Goal: Task Accomplishment & Management: Manage account settings

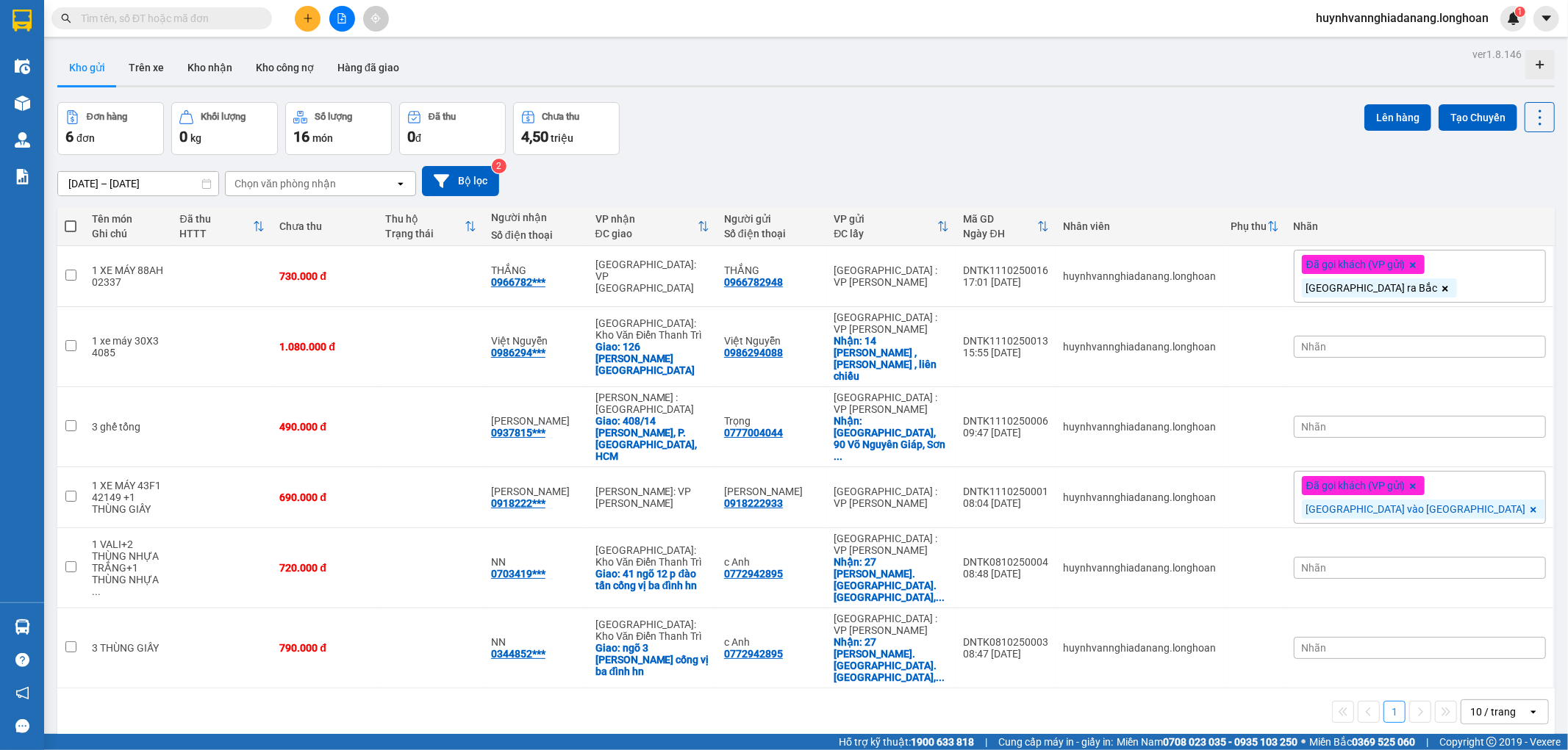
click at [1478, 705] on div "10 / trang" at bounding box center [1493, 712] width 45 height 14
click at [1497, 591] on span "100 / trang" at bounding box center [1487, 586] width 53 height 14
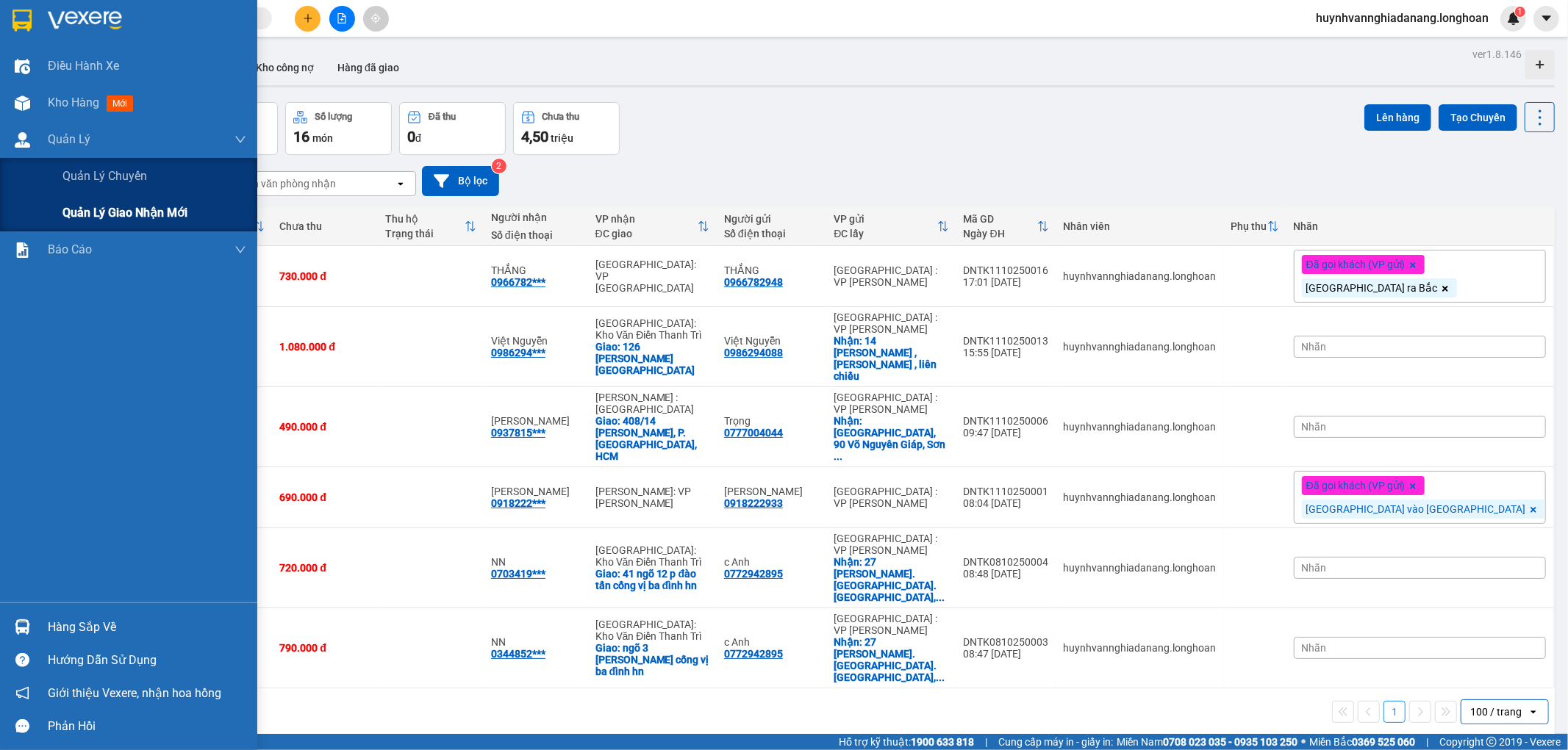
click at [113, 210] on span "Quản lý giao nhận mới" at bounding box center [124, 213] width 125 height 19
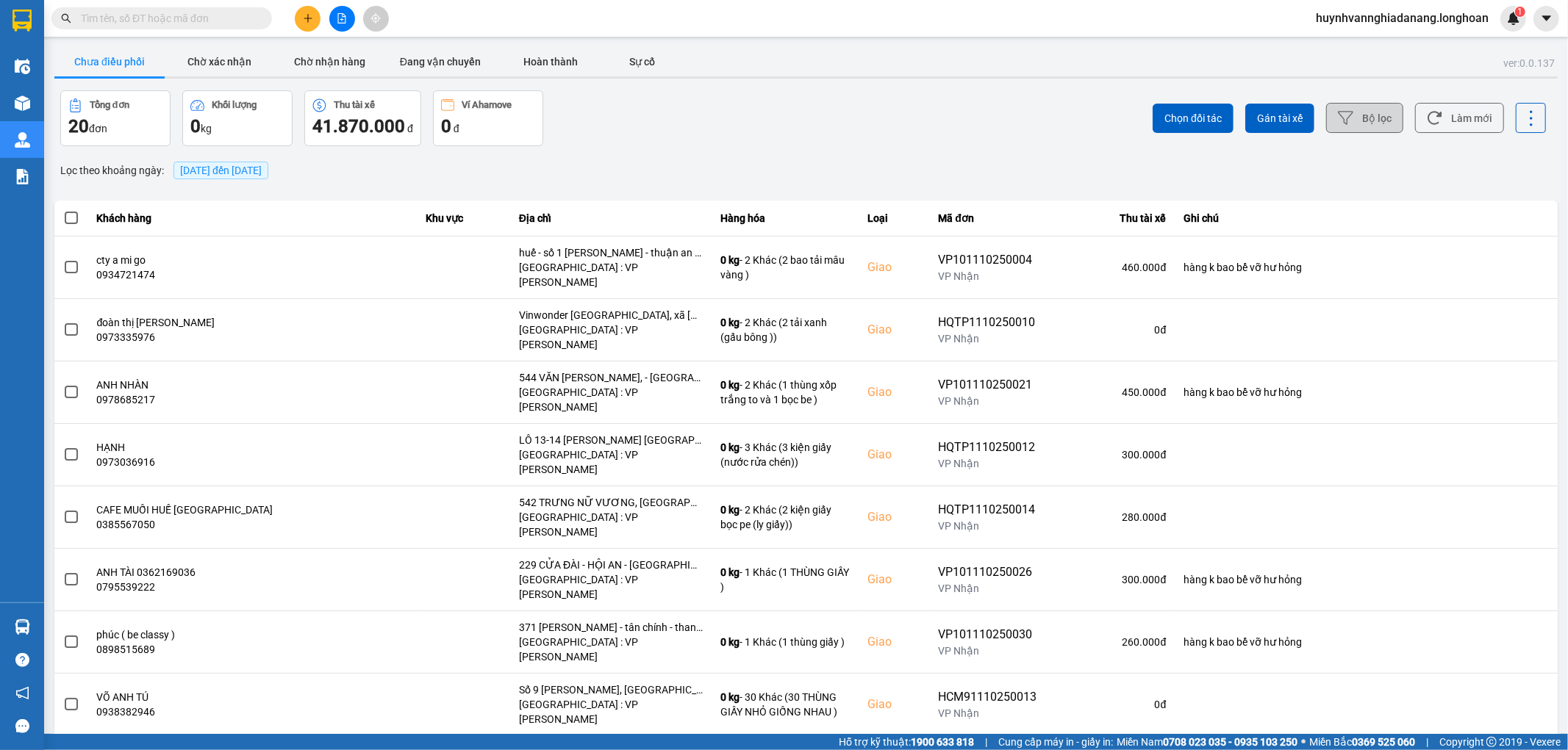
click at [1353, 127] on button "Bộ lọc" at bounding box center [1365, 118] width 78 height 30
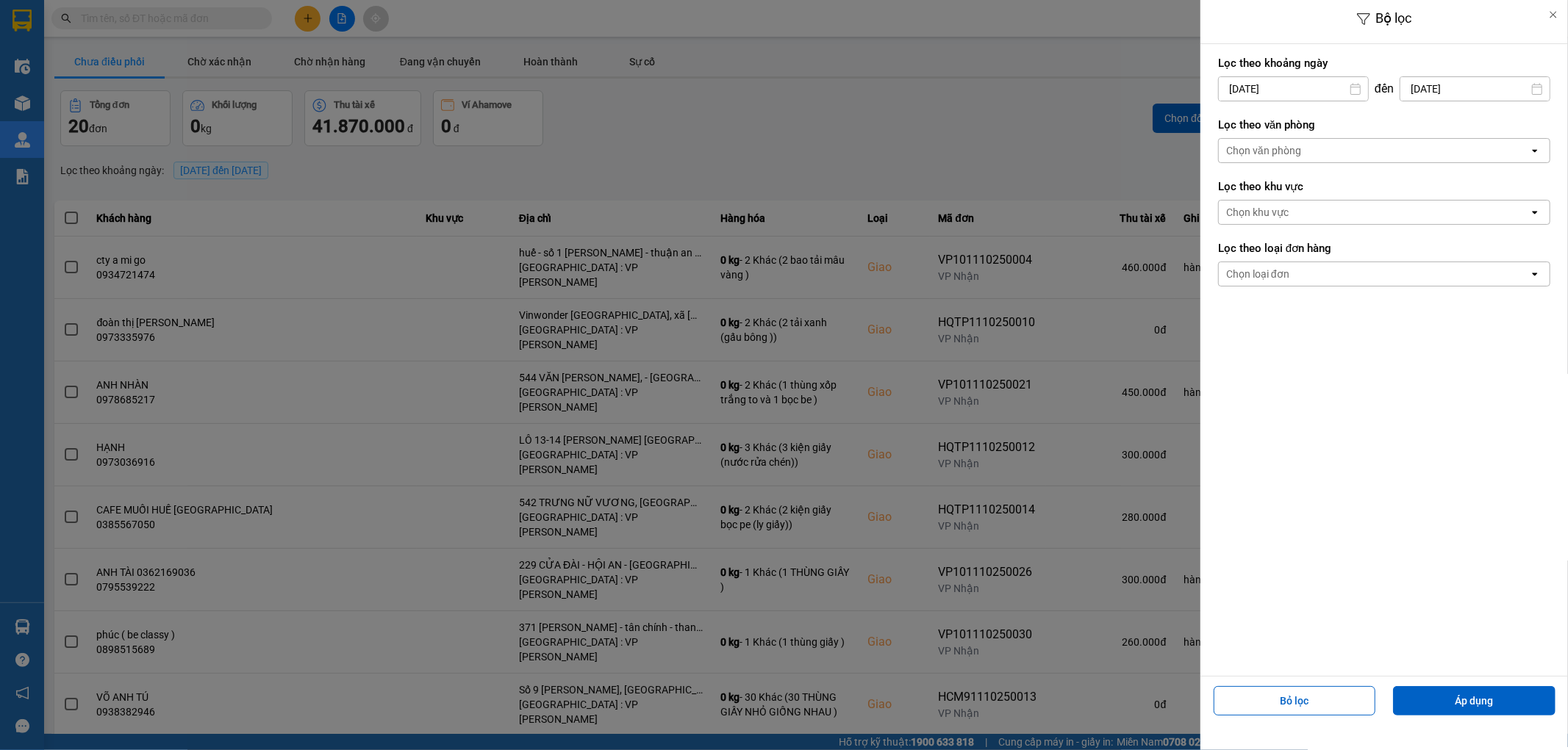
click at [1321, 94] on input "13/10/2025" at bounding box center [1293, 89] width 149 height 24
click at [1284, 195] on div "1" at bounding box center [1286, 196] width 20 height 18
type input "01/10/2025"
click at [1327, 152] on div "Chọn văn phòng" at bounding box center [1374, 151] width 310 height 24
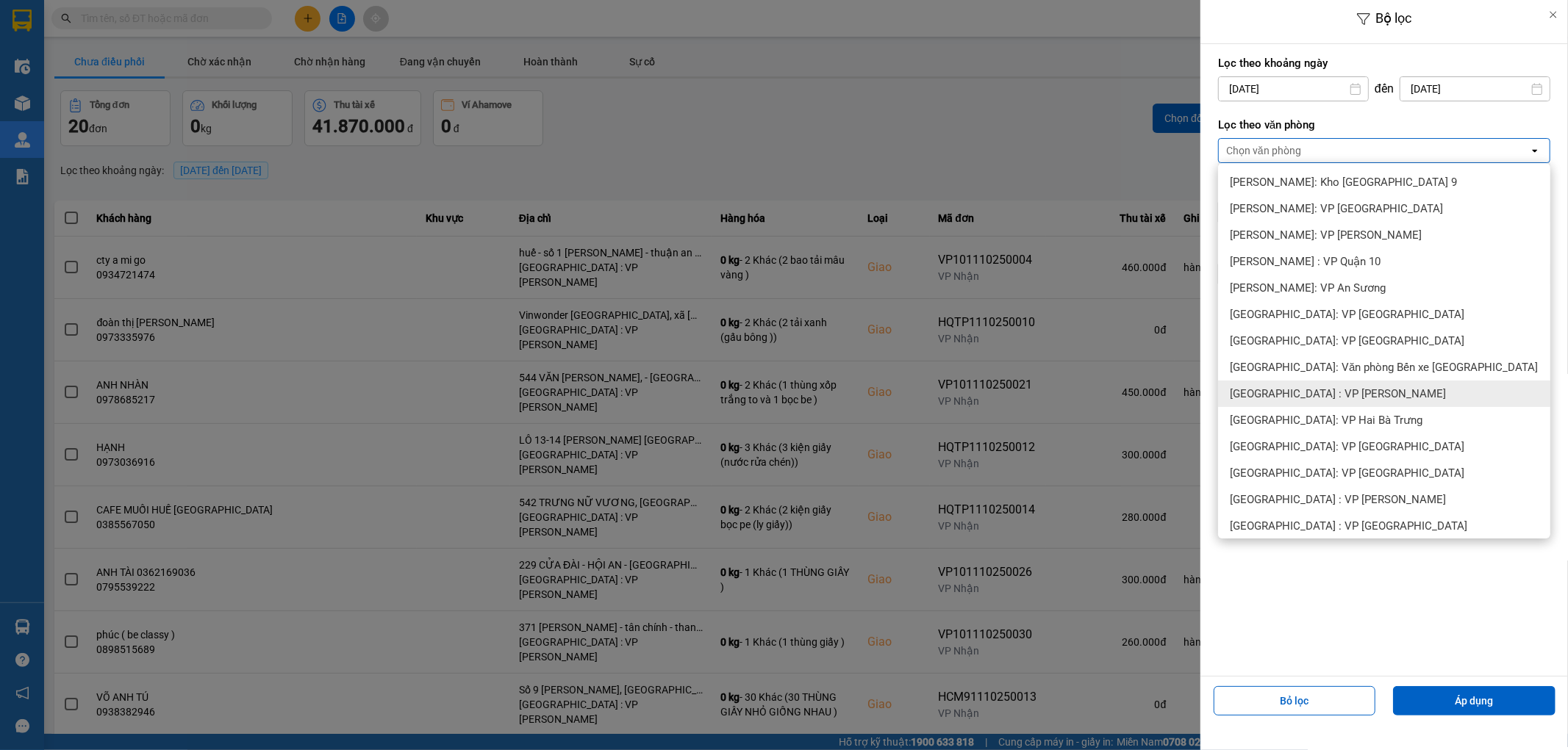
click at [1354, 403] on div "[GEOGRAPHIC_DATA] : VP [PERSON_NAME]" at bounding box center [1385, 394] width 333 height 26
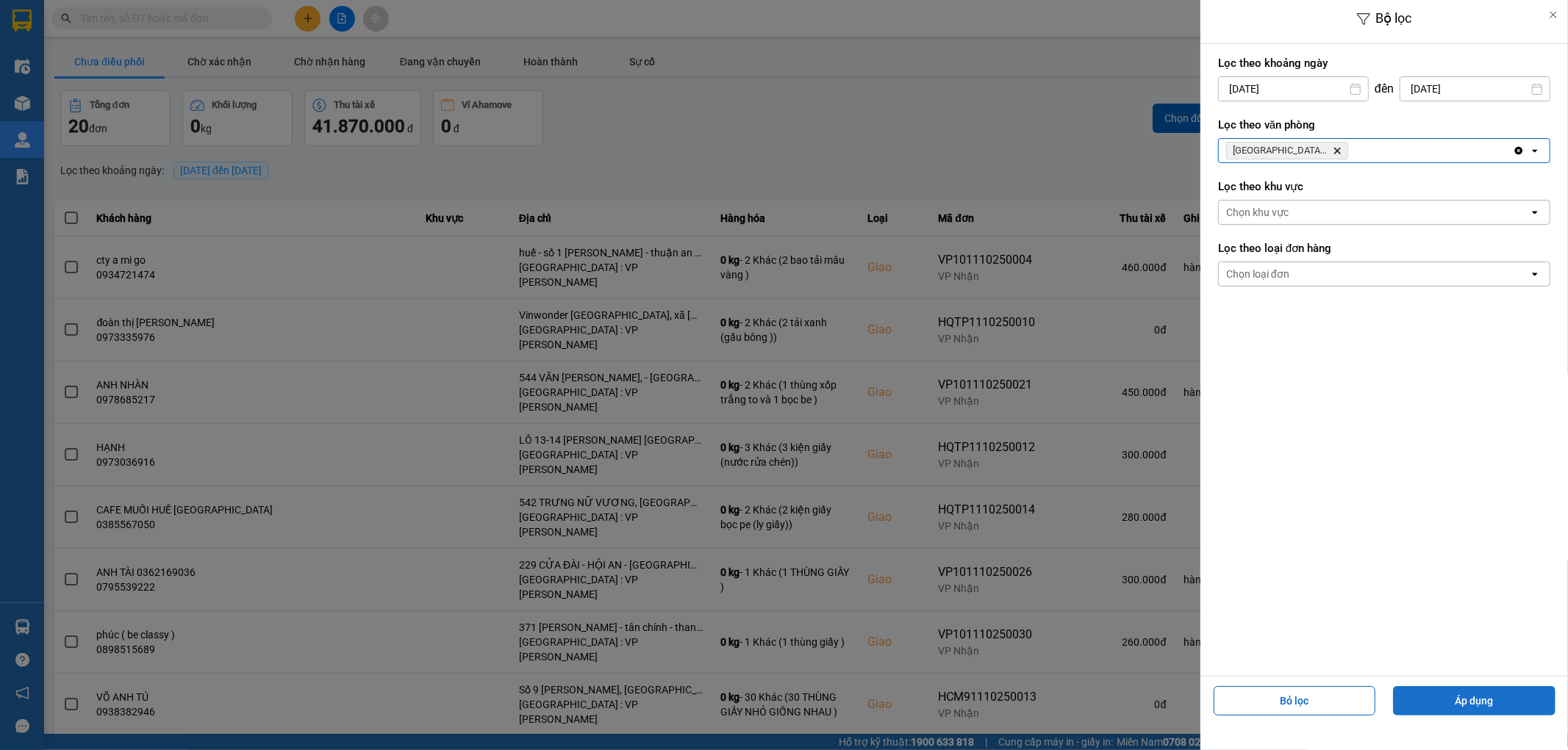
click at [1463, 707] on button "Áp dụng" at bounding box center [1474, 701] width 163 height 29
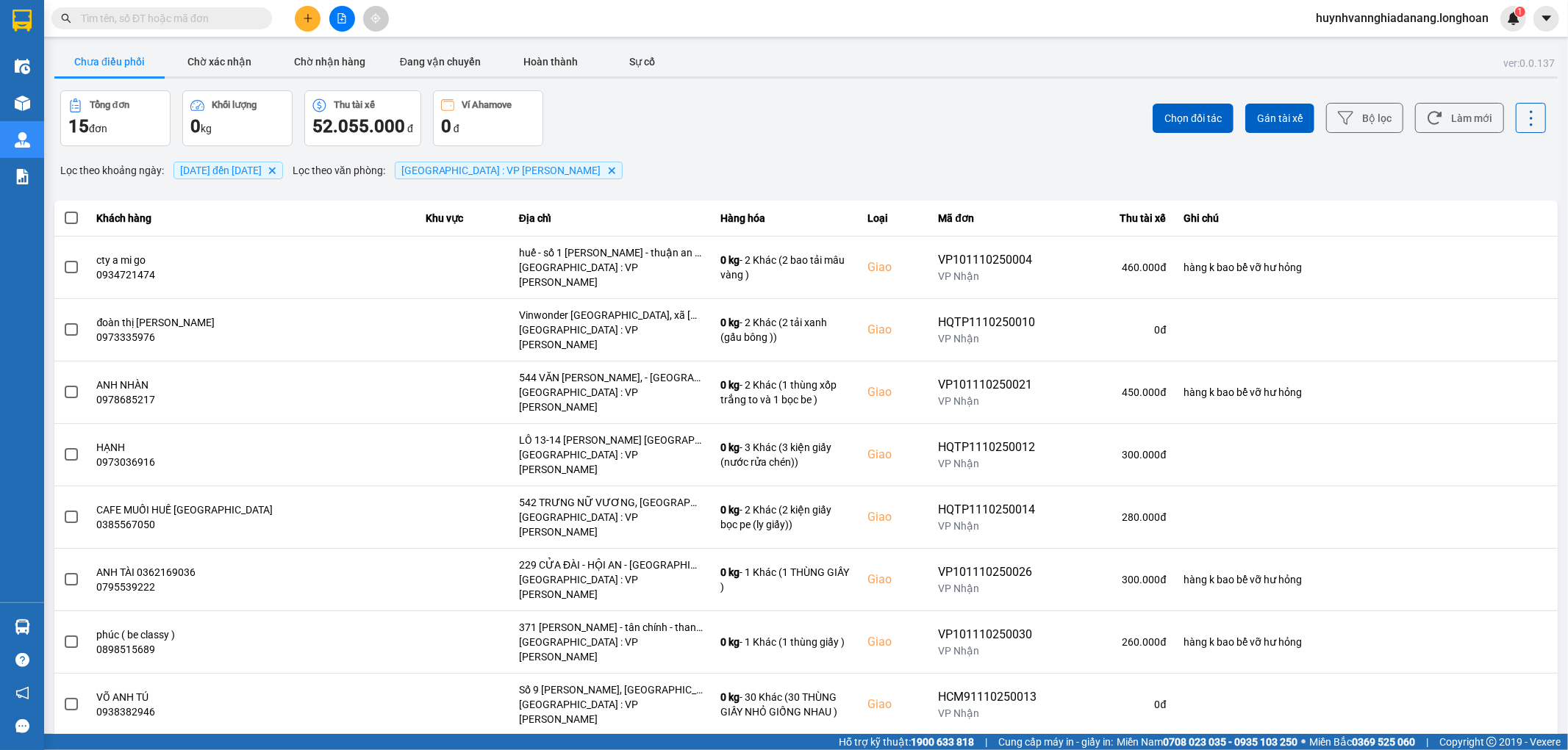
scroll to position [44, 0]
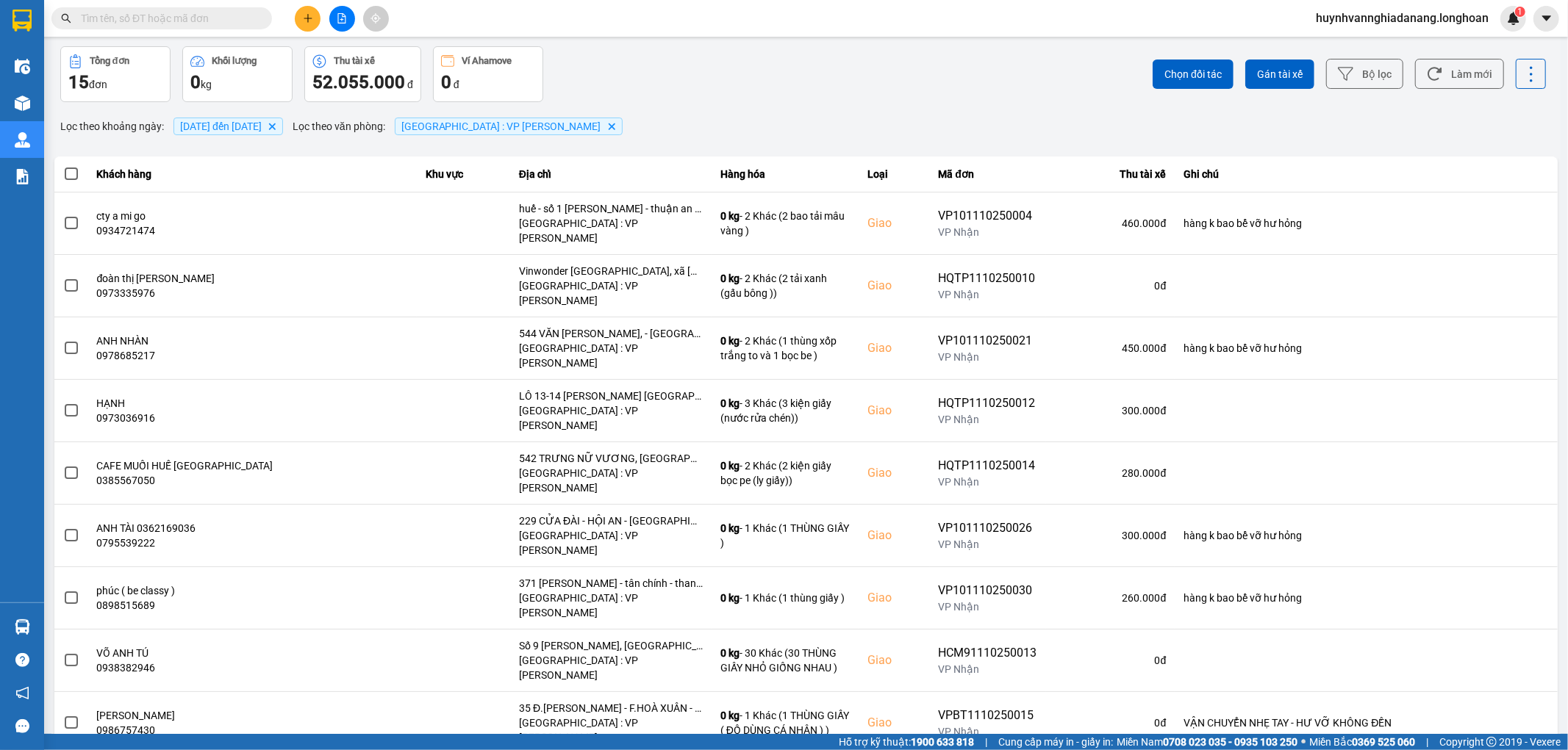
click at [1524, 678] on div "100 / trang" at bounding box center [1507, 681] width 54 height 14
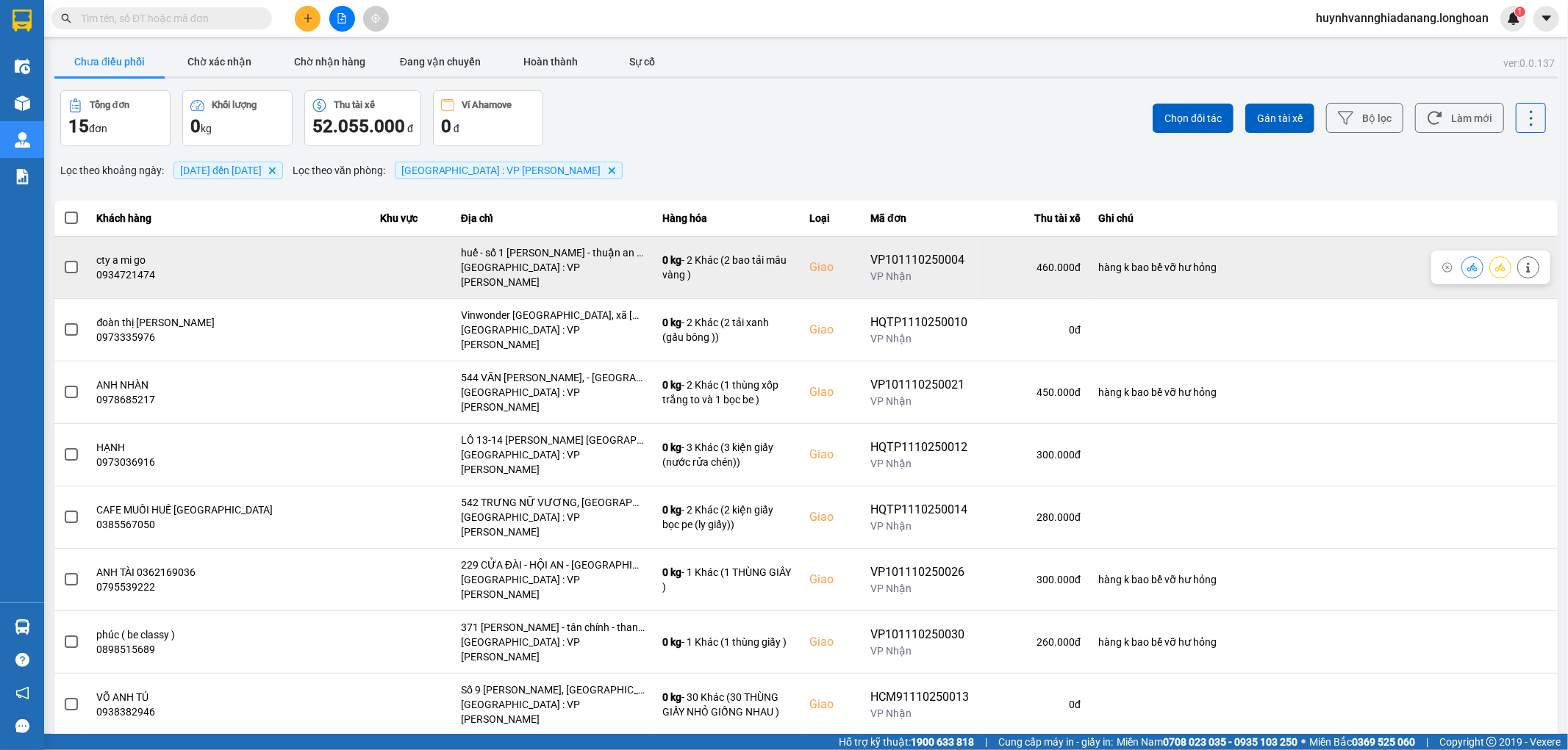
click at [72, 261] on span at bounding box center [72, 268] width 14 height 14
click at [63, 259] on input "checkbox" at bounding box center [63, 259] width 0 height 0
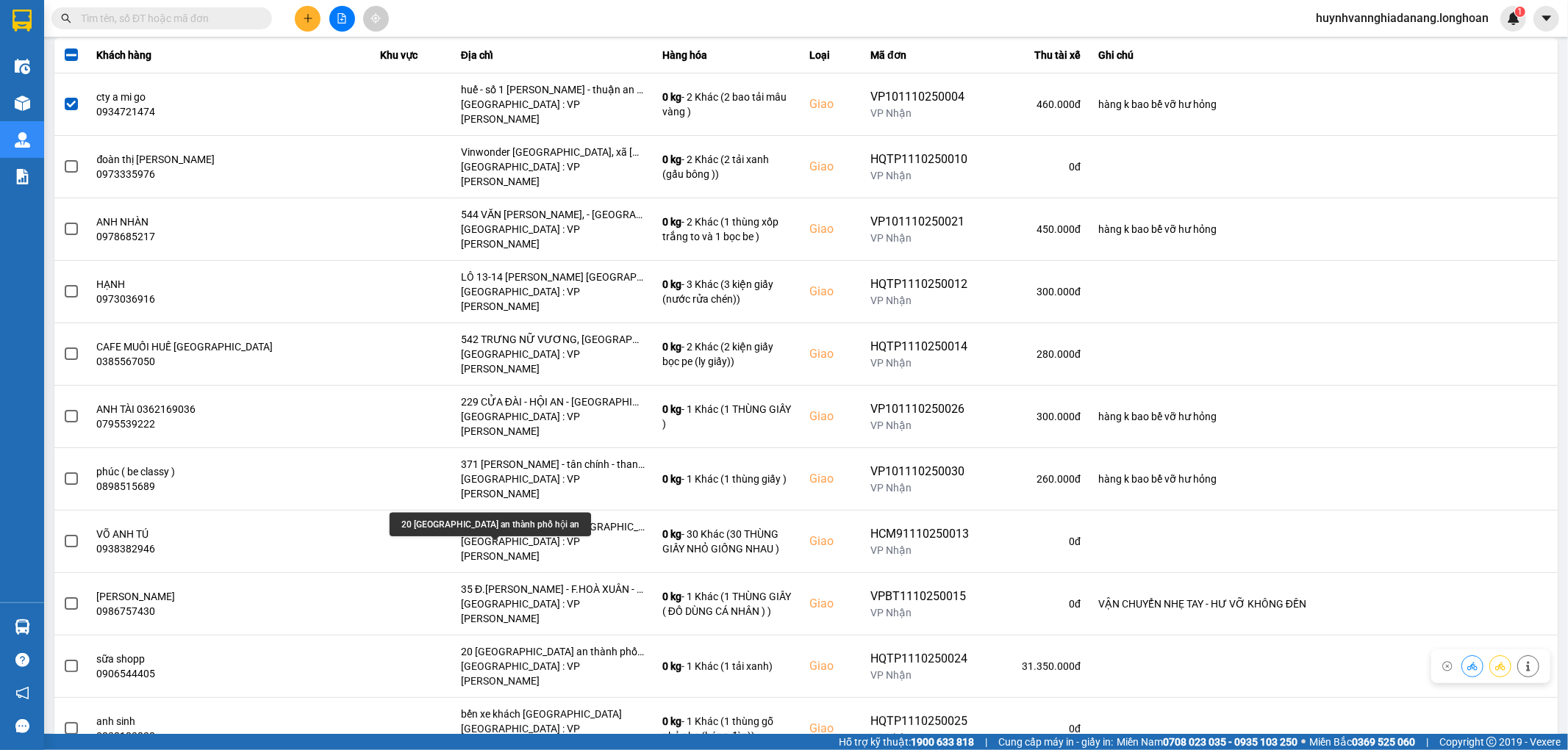
scroll to position [297, 0]
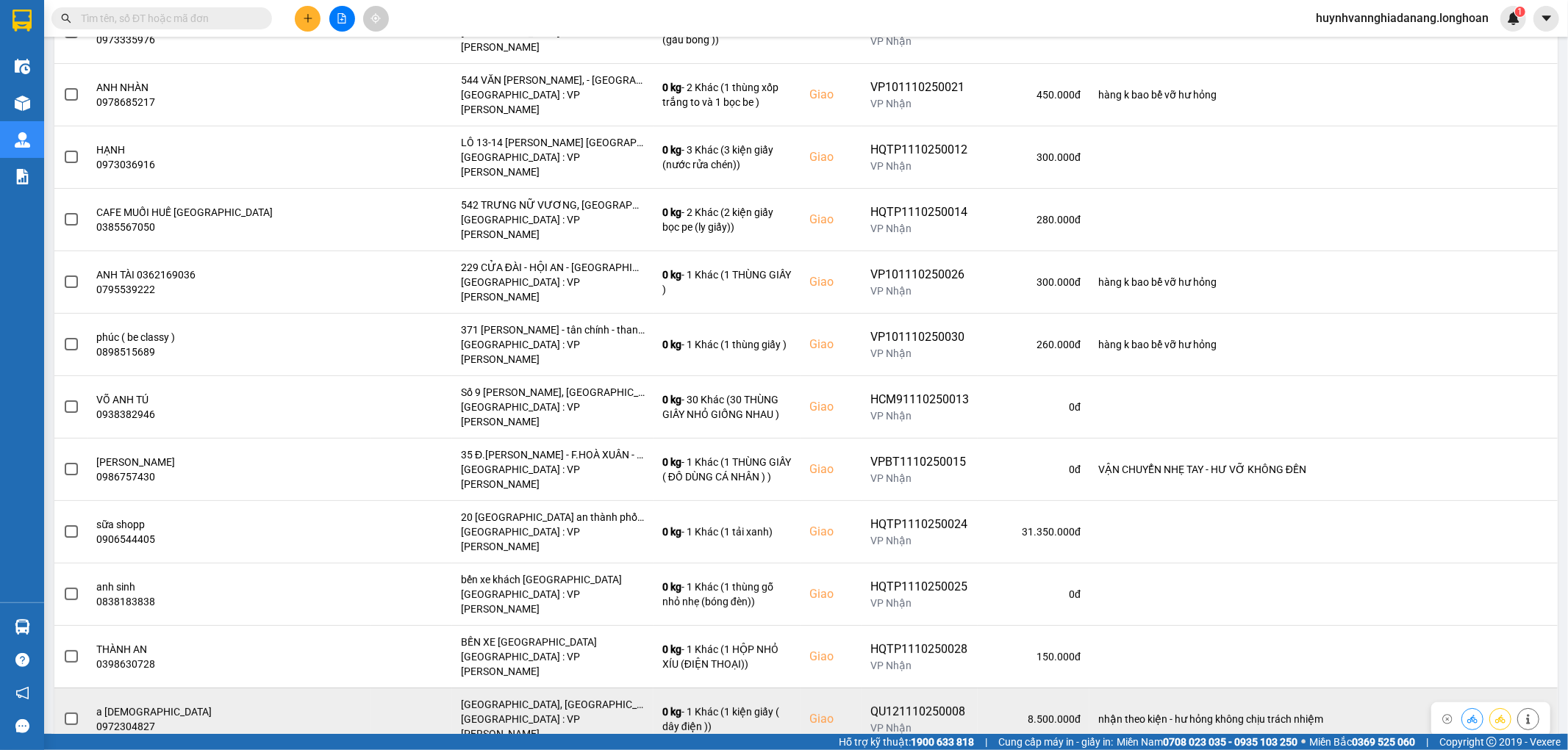
click at [70, 712] on span at bounding box center [72, 719] width 14 height 14
click at [63, 712] on input "checkbox" at bounding box center [63, 712] width 0 height 0
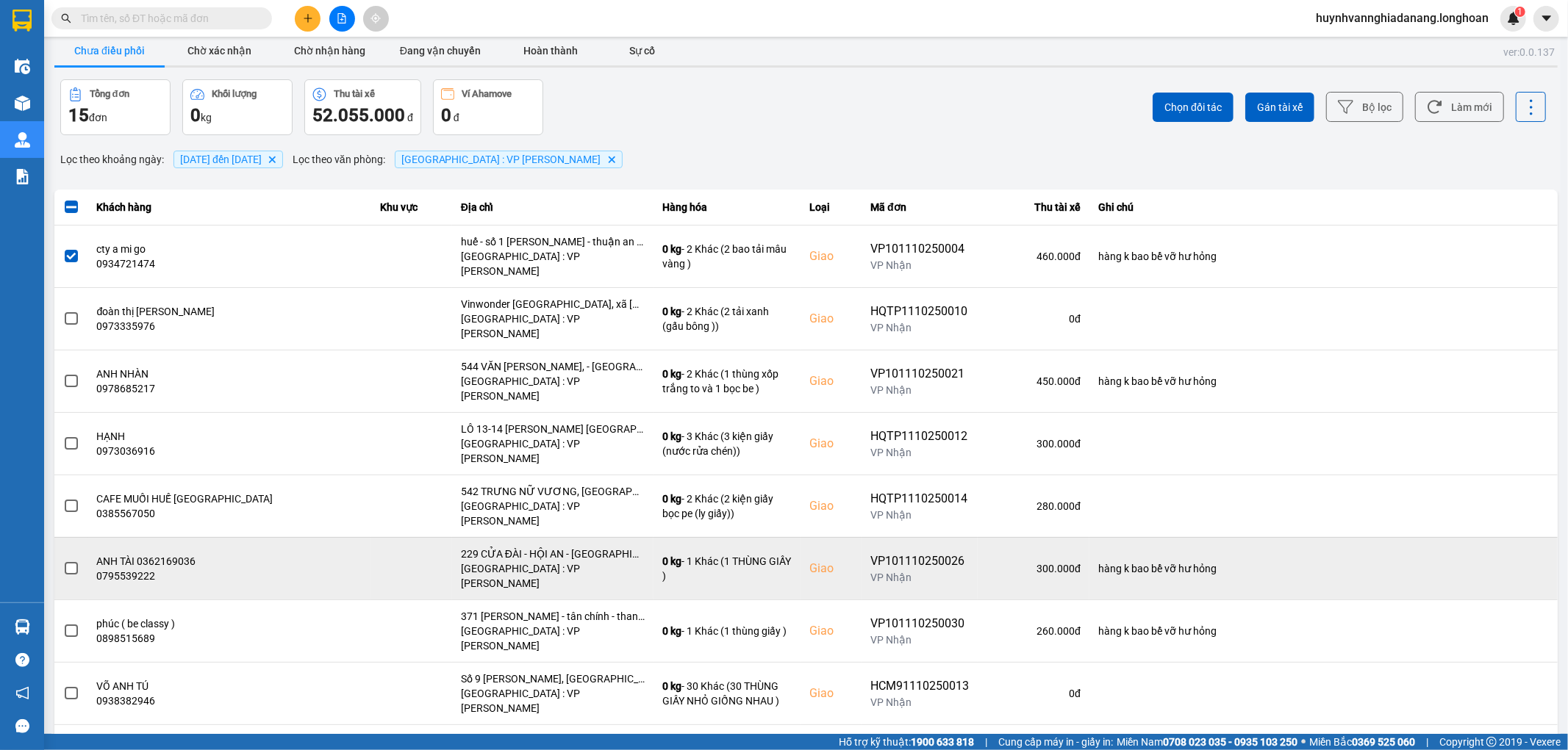
scroll to position [0, 0]
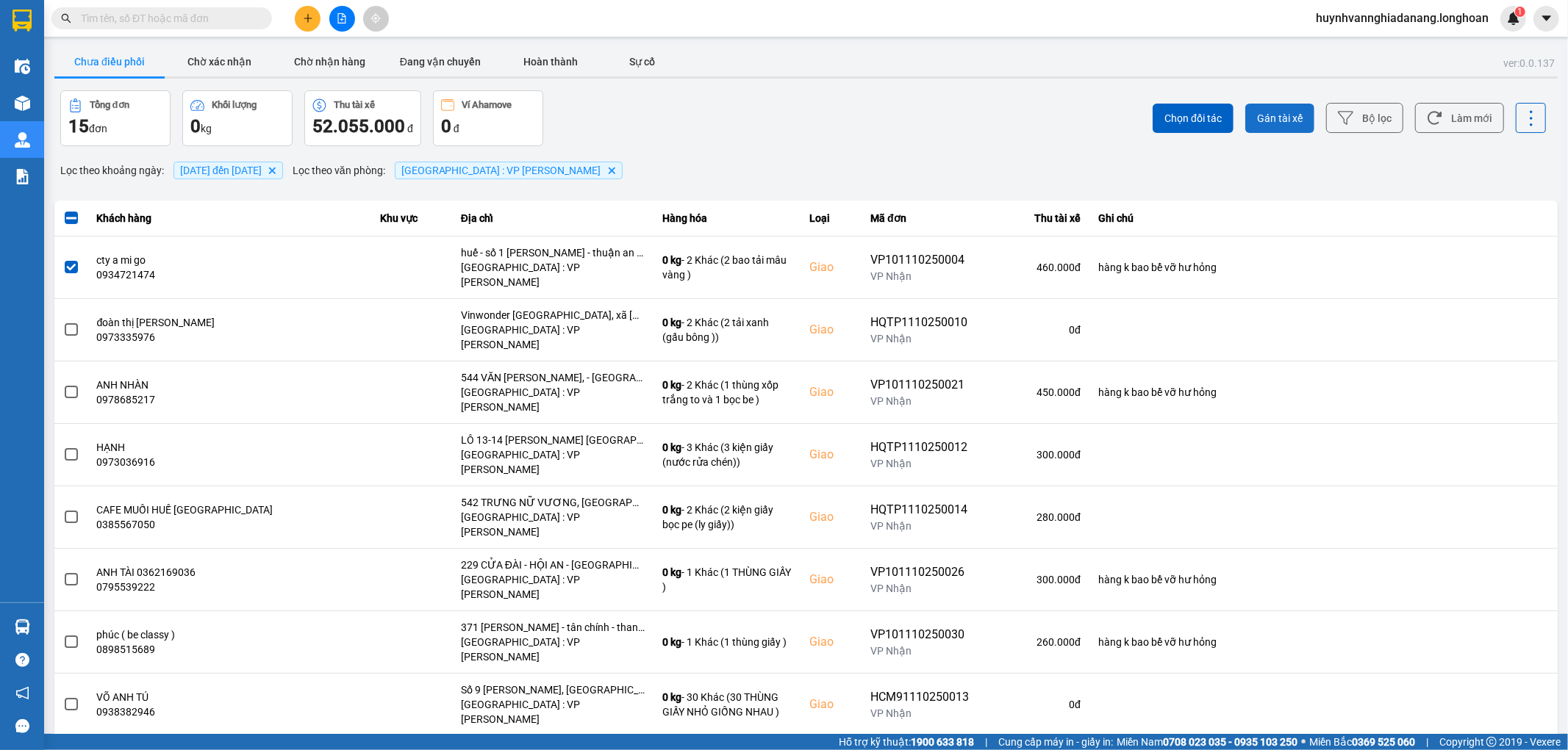
click at [1269, 118] on span "Gán tài xế" at bounding box center [1280, 118] width 45 height 14
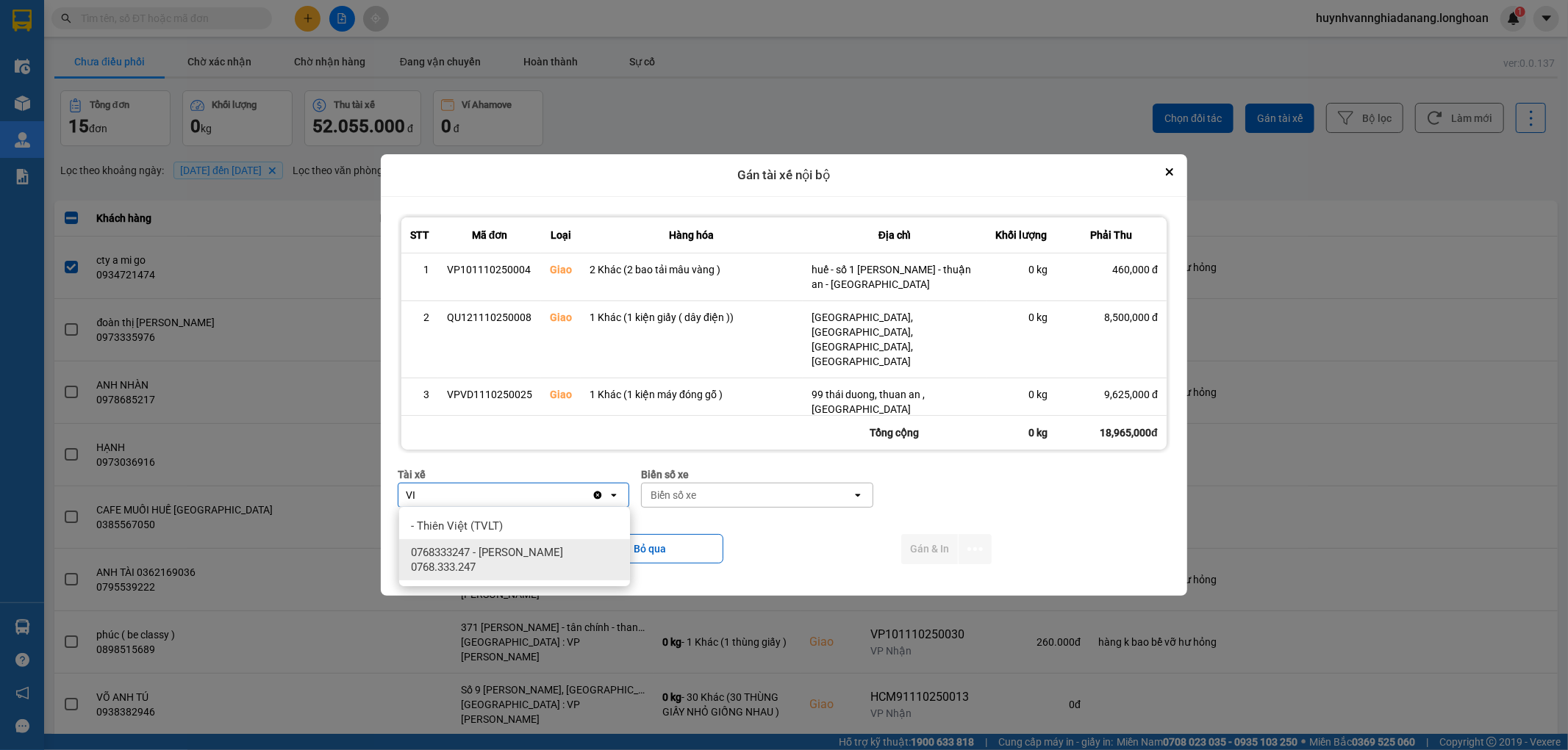
type input "VI"
click at [529, 552] on span "0768333247 - Nguyễn Tấn Việt 0768.333.247" at bounding box center [518, 560] width 213 height 29
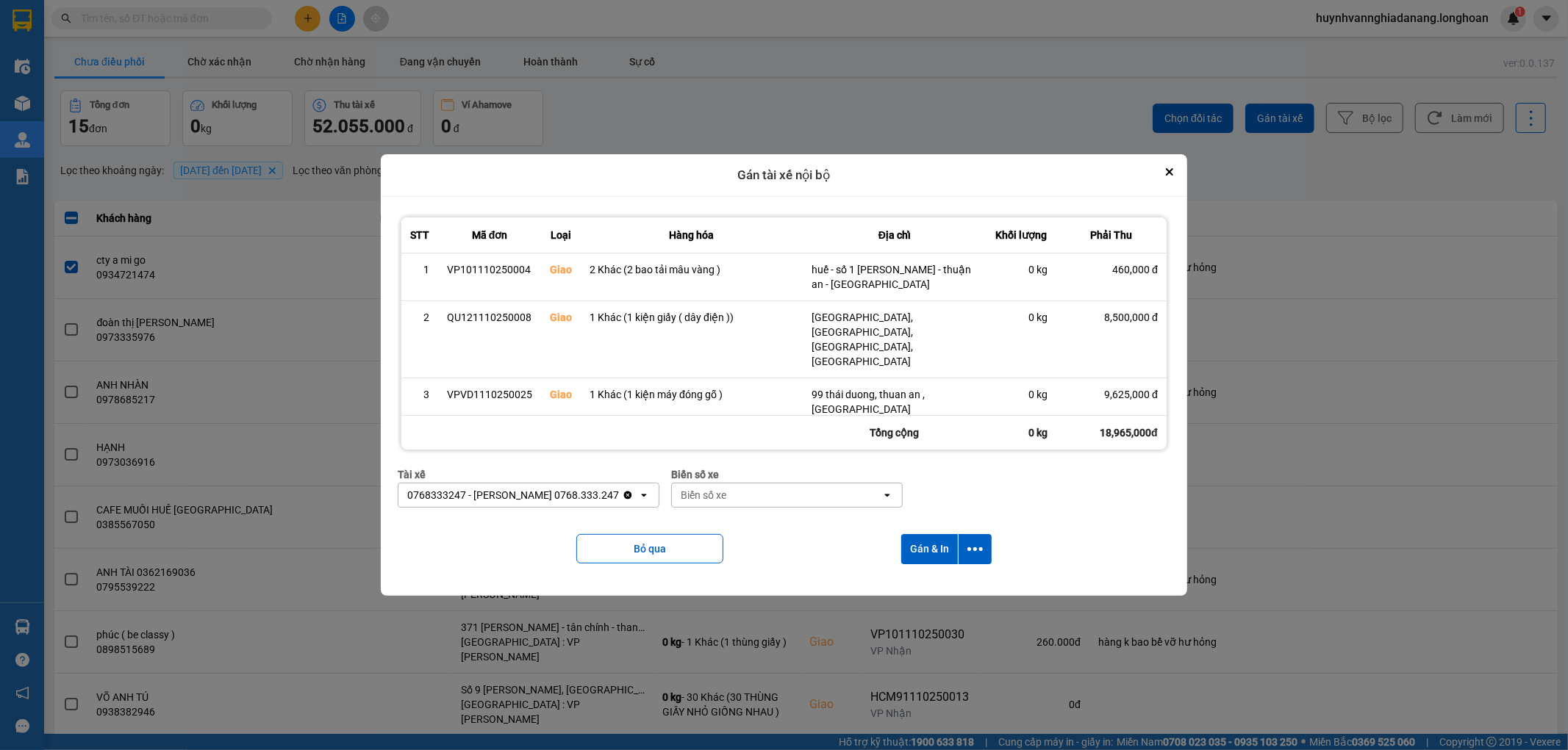
click at [708, 498] on div "Biển số xe" at bounding box center [703, 495] width 45 height 14
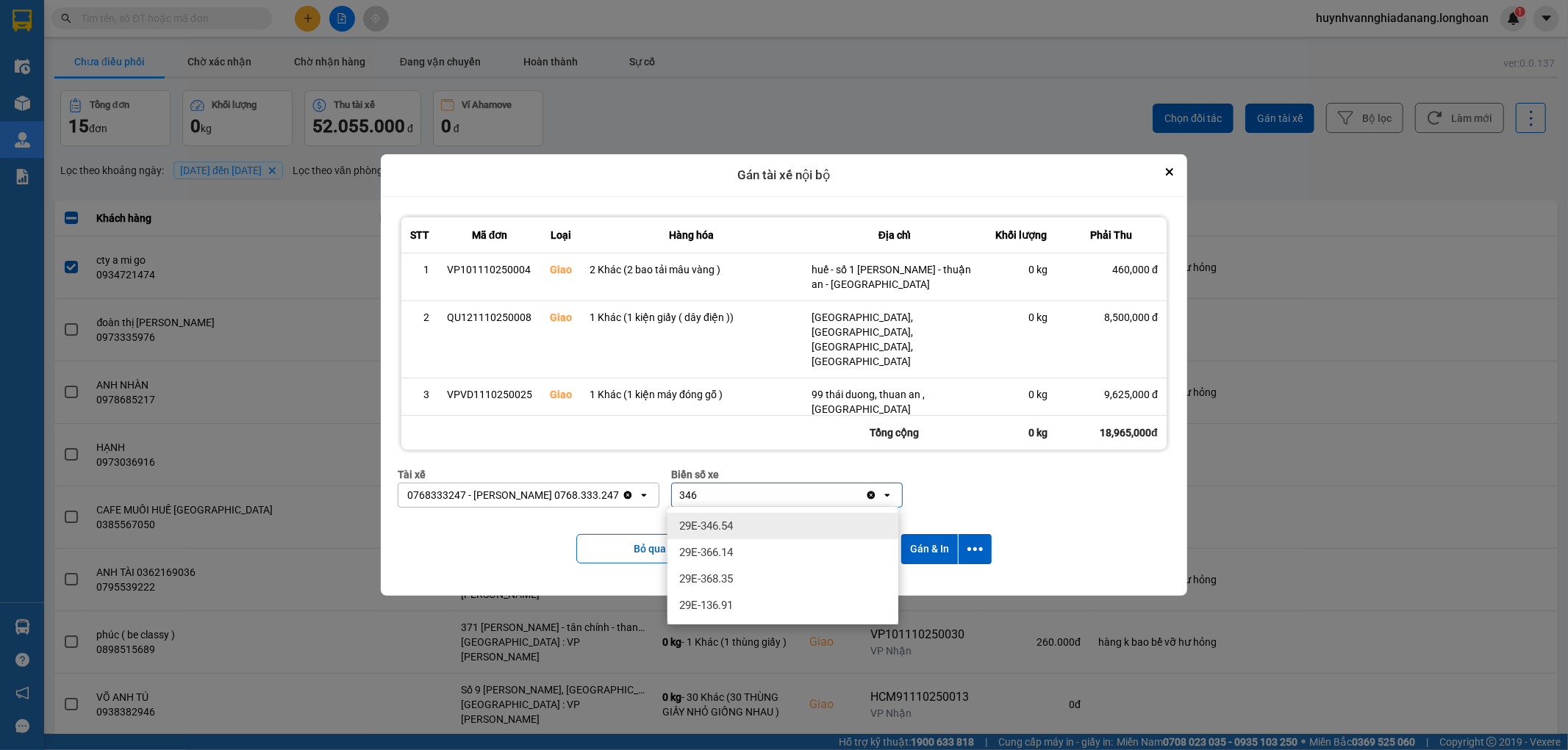
type input "346"
click at [780, 525] on div "29E-346.54" at bounding box center [783, 526] width 231 height 26
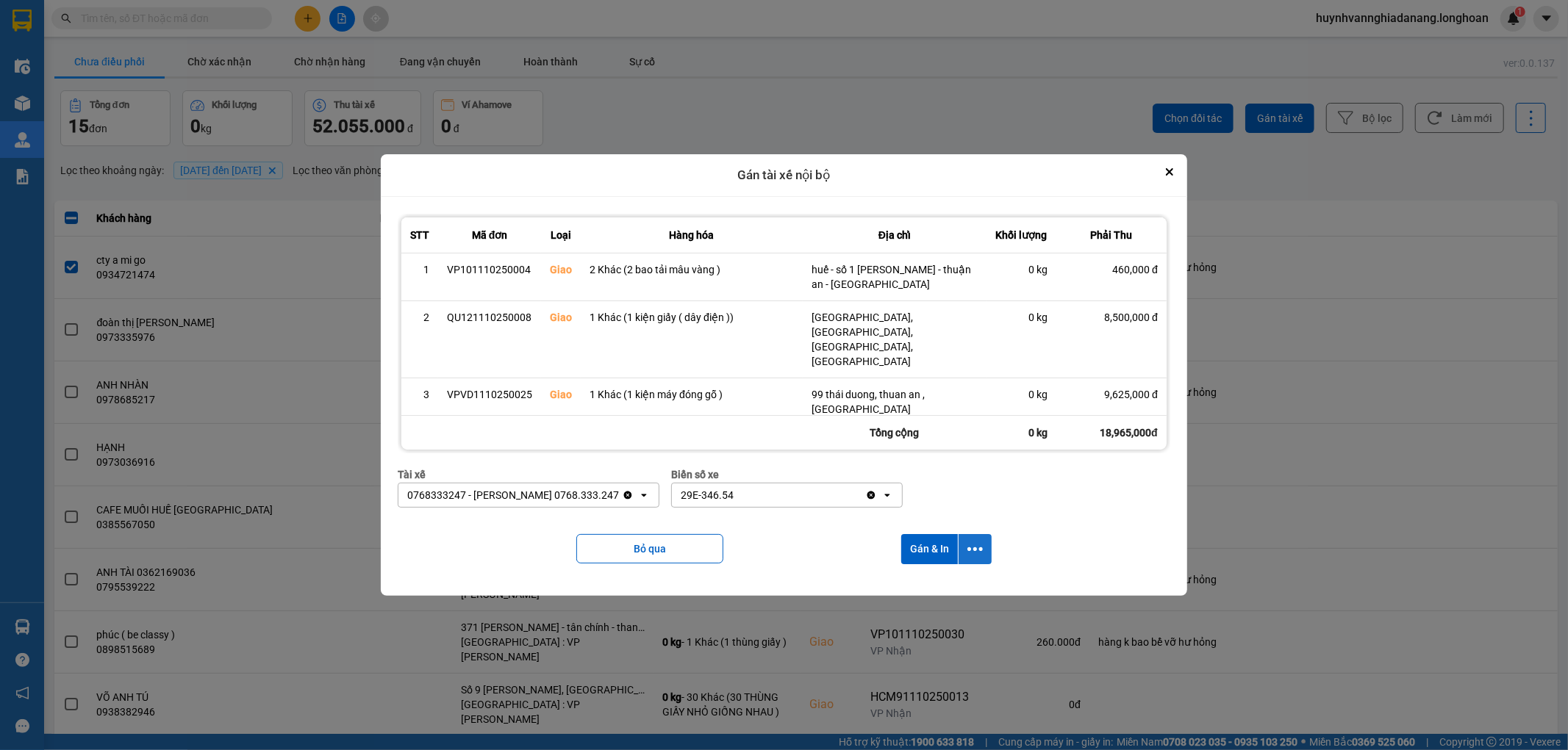
click at [975, 553] on icon "dialog" at bounding box center [975, 550] width 15 height 15
click at [921, 586] on span "Chỉ gán tài" at bounding box center [917, 588] width 49 height 14
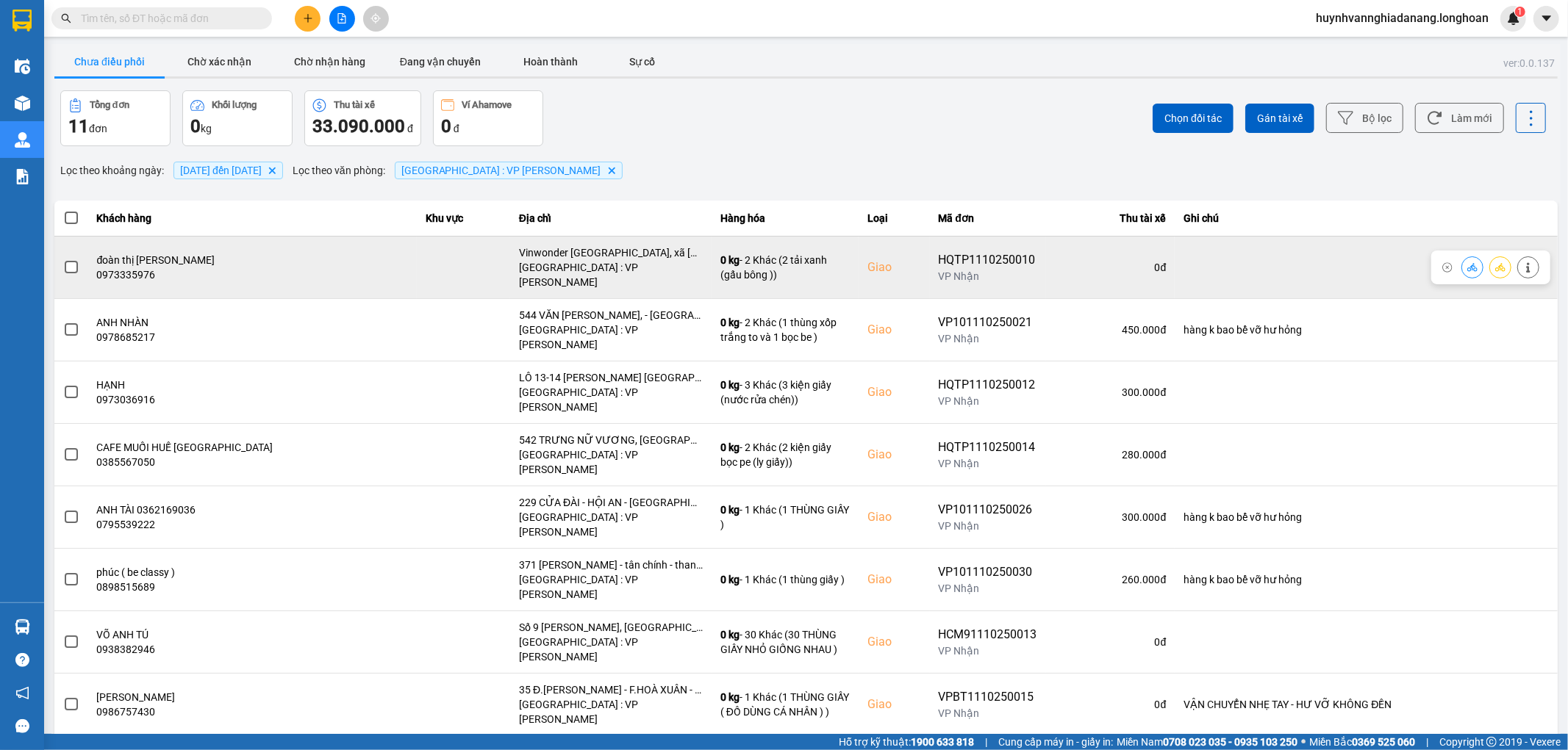
click at [67, 262] on span at bounding box center [72, 268] width 14 height 14
click at [63, 259] on input "checkbox" at bounding box center [63, 259] width 0 height 0
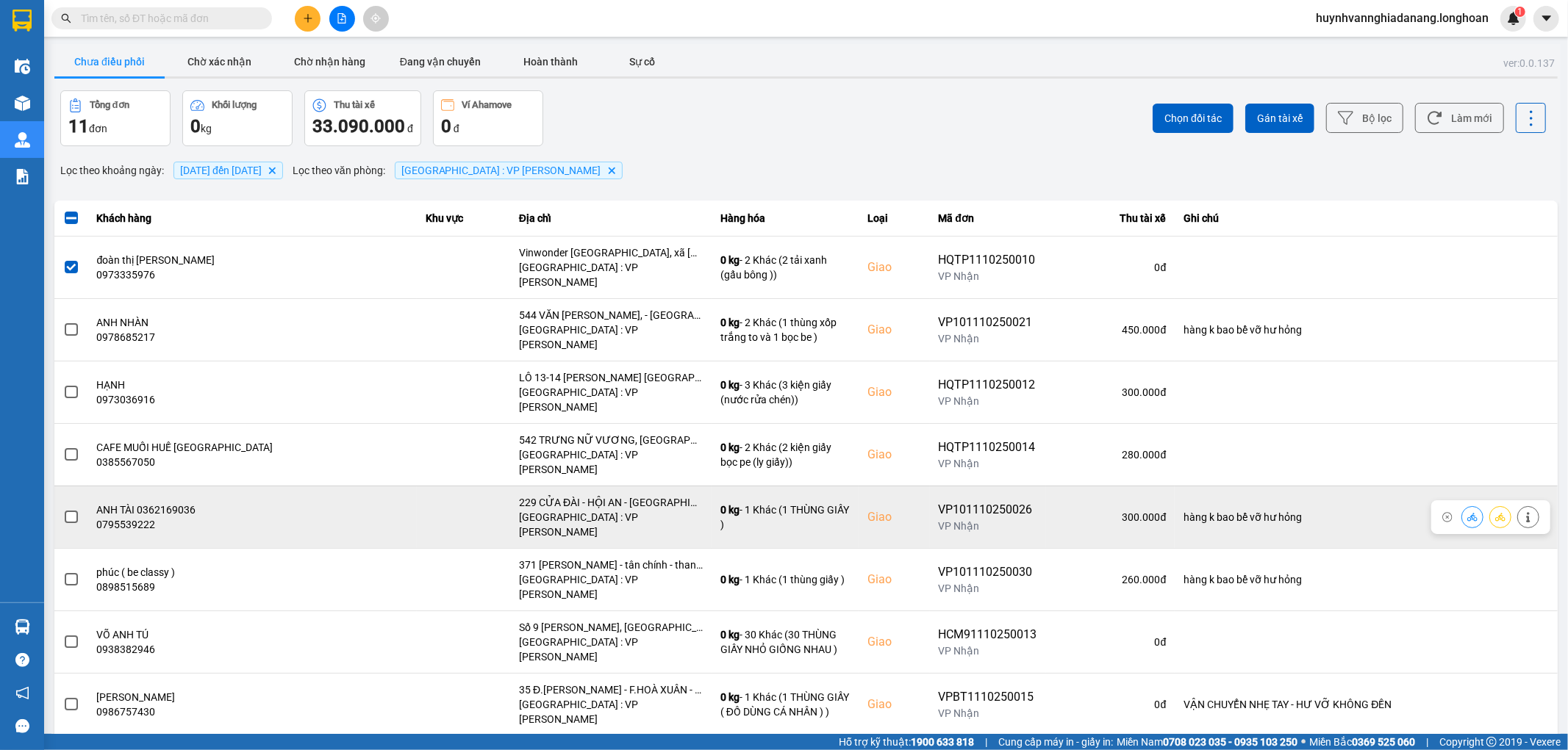
click at [68, 511] on span at bounding box center [72, 517] width 14 height 14
click at [63, 510] on input "checkbox" at bounding box center [63, 510] width 0 height 0
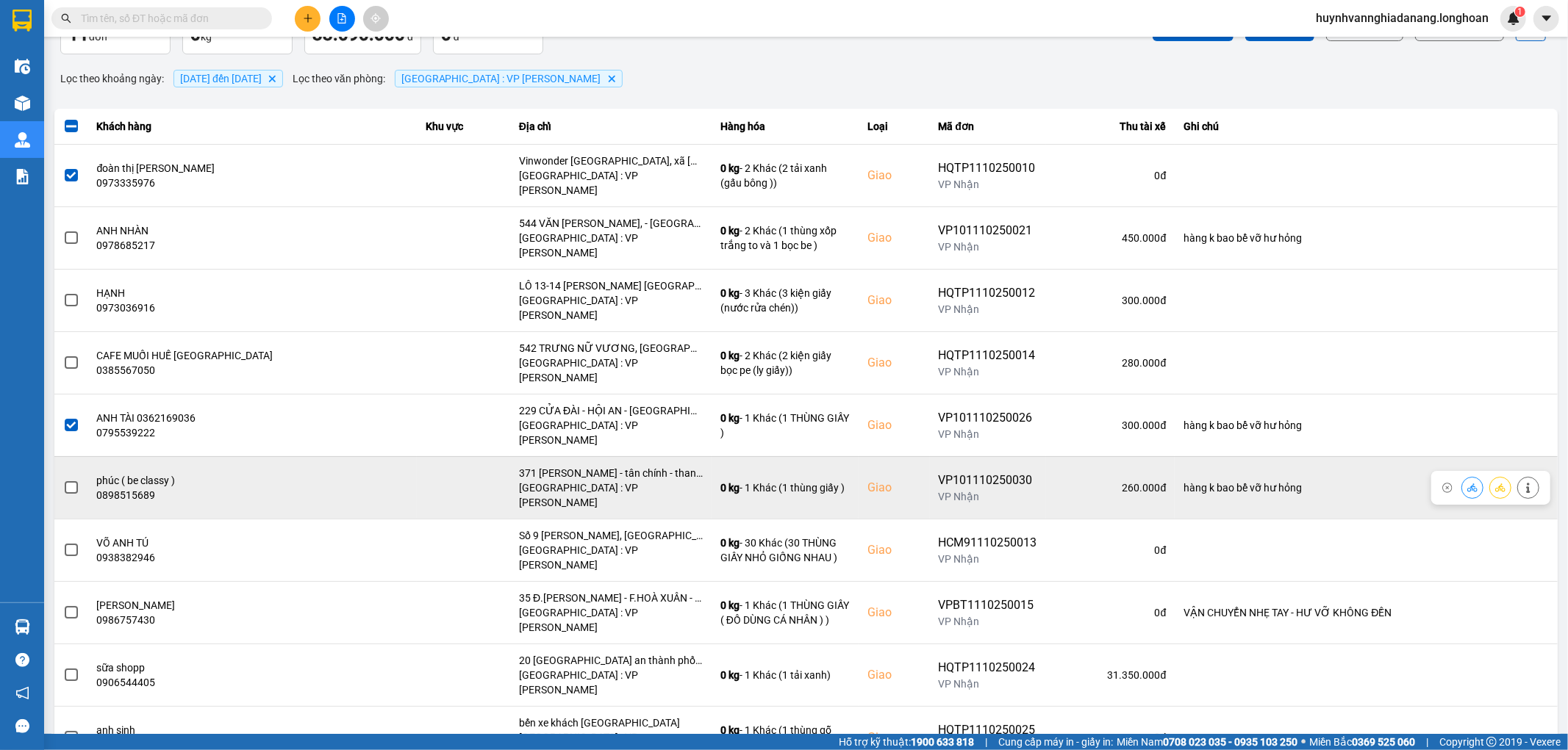
scroll to position [95, 0]
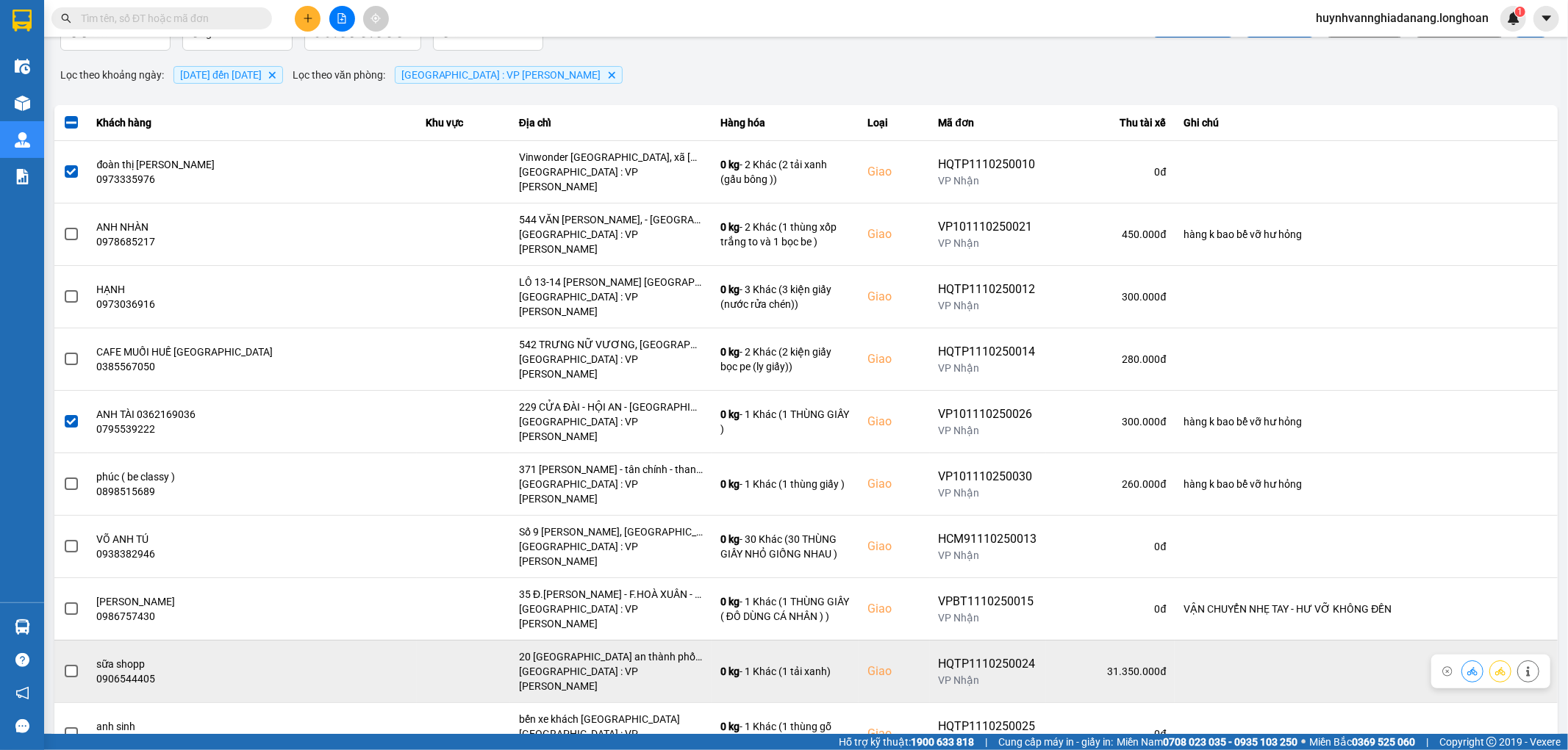
click at [69, 665] on span at bounding box center [72, 672] width 14 height 14
click at [63, 664] on input "checkbox" at bounding box center [63, 664] width 0 height 0
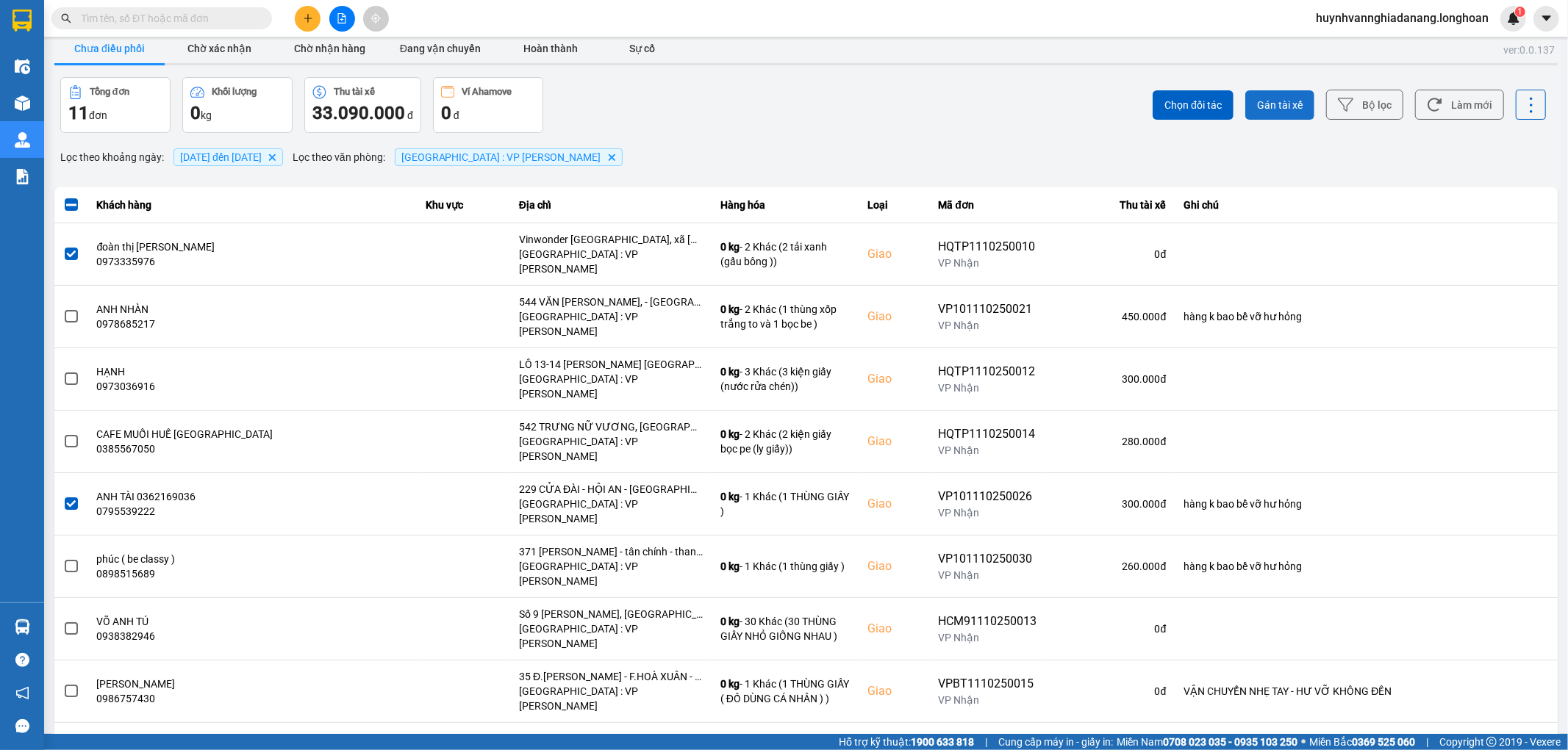
click at [1272, 106] on span "Gán tài xế" at bounding box center [1280, 105] width 45 height 14
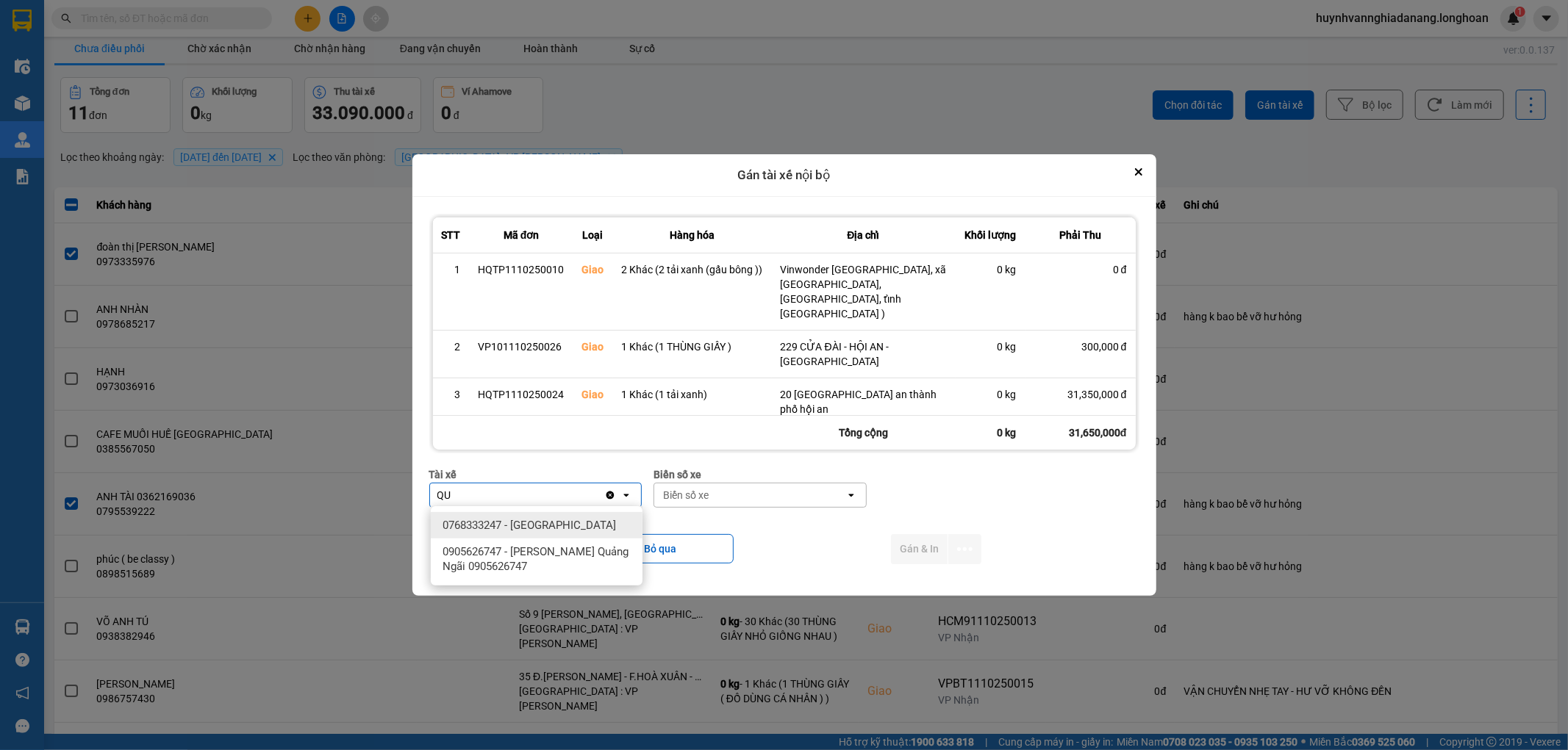
type input "QU"
click at [570, 526] on span "0768333247 - Trần Minh Quang" at bounding box center [529, 525] width 174 height 14
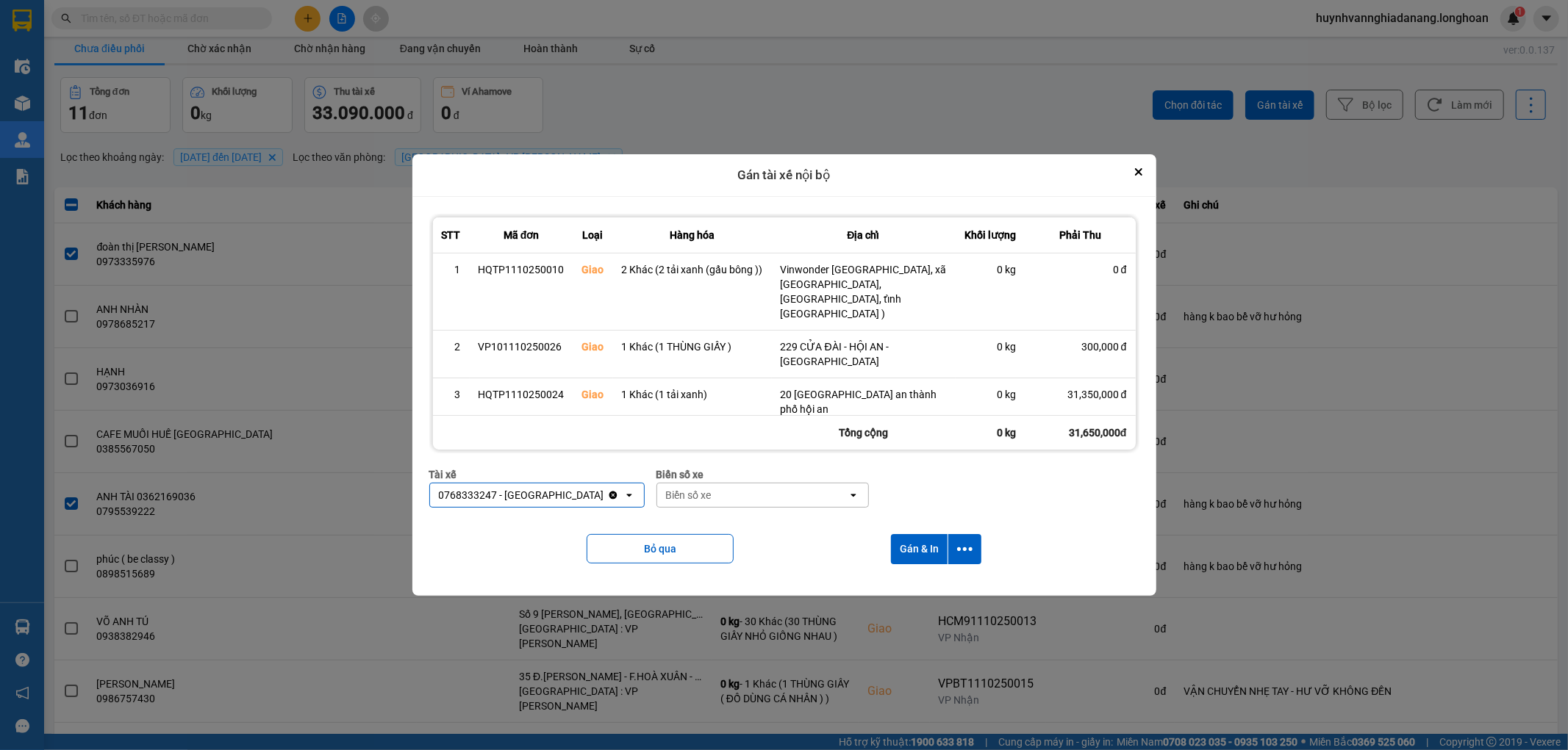
click at [724, 493] on div "Biển số xe" at bounding box center [753, 495] width 191 height 24
type input "8487"
click at [743, 516] on div "29E-084.87" at bounding box center [760, 525] width 211 height 26
click at [964, 547] on icon "dialog" at bounding box center [965, 549] width 15 height 3
click at [908, 590] on span "Chỉ gán tài" at bounding box center [906, 587] width 49 height 14
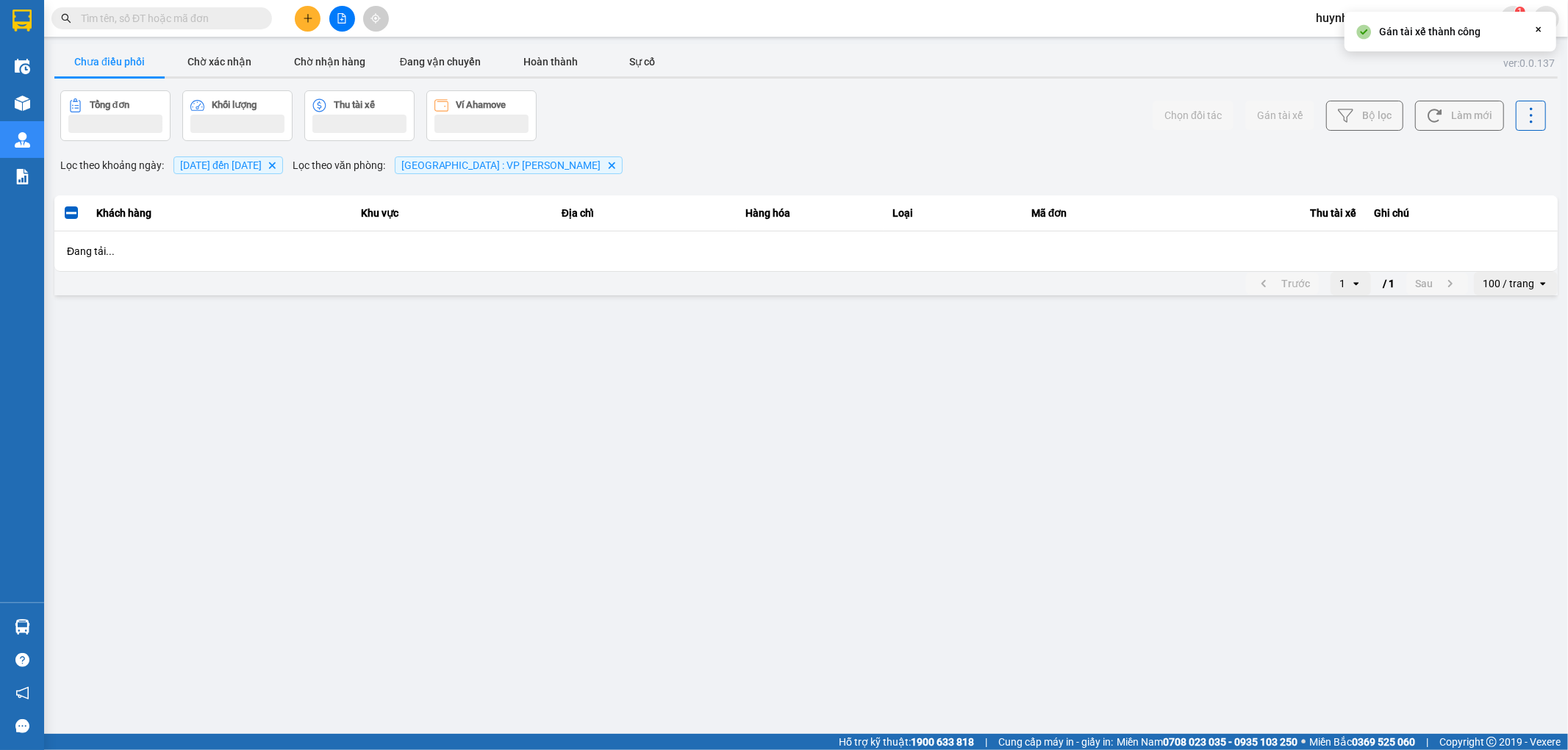
scroll to position [0, 0]
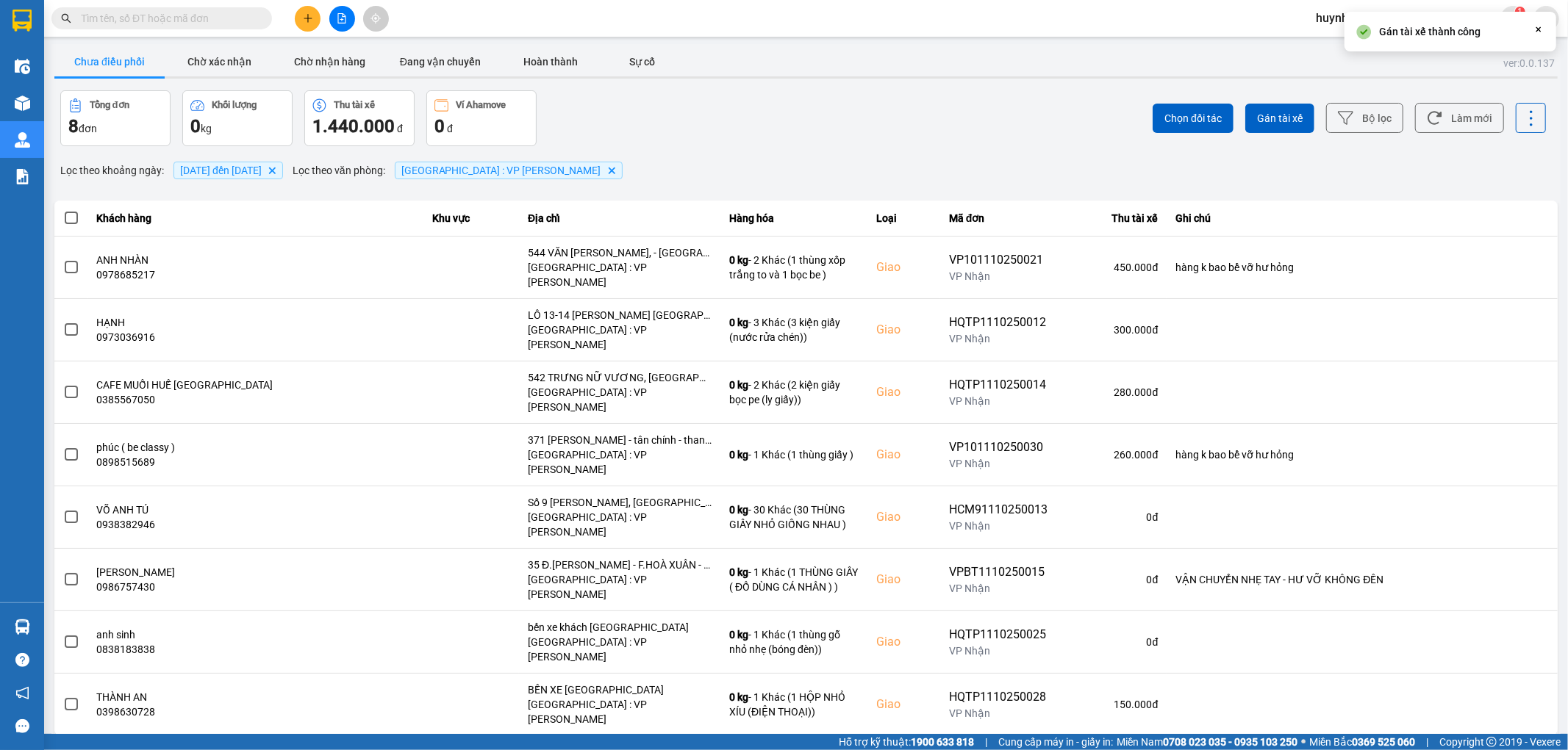
drag, startPoint x: 69, startPoint y: 217, endPoint x: 89, endPoint y: 219, distance: 20.1
click at [70, 218] on span at bounding box center [72, 218] width 14 height 14
click at [63, 211] on input "checkbox" at bounding box center [63, 211] width 0 height 0
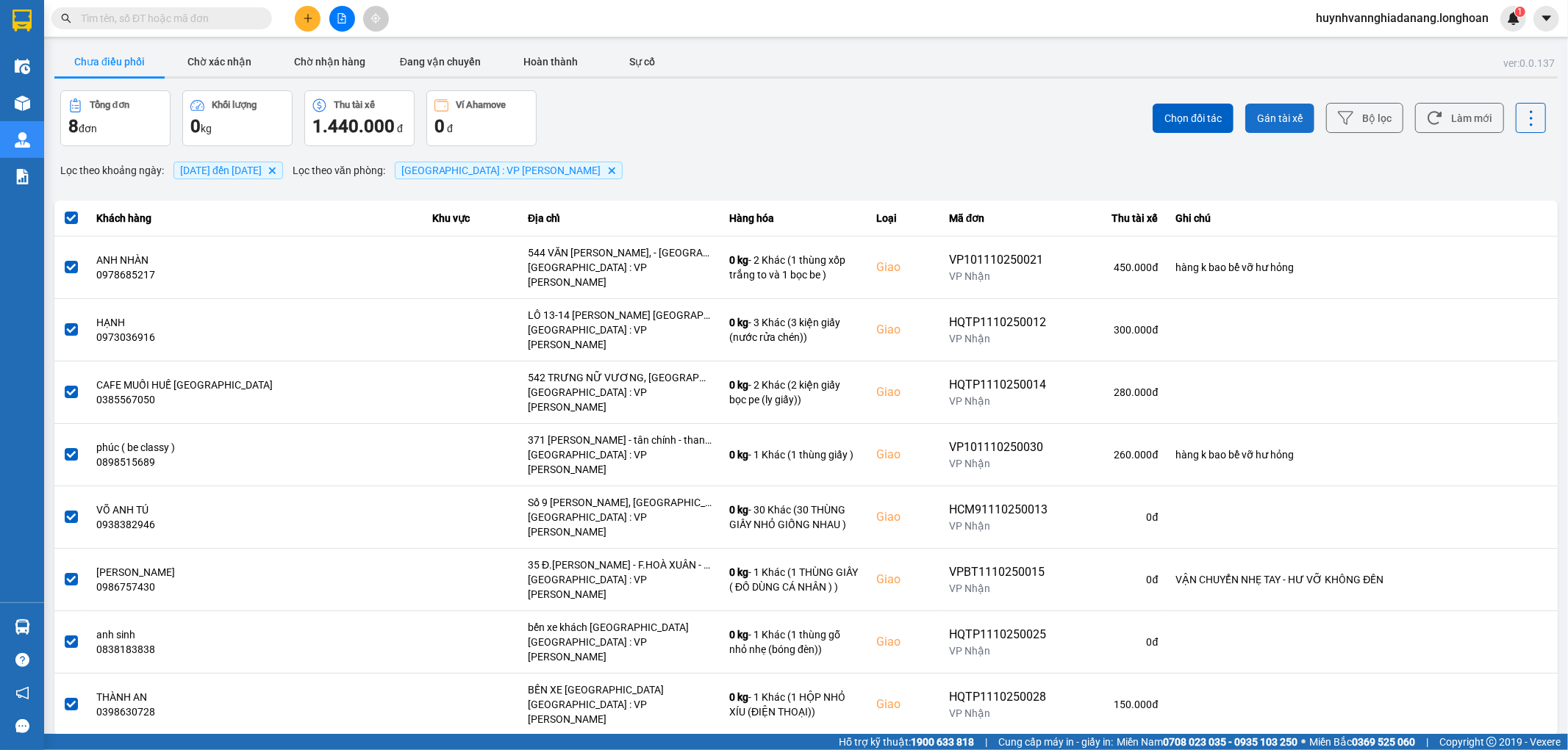
click at [1282, 120] on span "Gán tài xế" at bounding box center [1280, 118] width 45 height 14
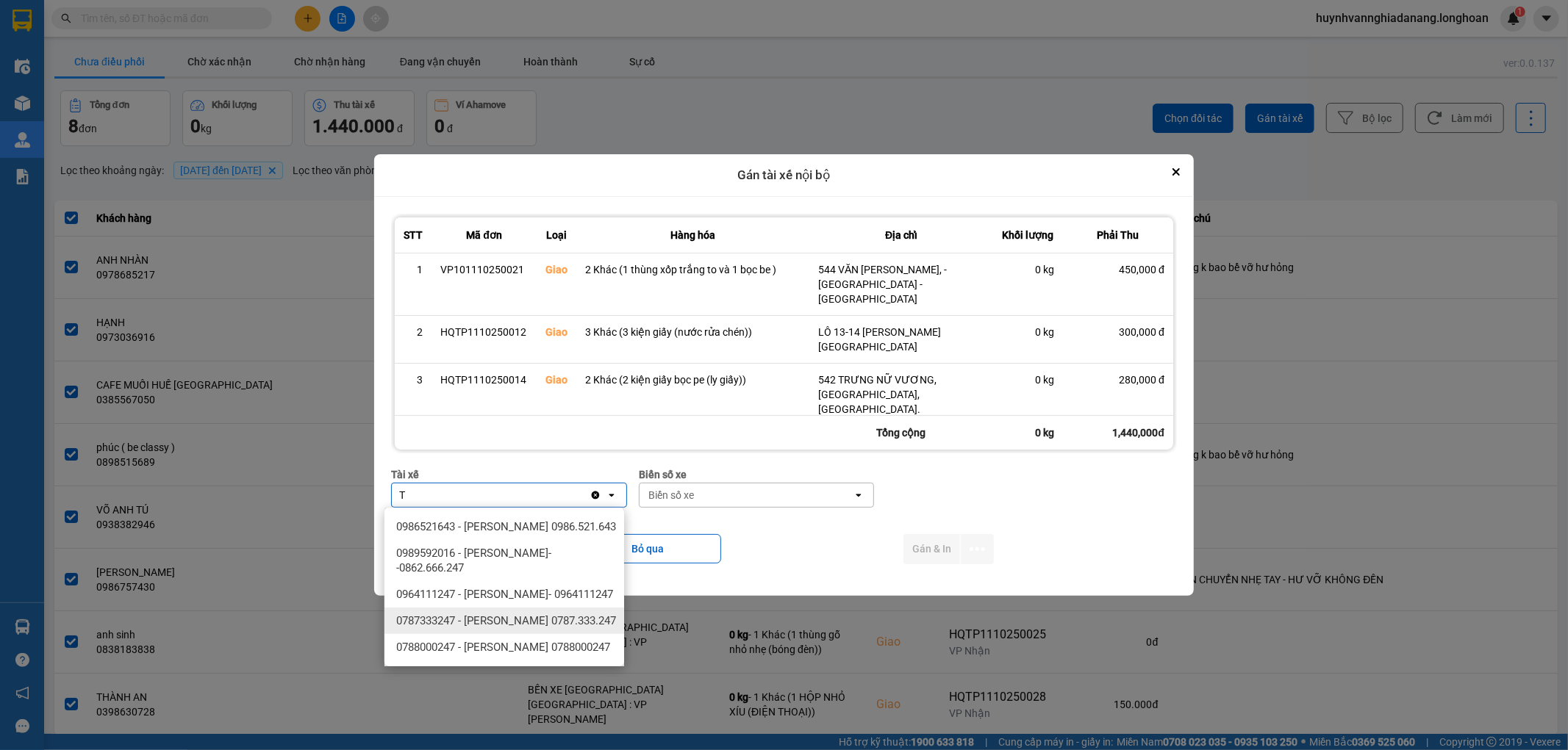
type input "T"
drag, startPoint x: 508, startPoint y: 642, endPoint x: 743, endPoint y: 590, distance: 240.7
click at [509, 628] on span "0787333247 - Phạm Thanh Tuấn 0787.333.247" at bounding box center [506, 620] width 220 height 14
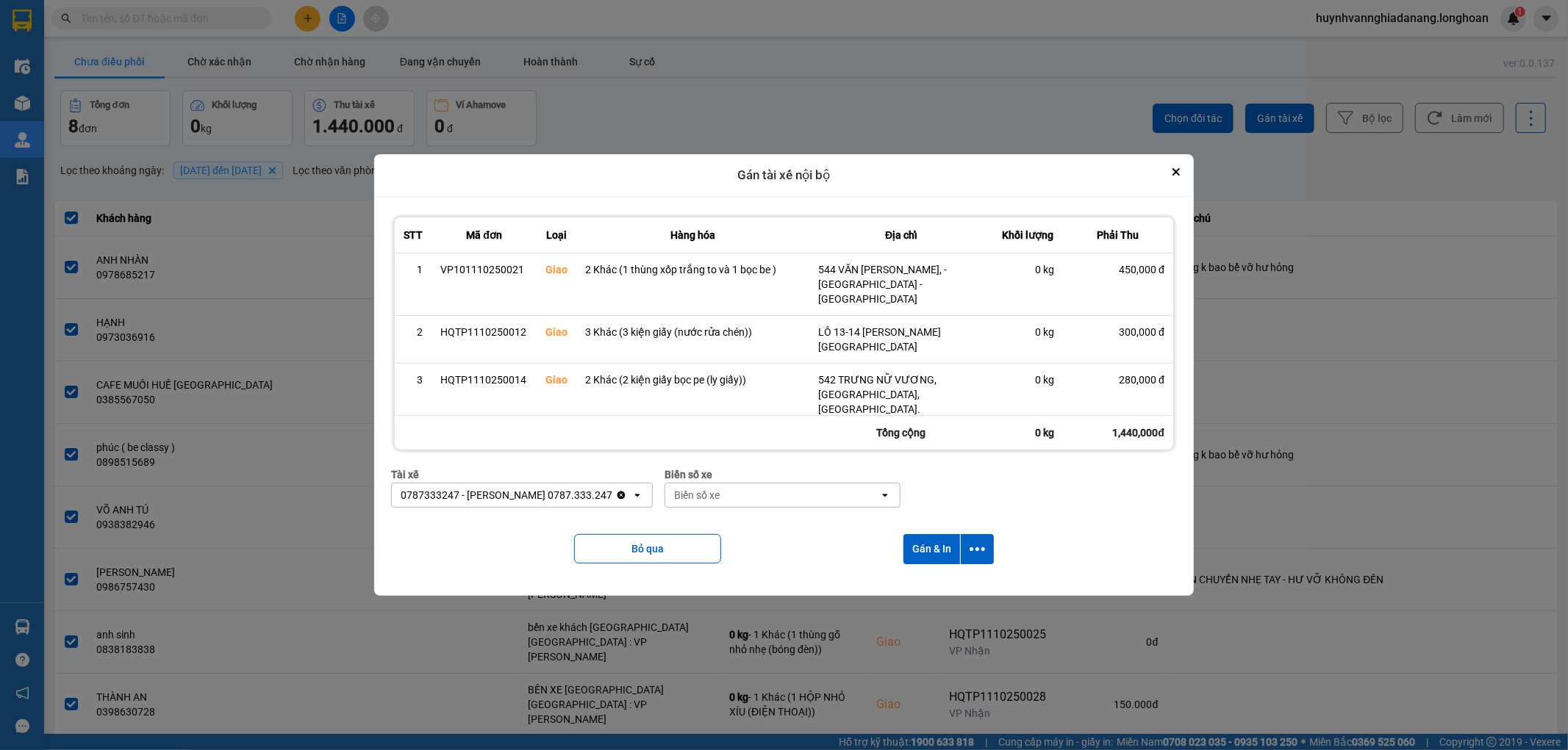
click at [750, 495] on div "Biển số xe" at bounding box center [772, 495] width 214 height 24
type input "6268"
drag, startPoint x: 740, startPoint y: 520, endPoint x: 797, endPoint y: 532, distance: 58.2
click at [741, 521] on div "29H-962.68" at bounding box center [780, 527] width 240 height 26
click at [971, 554] on button "dialog" at bounding box center [977, 549] width 33 height 30
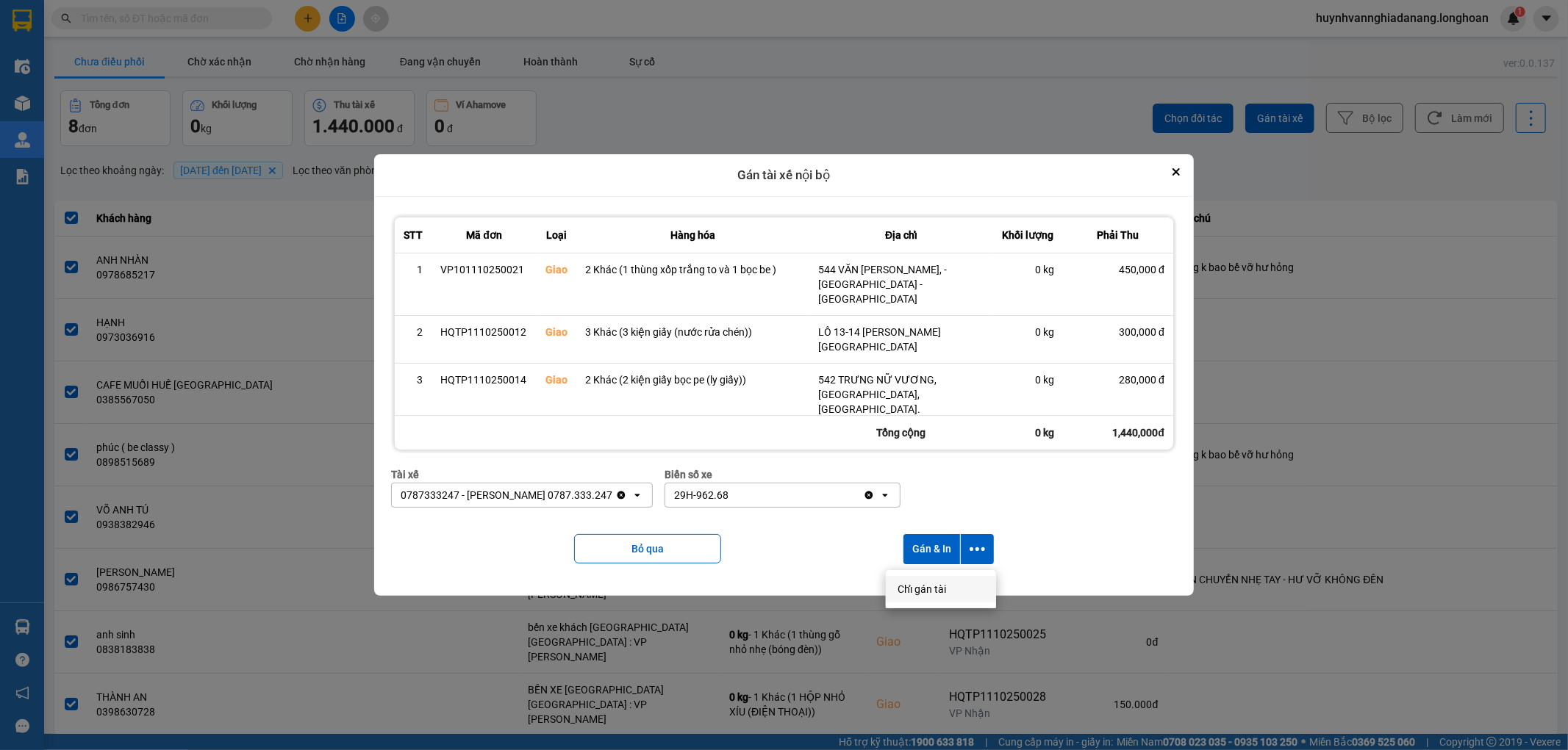
click at [943, 591] on span "Chỉ gán tài" at bounding box center [922, 589] width 49 height 14
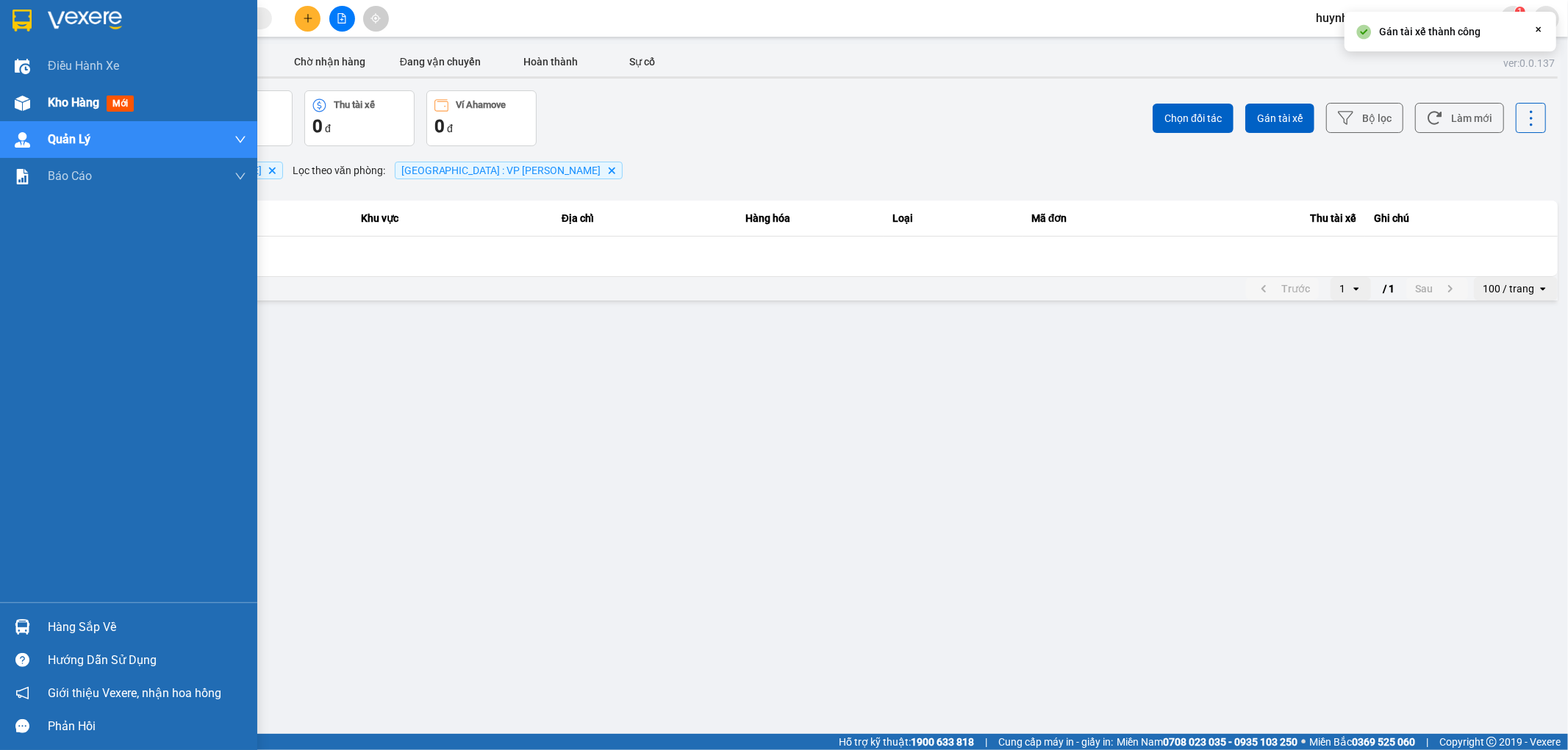
click at [79, 104] on span "Kho hàng" at bounding box center [73, 102] width 51 height 14
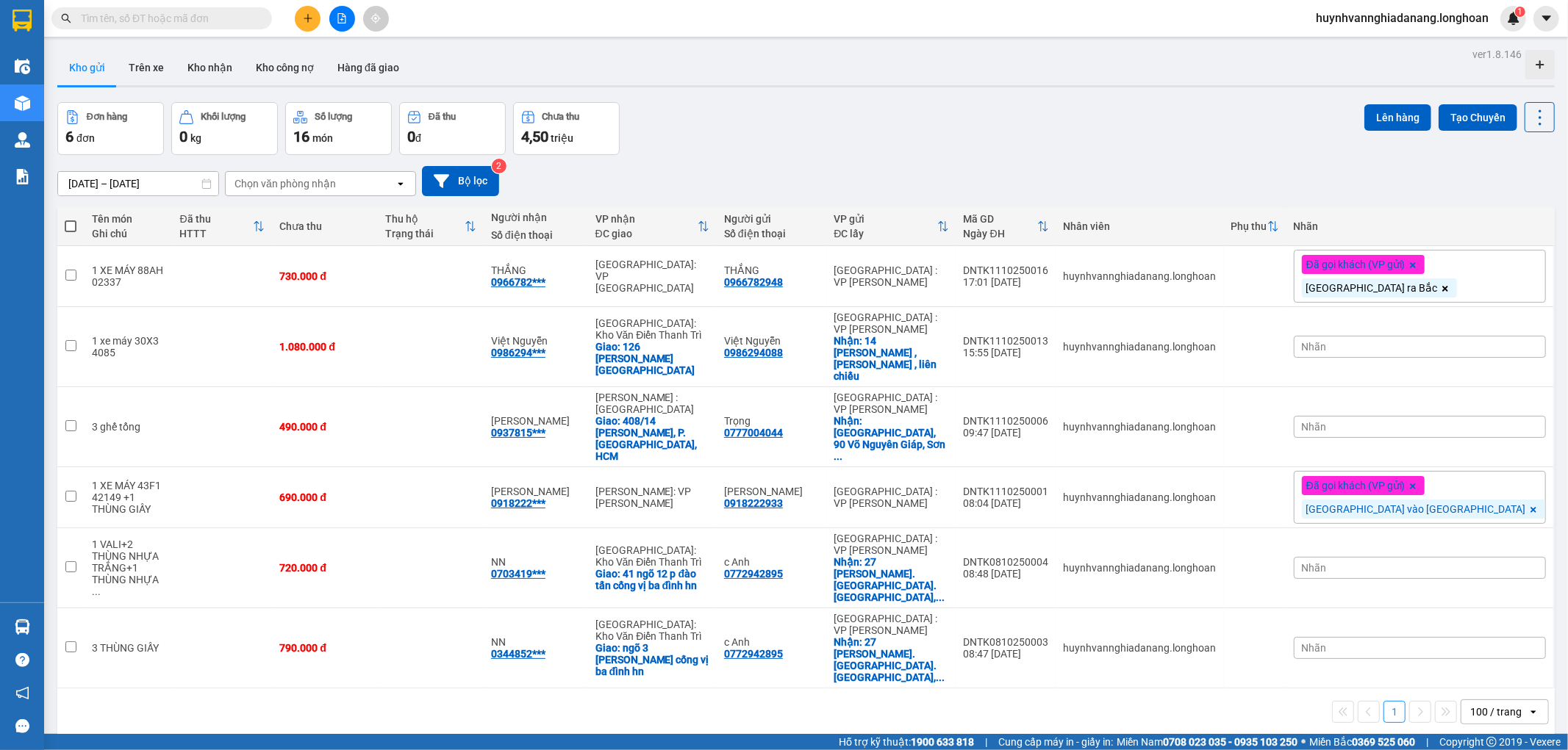
click at [164, 20] on input "text" at bounding box center [168, 18] width 174 height 16
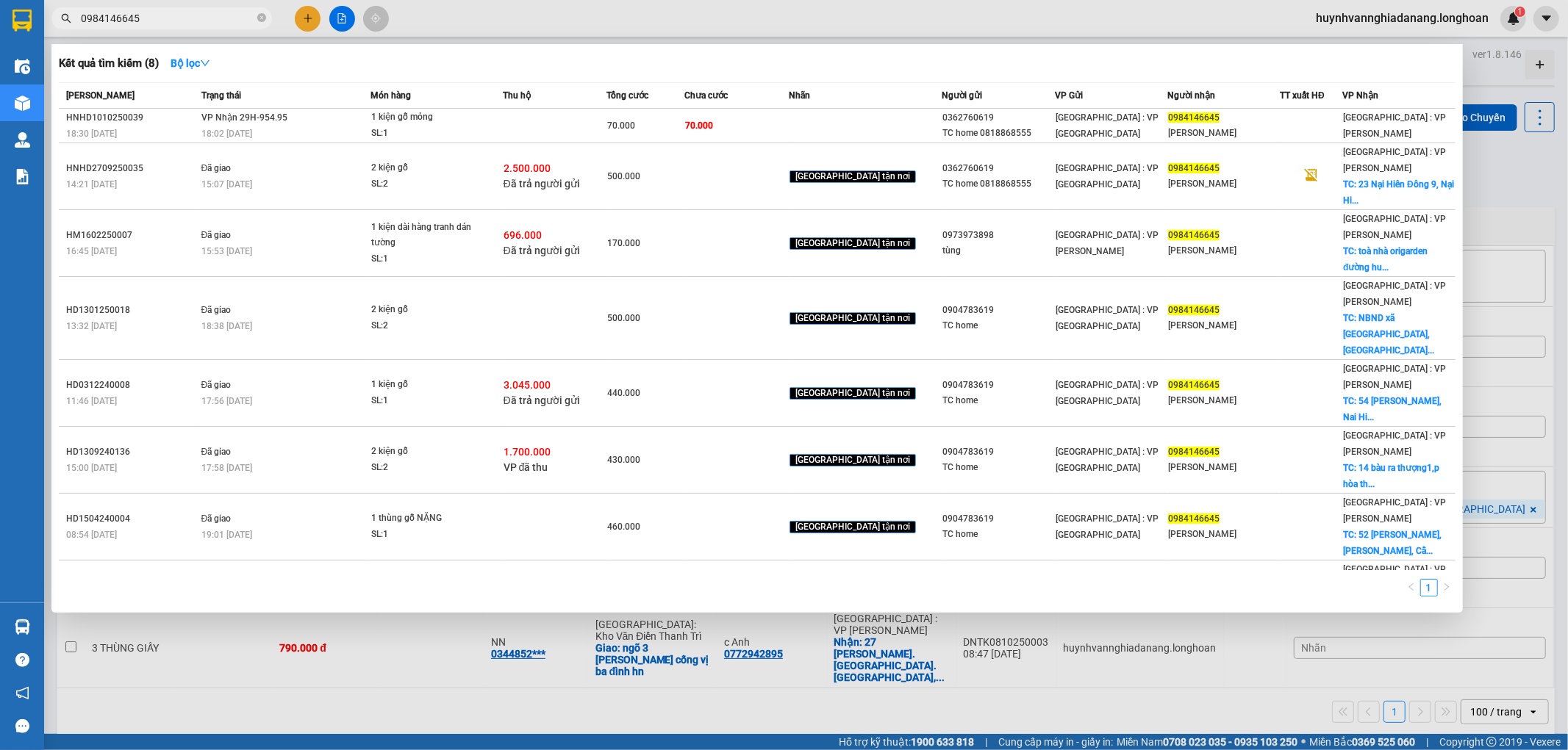
click at [281, 743] on div at bounding box center [784, 375] width 1568 height 750
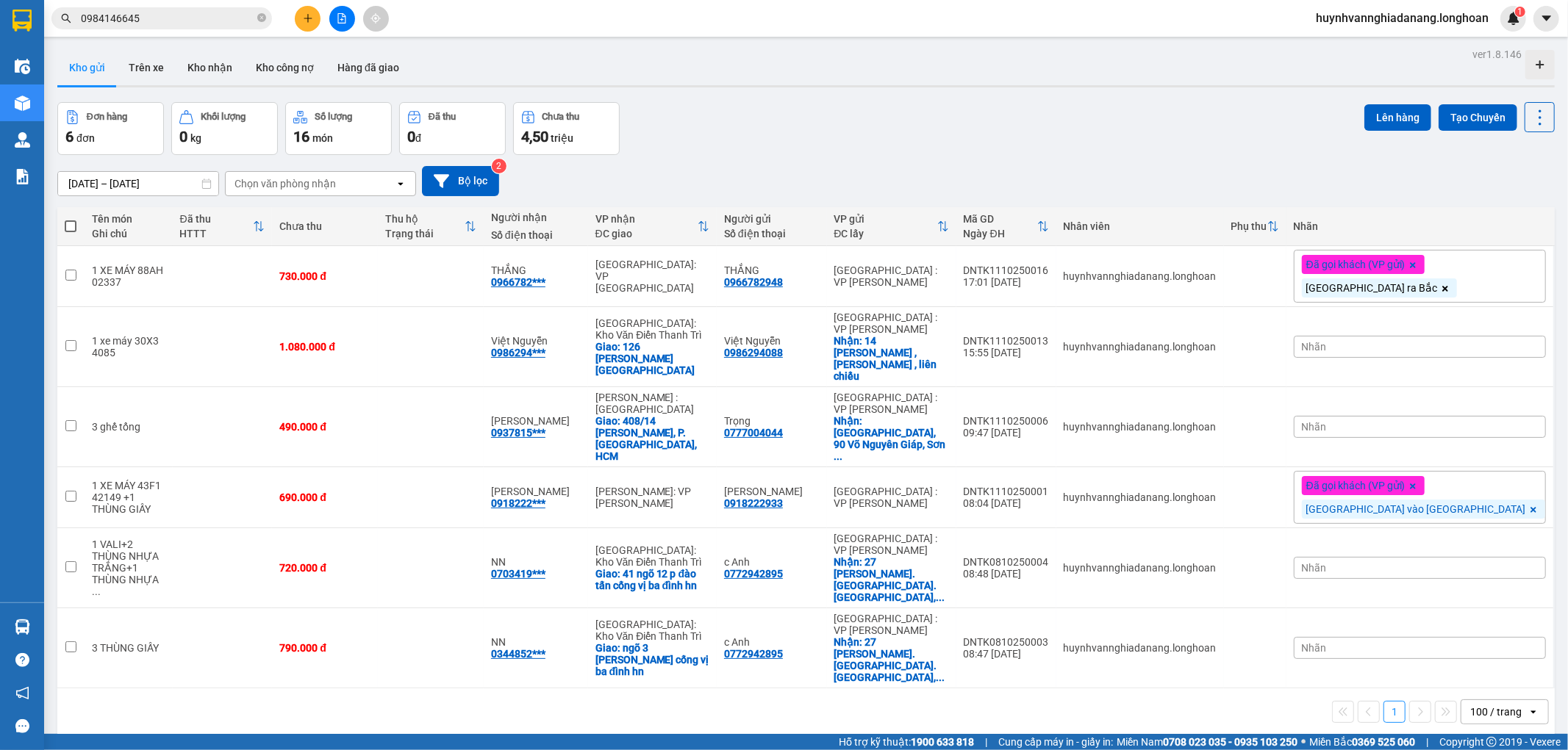
drag, startPoint x: 281, startPoint y: 743, endPoint x: 755, endPoint y: 126, distance: 778.1
click at [755, 126] on div "Đơn hàng 6 đơn Khối lượng 0 kg Số lượng 16 món Đã thu 0 đ Chưa thu 4,50 triệu L…" at bounding box center [806, 129] width 1498 height 53
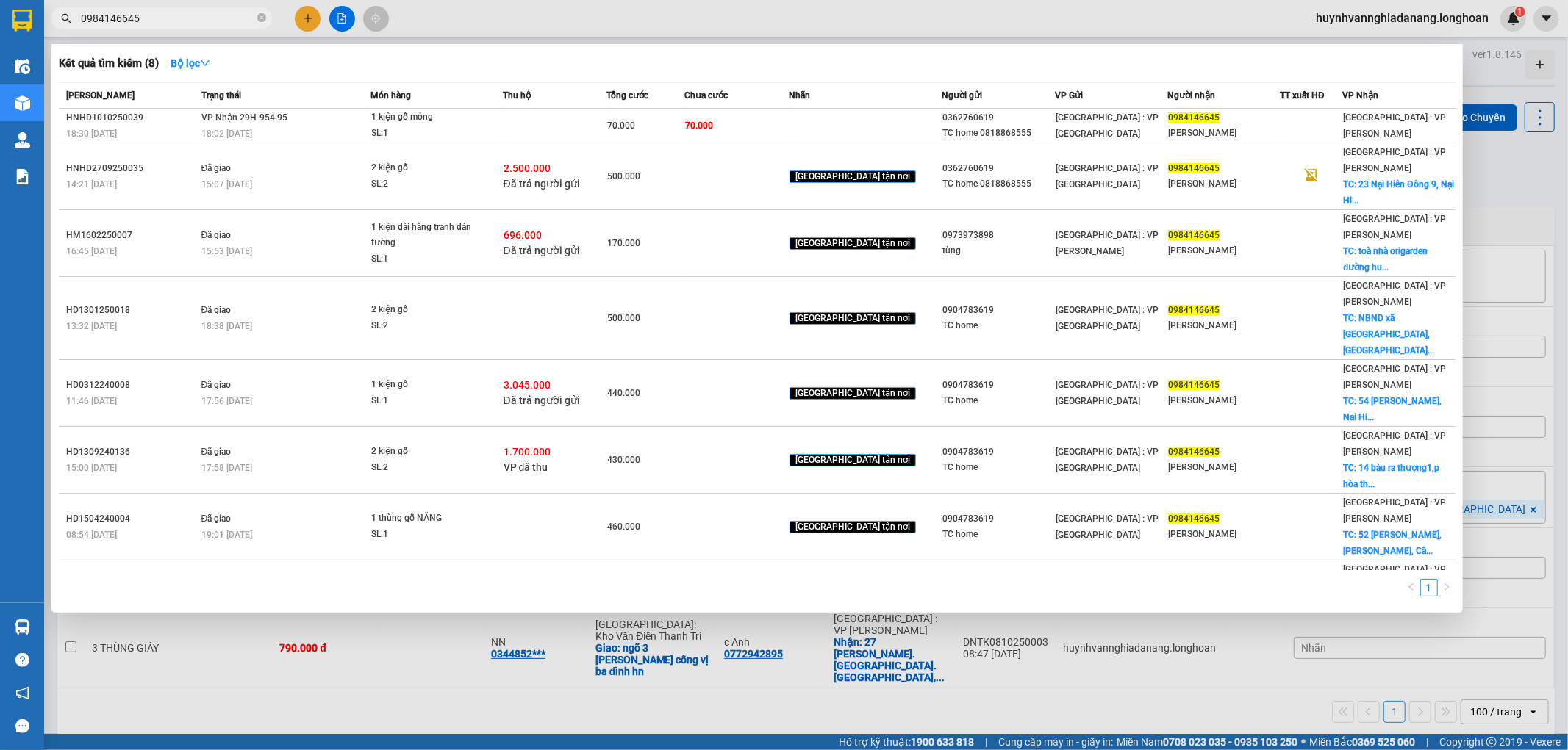
click at [200, 25] on input "0984146645" at bounding box center [168, 18] width 174 height 16
click at [482, 671] on div at bounding box center [784, 375] width 1568 height 750
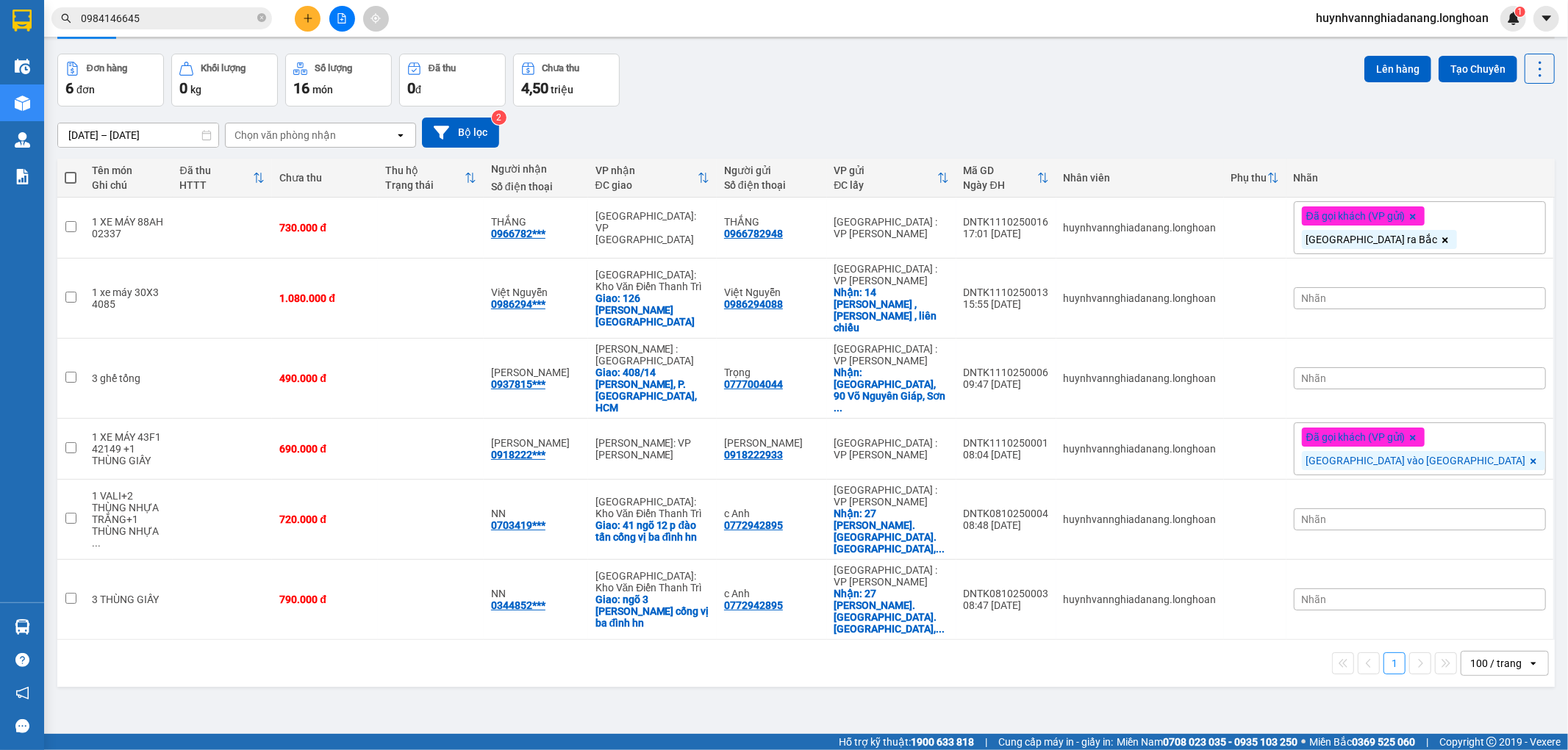
scroll to position [67, 0]
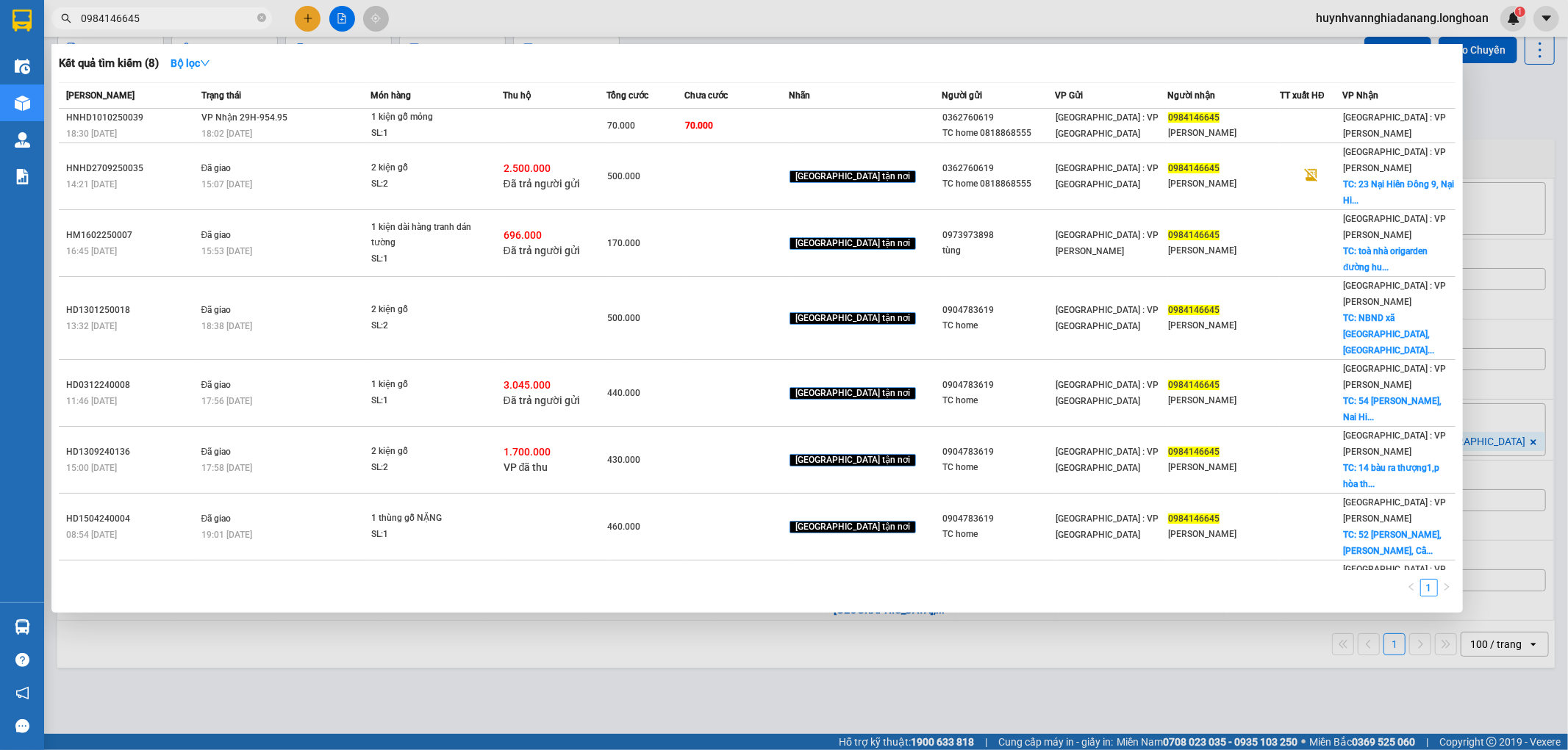
click at [165, 13] on input "0984146645" at bounding box center [168, 18] width 174 height 16
type input "0"
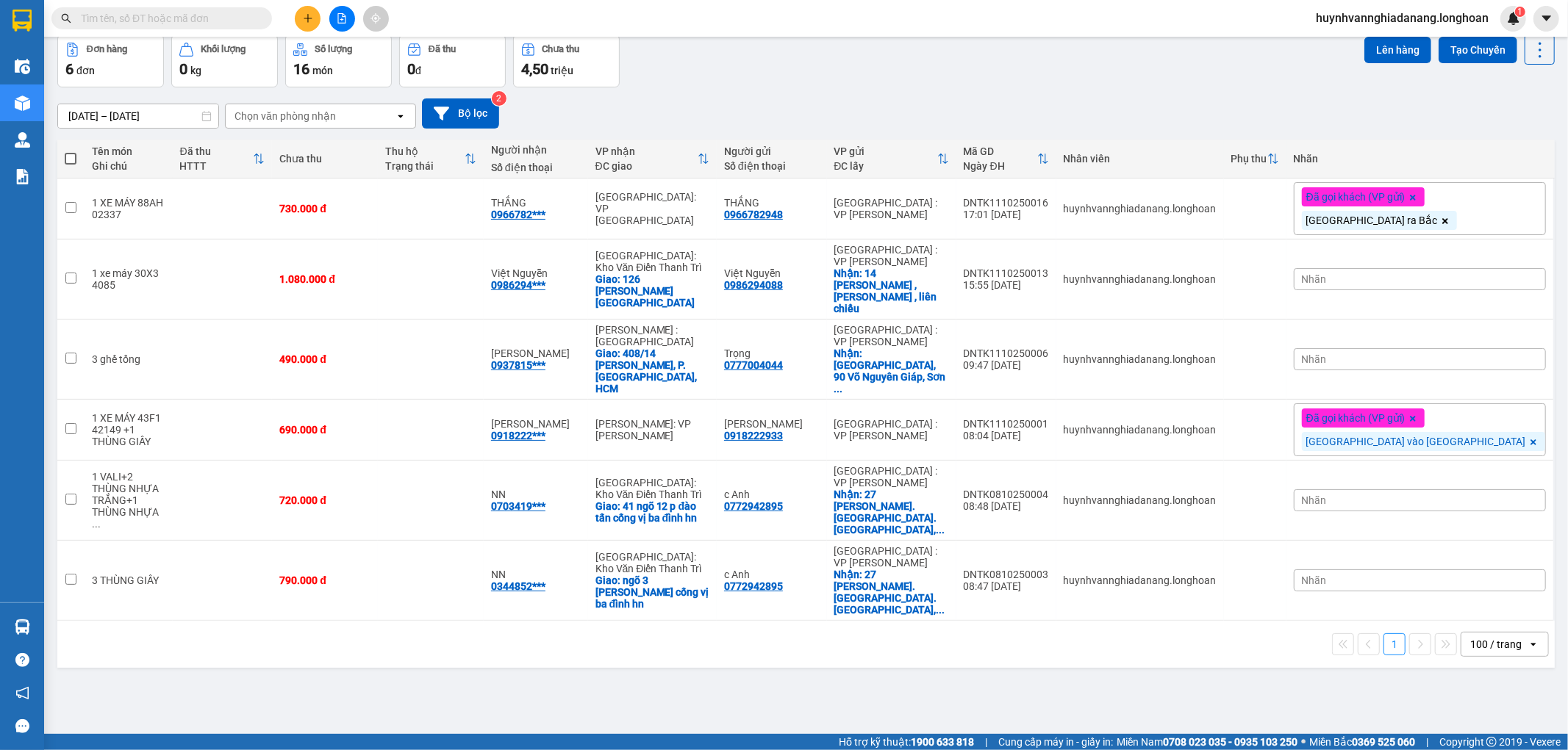
click at [128, 20] on input "text" at bounding box center [168, 18] width 174 height 16
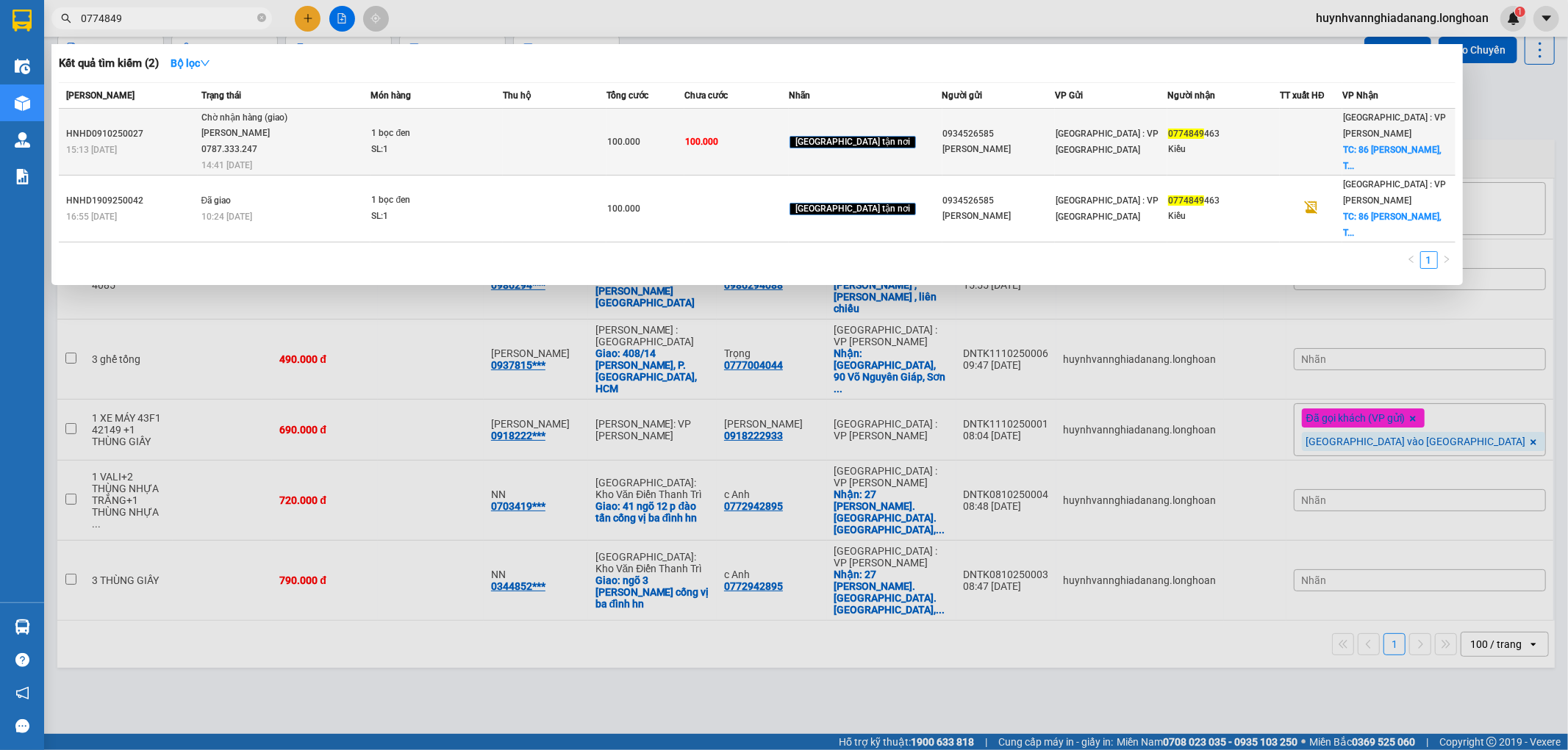
type input "0774849"
click at [501, 135] on span "1 bọc đen SL: 1" at bounding box center [436, 141] width 130 height 32
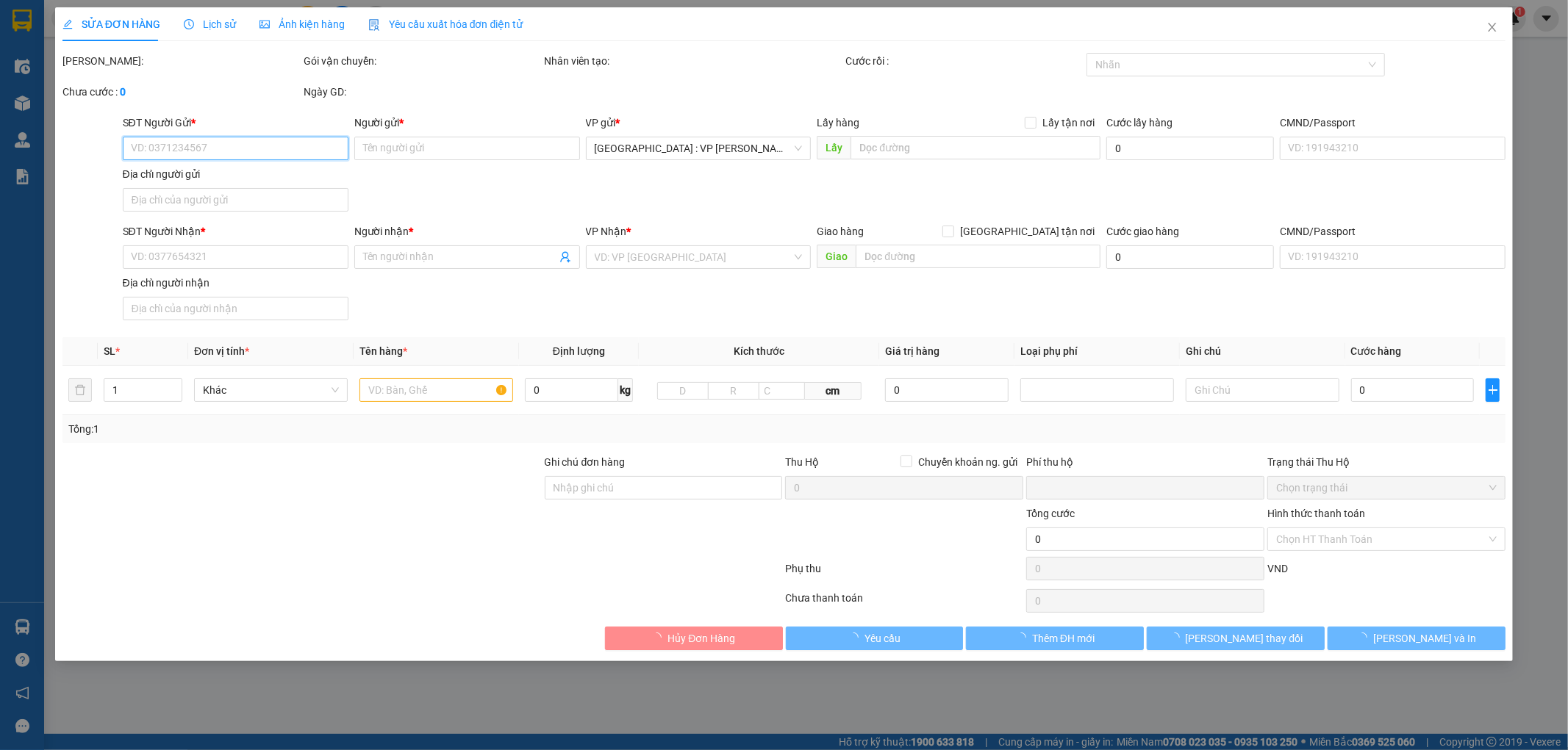
type input "0934526585"
type input "[PERSON_NAME]"
type input "0774849463"
type input "Kiều"
checkbox input "true"
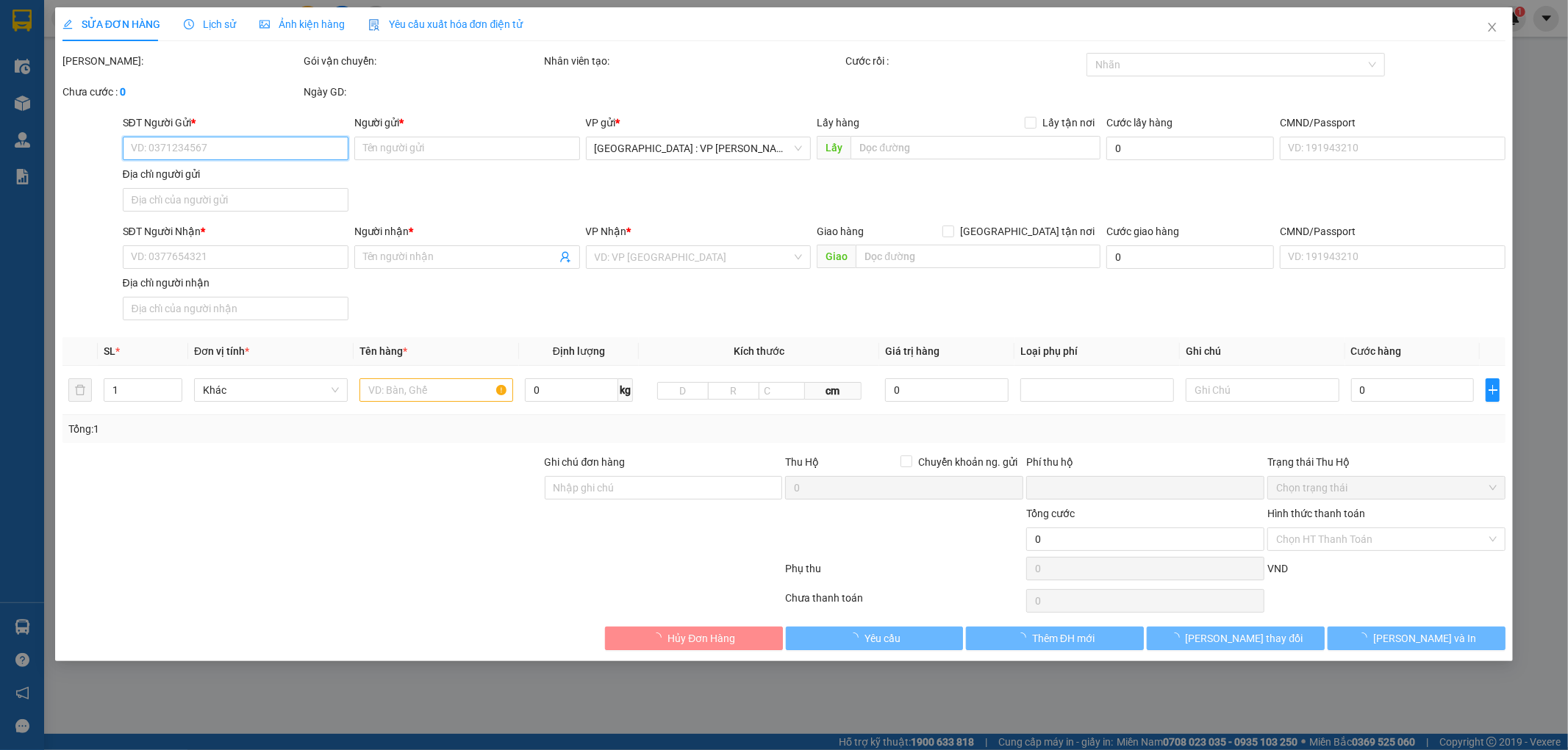
type input "86 Nguyễn THị Minh Khai, Thạch Thang, Hải Châu"
type input "0"
type input "100.000"
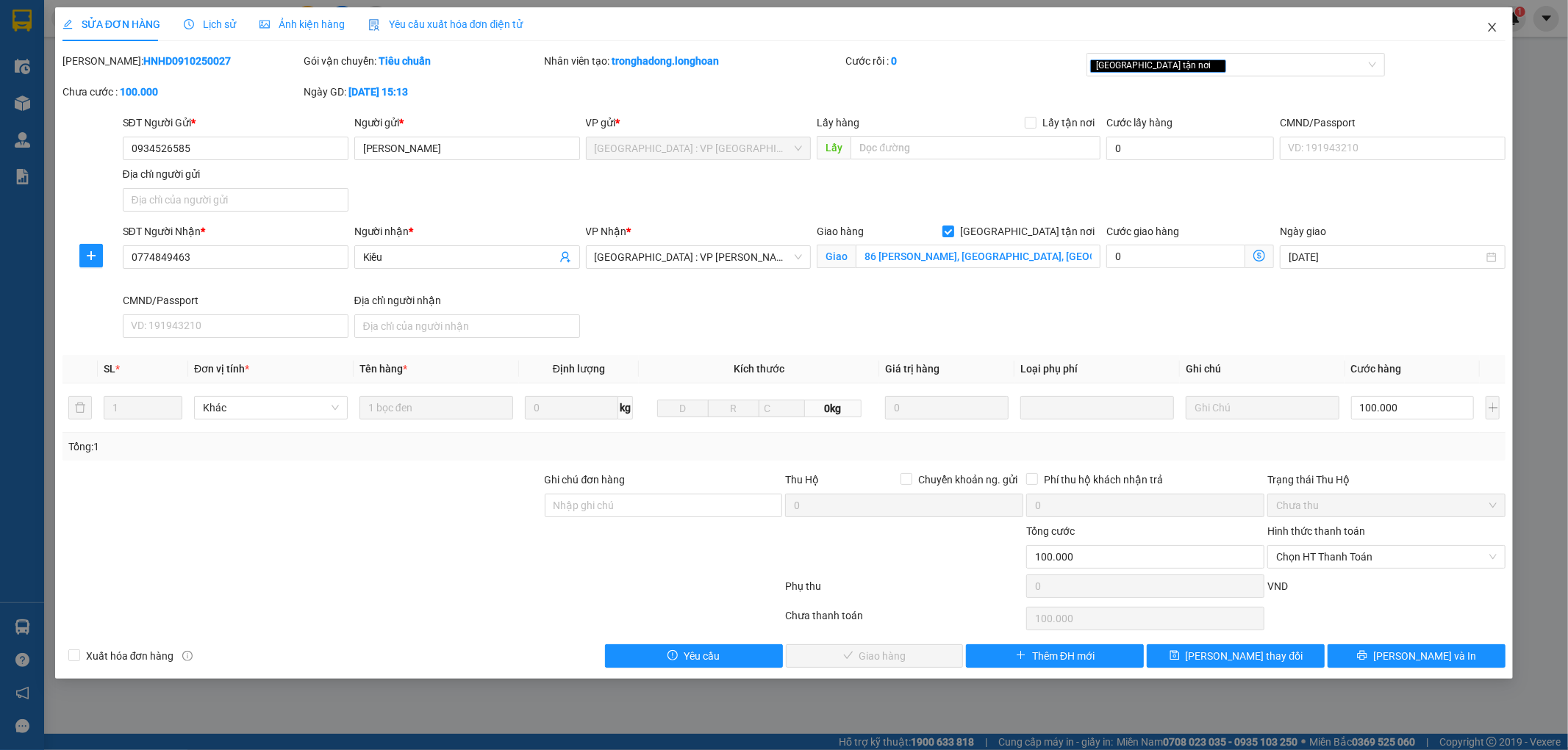
click at [1491, 26] on icon "close" at bounding box center [1492, 27] width 8 height 9
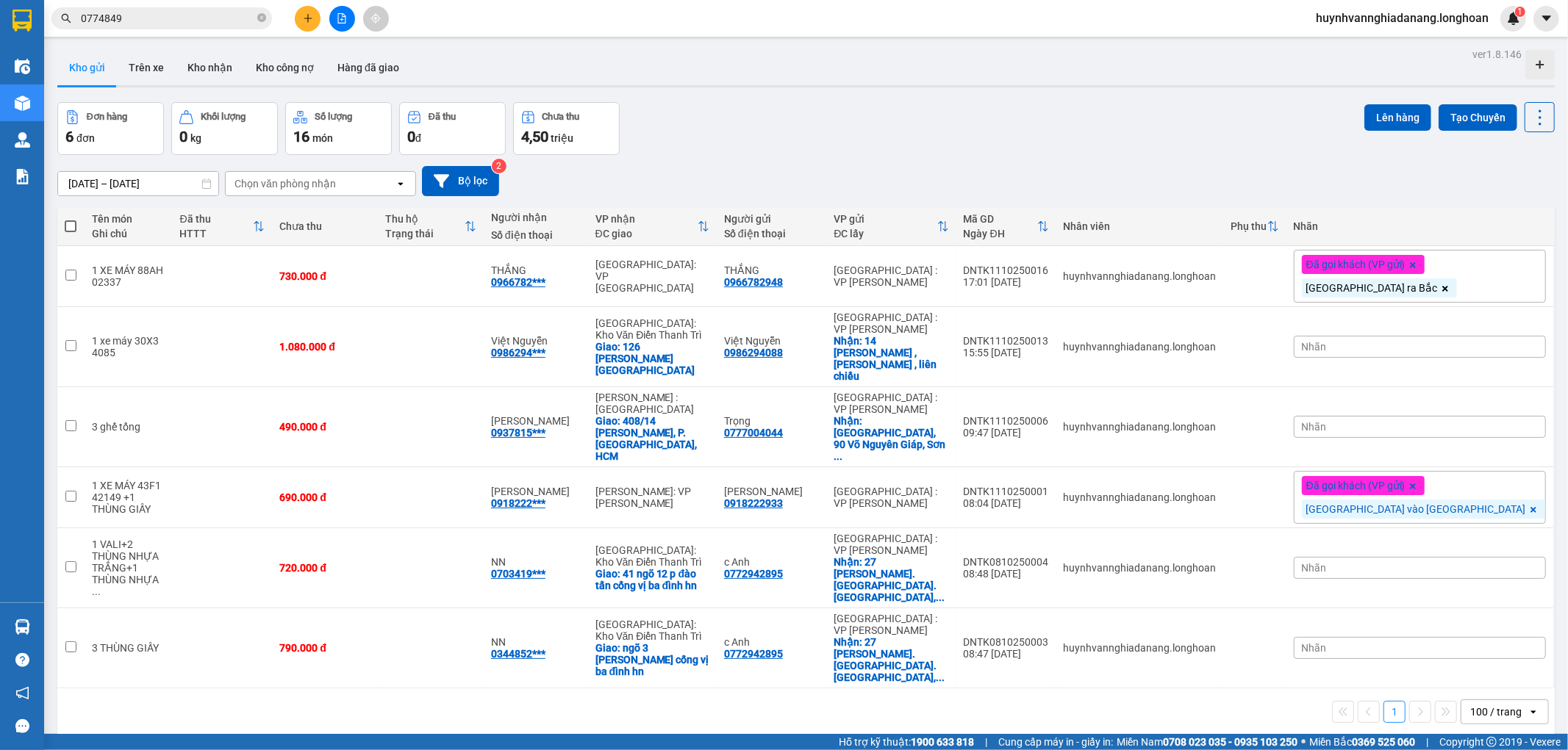
click at [184, 8] on span "0774849" at bounding box center [161, 19] width 221 height 22
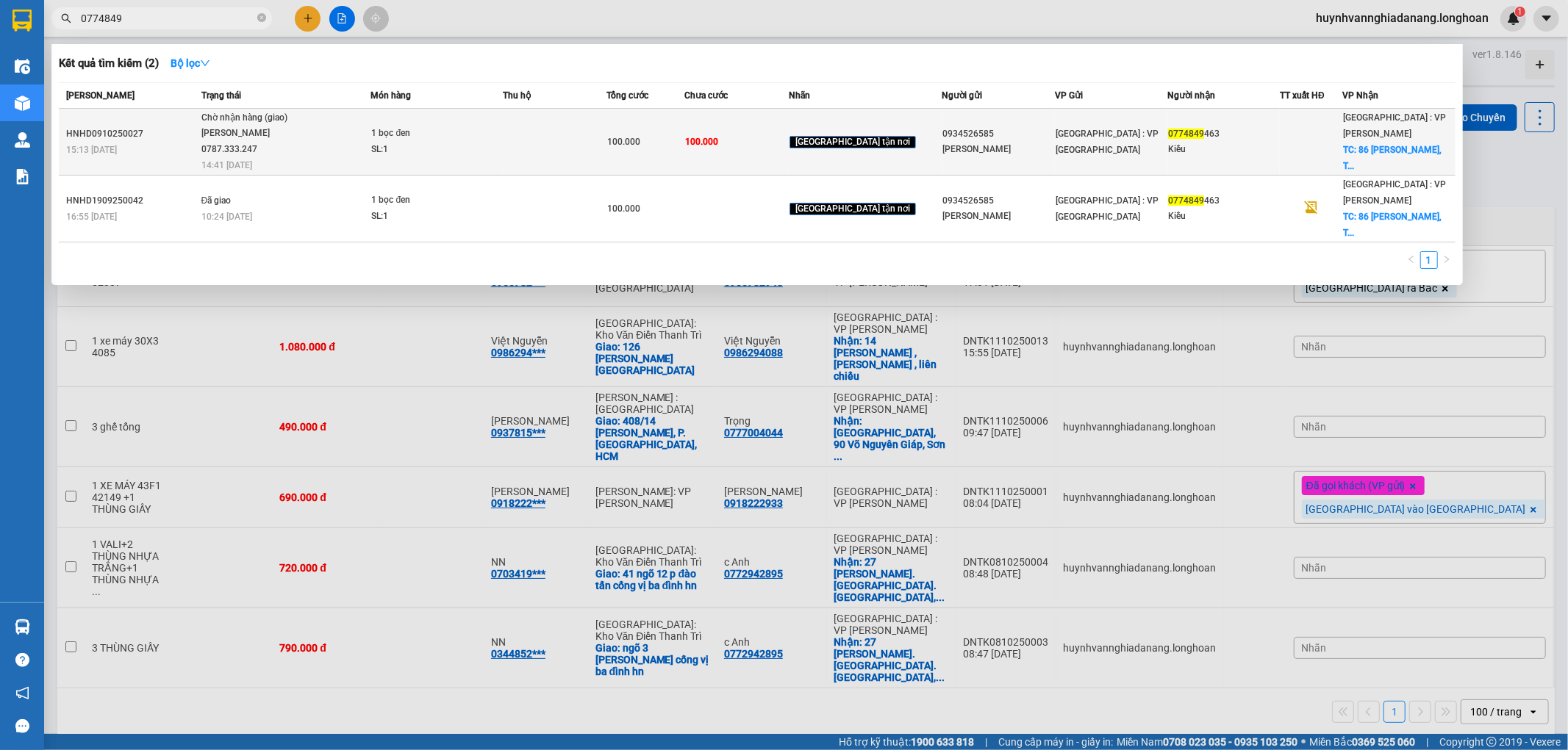
click at [535, 134] on td at bounding box center [555, 142] width 104 height 66
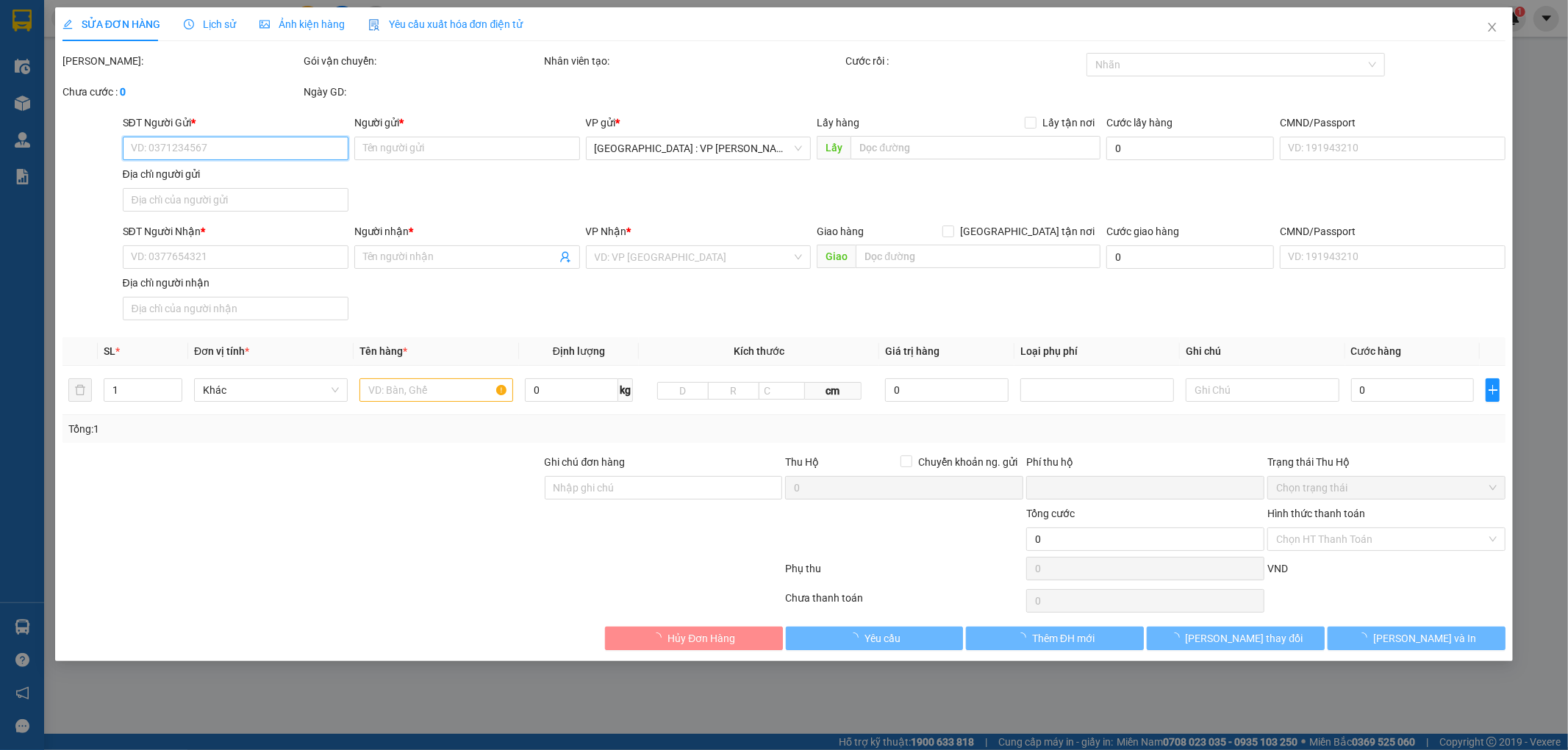
type input "0934526585"
type input "[PERSON_NAME]"
type input "0774849463"
type input "Kiều"
checkbox input "true"
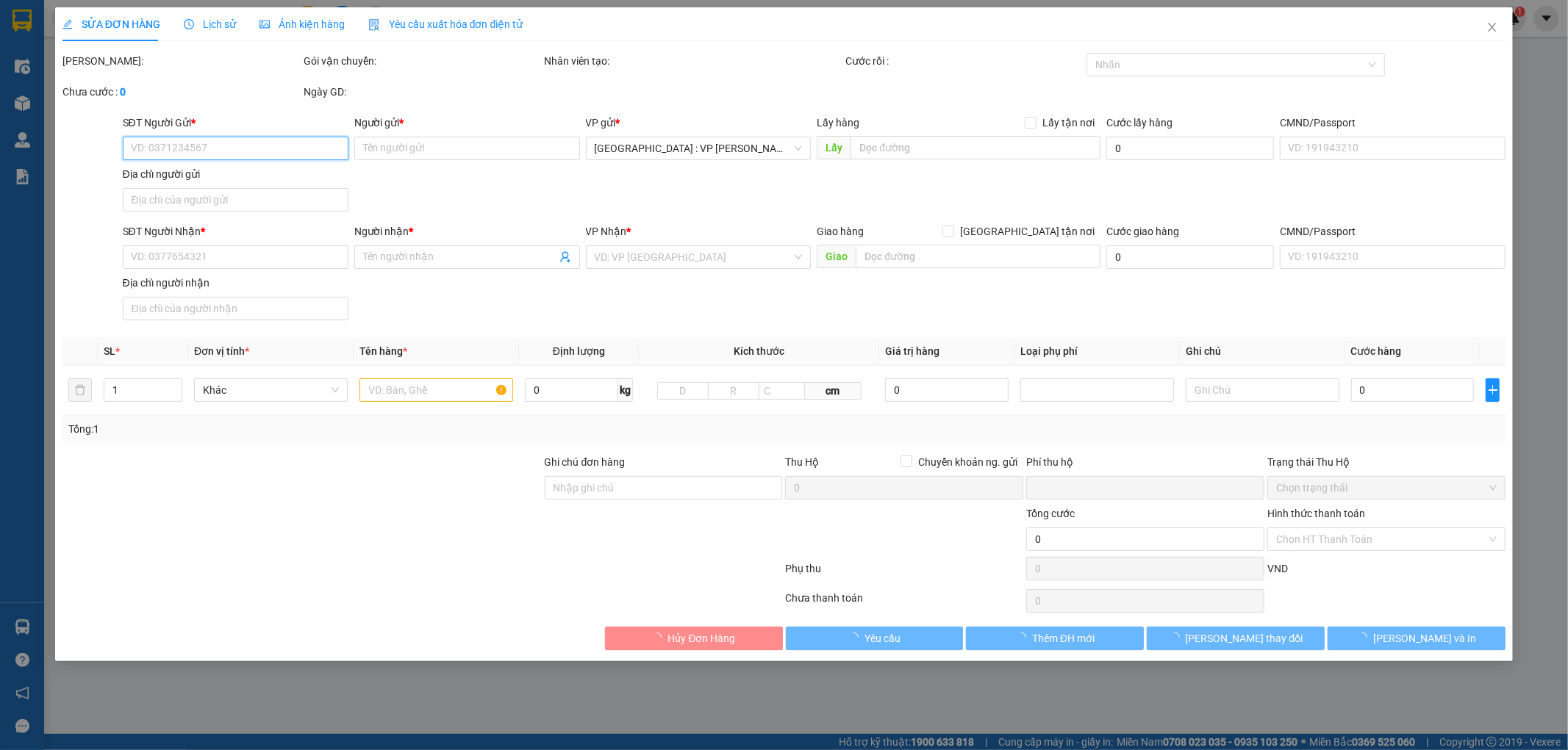
type input "86 Nguyễn THị Minh Khai, Thạch Thang, Hải Châu"
type input "0"
type input "100.000"
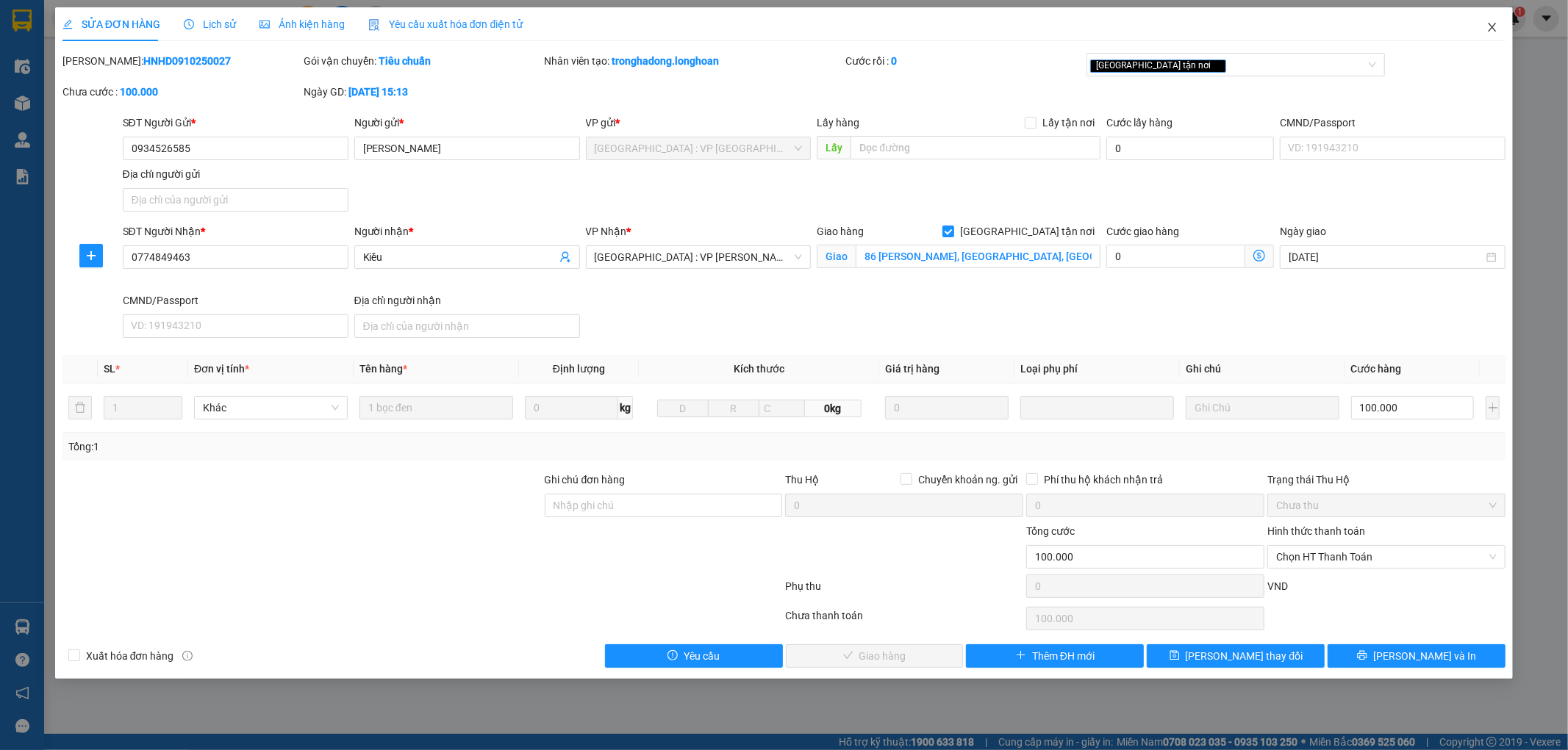
click at [1488, 28] on icon "close" at bounding box center [1493, 27] width 12 height 12
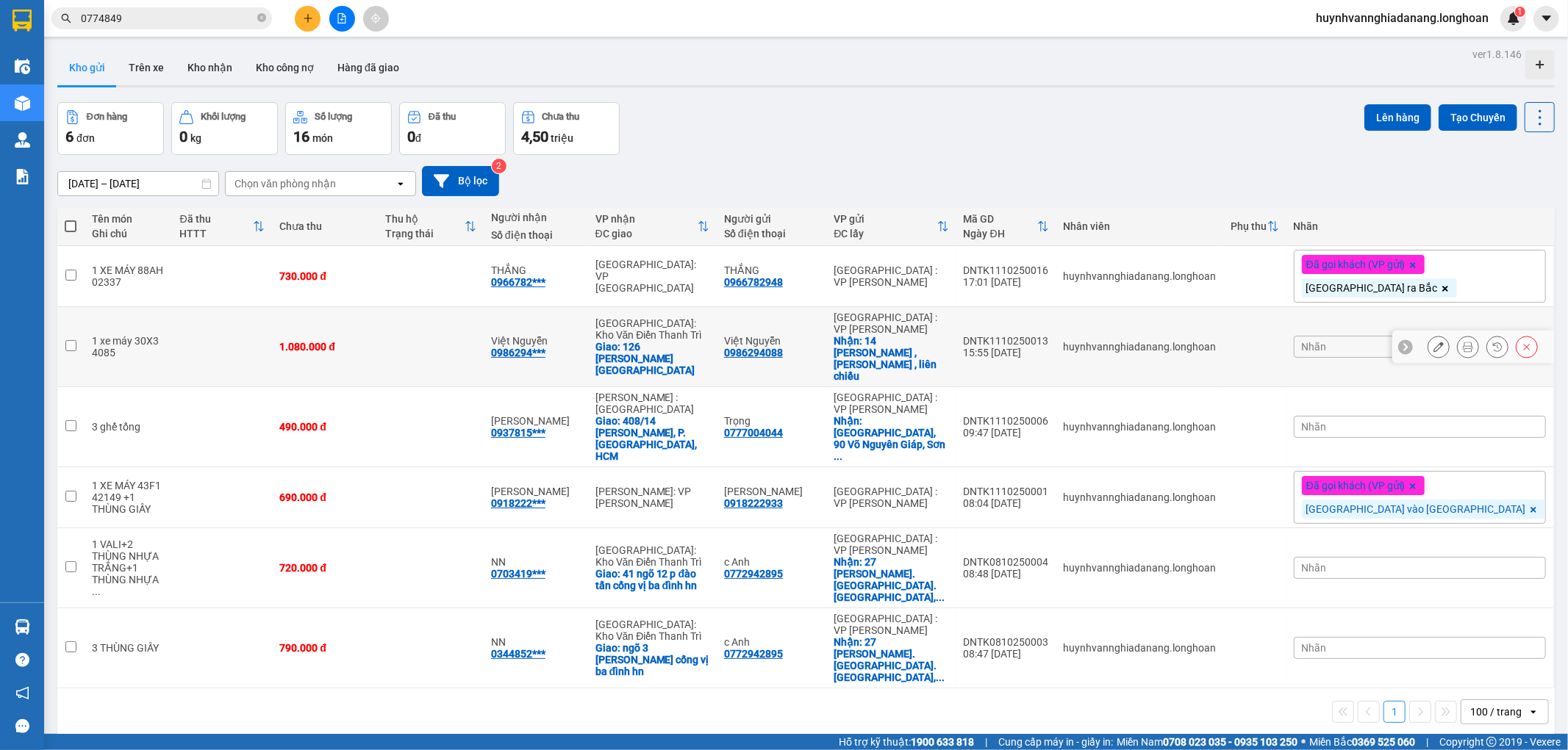
click at [783, 347] on div "0986294088" at bounding box center [753, 353] width 59 height 12
copy div "0986294088"
click at [1461, 334] on button at bounding box center [1468, 347] width 20 height 26
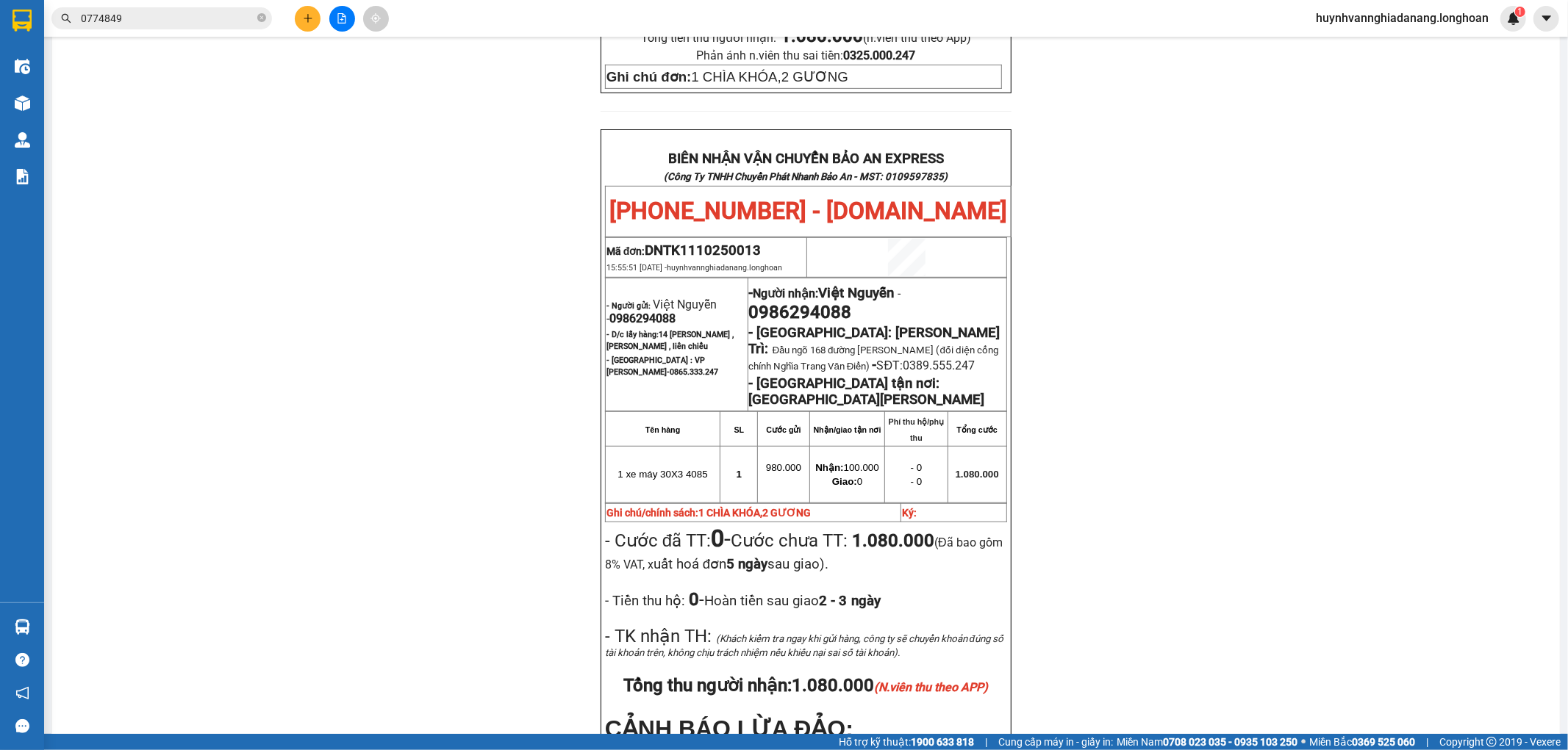
scroll to position [661, 0]
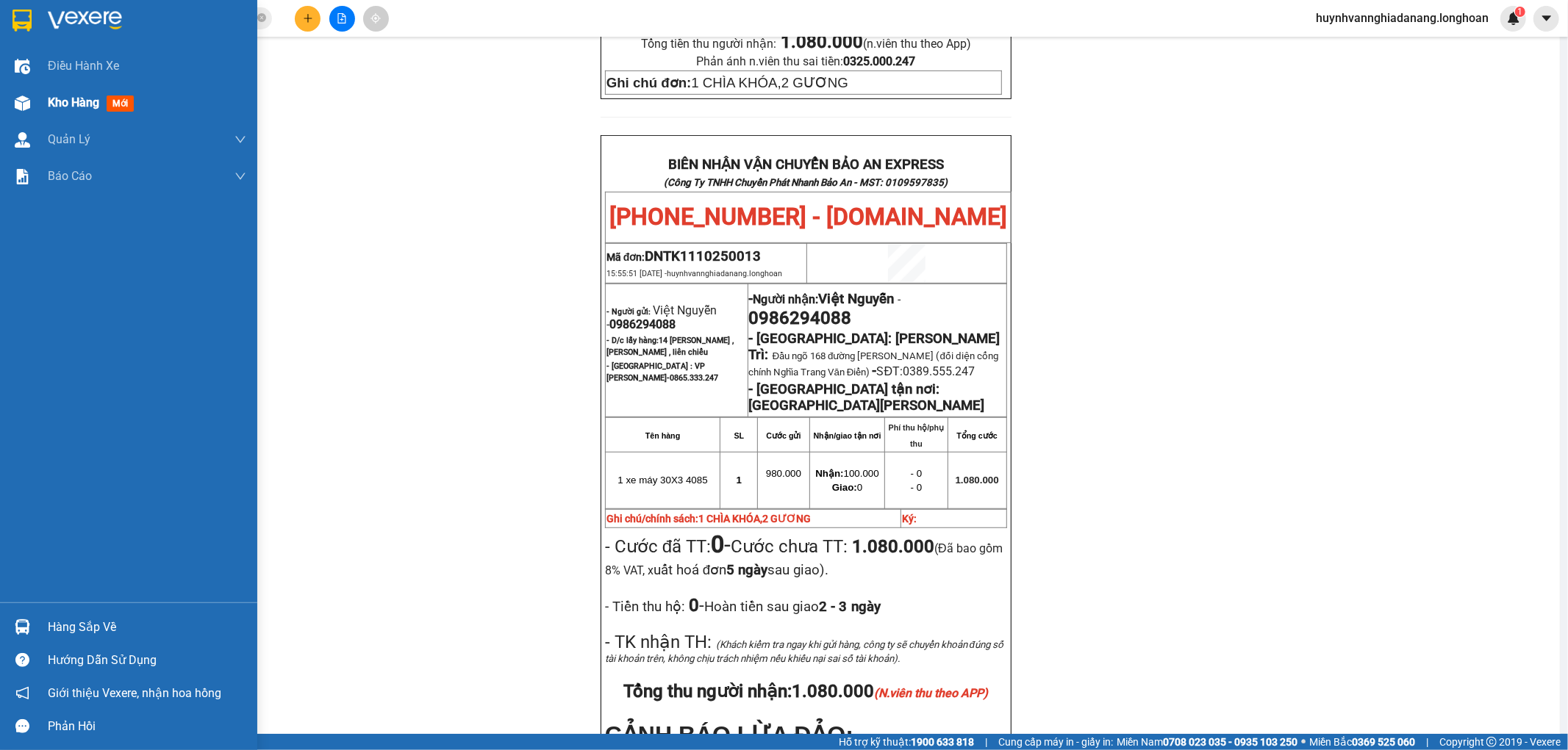
click at [84, 109] on span "Kho hàng" at bounding box center [73, 102] width 51 height 14
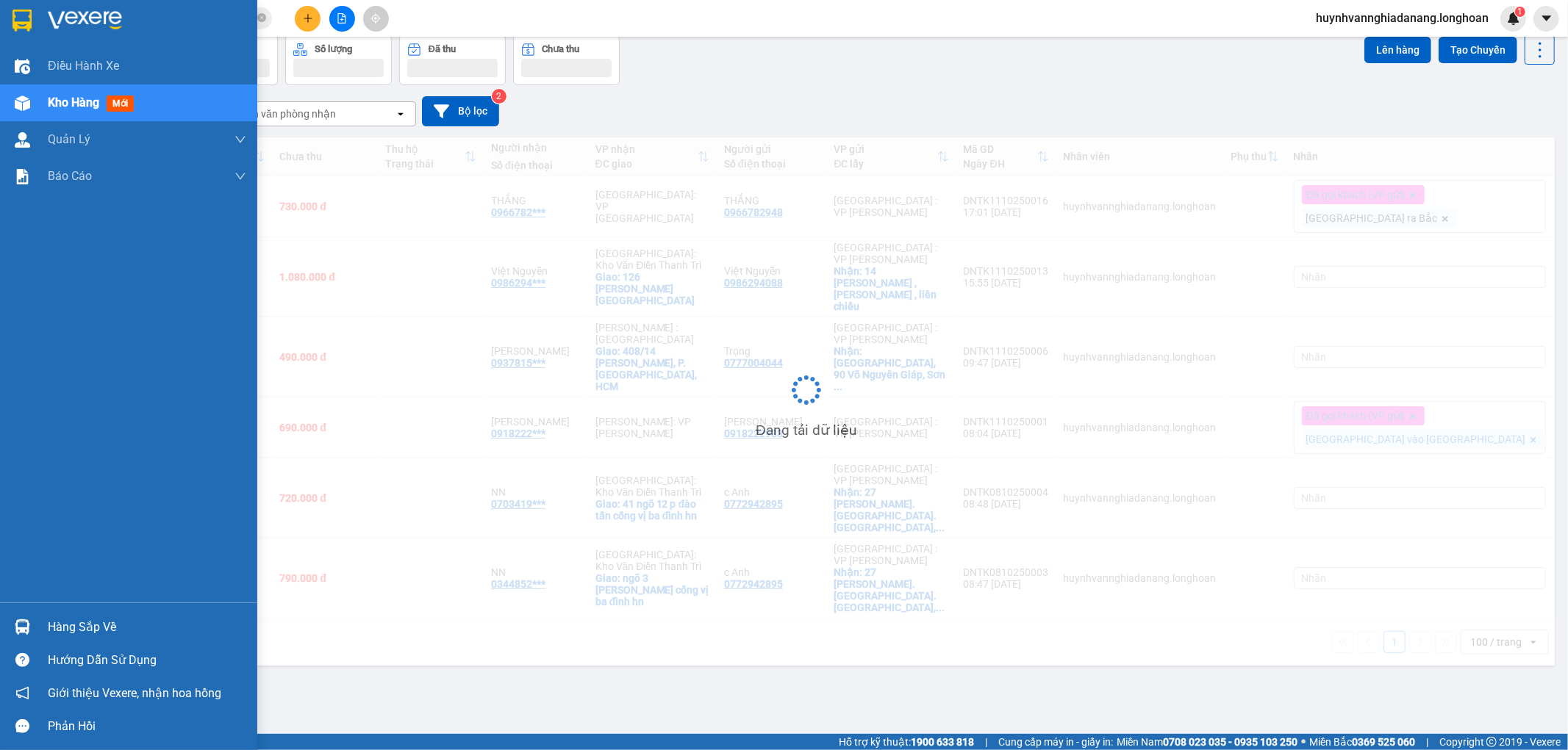
scroll to position [67, 0]
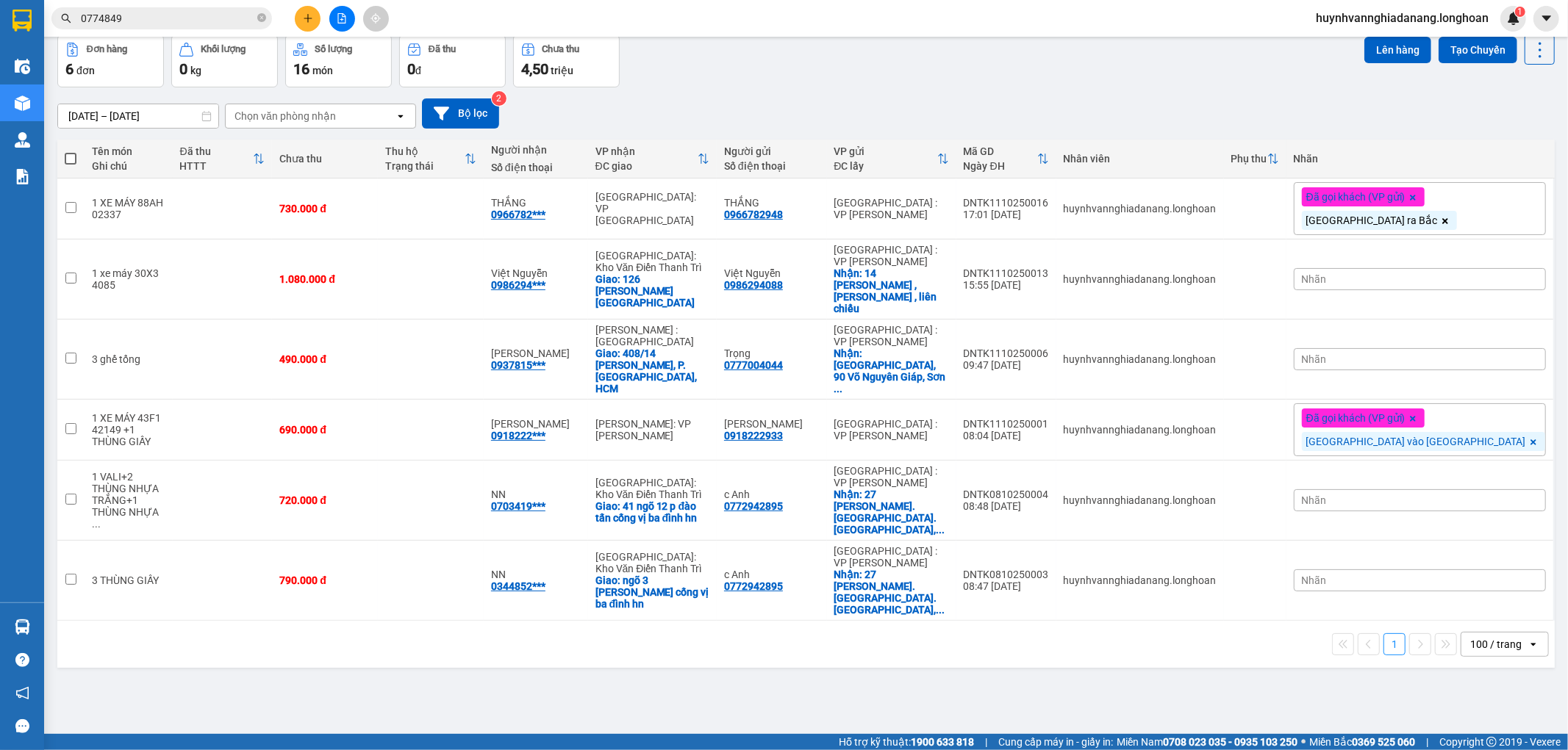
click at [1450, 268] on div "Nhãn" at bounding box center [1420, 280] width 252 height 22
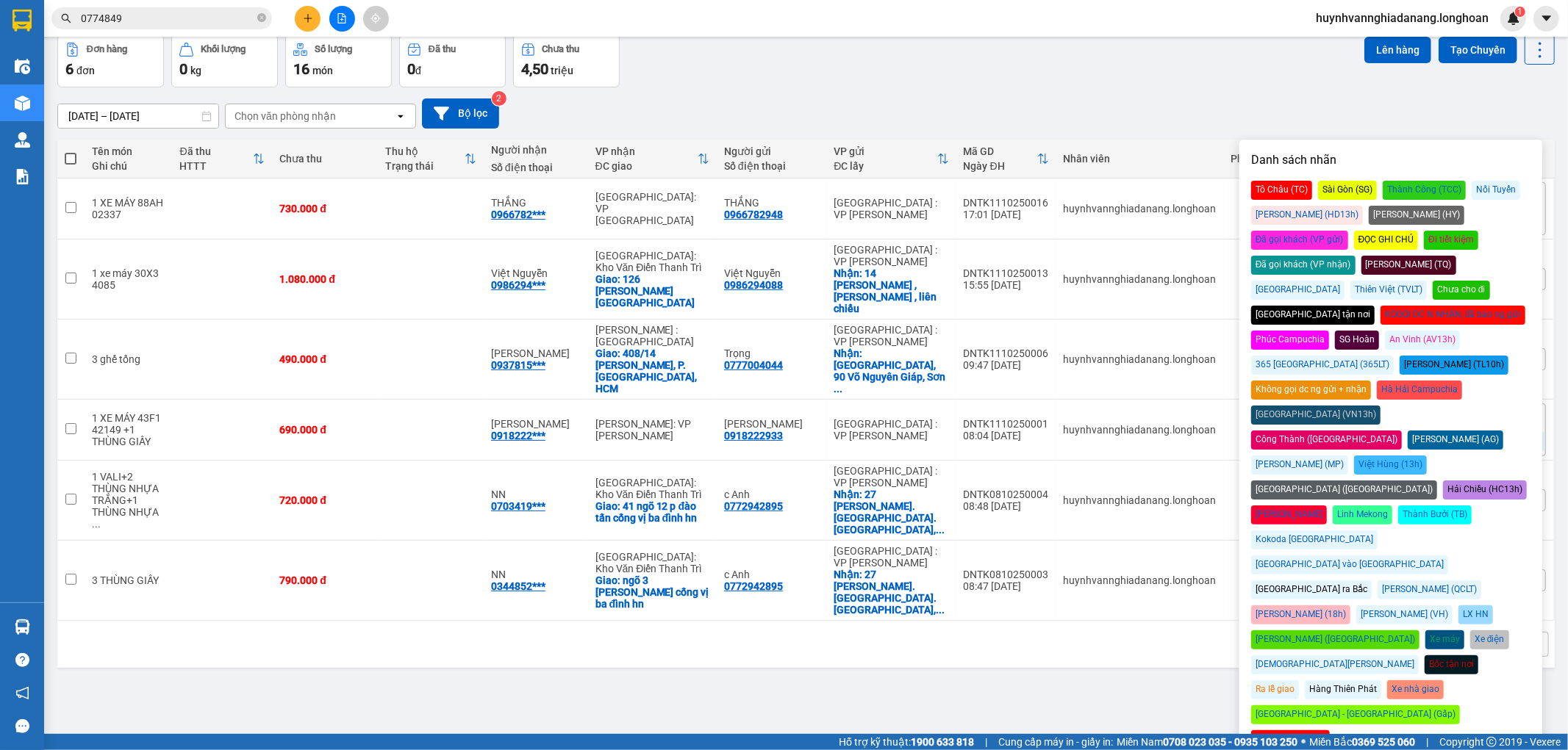
click at [1307, 580] on div "[GEOGRAPHIC_DATA] ra Bắc" at bounding box center [1311, 590] width 120 height 19
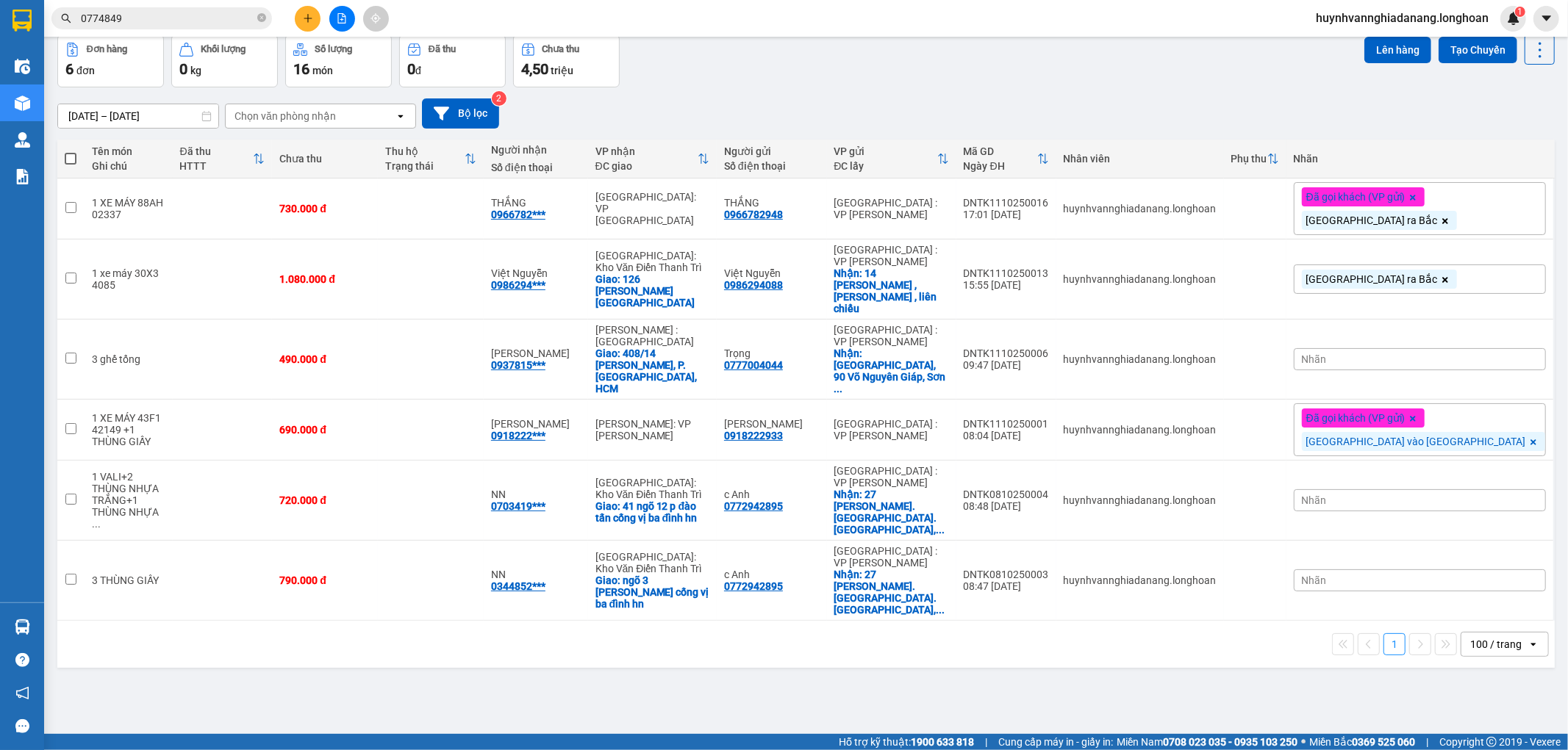
click at [1107, 650] on div "ver 1.8.146 Kho gửi Trên xe Kho nhận Kho công nợ Hàng đã giao Đơn hàng 6 đơn Kh…" at bounding box center [806, 351] width 1509 height 750
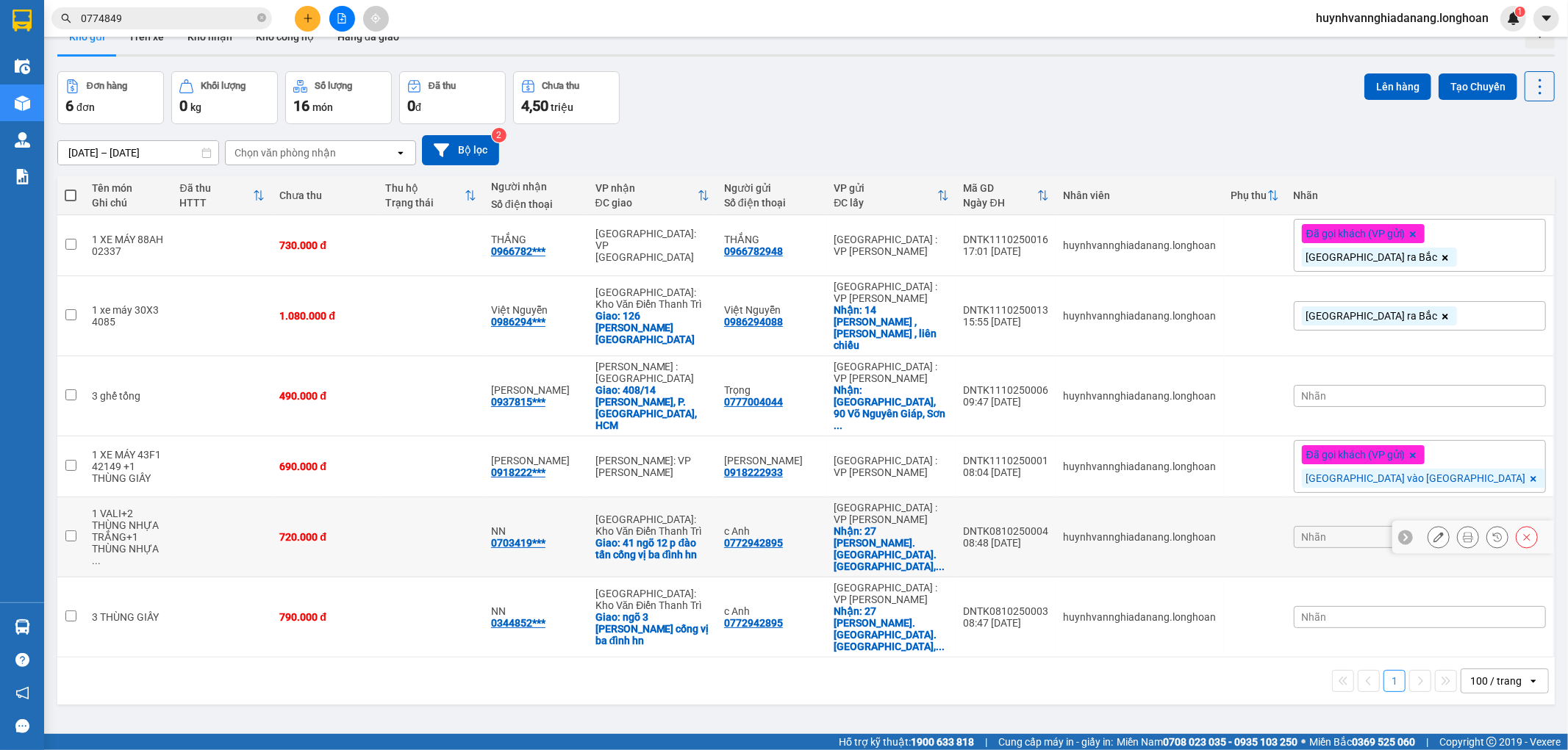
scroll to position [0, 0]
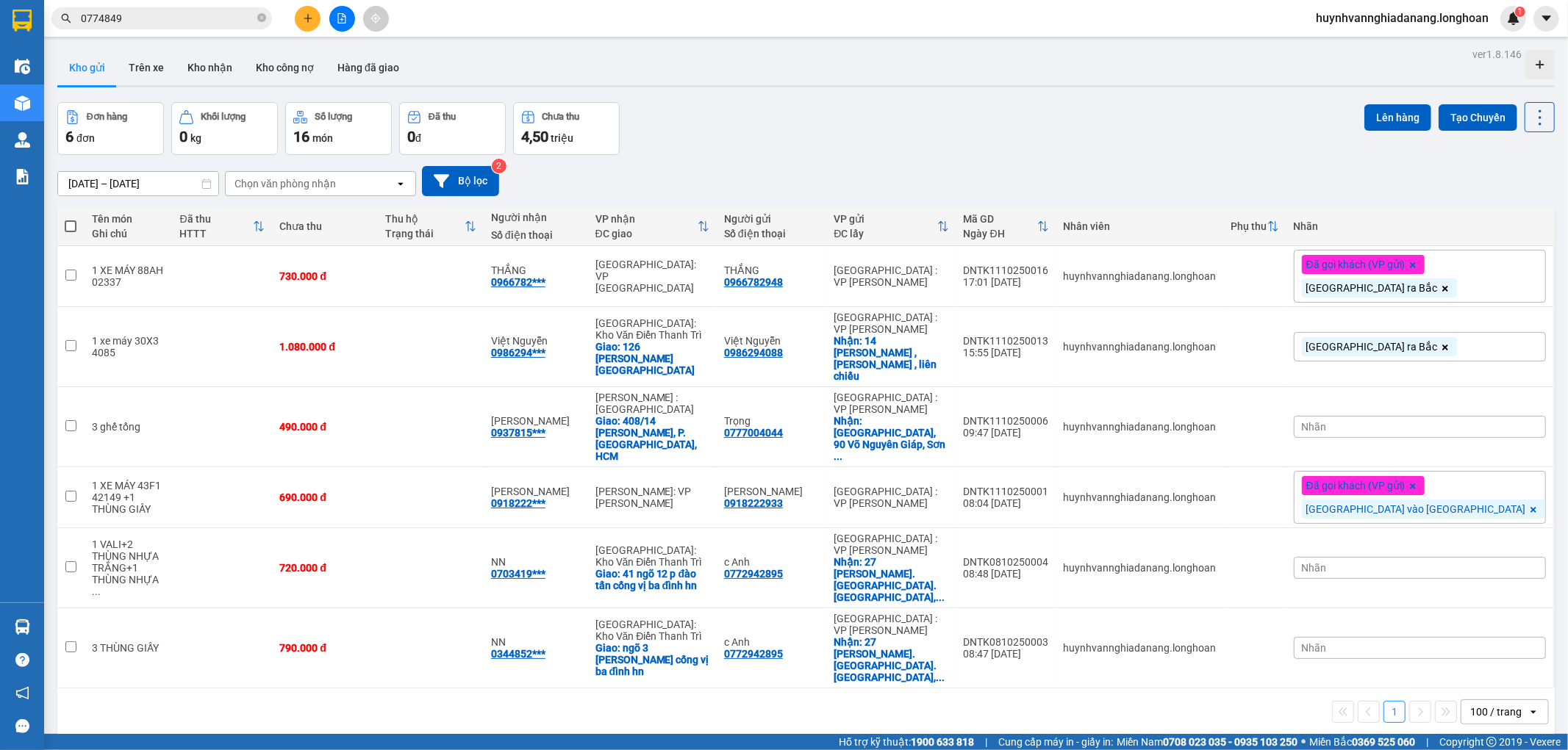
click at [309, 22] on icon "plus" at bounding box center [308, 19] width 10 height 10
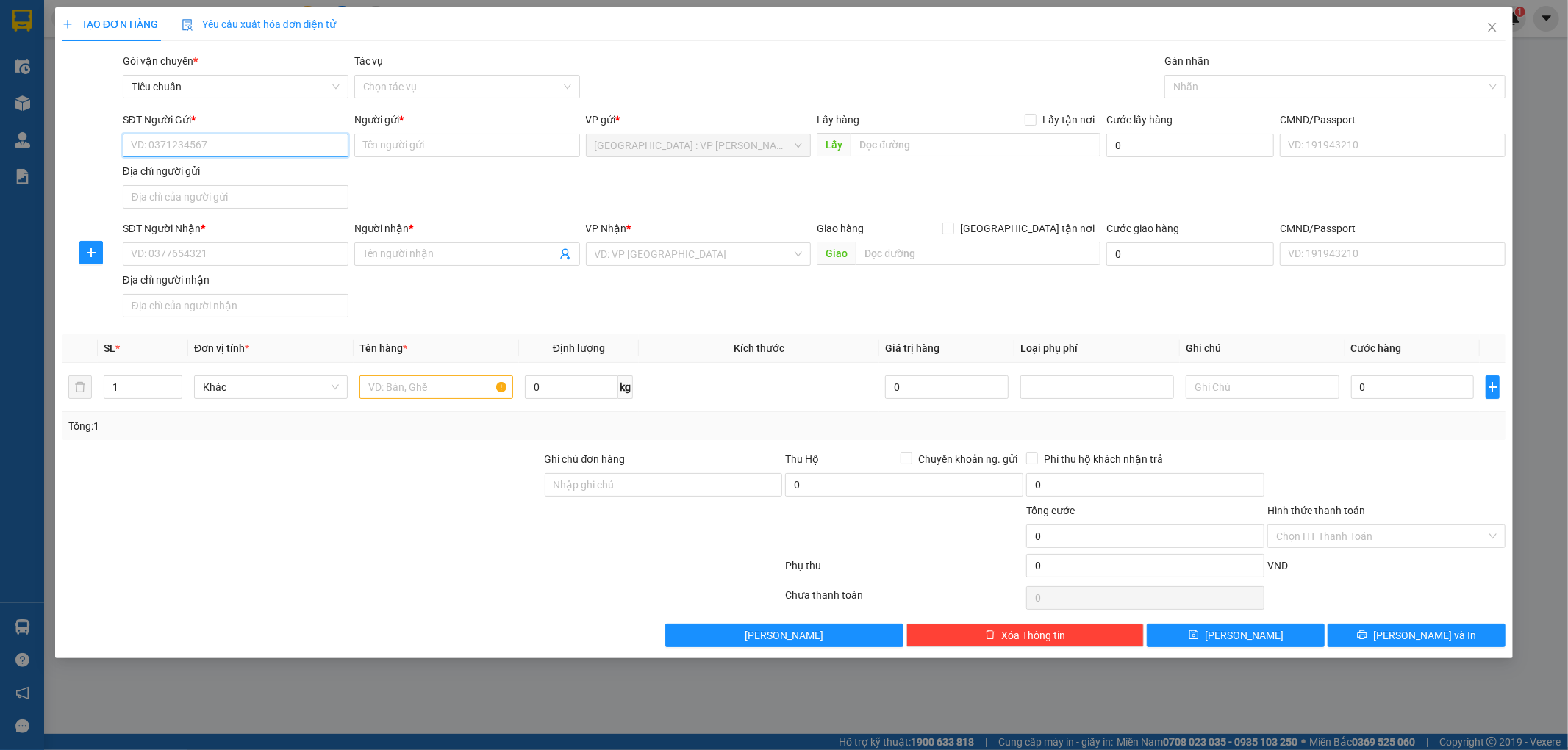
click at [214, 142] on input "SĐT Người Gửi *" at bounding box center [235, 146] width 226 height 24
paste input "0768582047"
type input "0768582047"
click at [211, 145] on input "0768582047" at bounding box center [235, 146] width 226 height 24
click at [228, 171] on div "0768582047 - CHÍ" at bounding box center [235, 175] width 208 height 16
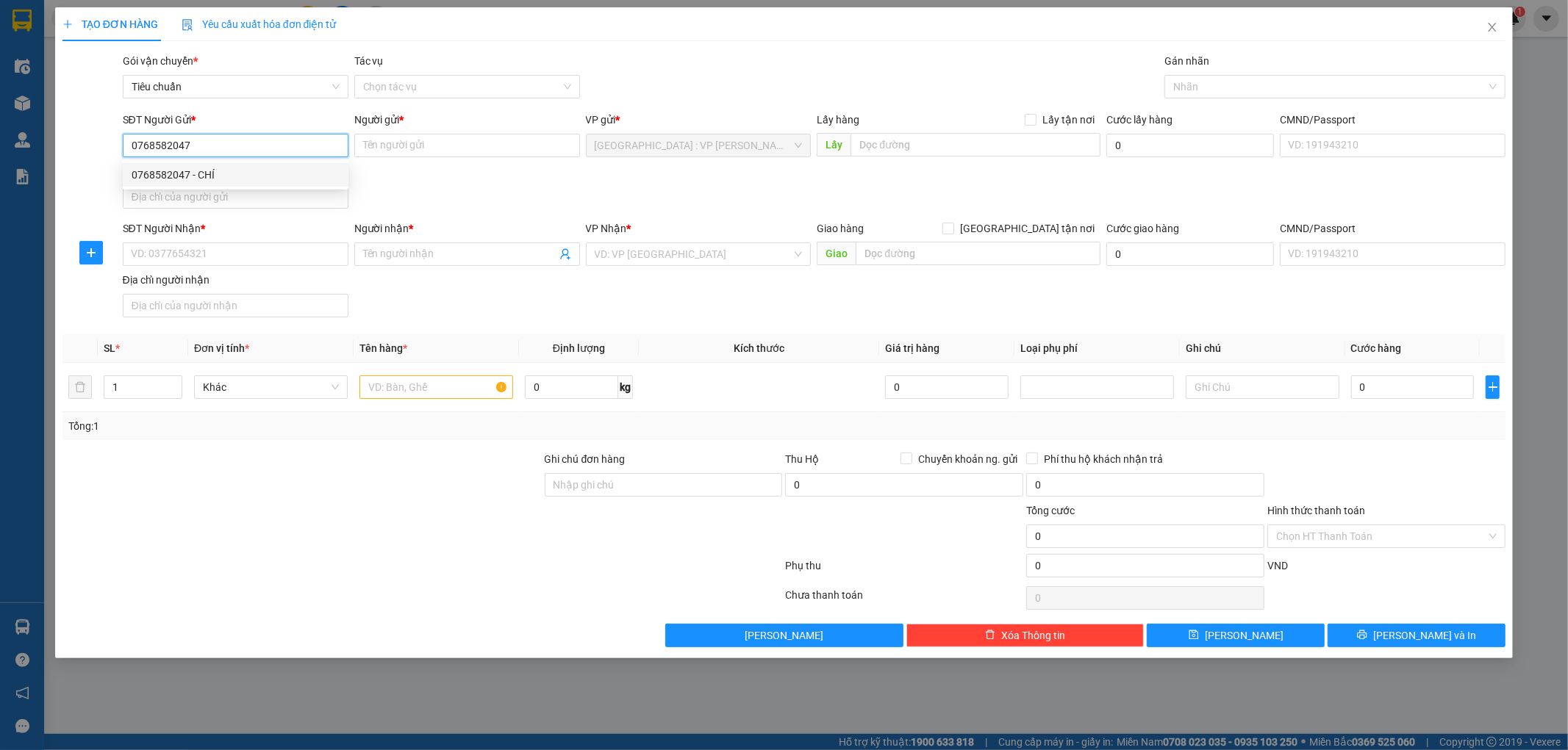
type input "CHÍ"
type input "0768582047"
click at [219, 261] on input "SĐT Người Nhận *" at bounding box center [235, 255] width 226 height 24
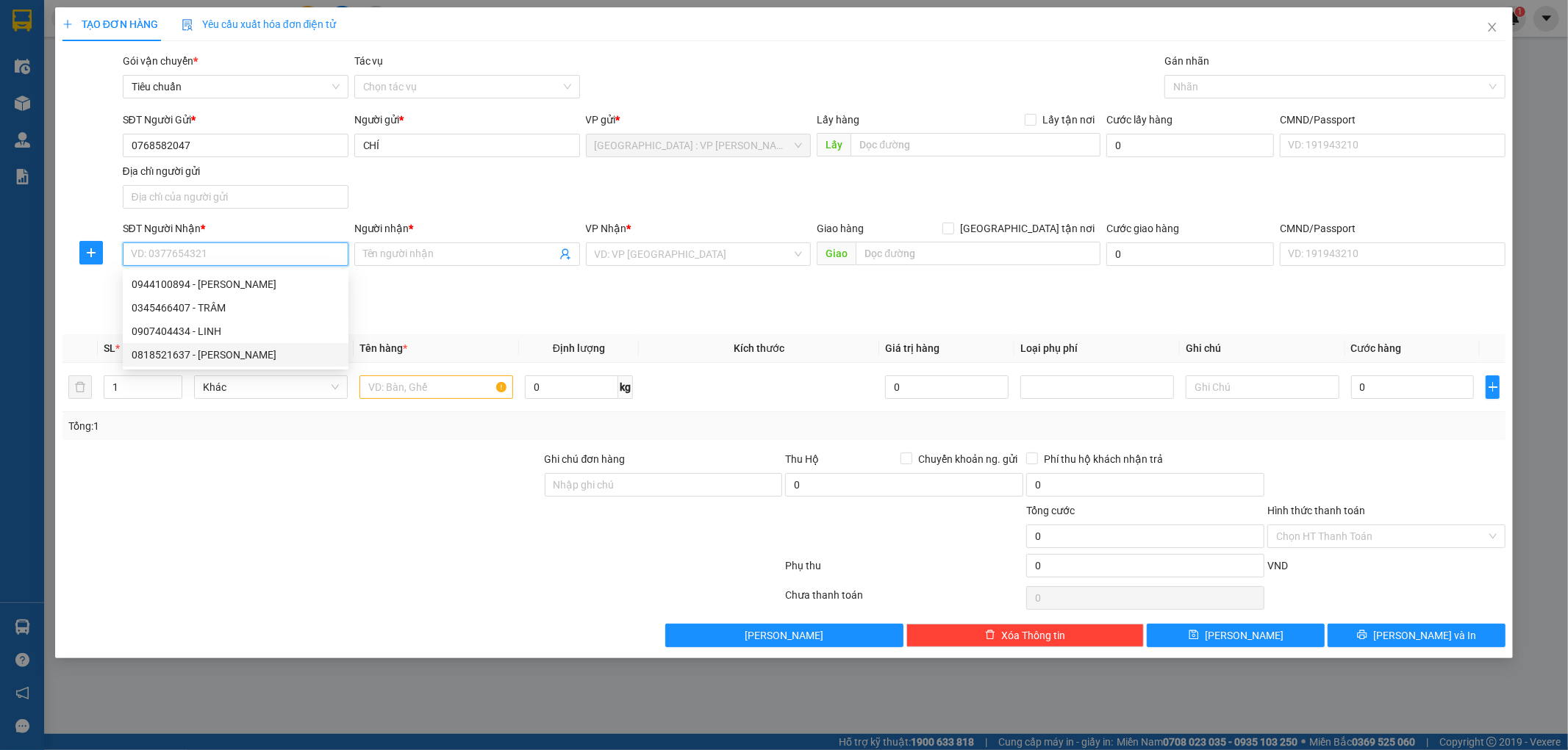
click at [244, 358] on div "0818521637 - NGỌC MY" at bounding box center [235, 355] width 208 height 16
type input "0818521637"
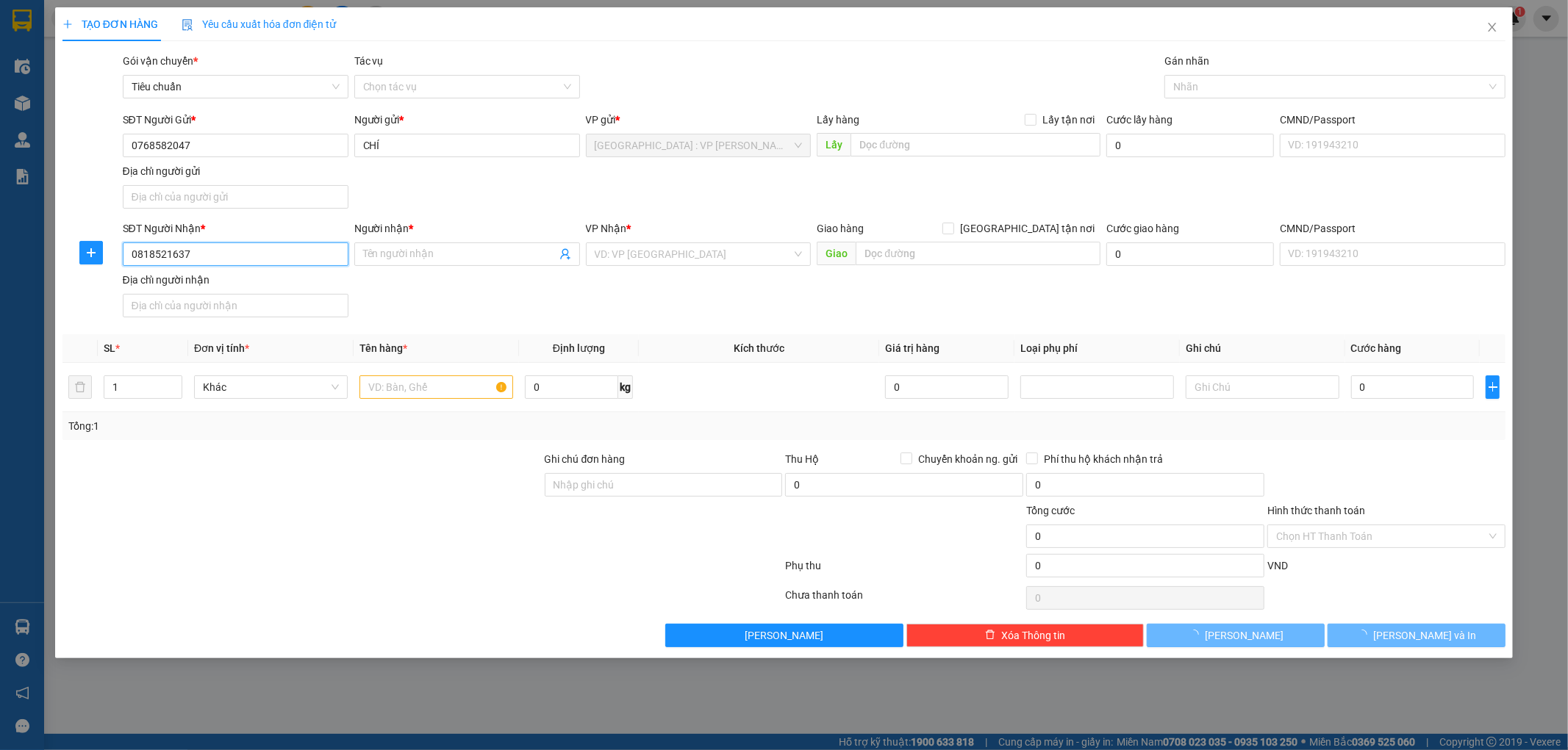
type input "NGỌC MY"
checkbox input "true"
type input "87QL22B,KP LỘC THÀNH,TX TRẢNG BÀNG,TÂY NINH"
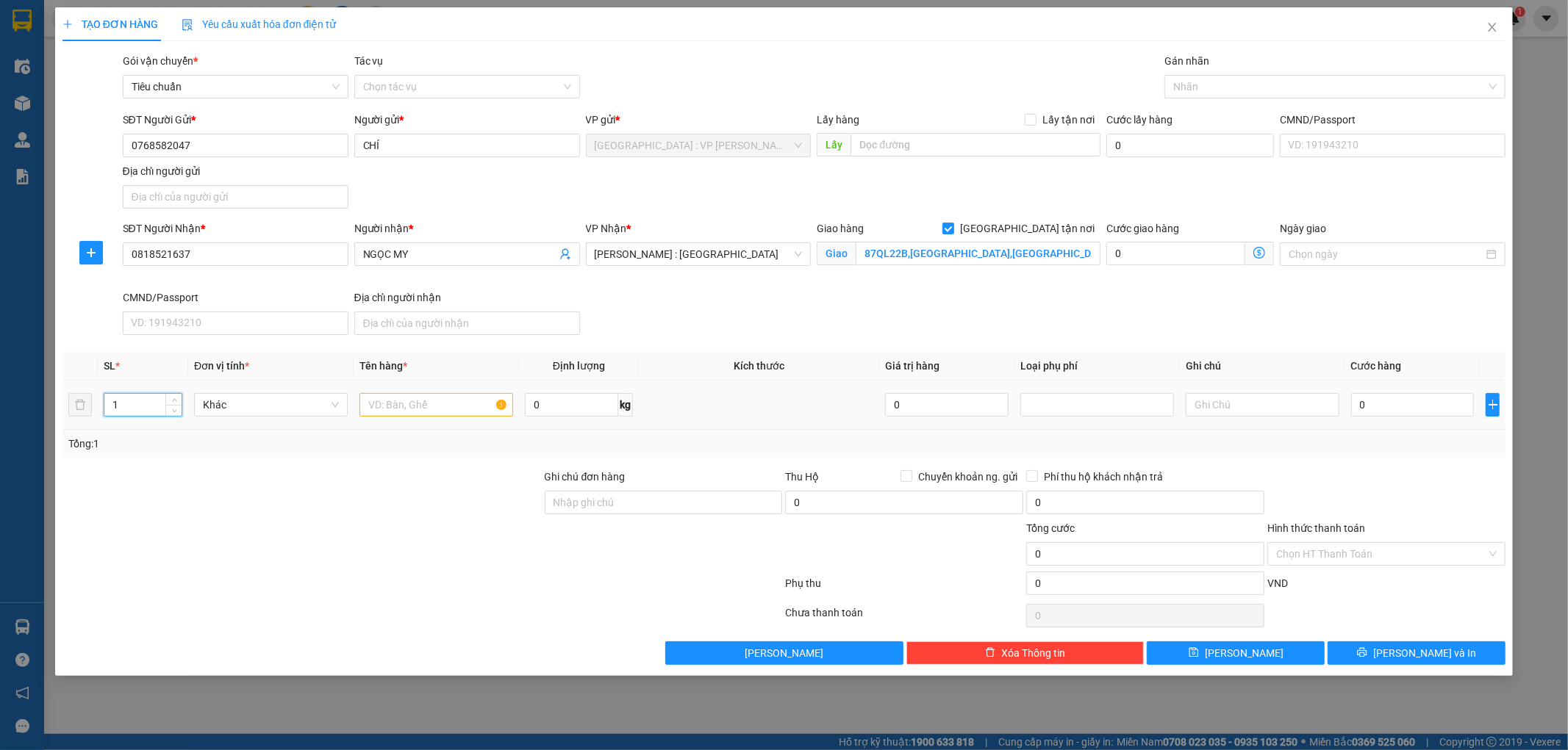
click at [142, 409] on input "1" at bounding box center [142, 405] width 78 height 22
type input "5"
click at [388, 412] on input "text" at bounding box center [437, 405] width 153 height 24
type input "5 THÙNG GIẤY"
drag, startPoint x: 653, startPoint y: 496, endPoint x: 666, endPoint y: 500, distance: 13.6
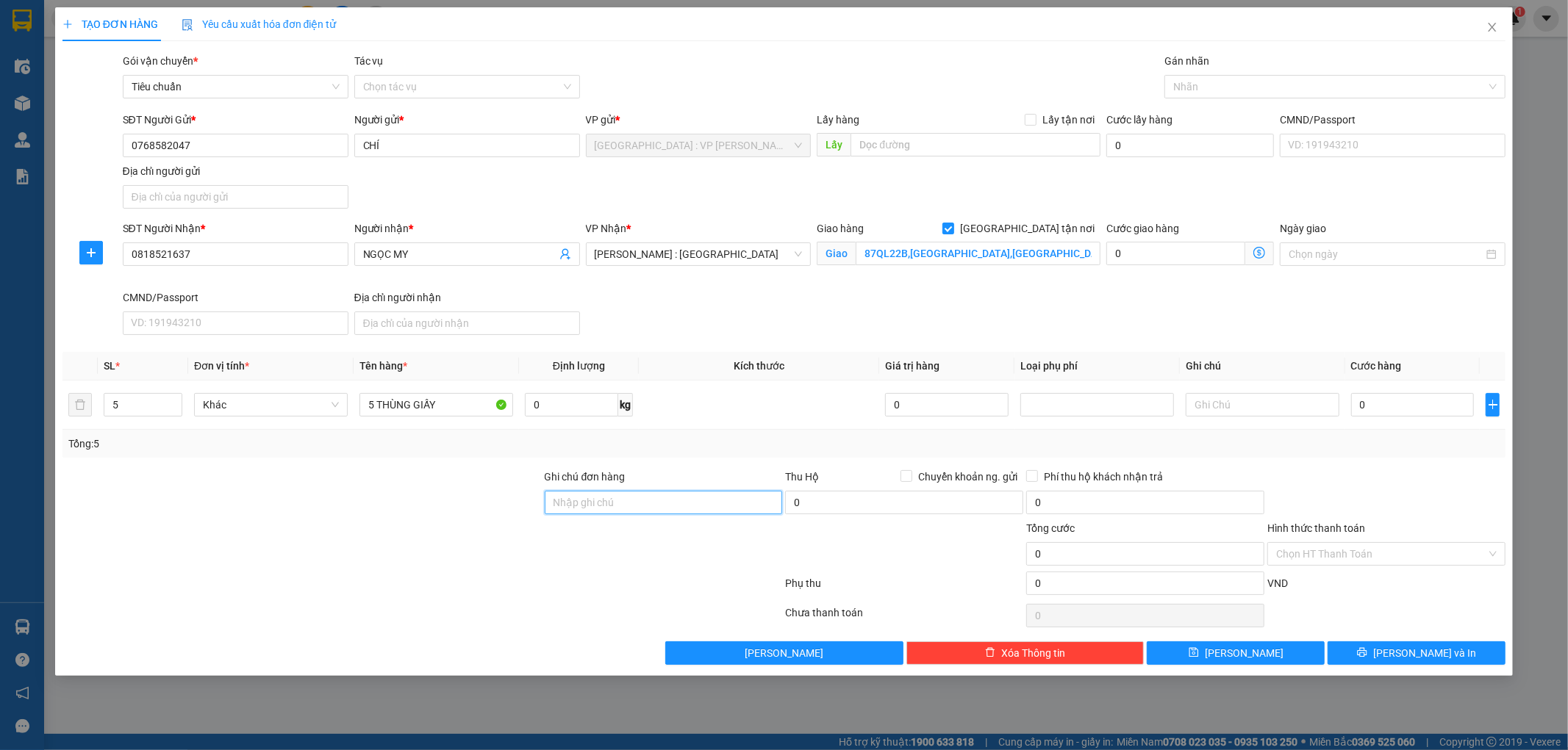
click at [655, 496] on input "Ghi chú đơn hàng" at bounding box center [663, 503] width 238 height 24
type input "KHÔNG BAO HƯ VỠ,MÓP MÉO"
click at [1391, 398] on input "0" at bounding box center [1413, 405] width 124 height 24
type input "7"
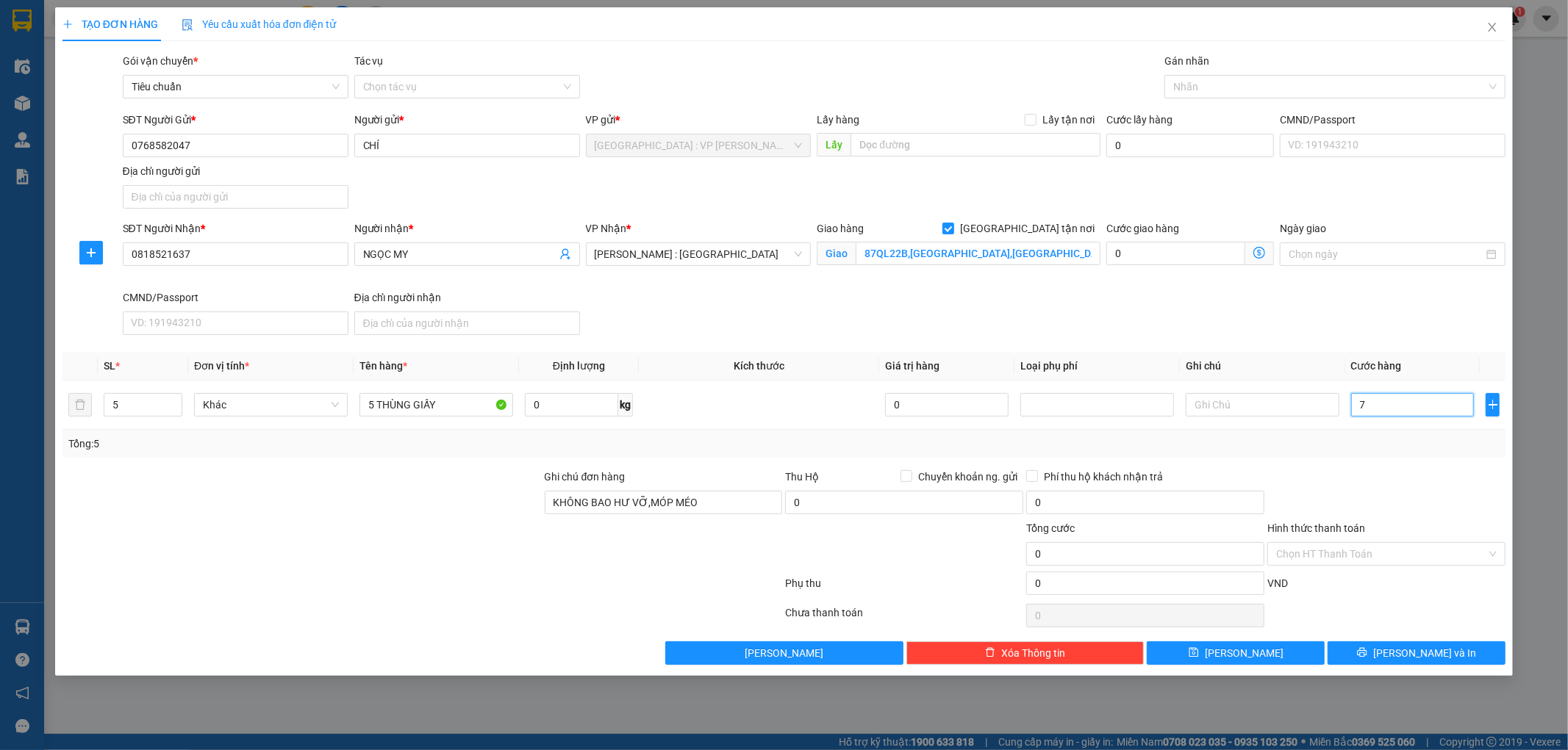
type input "7"
type input "72"
type input "720"
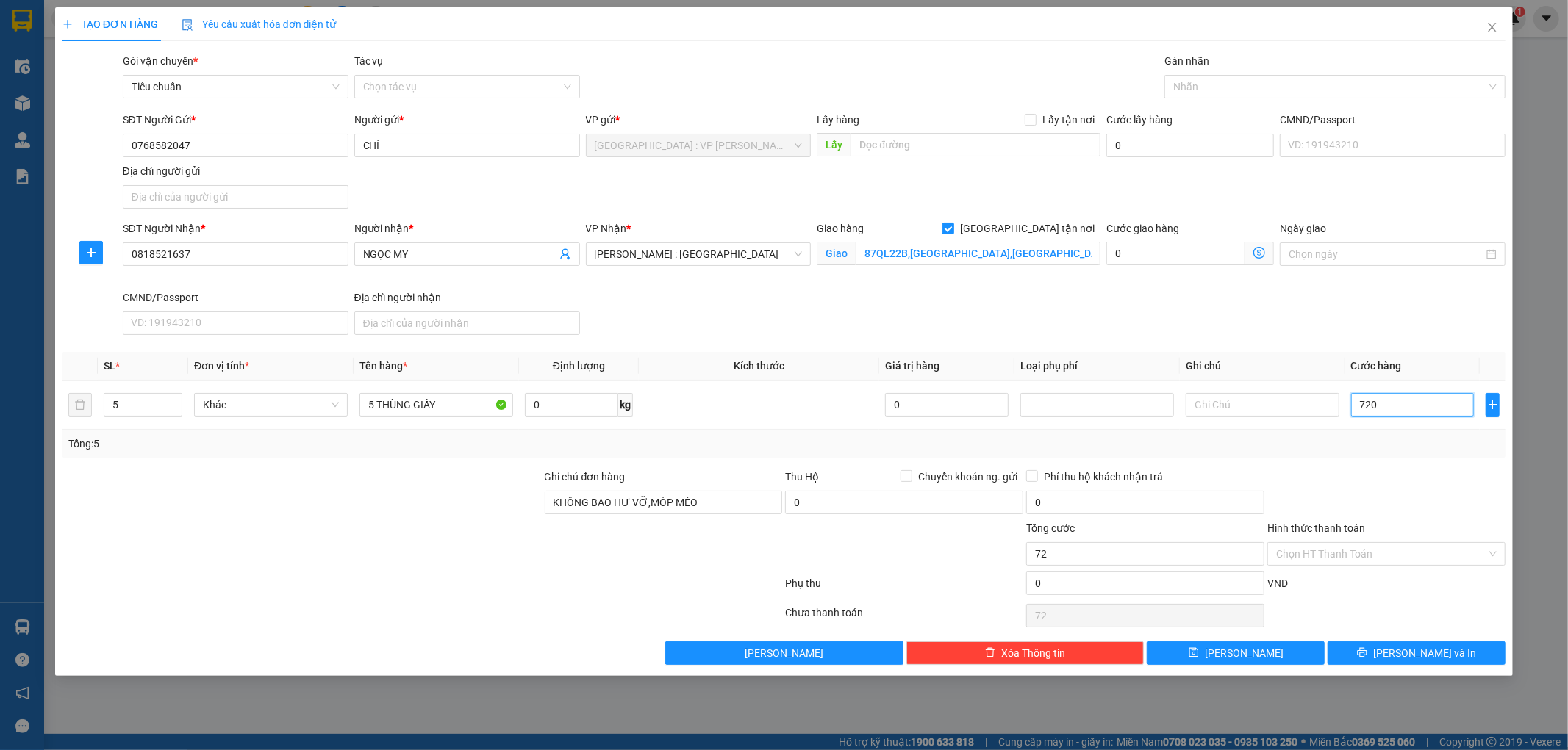
type input "720"
type input "7.200"
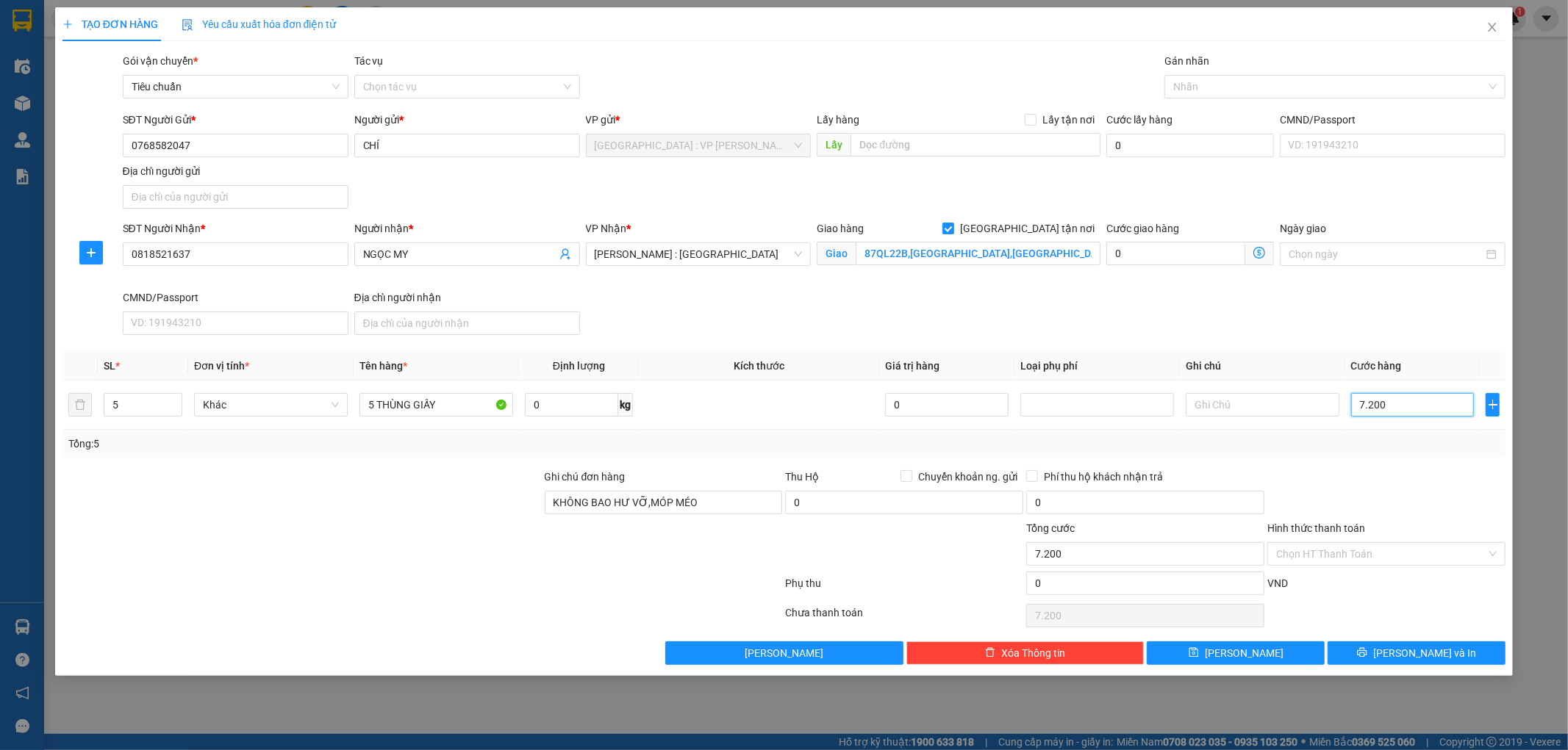
type input "72.000"
type input "720.000"
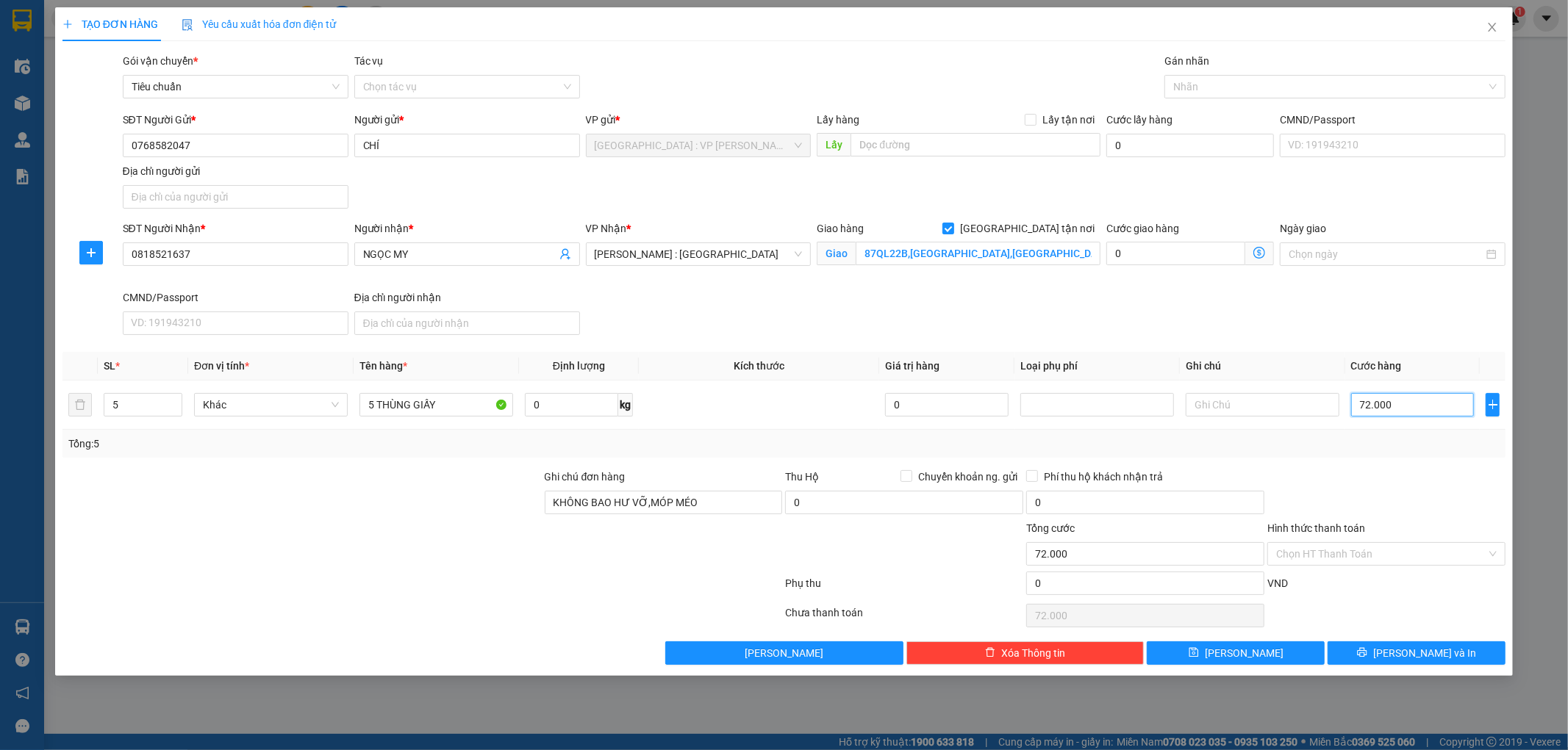
type input "720.000"
click at [1428, 653] on span "[PERSON_NAME] và In" at bounding box center [1425, 653] width 103 height 16
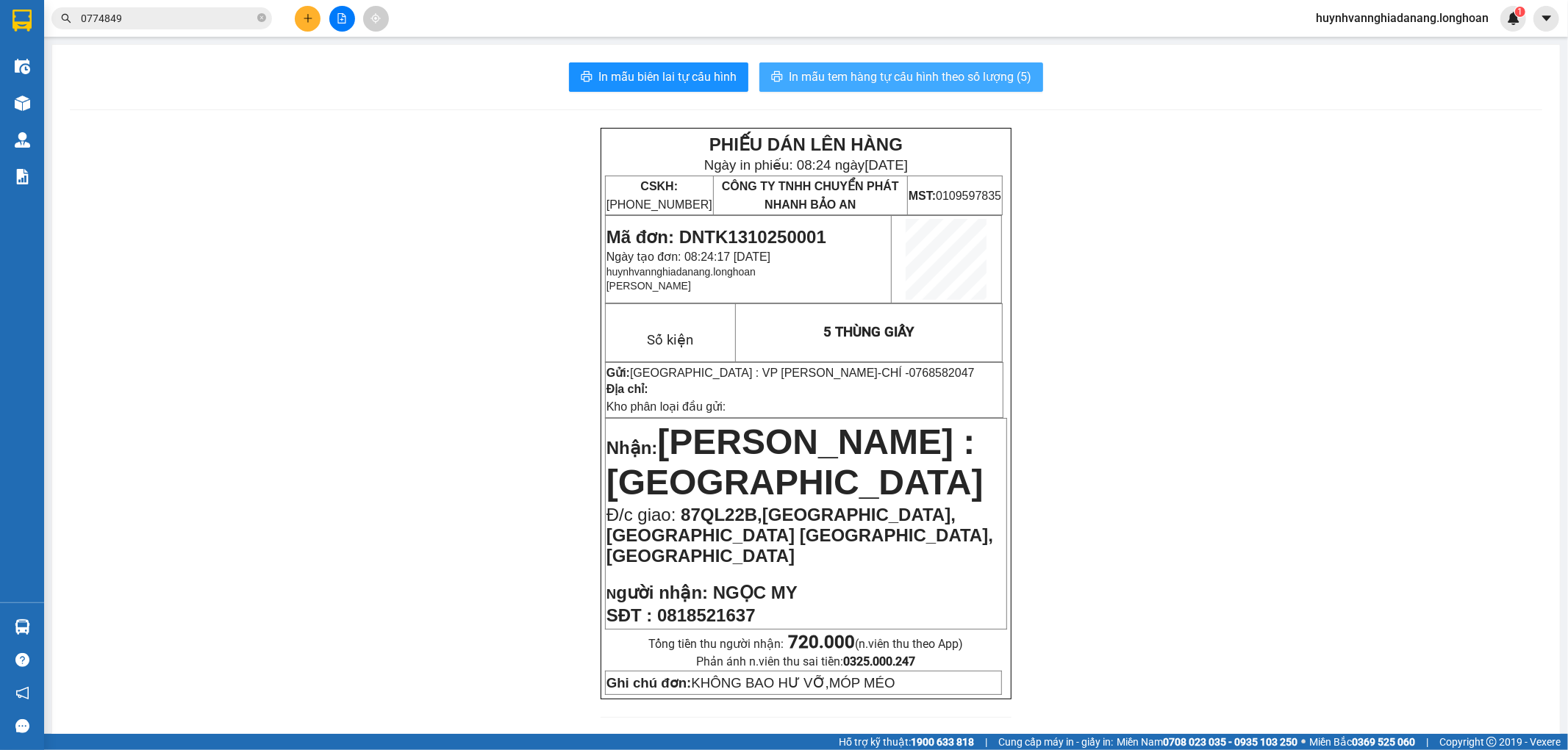
click at [883, 83] on span "In mẫu tem hàng tự cấu hình theo số lượng (5)" at bounding box center [910, 77] width 243 height 19
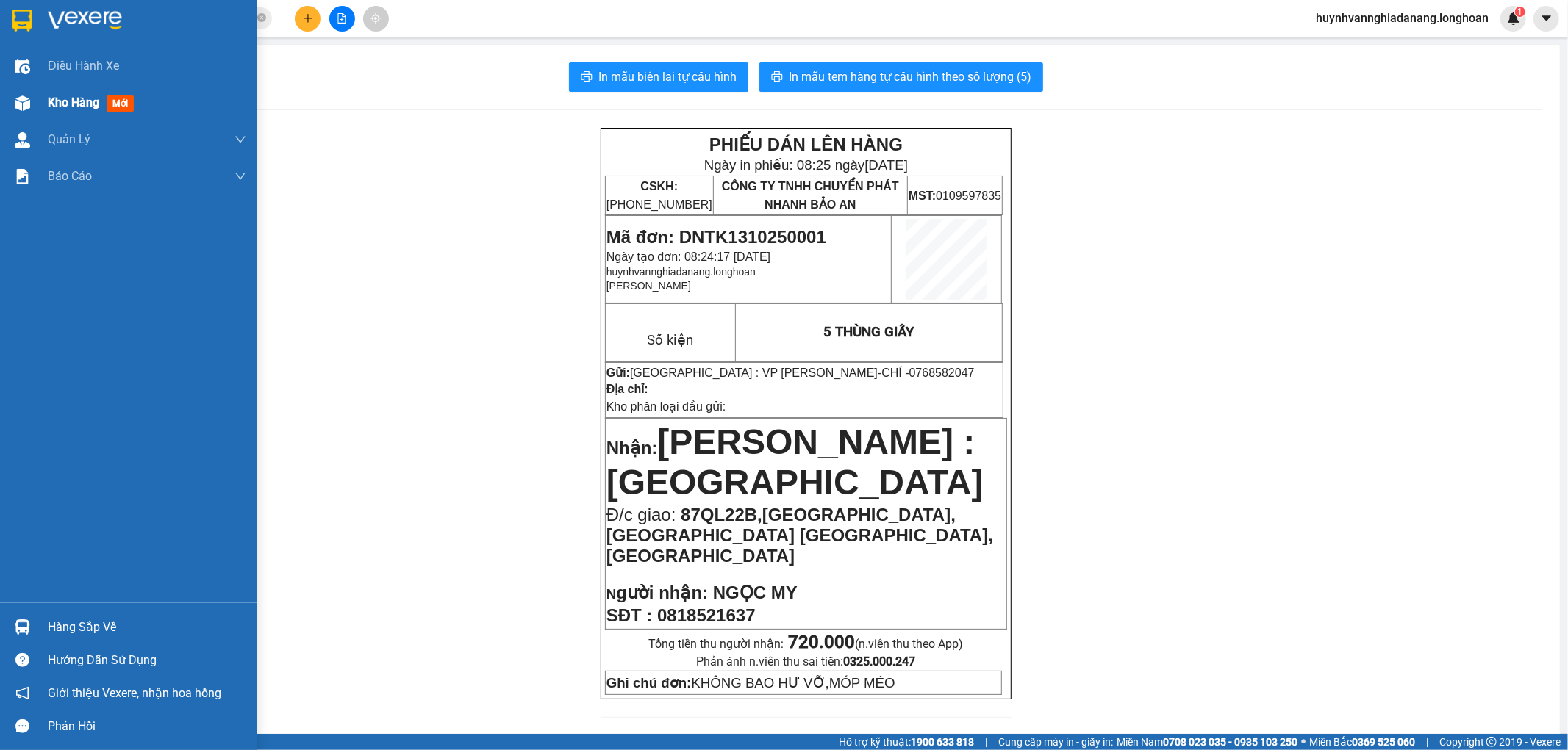
click at [83, 101] on span "Kho hàng" at bounding box center [73, 102] width 51 height 14
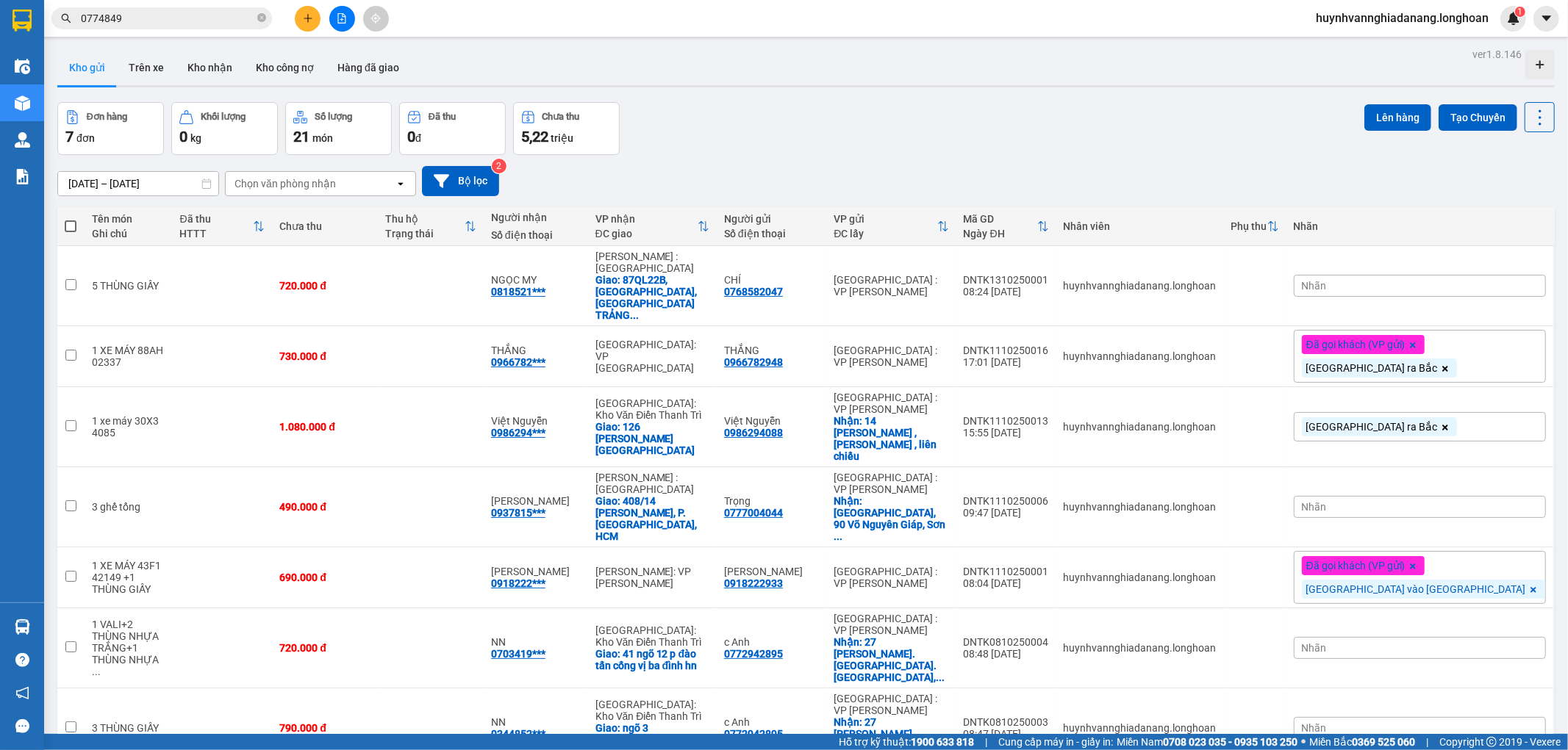
click at [1449, 275] on div "Nhãn" at bounding box center [1420, 286] width 252 height 22
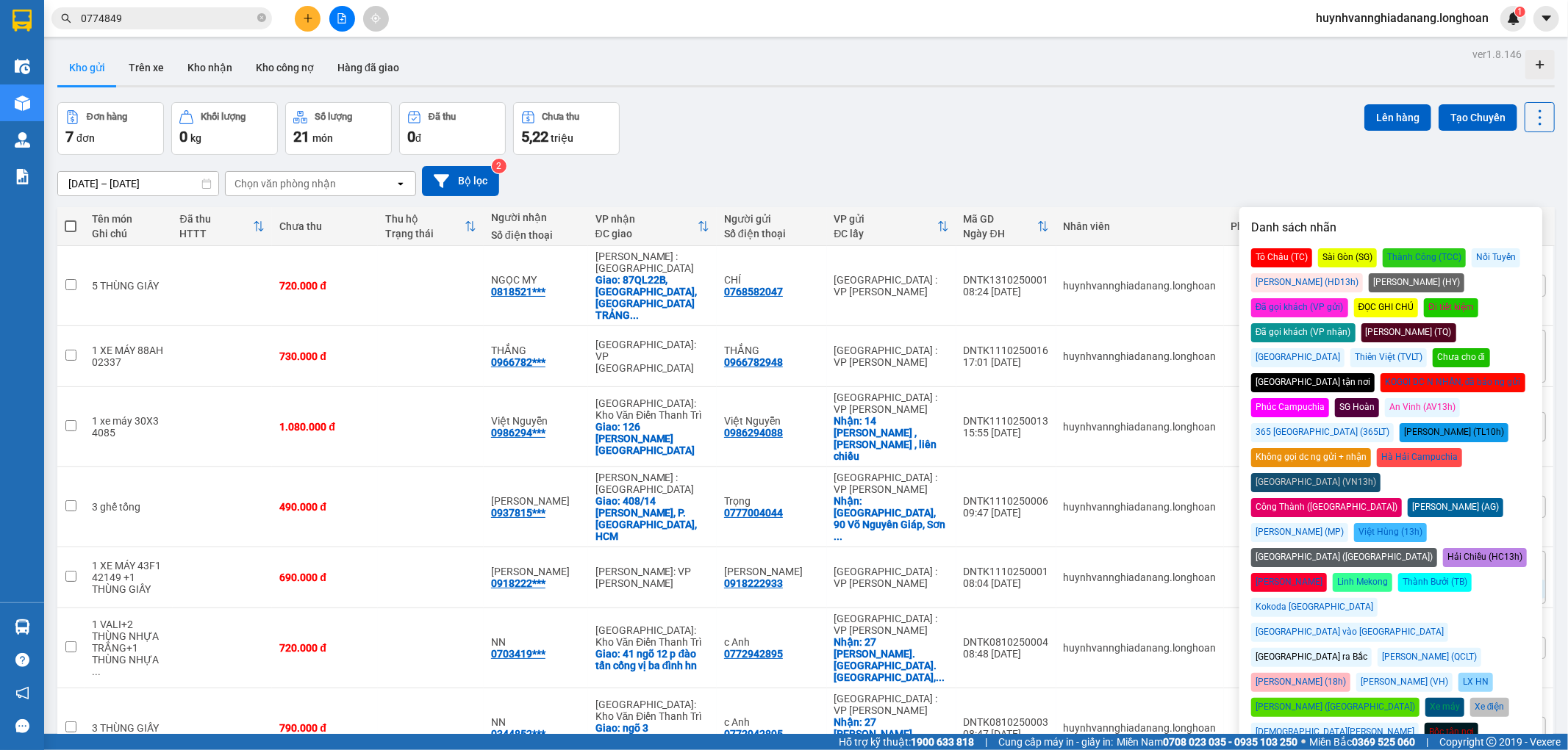
click at [1449, 623] on div "[GEOGRAPHIC_DATA] vào [GEOGRAPHIC_DATA]" at bounding box center [1350, 632] width 197 height 19
click at [1191, 167] on div "[DATE] – [DATE] Press the down arrow key to interact with the calendar and sele…" at bounding box center [806, 181] width 1498 height 30
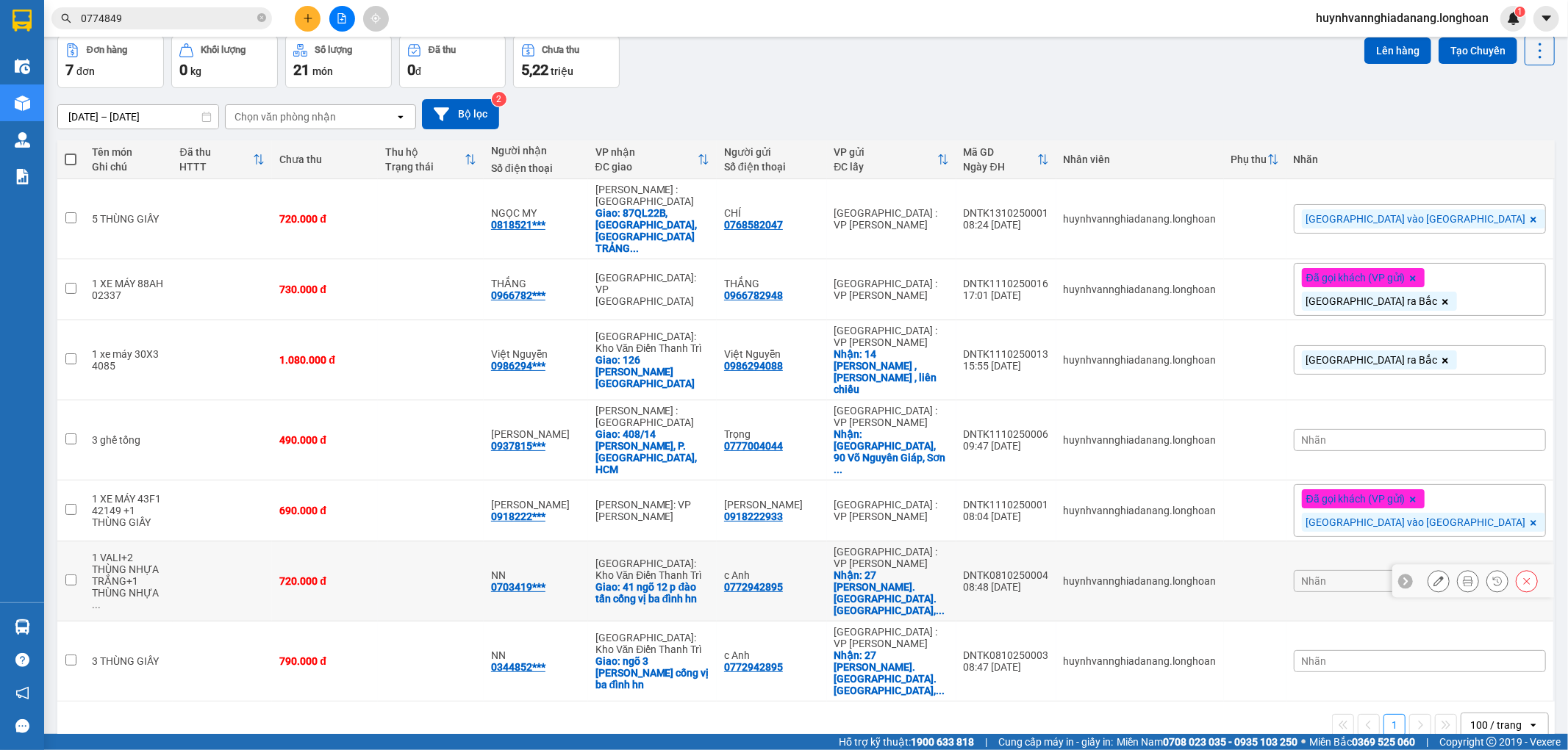
scroll to position [67, 0]
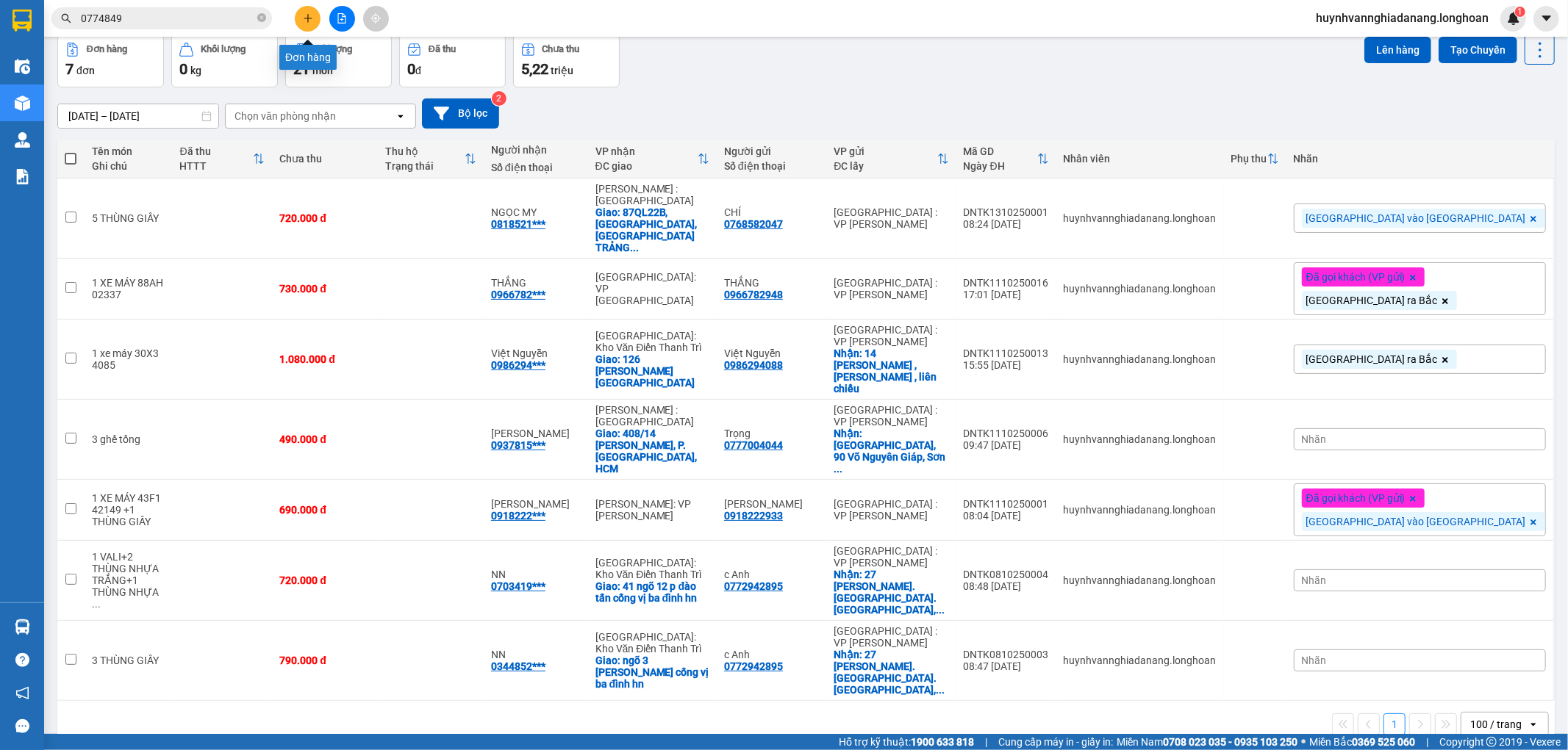
click at [307, 20] on icon "plus" at bounding box center [307, 17] width 1 height 8
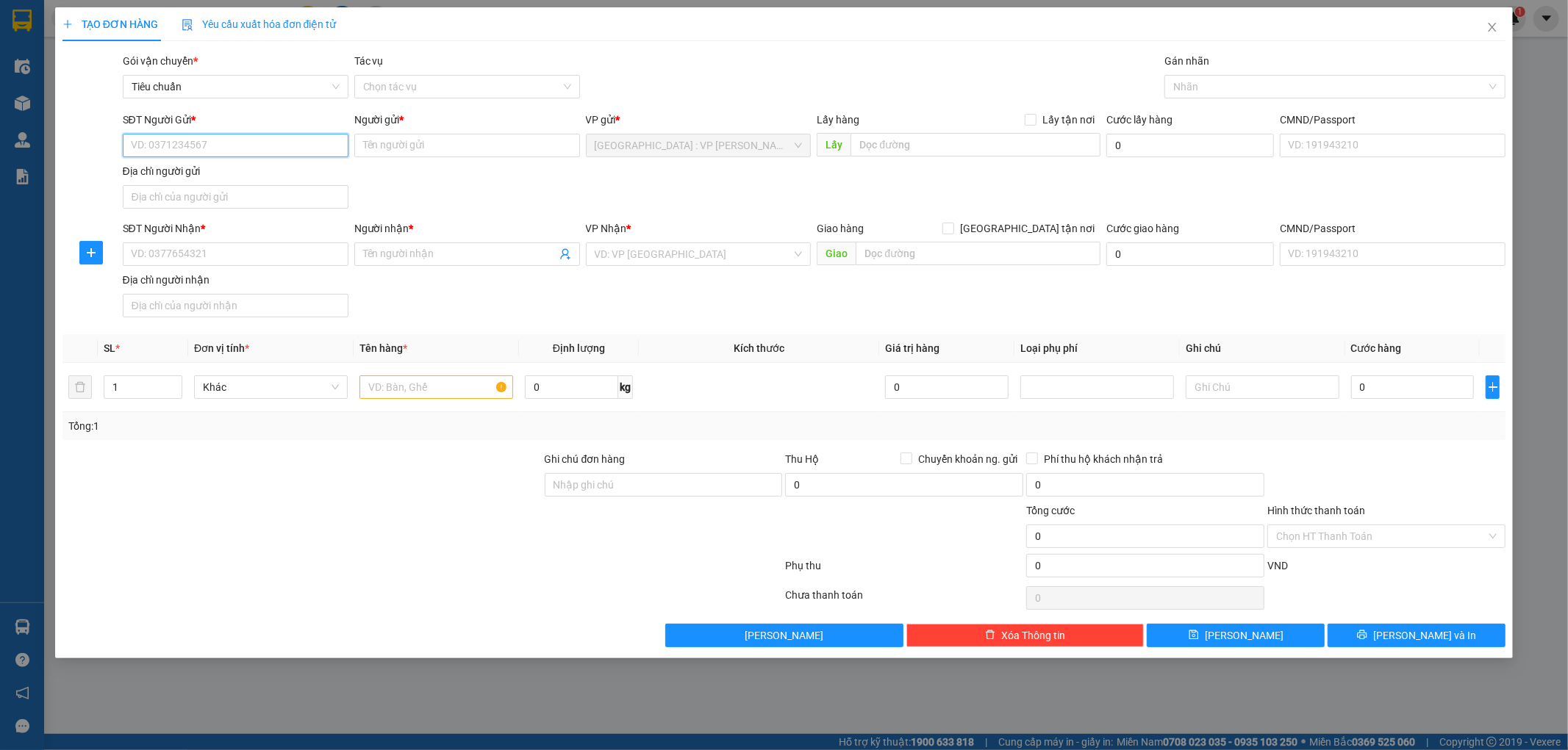
click at [165, 149] on input "SĐT Người Gửi *" at bounding box center [235, 146] width 226 height 24
drag, startPoint x: 208, startPoint y: 147, endPoint x: 248, endPoint y: 154, distance: 40.6
click at [211, 147] on input "0365267668" at bounding box center [235, 146] width 226 height 24
type input "0365267668"
click at [419, 145] on input "Người gửi *" at bounding box center [467, 146] width 226 height 24
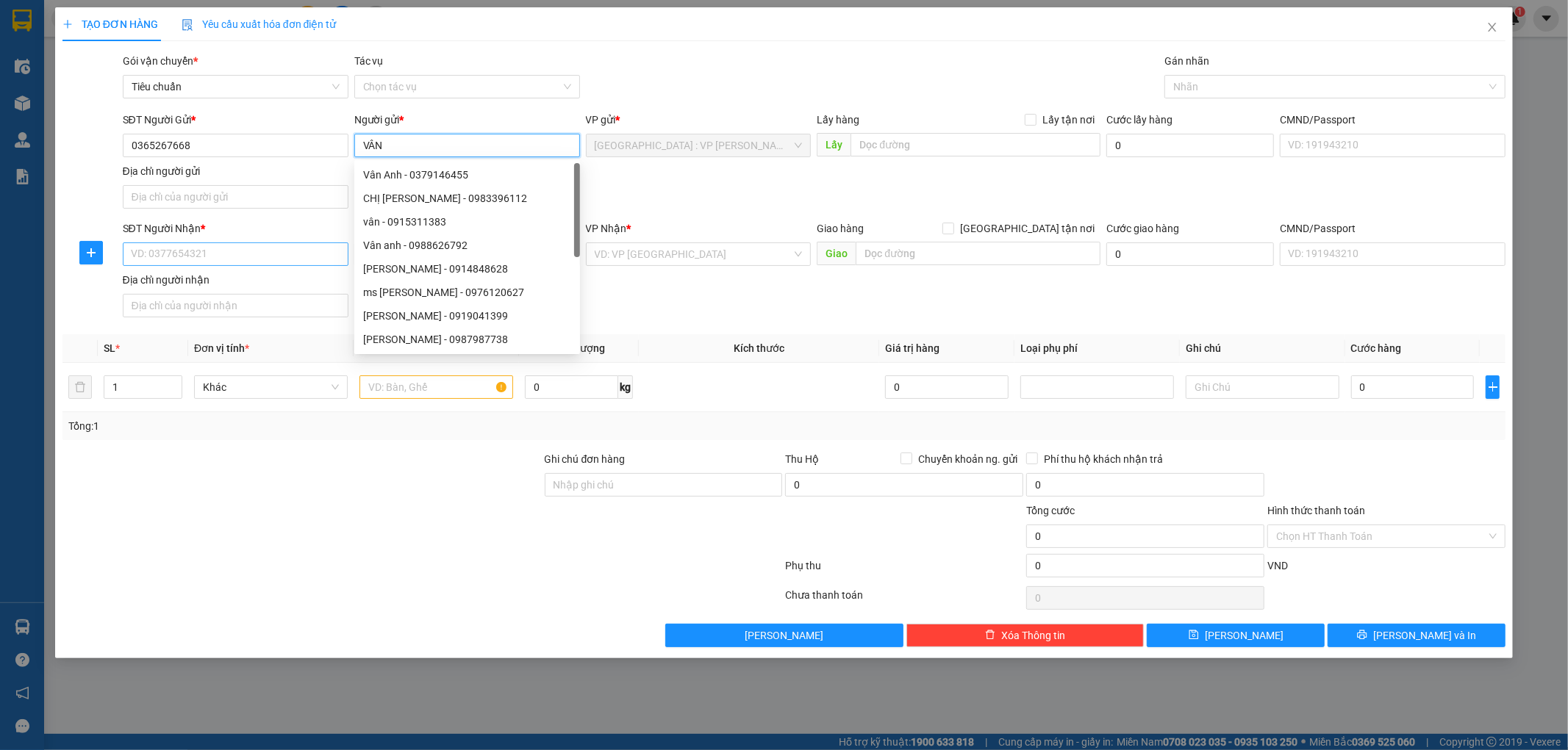
type input "VÂN"
click at [205, 257] on input "SĐT Người Nhận *" at bounding box center [235, 255] width 226 height 24
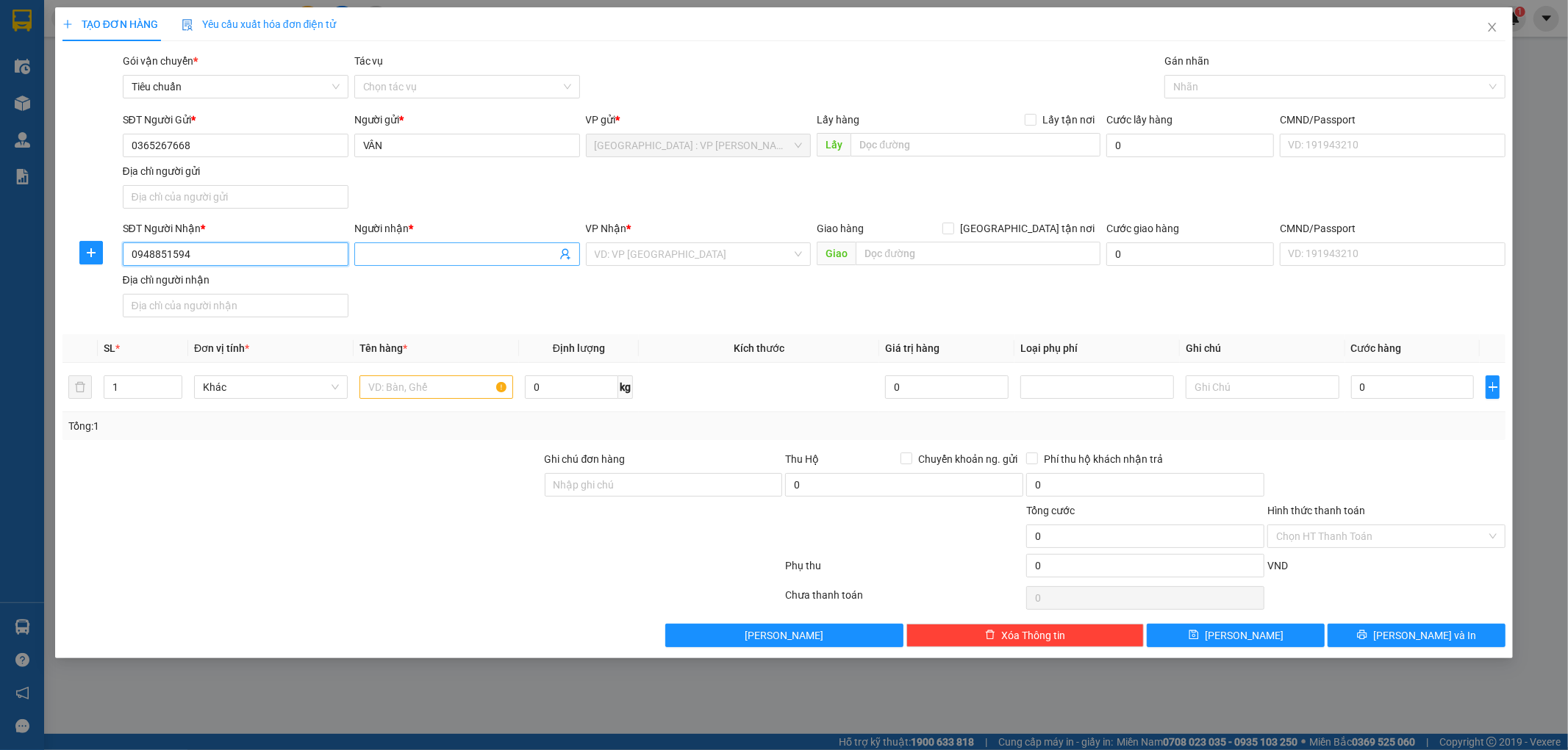
type input "0948851594"
click at [406, 255] on input "Người nhận *" at bounding box center [460, 254] width 194 height 16
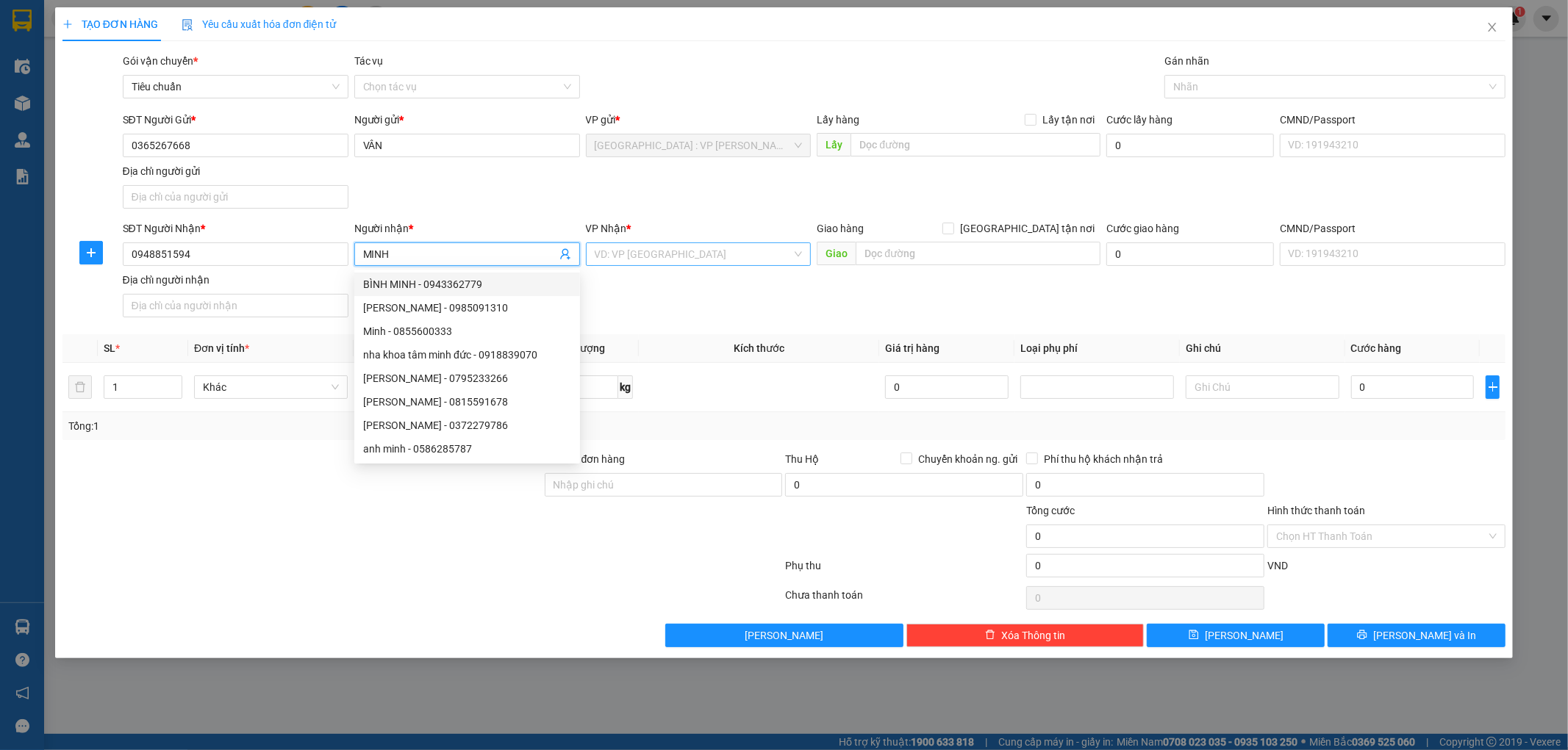
type input "MINH"
click at [660, 252] on input "search" at bounding box center [694, 254] width 198 height 22
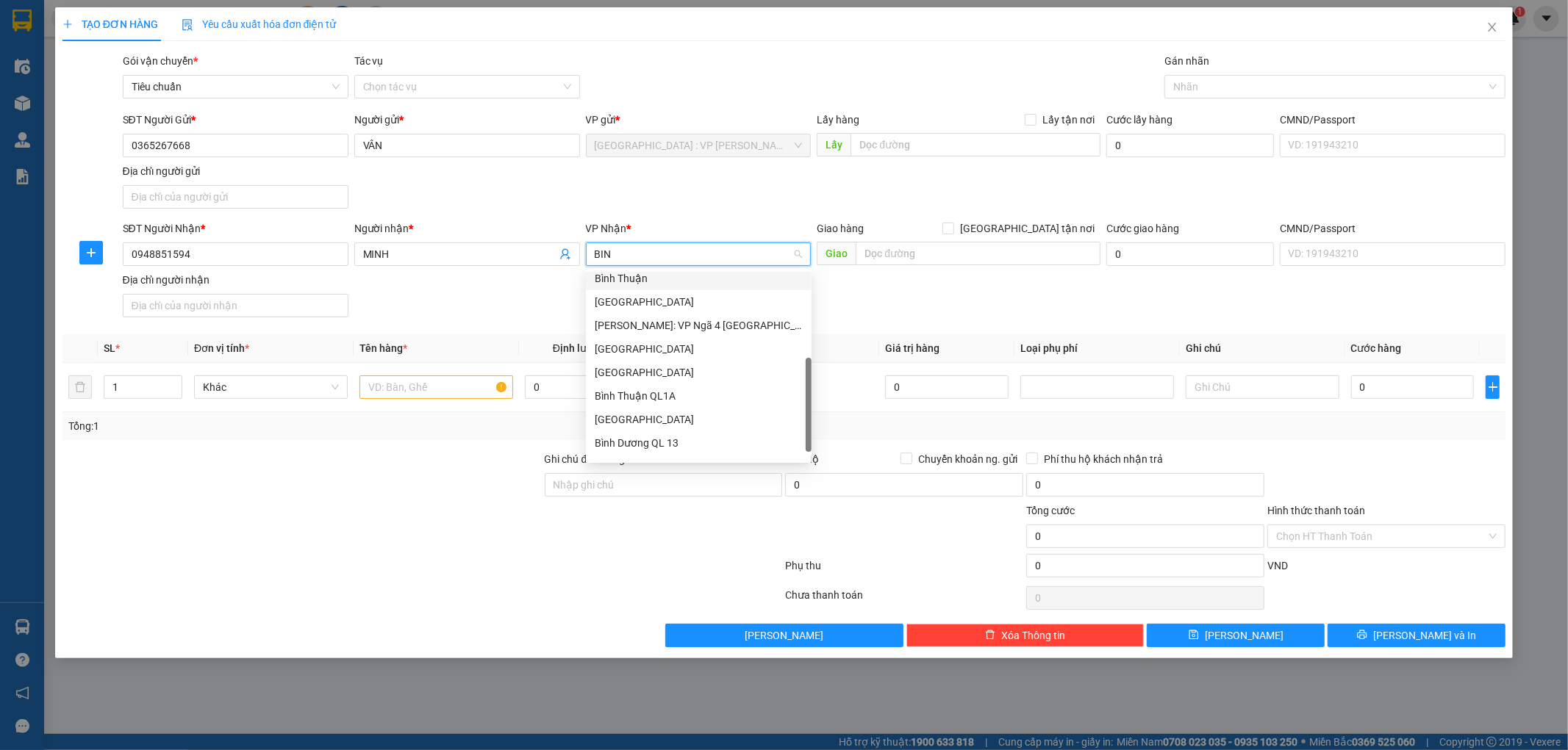
scroll to position [158, 0]
type input "BÌNH"
click at [720, 284] on div "[PERSON_NAME]: VP [PERSON_NAME]" at bounding box center [699, 283] width 208 height 16
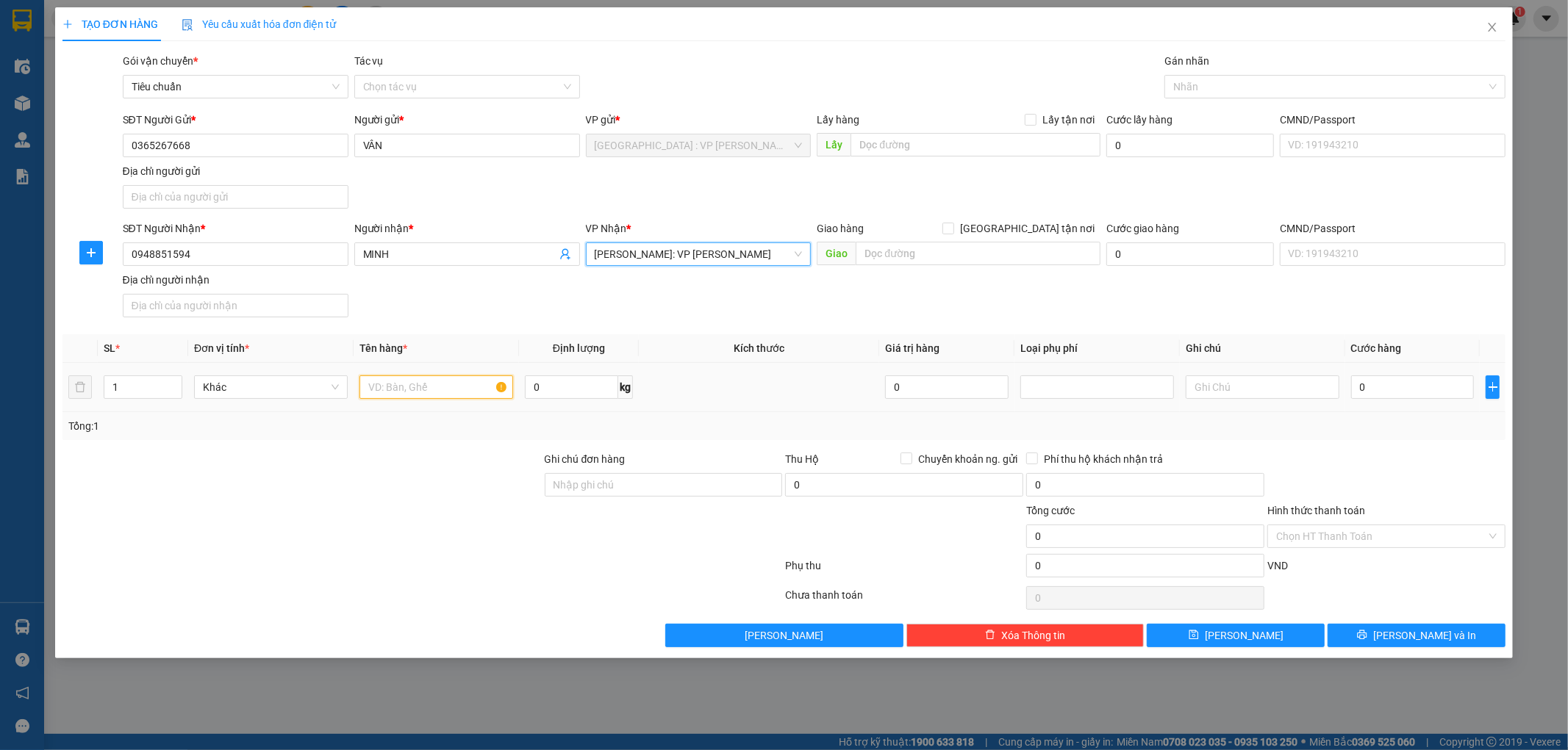
click at [446, 391] on input "text" at bounding box center [437, 388] width 153 height 24
type input "1 THÙNG GIẤY"
drag, startPoint x: 703, startPoint y: 489, endPoint x: 718, endPoint y: 497, distance: 17.0
click at [704, 489] on input "Ghi chú đơn hàng" at bounding box center [663, 485] width 238 height 24
type input "KHÔNG BAO HƯ VỠ,MÓP MÉO"
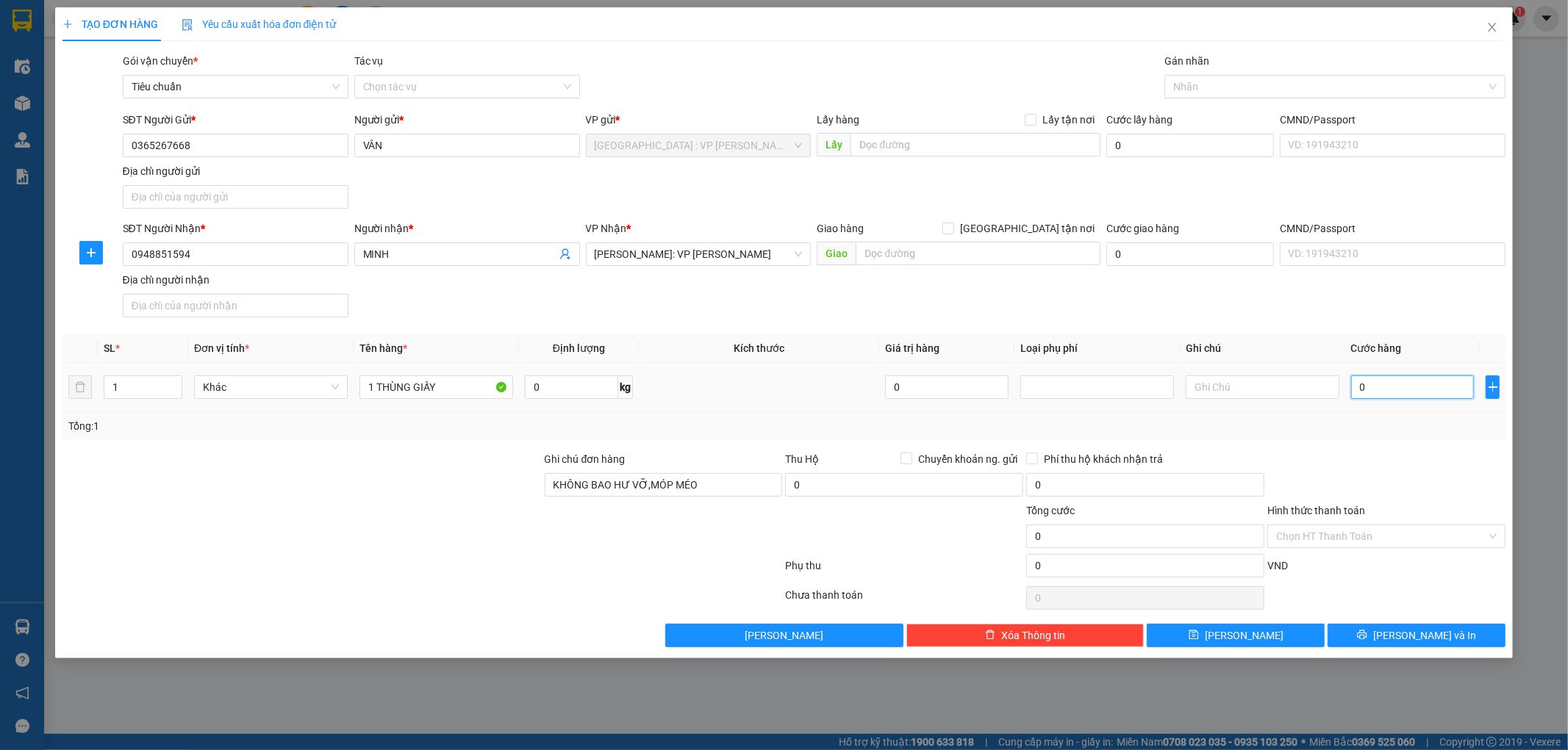
click at [1397, 387] on input "0" at bounding box center [1413, 388] width 124 height 24
type input "1"
type input "11"
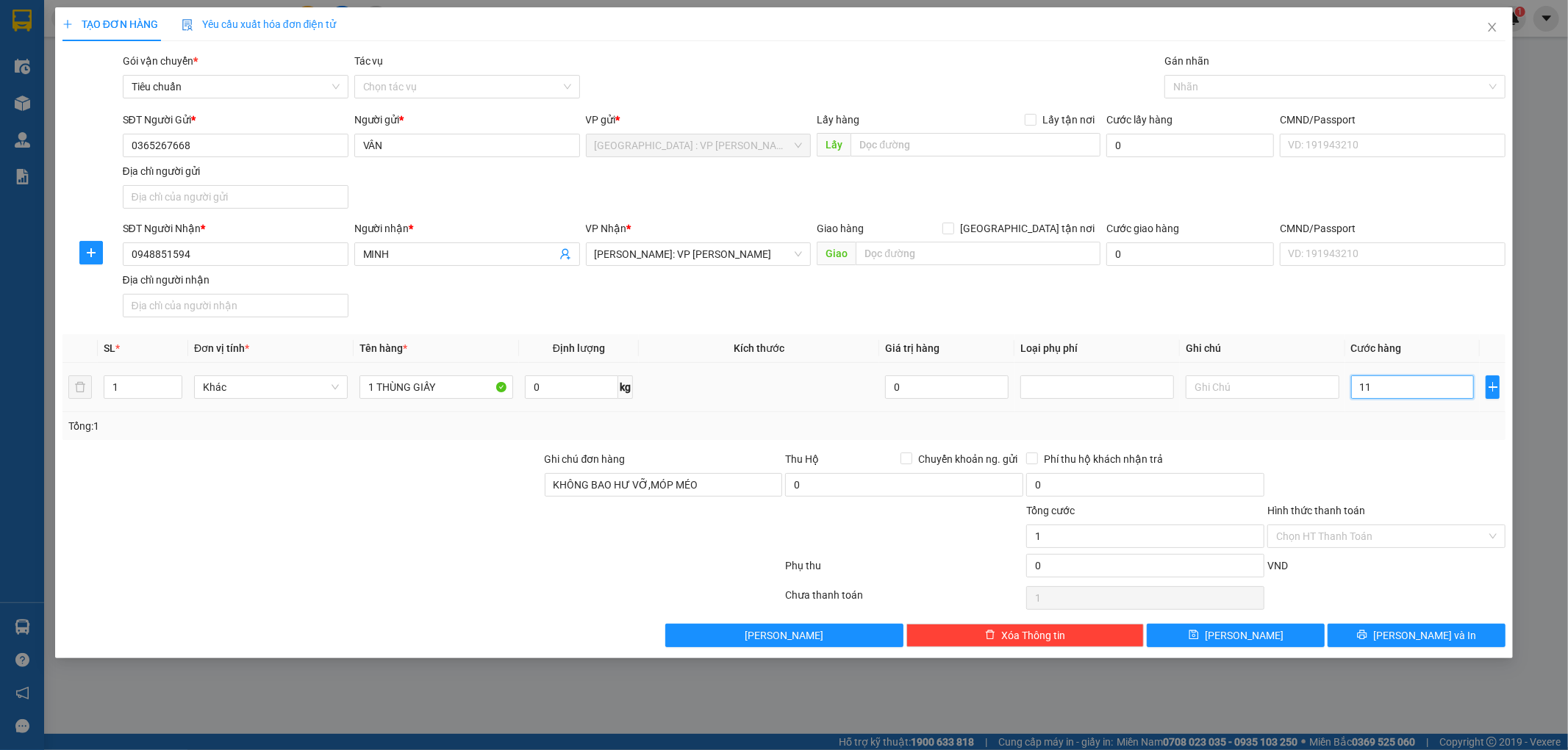
type input "11"
type input "110"
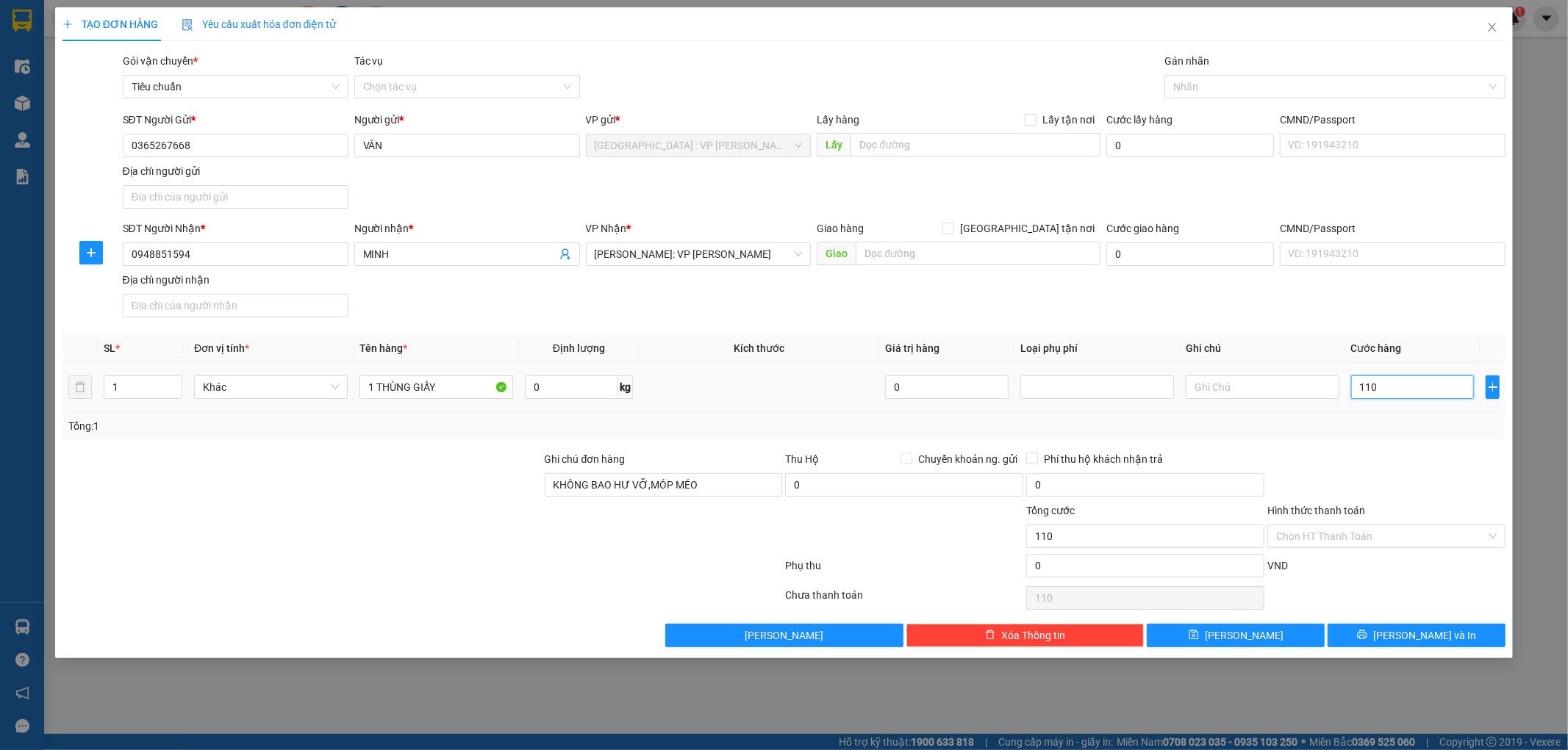
type input "1.100"
type input "11.000"
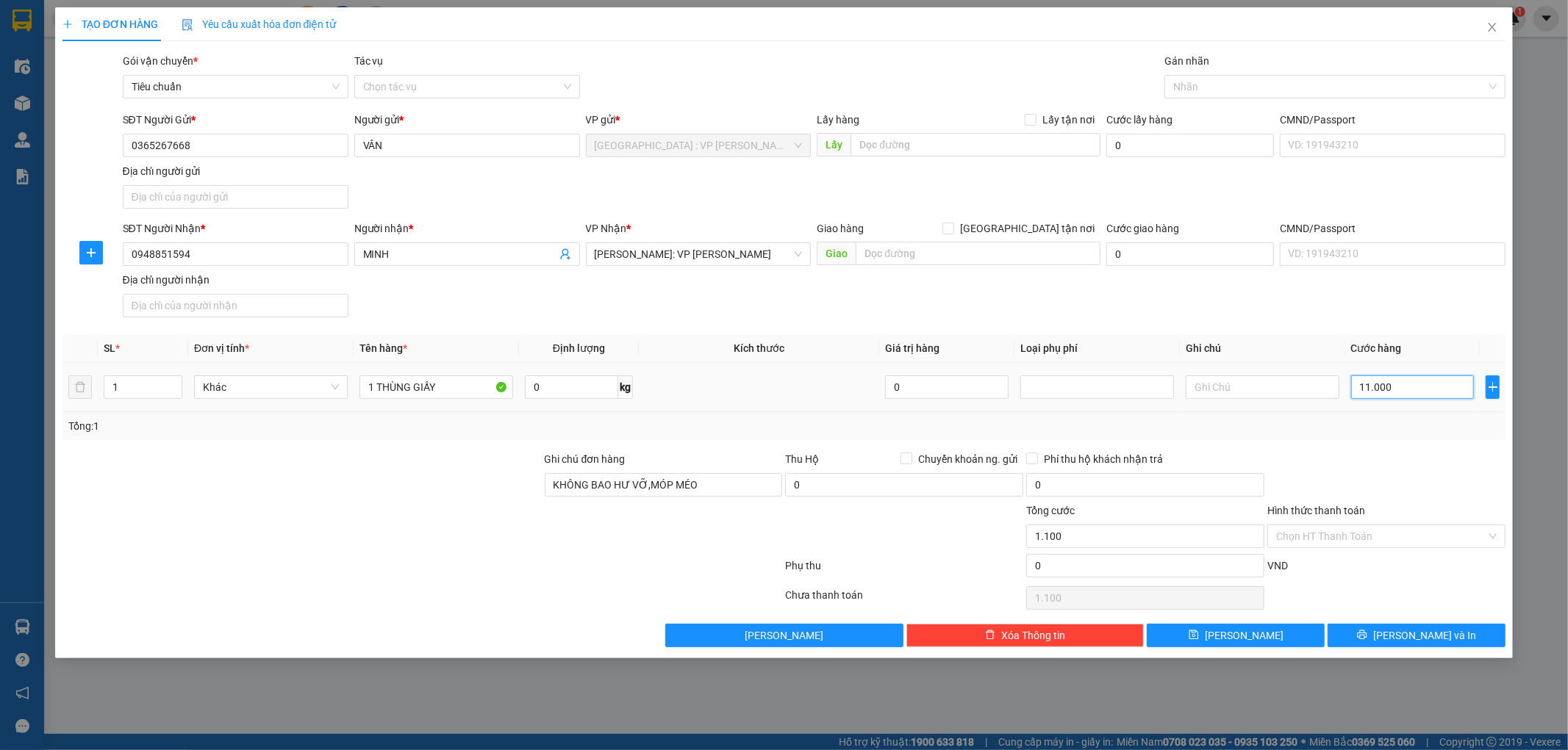
type input "11.000"
type input "110.000"
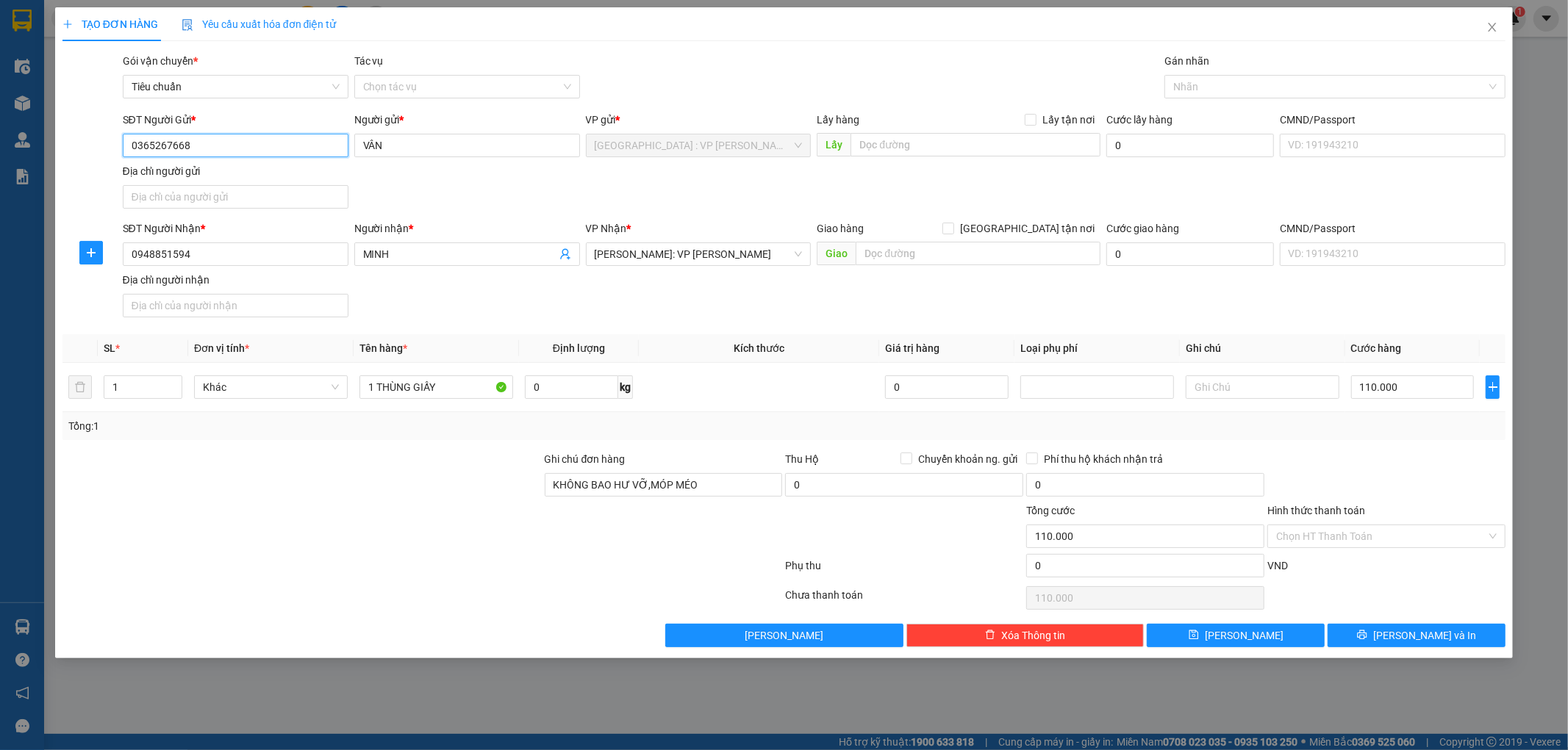
drag, startPoint x: 203, startPoint y: 144, endPoint x: 138, endPoint y: 141, distance: 65.1
click at [113, 137] on div "SĐT Người Gửi * 0365267668 0365267668 Người gửi * VÂN VP gửi * Đà Nẵng : VP Tha…" at bounding box center [784, 163] width 1447 height 103
click at [1368, 632] on icon "printer" at bounding box center [1363, 635] width 10 height 10
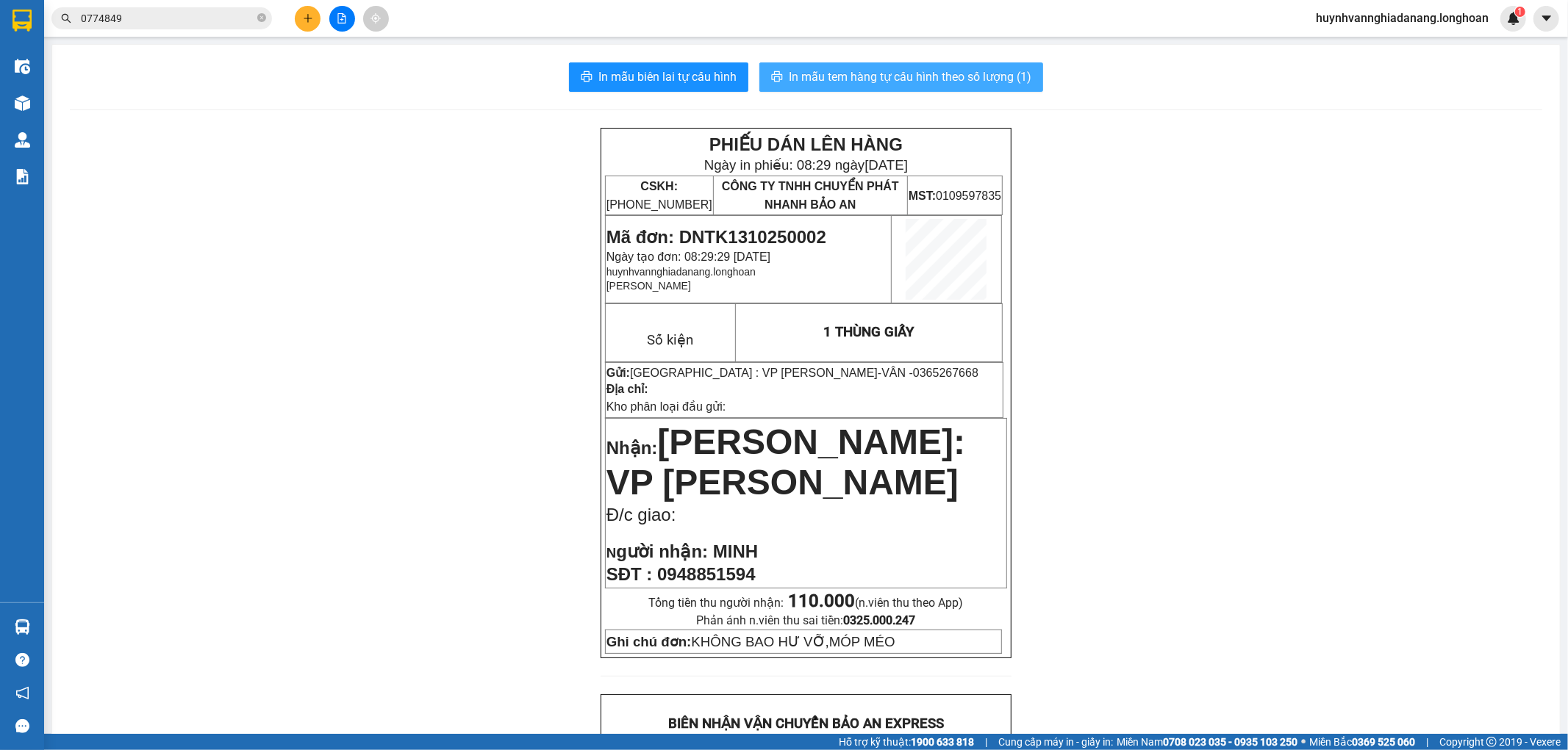
click at [854, 84] on span "In mẫu tem hàng tự cấu hình theo số lượng (1)" at bounding box center [910, 77] width 243 height 19
click at [312, 26] on button at bounding box center [308, 19] width 26 height 26
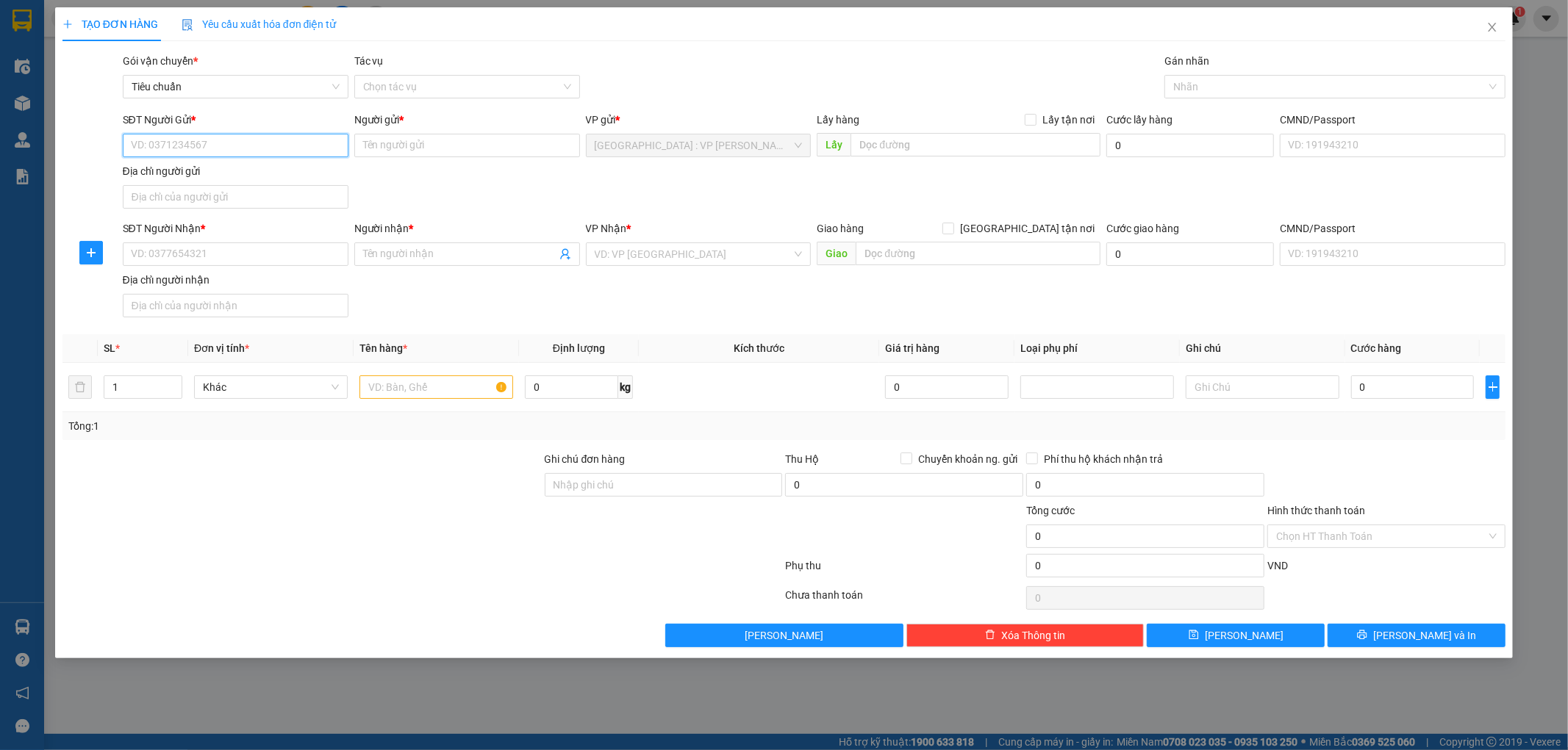
drag, startPoint x: 186, startPoint y: 144, endPoint x: 200, endPoint y: 144, distance: 14.0
click at [192, 144] on input "SĐT Người Gửi *" at bounding box center [235, 146] width 226 height 24
type input "0977957003"
click at [253, 179] on div "0977957003 - trần thị chuyên" at bounding box center [235, 175] width 208 height 16
type input "[PERSON_NAME]"
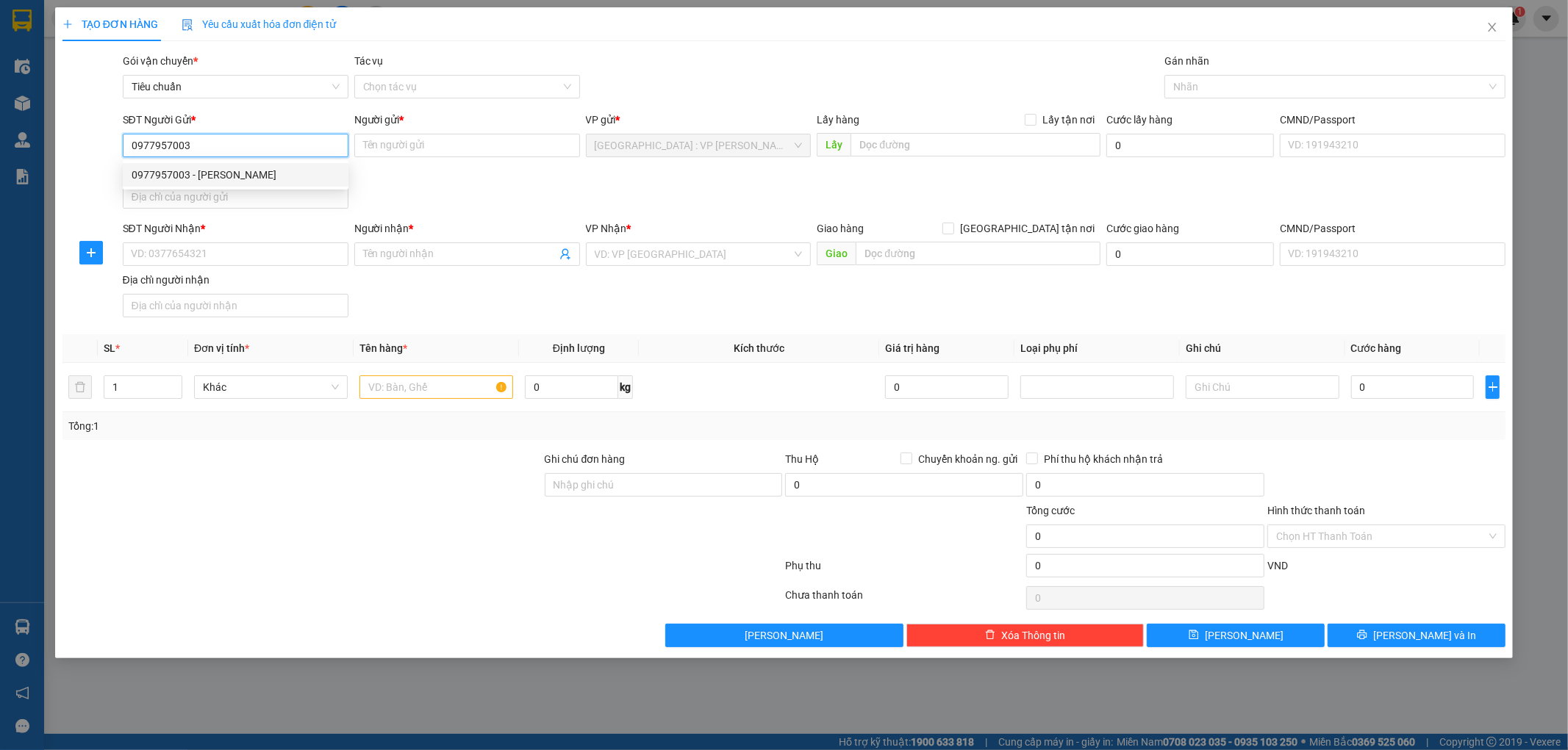
checkbox input "true"
type input "fpt plaza 1 , hoà hải, ngũ hành sơn"
type input "65.000"
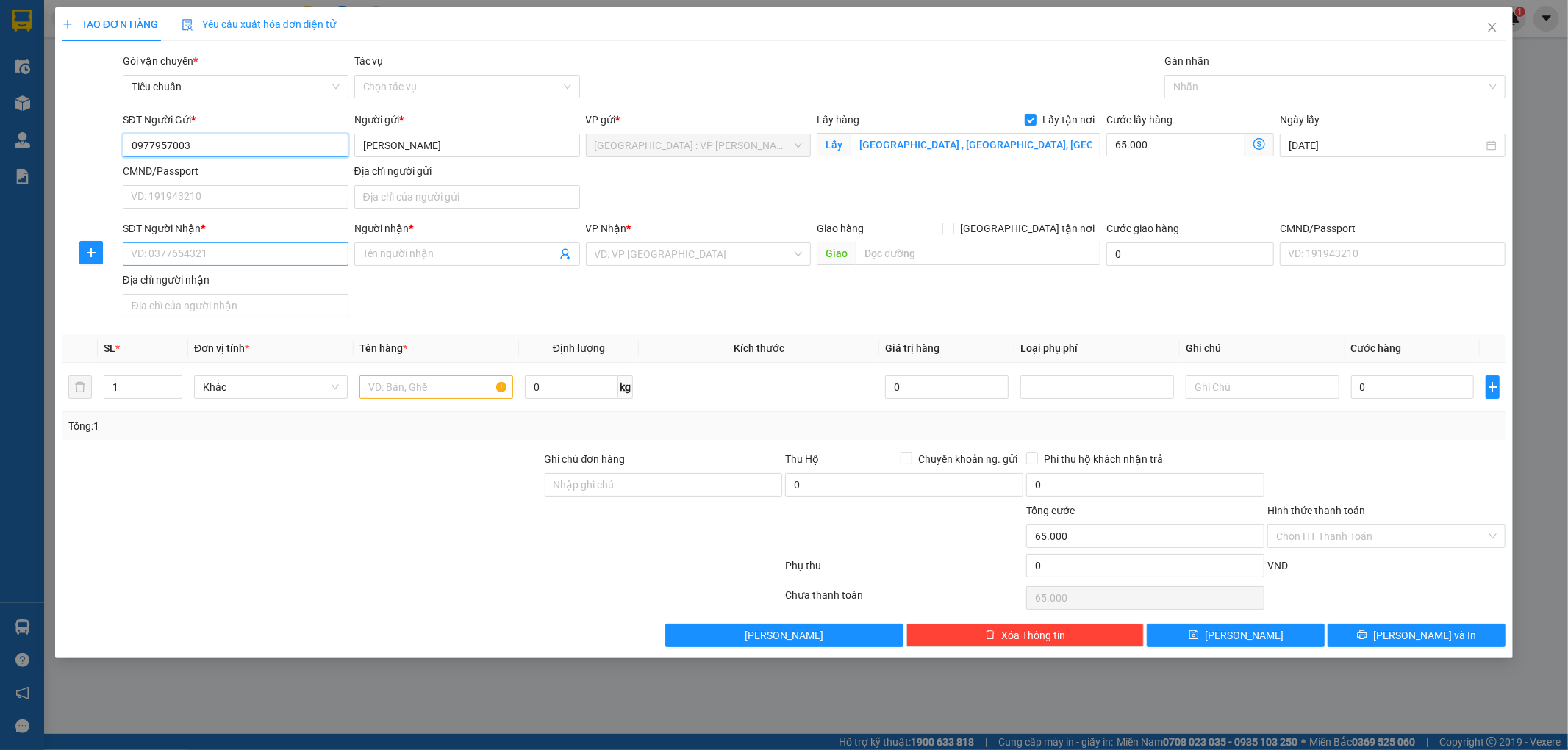
type input "0977957003"
click at [223, 252] on input "SĐT Người Nhận *" at bounding box center [235, 255] width 226 height 24
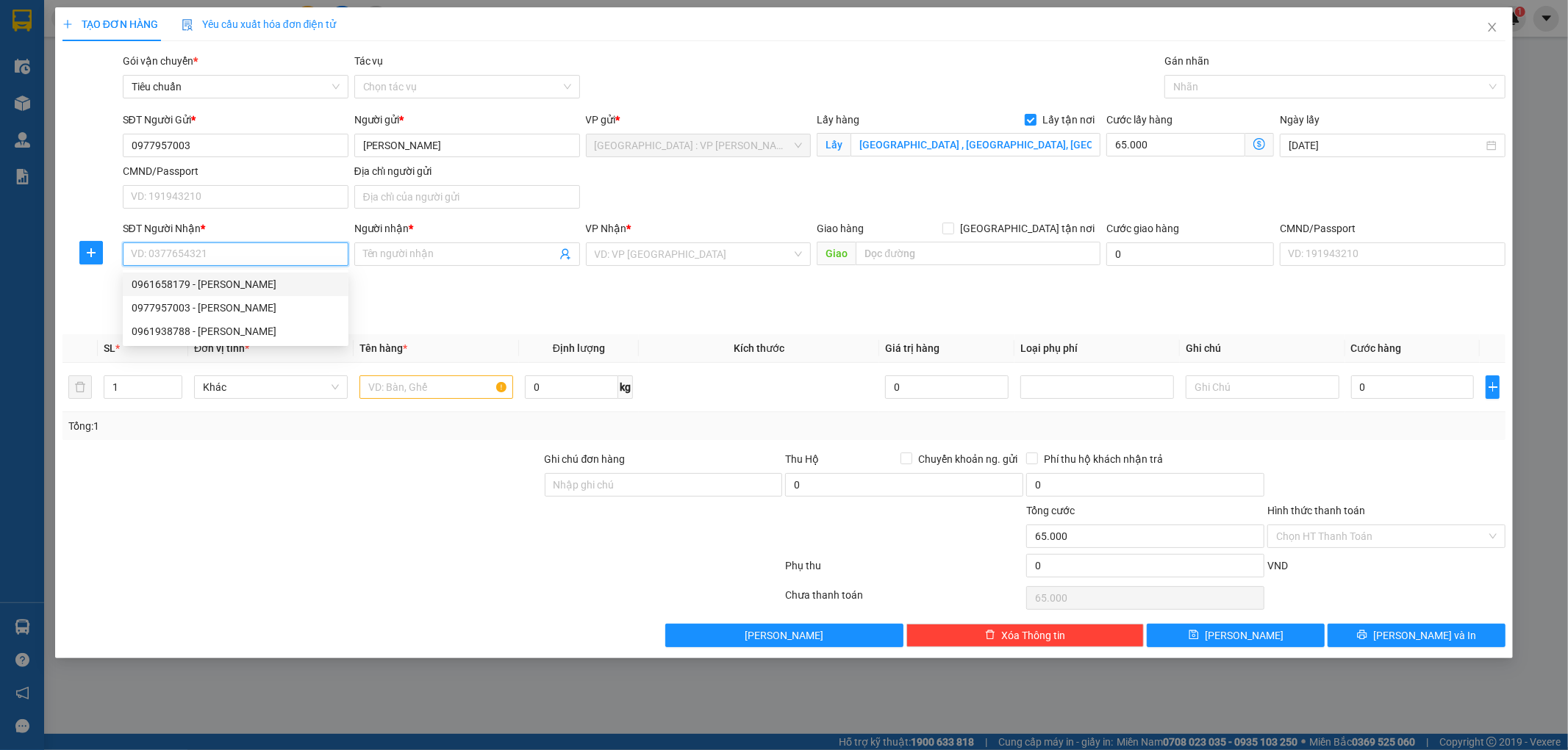
click at [273, 282] on div "0961658179 - trần đình hà" at bounding box center [235, 284] width 208 height 16
type input "0961658179"
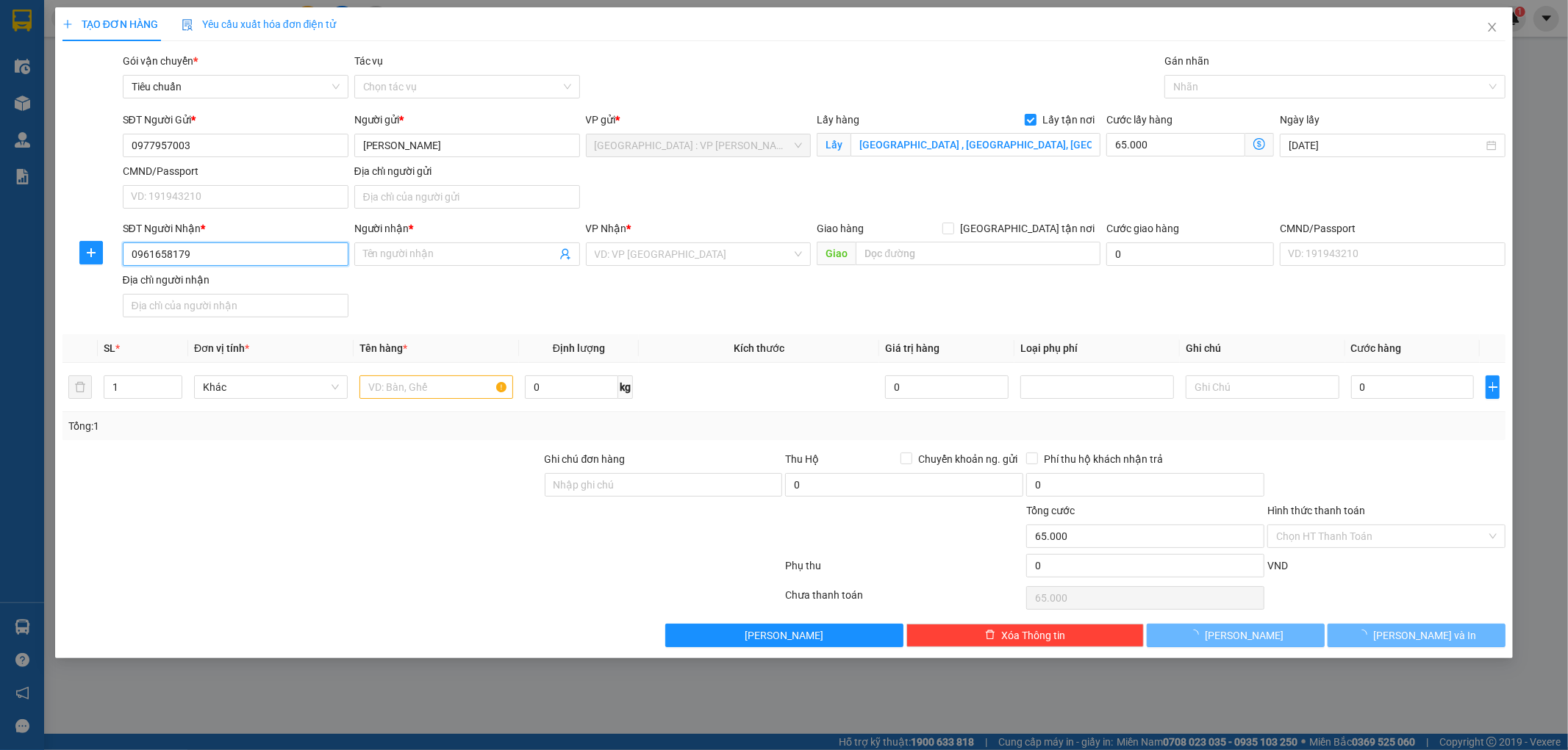
type input "[PERSON_NAME]"
checkbox input "true"
type input "Bưu điện Lương Điền, Thôn Bình Long, Cẩm Giàng, Hải Dương"
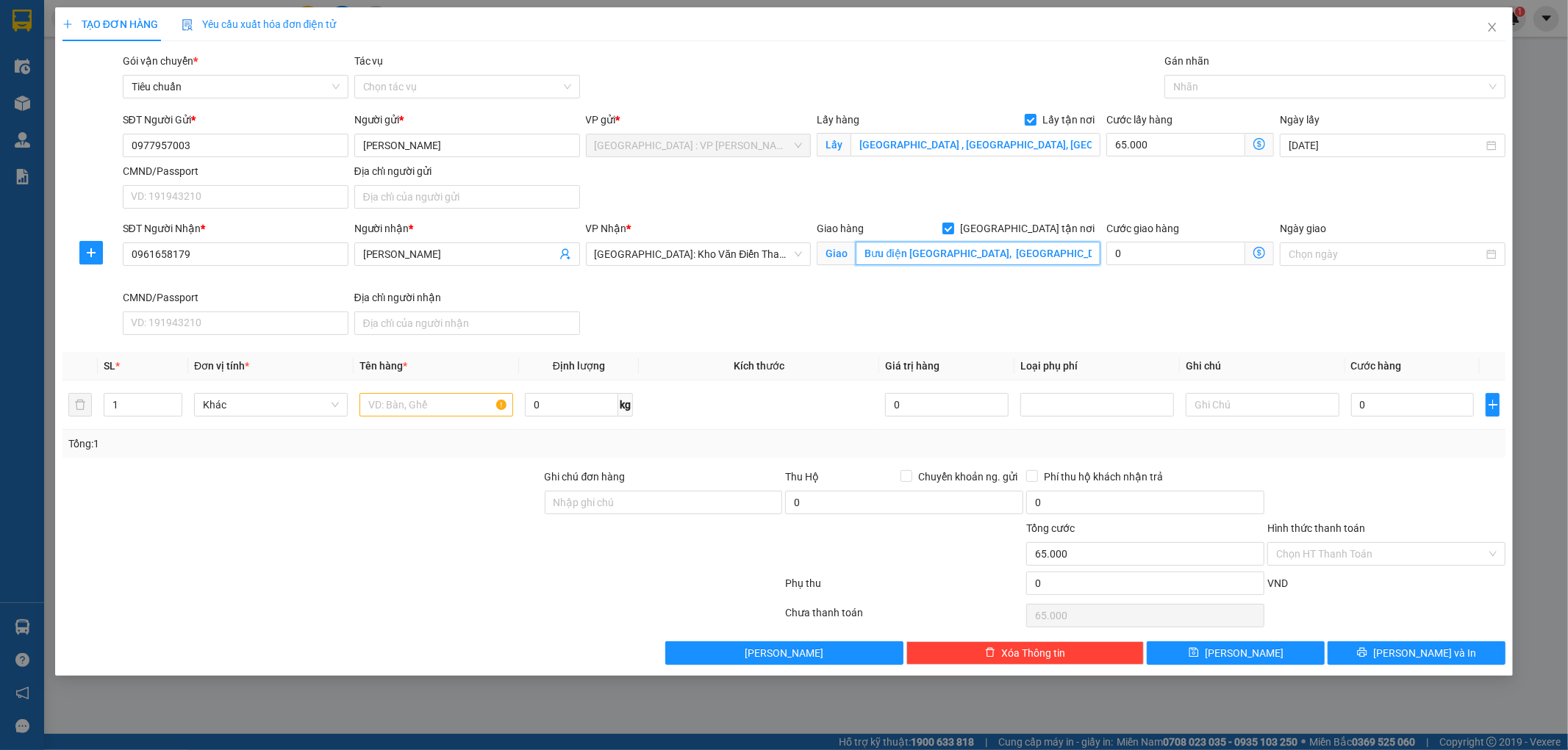
click at [868, 259] on input "Bưu điện Lương Điền, Thôn Bình Long, Cẩm Giàng, Hải Dương" at bounding box center [978, 254] width 245 height 24
drag, startPoint x: 862, startPoint y: 258, endPoint x: 1090, endPoint y: 259, distance: 228.0
click at [1090, 259] on input "Bưu điện Lương Điền, Thôn Bình Long, Cẩm Giàng, Hải Dương" at bounding box center [978, 254] width 245 height 24
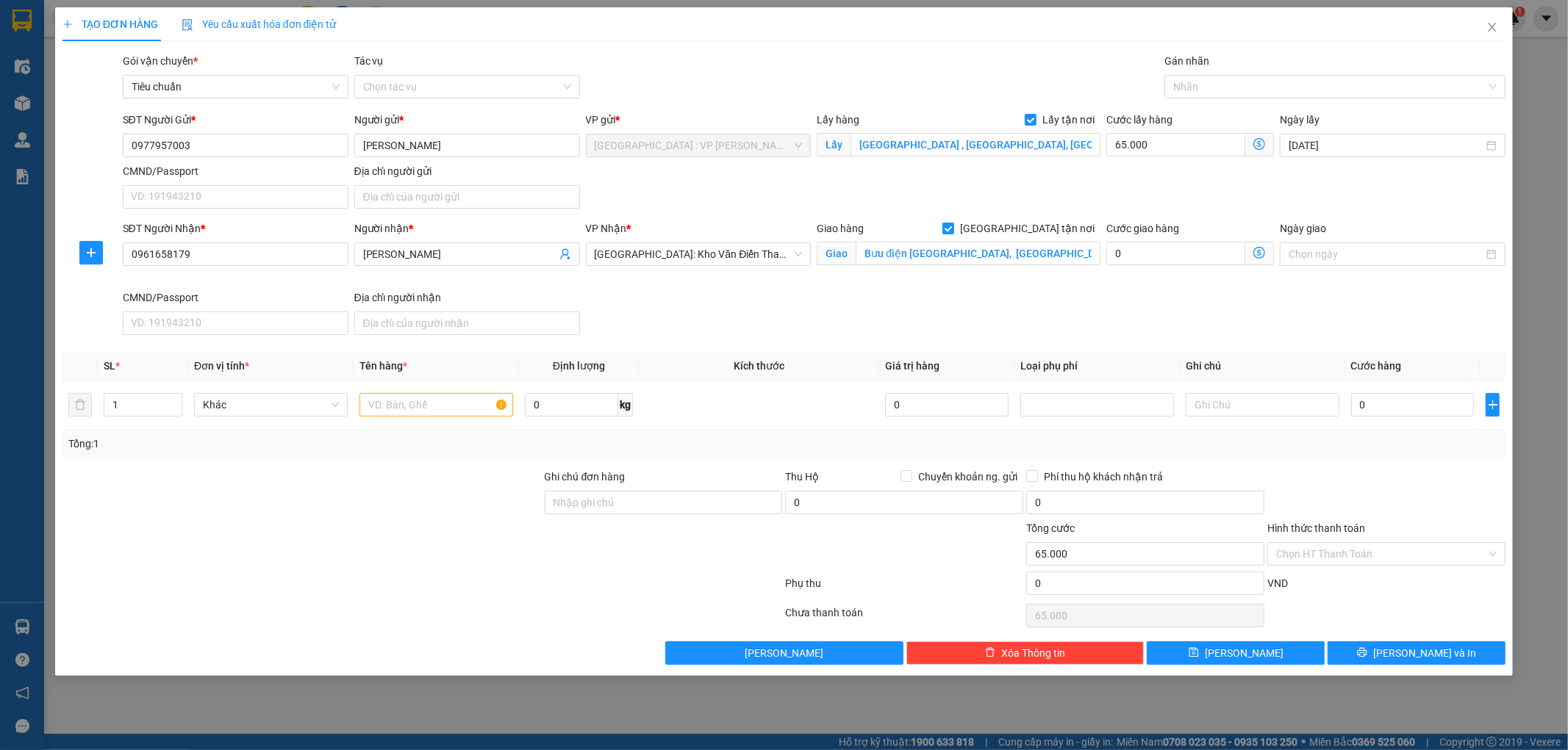
click at [1039, 320] on div "SĐT Người Nhận * 0961658179 Người nhận * trần đình hà VP Nhận * Hà Nội: Kho Văn…" at bounding box center [815, 280] width 1390 height 120
click at [412, 413] on input "text" at bounding box center [437, 405] width 153 height 24
type input "1 KIỆN NILONG ĐEN"
click at [669, 494] on input "Ghi chú đơn hàng" at bounding box center [663, 503] width 238 height 24
type input "KHÔNG BAO HƯ VỠ,MÓP MÉO"
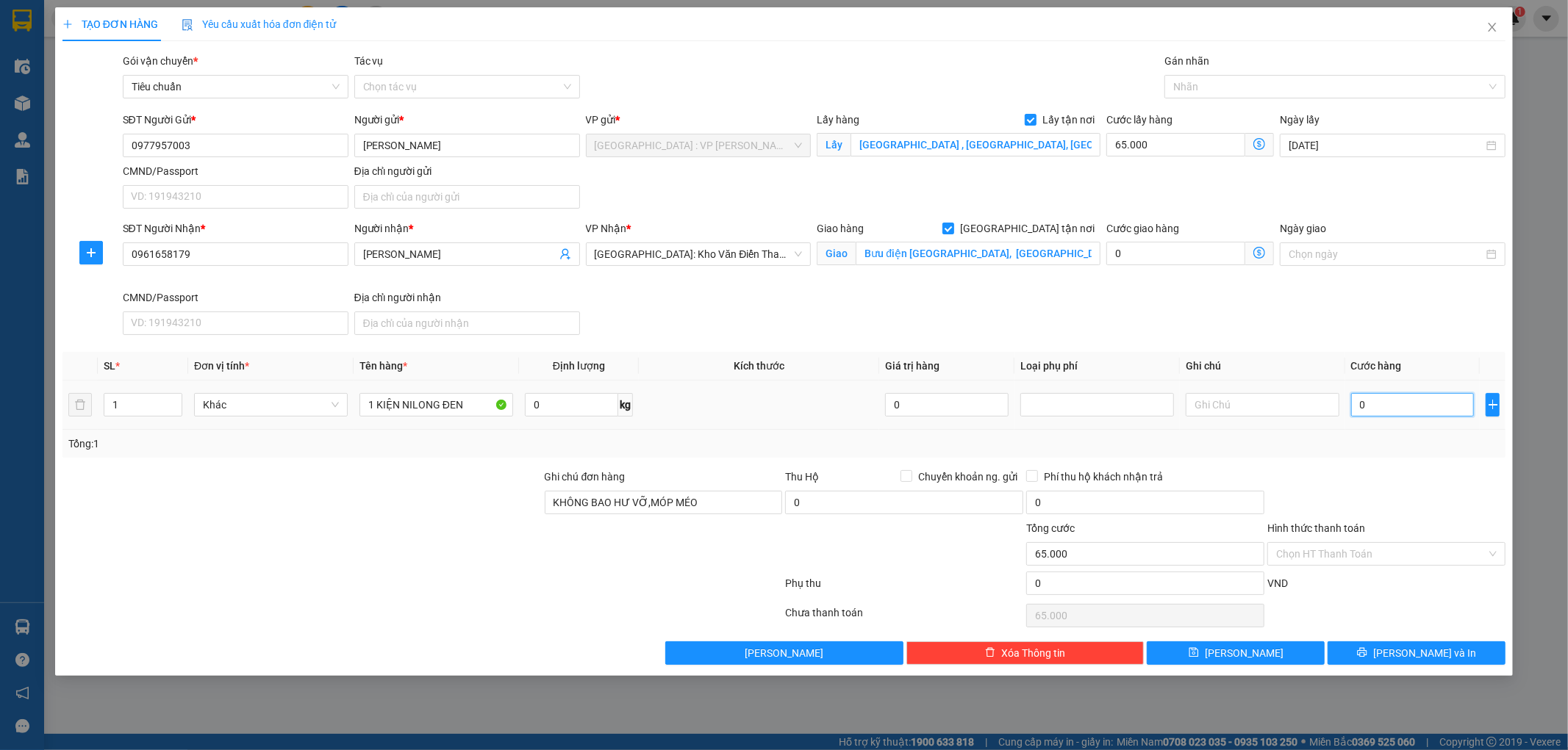
click at [1393, 405] on input "0" at bounding box center [1413, 405] width 124 height 24
type input "1"
type input "65.001"
type input "12"
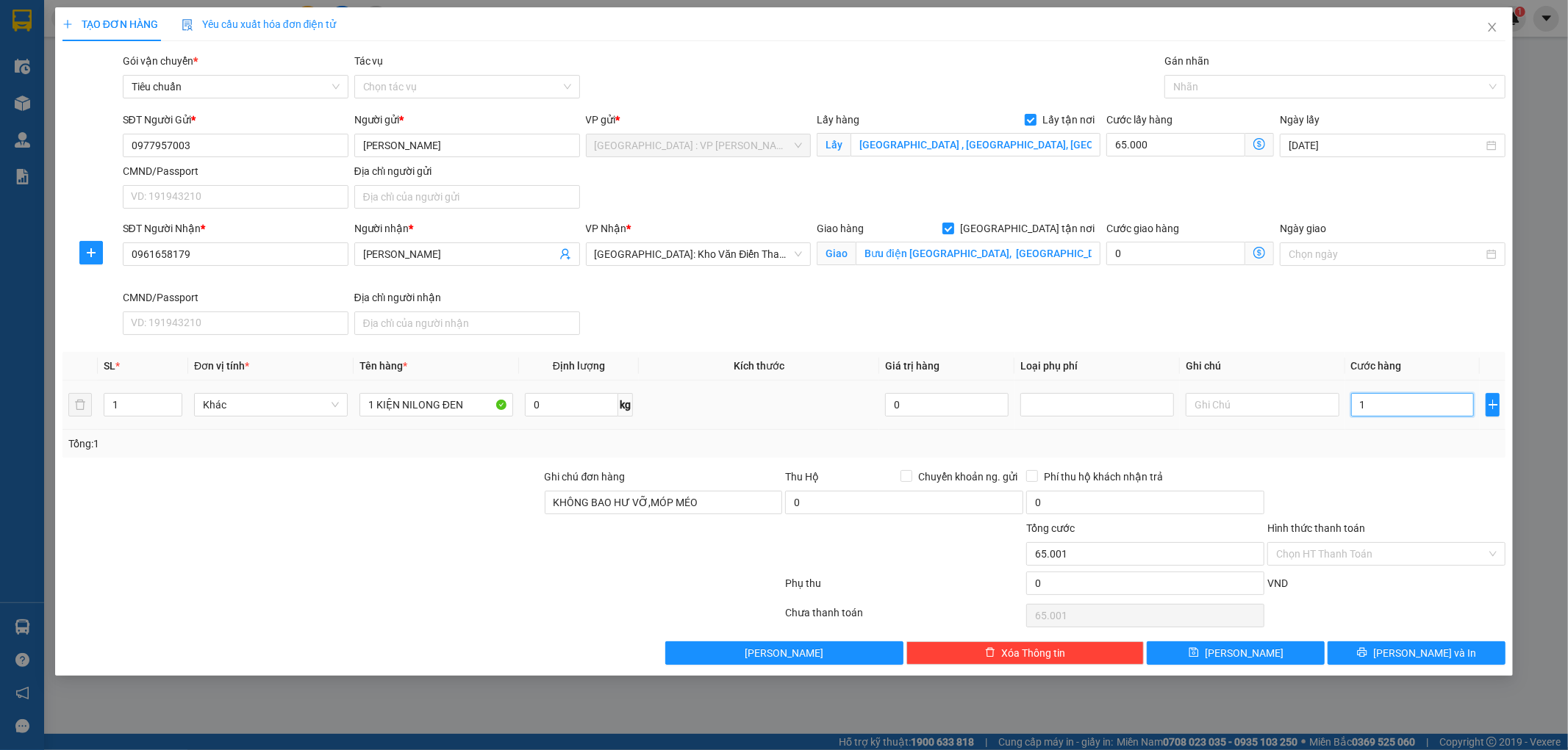
type input "65.012"
type input "120"
type input "65.120"
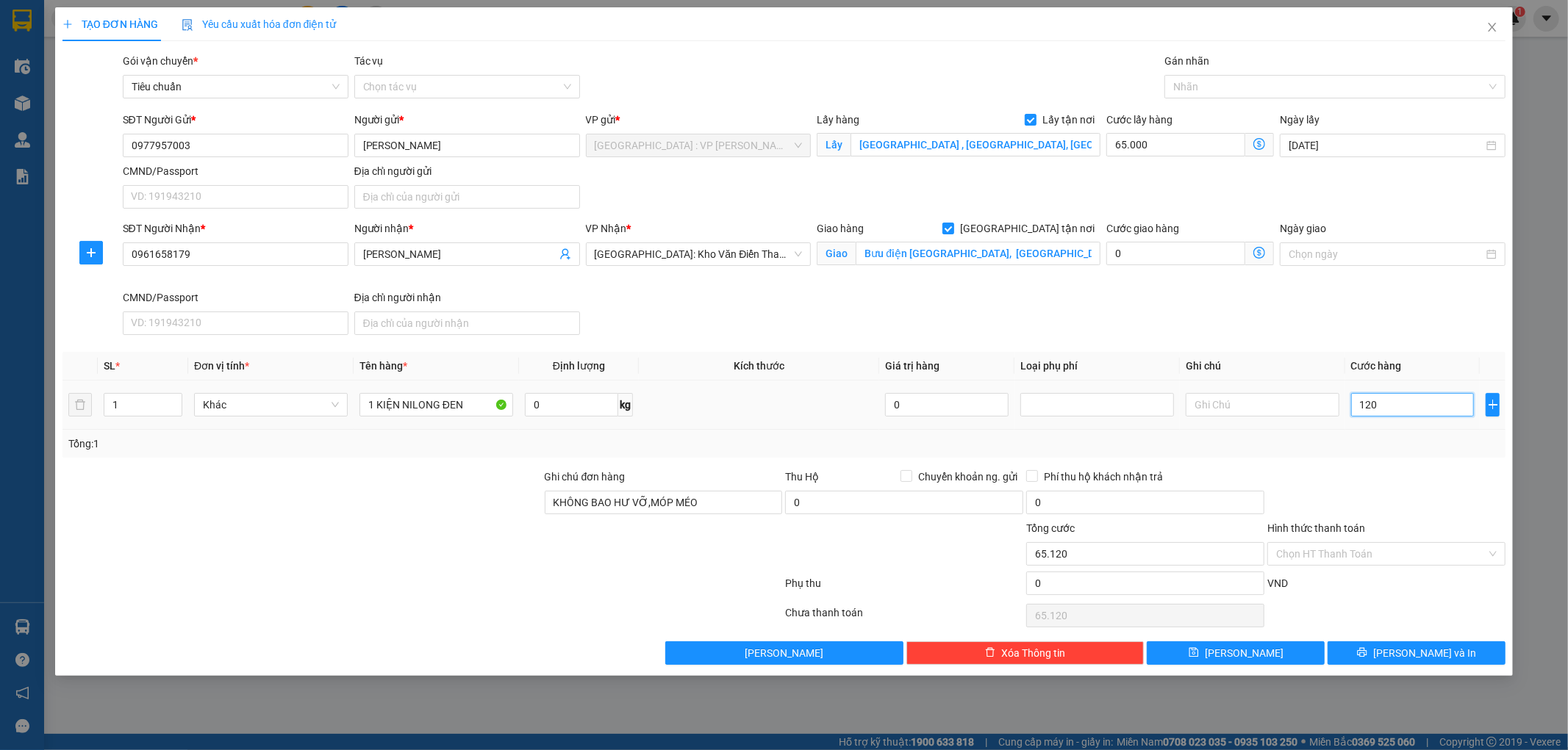
type input "1.200"
type input "66.200"
type input "12.000"
type input "77.000"
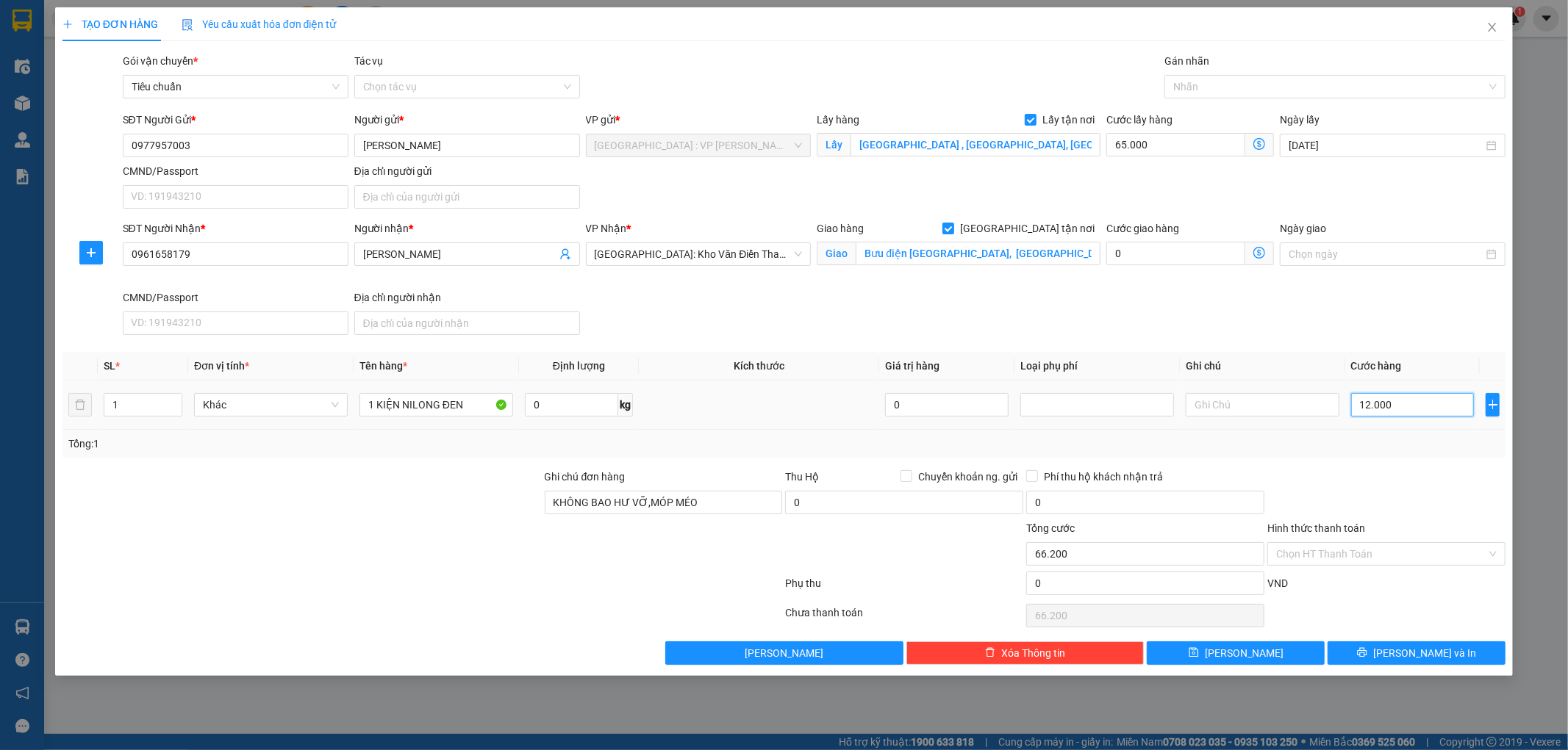
type input "77.000"
type input "120.000"
type input "185.000"
type input "120.000"
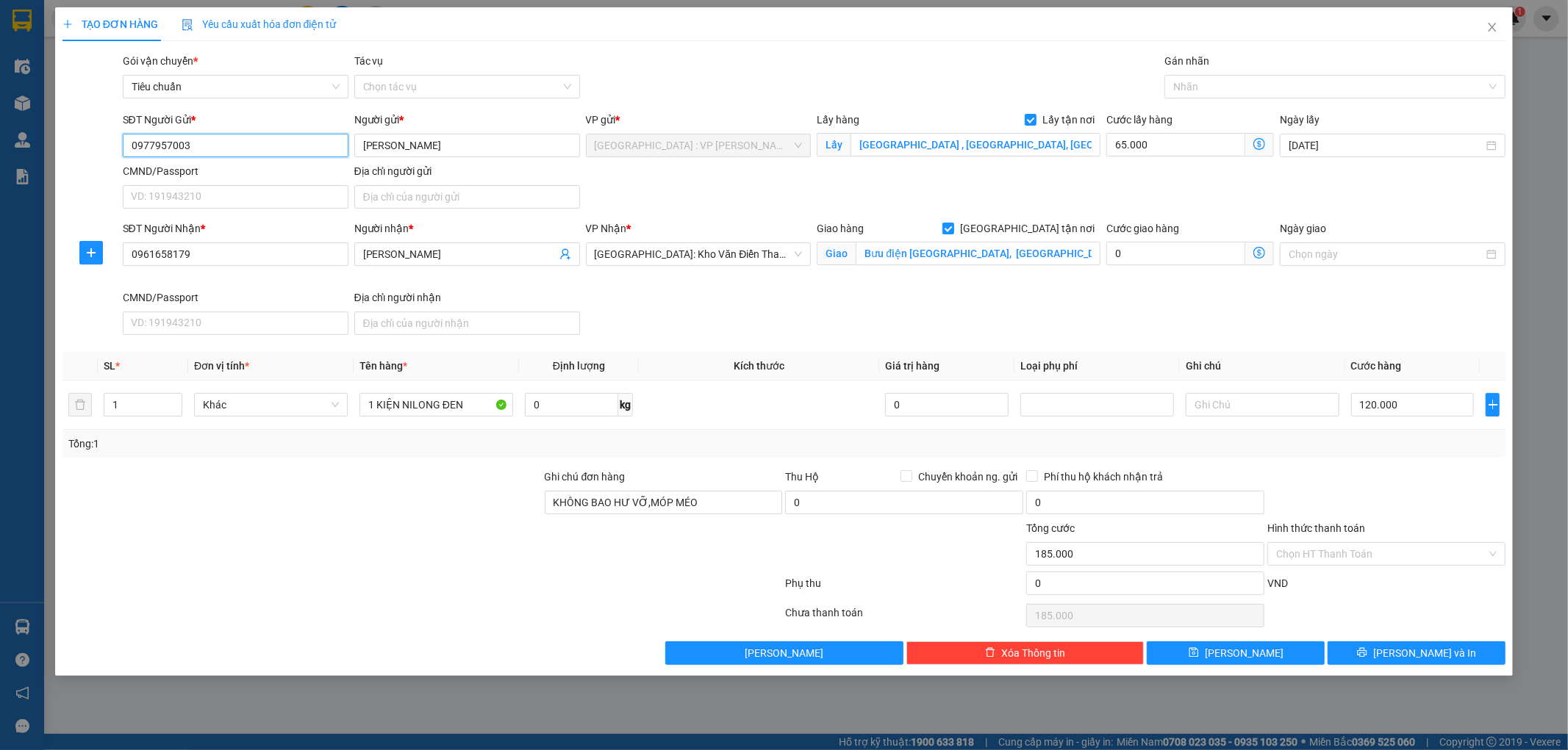
click at [223, 148] on input "0977957003" at bounding box center [235, 146] width 226 height 24
click at [1368, 653] on icon "printer" at bounding box center [1363, 653] width 10 height 10
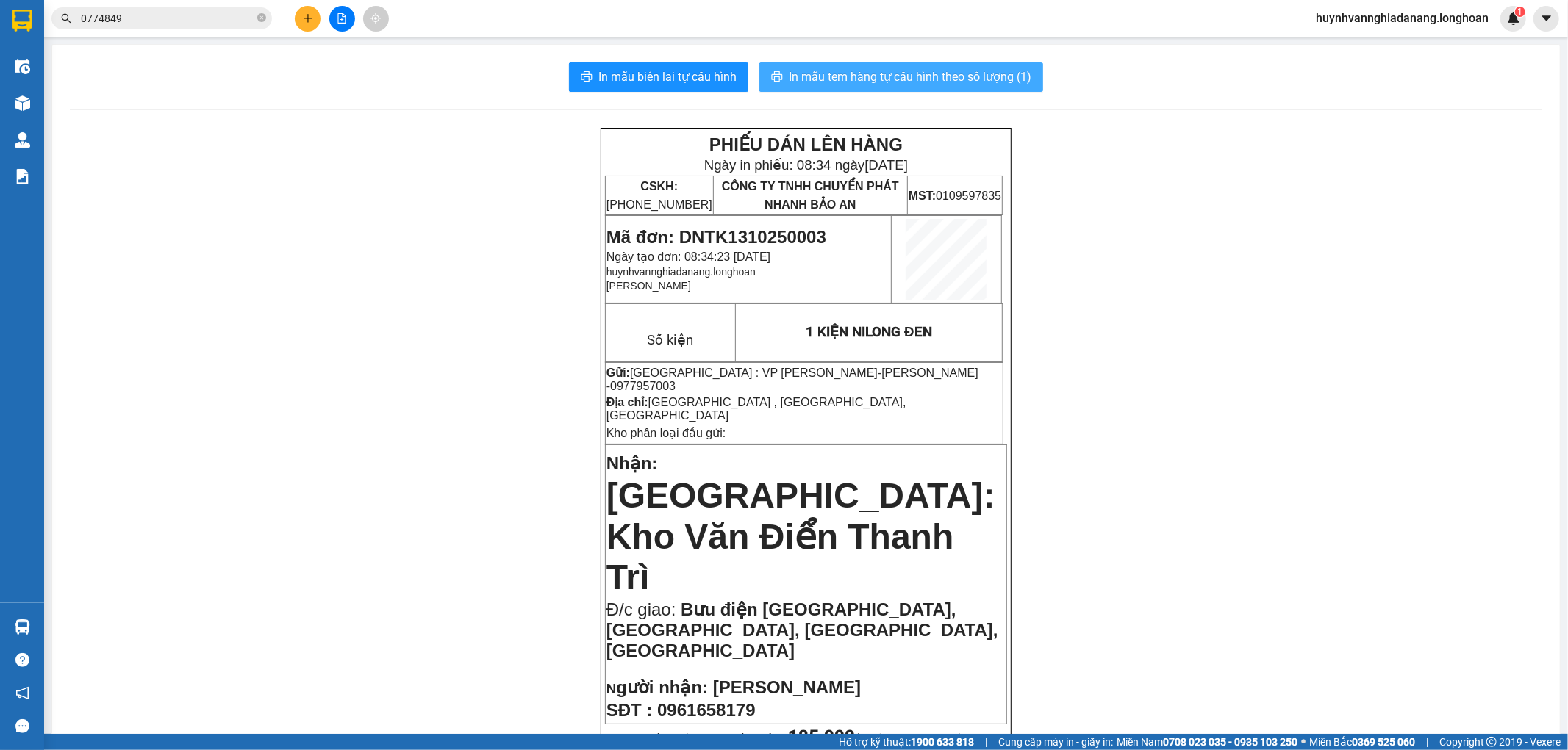
click at [911, 73] on span "In mẫu tem hàng tự cấu hình theo số lượng (1)" at bounding box center [910, 77] width 243 height 19
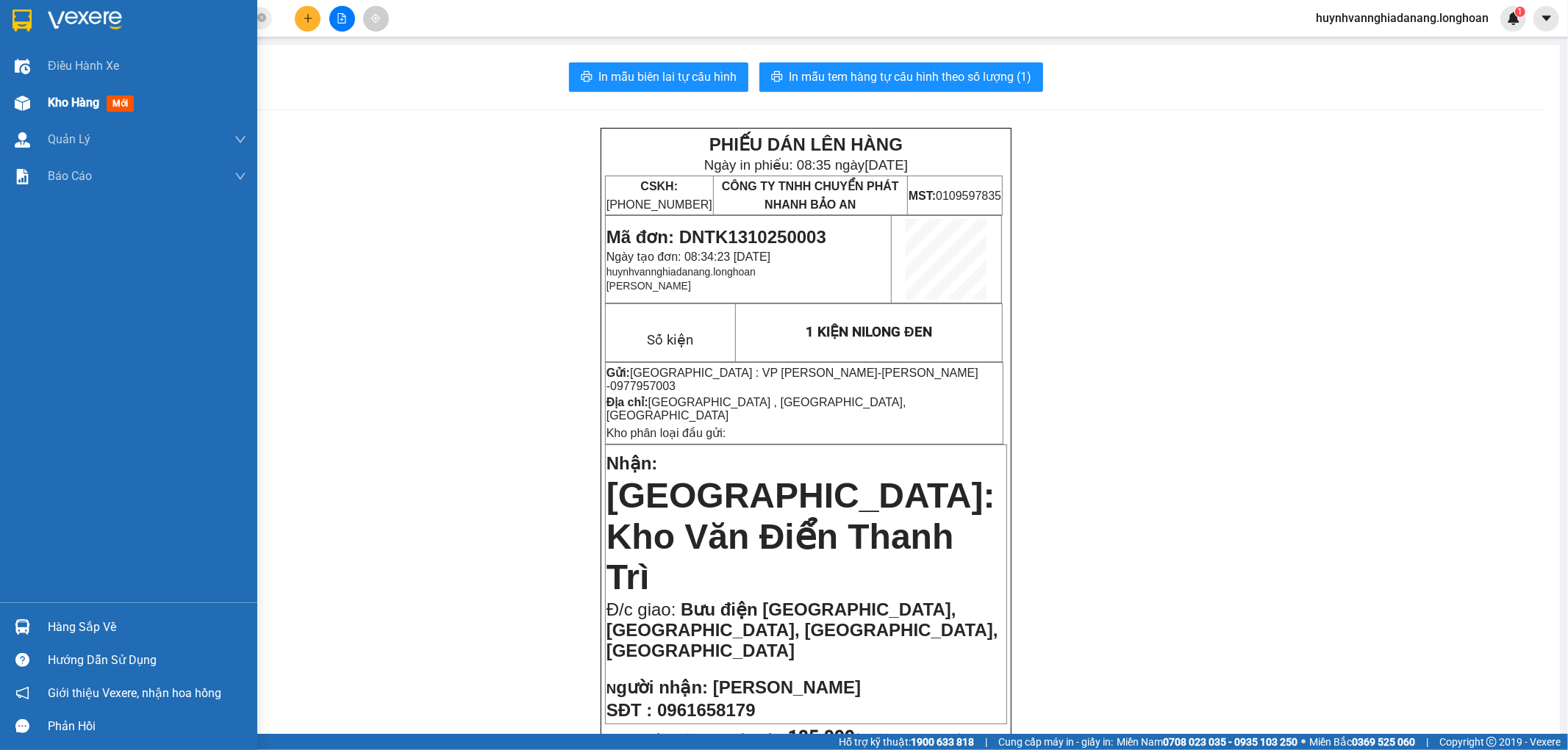
click at [60, 105] on span "Kho hàng" at bounding box center [73, 102] width 51 height 14
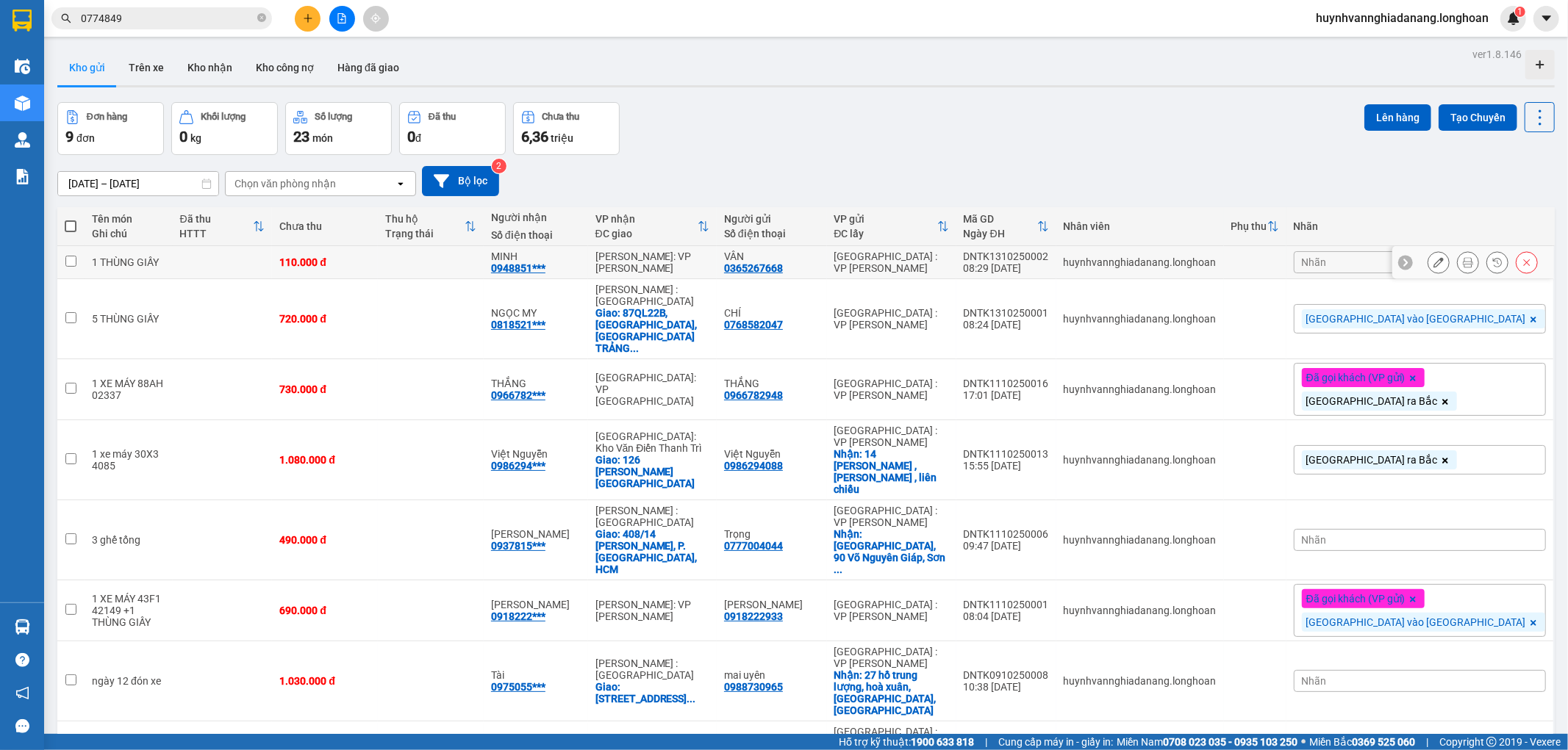
scroll to position [79, 0]
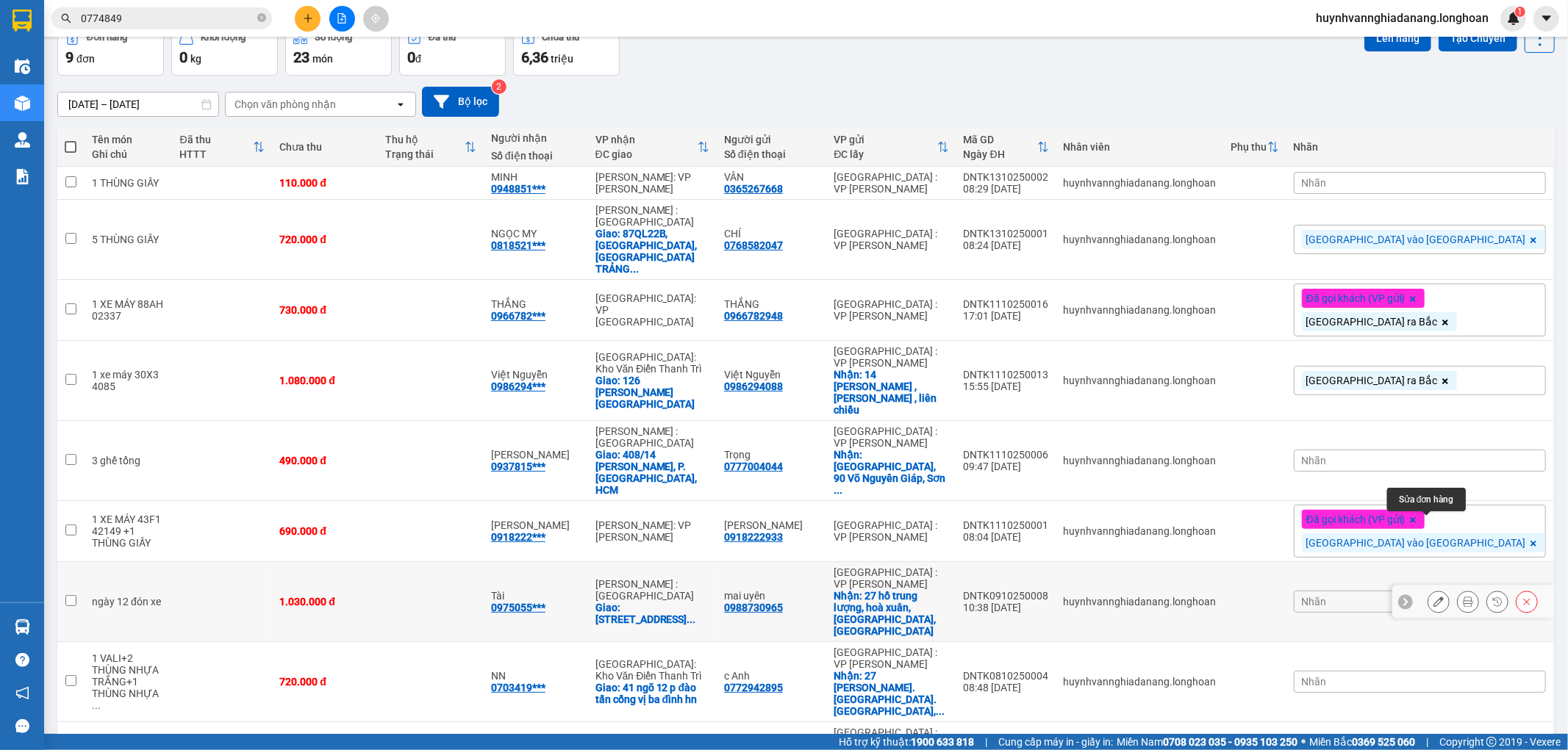
click at [1433, 597] on icon at bounding box center [1438, 602] width 10 height 10
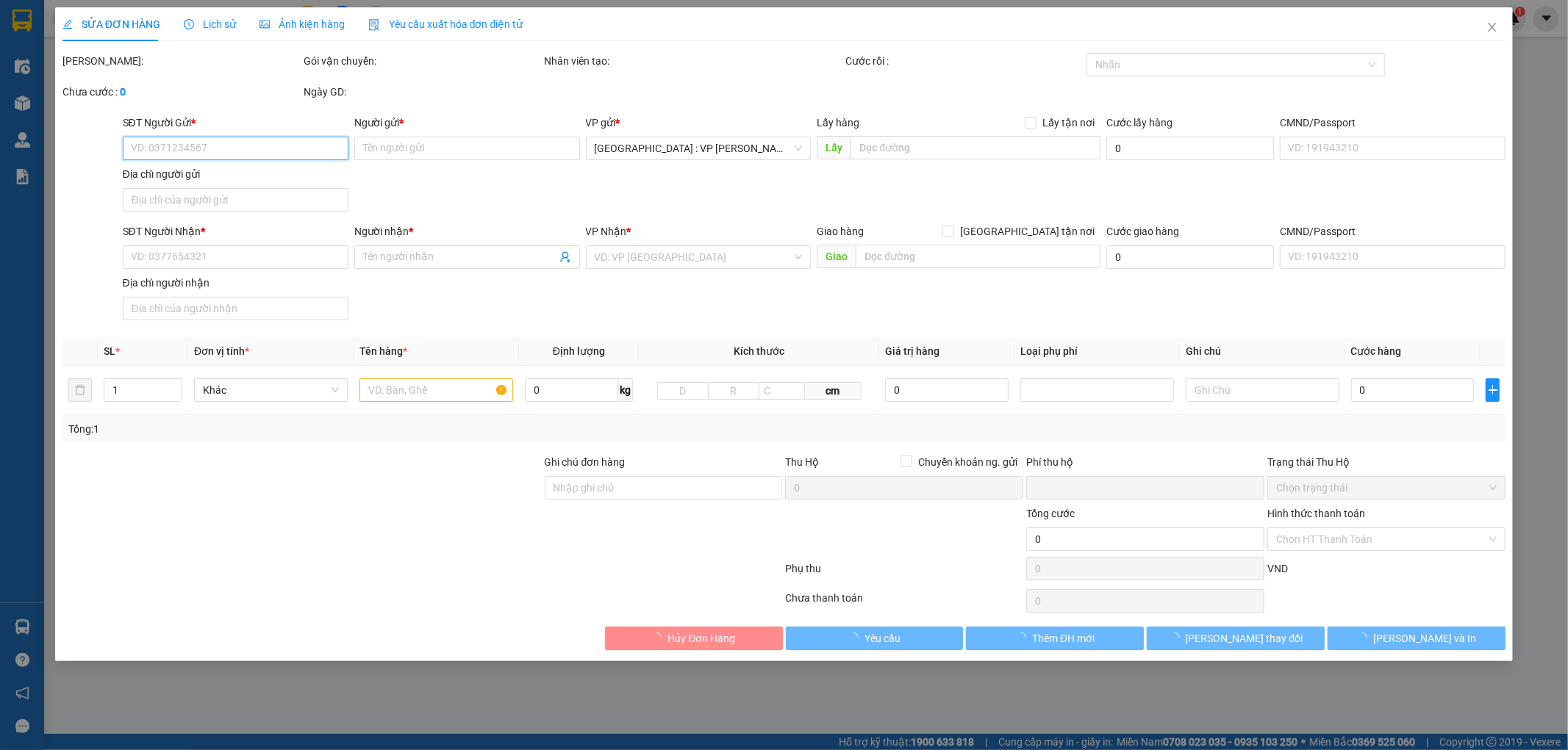
type input "0988730965"
type input "mai uyên"
checkbox input "true"
type input "27 hồ trung lượng, hoà xuân, cẩm lệ, đà nẵng"
type input "0975055393"
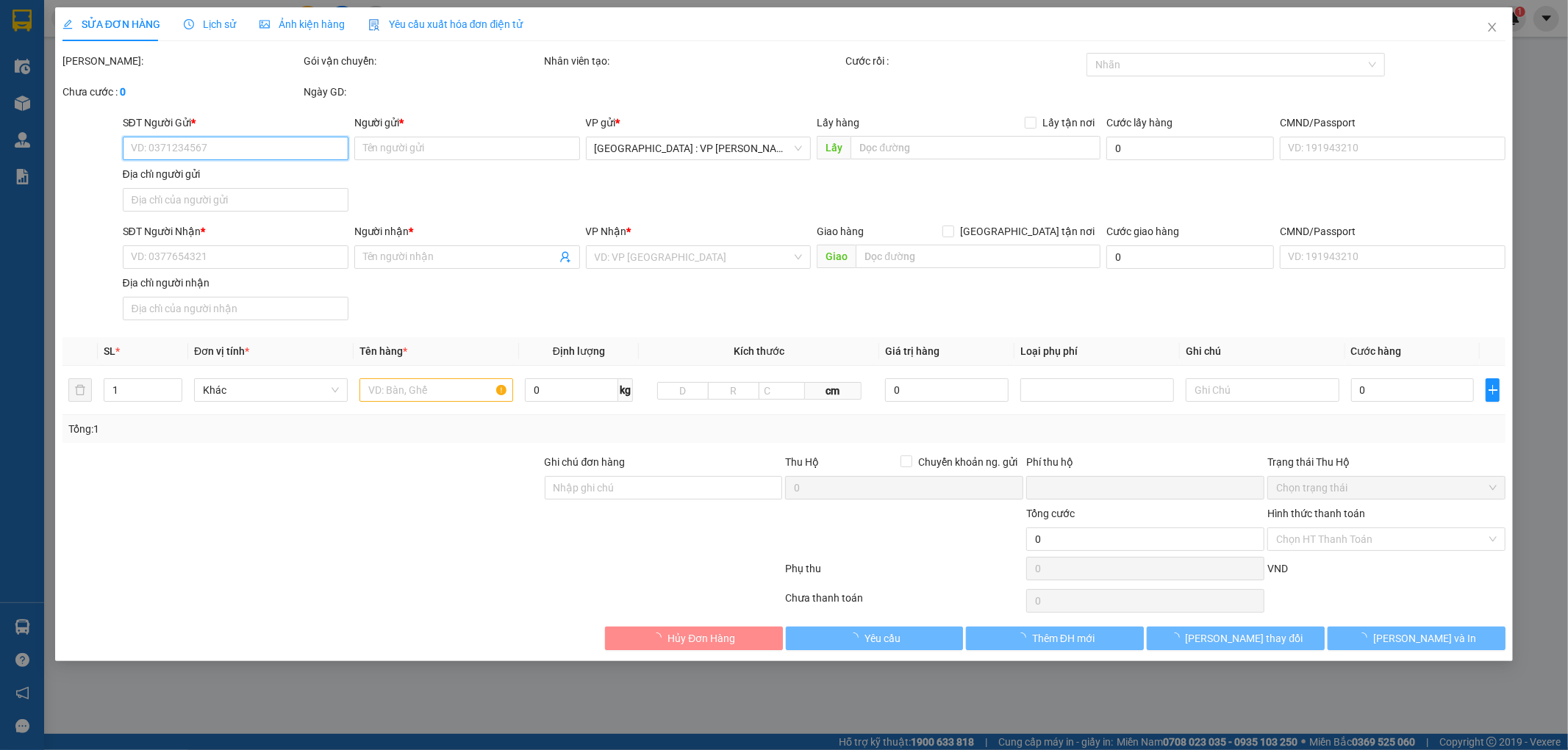
type input "Tài"
checkbox input "true"
type input "91 đường số 5, phường Tân Tạo A, quận Bình Tân, HCM"
type input "0"
type input "1.030.000"
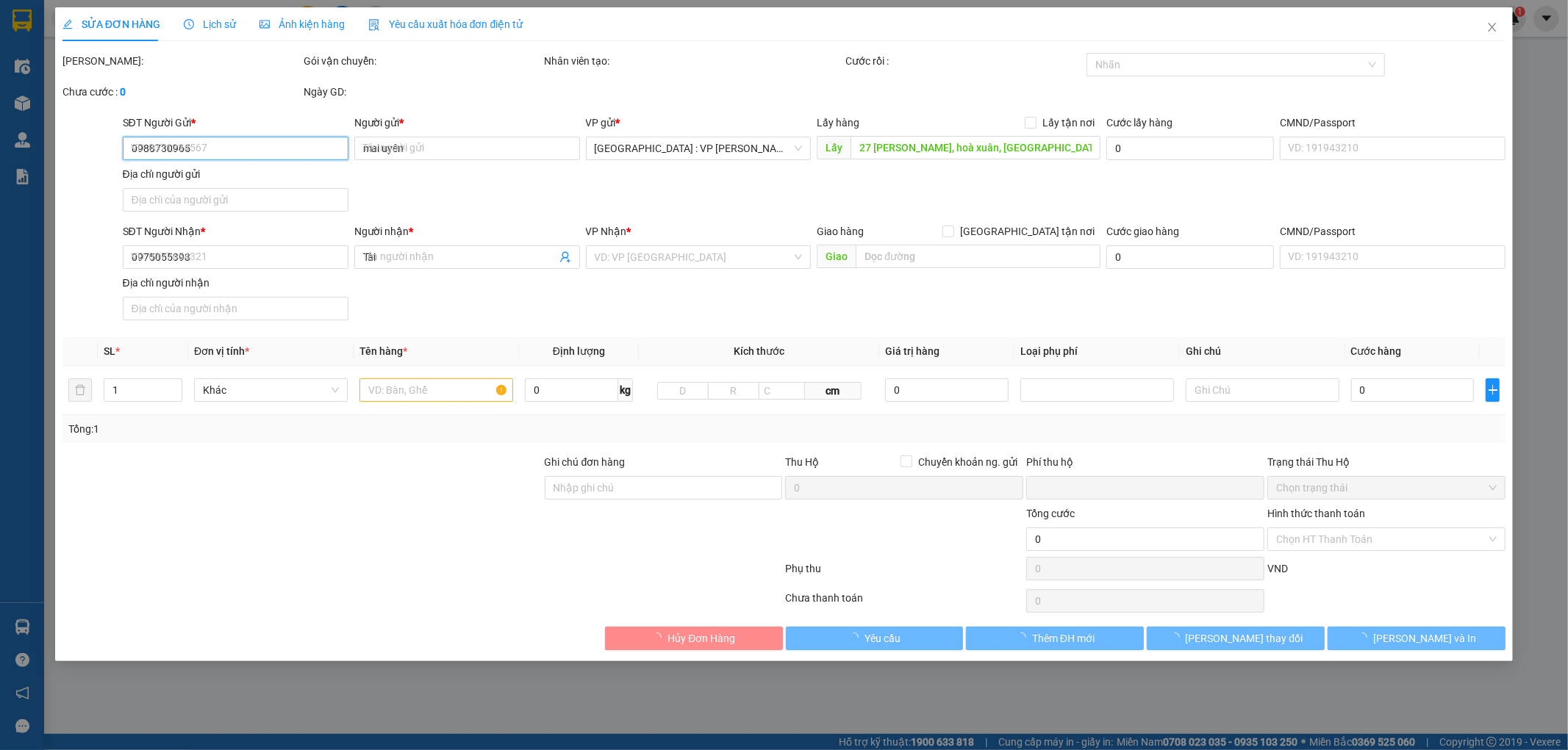
type input "1.030.000"
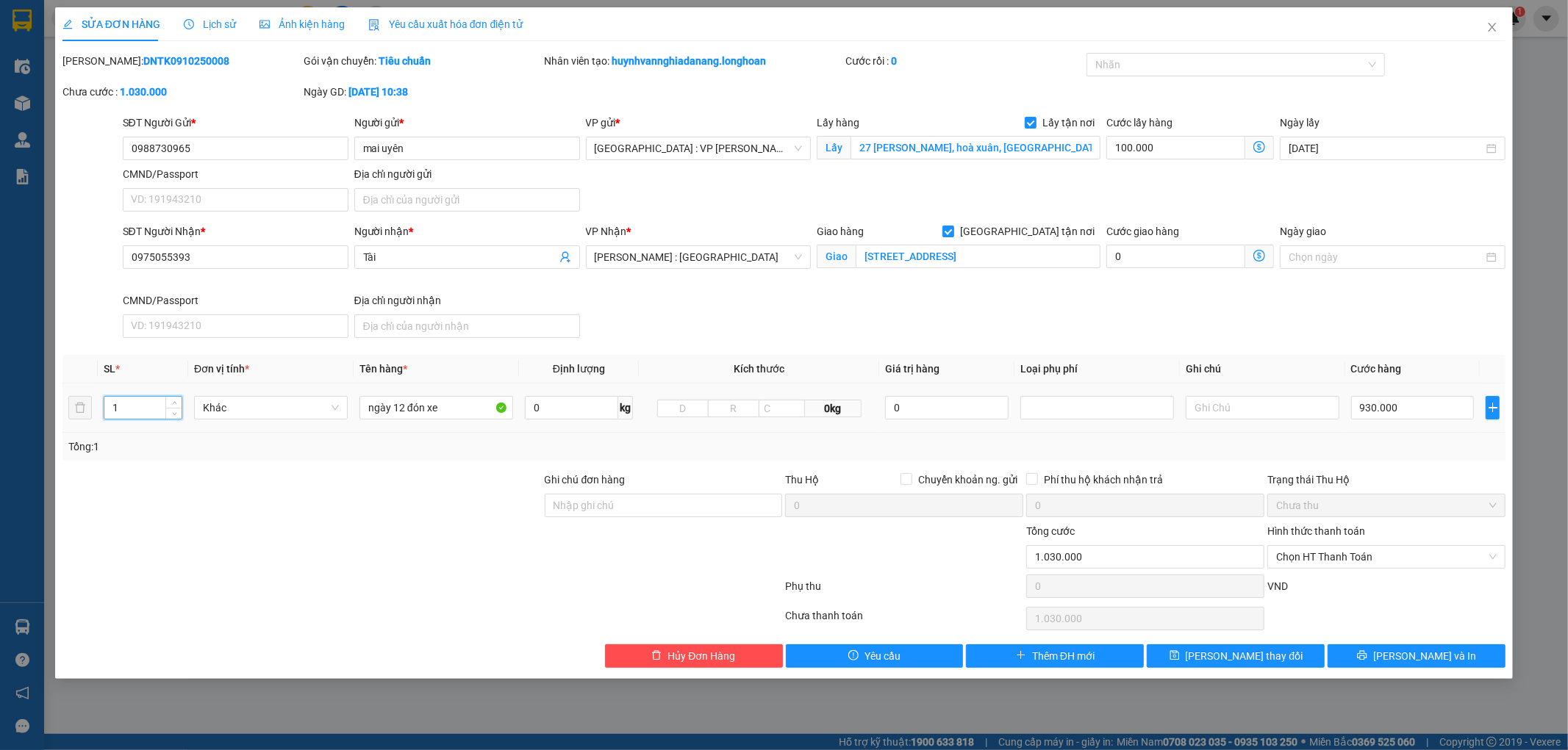
click at [132, 403] on input "1" at bounding box center [142, 408] width 78 height 22
type input "3"
drag, startPoint x: 454, startPoint y: 413, endPoint x: 357, endPoint y: 409, distance: 97.1
click at [357, 409] on td "ngày 12 đón xe" at bounding box center [437, 408] width 165 height 49
type input "1 XE MÁY 29H1 55278"
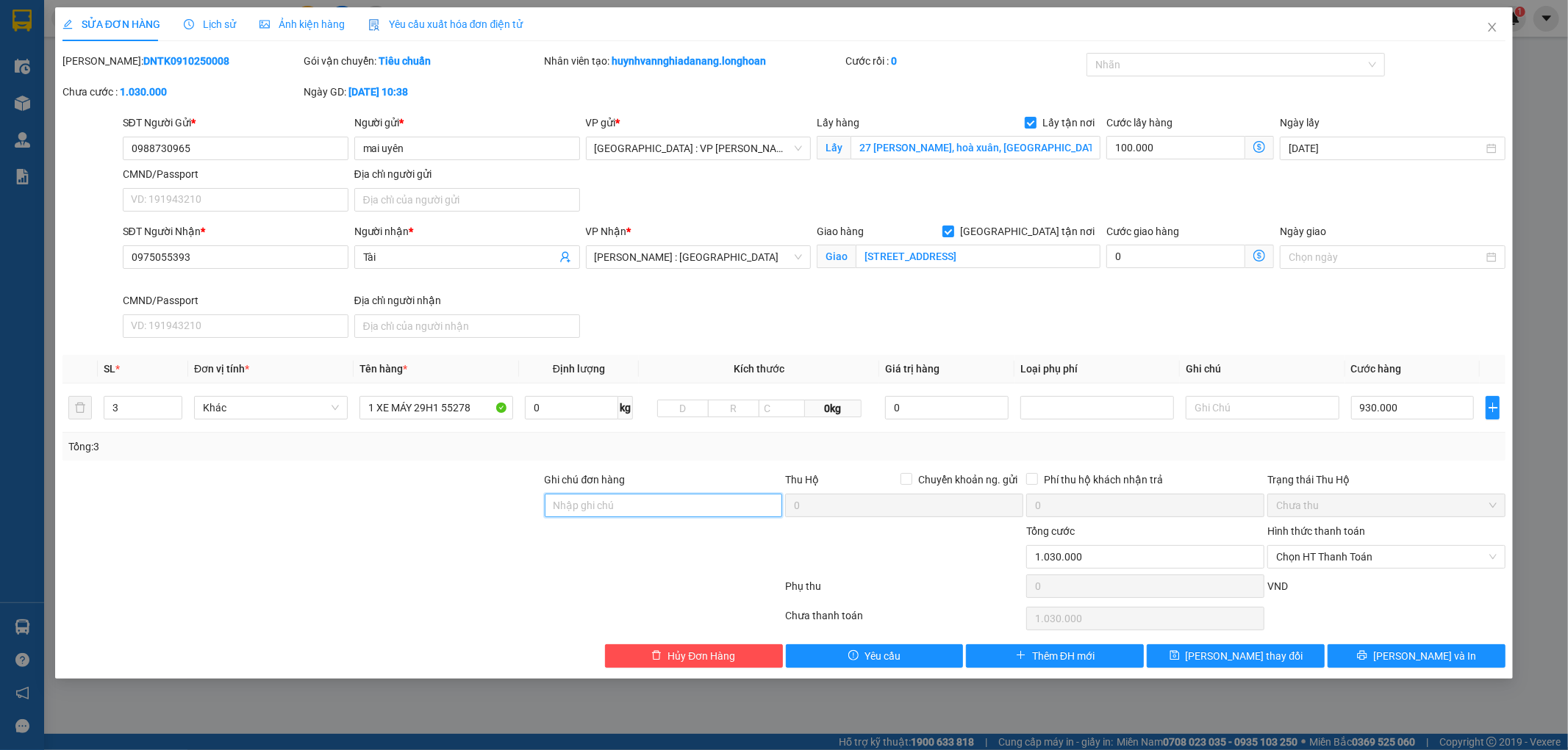
drag, startPoint x: 662, startPoint y: 505, endPoint x: 670, endPoint y: 507, distance: 8.2
click at [662, 505] on input "Ghi chú đơn hàng" at bounding box center [663, 505] width 238 height 24
click at [689, 505] on input "1 CHÌA KHÓA,2 GƯƠNG" at bounding box center [663, 505] width 238 height 24
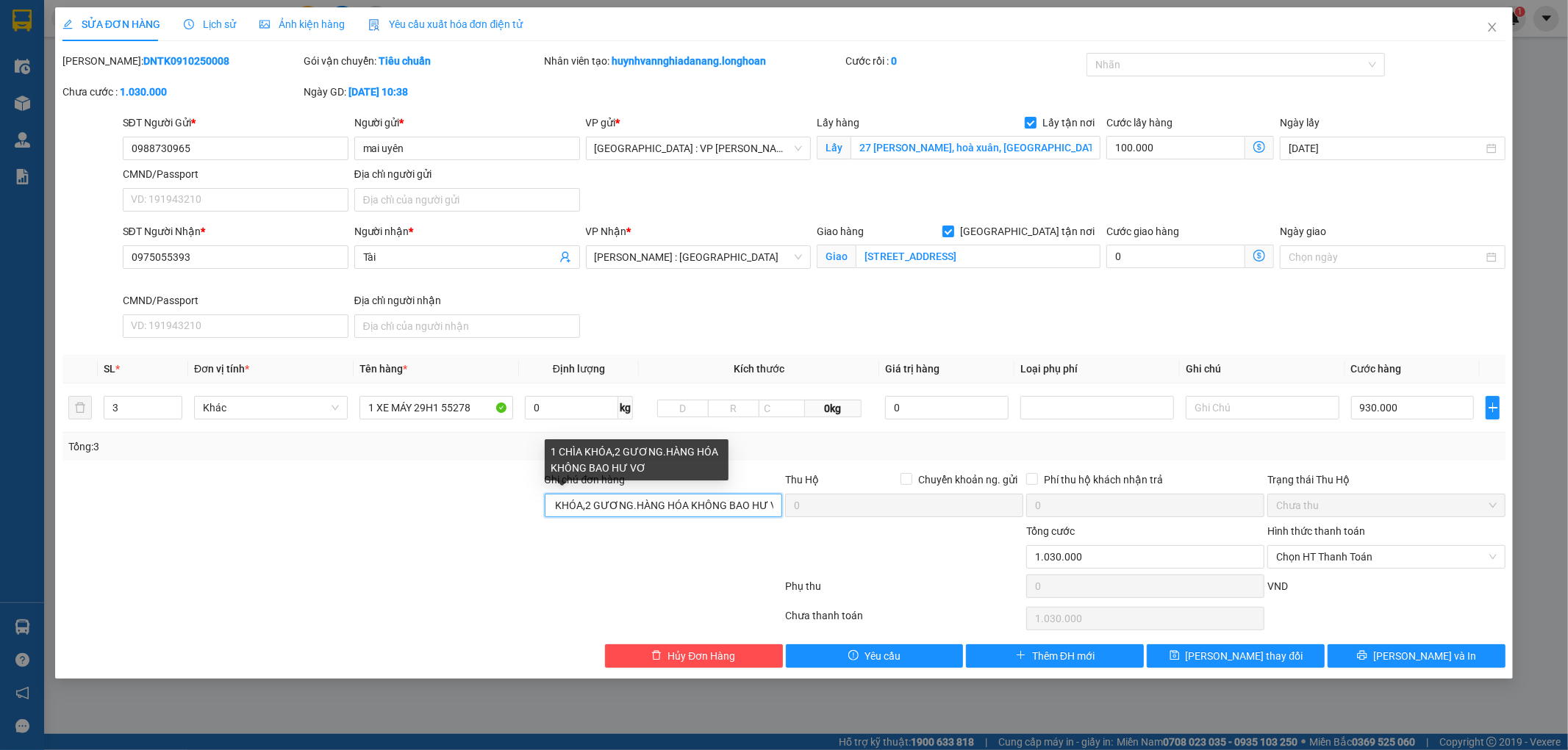
scroll to position [0, 40]
type input "1 CHÌA KHÓA,2 GƯƠNG.HÀNG HÓA KHÔNG BAO HƯ VỠ"
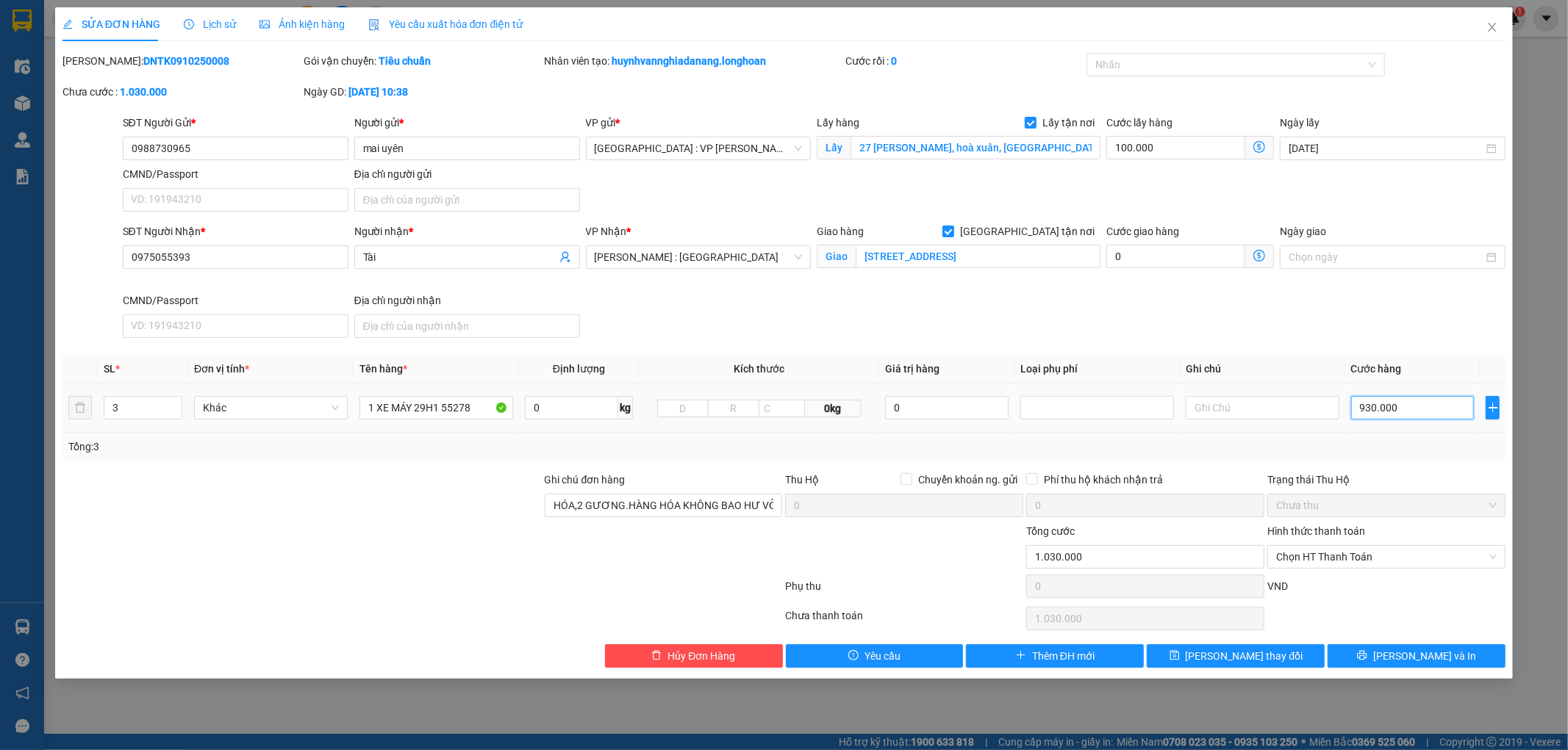
scroll to position [0, 0]
click at [1415, 408] on input "930.000" at bounding box center [1413, 408] width 124 height 24
type input "1"
type input "100.001"
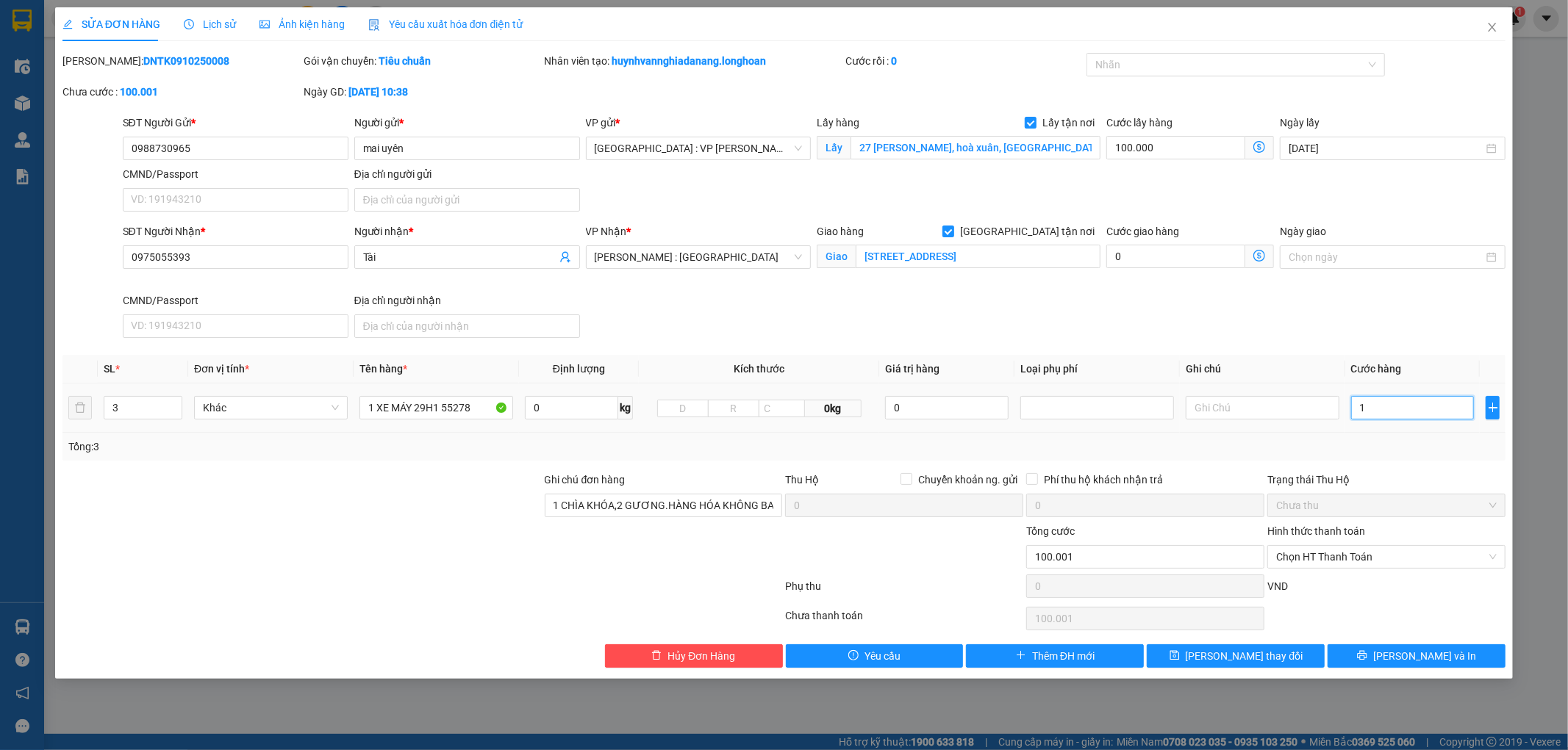
type input "10"
type input "100.010"
type input "100.108"
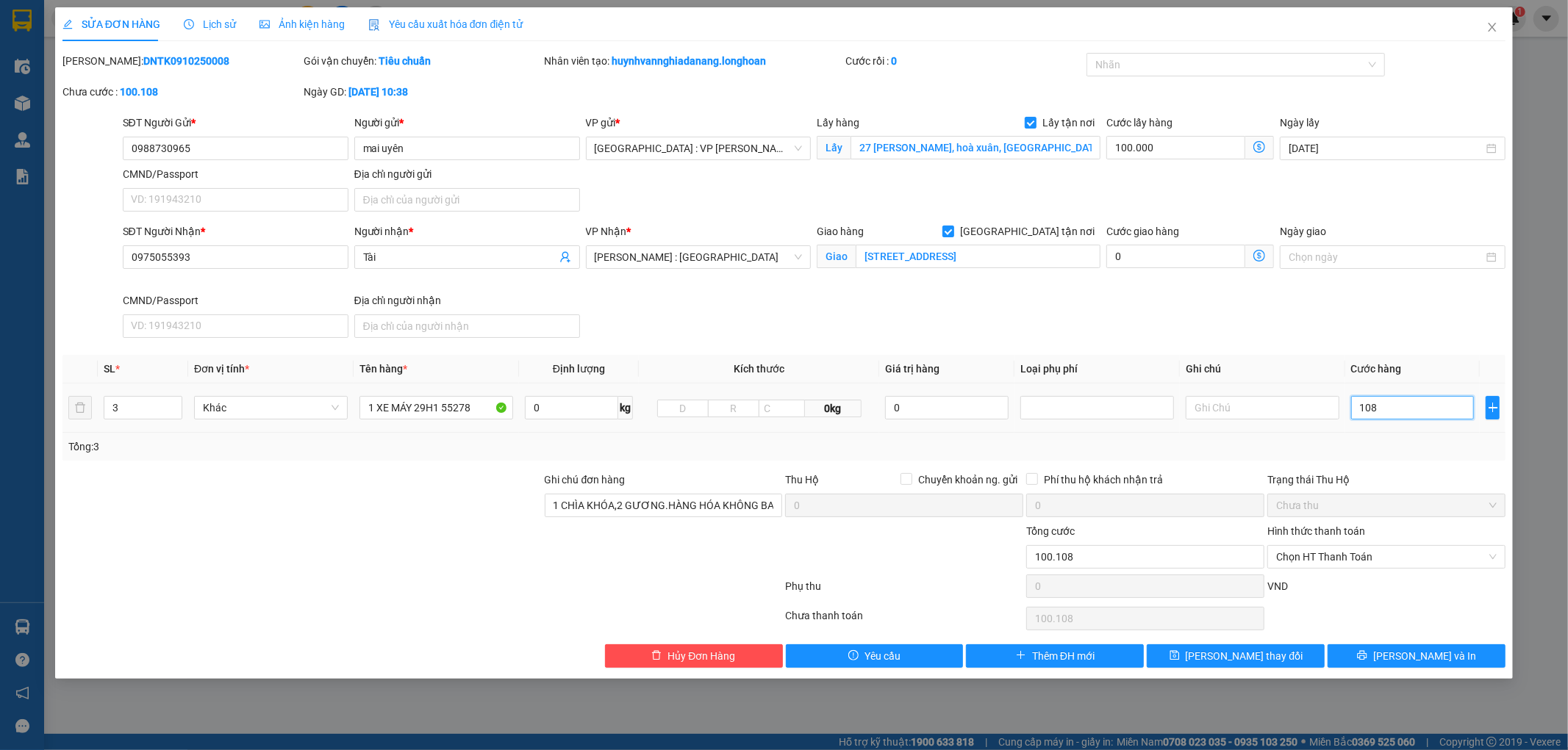
type input "1.080"
type input "101.080"
type input "10.800"
type input "110.800"
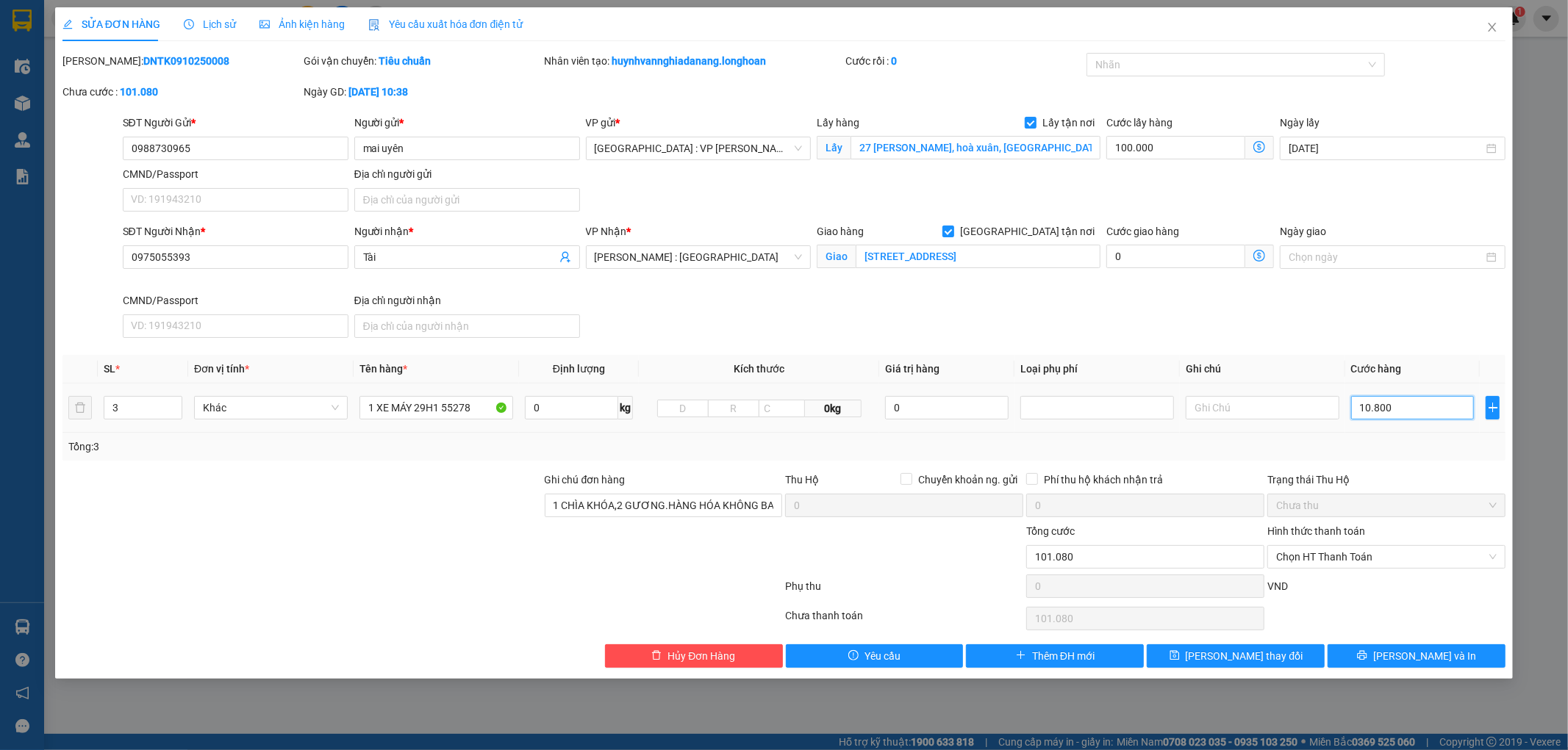
type input "110.800"
type input "108.000"
type input "208.000"
type input "1.080.000"
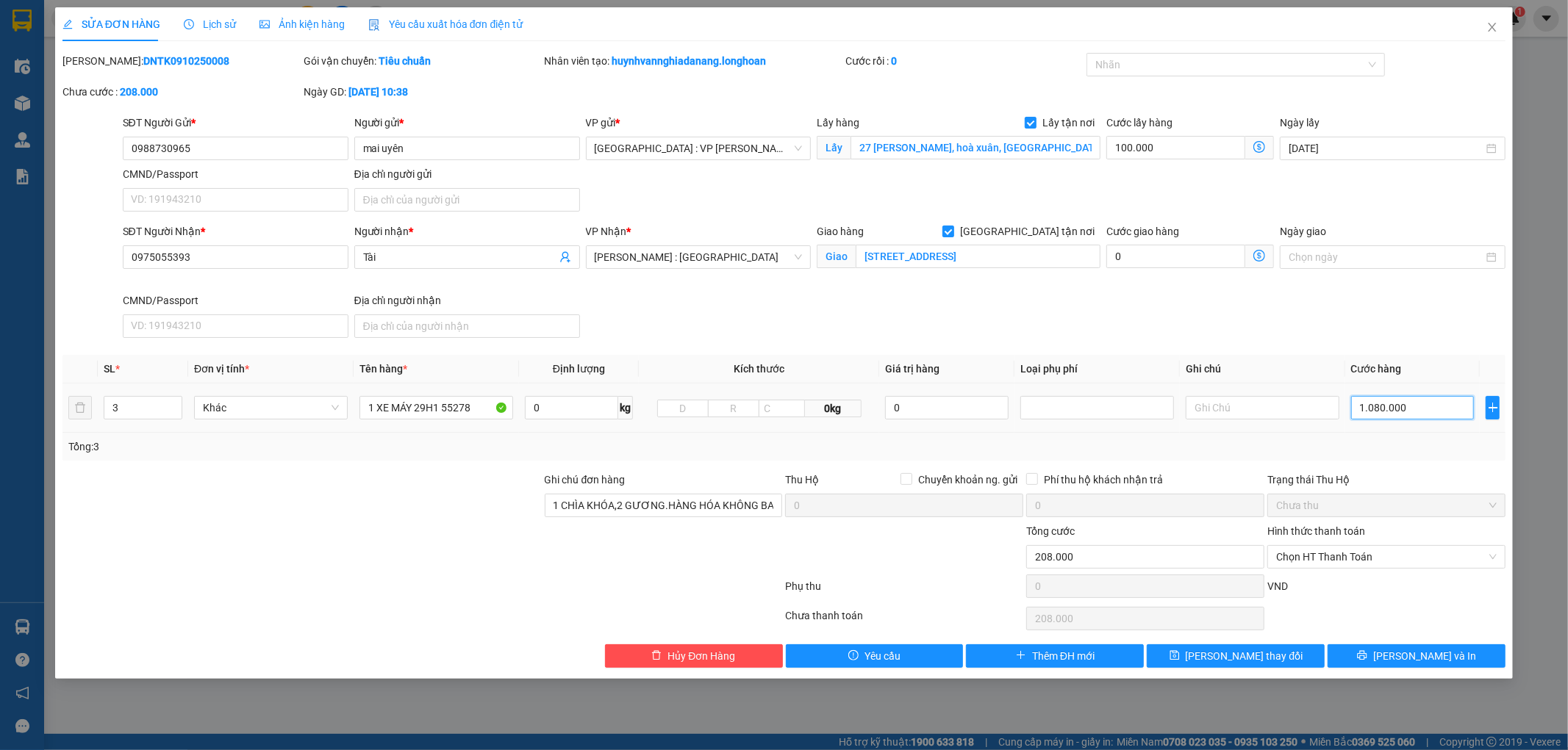
type input "1.180.000"
type input "1.080.000"
click at [1162, 154] on input "100.000" at bounding box center [1176, 148] width 139 height 24
type input "1"
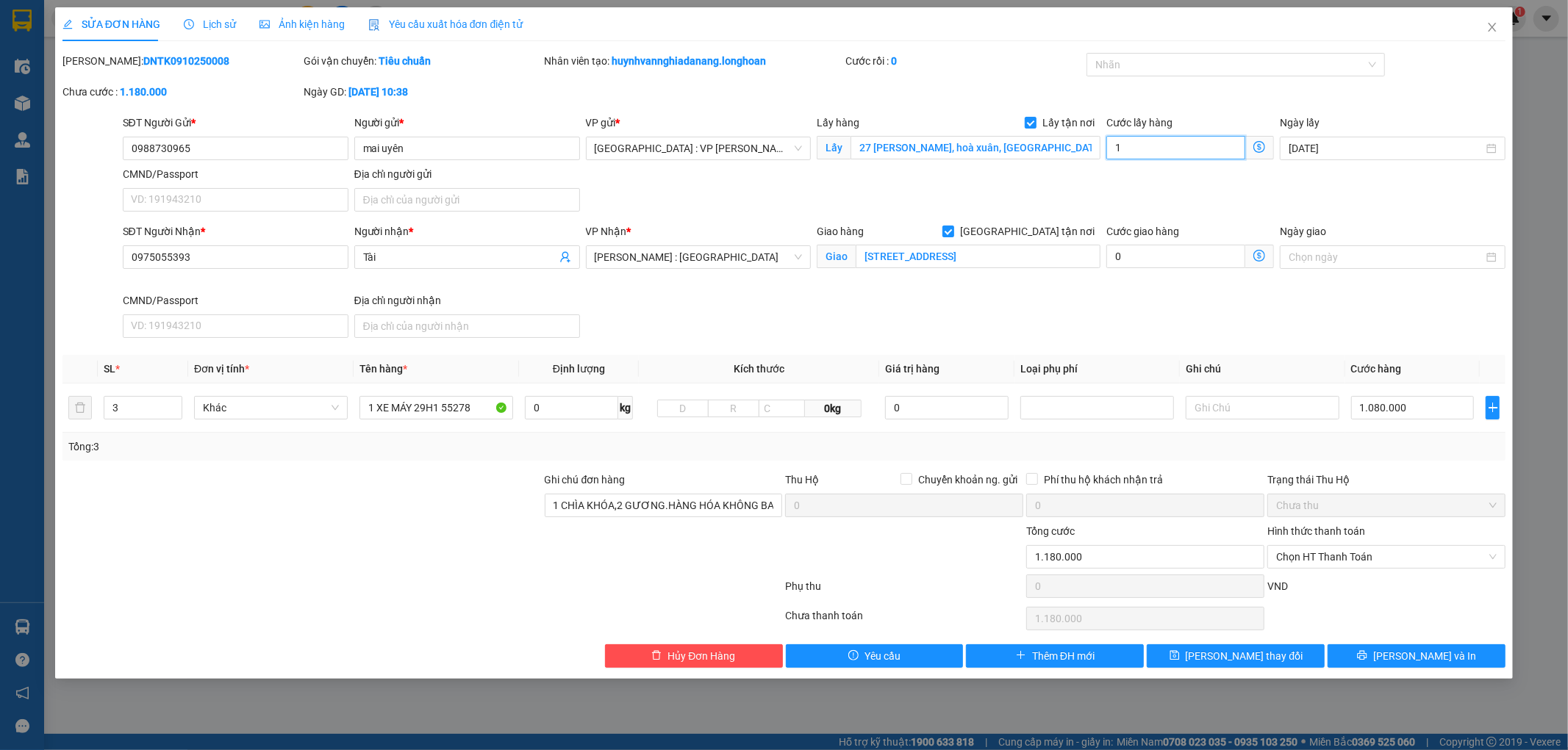
type input "1.080.001"
type input "1.080.015"
type input "150"
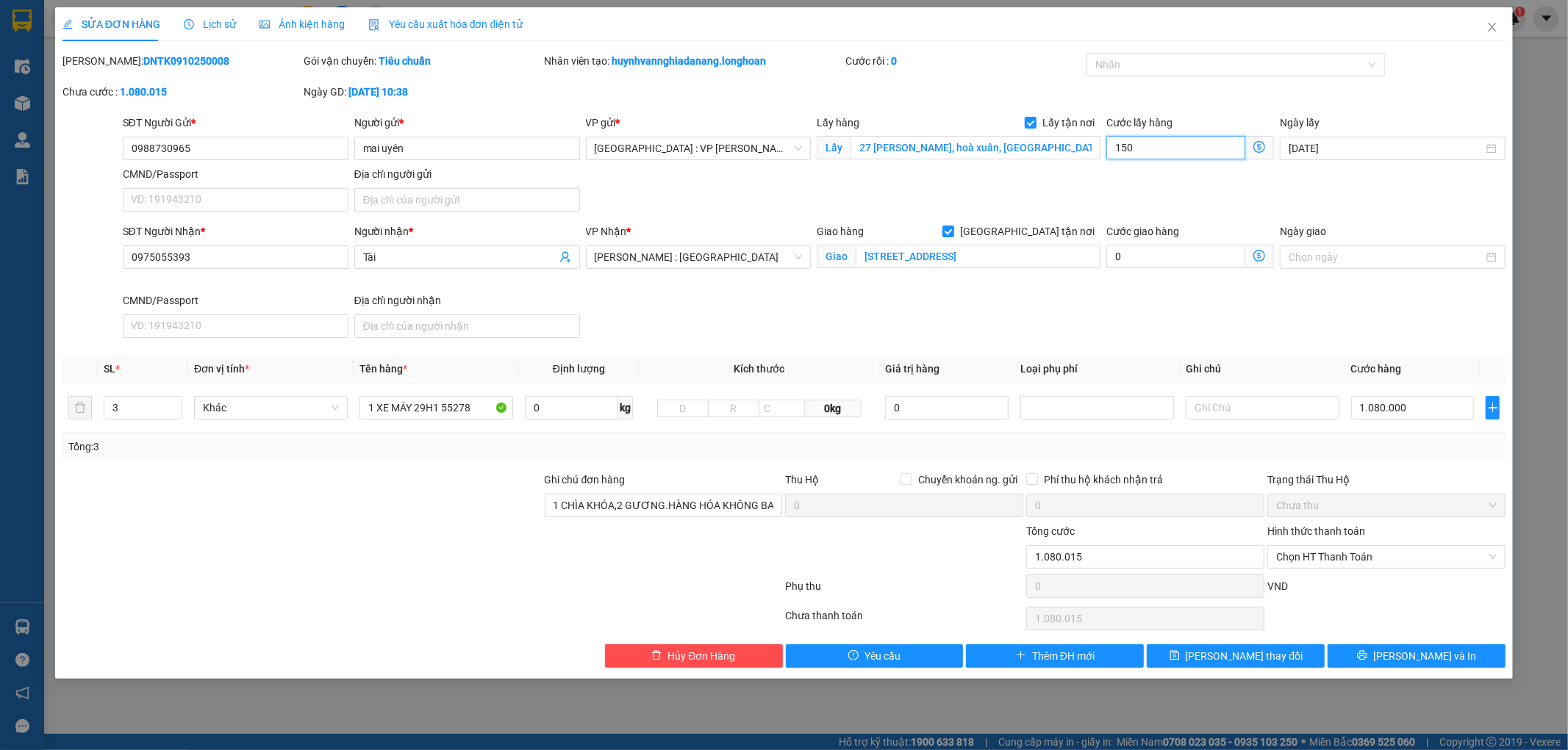
type input "1.080.150"
type input "1.500"
type input "1.081.500"
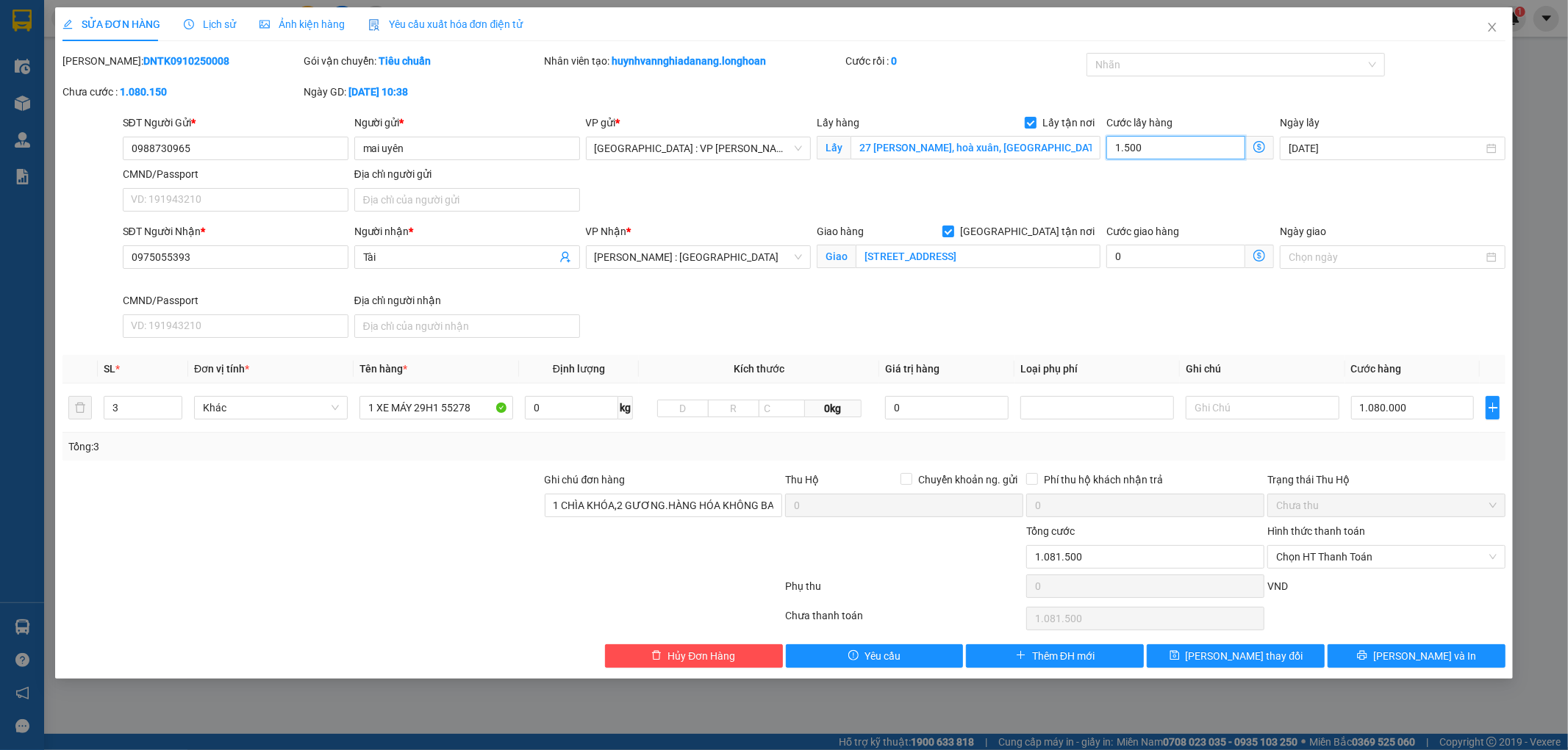
type input "1.095.000"
type input "150.000"
type input "1.230.000"
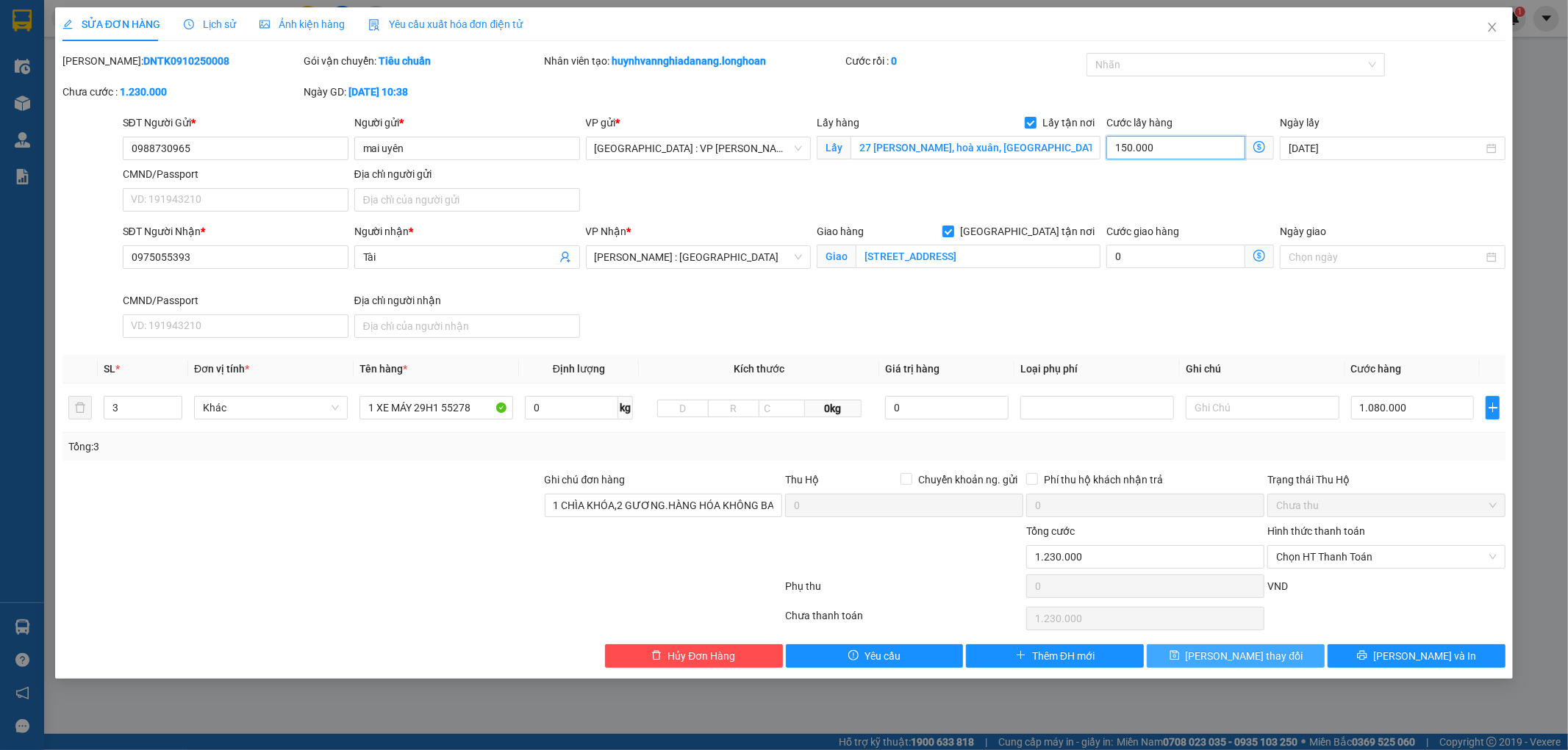
type input "150.000"
click at [1234, 658] on span "[PERSON_NAME] thay đổi" at bounding box center [1245, 656] width 118 height 16
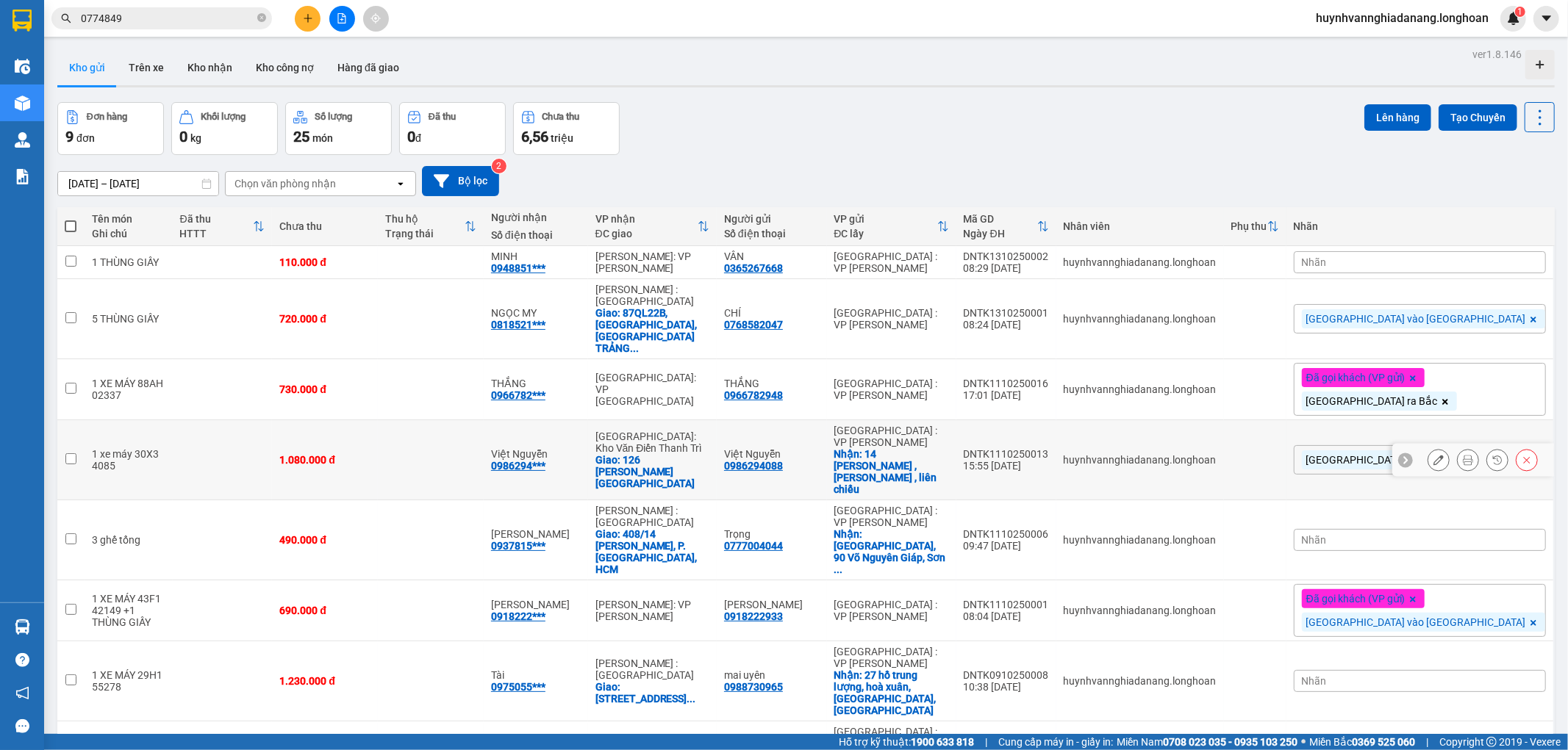
scroll to position [79, 0]
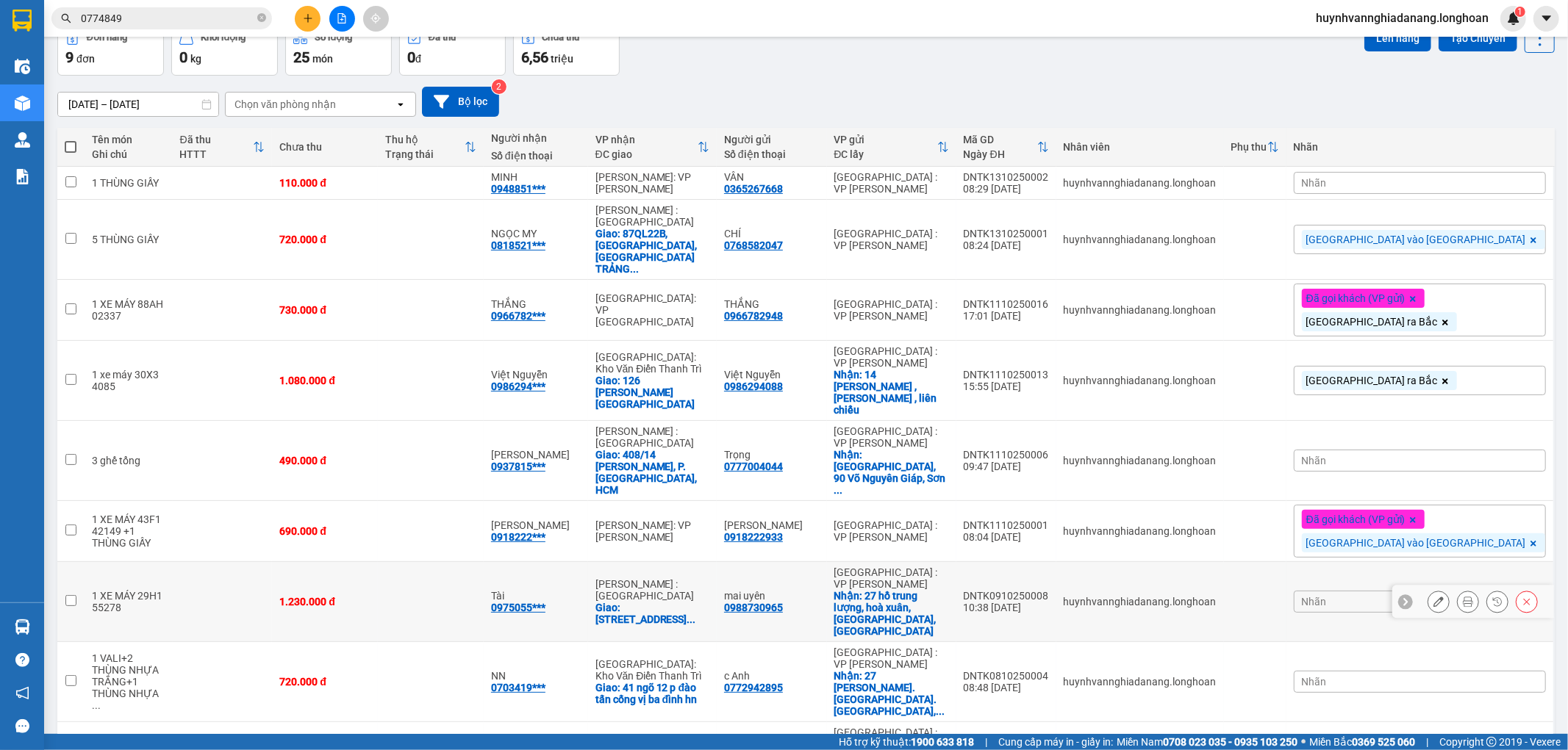
click at [1433, 597] on icon at bounding box center [1438, 602] width 10 height 10
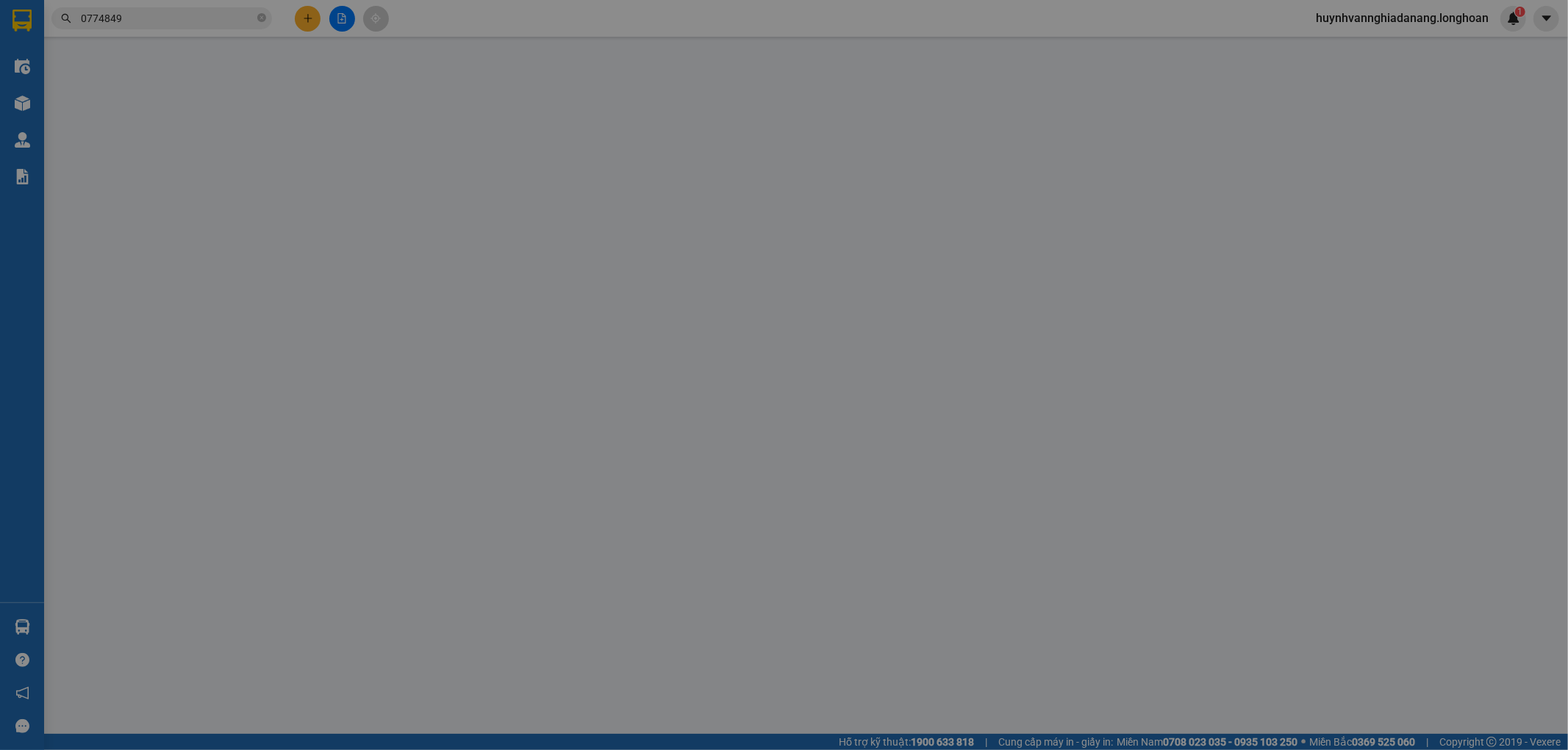
type input "0988730965"
type input "mai uyên"
checkbox input "true"
type input "27 hồ trung lượng, hoà xuân, cẩm lệ, đà nẵng"
type input "0975055393"
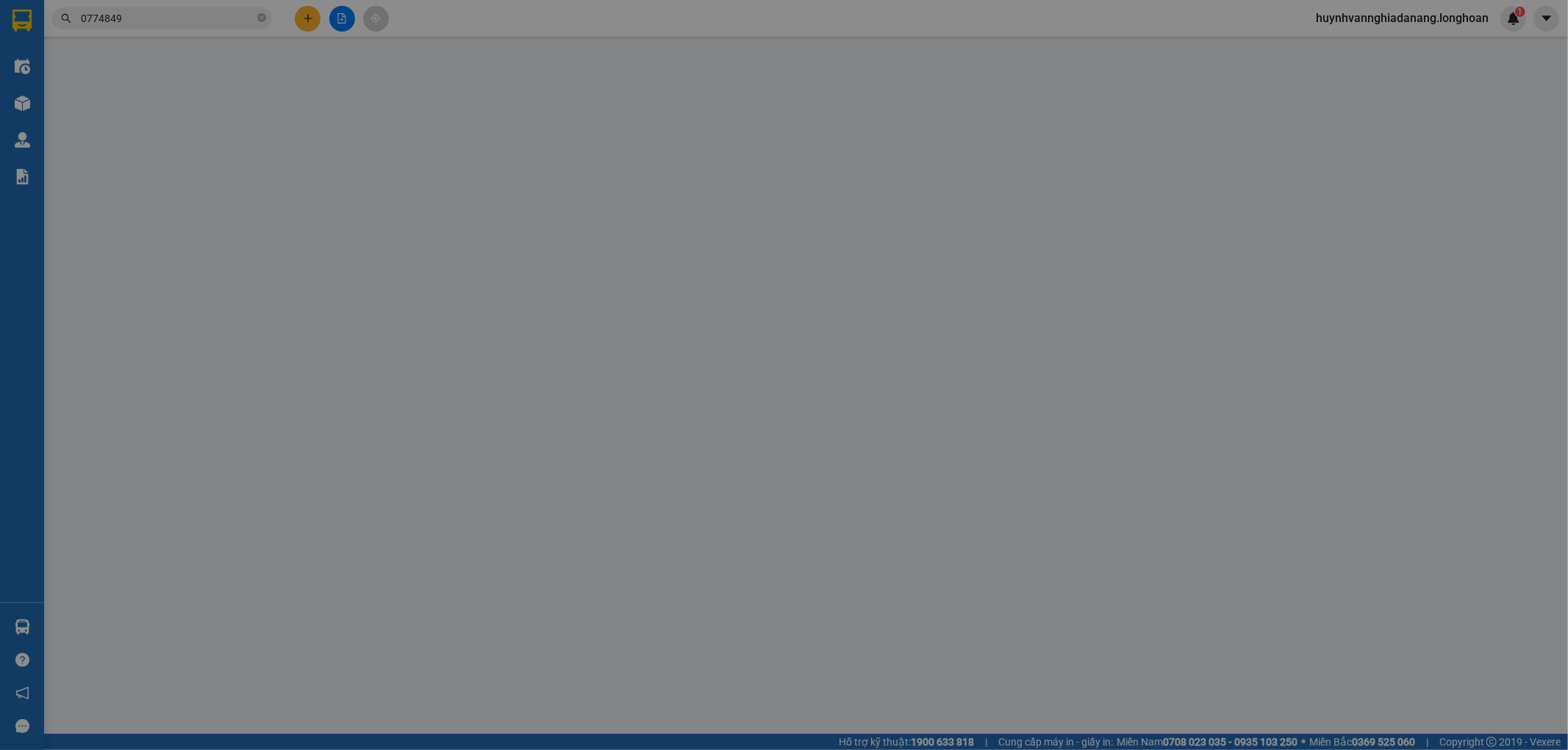
type input "Tài"
checkbox input "true"
type input "91 đường số 5, phường Tân Tạo A, quận Bình Tân, HCM"
type input "1 CHÌA KHÓA,2 GƯƠNG.HÀNG HÓA KHÔNG BAO HƯ VỠ"
type input "0"
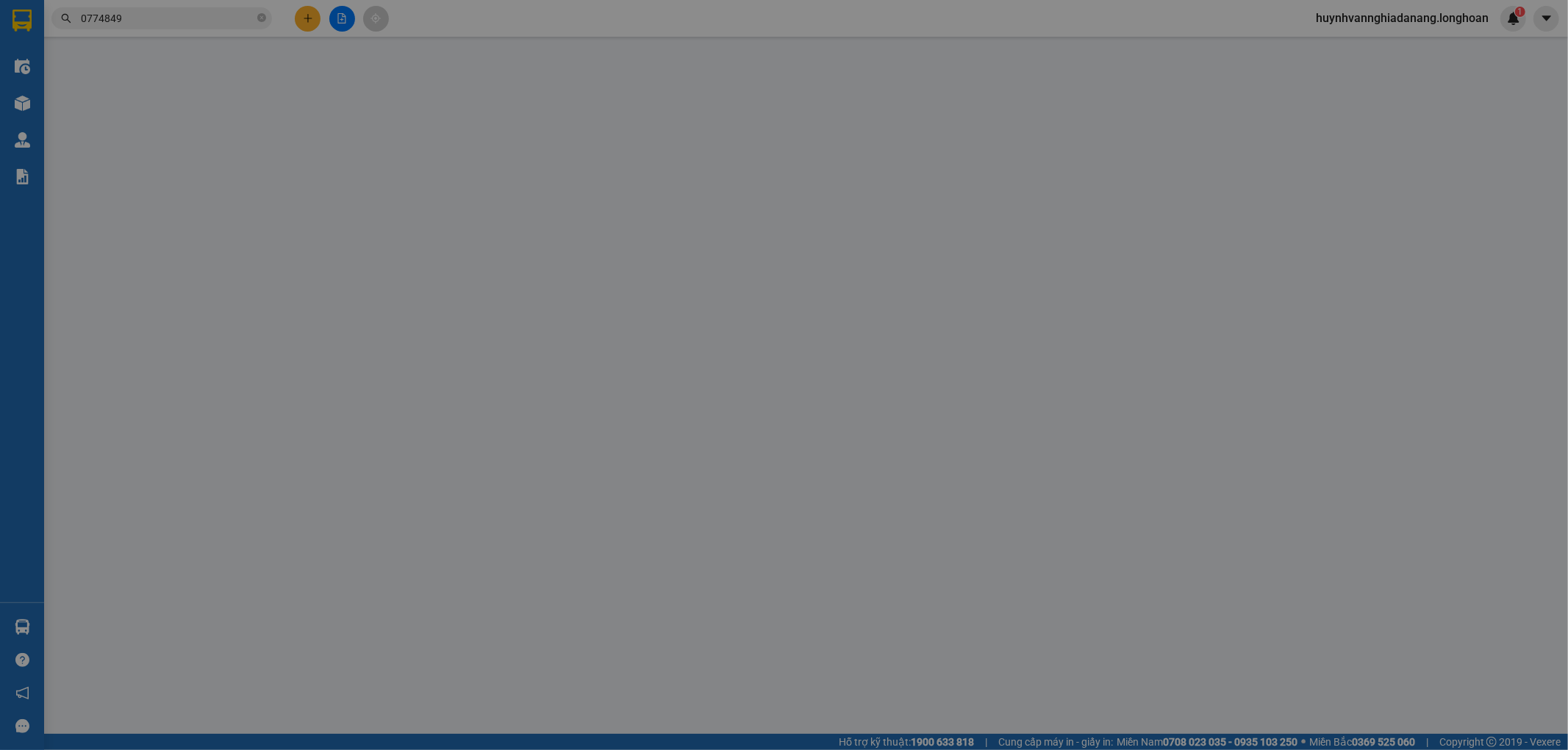
type input "1.230.000"
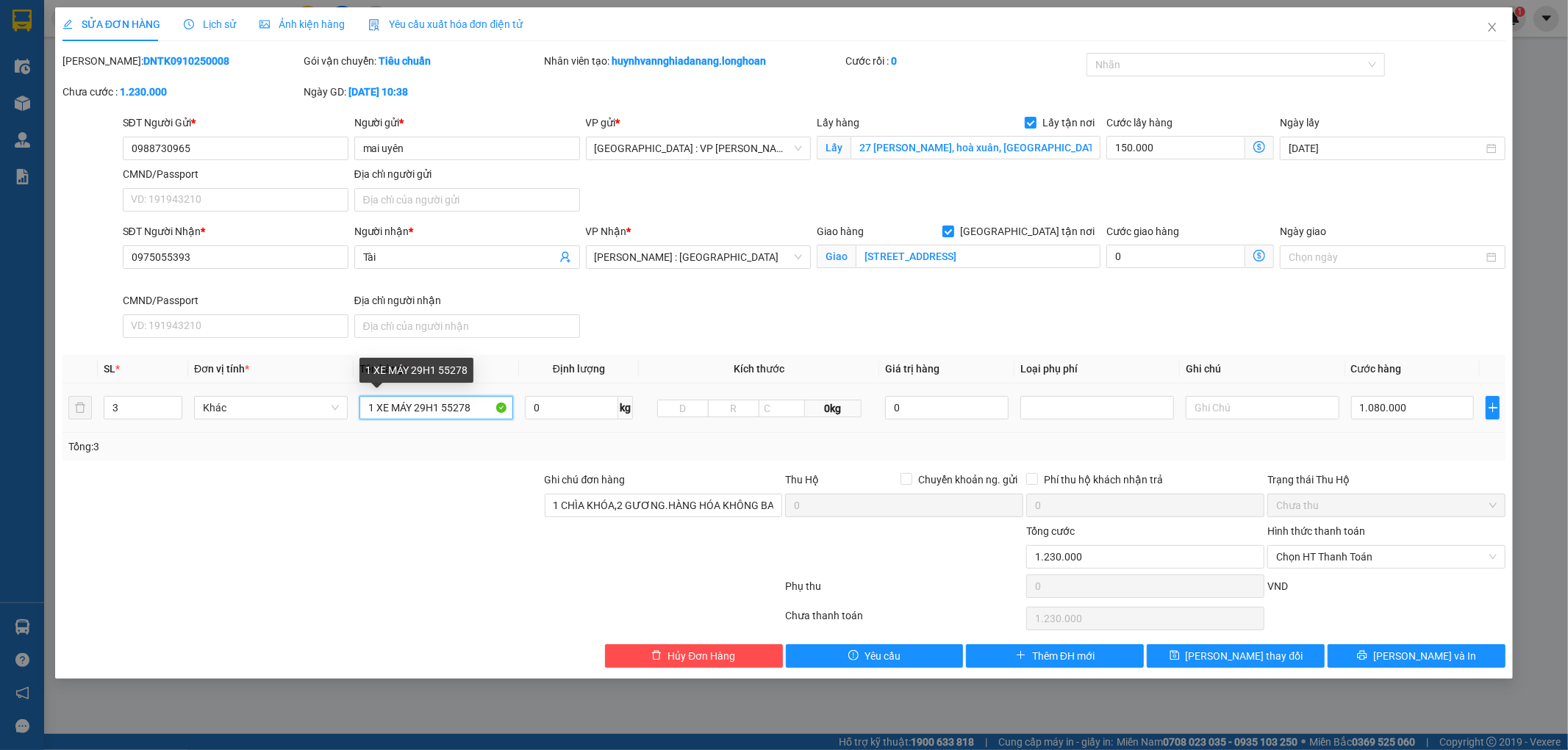
click at [480, 412] on input "1 XE MÁY 29H1 55278" at bounding box center [437, 408] width 153 height 24
type input "1 XE MÁY 29H1 55278+2 THÙNG GIẤY"
click at [1224, 655] on span "[PERSON_NAME] thay đổi" at bounding box center [1245, 656] width 118 height 16
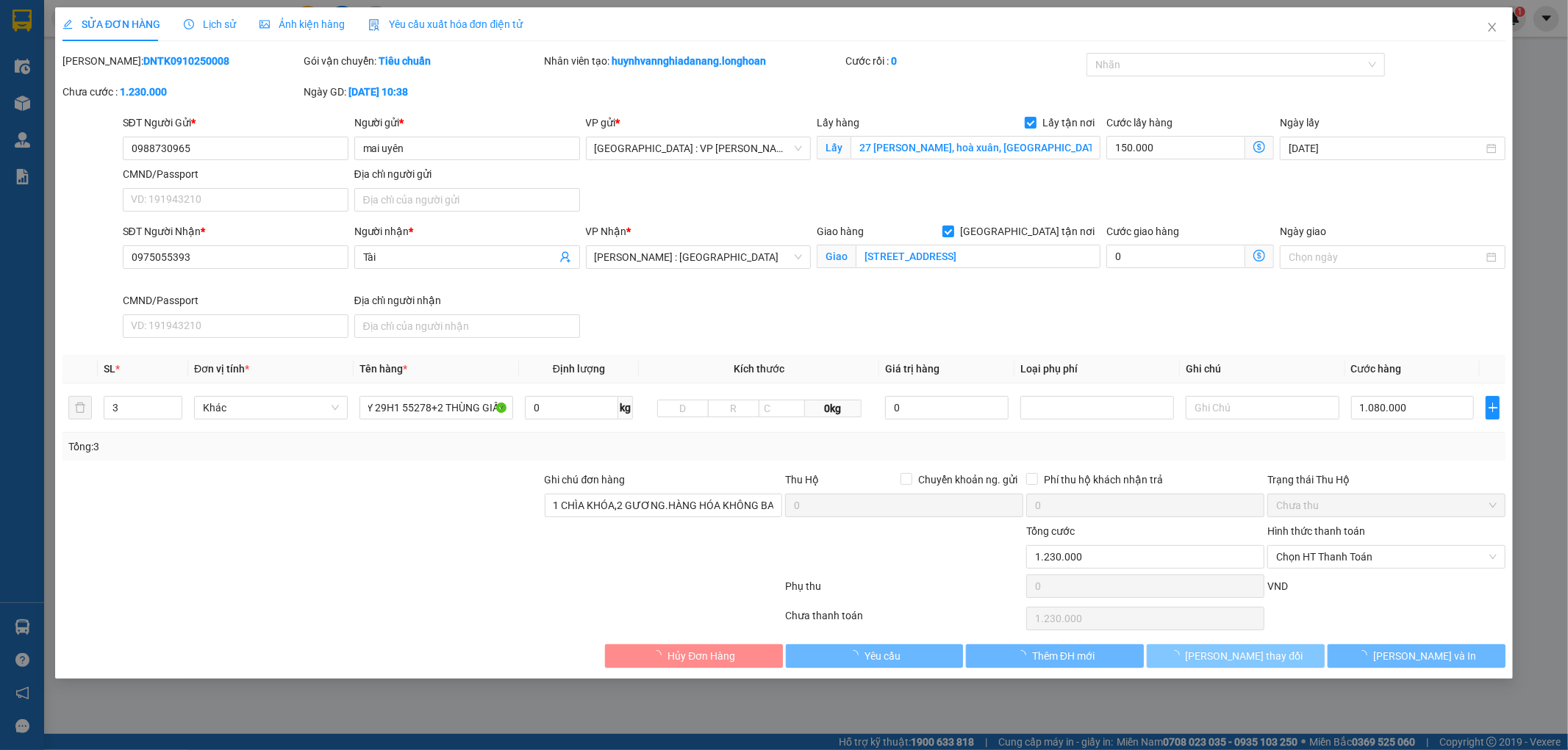
scroll to position [0, 0]
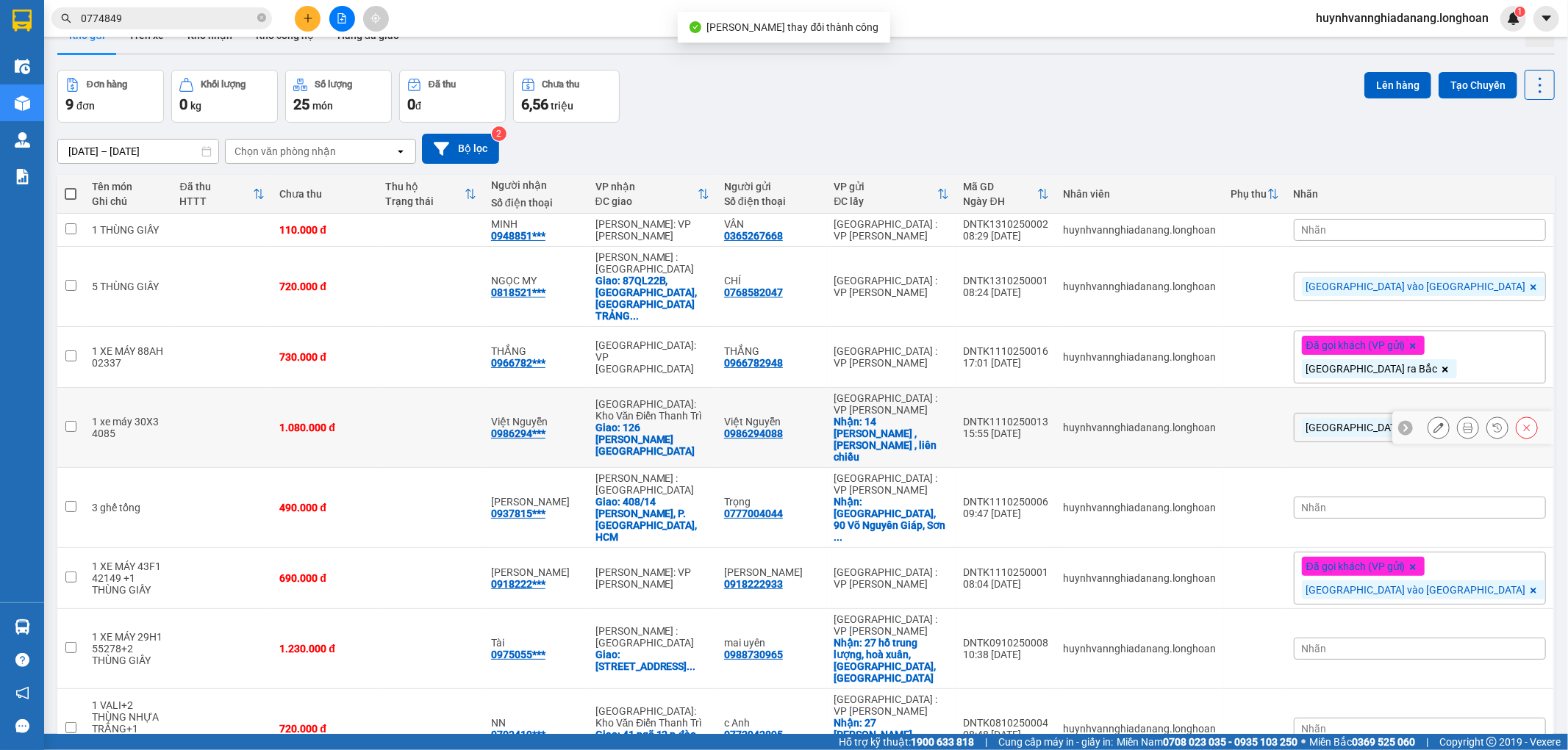
scroll to position [79, 0]
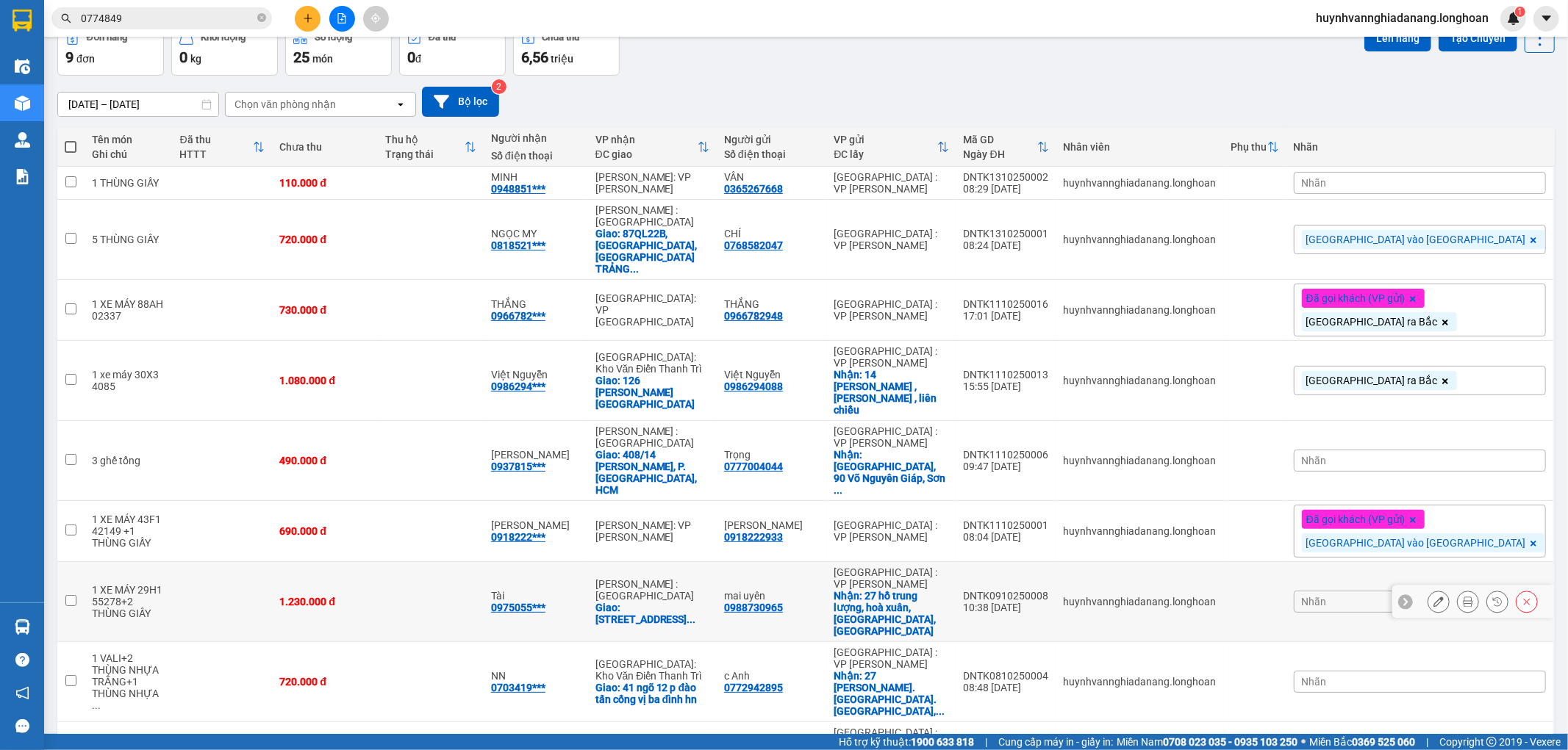
click at [783, 602] on div "0988730965" at bounding box center [753, 608] width 59 height 12
copy div "0988730965"
click at [1463, 597] on icon at bounding box center [1468, 602] width 10 height 10
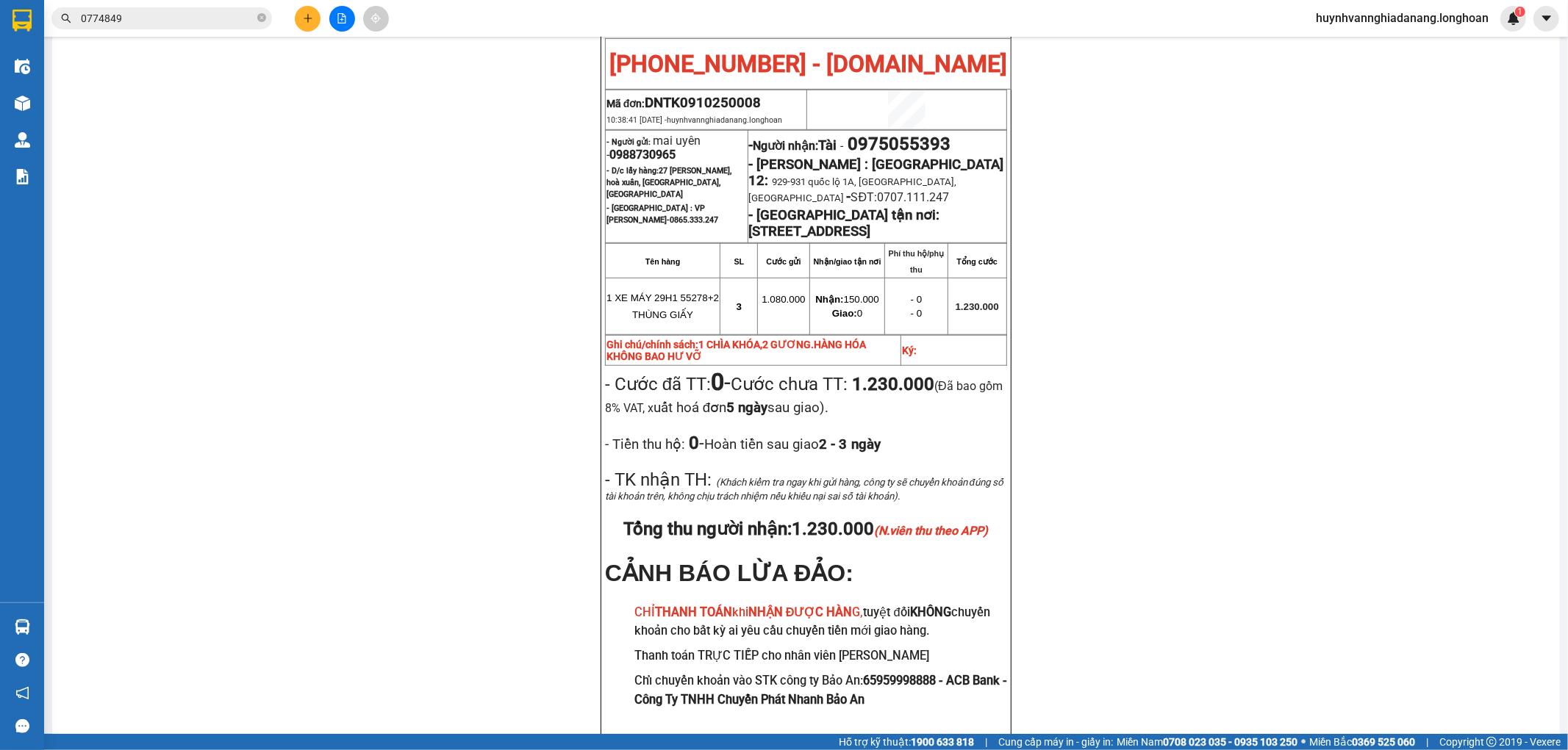
scroll to position [787, 0]
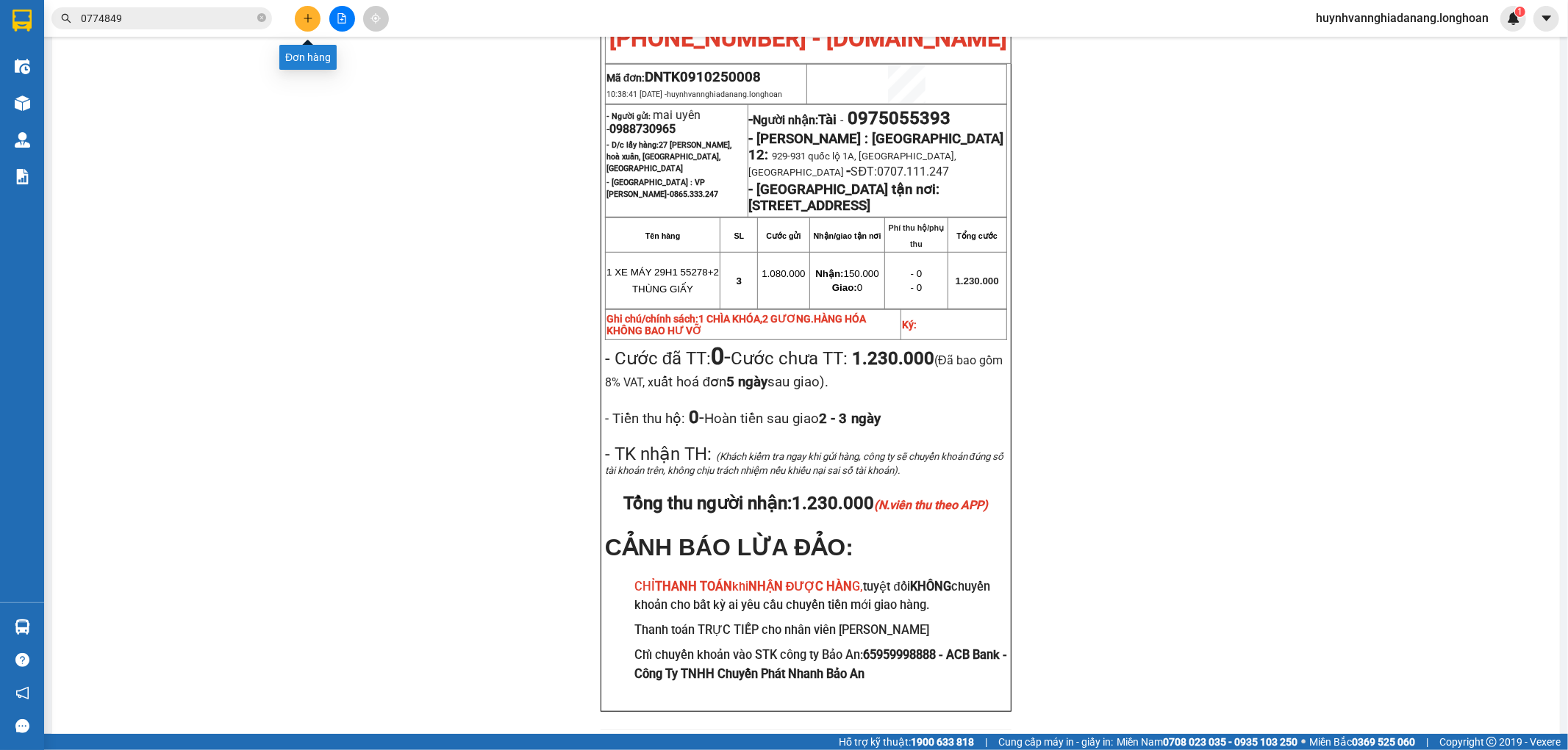
click at [307, 19] on icon "plus" at bounding box center [307, 18] width 8 height 1
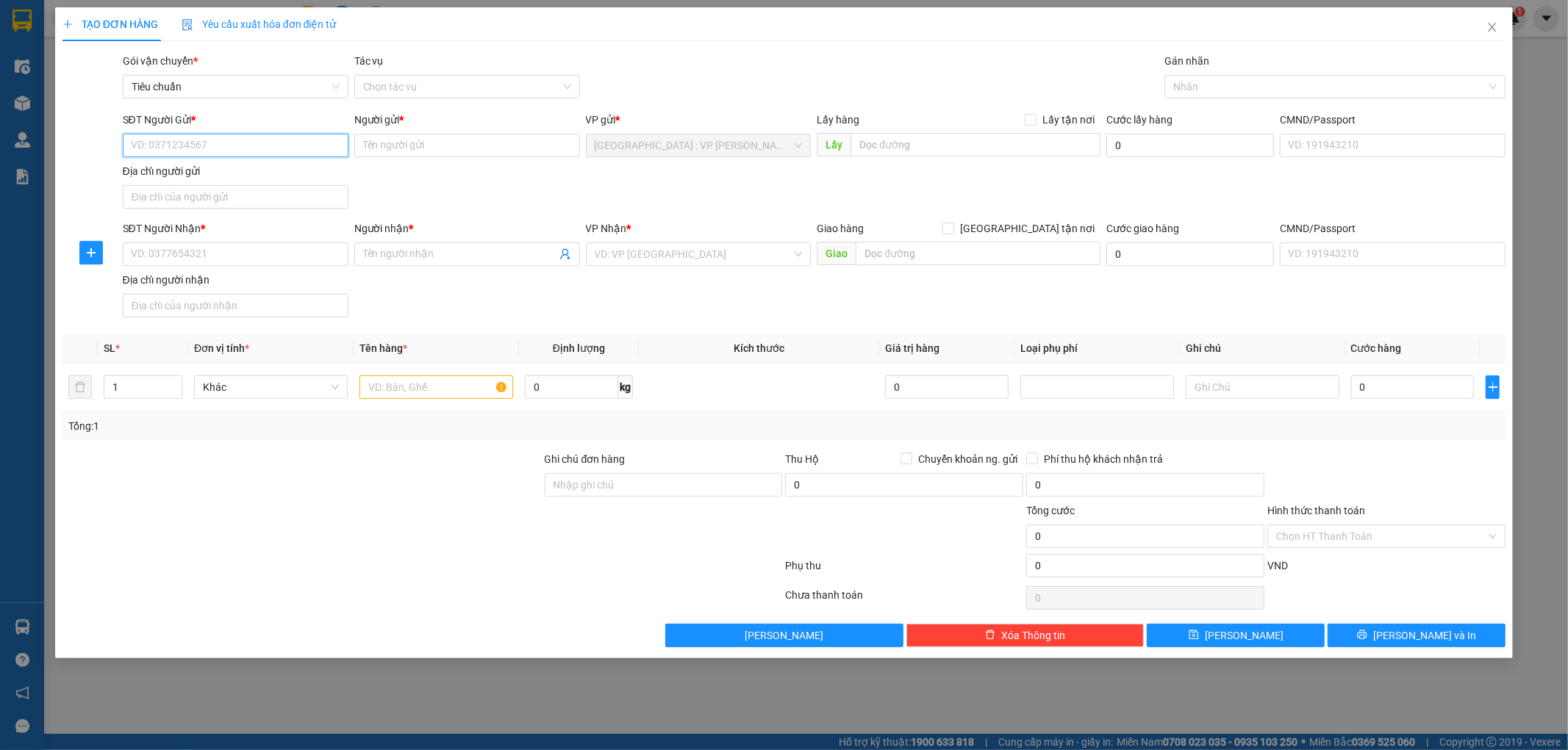
click at [215, 152] on input "SĐT Người Gửi *" at bounding box center [235, 146] width 226 height 24
paste input "0942907507"
type input "0942907507"
click at [169, 253] on input "SĐT Người Nhận *" at bounding box center [235, 255] width 226 height 24
paste input "0942907507"
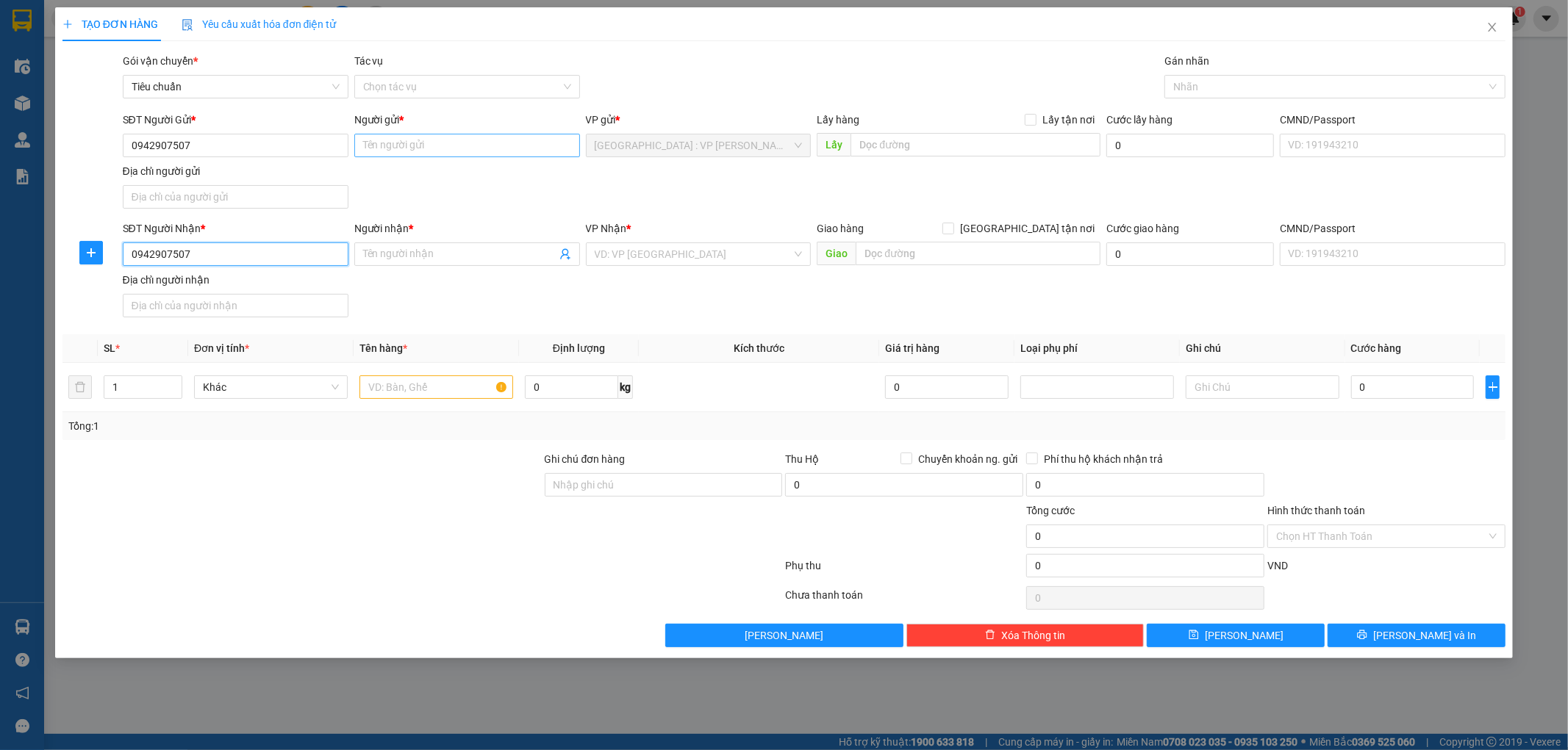
type input "0942907507"
drag, startPoint x: 393, startPoint y: 142, endPoint x: 408, endPoint y: 167, distance: 29.2
click at [394, 143] on input "Người gửi *" at bounding box center [467, 146] width 226 height 24
click at [387, 136] on input "Người gửi *" at bounding box center [467, 146] width 226 height 24
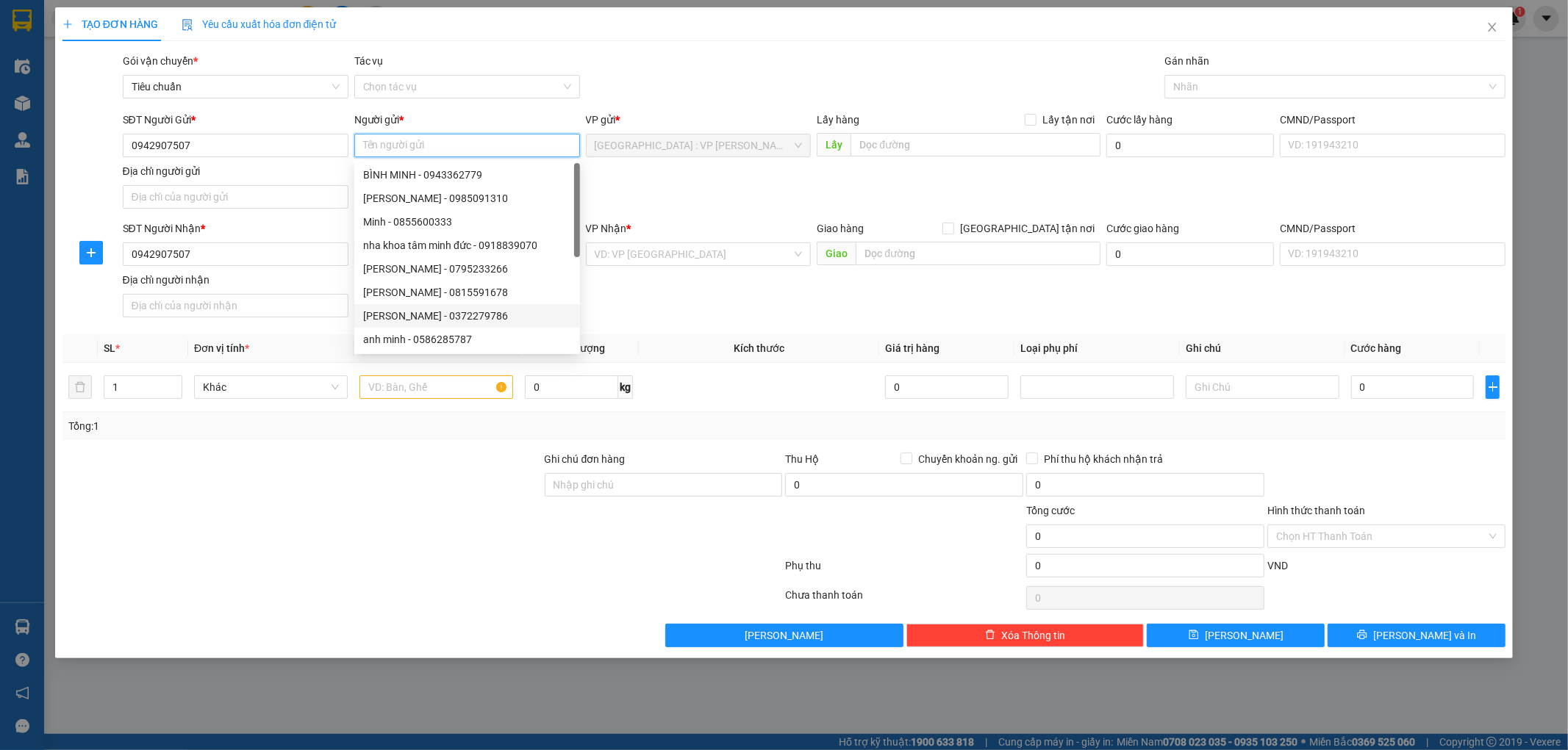
paste input "Cô Chúc"
type input "Cô Chúc"
click at [376, 549] on div at bounding box center [303, 528] width 483 height 51
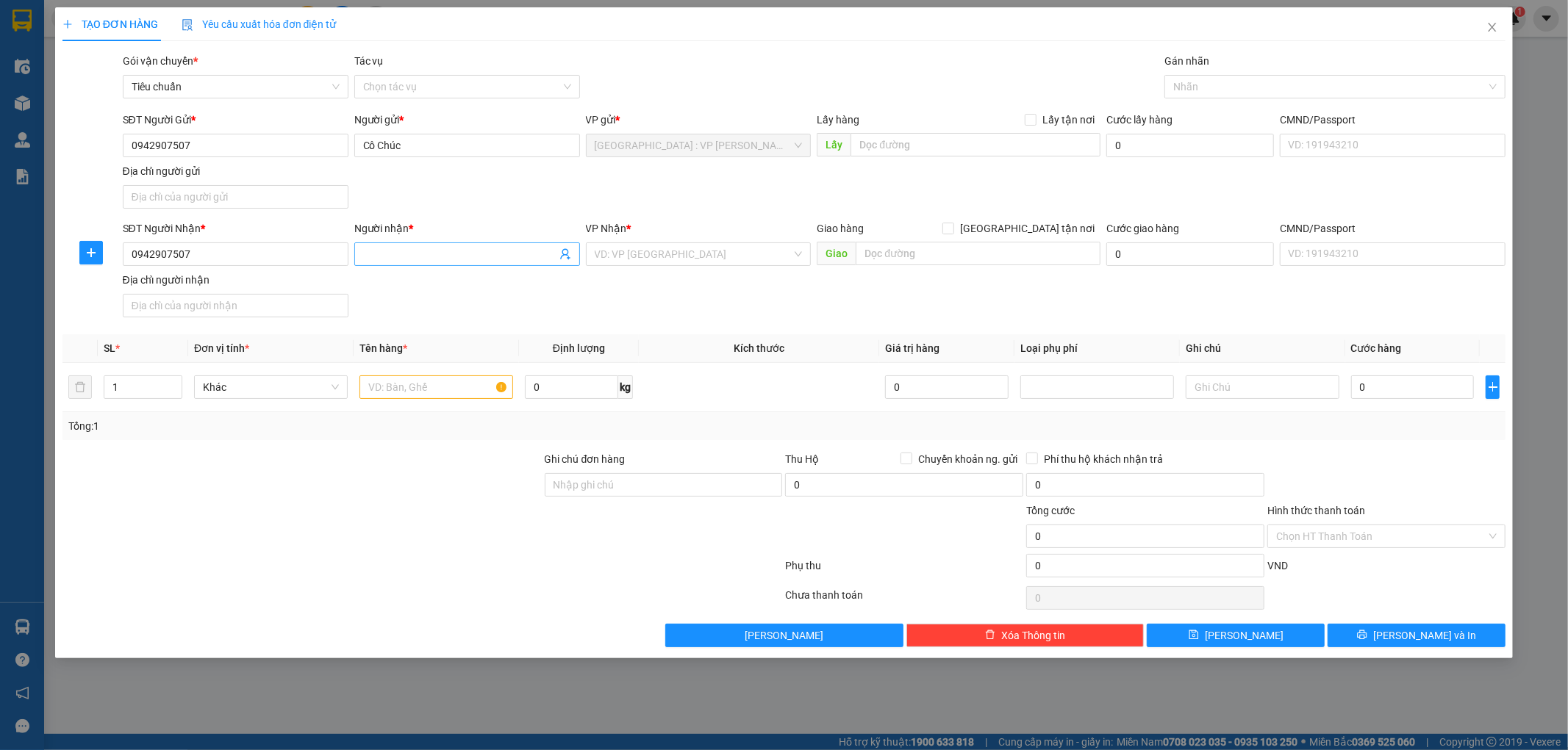
click at [387, 253] on input "Người nhận *" at bounding box center [460, 254] width 194 height 16
paste input "Cô Chúc"
type input "Cô Chúc"
click at [953, 232] on input "[GEOGRAPHIC_DATA] tận nơi" at bounding box center [947, 228] width 10 height 10
checkbox input "true"
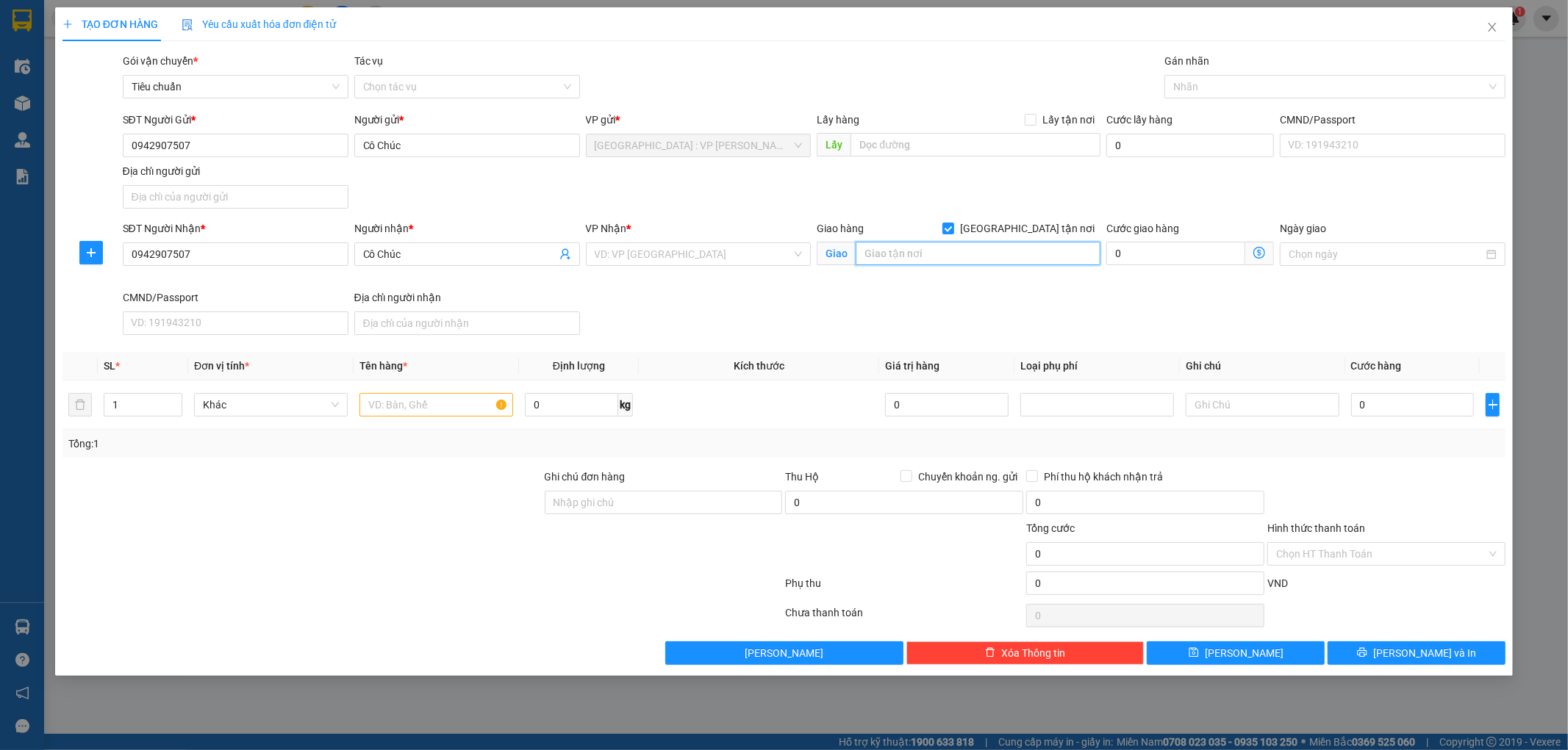
click at [1012, 244] on input "text" at bounding box center [978, 254] width 245 height 24
click at [880, 251] on input "text" at bounding box center [978, 254] width 245 height 24
paste input "12 nguyễn văn trỗi, mộ lao, hà đông, Hà nội"
type input "12 nguyễn văn trỗi, mộ lao, hà đông, Hà nội"
click at [712, 259] on input "search" at bounding box center [694, 254] width 198 height 22
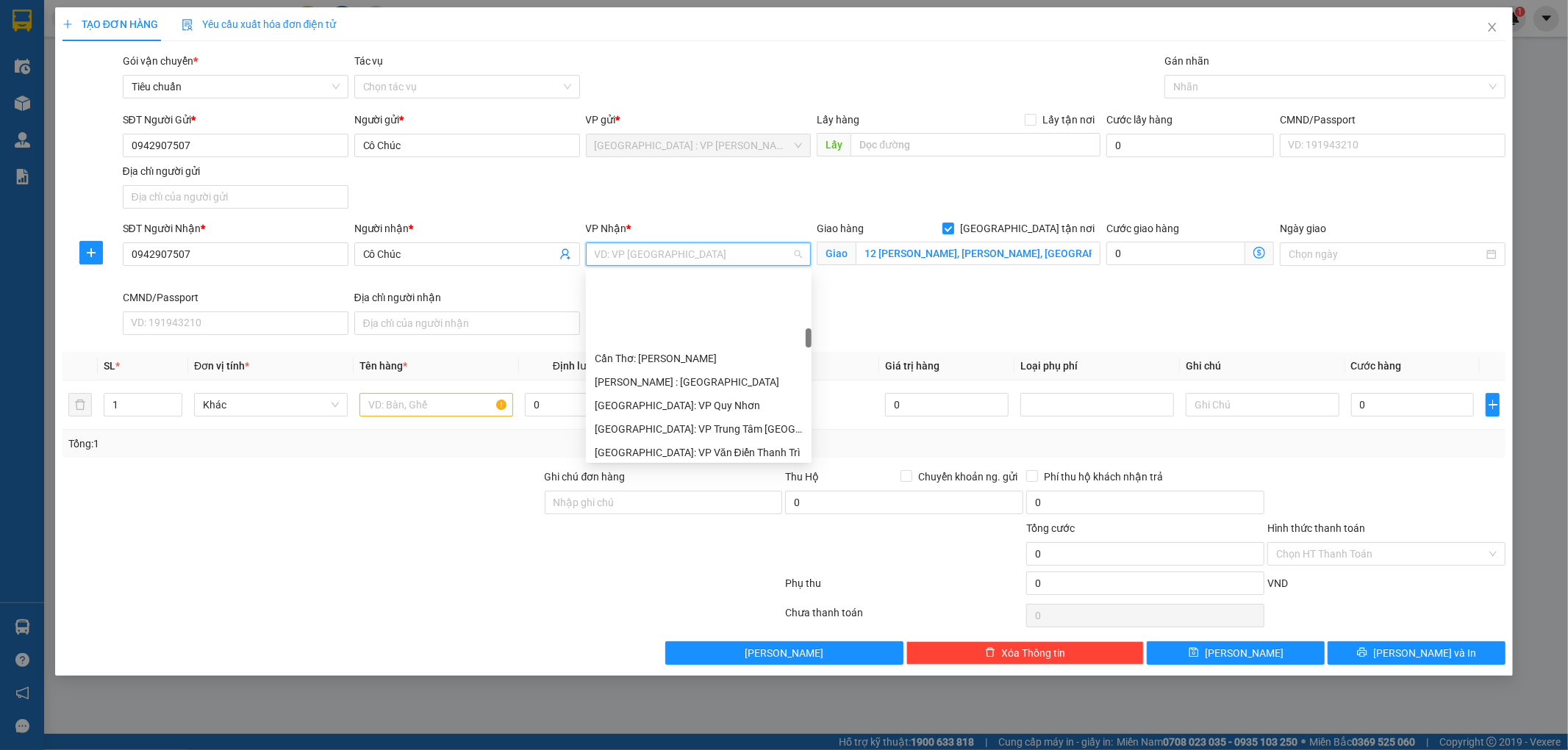
scroll to position [571, 0]
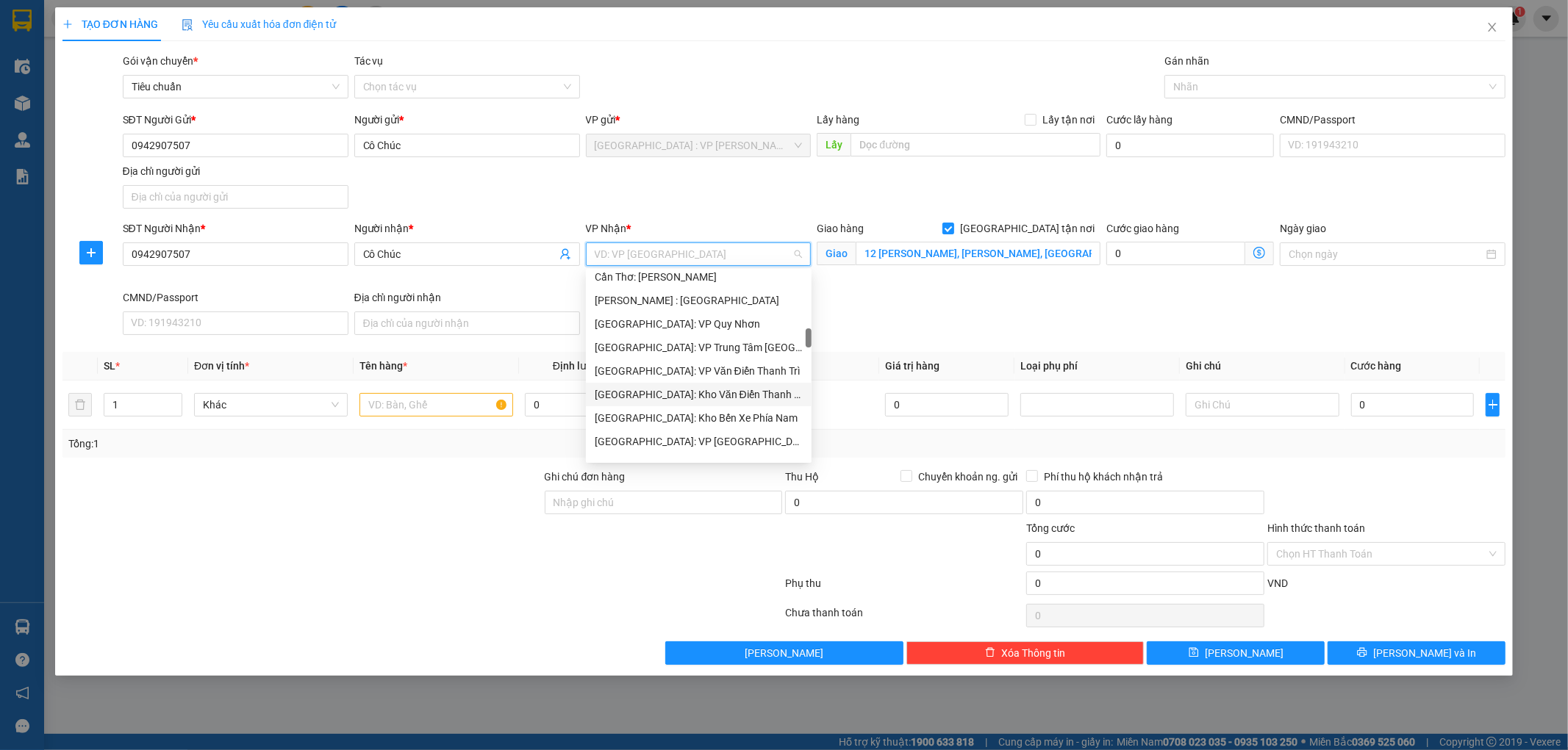
click at [726, 388] on div "[GEOGRAPHIC_DATA]: Kho Văn Điển Thanh Trì" at bounding box center [699, 395] width 208 height 16
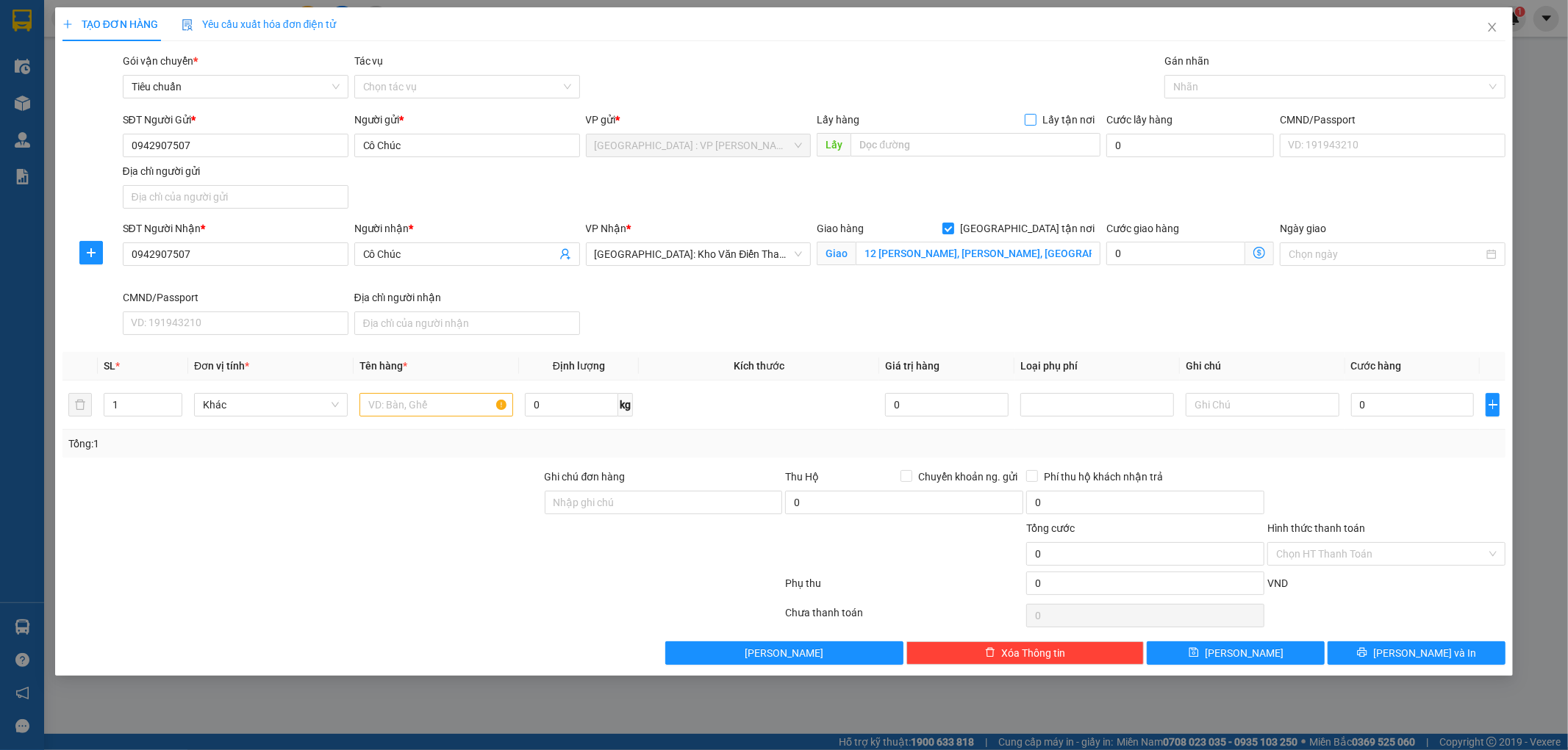
click at [1032, 123] on input "Lấy tận nơi" at bounding box center [1030, 119] width 10 height 10
checkbox input "true"
click at [1004, 136] on input "text" at bounding box center [975, 145] width 250 height 24
click at [911, 145] on input "text" at bounding box center [975, 145] width 250 height 24
paste input "Nesthome chu huy mân (hầm gửi xe đối diện 66 dương văn an), sơn trà, Đà nẵng"
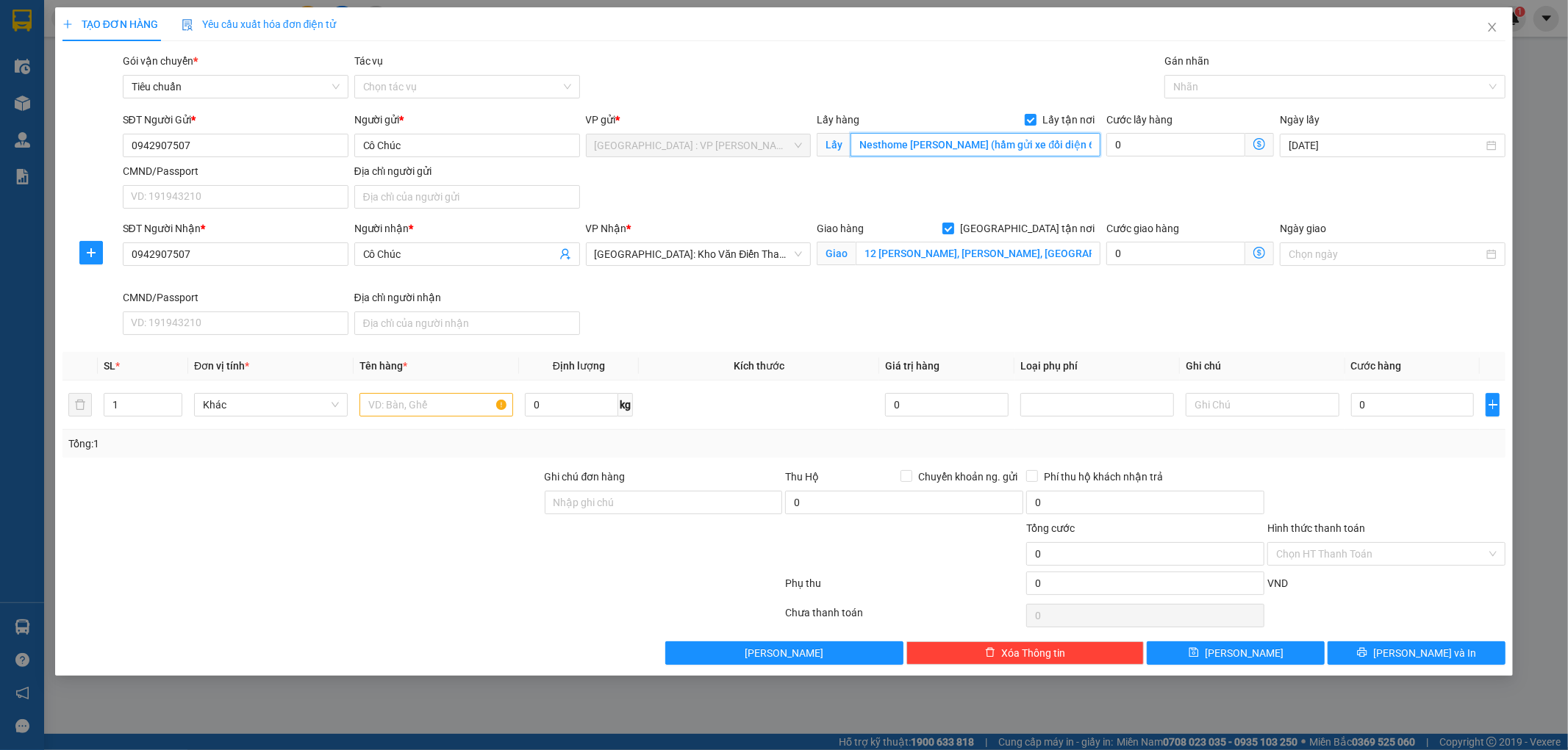
scroll to position [0, 144]
type input "Nesthome chu huy mân (hầm gửi xe đối diện 66 dương văn an), sơn trà, Đà nẵng"
click at [410, 409] on input "text" at bounding box center [437, 405] width 153 height 24
type input "1 XE MÁY"
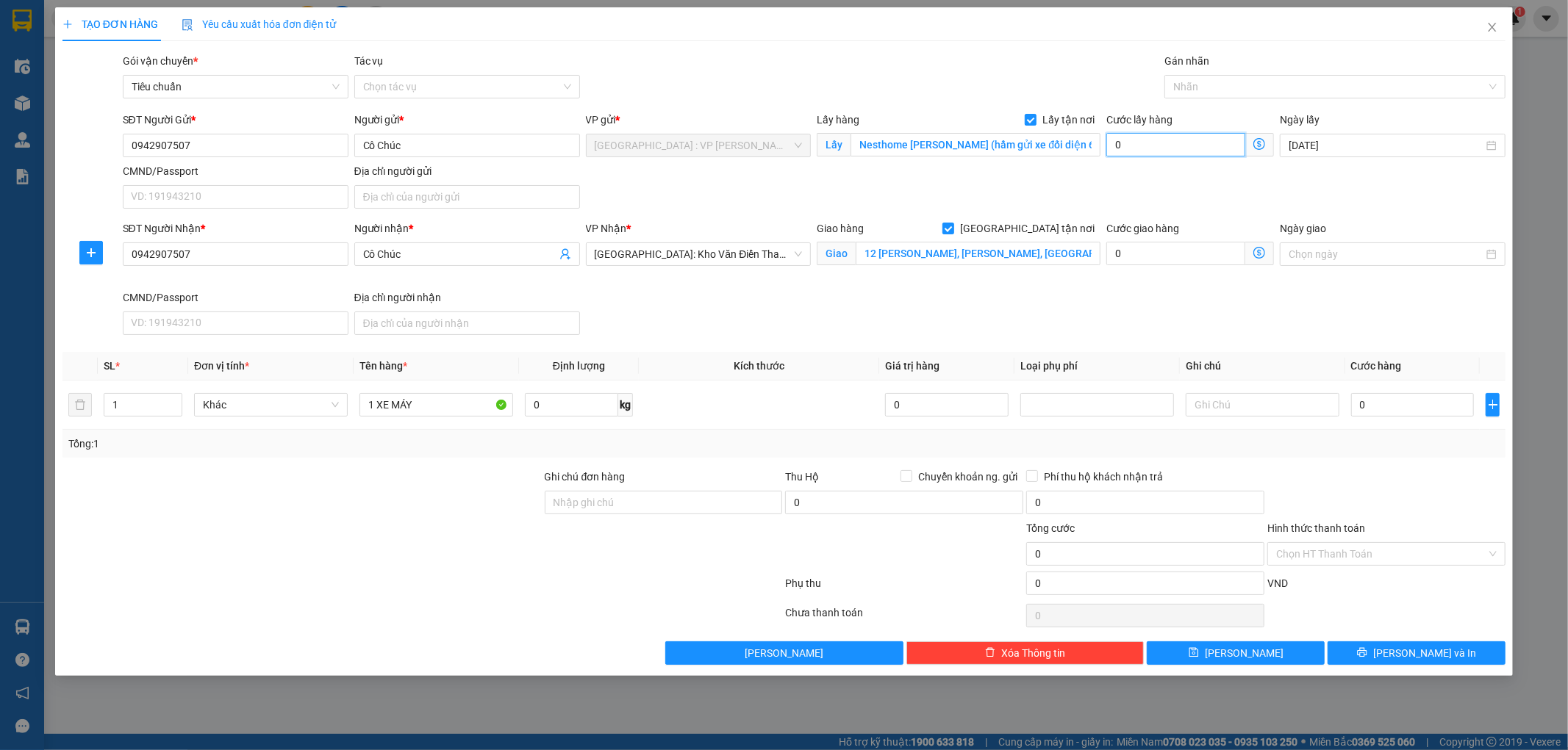
click at [1155, 147] on input "0" at bounding box center [1176, 145] width 139 height 24
type input "1"
type input "10"
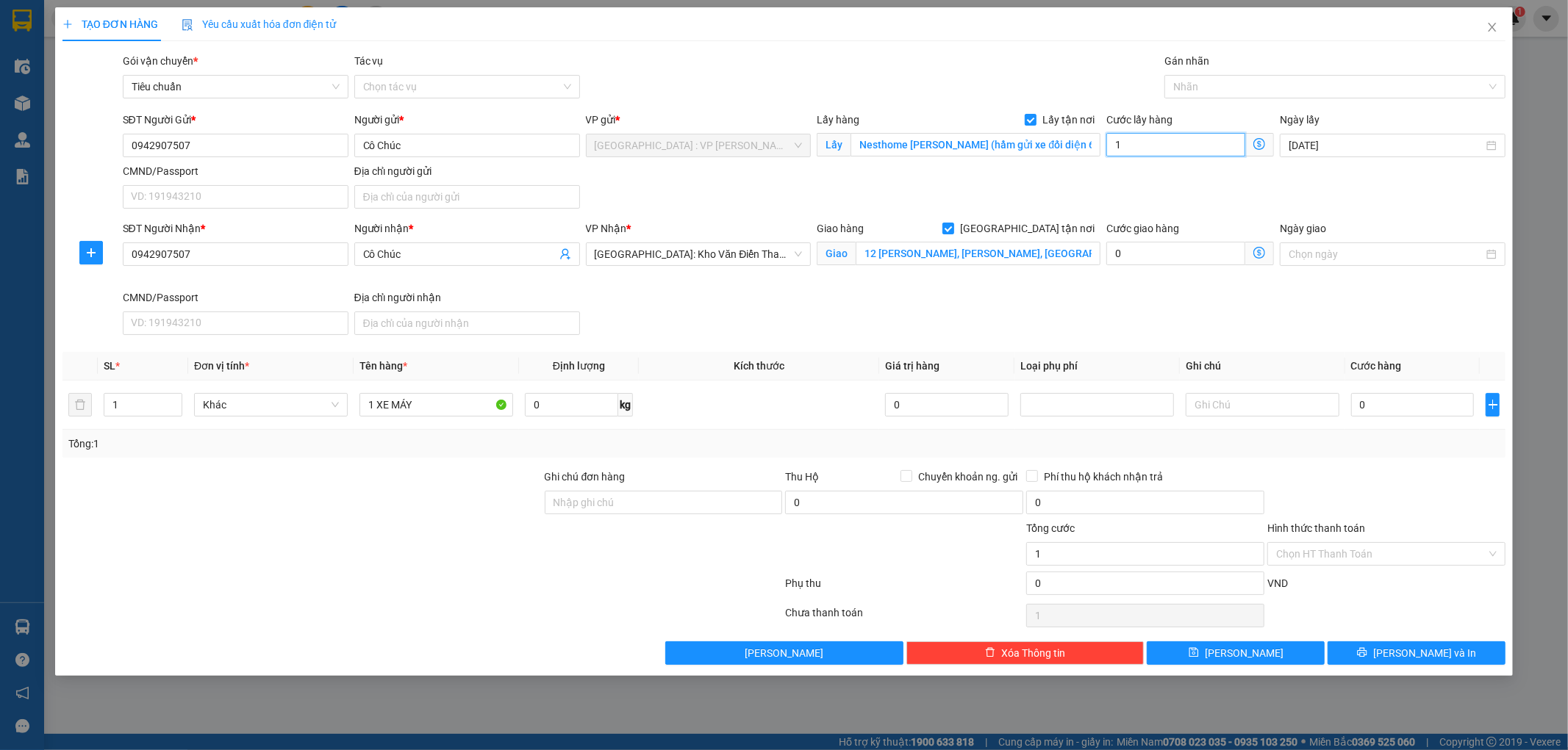
type input "10"
click at [1400, 412] on input "0" at bounding box center [1413, 405] width 124 height 24
click at [1243, 655] on span "[PERSON_NAME]" at bounding box center [1244, 653] width 78 height 16
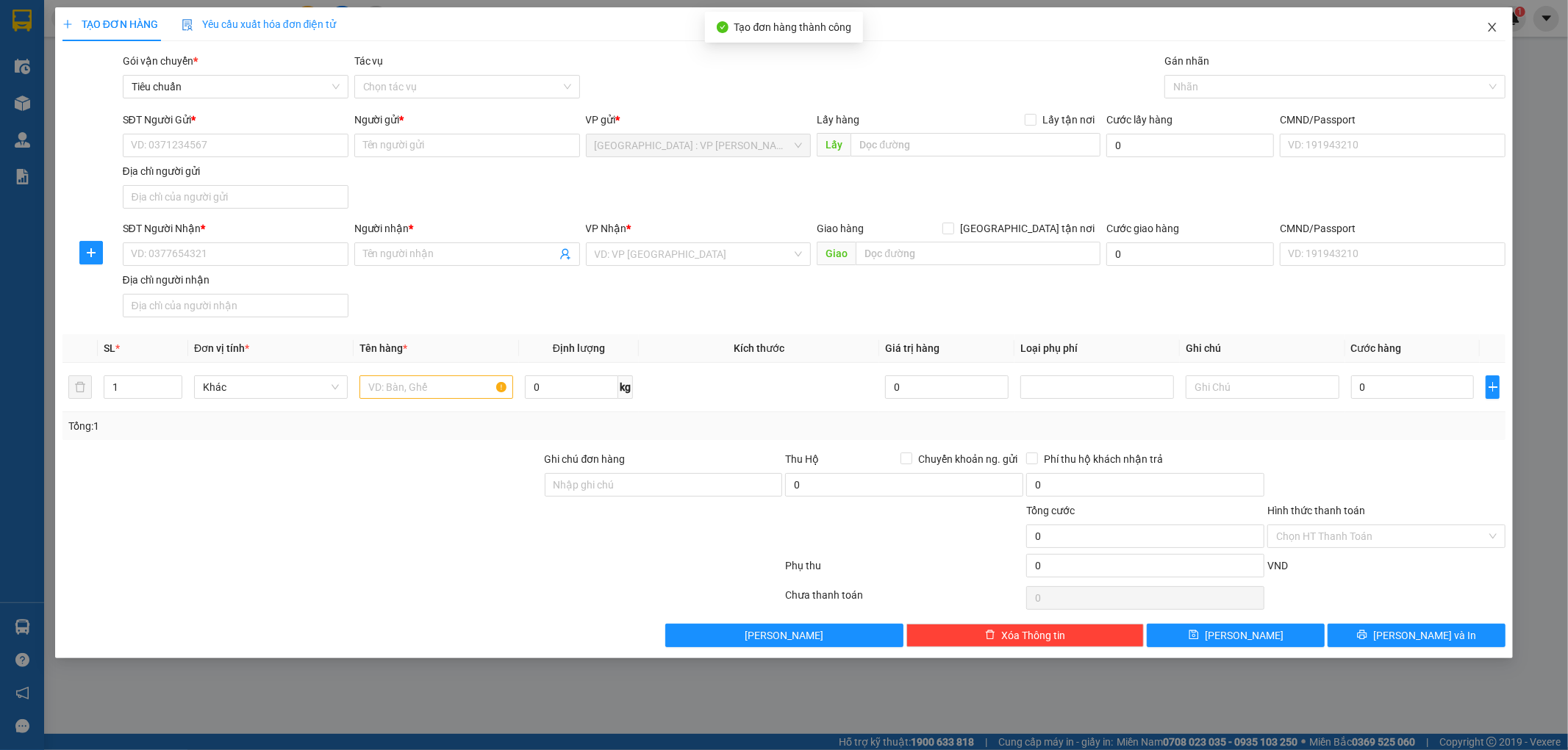
click at [1496, 25] on icon "close" at bounding box center [1492, 27] width 8 height 9
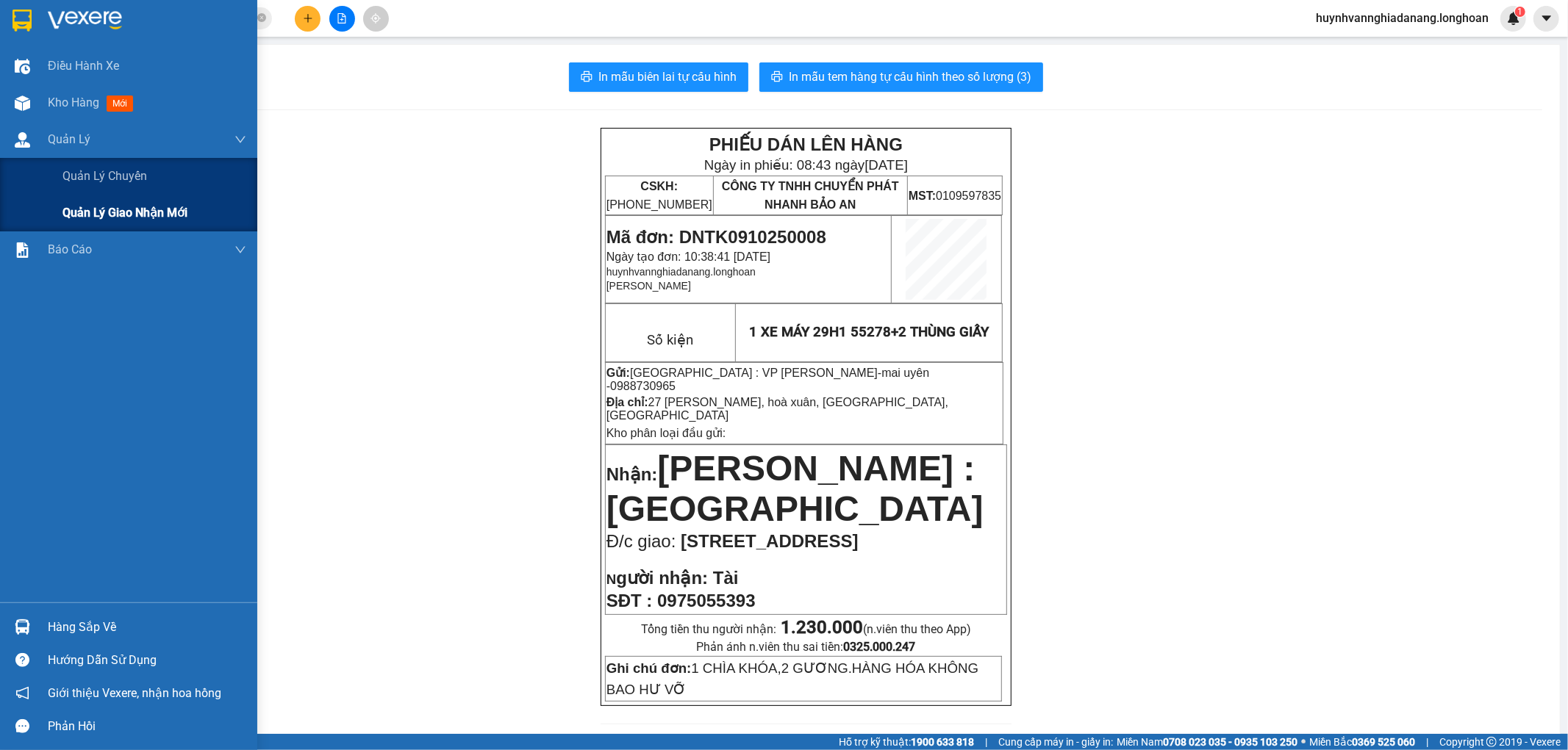
click at [107, 209] on span "Quản lý giao nhận mới" at bounding box center [124, 213] width 125 height 19
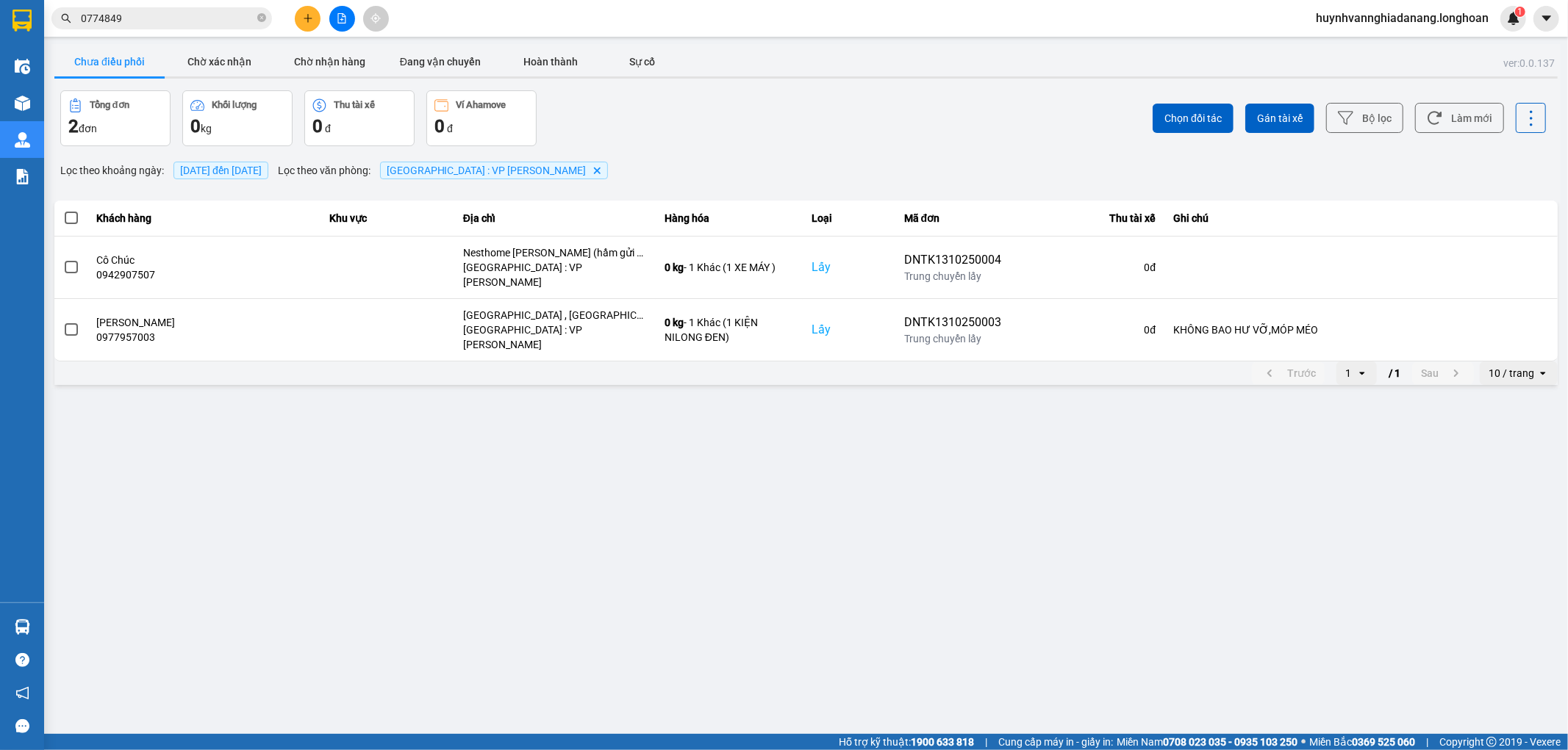
drag, startPoint x: 1501, startPoint y: 353, endPoint x: 1506, endPoint y: 361, distance: 9.4
click at [1504, 366] on div "10 / trang" at bounding box center [1511, 372] width 45 height 14
click at [1519, 485] on div "100 / trang" at bounding box center [1519, 486] width 54 height 14
click at [75, 222] on span at bounding box center [72, 218] width 14 height 14
click at [63, 211] on input "checkbox" at bounding box center [63, 211] width 0 height 0
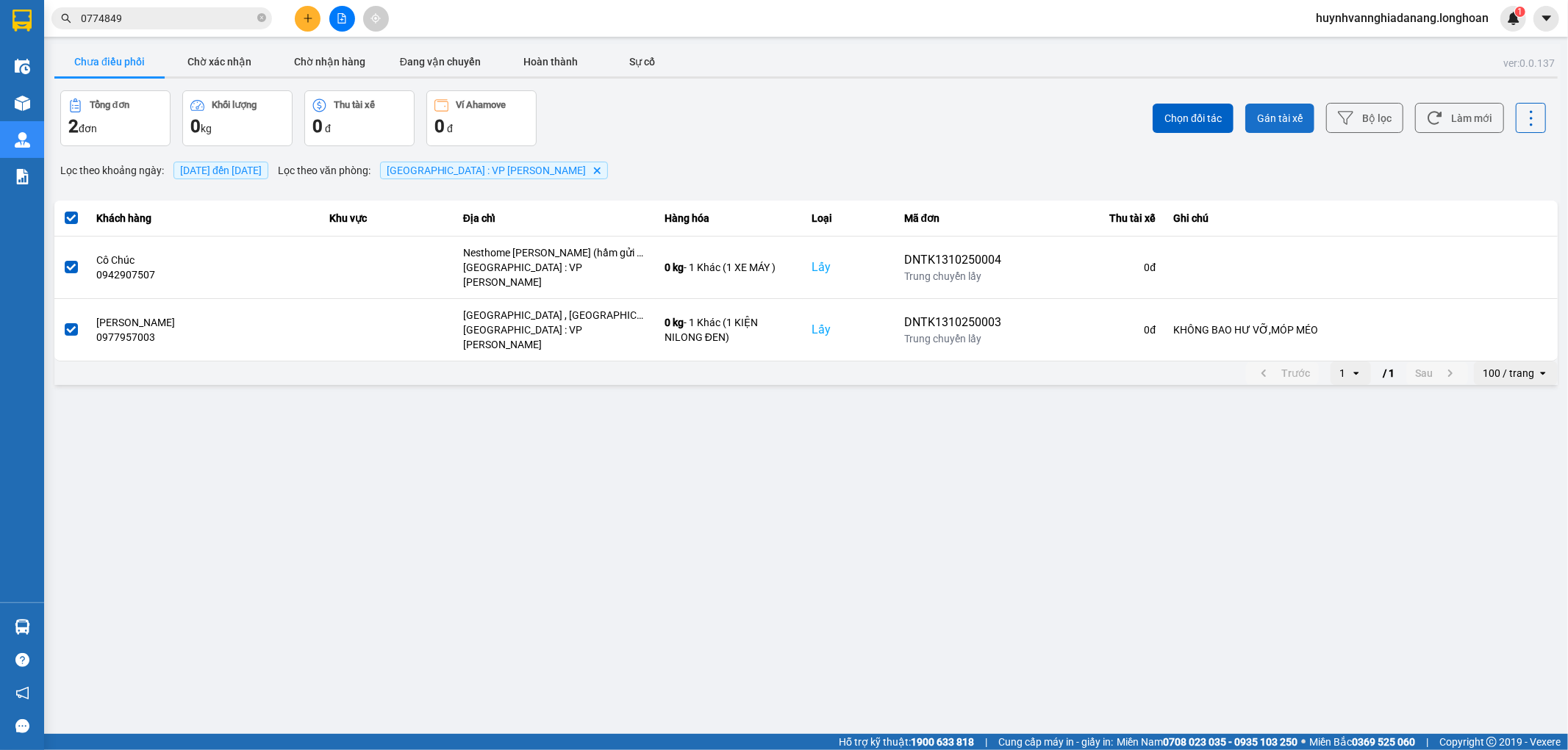
click at [1278, 118] on span "Gán tài xế" at bounding box center [1280, 118] width 45 height 14
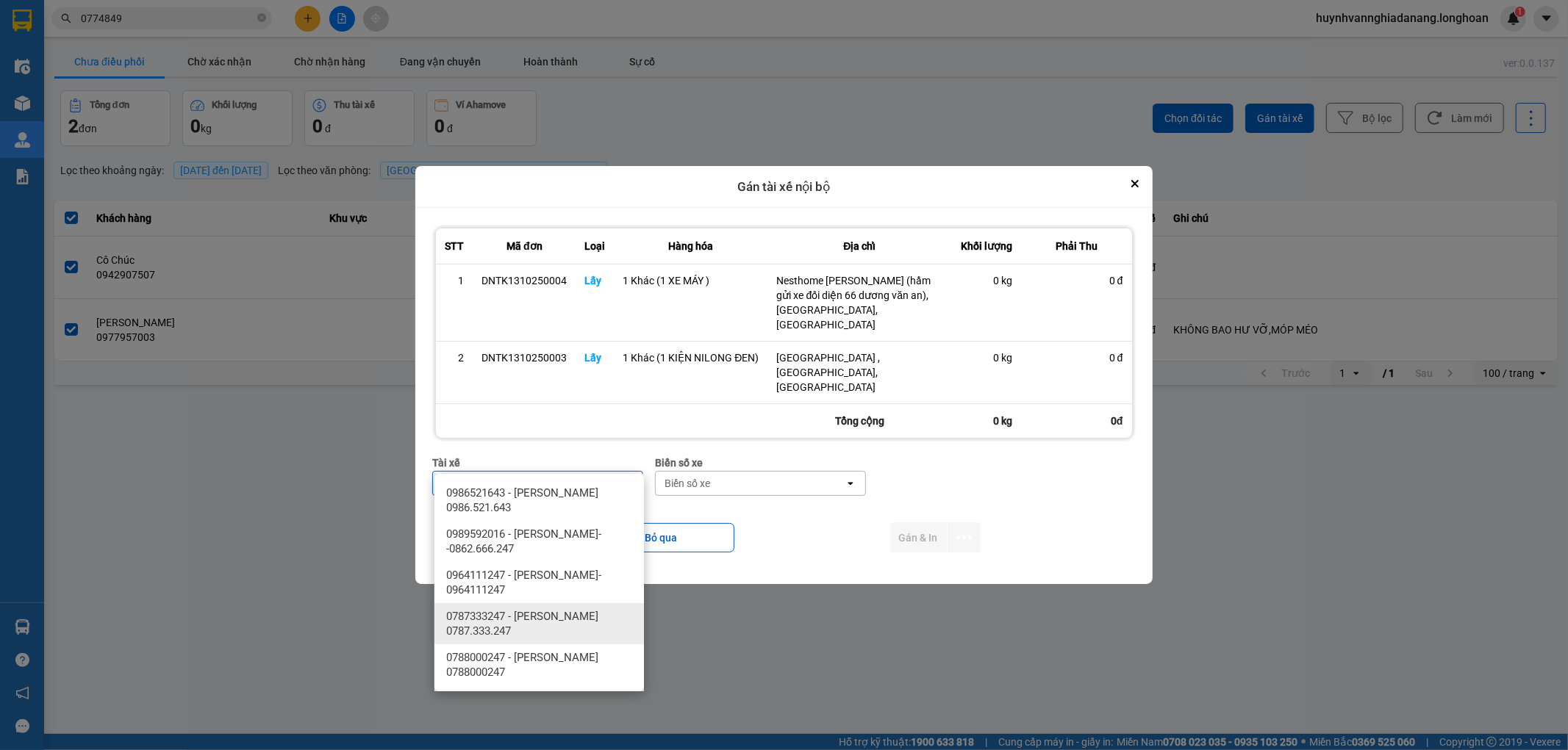
drag, startPoint x: 582, startPoint y: 622, endPoint x: 590, endPoint y: 619, distance: 8.5
click at [582, 622] on span "0787333247 - Phạm Thanh Tuấn 0787.333.247" at bounding box center [541, 624] width 192 height 29
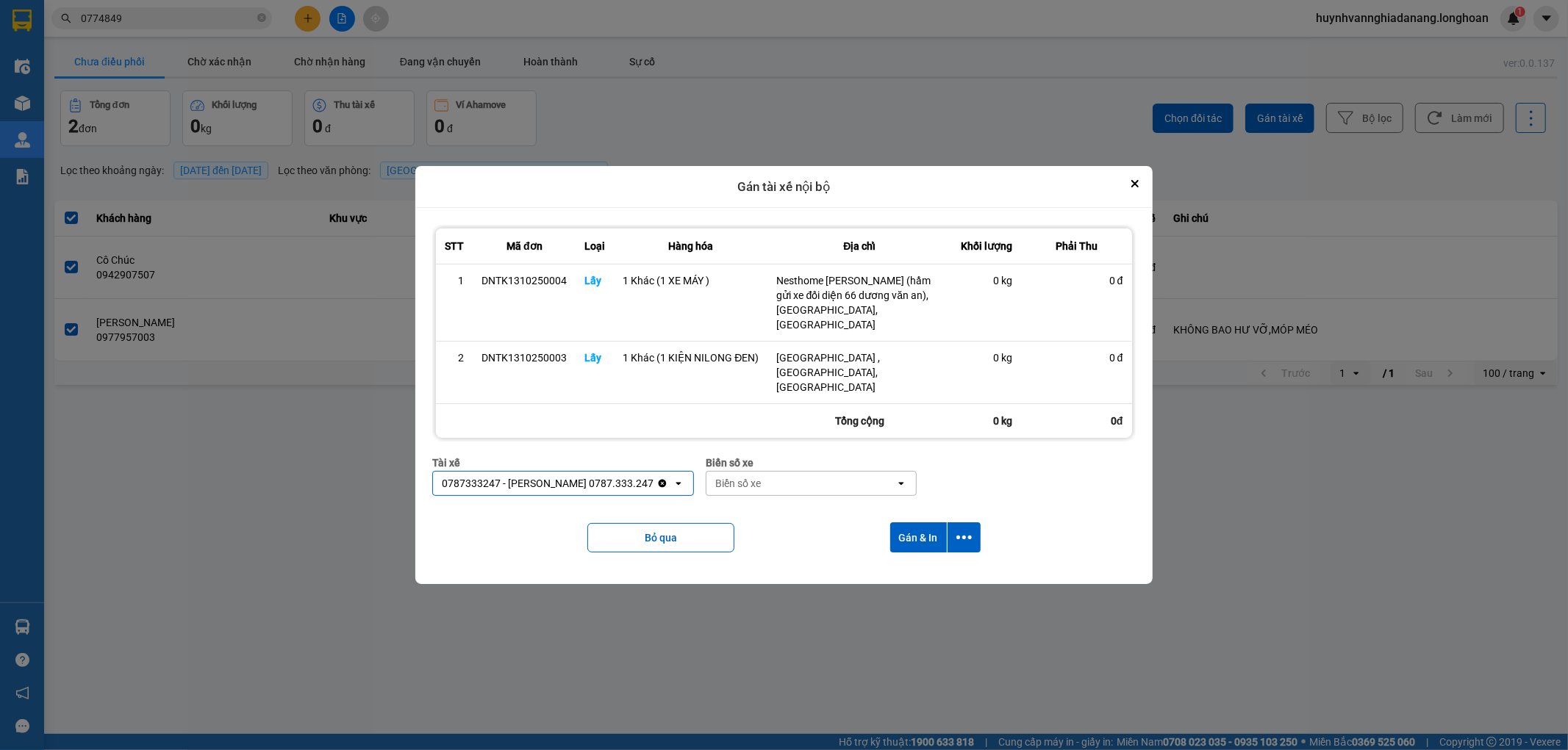
click at [799, 472] on div "Biển số xe" at bounding box center [801, 484] width 189 height 24
click at [803, 487] on div "29H-962.68" at bounding box center [816, 493] width 210 height 26
click at [967, 530] on icon "dialog" at bounding box center [964, 538] width 15 height 15
click at [919, 554] on span "Chỉ gán tài" at bounding box center [905, 555] width 49 height 14
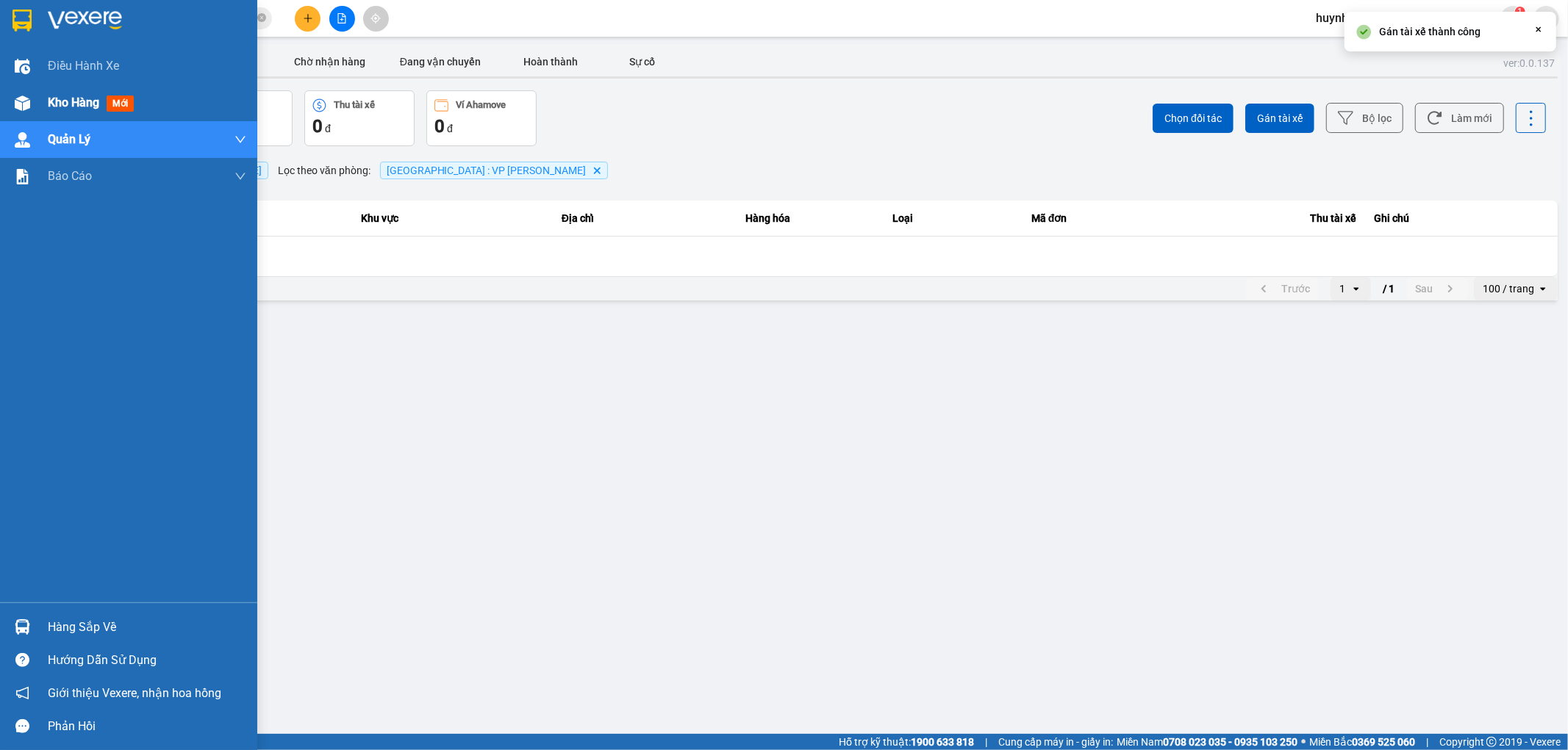
click at [71, 104] on span "Kho hàng" at bounding box center [73, 102] width 51 height 14
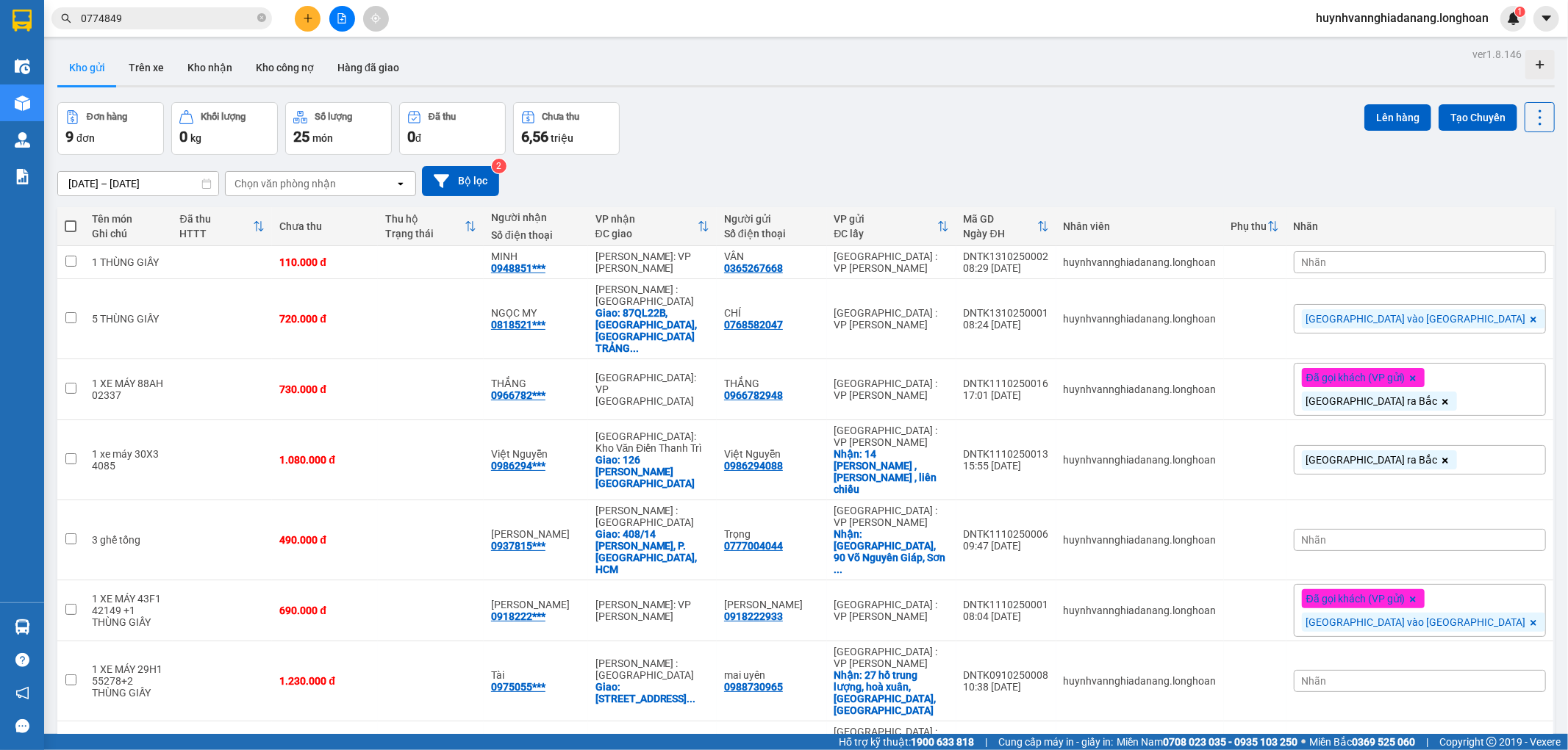
click at [1449, 262] on div "Nhãn" at bounding box center [1420, 262] width 252 height 22
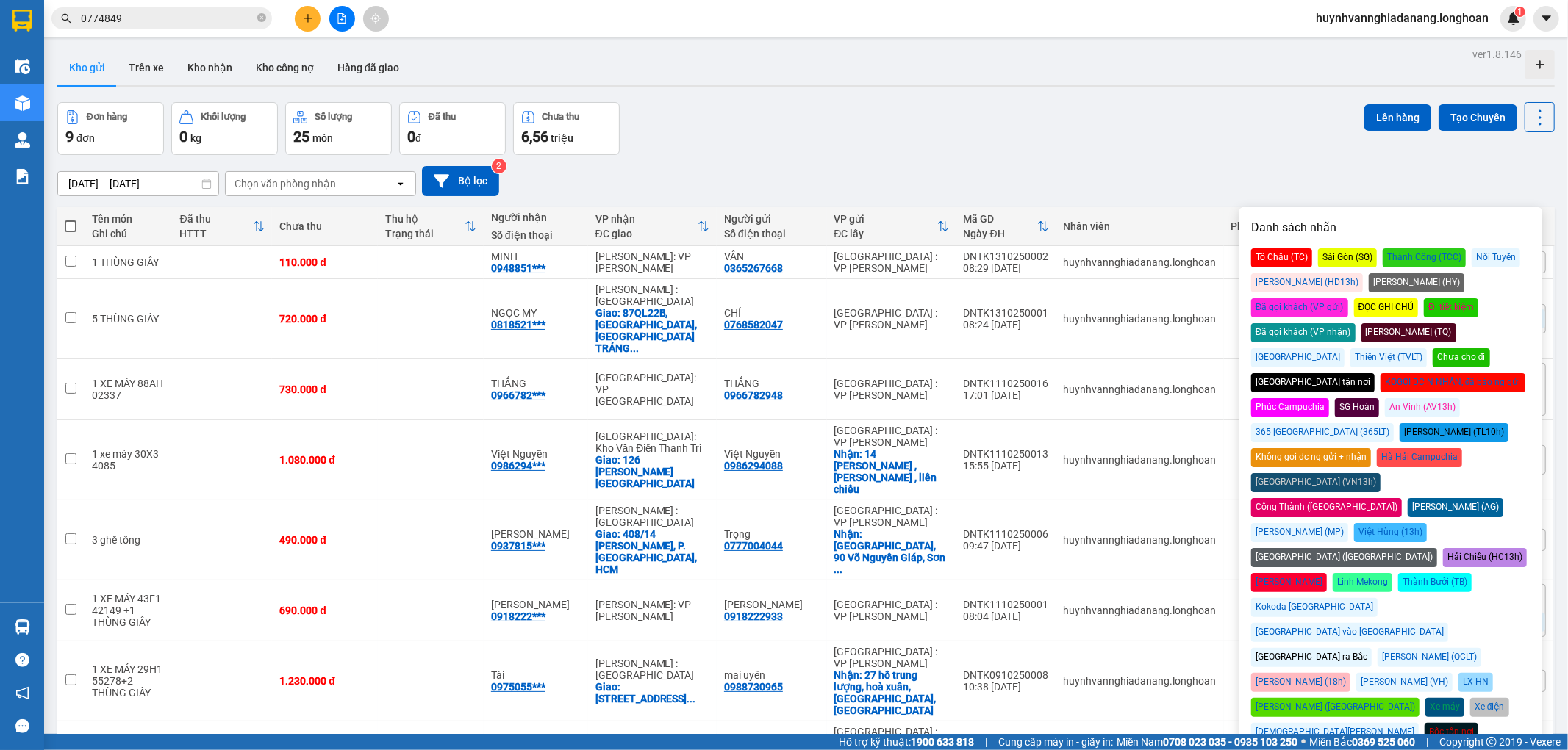
click at [1449, 623] on div "[GEOGRAPHIC_DATA] vào [GEOGRAPHIC_DATA]" at bounding box center [1350, 632] width 197 height 19
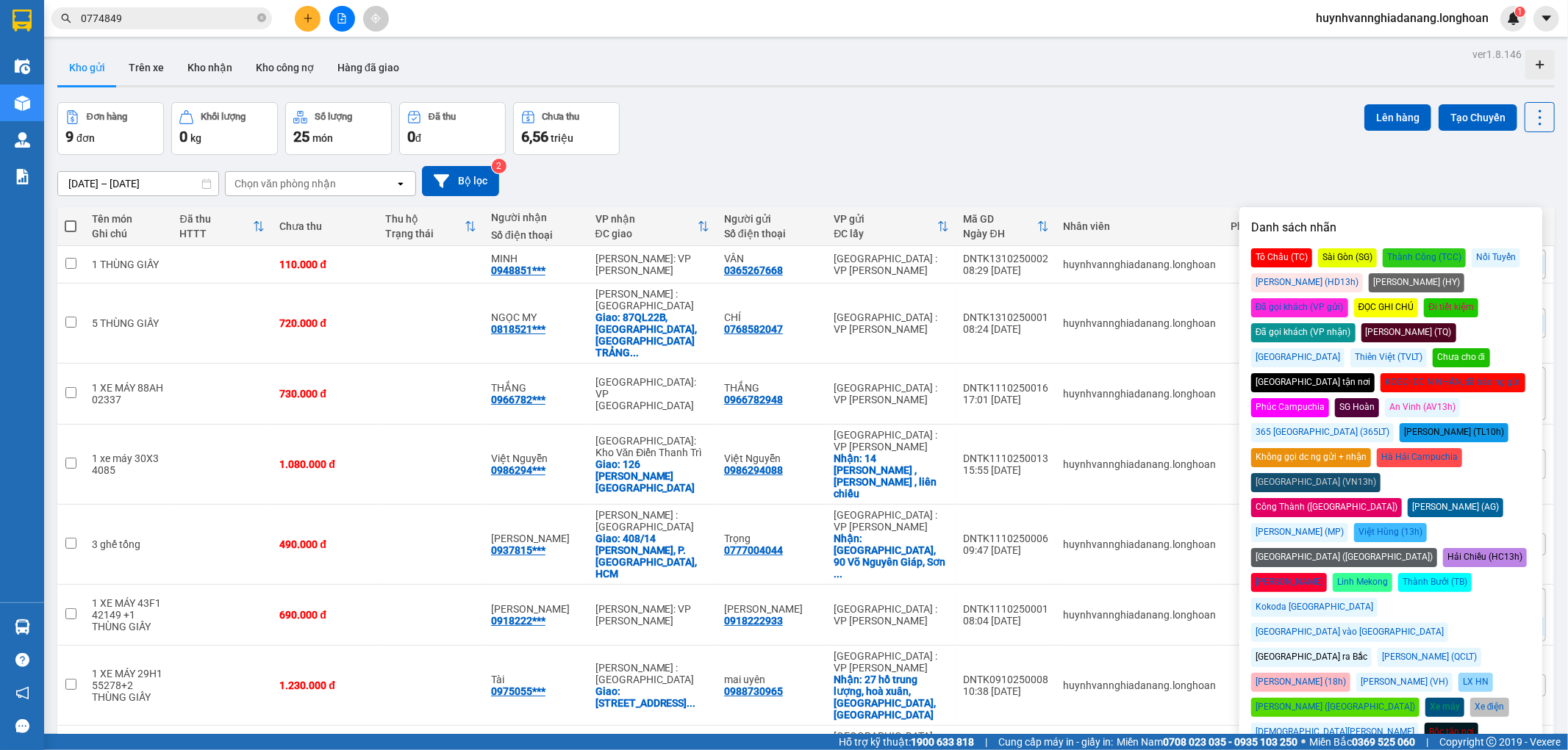
click at [1116, 163] on div "14/09/2025 – 13/10/2025 Press the down arrow key to interact with the calendar …" at bounding box center [806, 181] width 1498 height 52
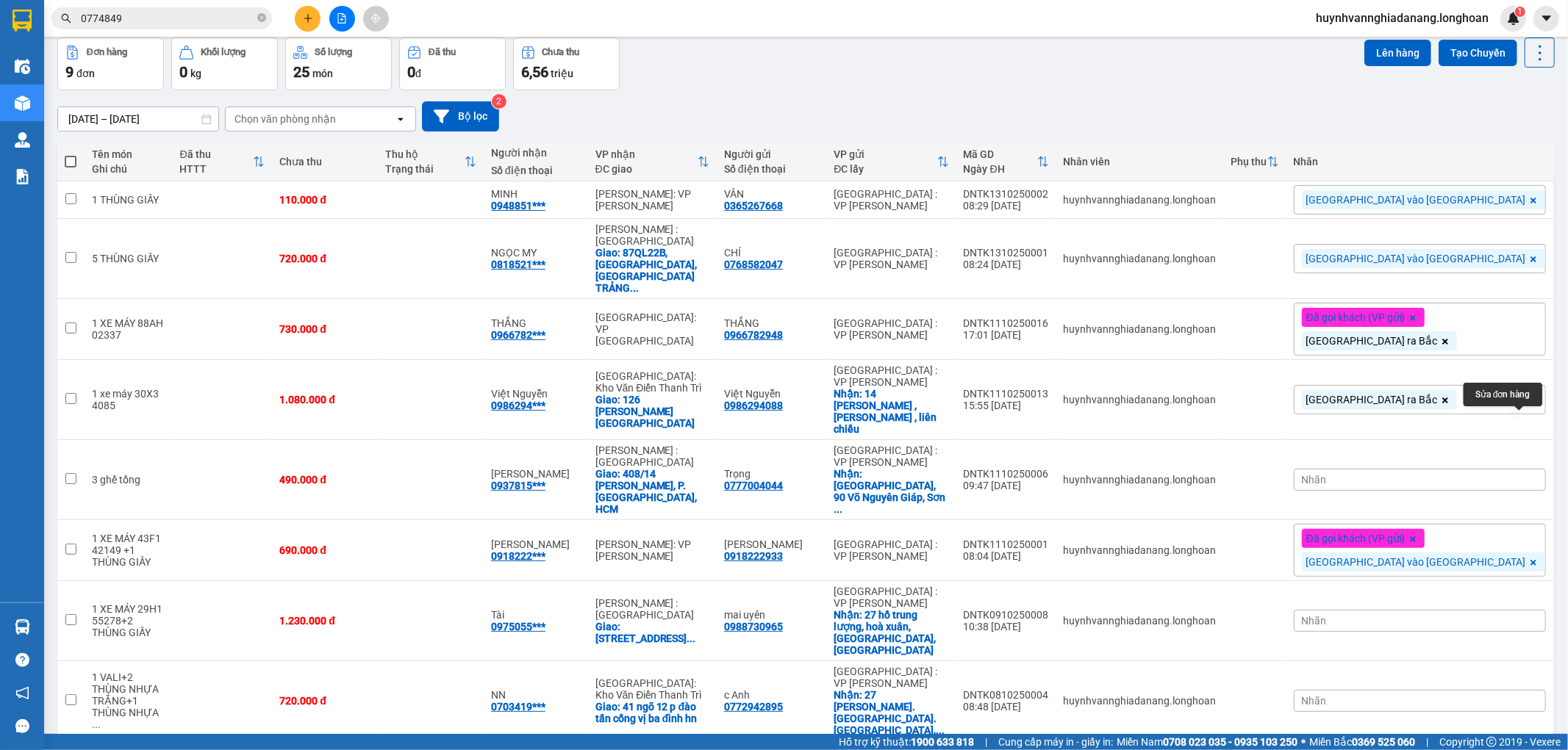
scroll to position [84, 0]
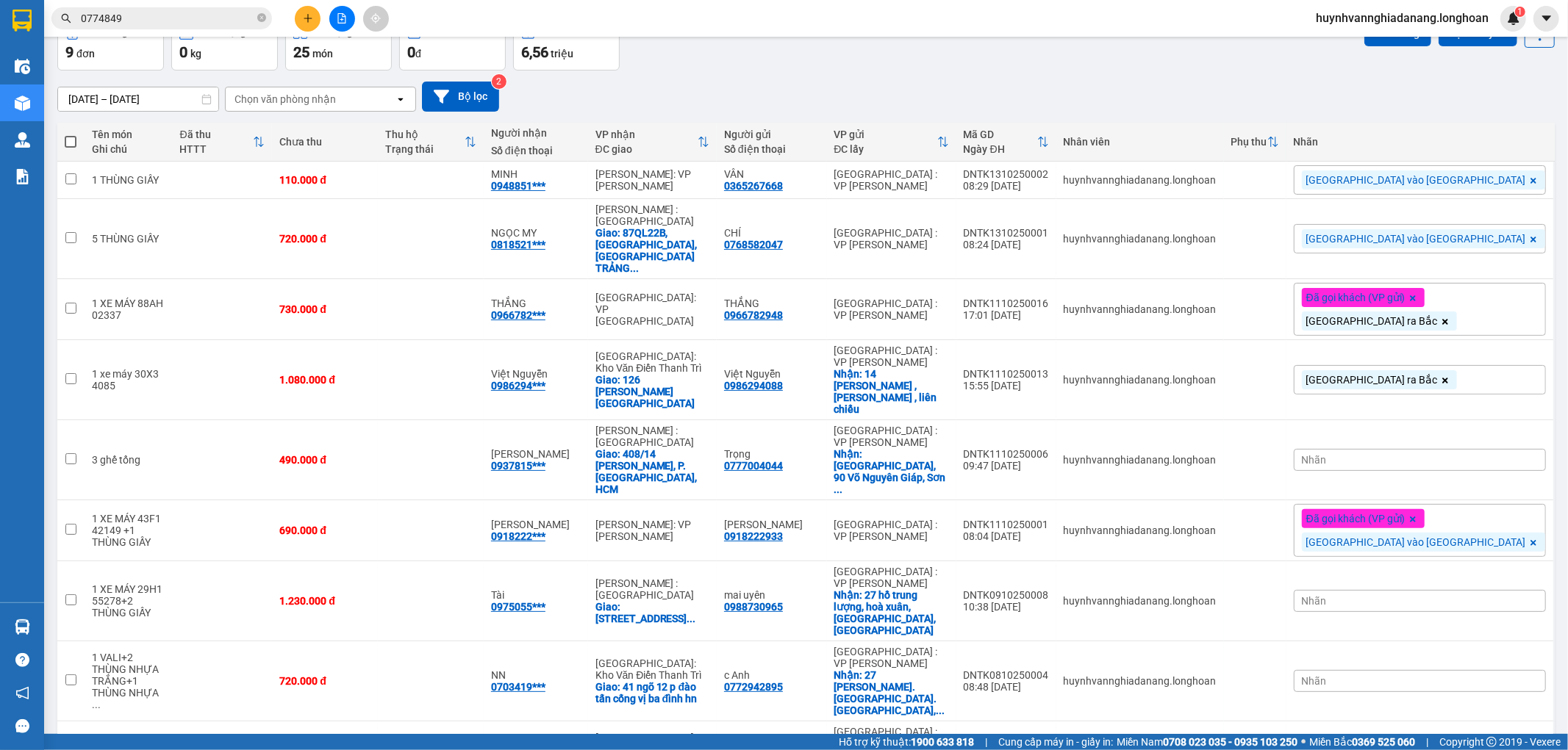
click at [1457, 590] on div "Nhãn" at bounding box center [1420, 601] width 252 height 22
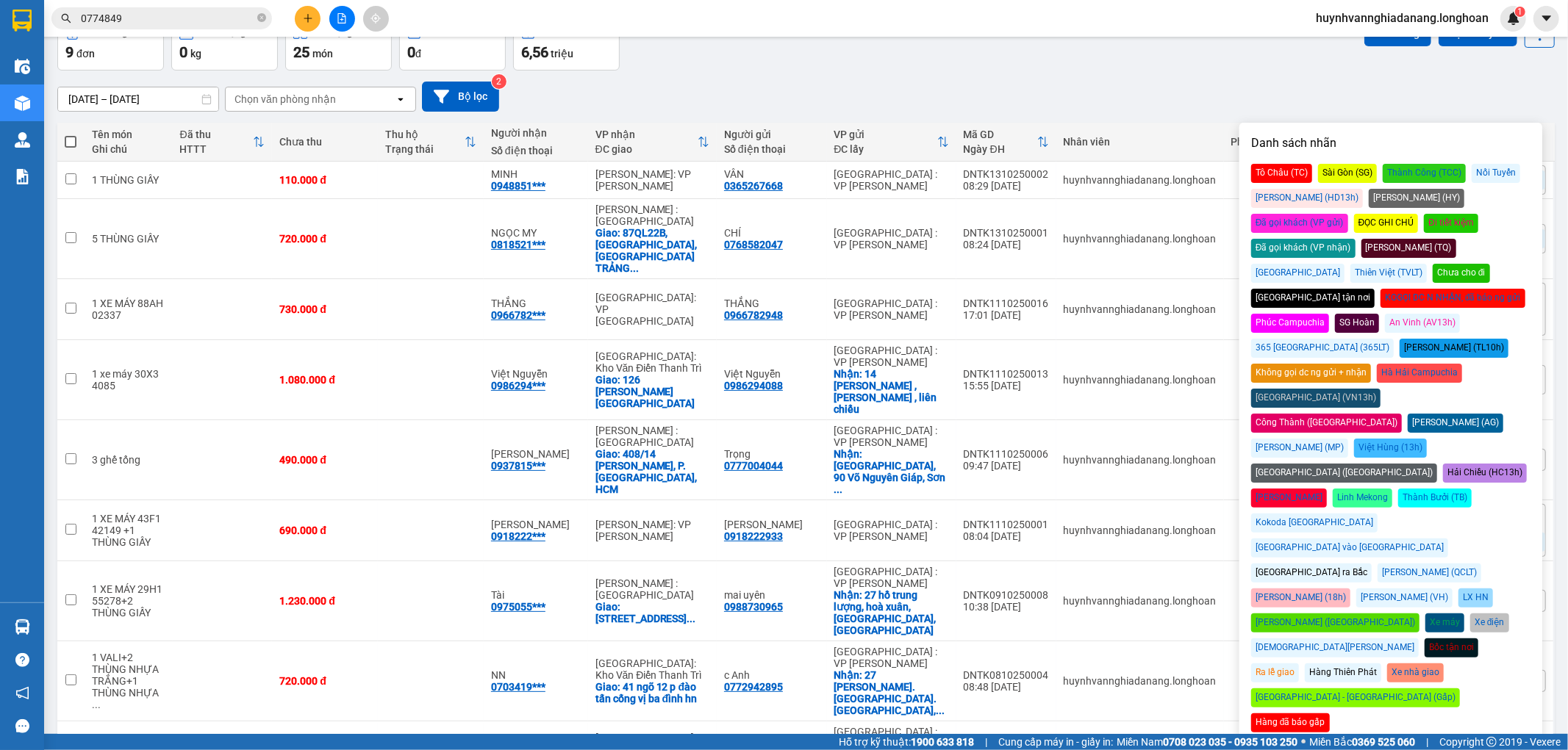
drag, startPoint x: 1459, startPoint y: 446, endPoint x: 1429, endPoint y: 419, distance: 40.4
click at [1449, 539] on div "[GEOGRAPHIC_DATA] vào [GEOGRAPHIC_DATA]" at bounding box center [1350, 548] width 197 height 19
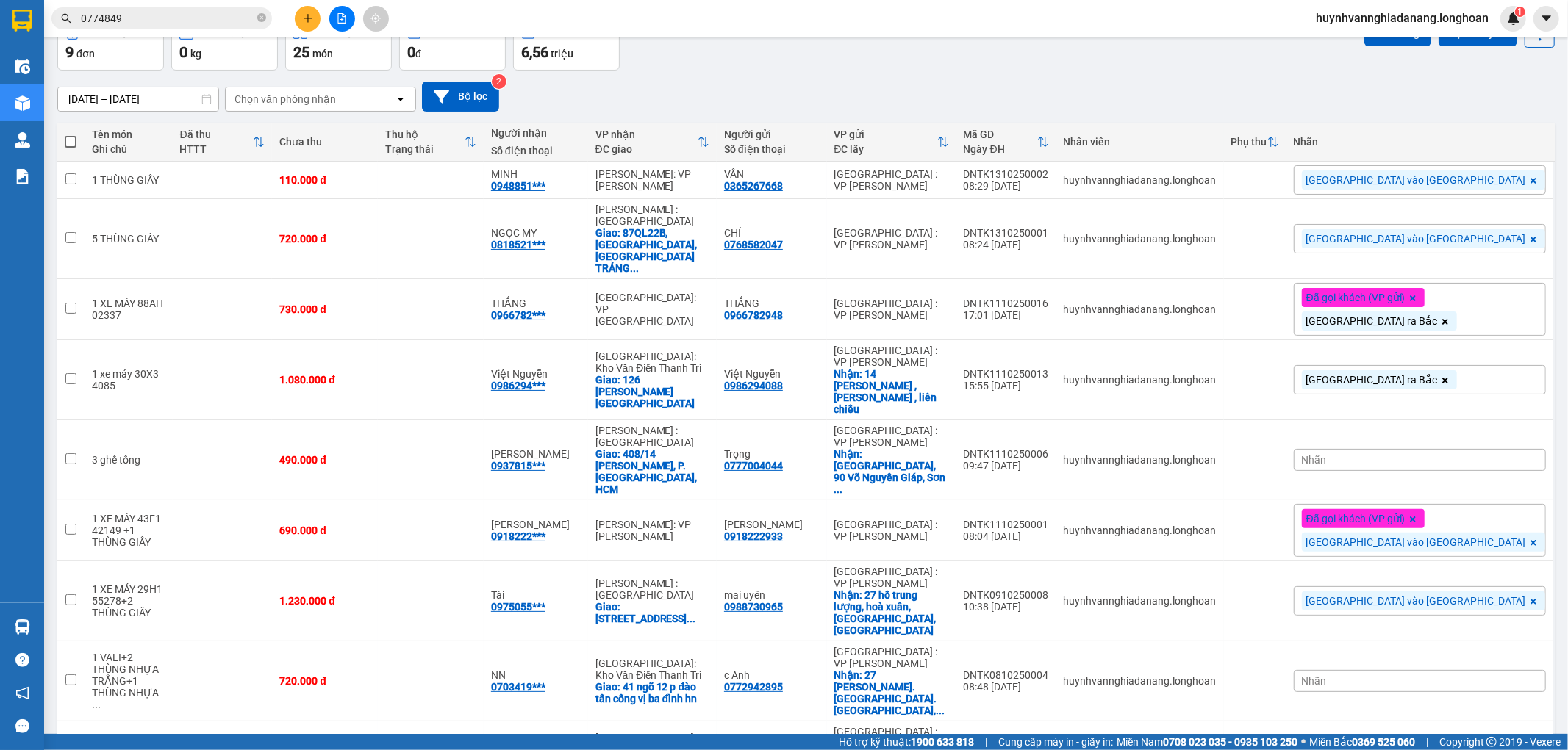
click at [1120, 84] on div "14/09/2025 – 13/10/2025 Press the down arrow key to interact with the calendar …" at bounding box center [806, 96] width 1498 height 30
click at [1463, 596] on icon at bounding box center [1468, 601] width 10 height 10
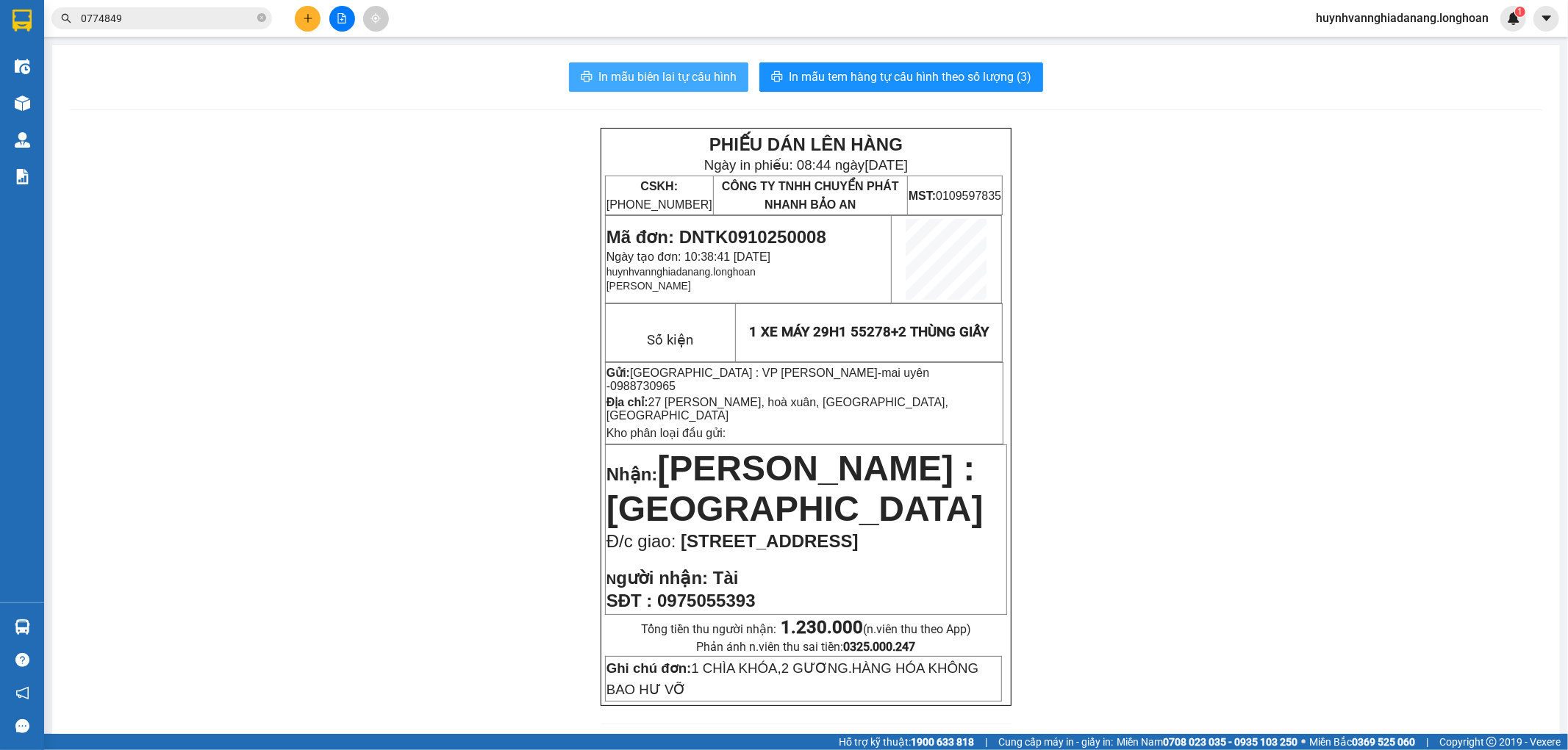
click at [688, 73] on span "In mẫu biên lai tự cấu hình" at bounding box center [668, 77] width 138 height 19
click at [130, 22] on input "0774849" at bounding box center [168, 18] width 174 height 16
click at [138, 12] on input "text" at bounding box center [168, 18] width 174 height 16
click at [142, 23] on input "text" at bounding box center [168, 18] width 174 height 16
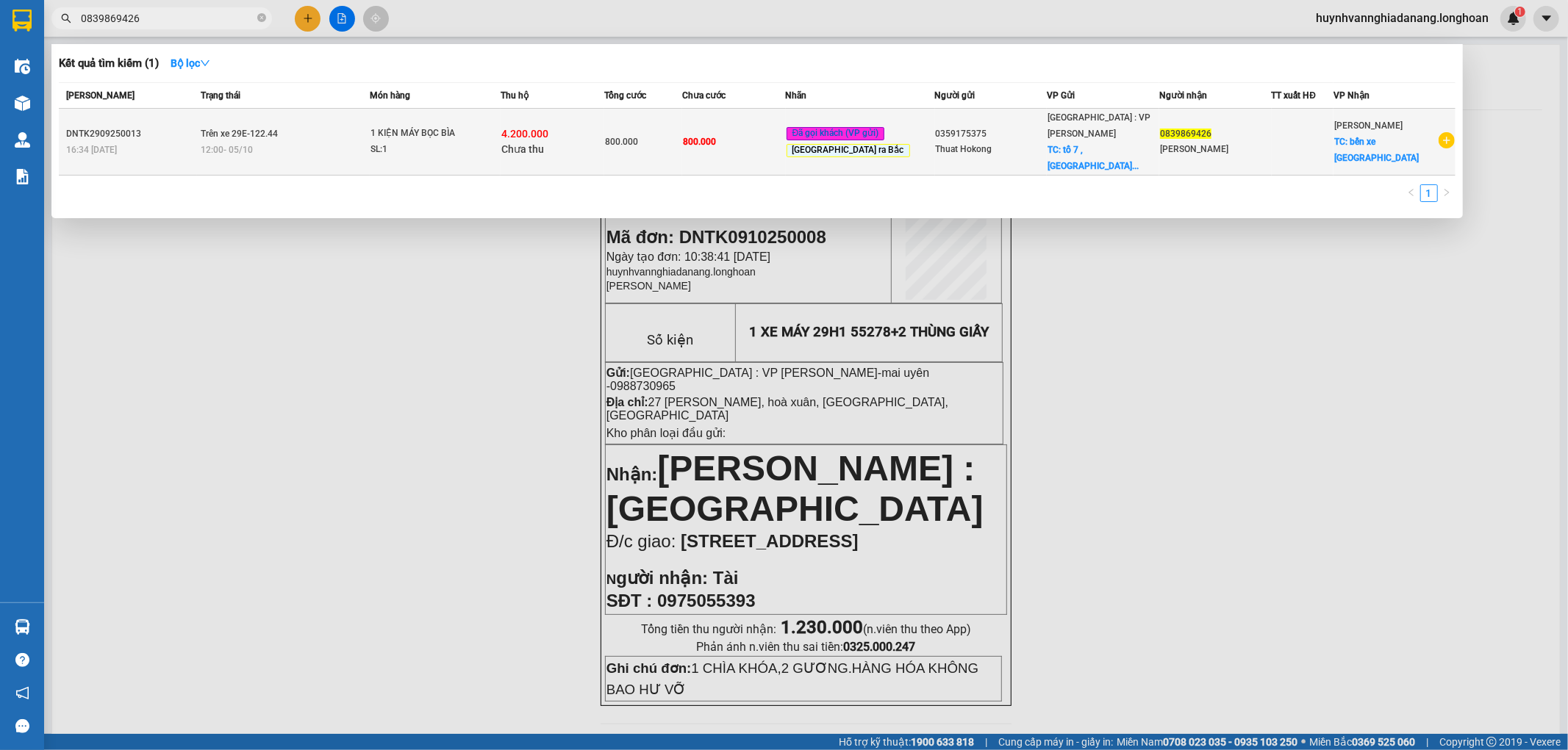
click at [340, 146] on div "12:00 - 05/10" at bounding box center [284, 149] width 168 height 16
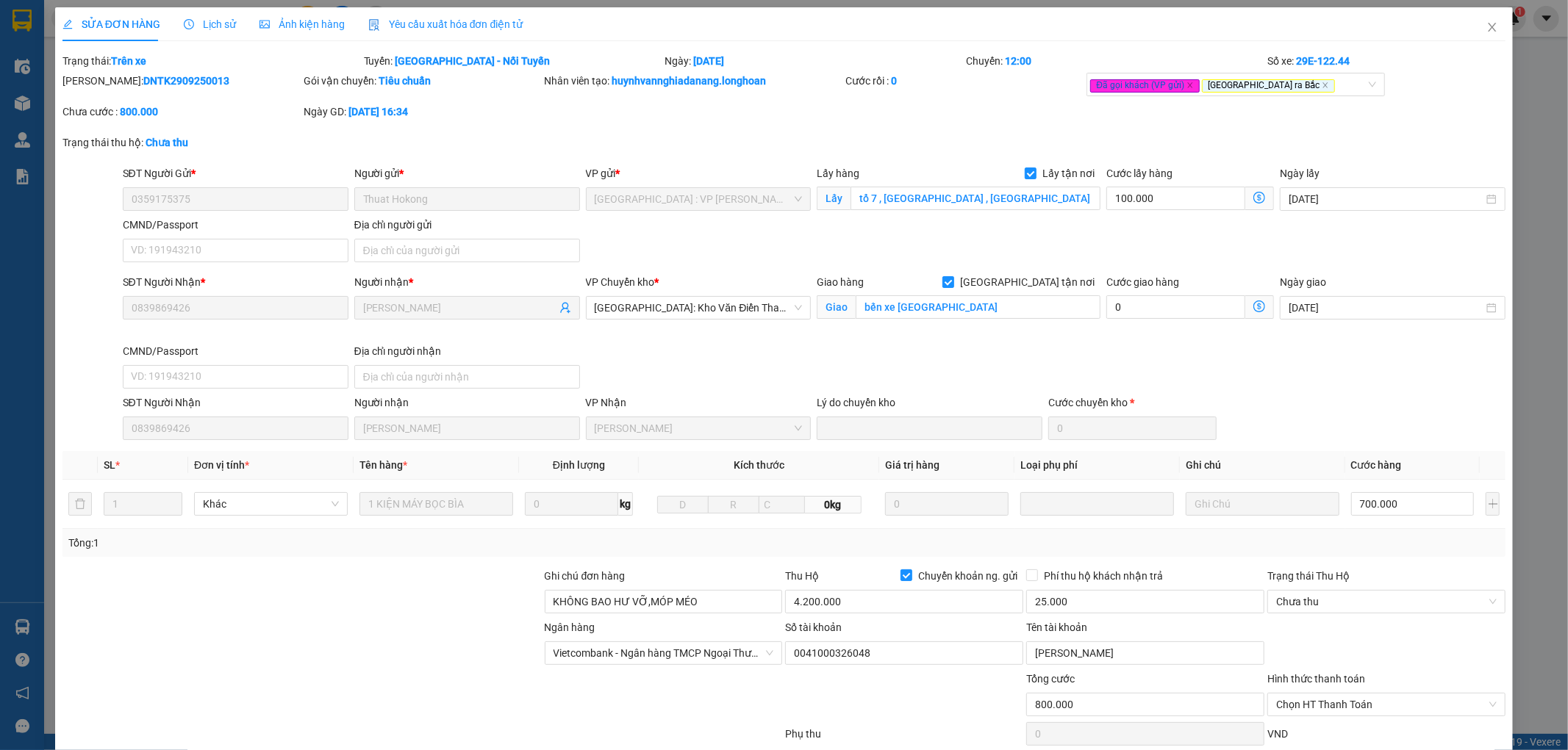
click at [217, 26] on span "Lịch sử" at bounding box center [210, 25] width 52 height 12
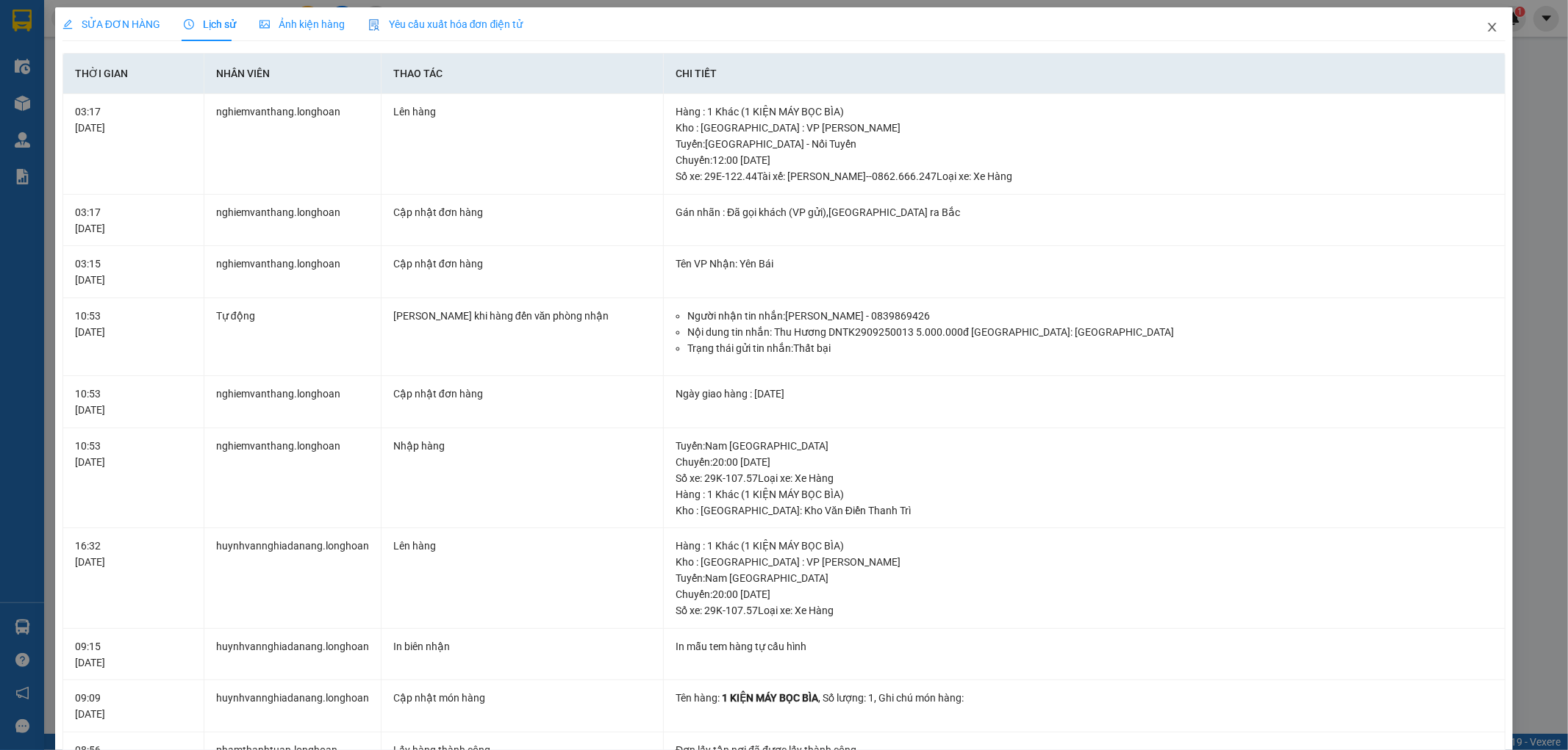
click at [1487, 26] on icon "close" at bounding box center [1493, 27] width 12 height 12
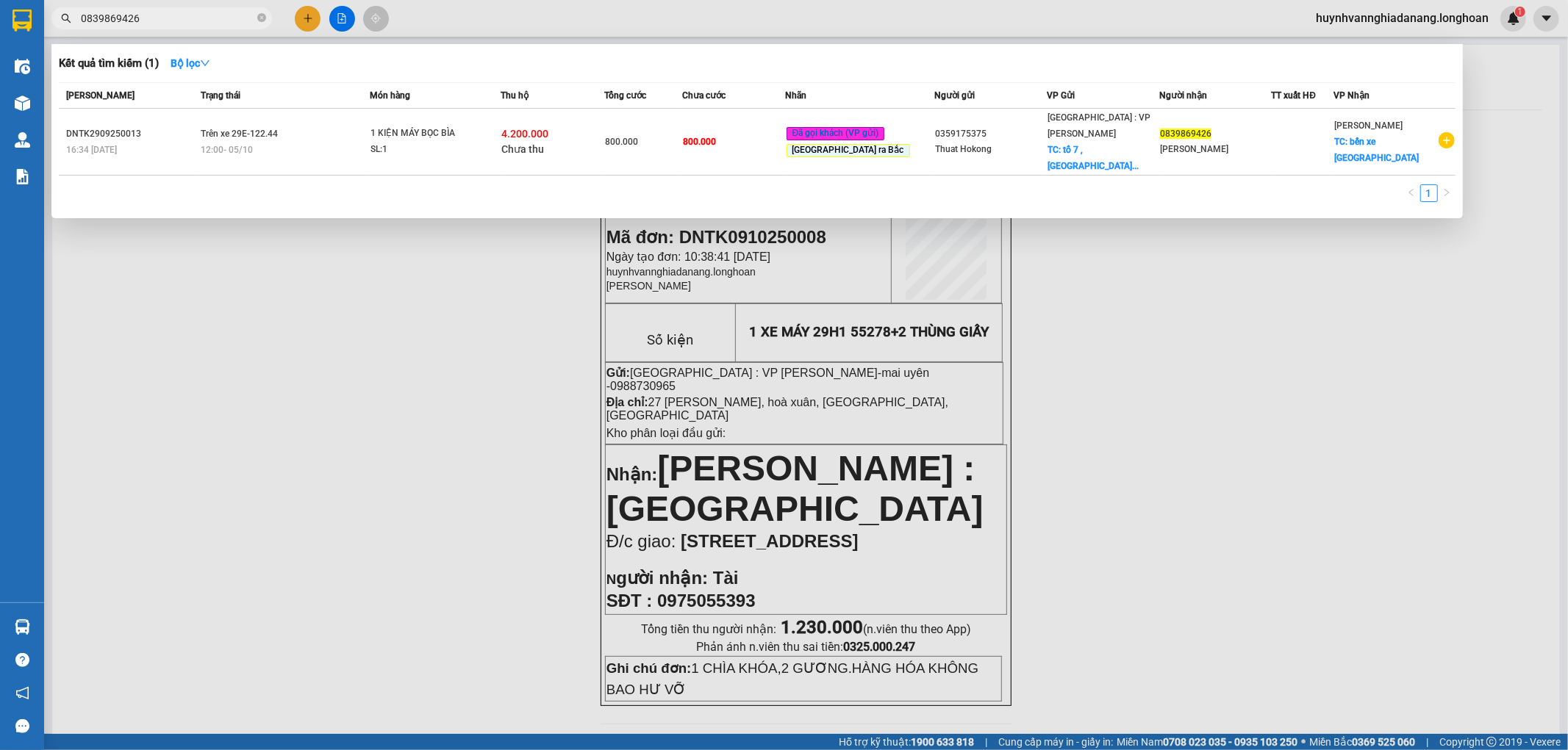
click at [159, 18] on input "0839869426" at bounding box center [168, 18] width 174 height 16
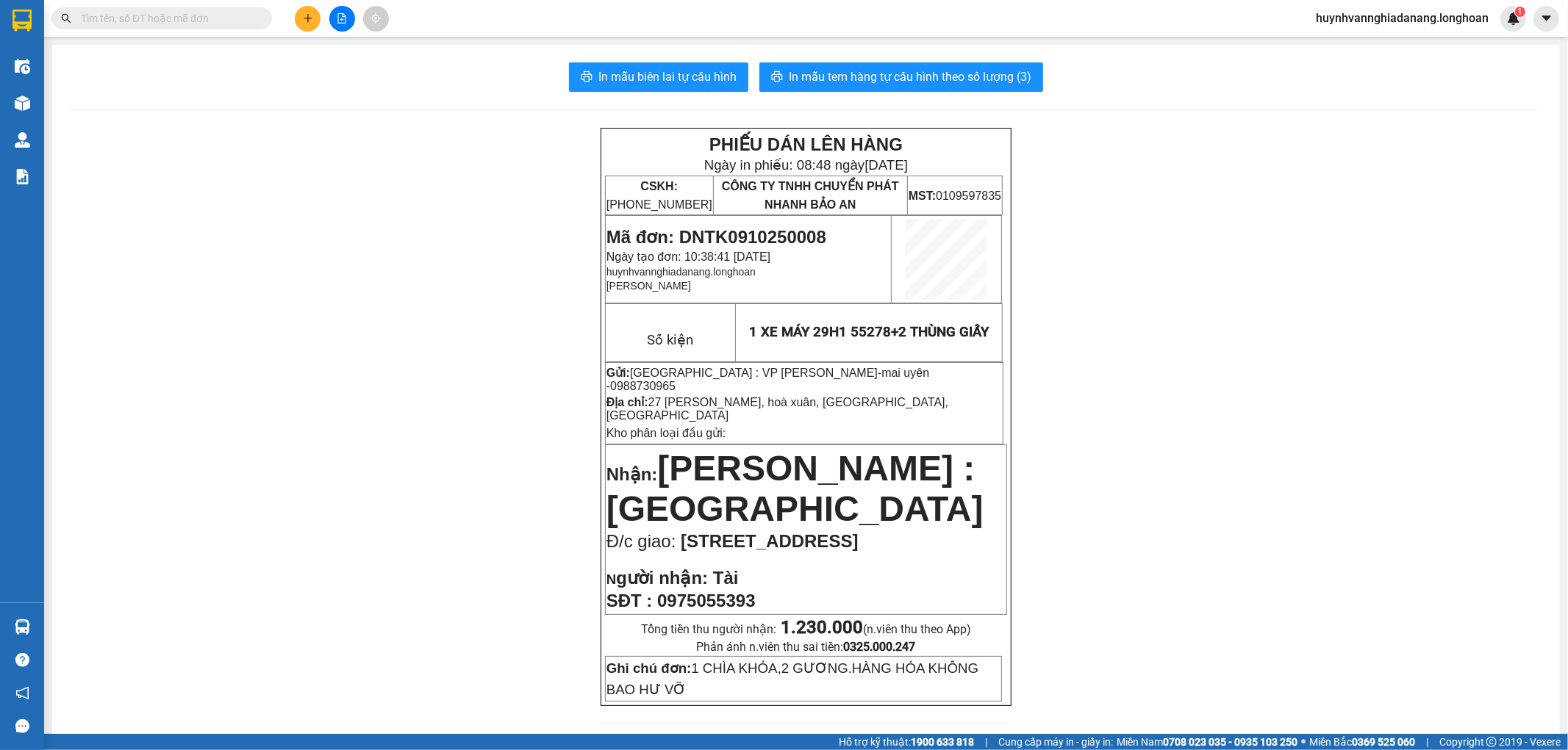
drag, startPoint x: 155, startPoint y: 20, endPoint x: 166, endPoint y: 19, distance: 11.0
click at [158, 20] on input "text" at bounding box center [168, 18] width 174 height 16
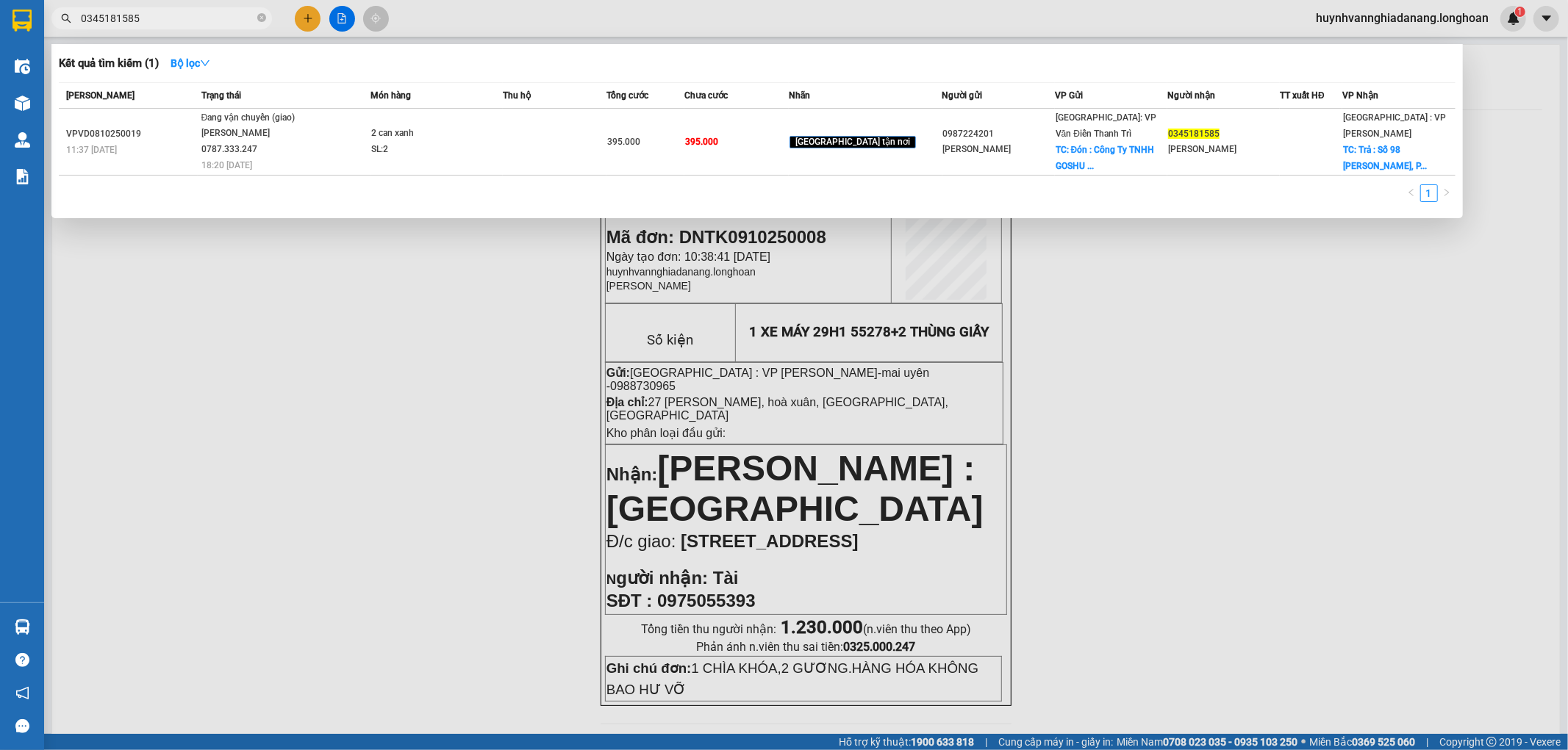
click at [251, 273] on div at bounding box center [784, 375] width 1568 height 750
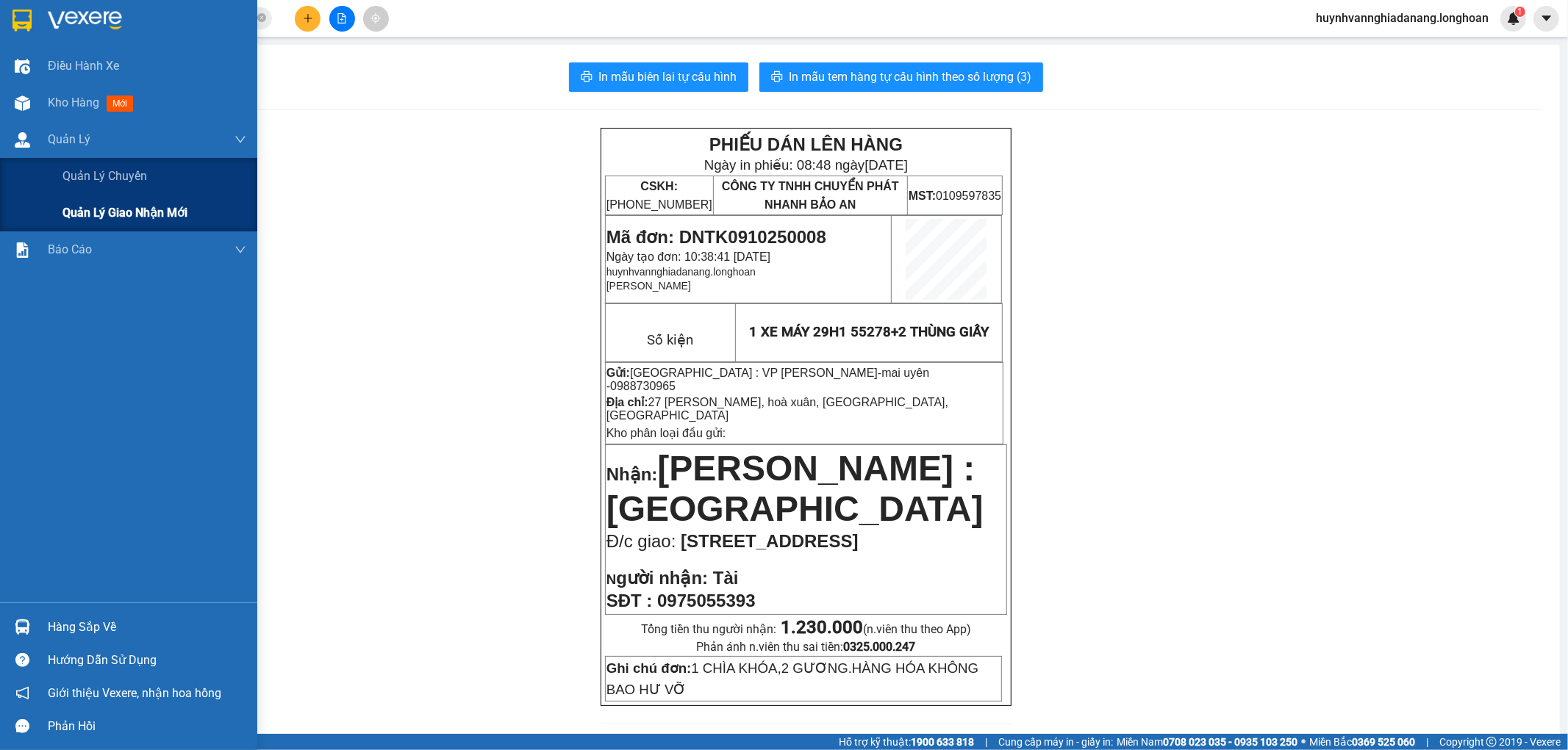
click at [109, 213] on span "Quản lý giao nhận mới" at bounding box center [124, 213] width 125 height 19
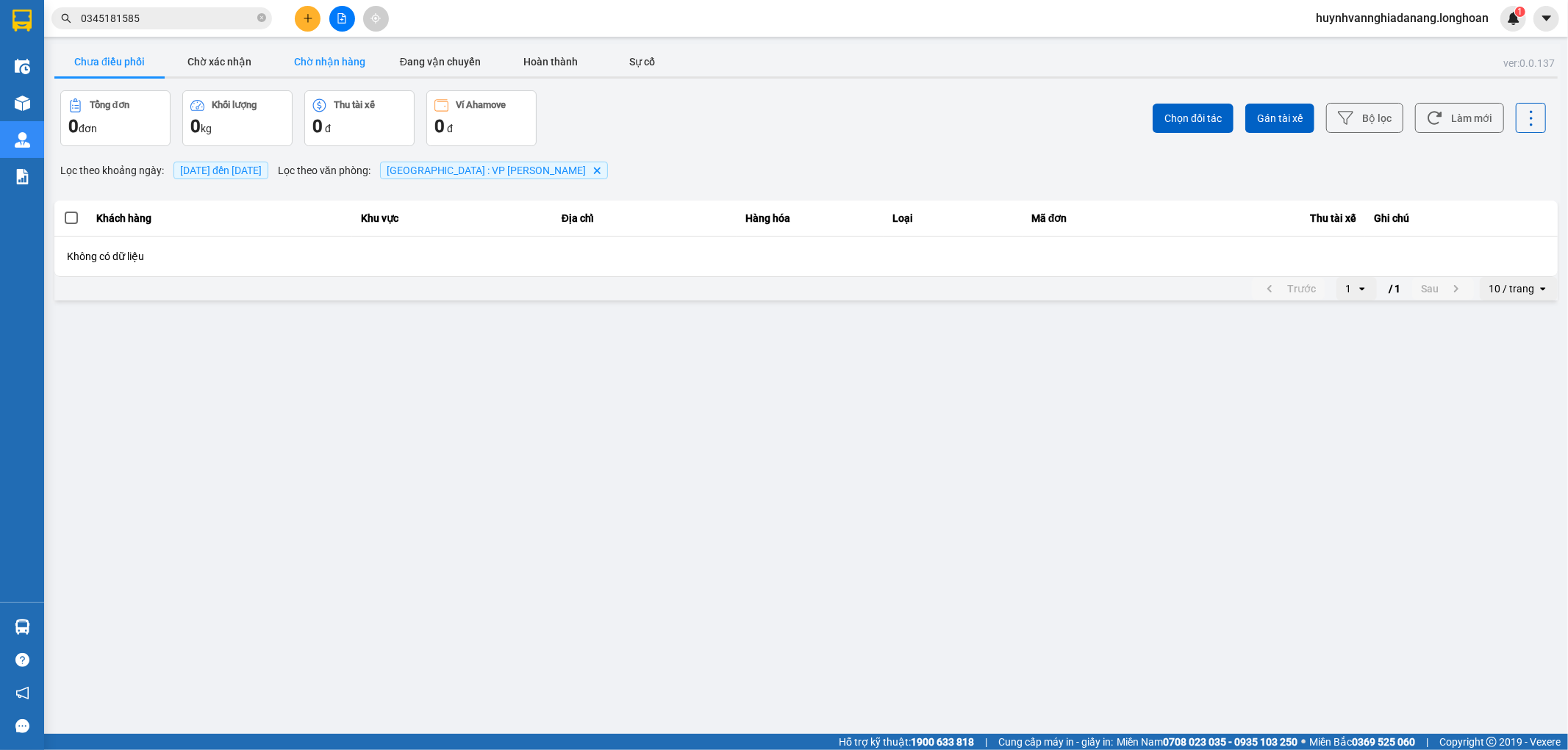
click at [339, 66] on button "Chờ nhận hàng" at bounding box center [330, 61] width 110 height 29
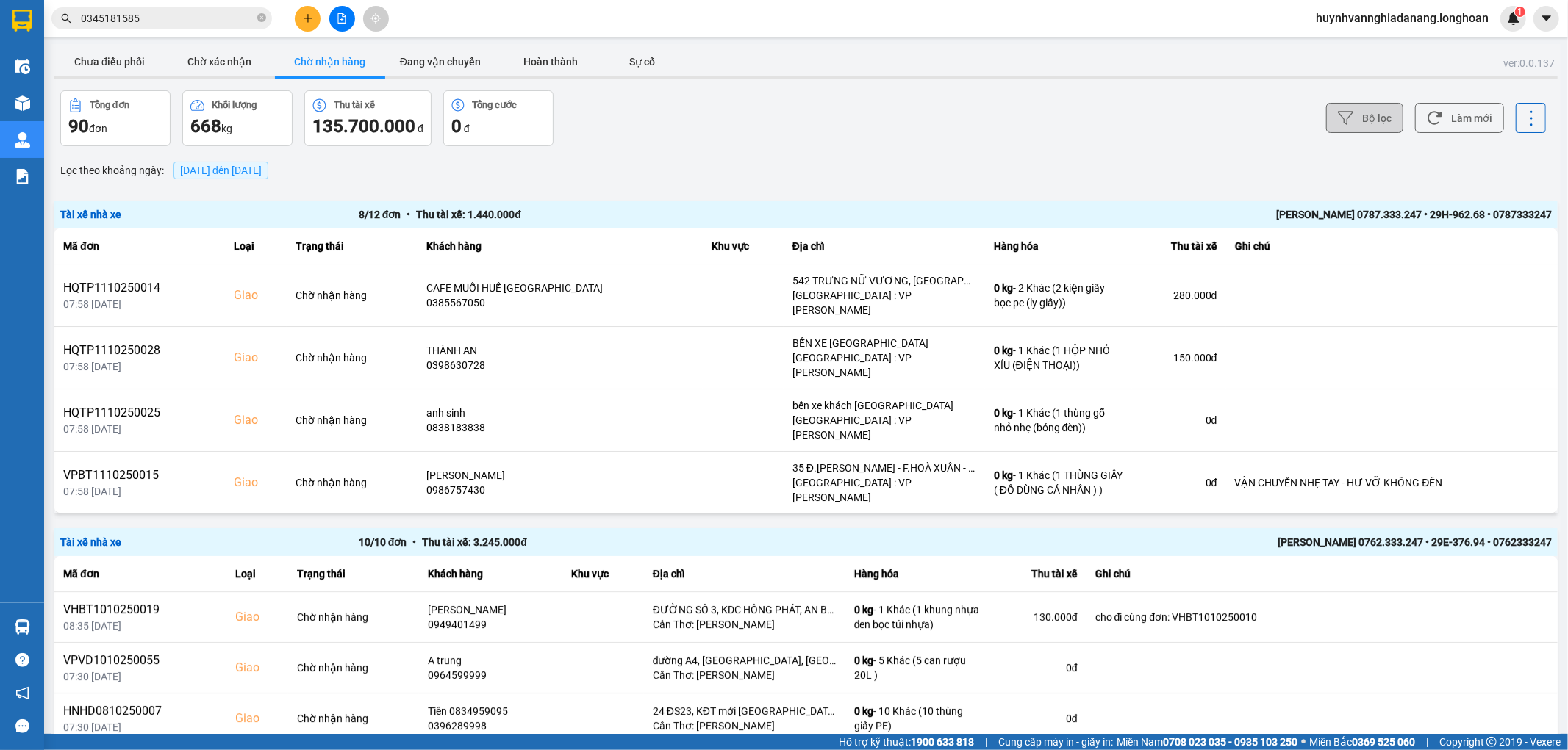
click at [1366, 120] on button "Bộ lọc" at bounding box center [1365, 118] width 78 height 30
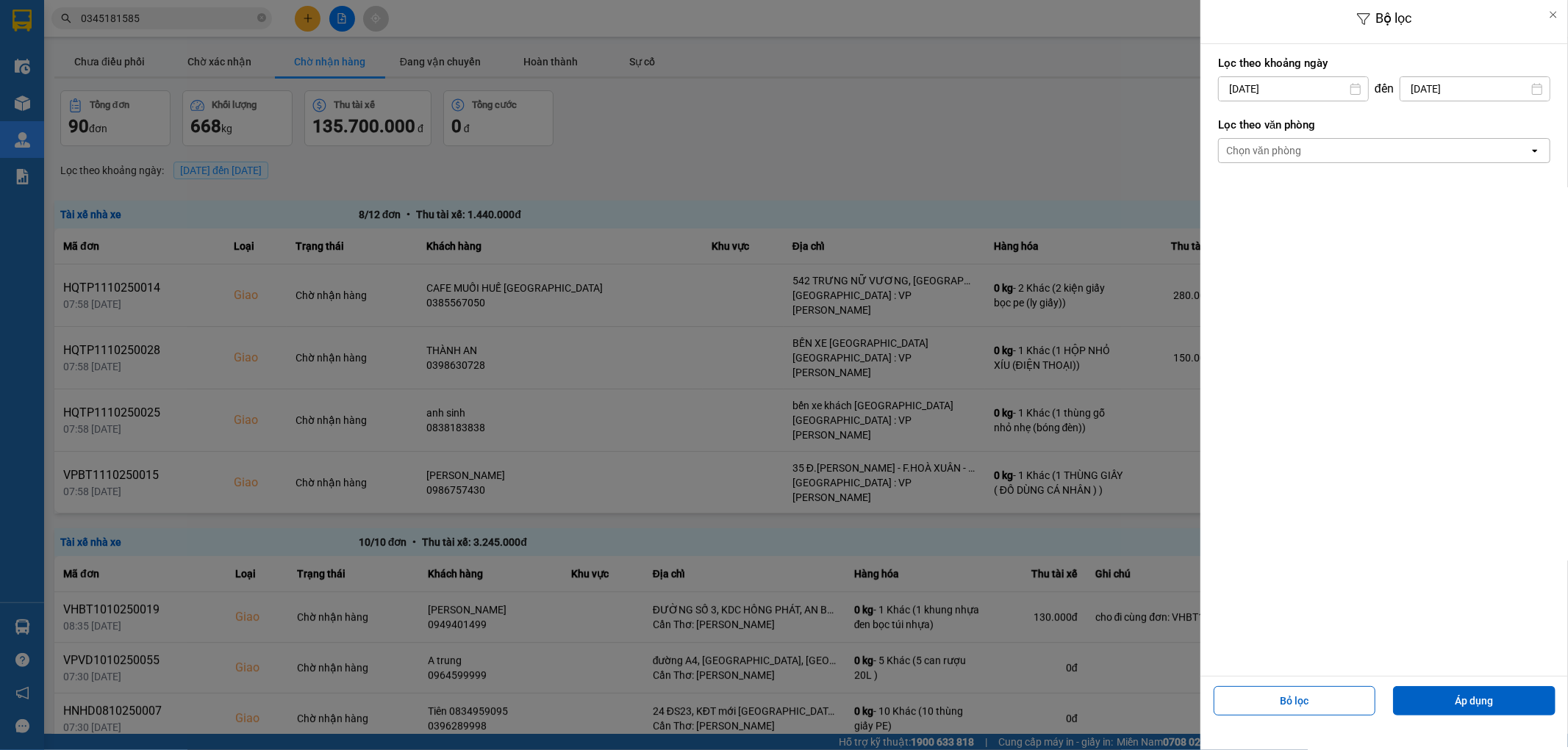
click at [1303, 86] on input "13/10/2025" at bounding box center [1293, 89] width 149 height 24
click at [1288, 193] on div "1" at bounding box center [1286, 196] width 20 height 18
click at [1324, 150] on div "Chọn văn phòng" at bounding box center [1374, 151] width 310 height 24
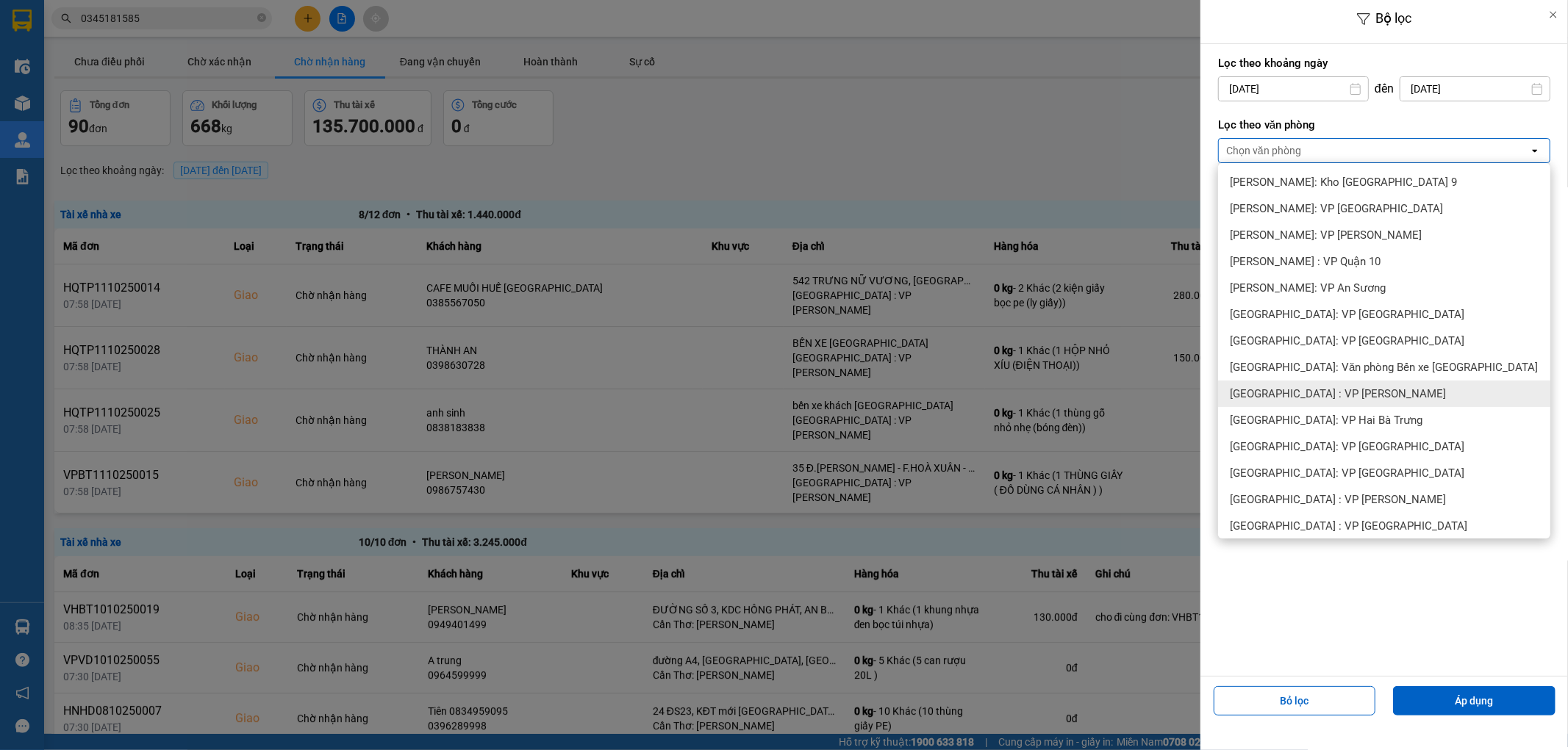
click at [1350, 399] on div "[GEOGRAPHIC_DATA] : VP [PERSON_NAME]" at bounding box center [1385, 394] width 333 height 26
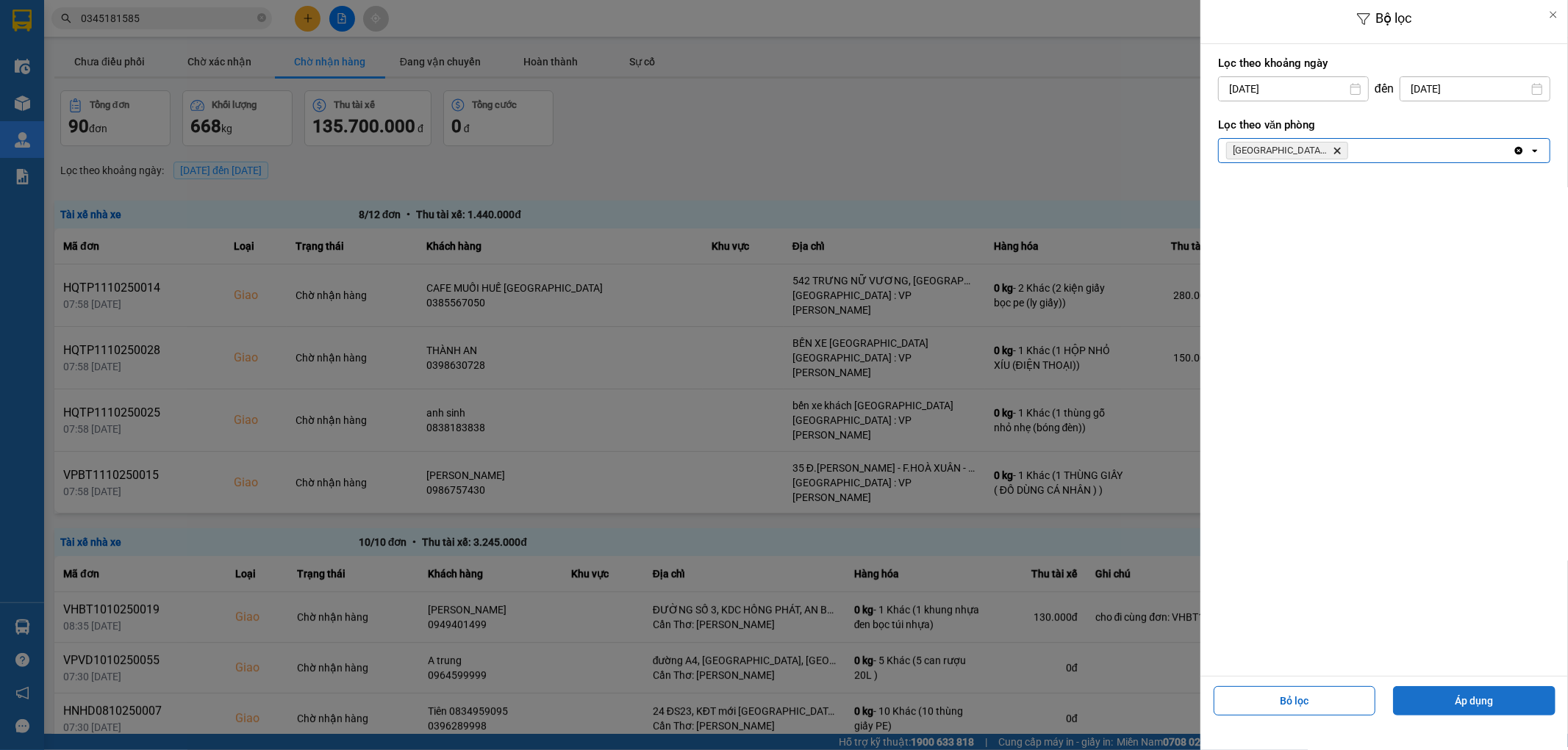
click at [1486, 701] on button "Áp dụng" at bounding box center [1474, 701] width 163 height 29
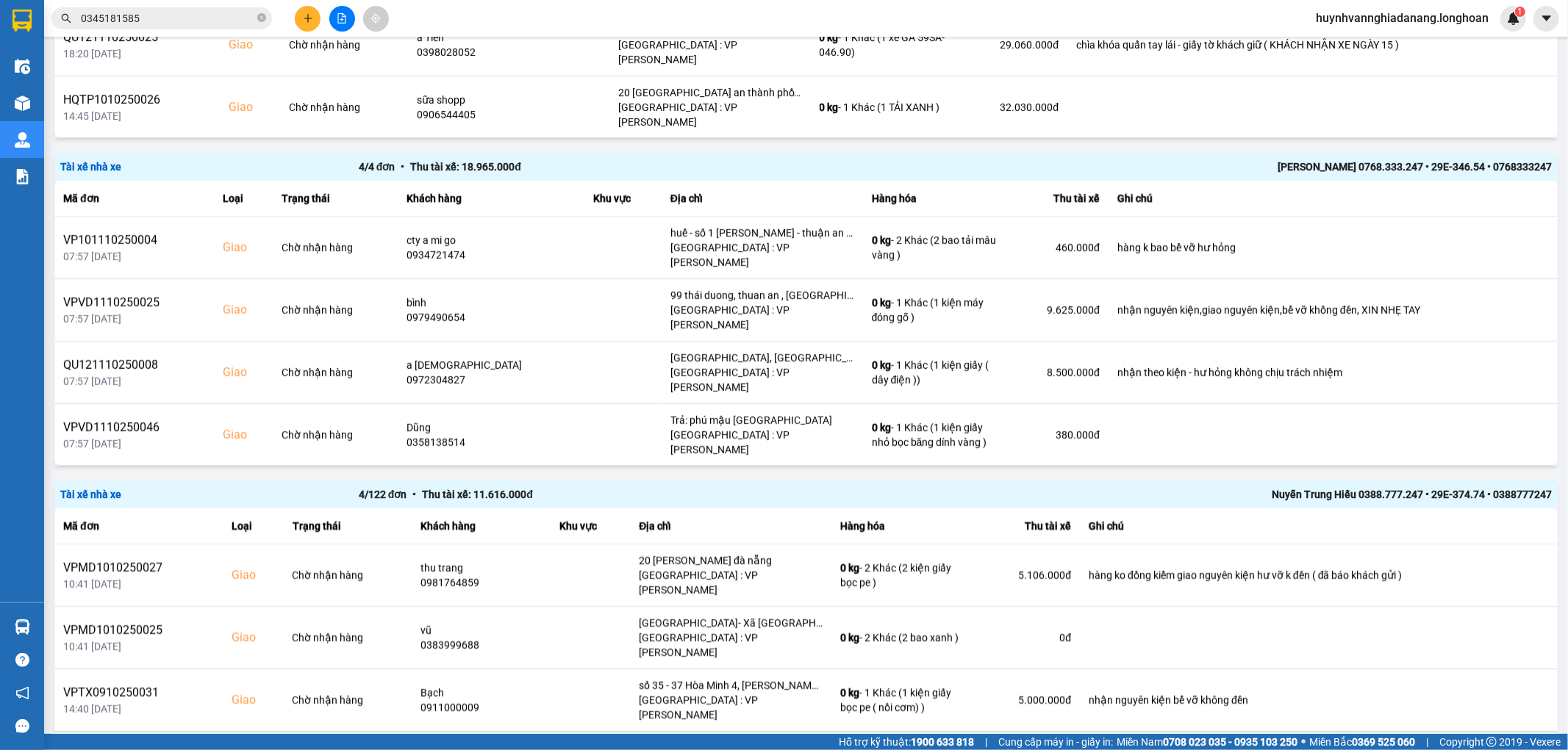
scroll to position [724, 0]
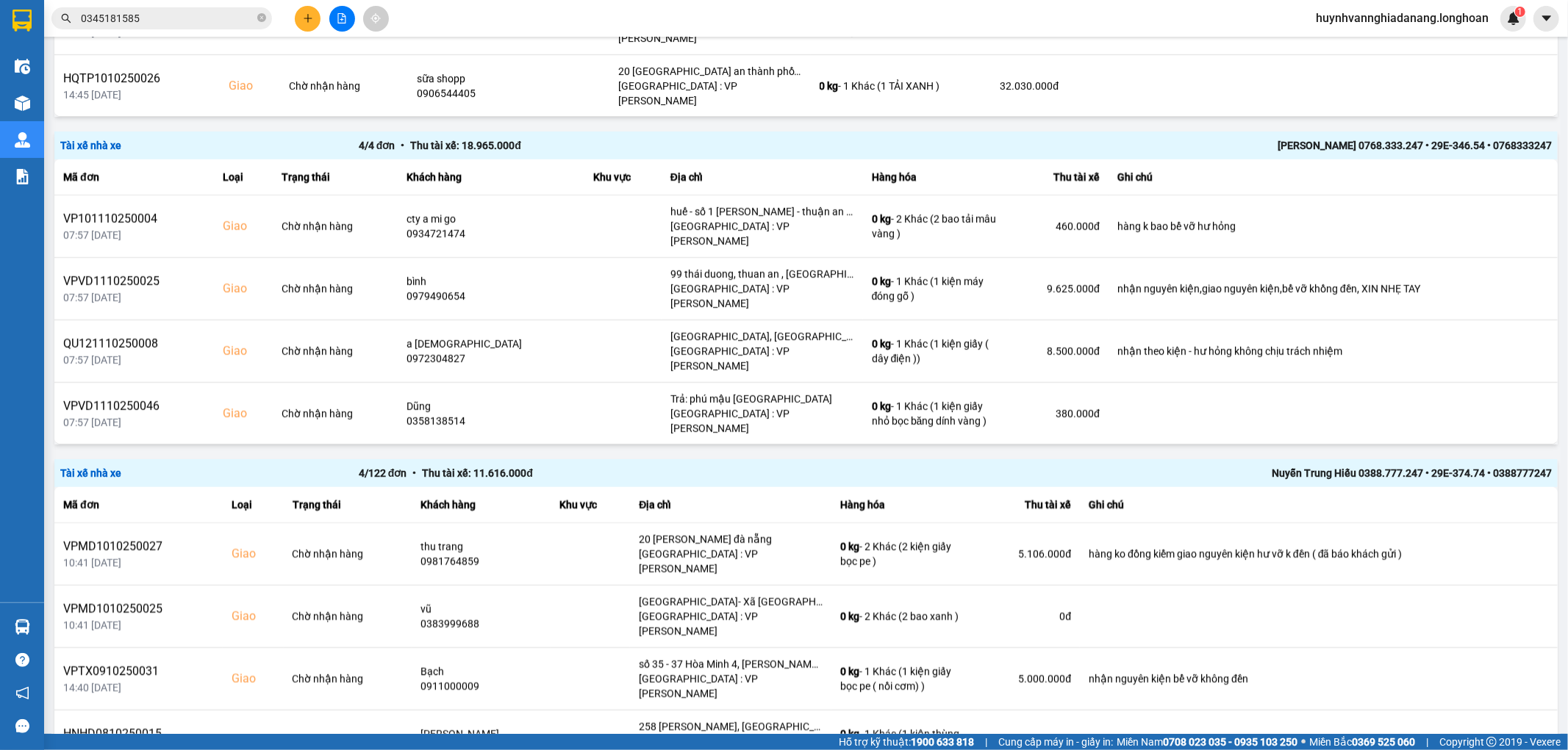
click at [1519, 678] on div "100 / trang" at bounding box center [1507, 676] width 54 height 14
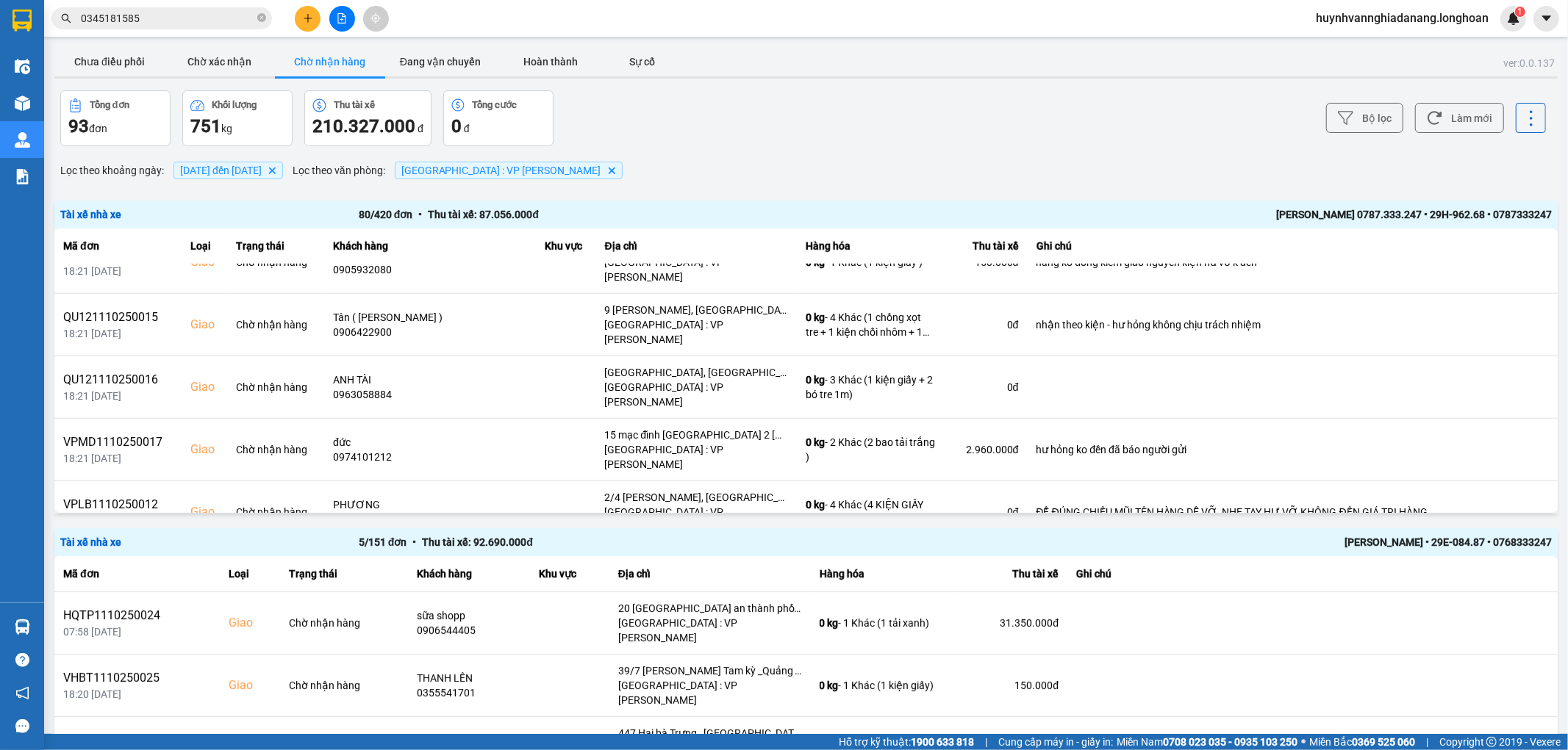
scroll to position [1551, 0]
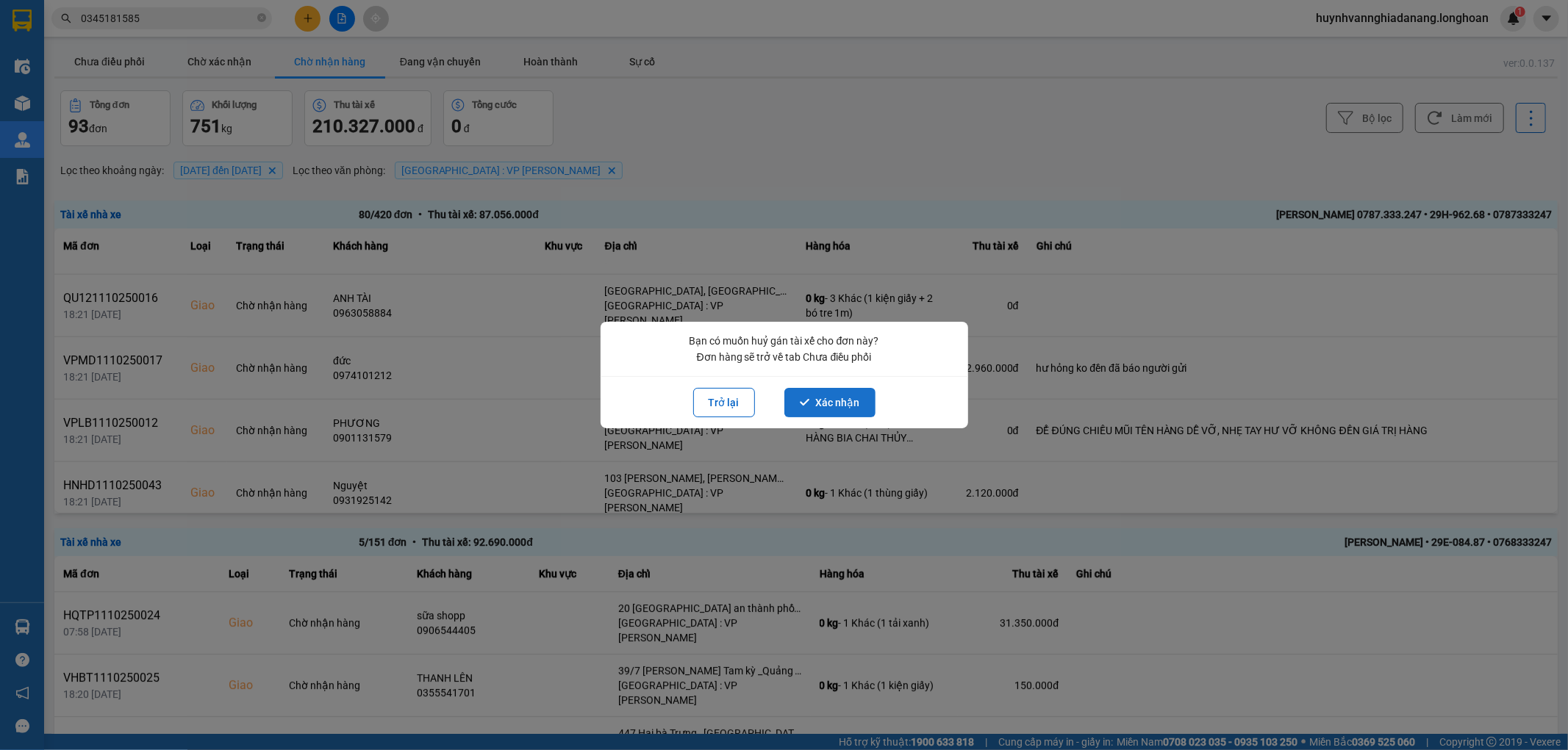
click at [855, 400] on button "Xác nhận" at bounding box center [830, 402] width 91 height 29
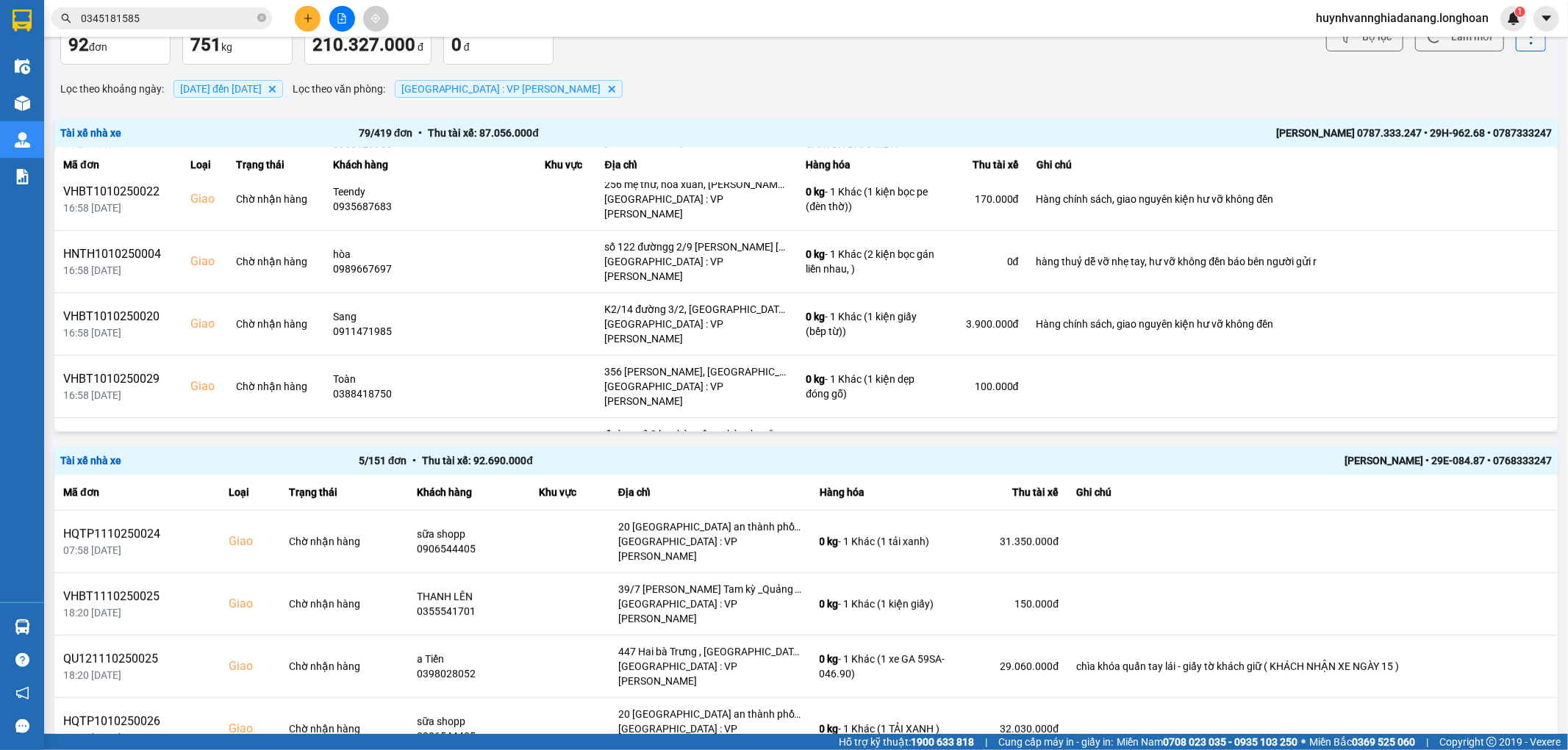
scroll to position [163, 0]
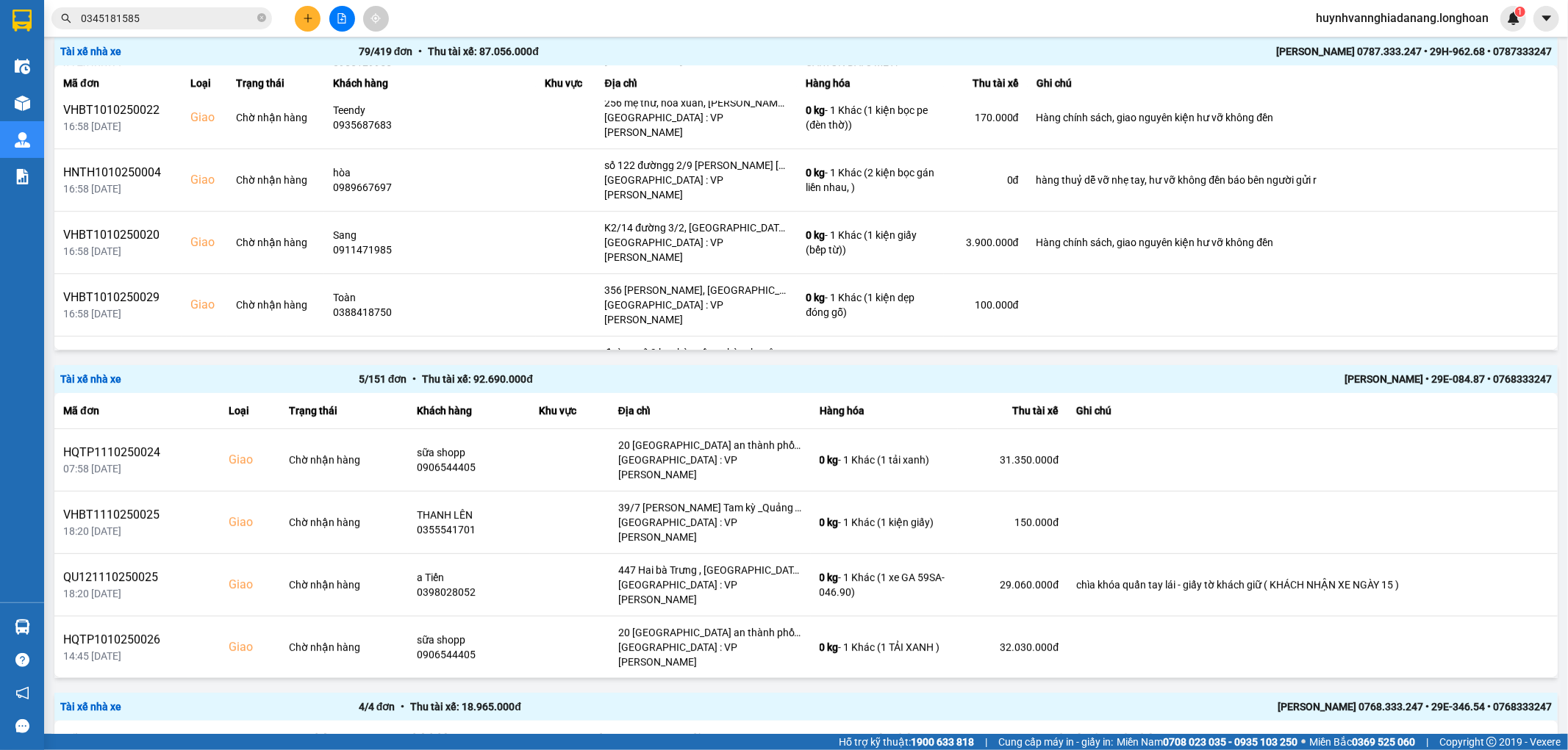
click at [202, 14] on input "0345181585" at bounding box center [168, 18] width 174 height 16
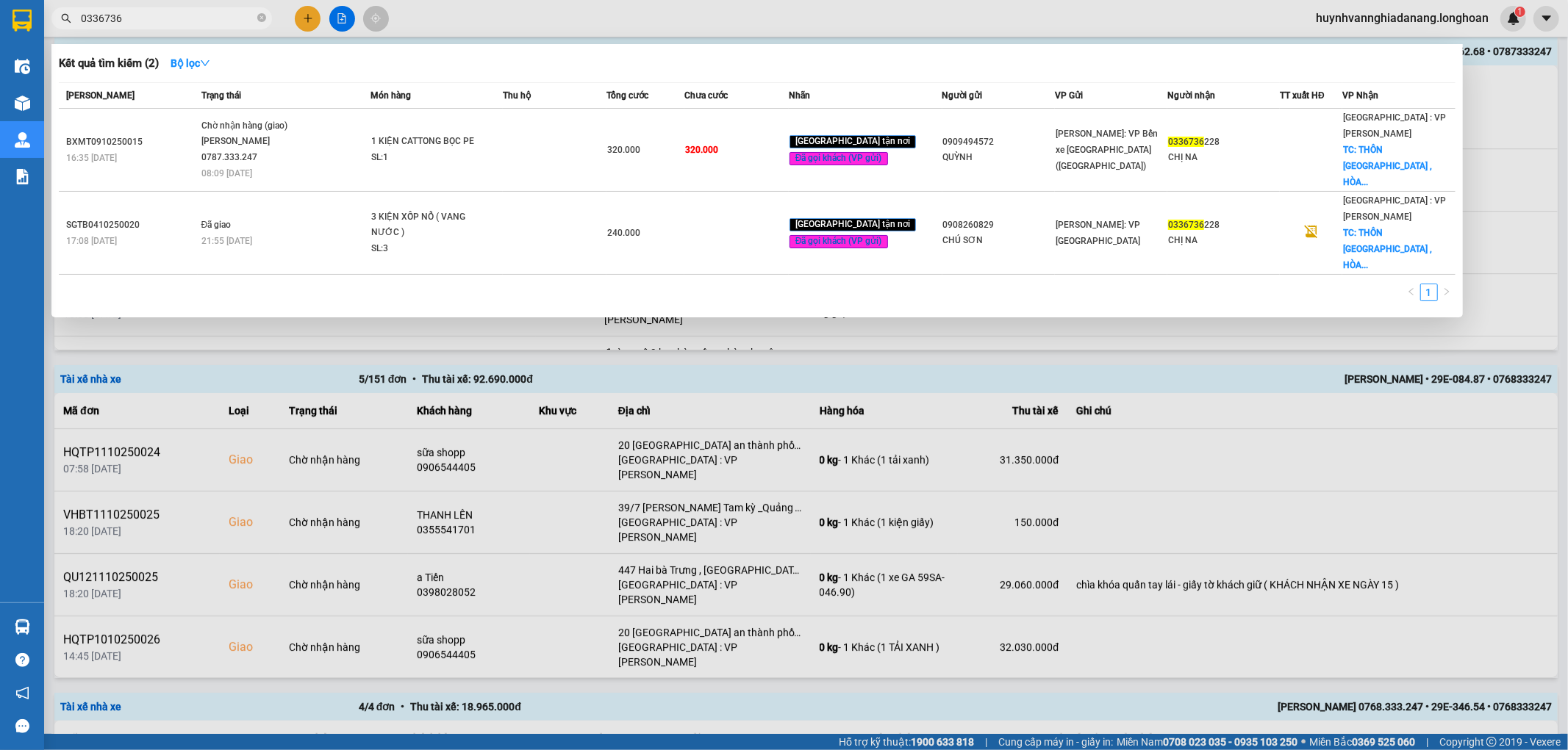
click at [1533, 177] on div at bounding box center [784, 375] width 1568 height 750
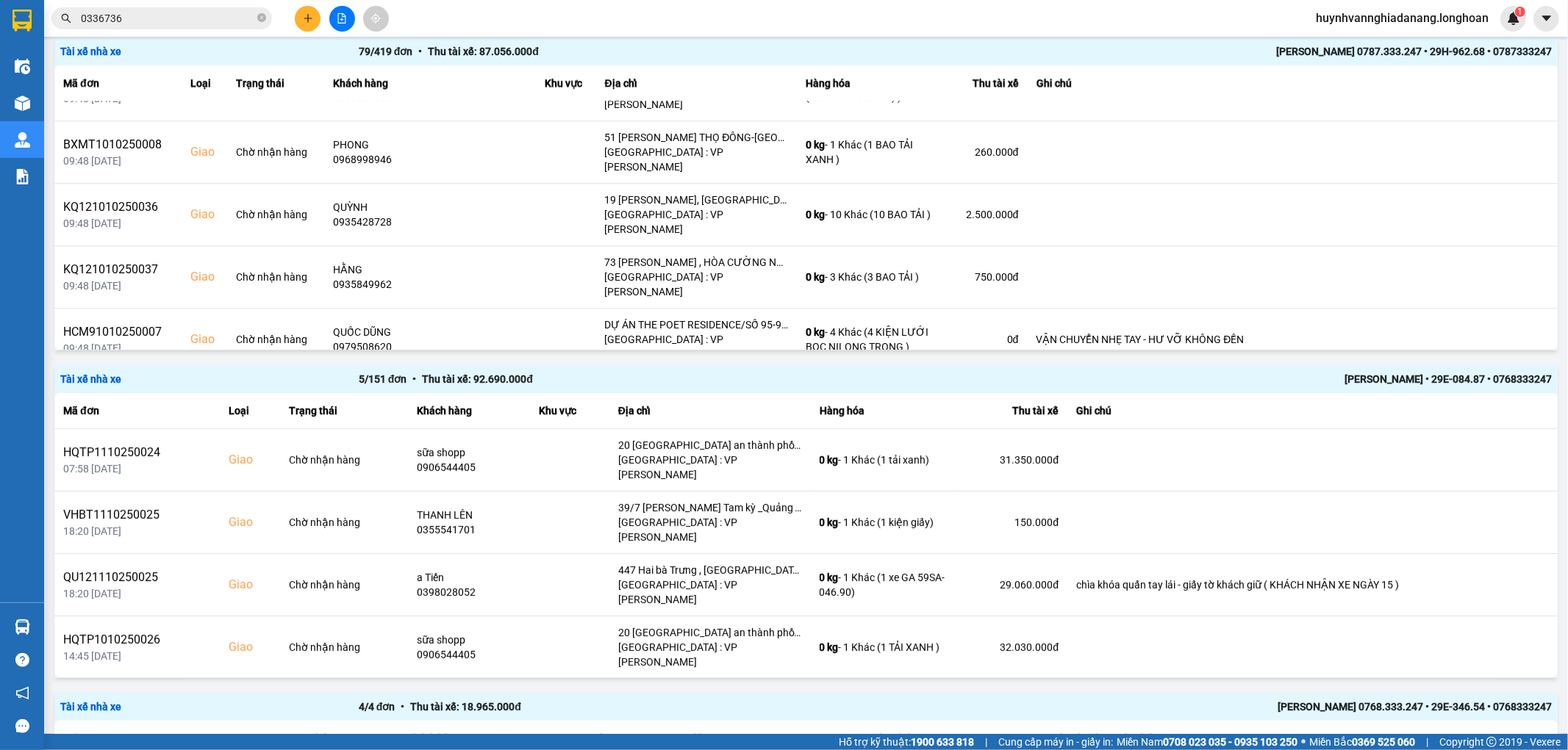
scroll to position [3191, 0]
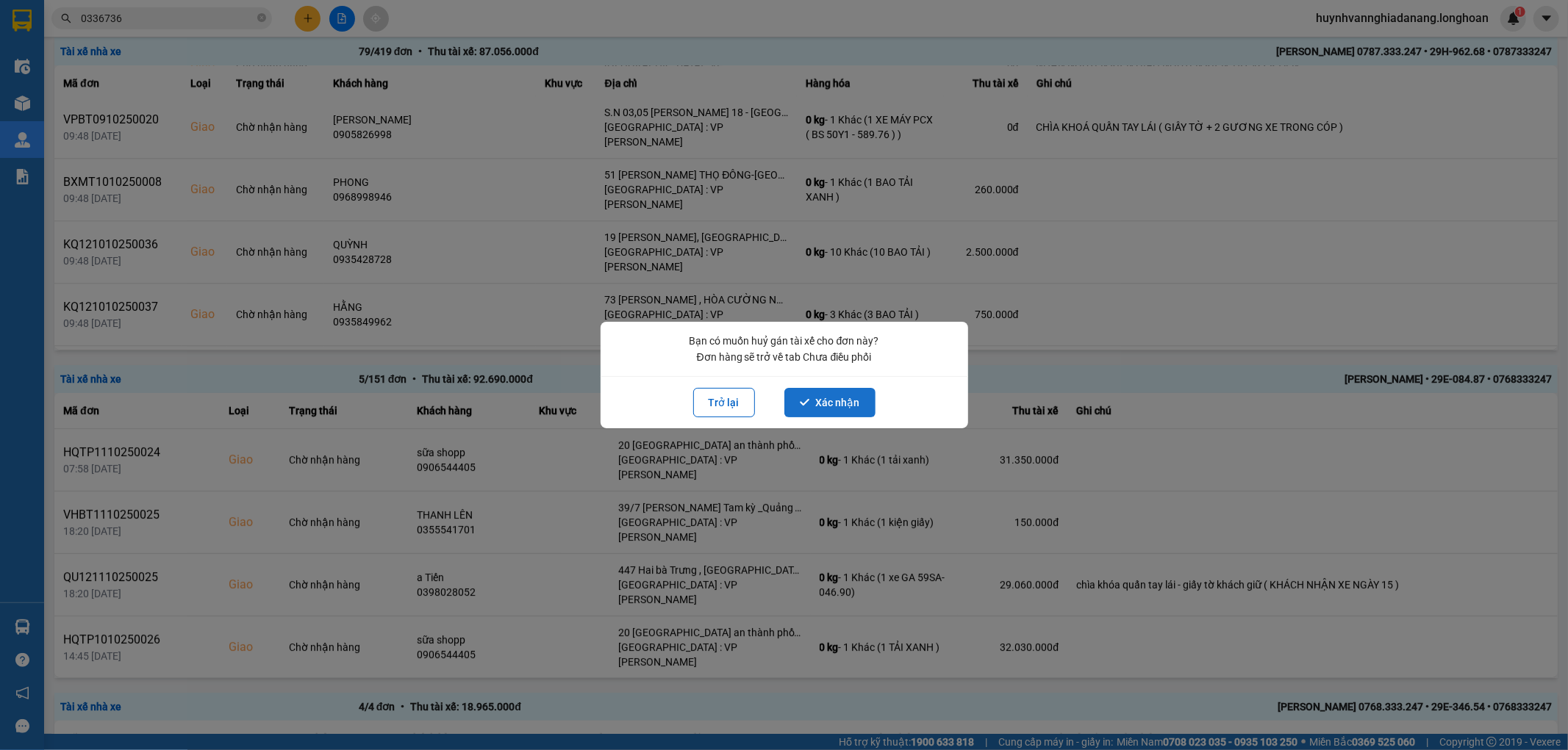
click at [848, 405] on button "Xác nhận" at bounding box center [830, 402] width 91 height 29
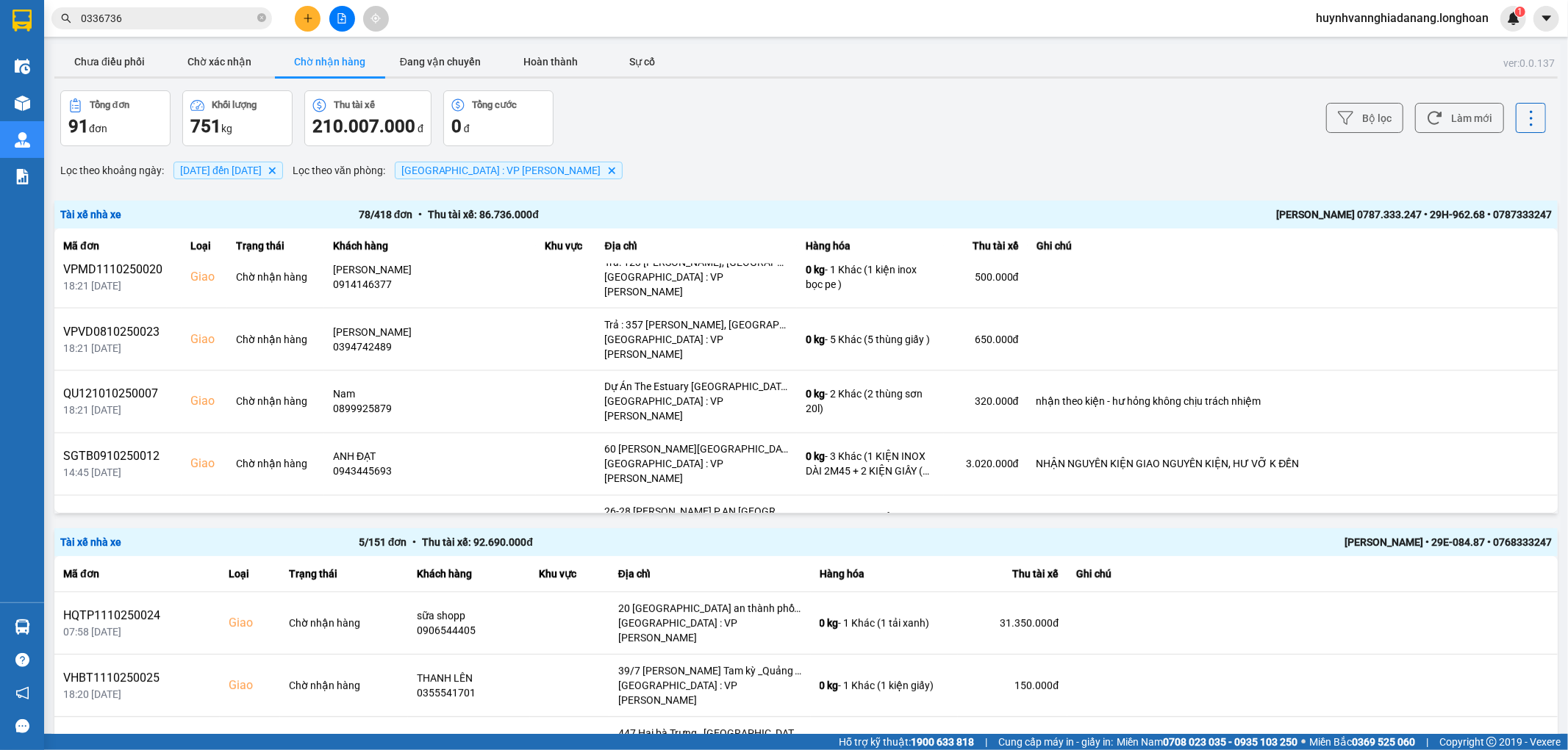
scroll to position [2287, 0]
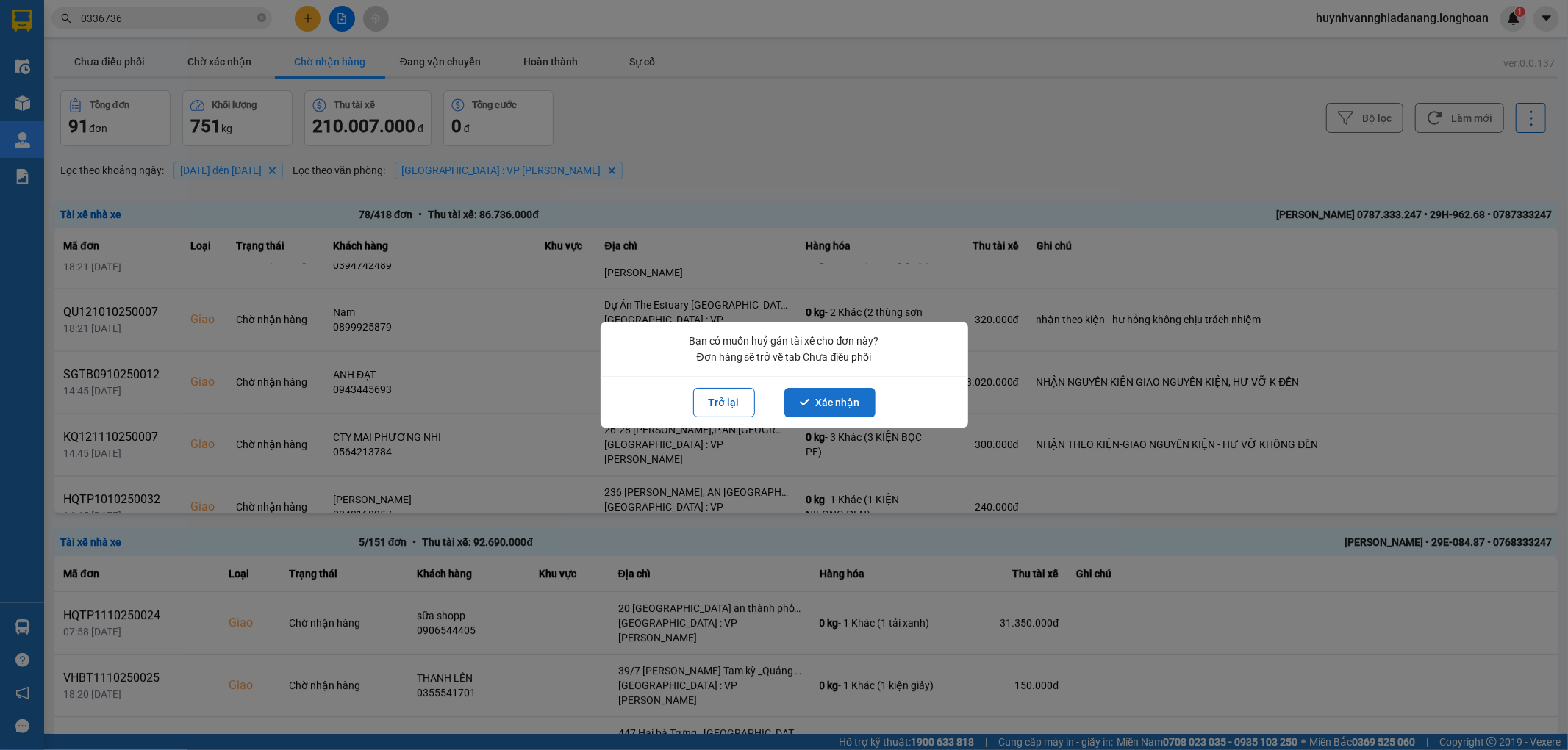
click at [825, 406] on button "Xác nhận" at bounding box center [830, 402] width 91 height 29
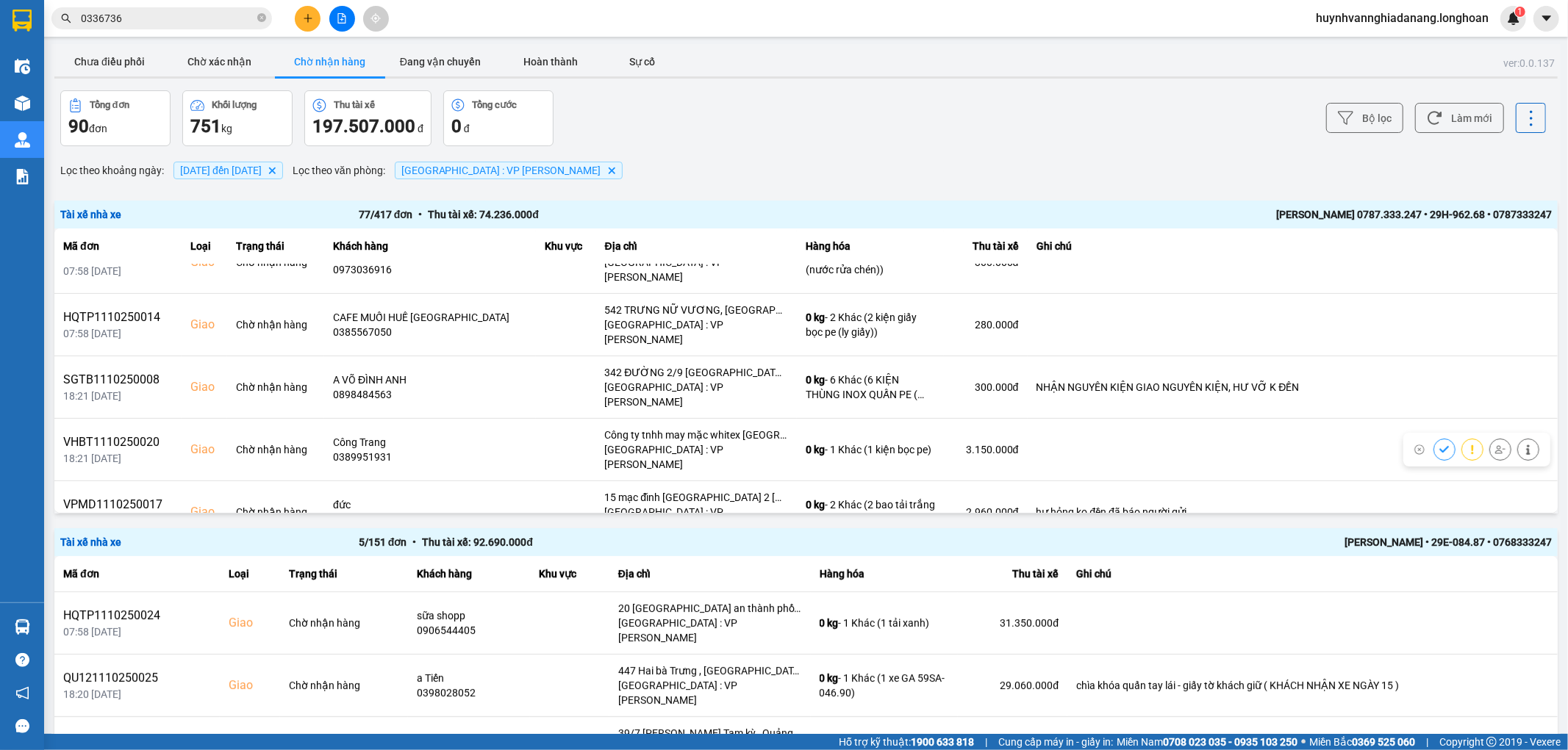
scroll to position [489, 0]
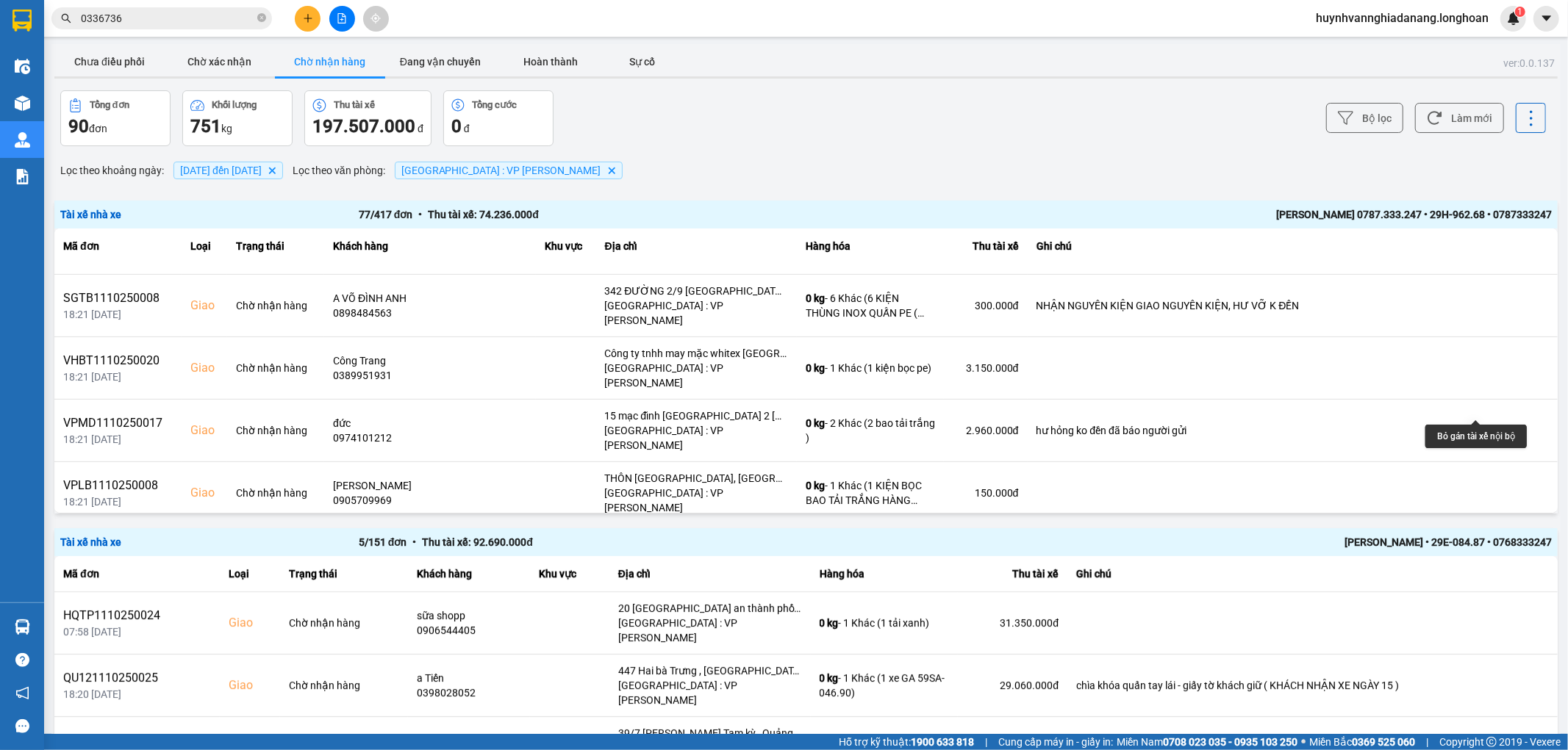
click at [1496, 551] on icon at bounding box center [1501, 556] width 10 height 10
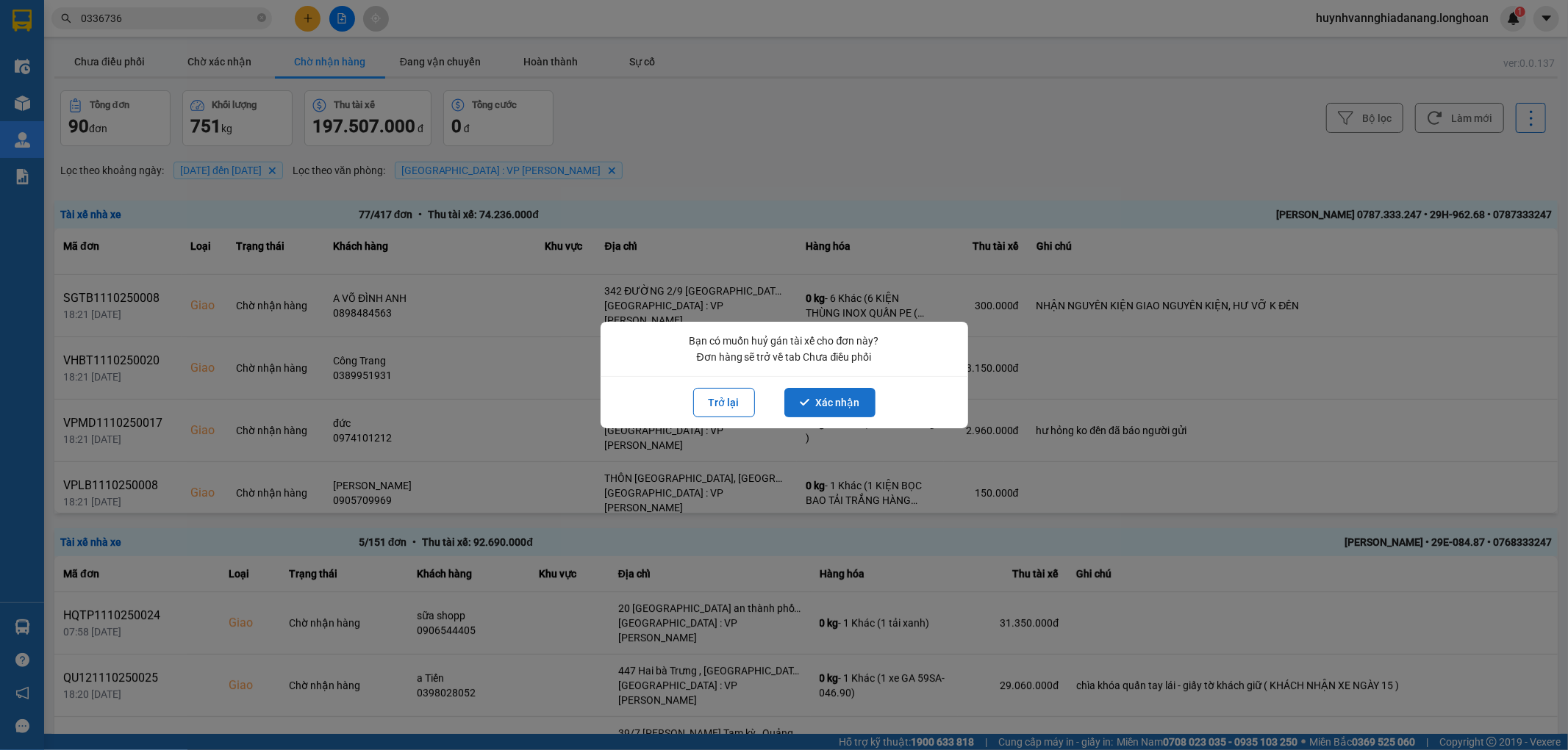
click at [852, 401] on button "Xác nhận" at bounding box center [830, 402] width 91 height 29
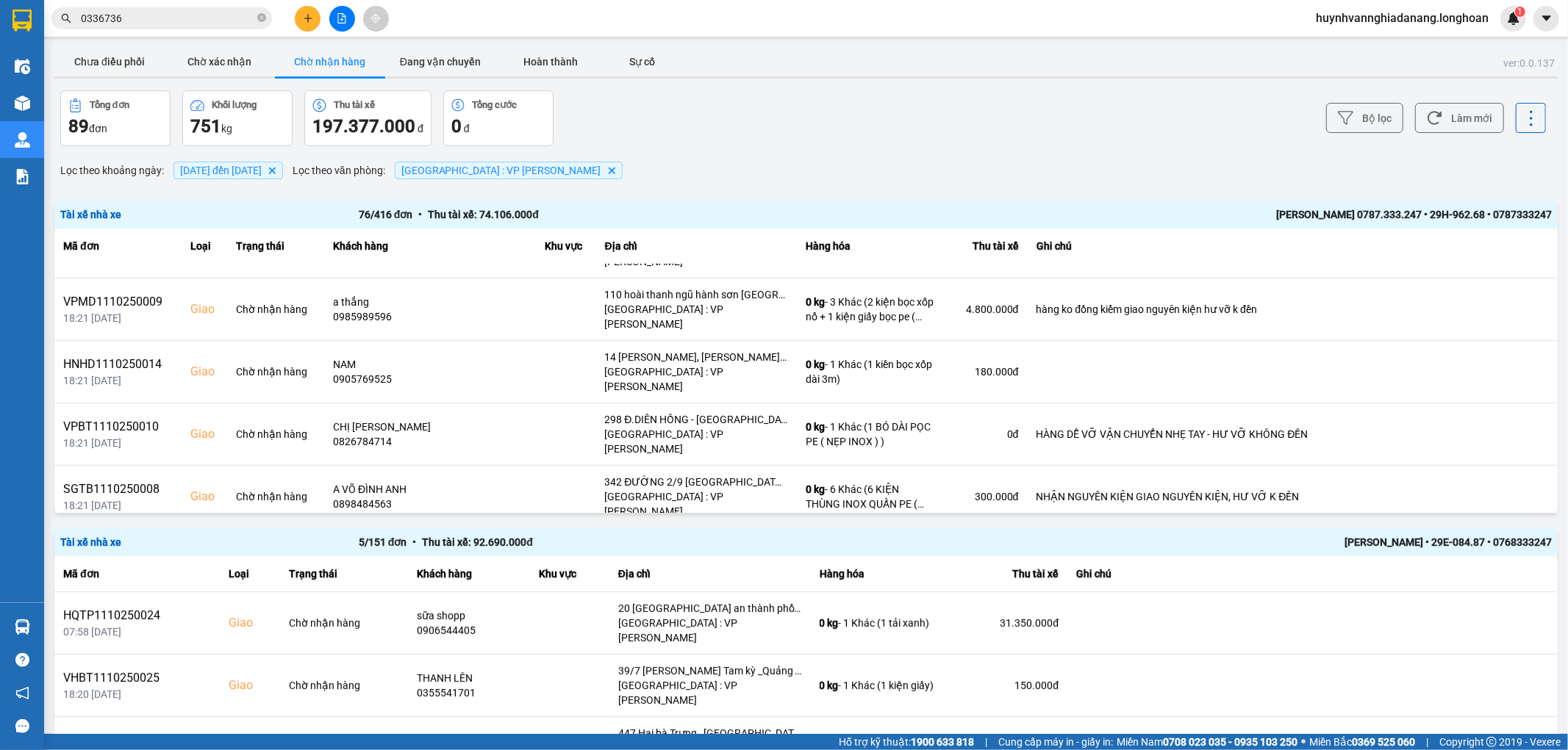
scroll to position [898, 0]
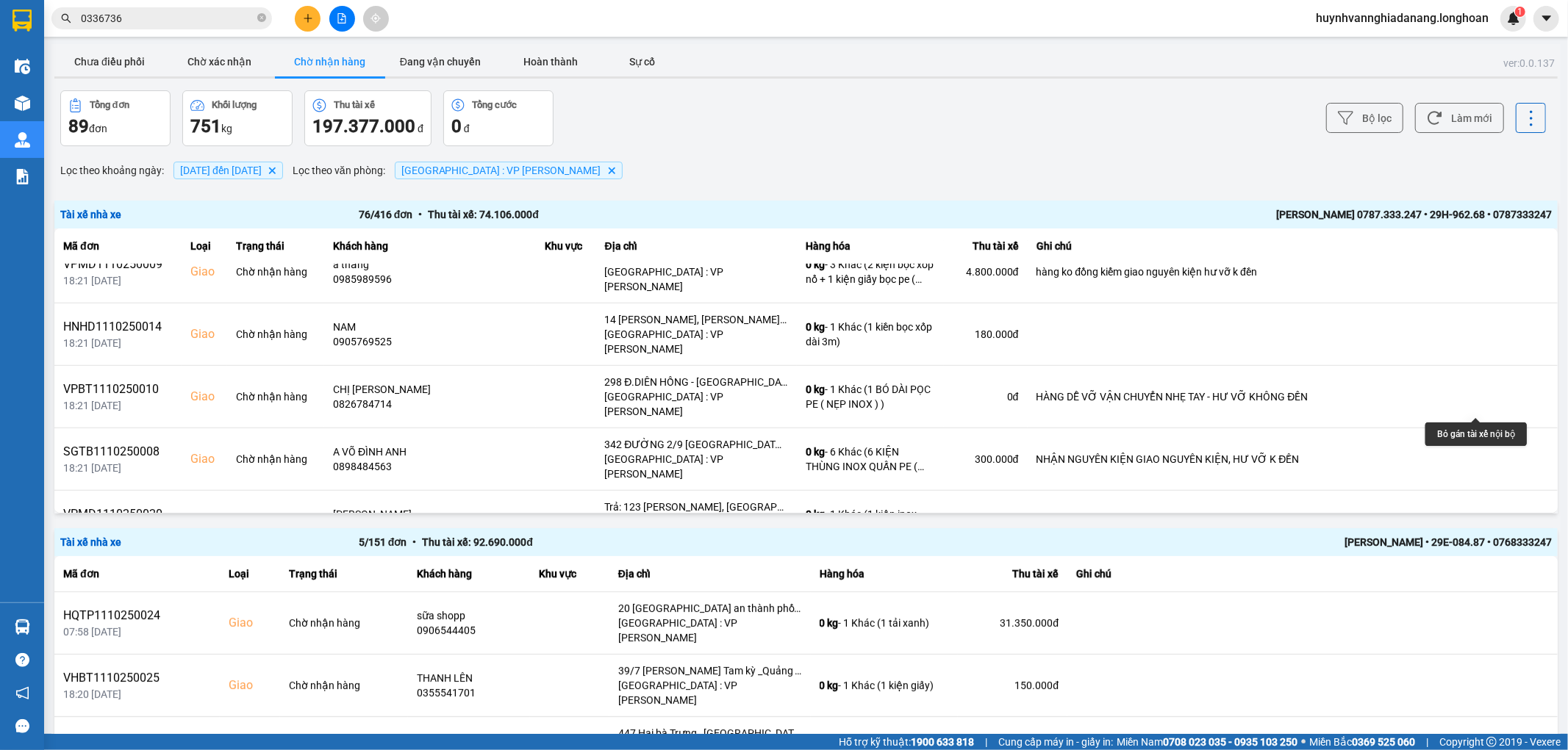
click at [1496, 642] on icon at bounding box center [1501, 647] width 10 height 10
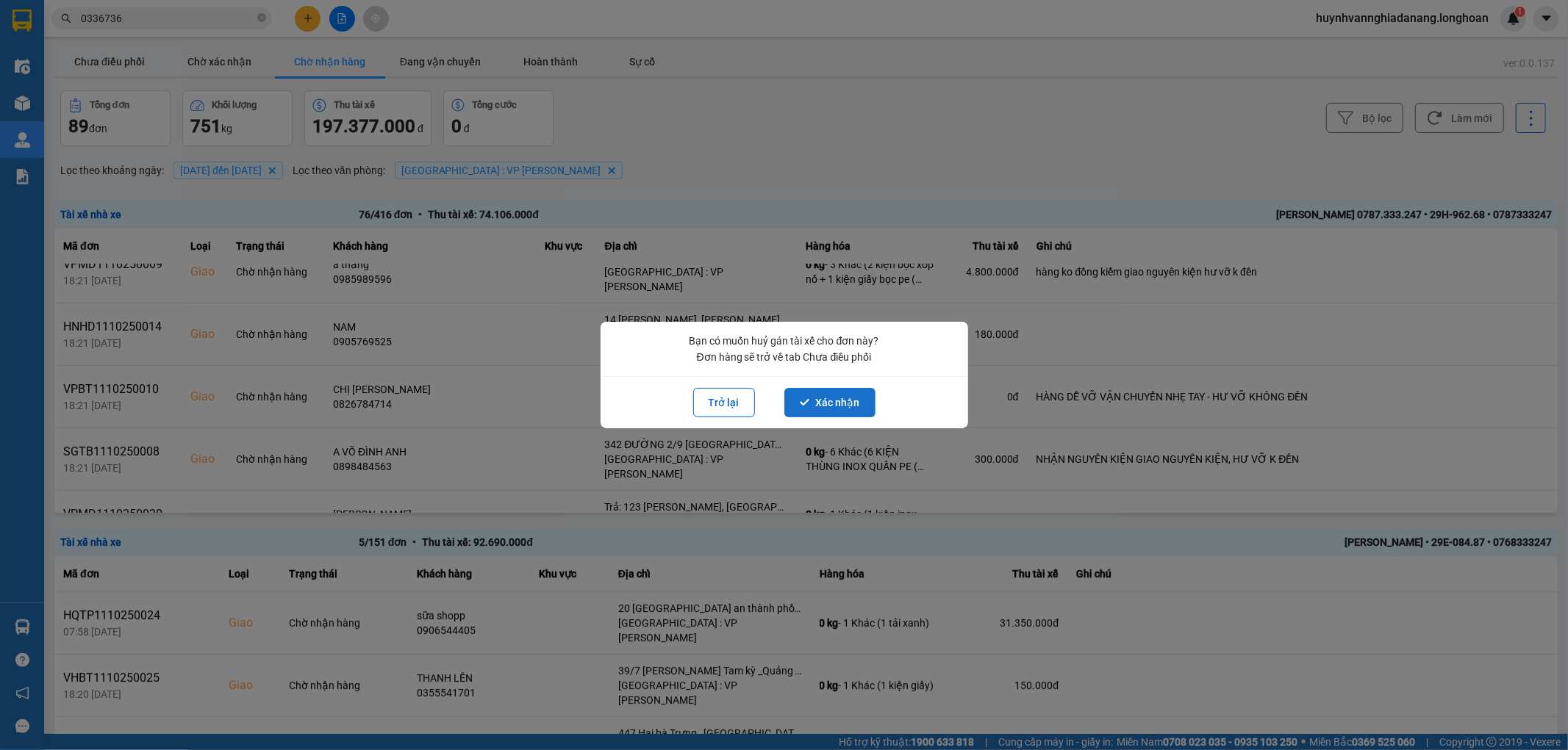
click at [836, 401] on button "Xác nhận" at bounding box center [830, 402] width 91 height 29
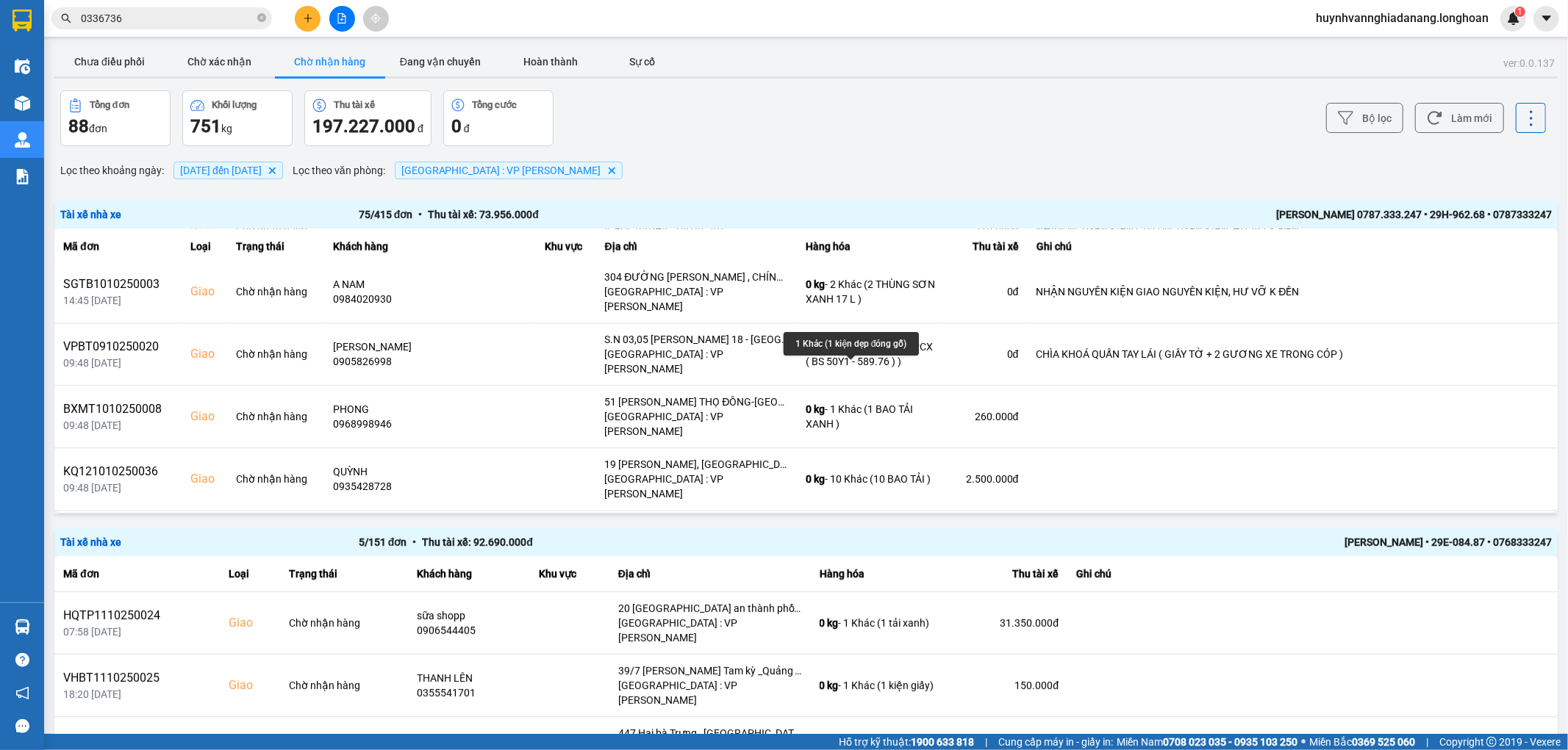
scroll to position [3021, 0]
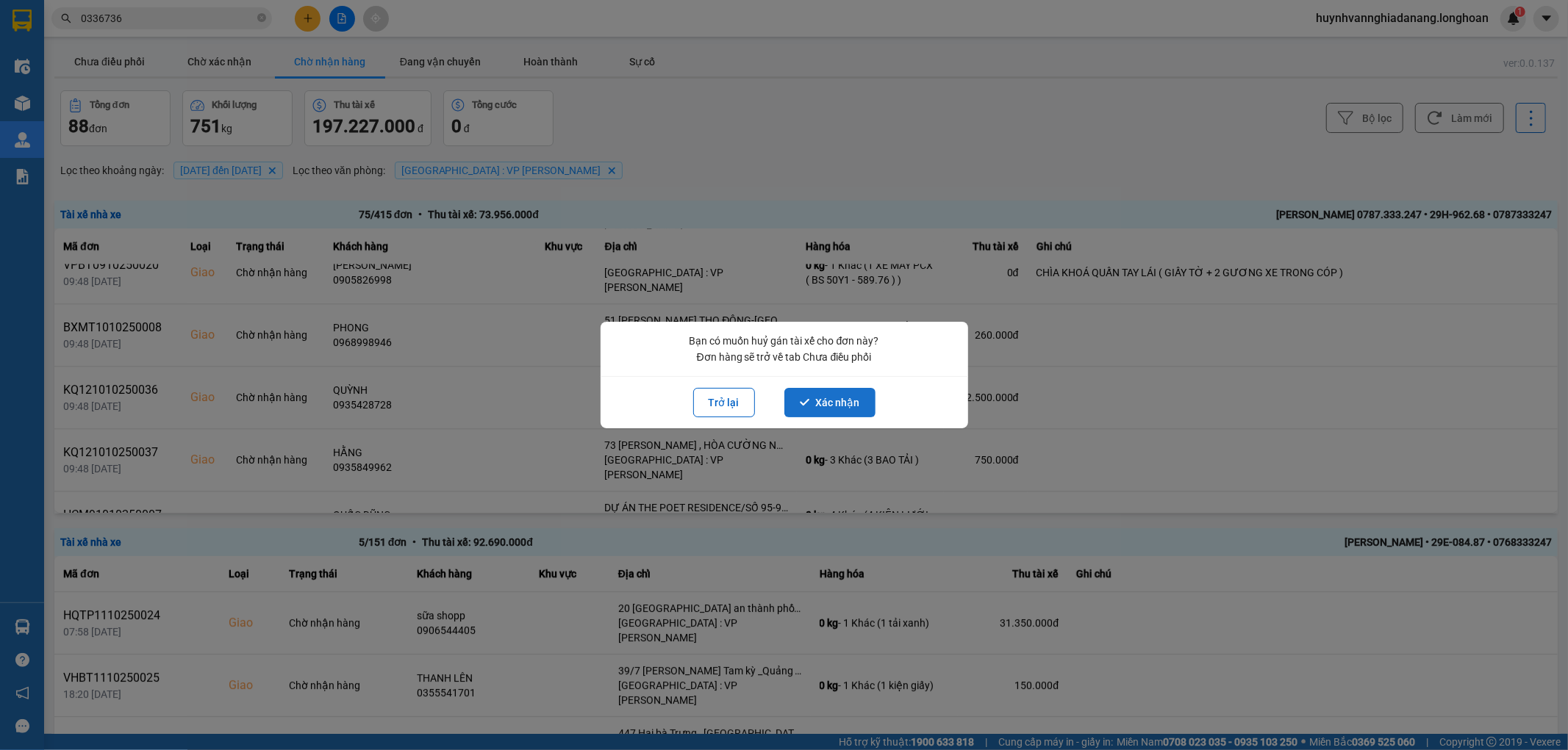
click at [826, 406] on button "Xác nhận" at bounding box center [830, 402] width 91 height 29
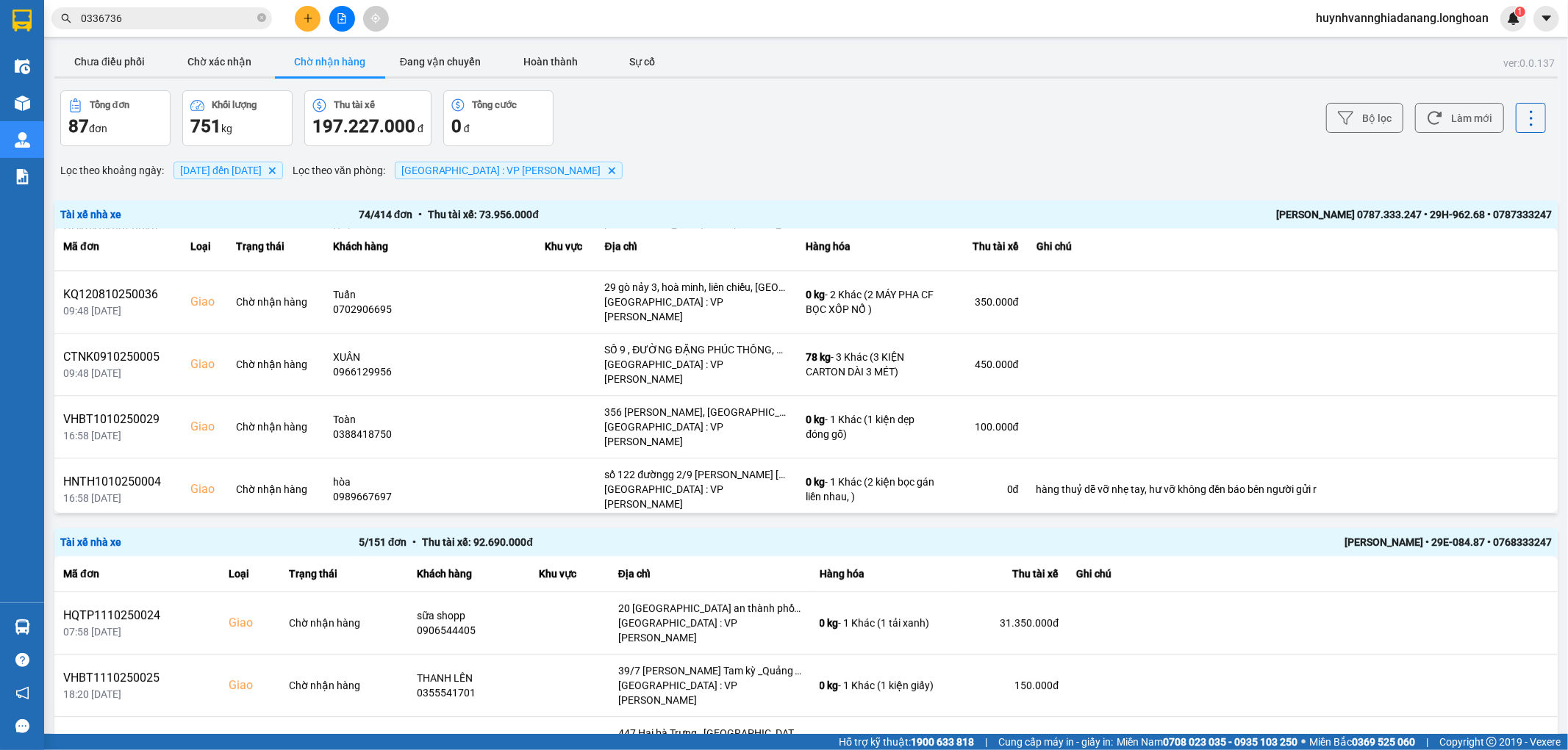
scroll to position [3509, 0]
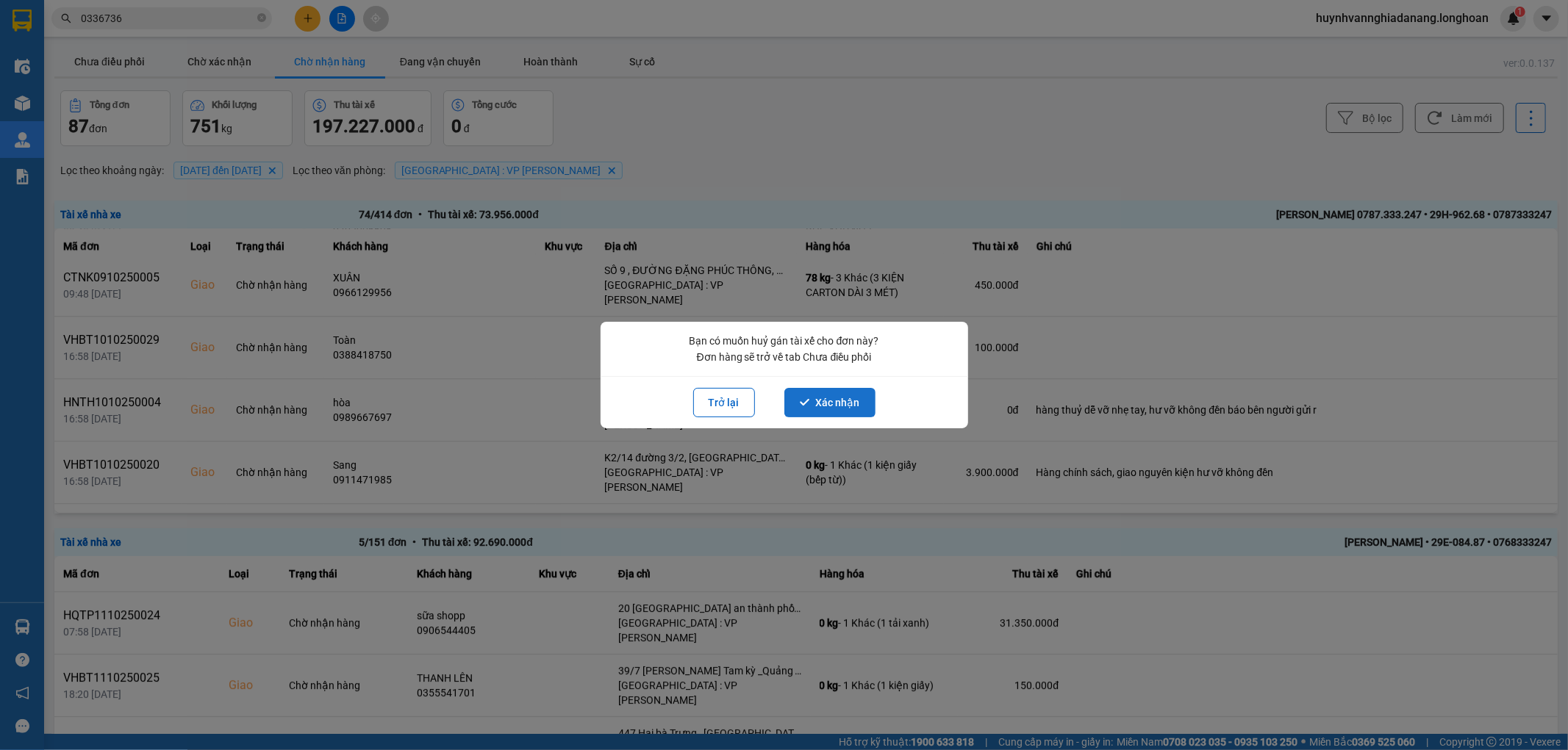
click at [859, 405] on button "Xác nhận" at bounding box center [830, 402] width 91 height 29
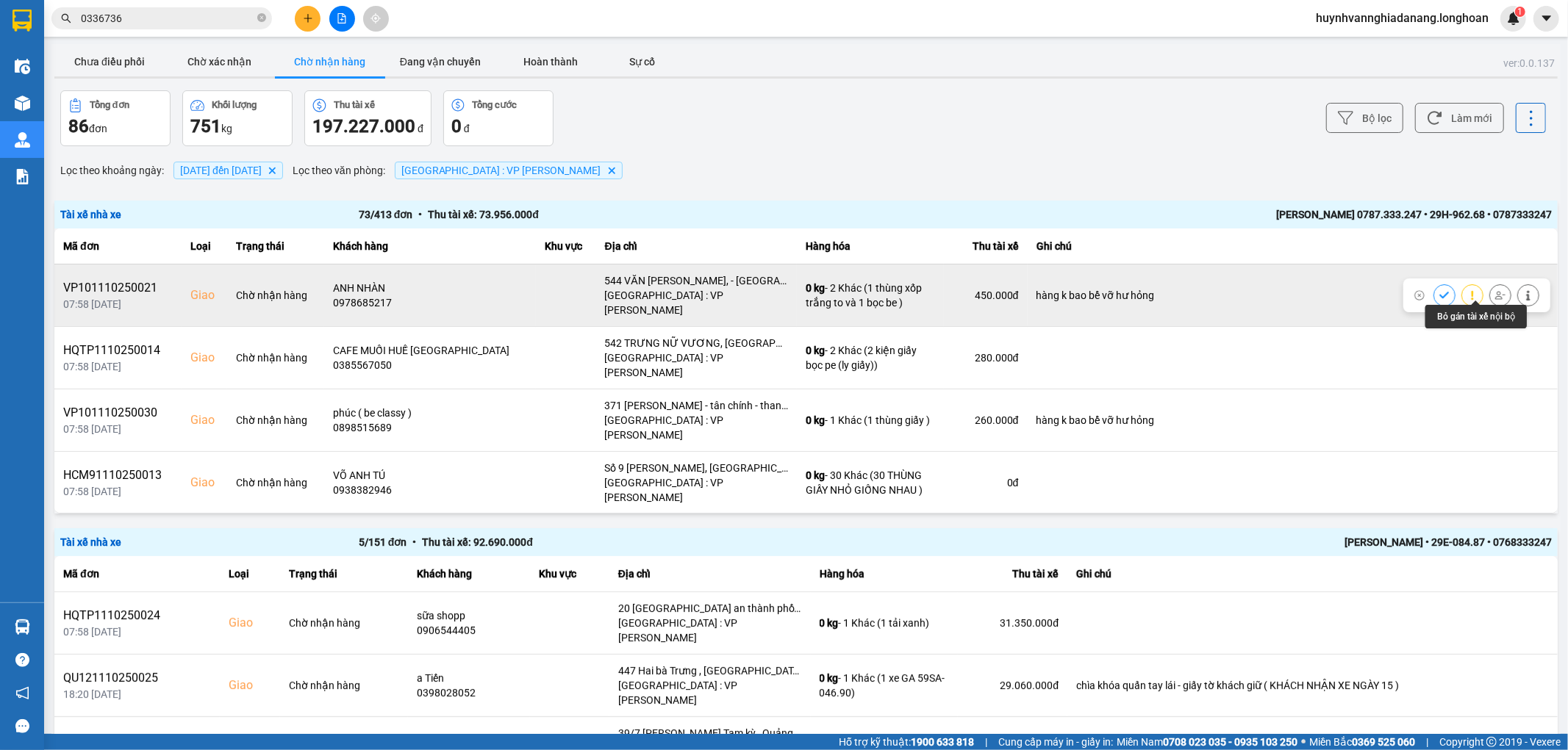
click at [1496, 291] on icon at bounding box center [1501, 296] width 10 height 10
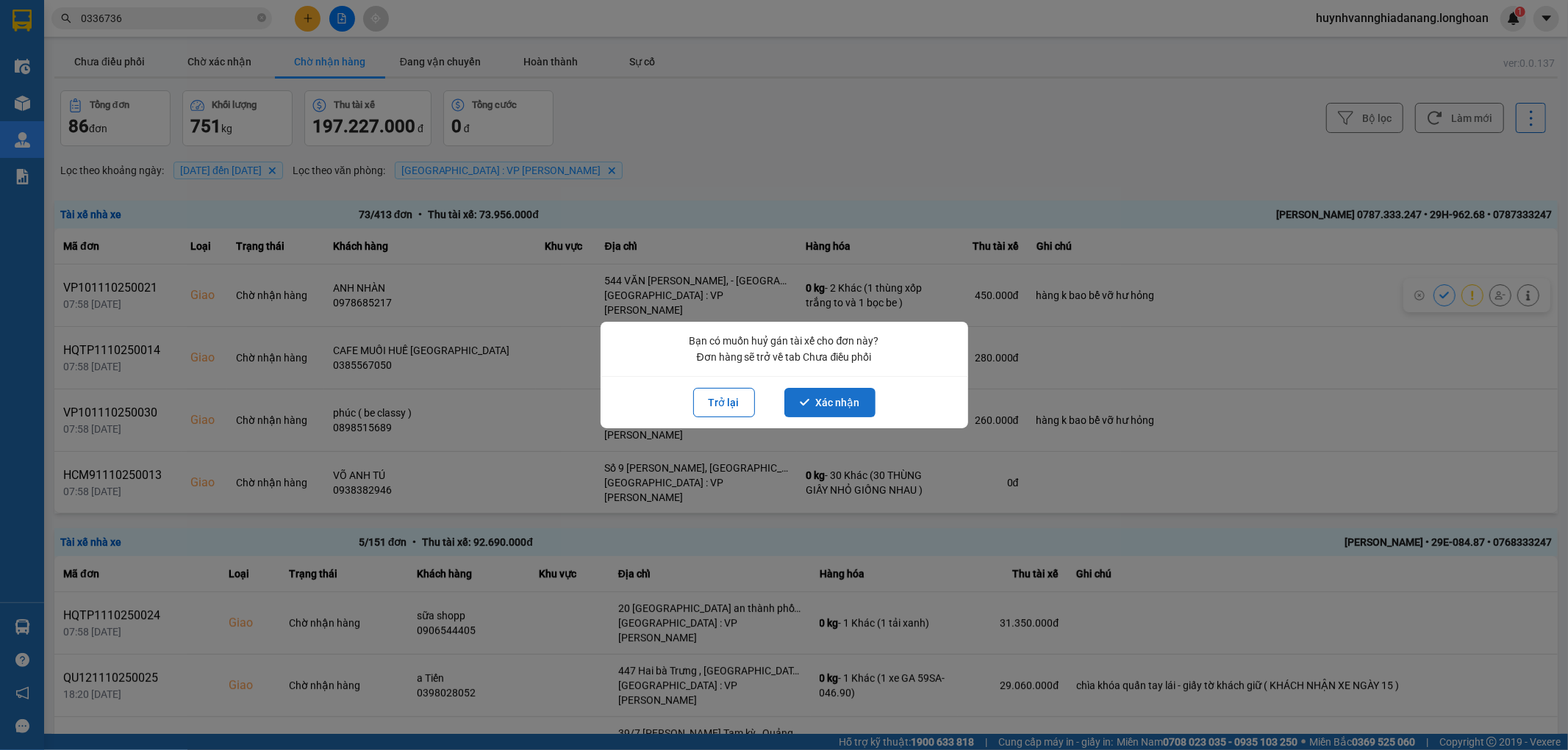
click at [844, 404] on button "Xác nhận" at bounding box center [830, 402] width 91 height 29
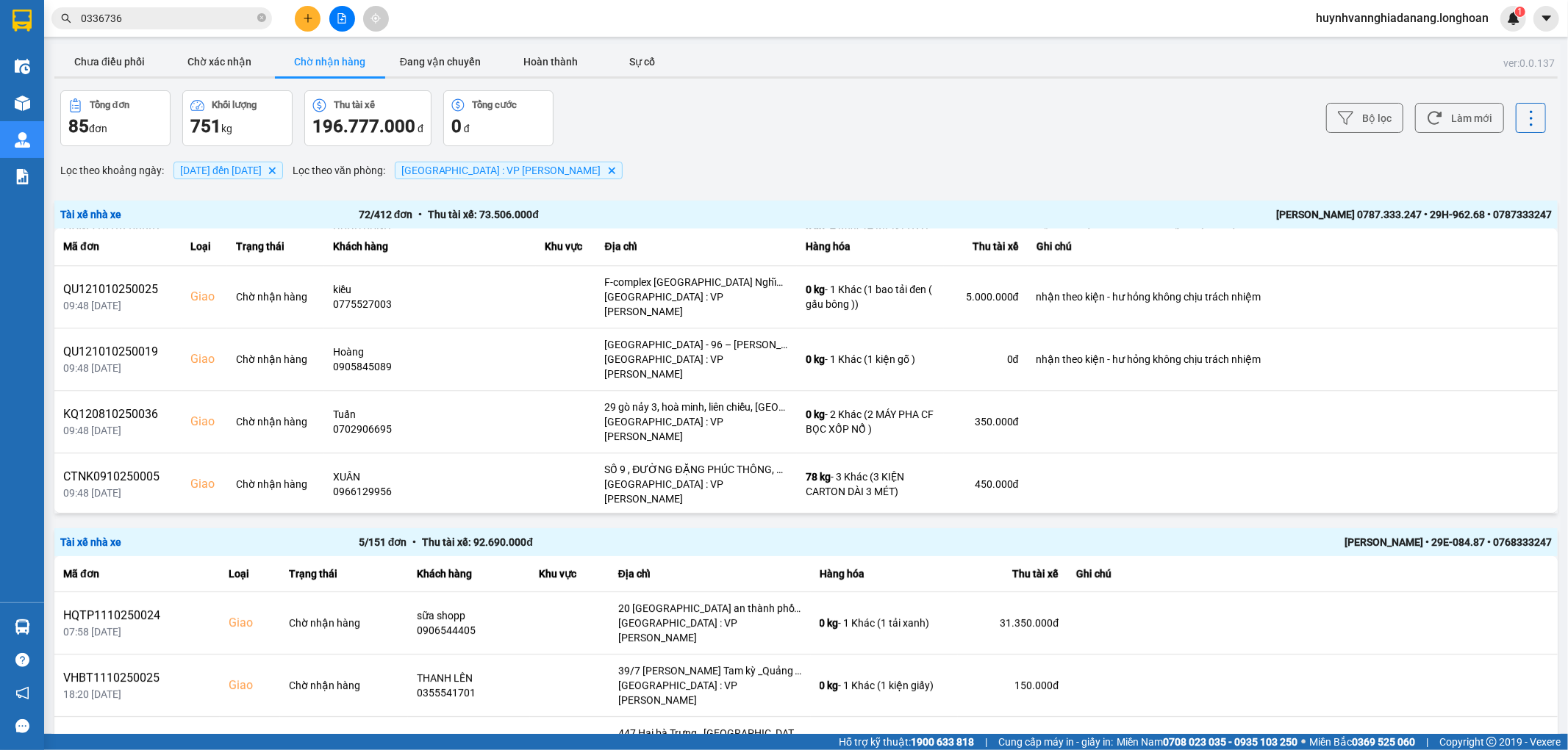
scroll to position [3266, 0]
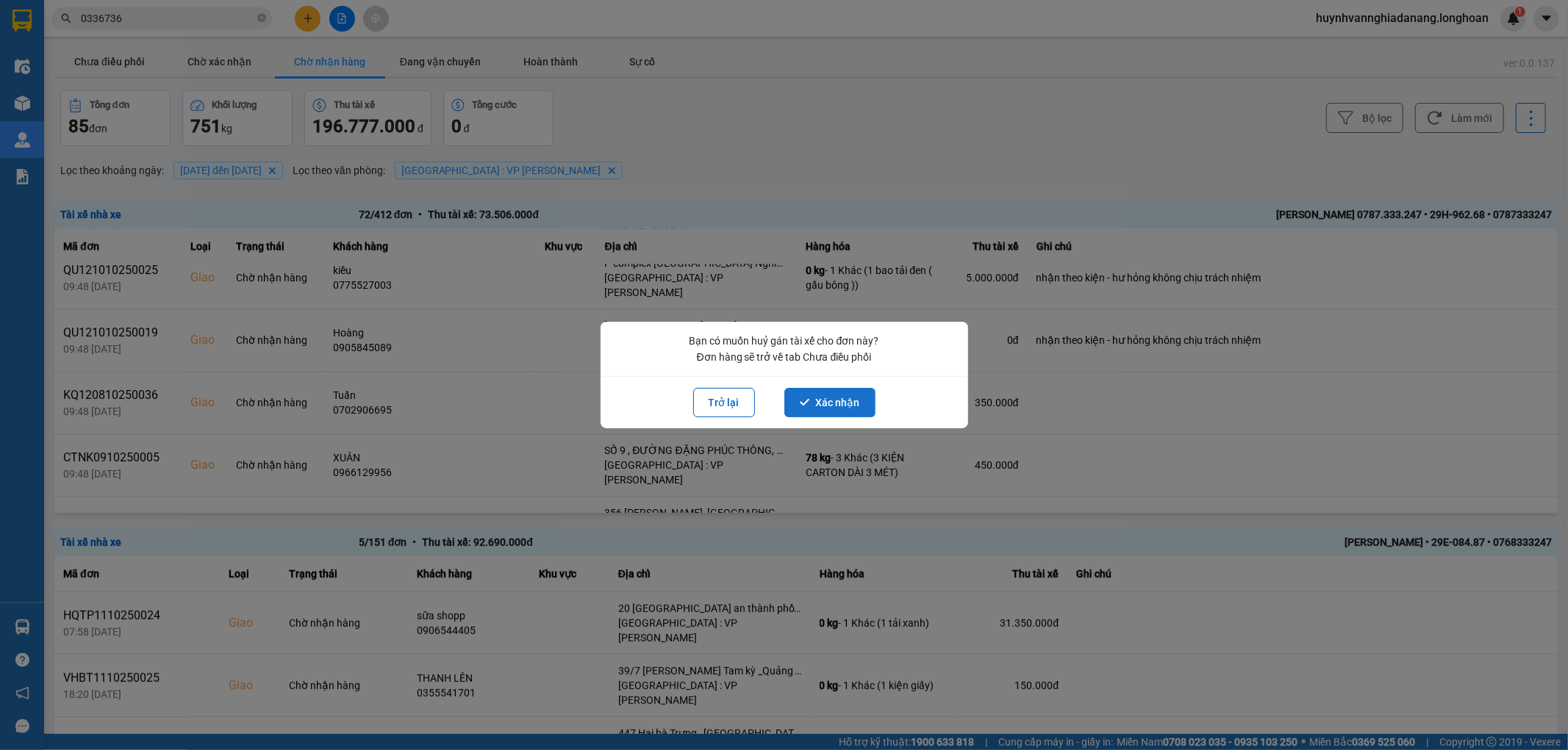
click at [836, 404] on button "Xác nhận" at bounding box center [830, 402] width 91 height 29
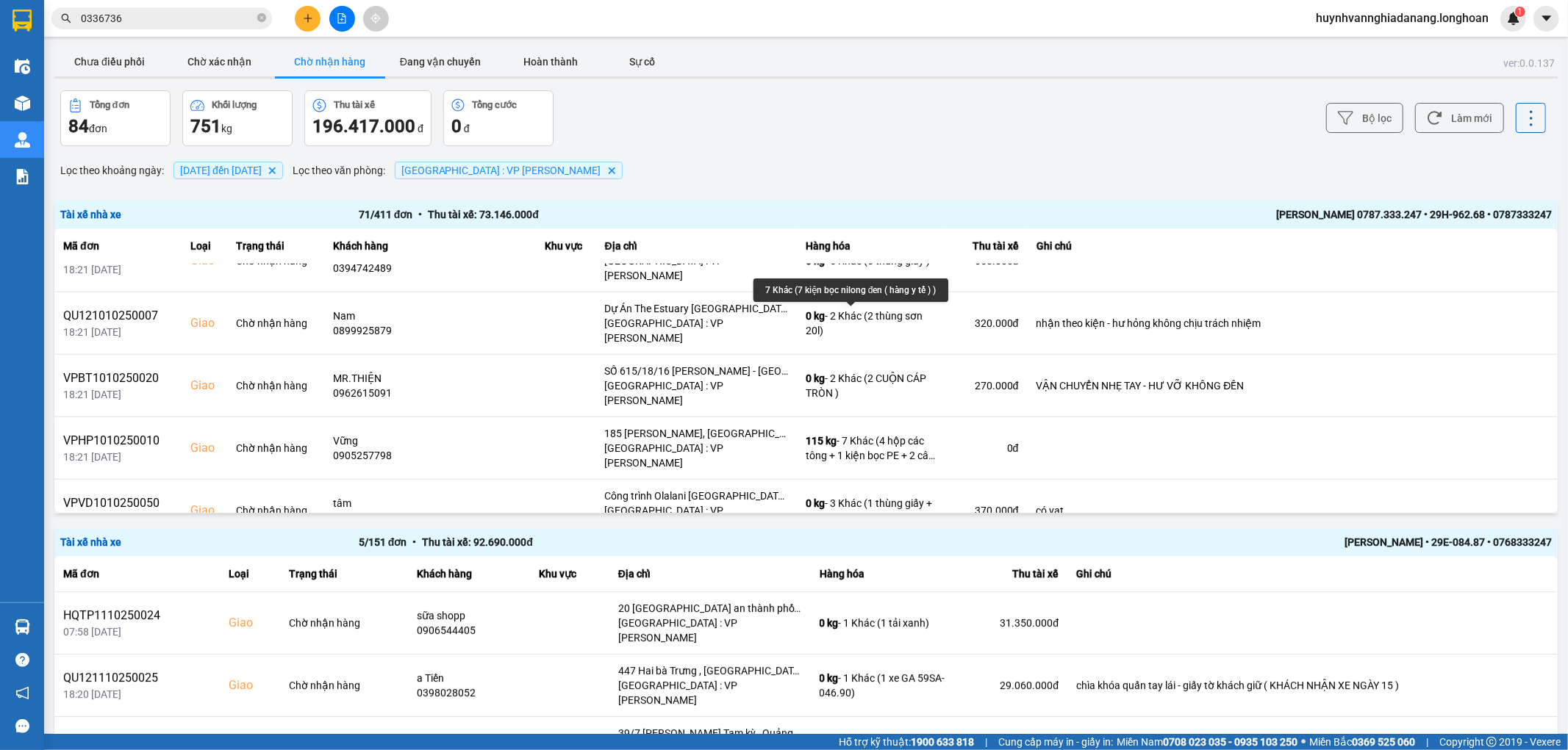
scroll to position [1551, 0]
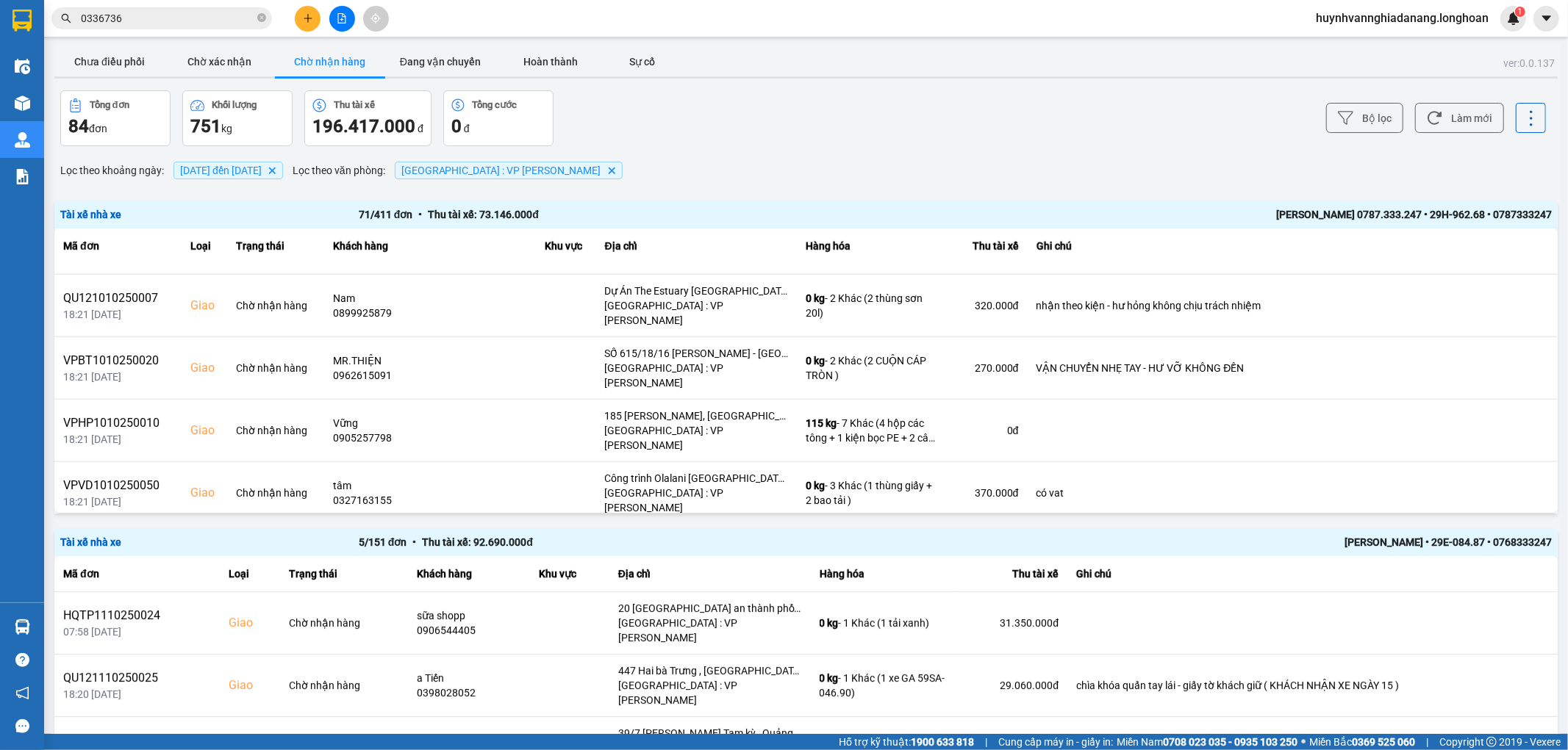
click at [1496, 738] on icon at bounding box center [1501, 743] width 10 height 10
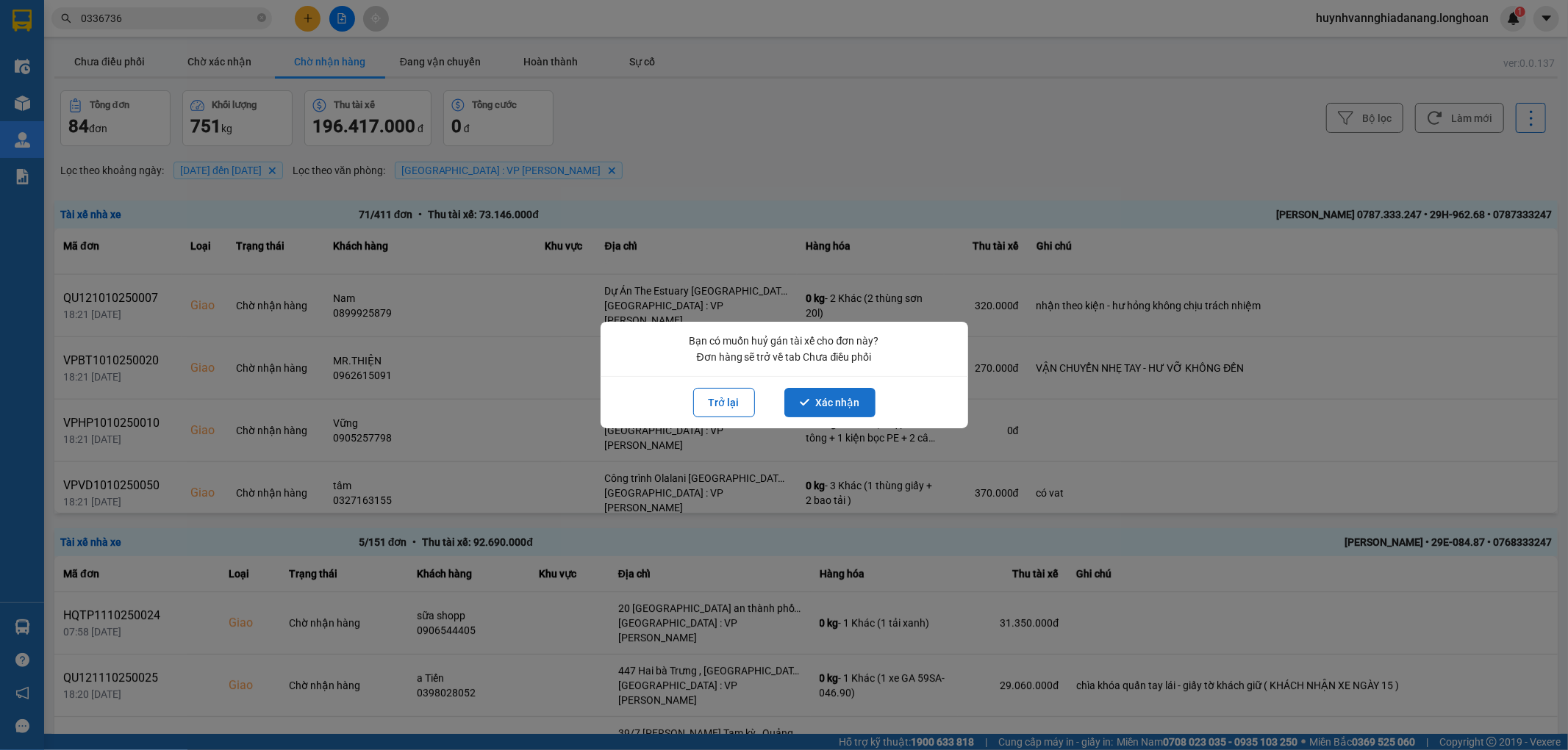
click at [838, 401] on button "Xác nhận" at bounding box center [830, 402] width 91 height 29
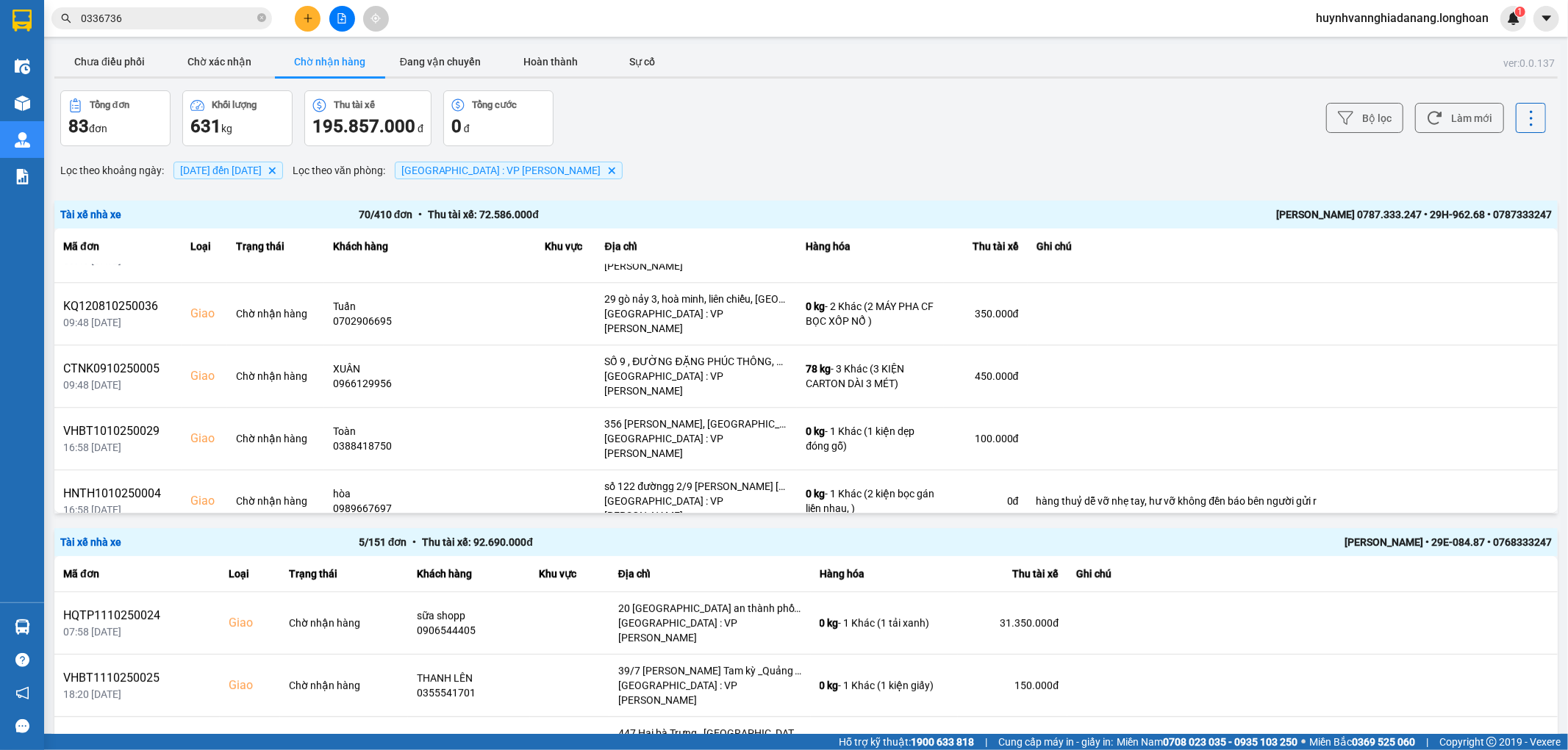
scroll to position [3305, 0]
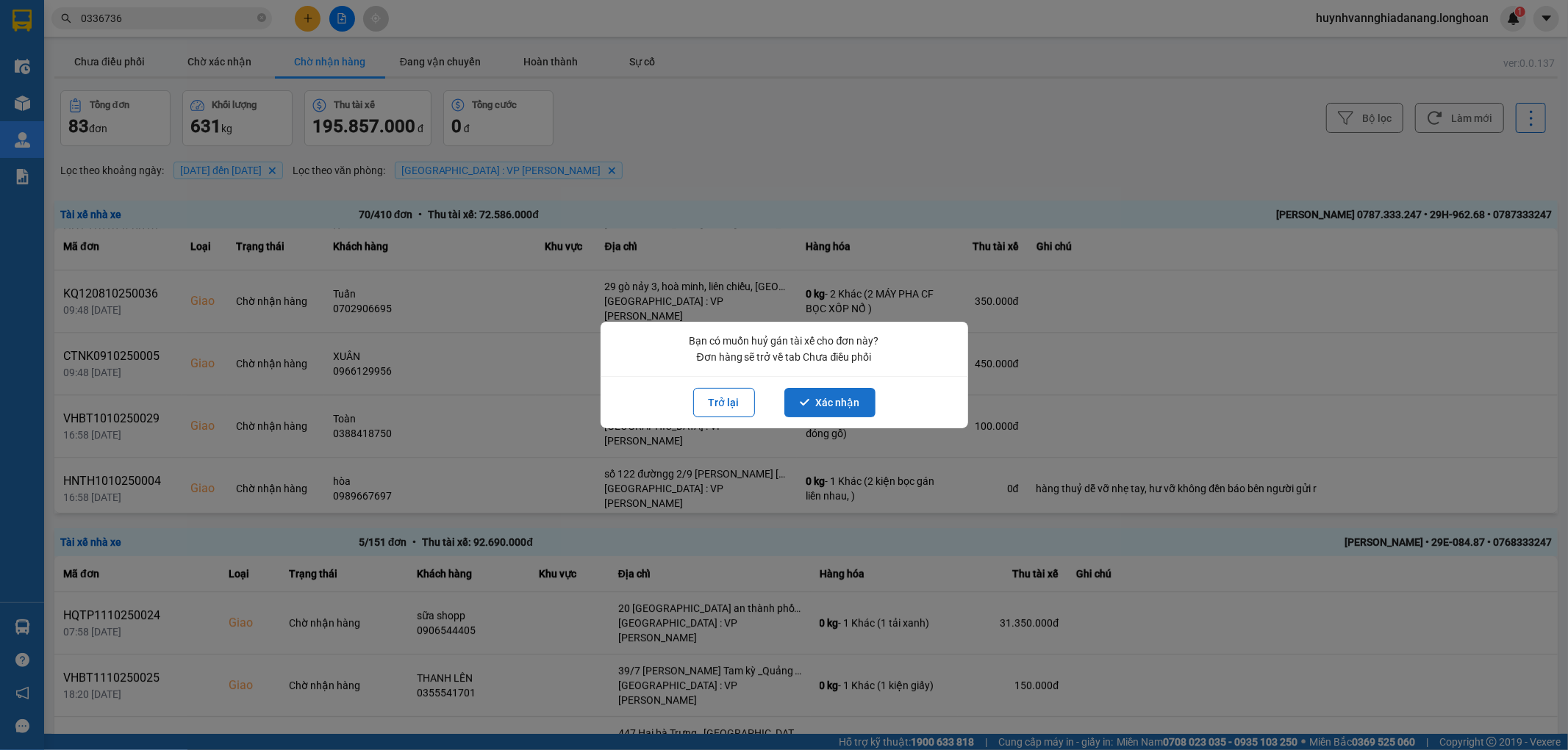
click at [842, 394] on button "Xác nhận" at bounding box center [830, 402] width 91 height 29
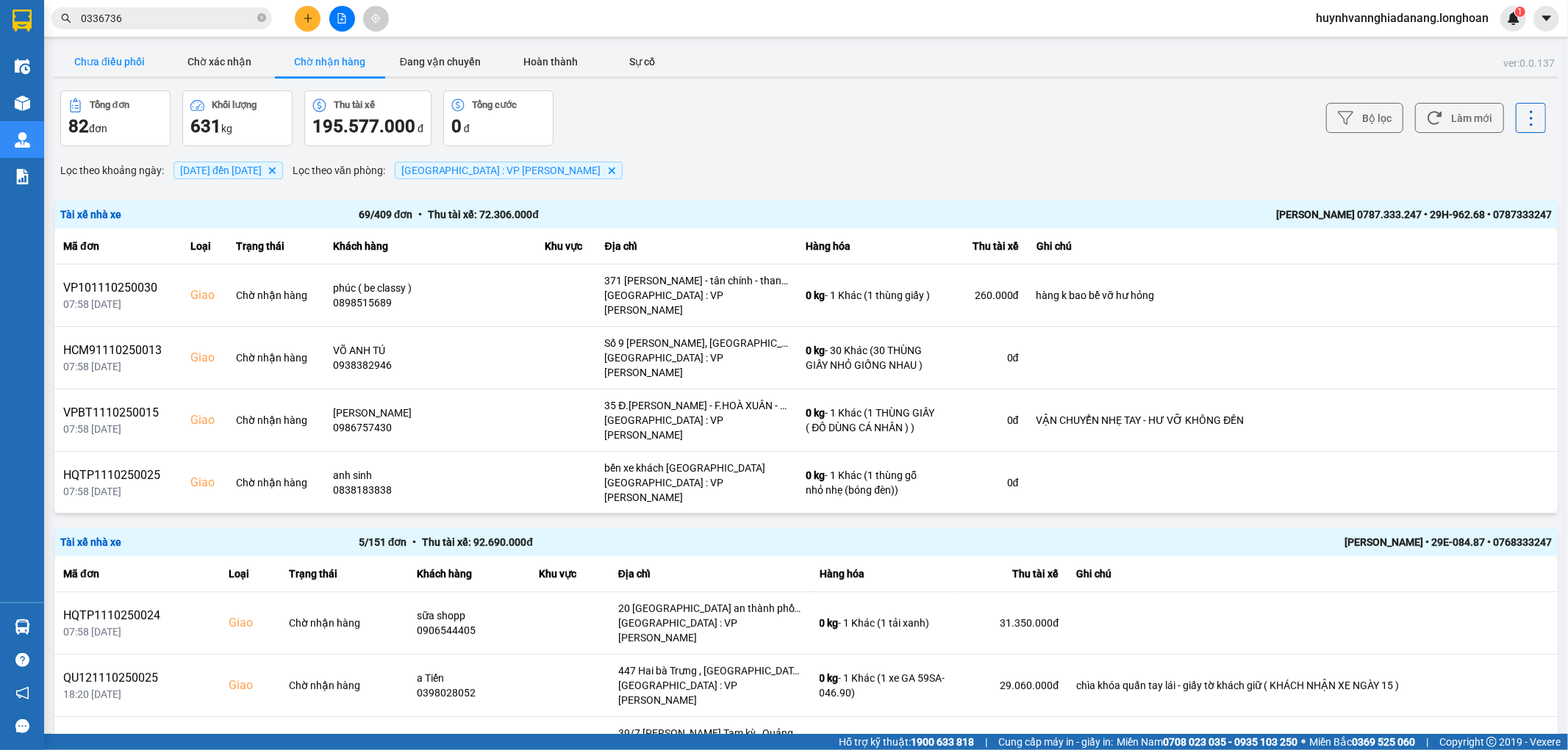
click at [126, 59] on button "Chưa điều phối" at bounding box center [109, 61] width 110 height 29
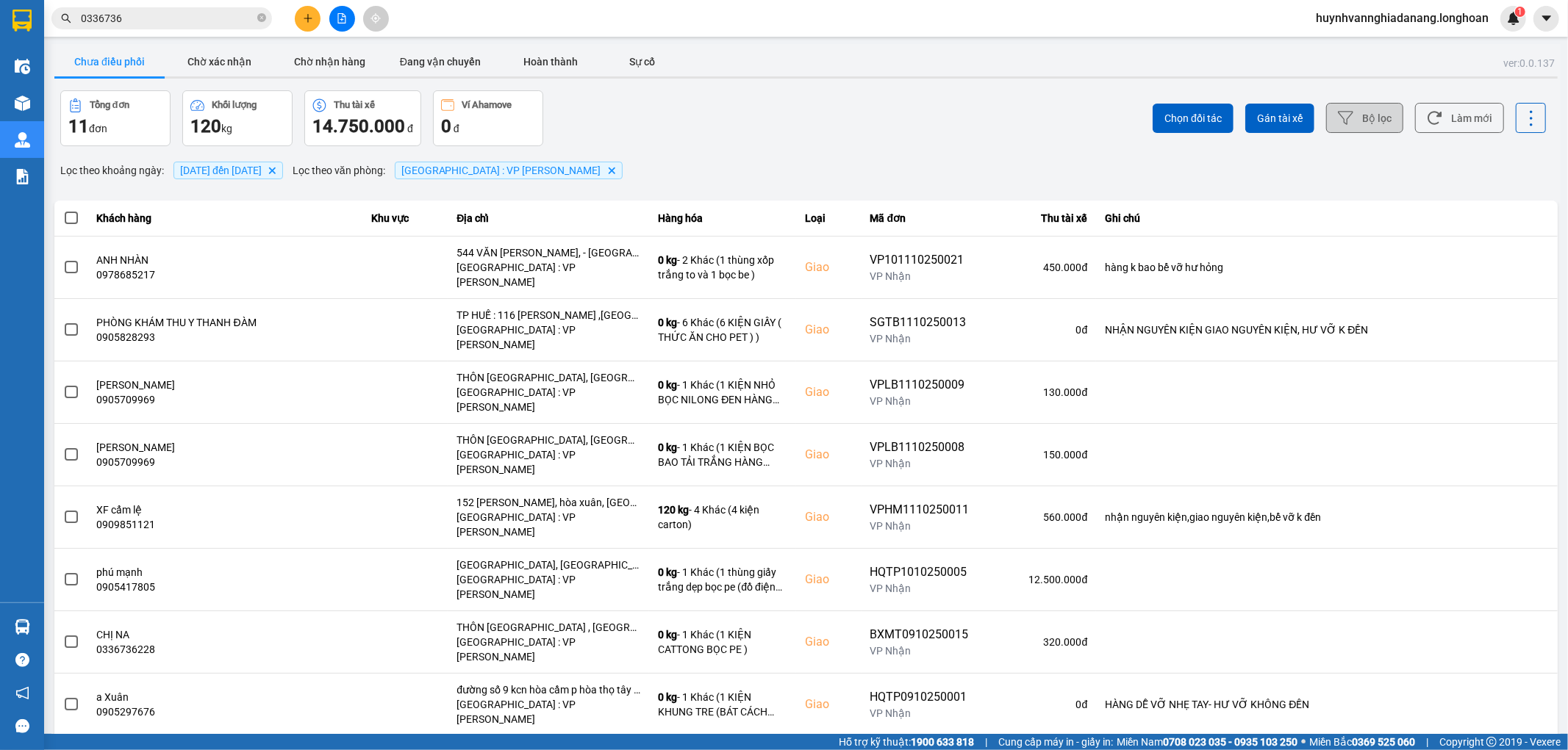
click at [1363, 124] on button "Bộ lọc" at bounding box center [1365, 118] width 78 height 30
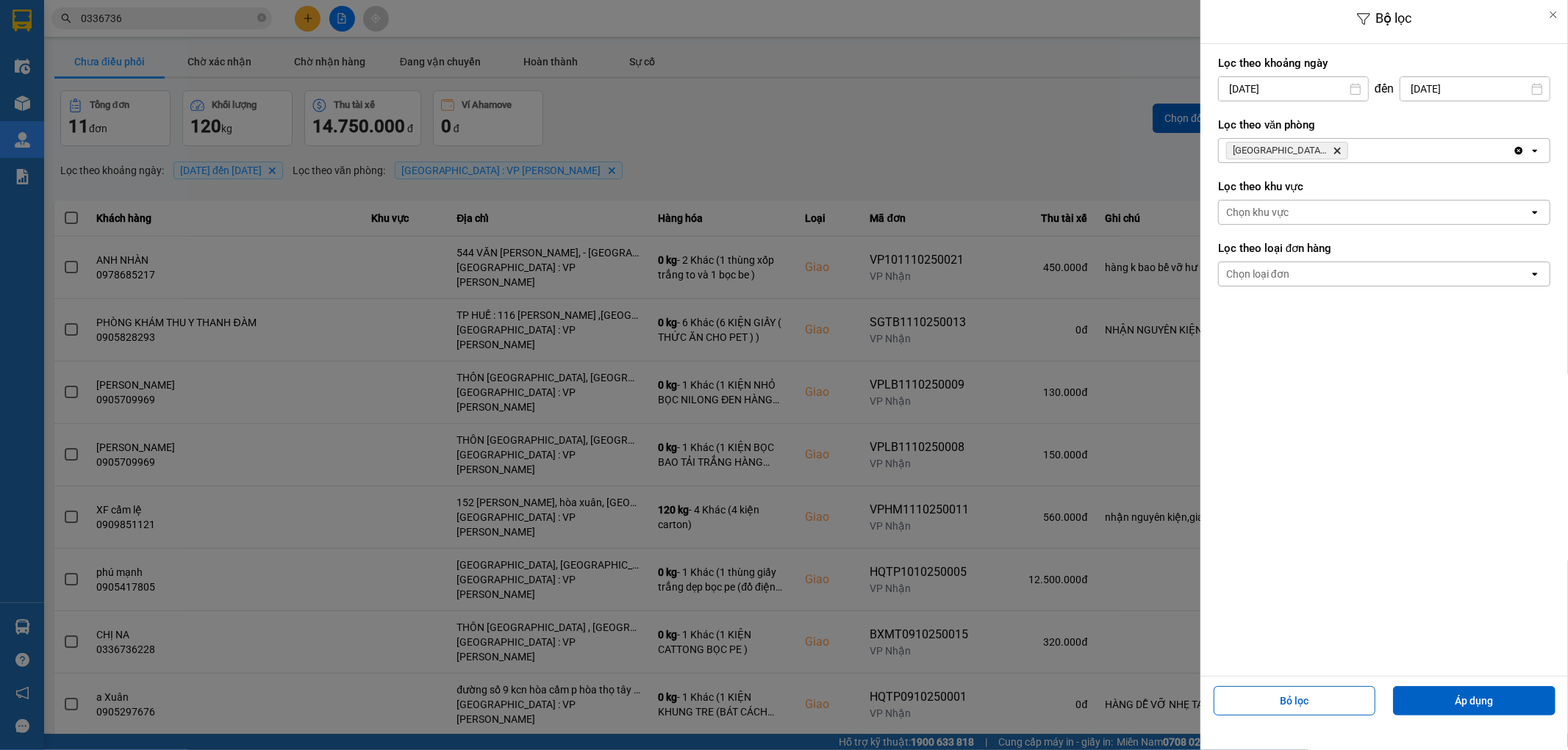
click at [945, 147] on div at bounding box center [784, 375] width 1568 height 750
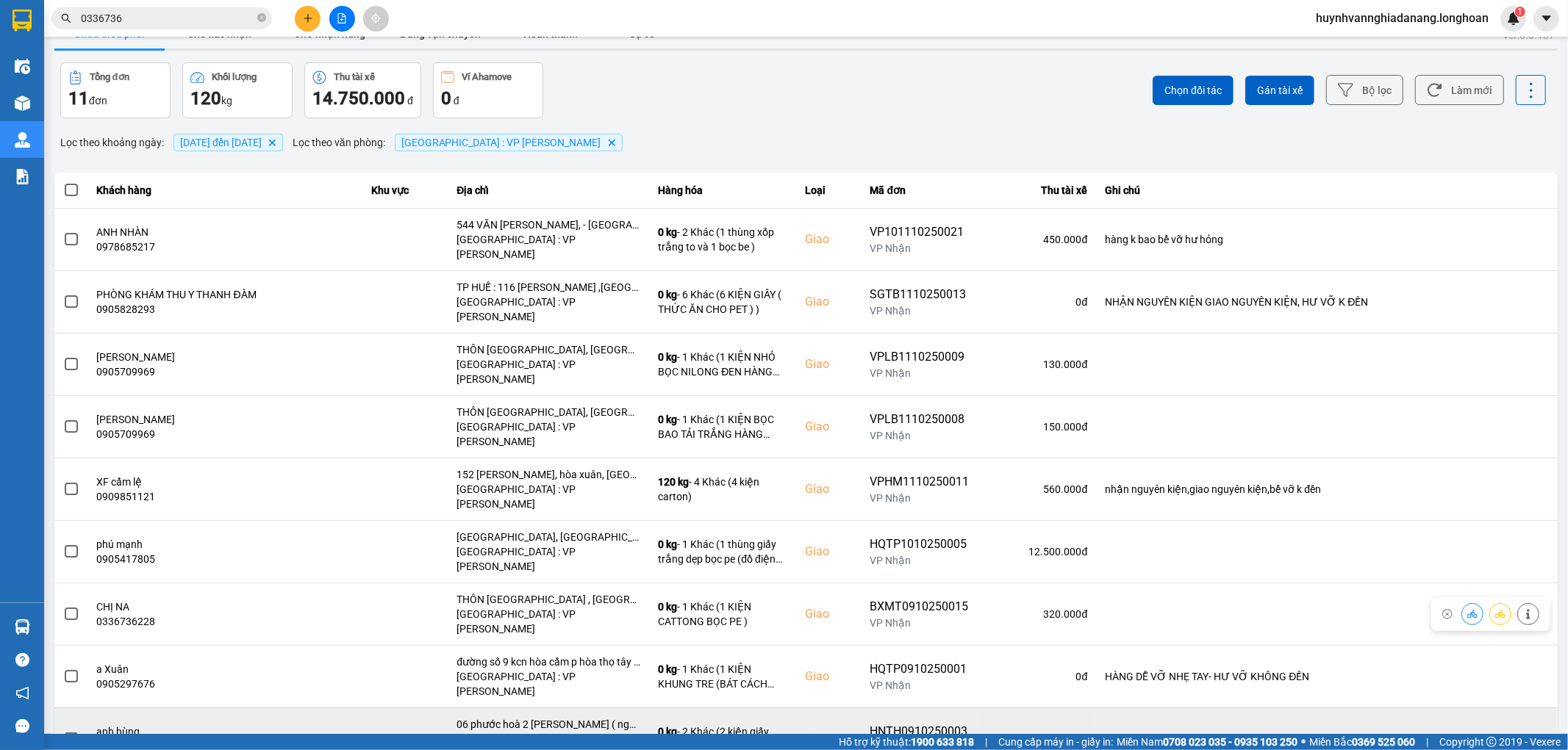
scroll to position [44, 0]
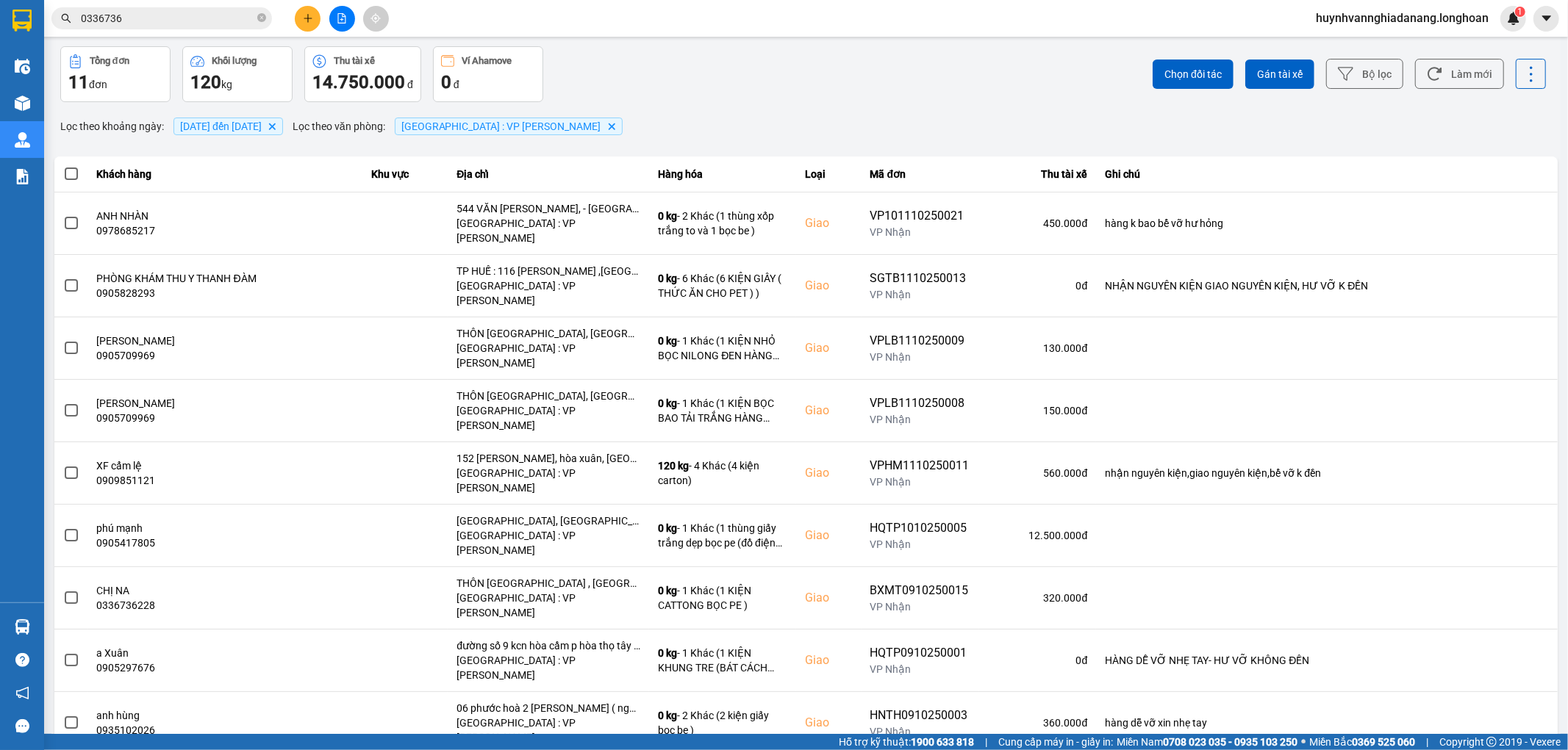
drag, startPoint x: 1519, startPoint y: 686, endPoint x: 1496, endPoint y: 678, distance: 24.4
click at [1519, 685] on div "100 / trang" at bounding box center [1507, 681] width 54 height 14
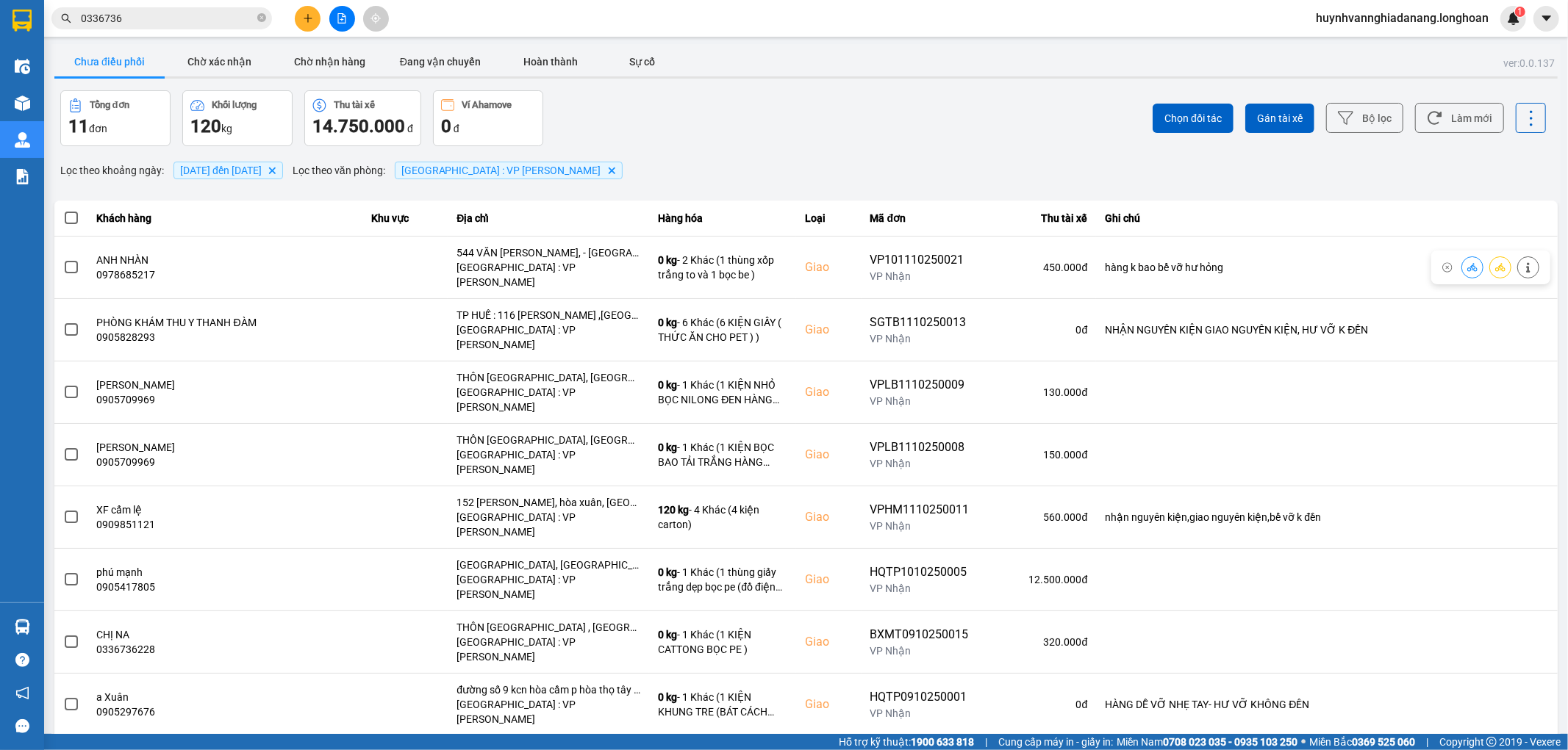
click at [68, 222] on span at bounding box center [72, 218] width 14 height 14
click at [63, 211] on input "checkbox" at bounding box center [63, 211] width 0 height 0
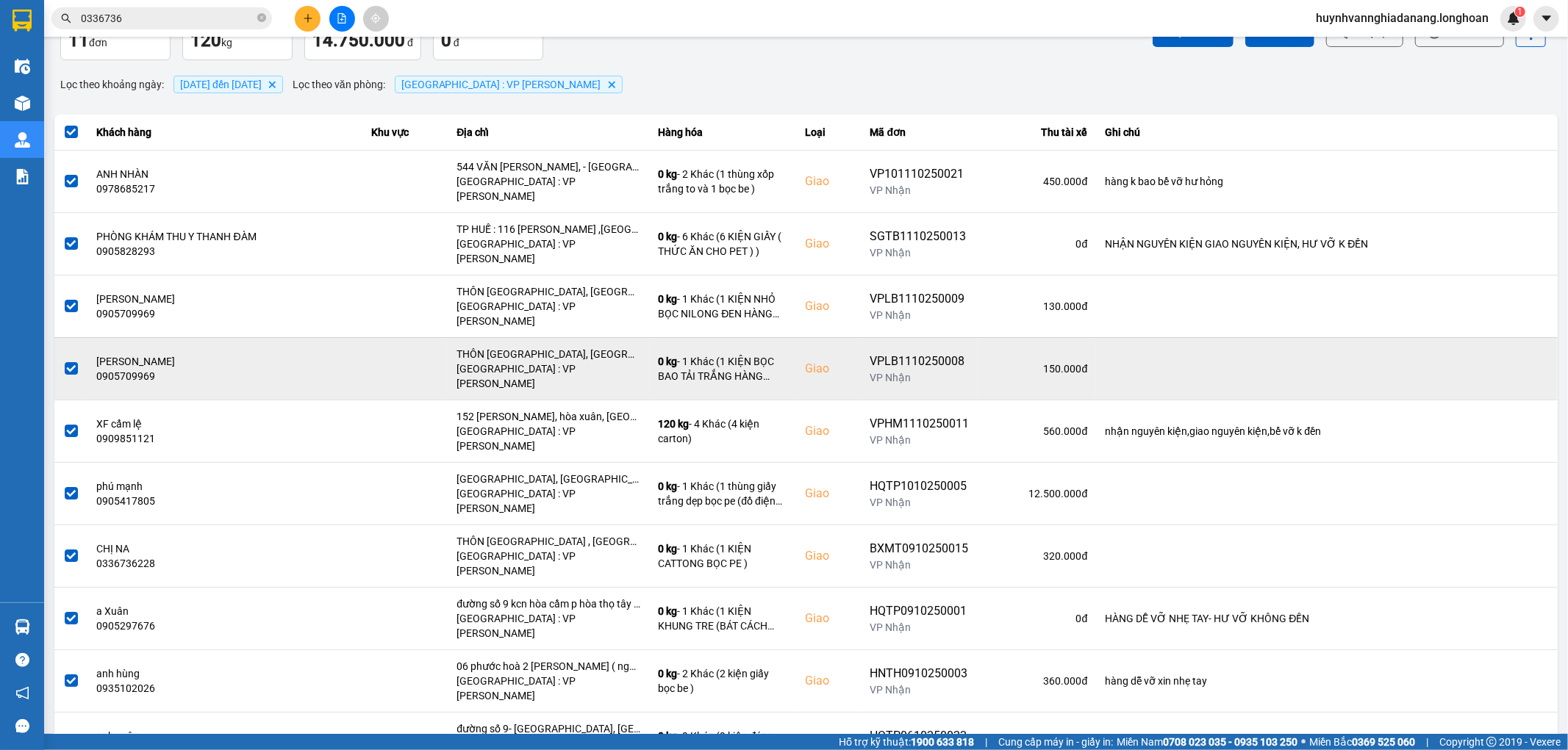
scroll to position [95, 0]
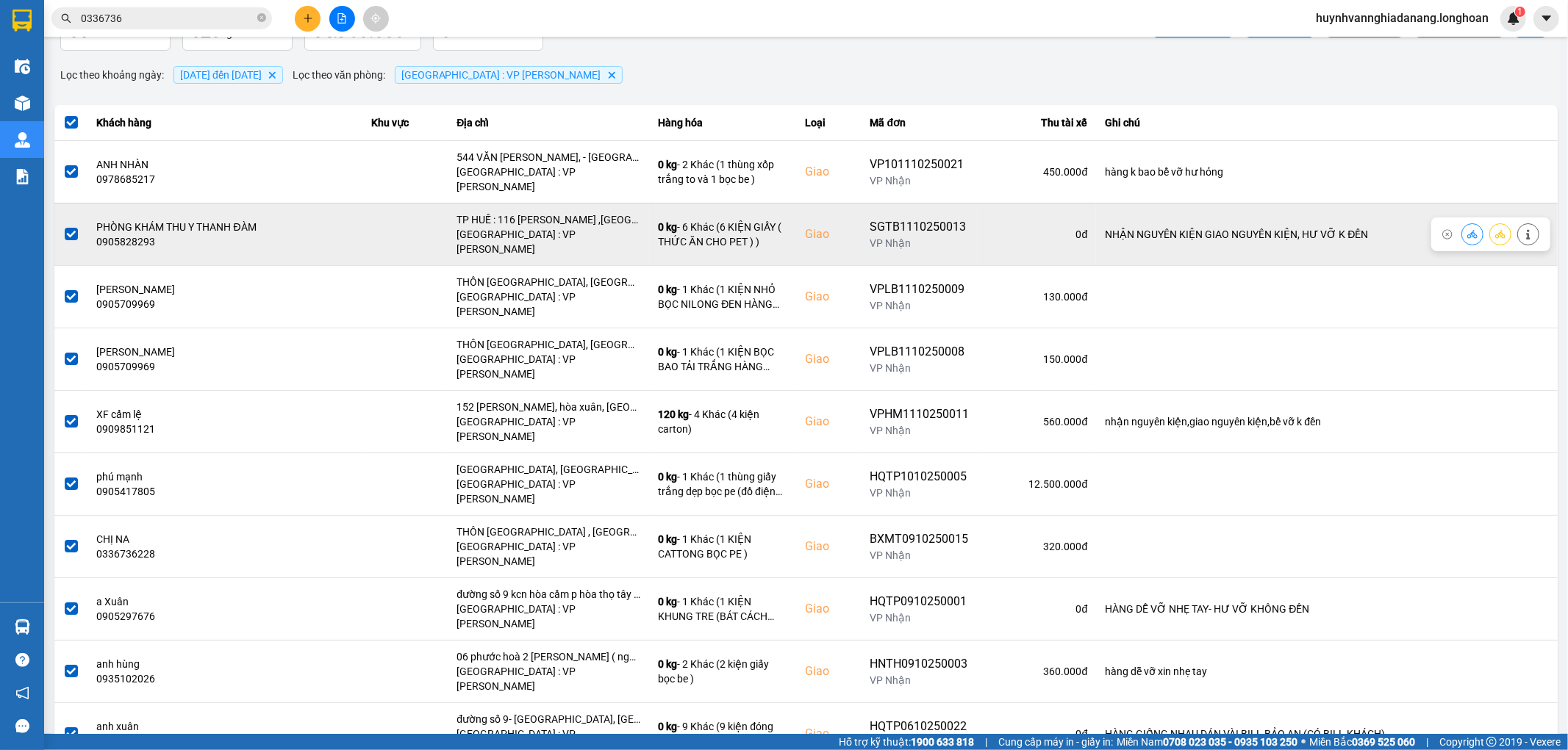
click at [72, 228] on span at bounding box center [72, 234] width 14 height 14
click at [63, 227] on input "checkbox" at bounding box center [63, 227] width 0 height 0
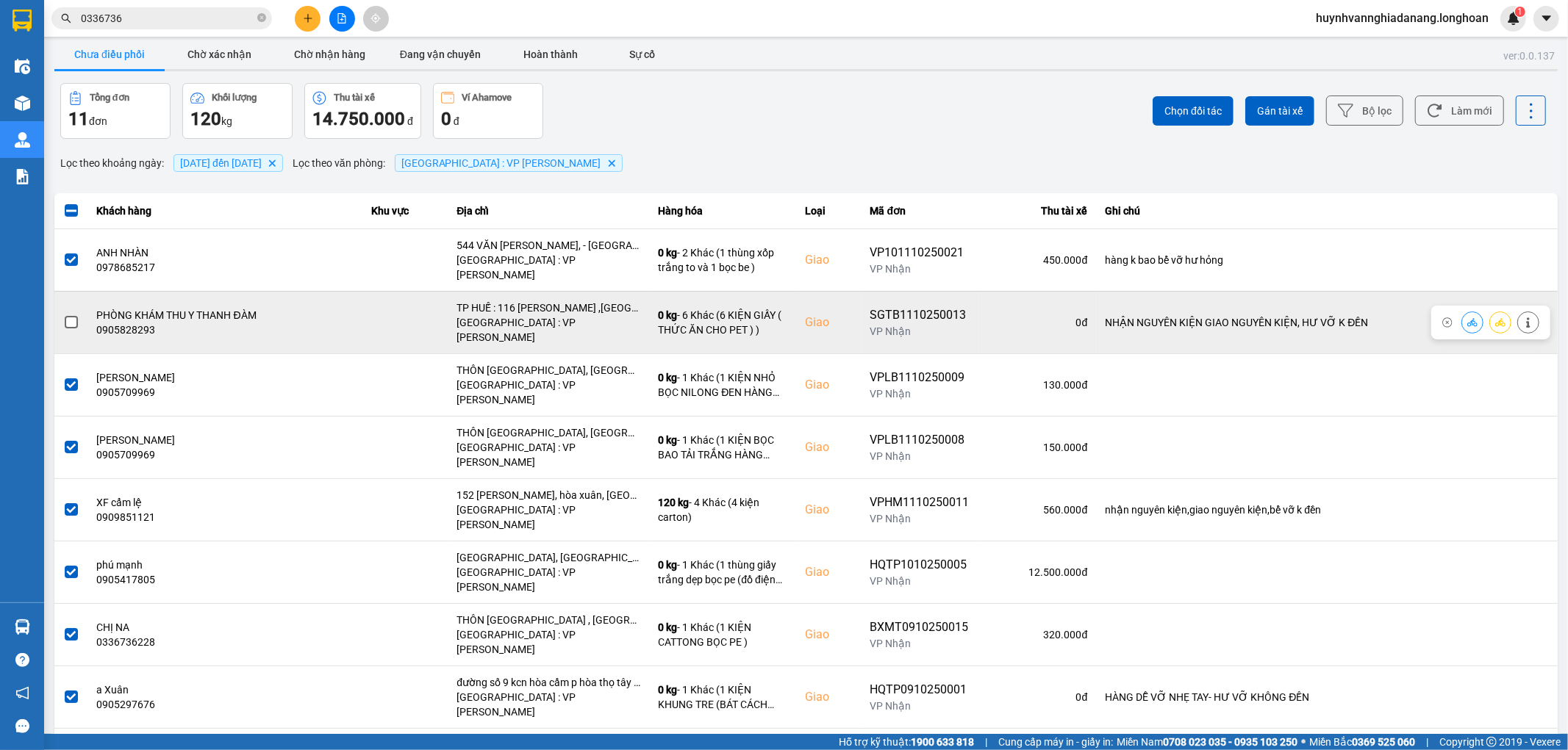
scroll to position [0, 0]
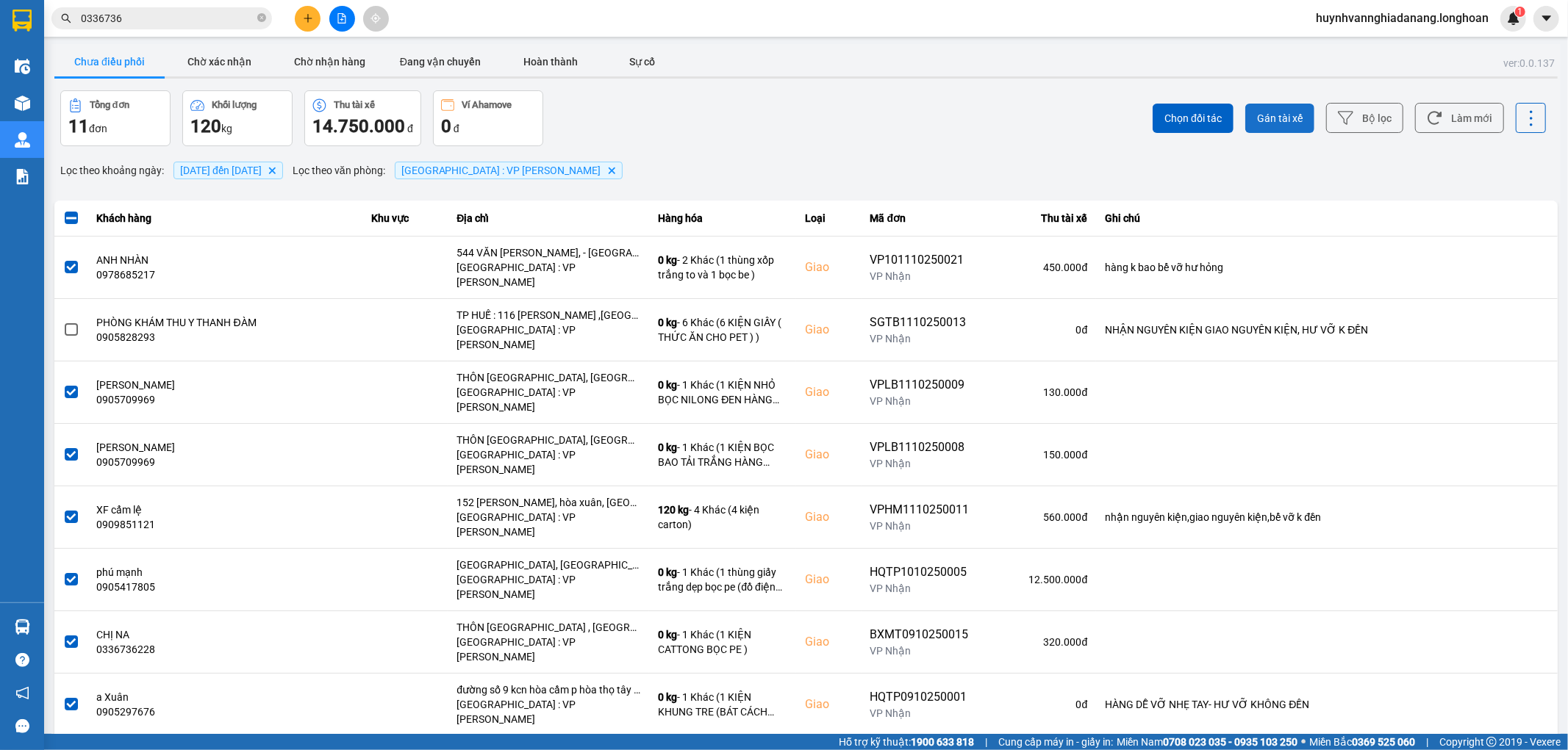
click at [1268, 119] on span "Gán tài xế" at bounding box center [1280, 118] width 45 height 14
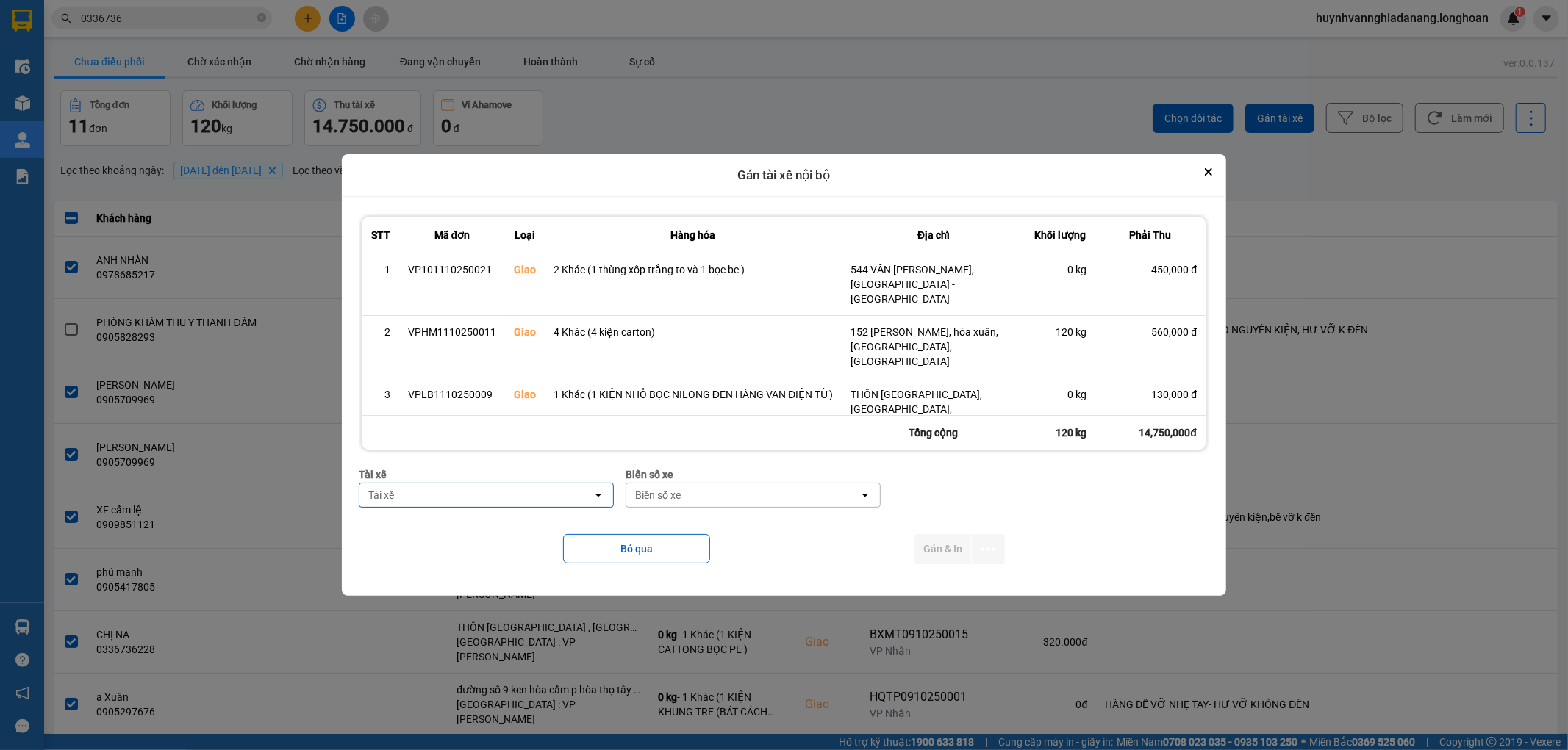
click at [457, 499] on div "Tài xế" at bounding box center [476, 495] width 233 height 24
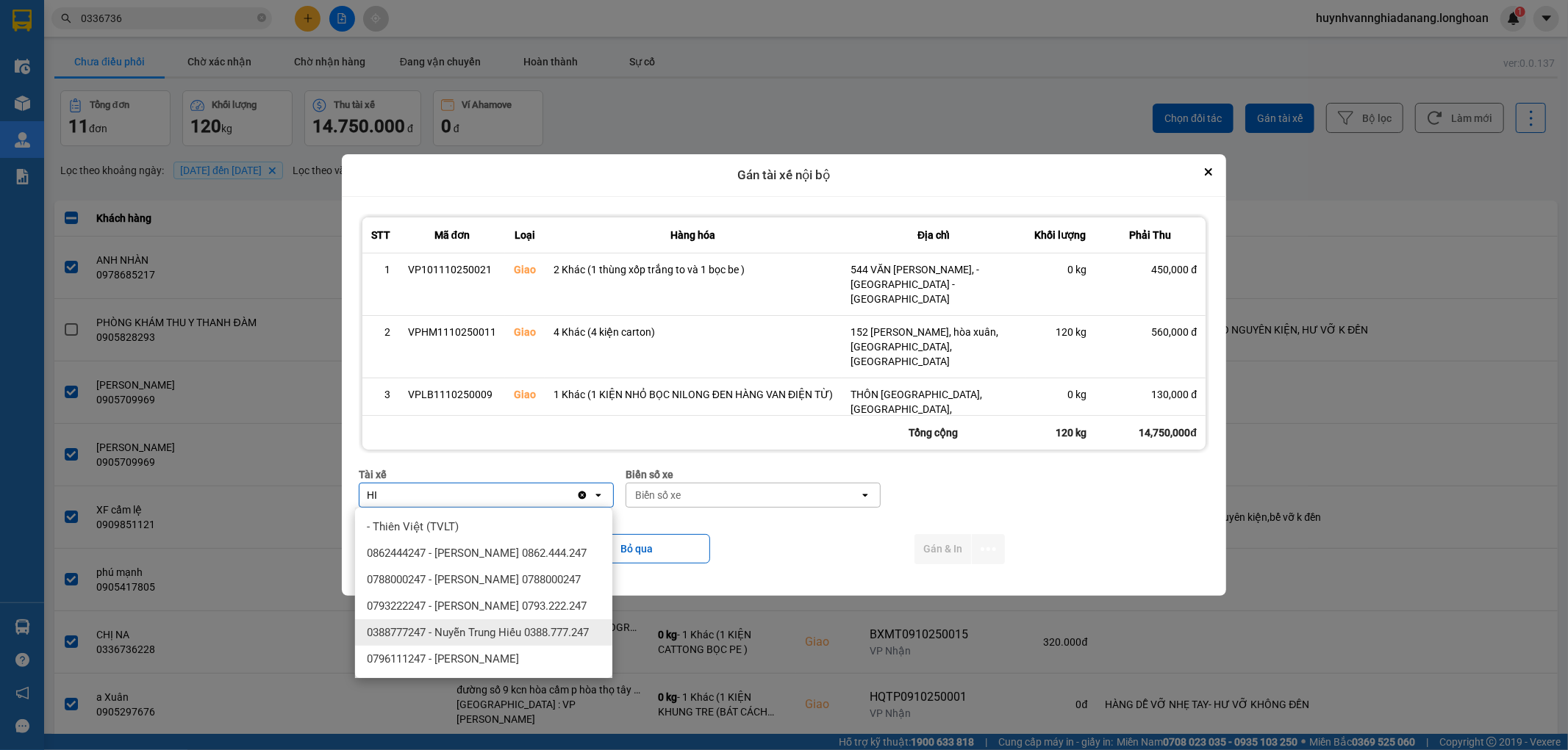
click at [495, 640] on span "0388777247 - Nuyễn Trung Hiếu 0388.777.247" at bounding box center [477, 632] width 222 height 14
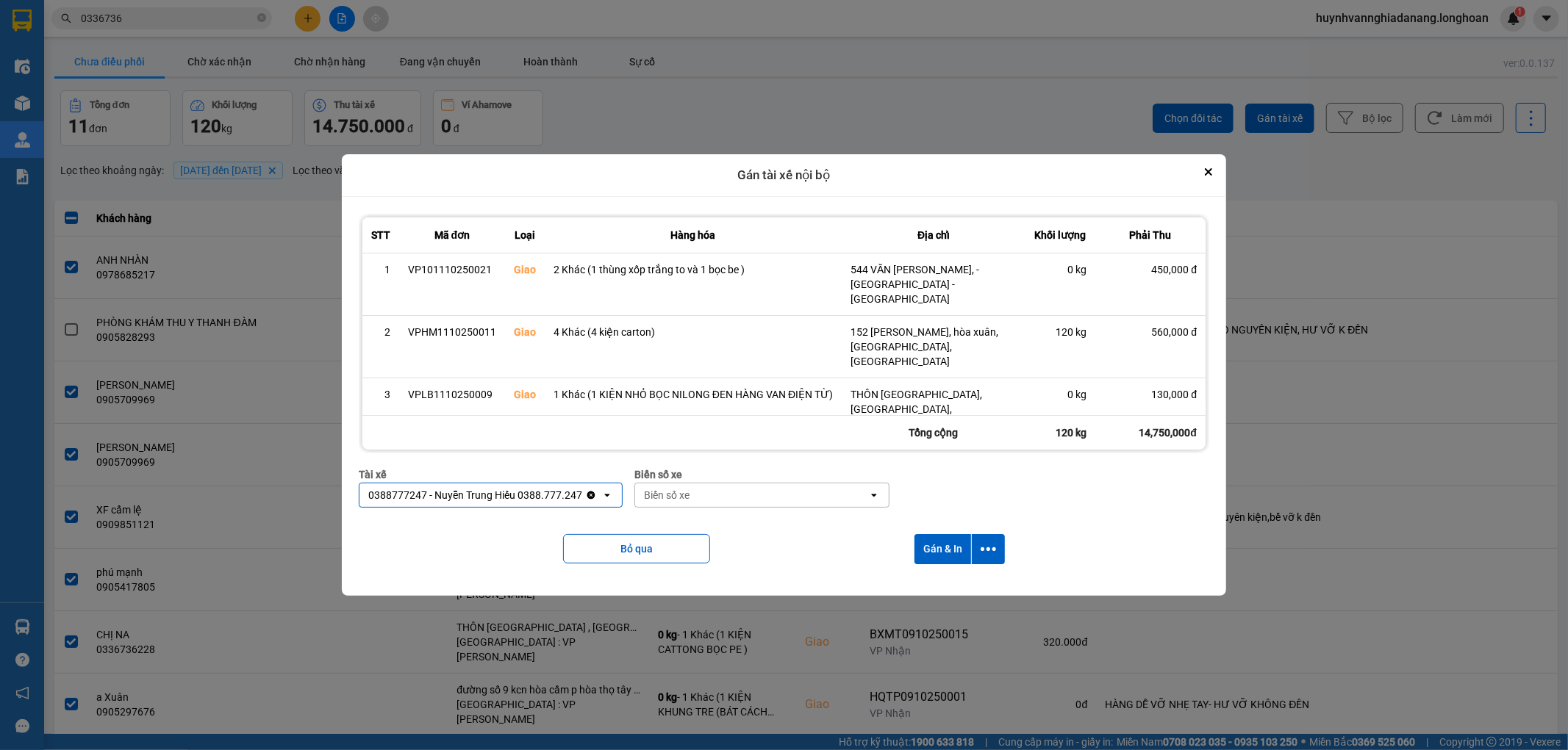
click at [703, 501] on div "Biển số xe" at bounding box center [751, 495] width 233 height 24
click at [772, 522] on div "29E-374.74" at bounding box center [759, 527] width 257 height 26
click at [987, 547] on icon "dialog" at bounding box center [988, 550] width 15 height 15
click at [940, 585] on span "Chỉ gán tài" at bounding box center [931, 589] width 49 height 14
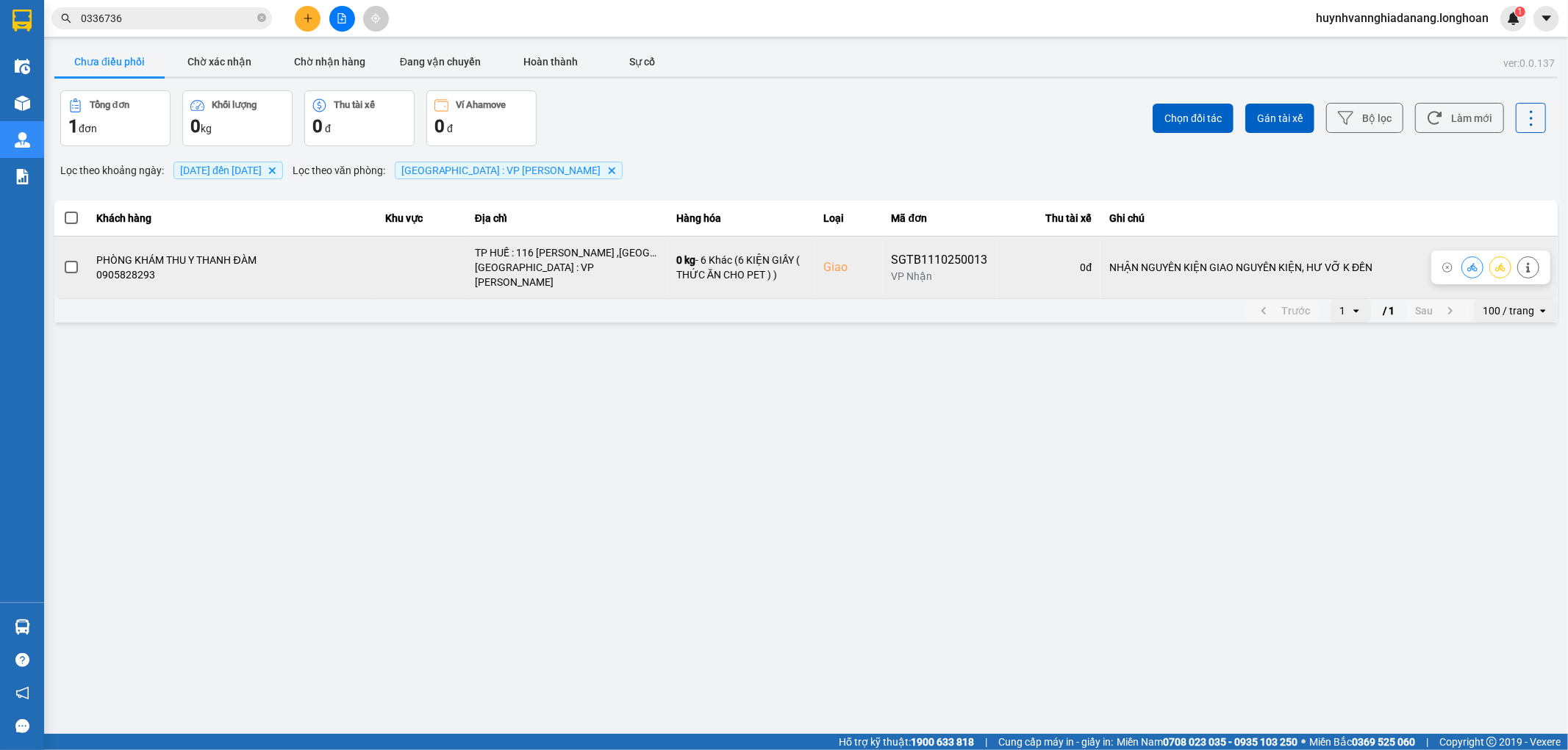
click at [75, 261] on span at bounding box center [72, 268] width 14 height 14
click at [63, 259] on input "checkbox" at bounding box center [63, 259] width 0 height 0
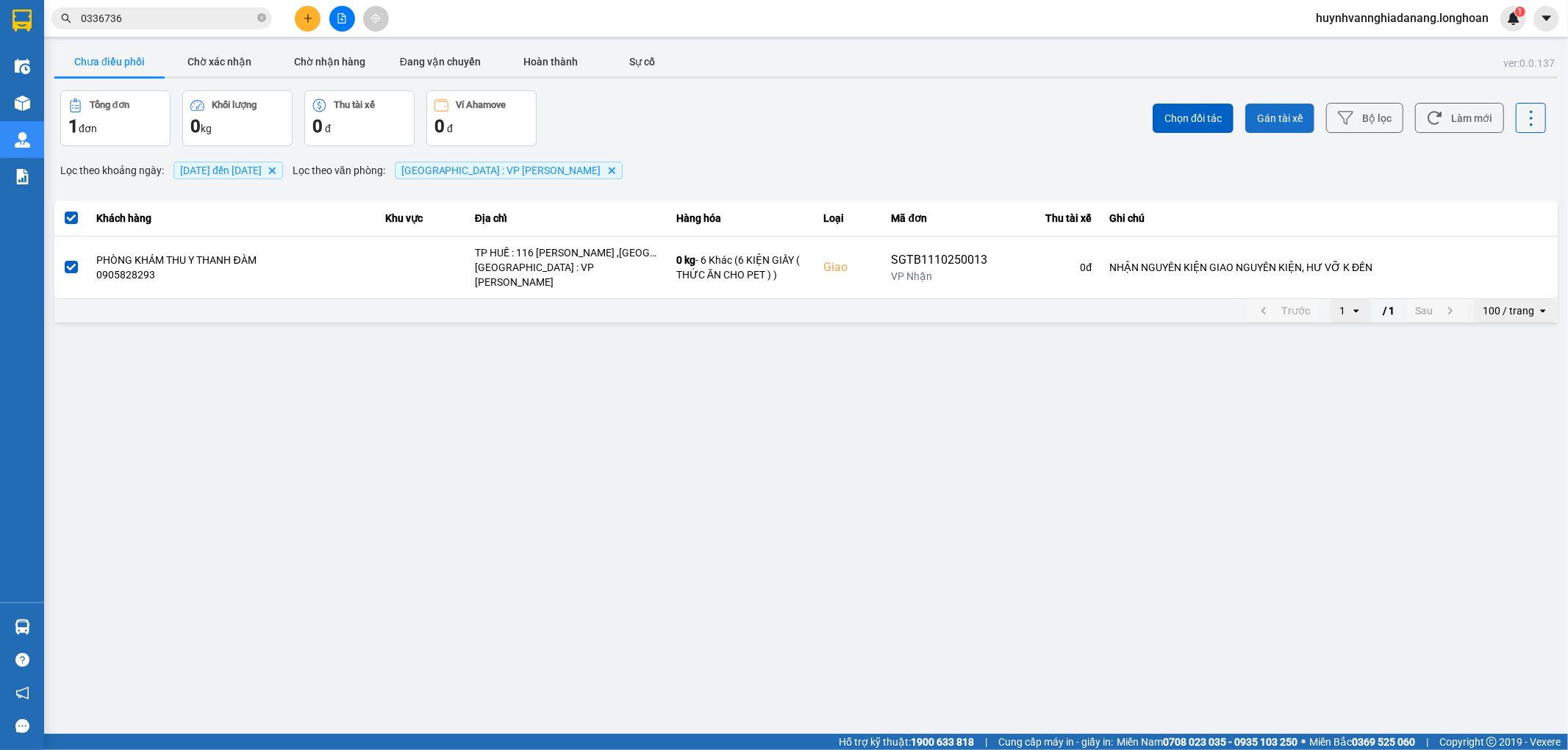
click at [1299, 116] on span "Gán tài xế" at bounding box center [1280, 118] width 45 height 14
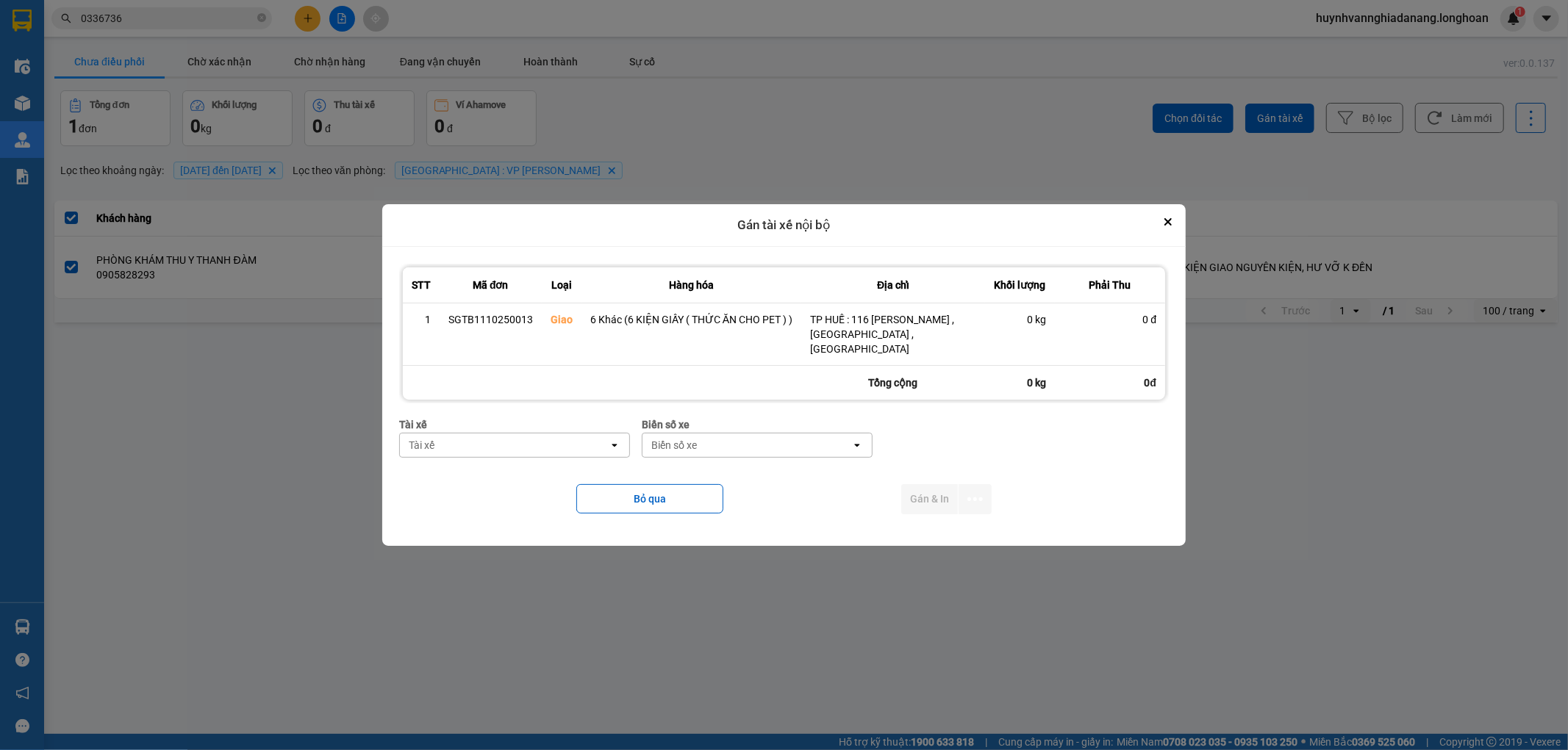
click at [497, 443] on div "Tài xế" at bounding box center [504, 446] width 209 height 24
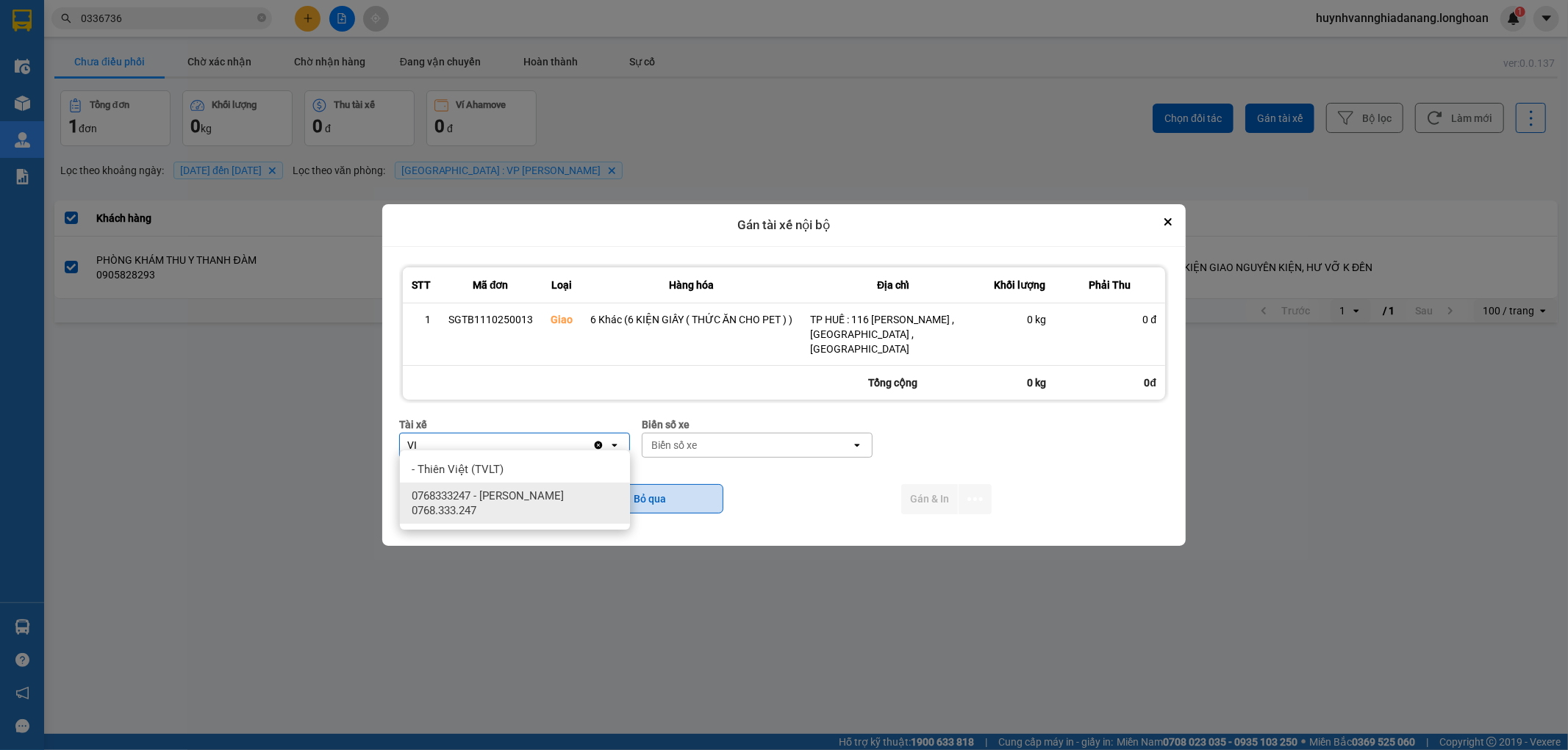
drag, startPoint x: 524, startPoint y: 489, endPoint x: 596, endPoint y: 483, distance: 72.2
click at [526, 489] on span "0768333247 - Nguyễn Tấn Việt 0768.333.247" at bounding box center [518, 503] width 212 height 29
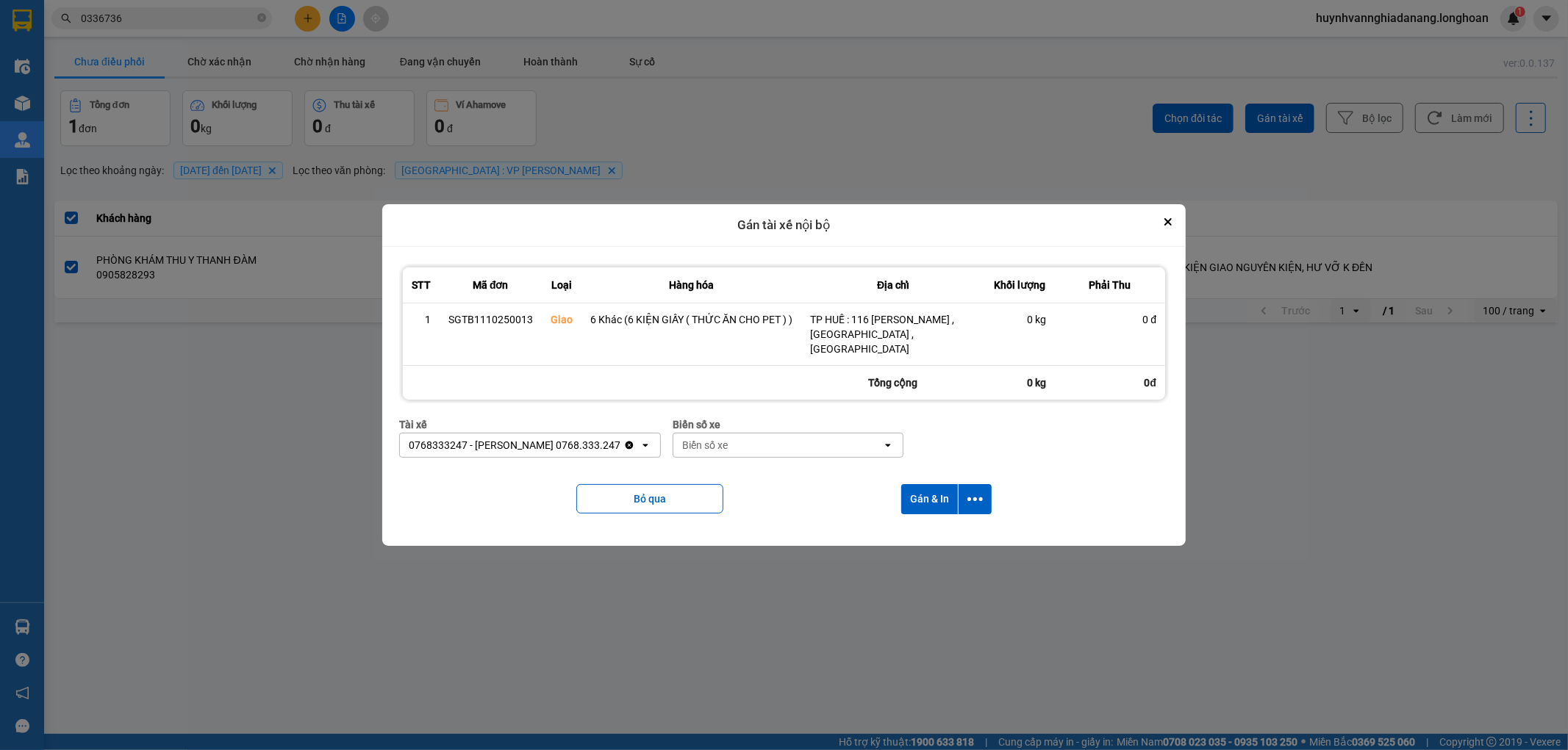
click at [737, 434] on div "Biển số xe" at bounding box center [778, 446] width 209 height 24
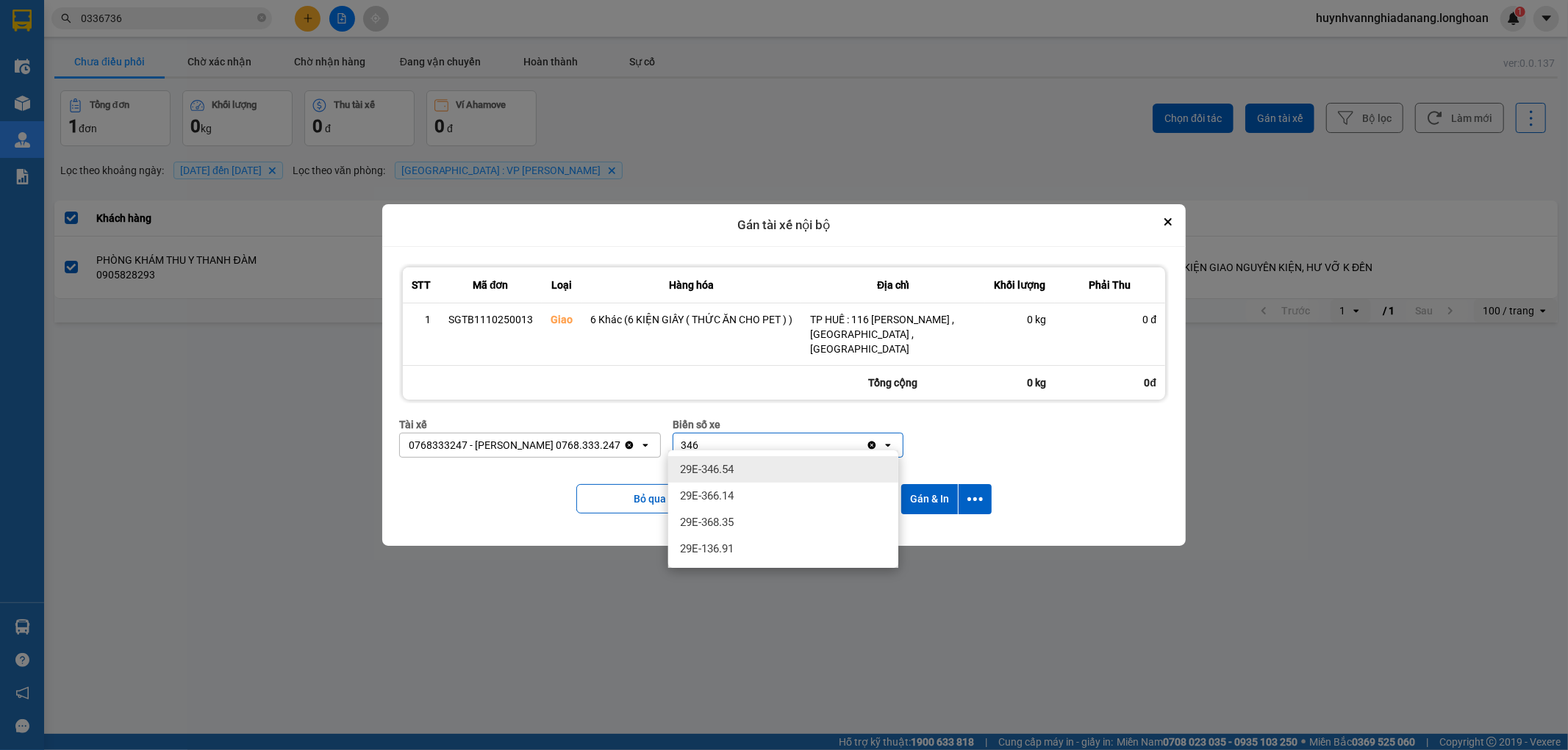
click at [752, 472] on div "29E-346.54" at bounding box center [784, 469] width 230 height 26
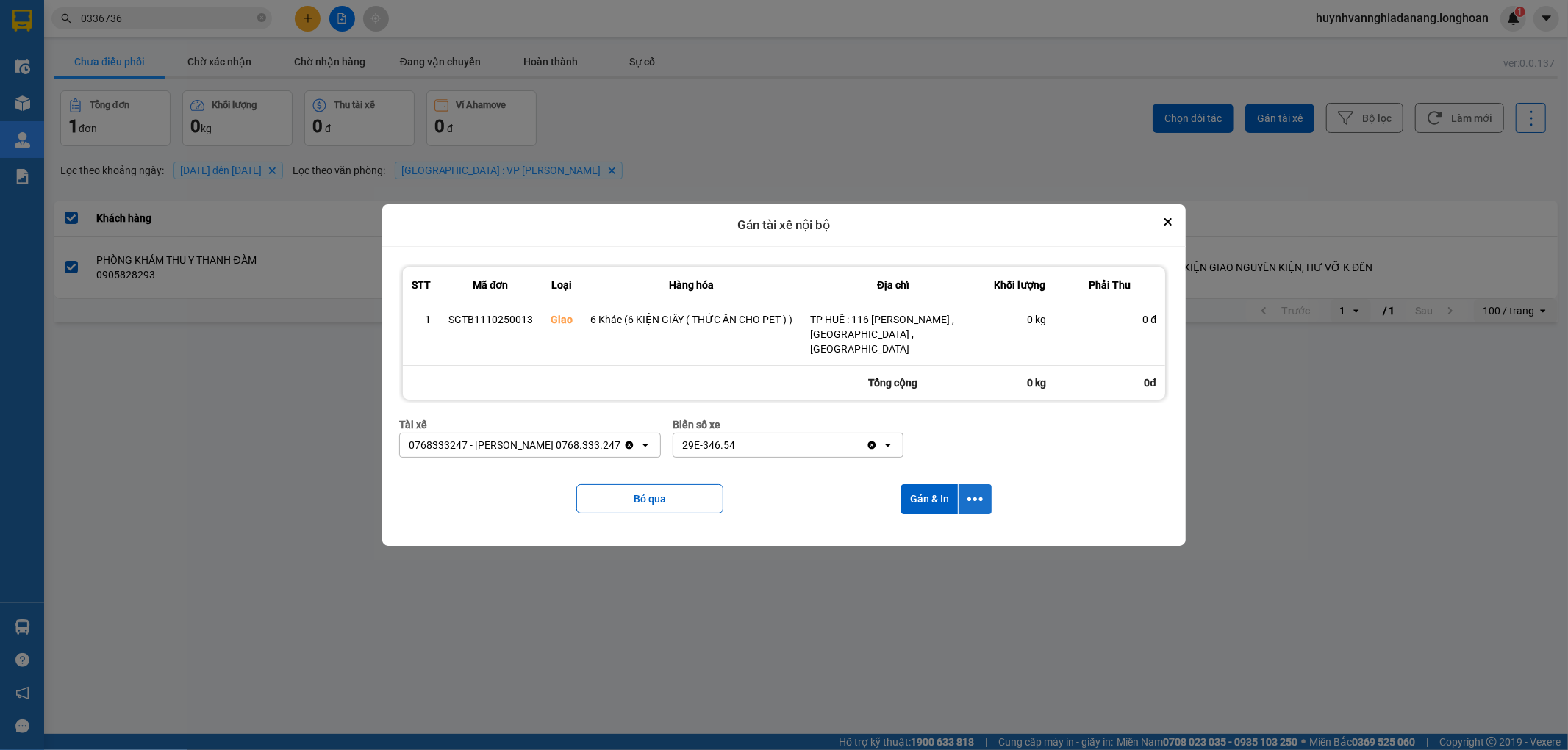
click at [972, 494] on icon "dialog" at bounding box center [975, 499] width 15 height 15
click at [939, 525] on span "Chỉ gán tài" at bounding box center [917, 532] width 49 height 14
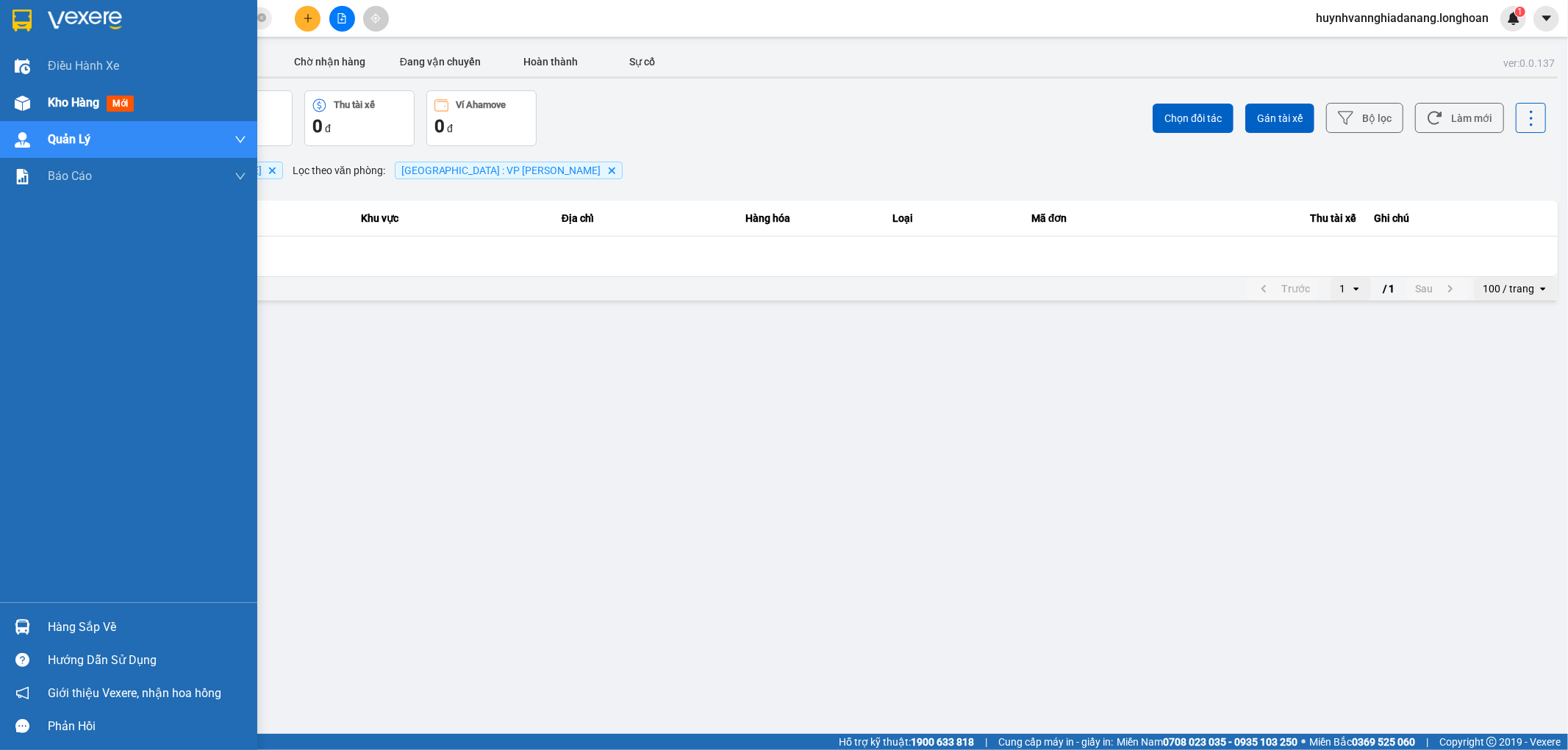
click at [63, 100] on span "Kho hàng" at bounding box center [73, 102] width 51 height 14
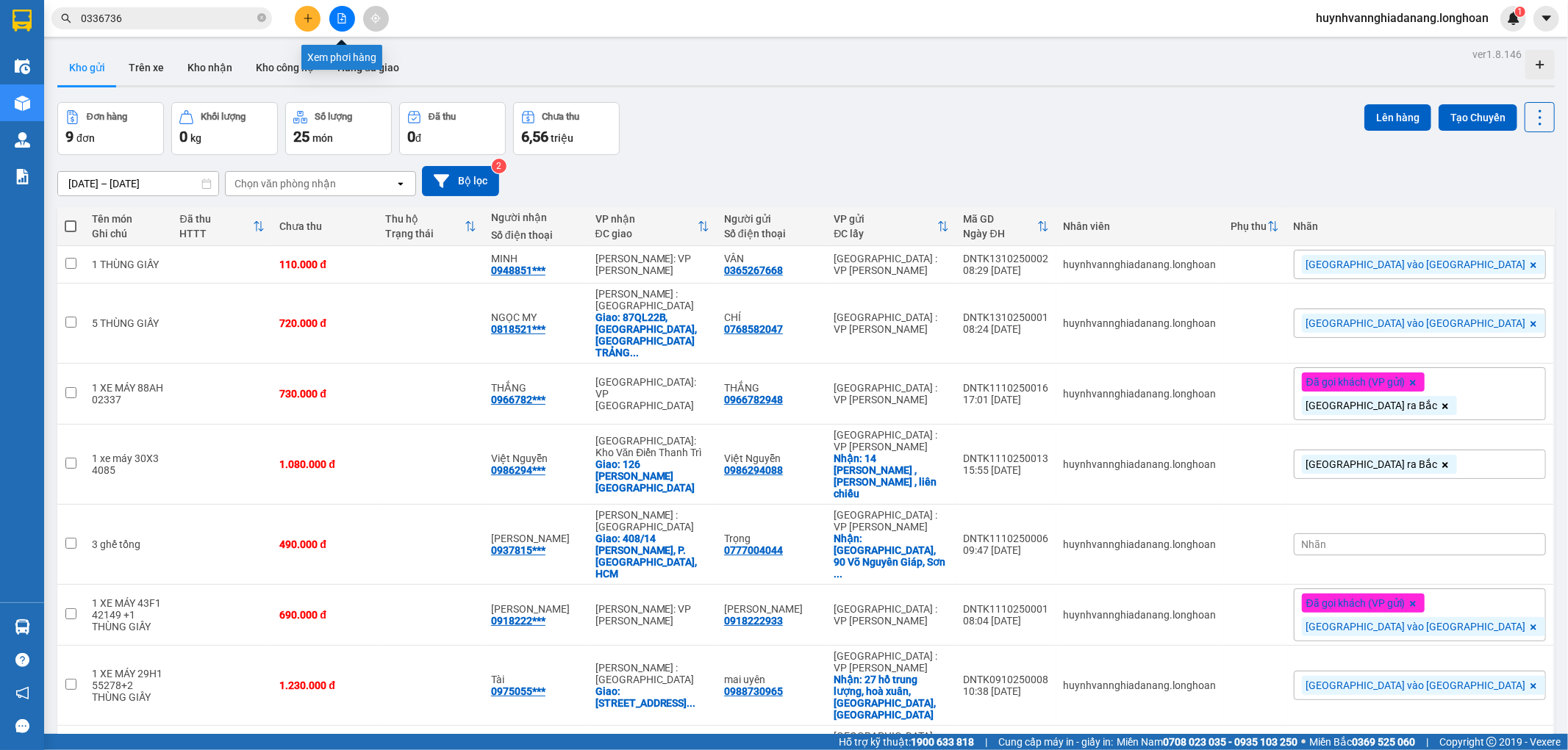
click at [339, 26] on button at bounding box center [342, 19] width 26 height 26
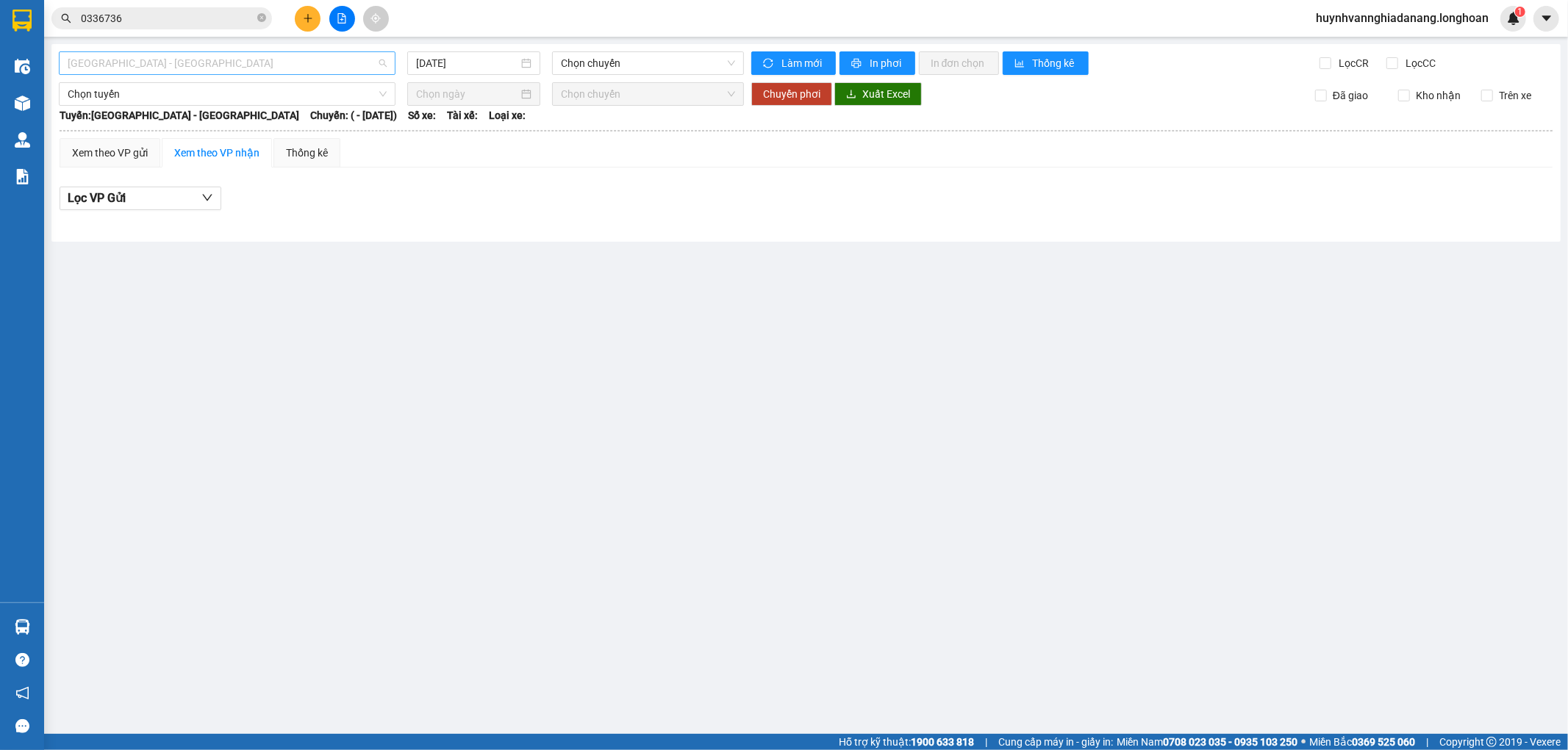
click at [299, 70] on span "Hải Phòng - Hà Nội" at bounding box center [227, 63] width 319 height 22
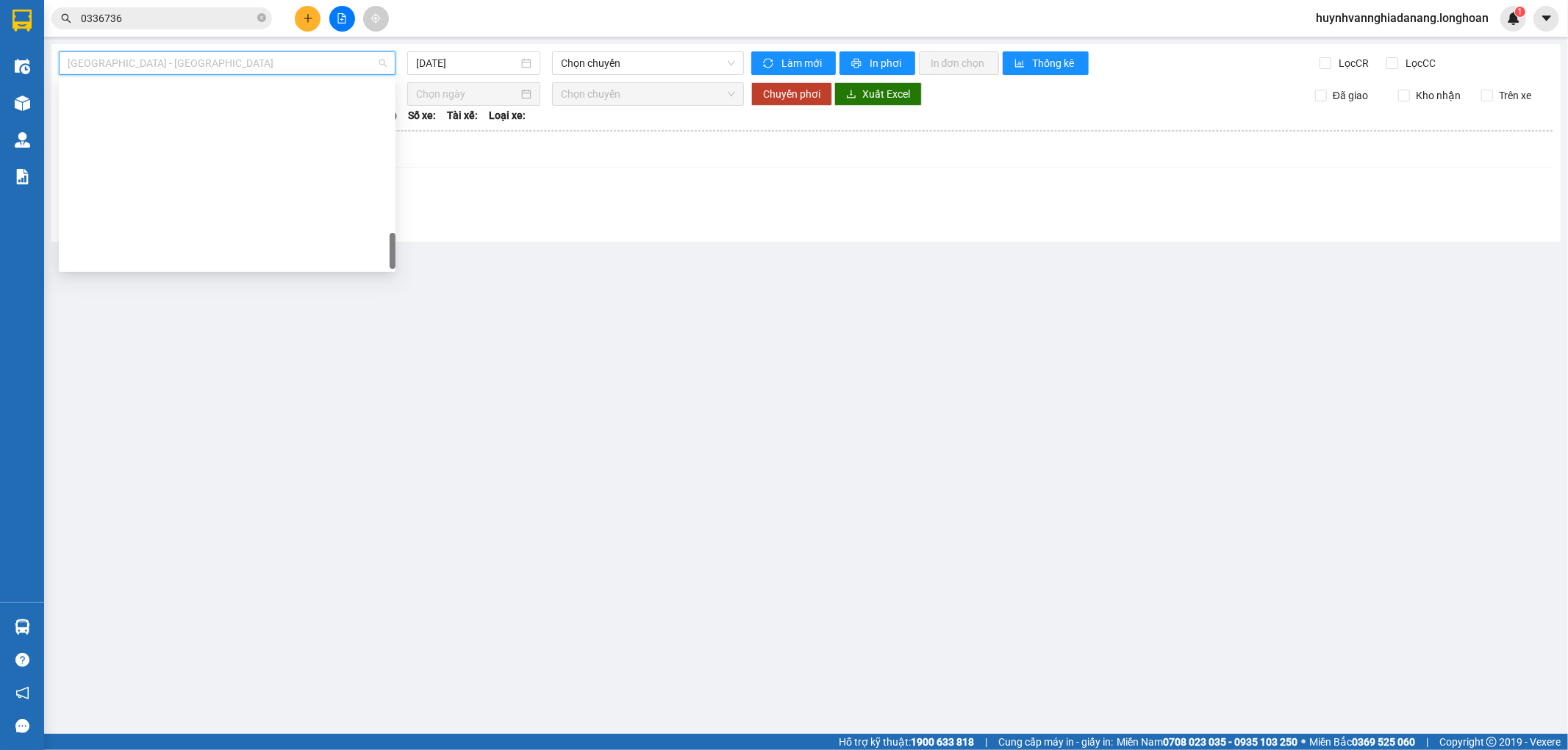
scroll to position [1034, 0]
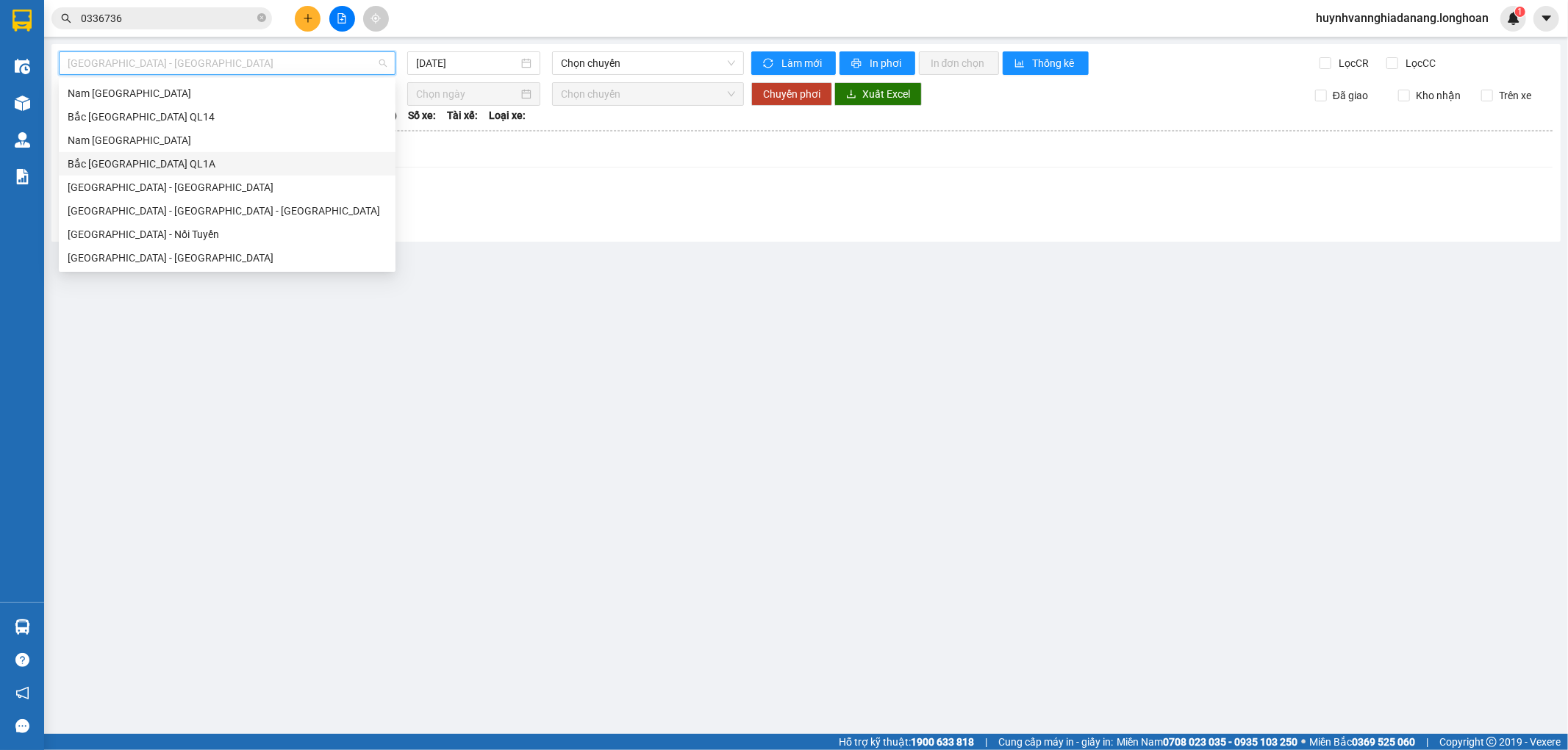
click at [166, 165] on div "Bắc Trung Nam QL1A" at bounding box center [227, 164] width 319 height 16
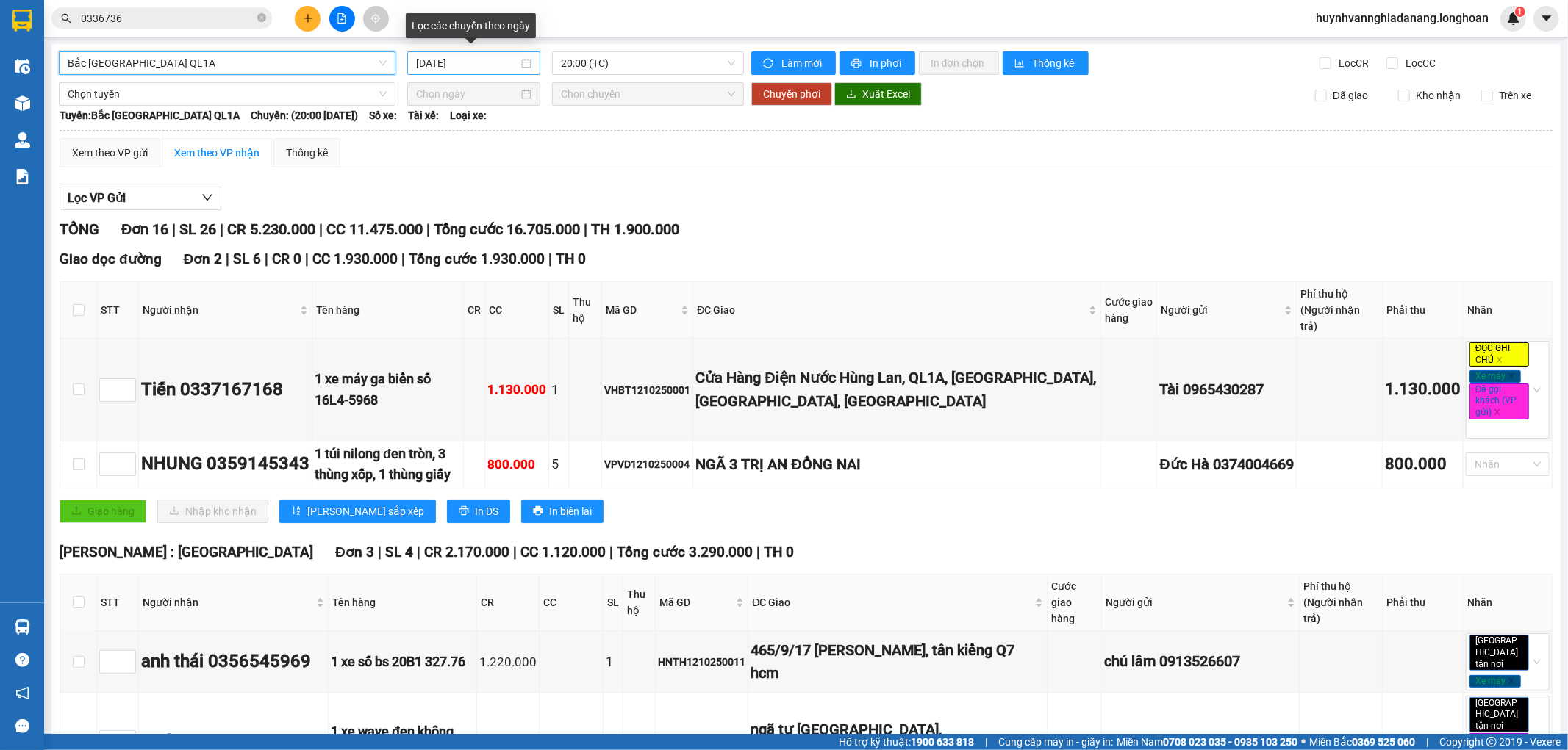
click at [494, 65] on input "13/10/2025" at bounding box center [467, 63] width 102 height 16
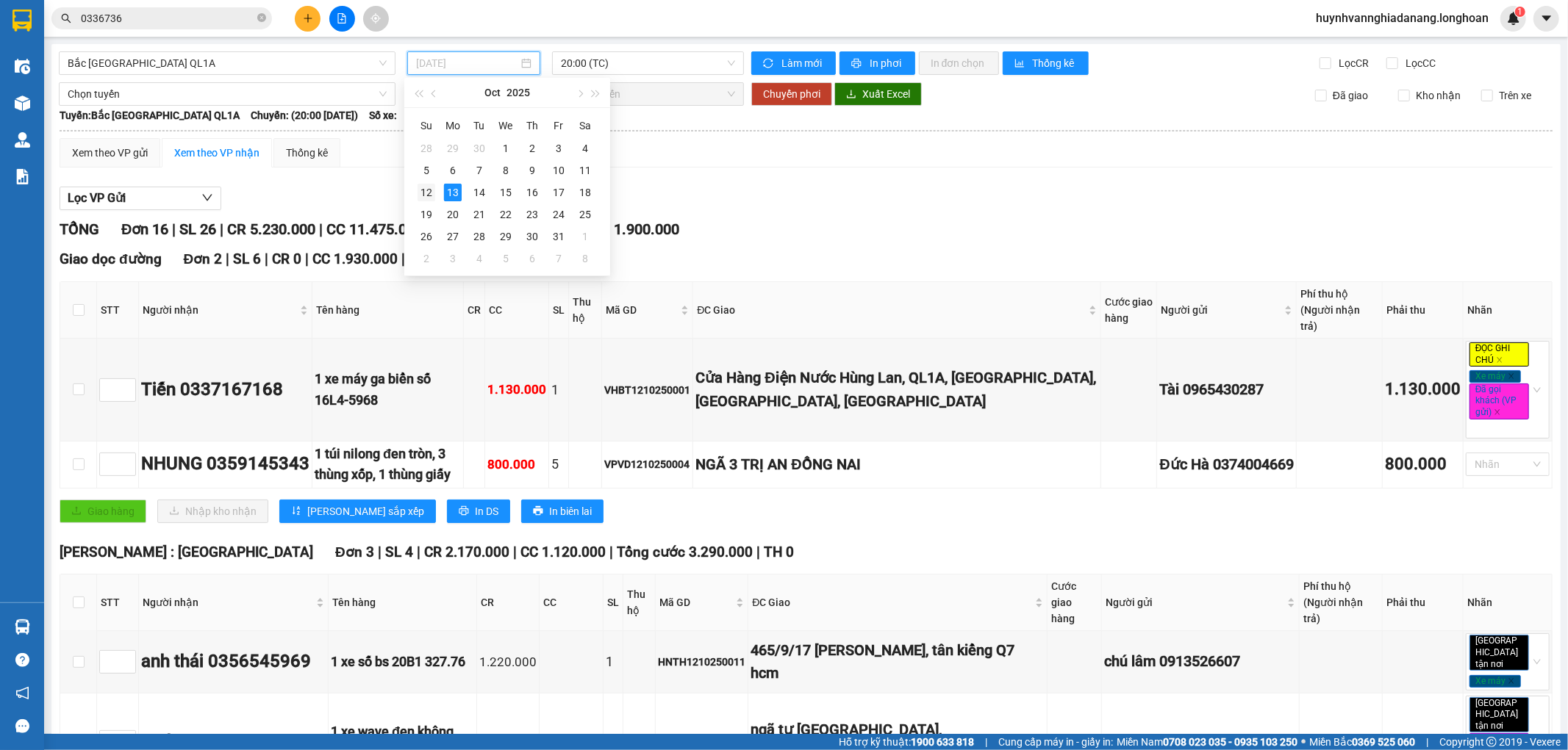
click at [422, 193] on div "12" at bounding box center [426, 193] width 18 height 18
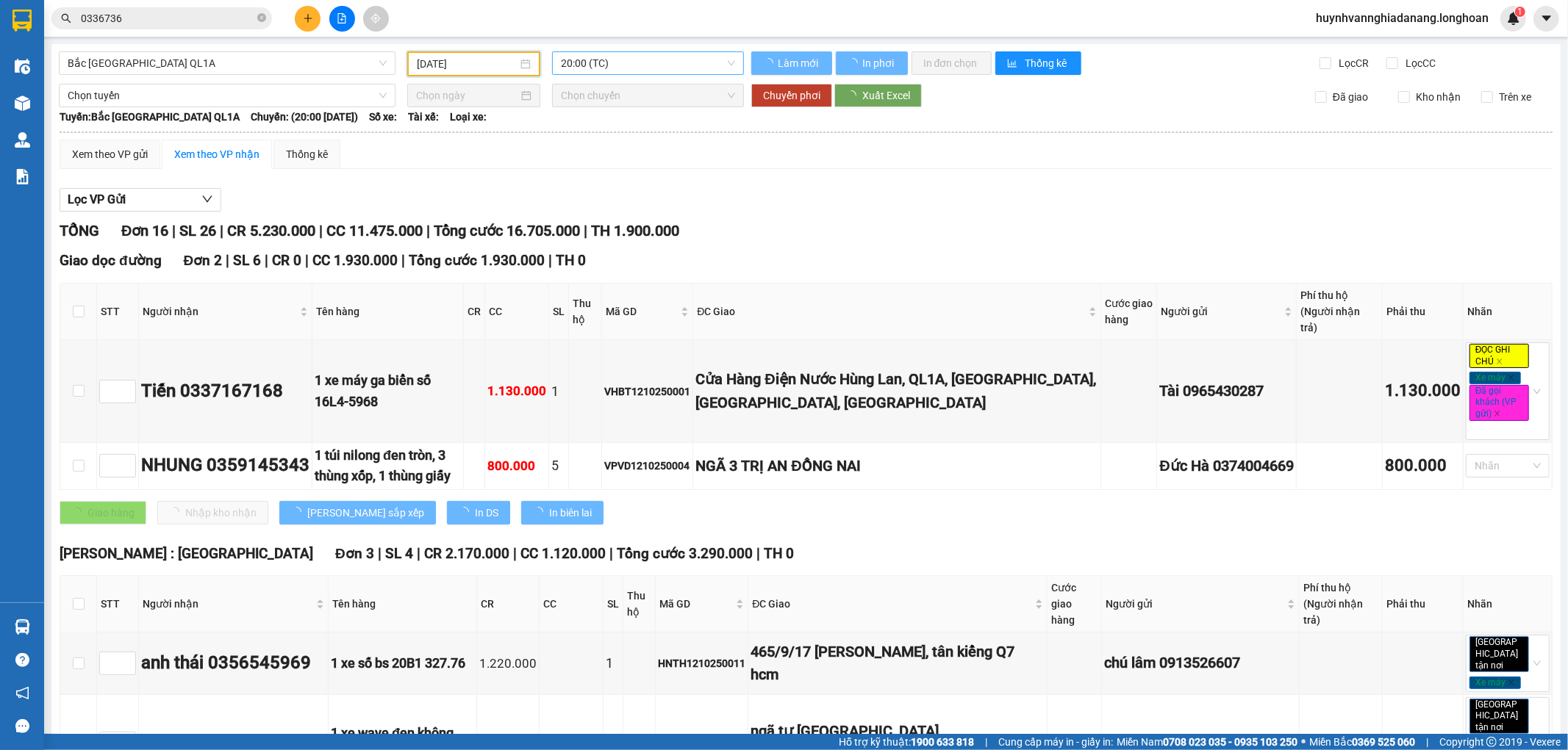
click at [638, 63] on span "20:00 (TC)" at bounding box center [648, 63] width 174 height 22
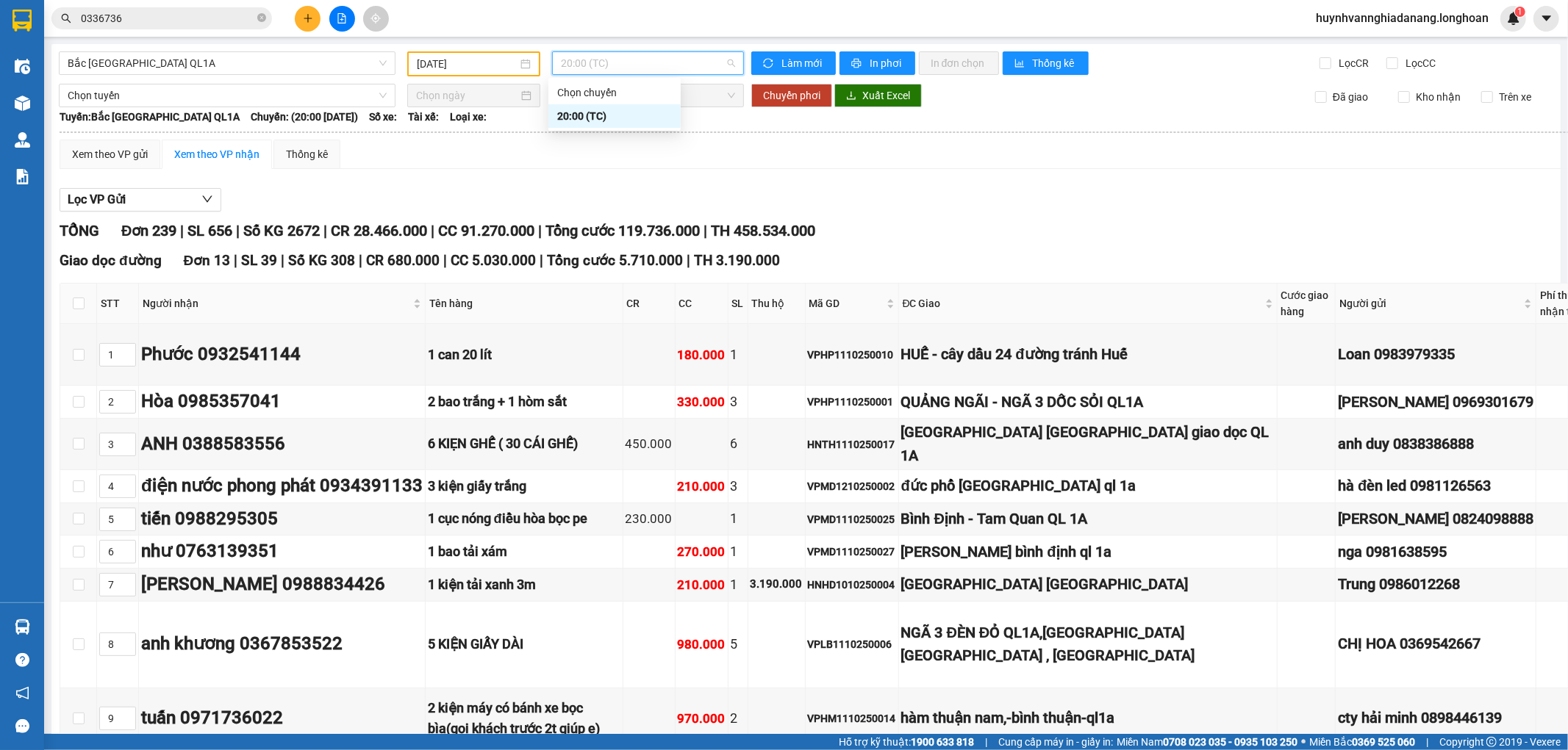
click at [830, 163] on div "Xem theo VP gửi Xem theo VP nhận Thống kê" at bounding box center [929, 154] width 1738 height 29
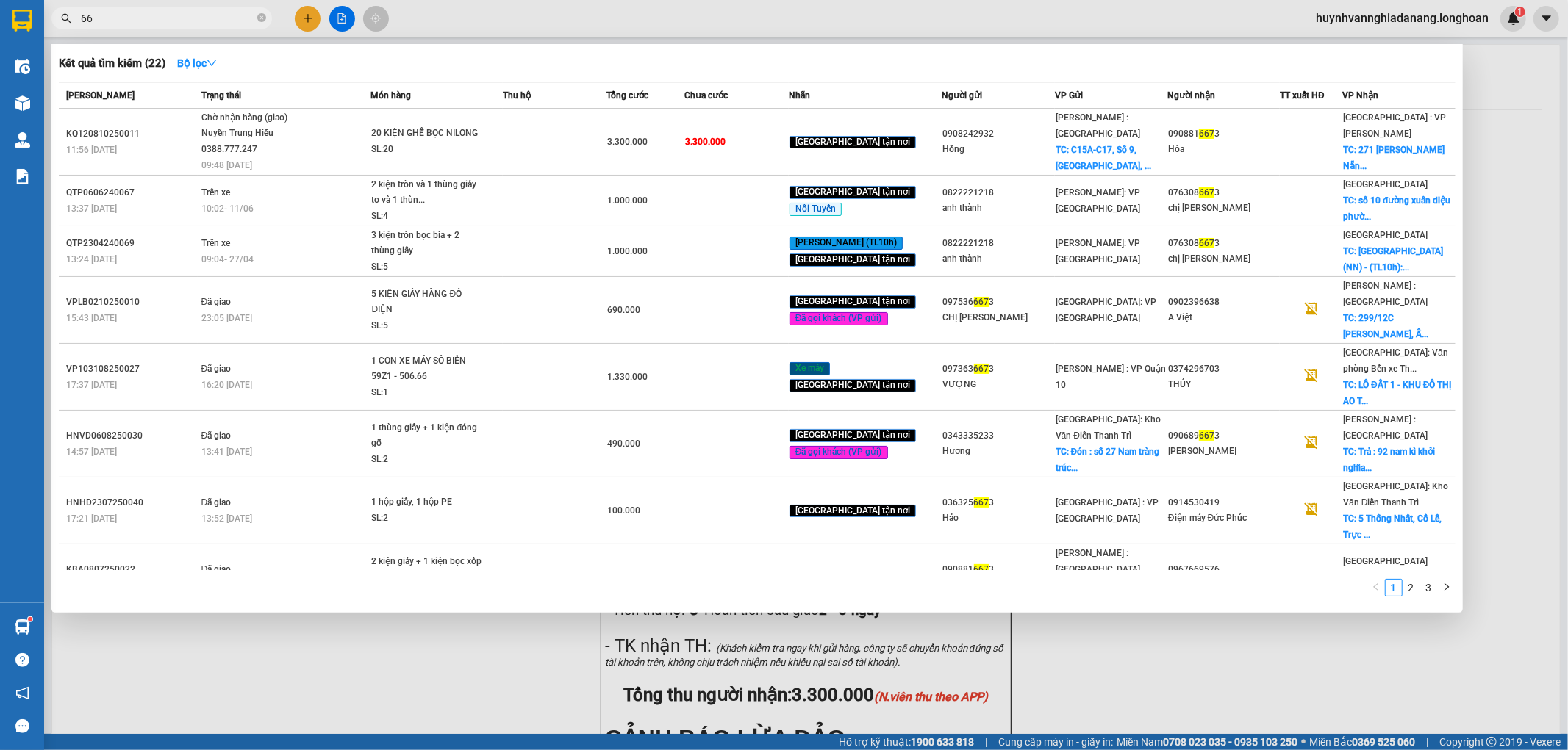
type input "6"
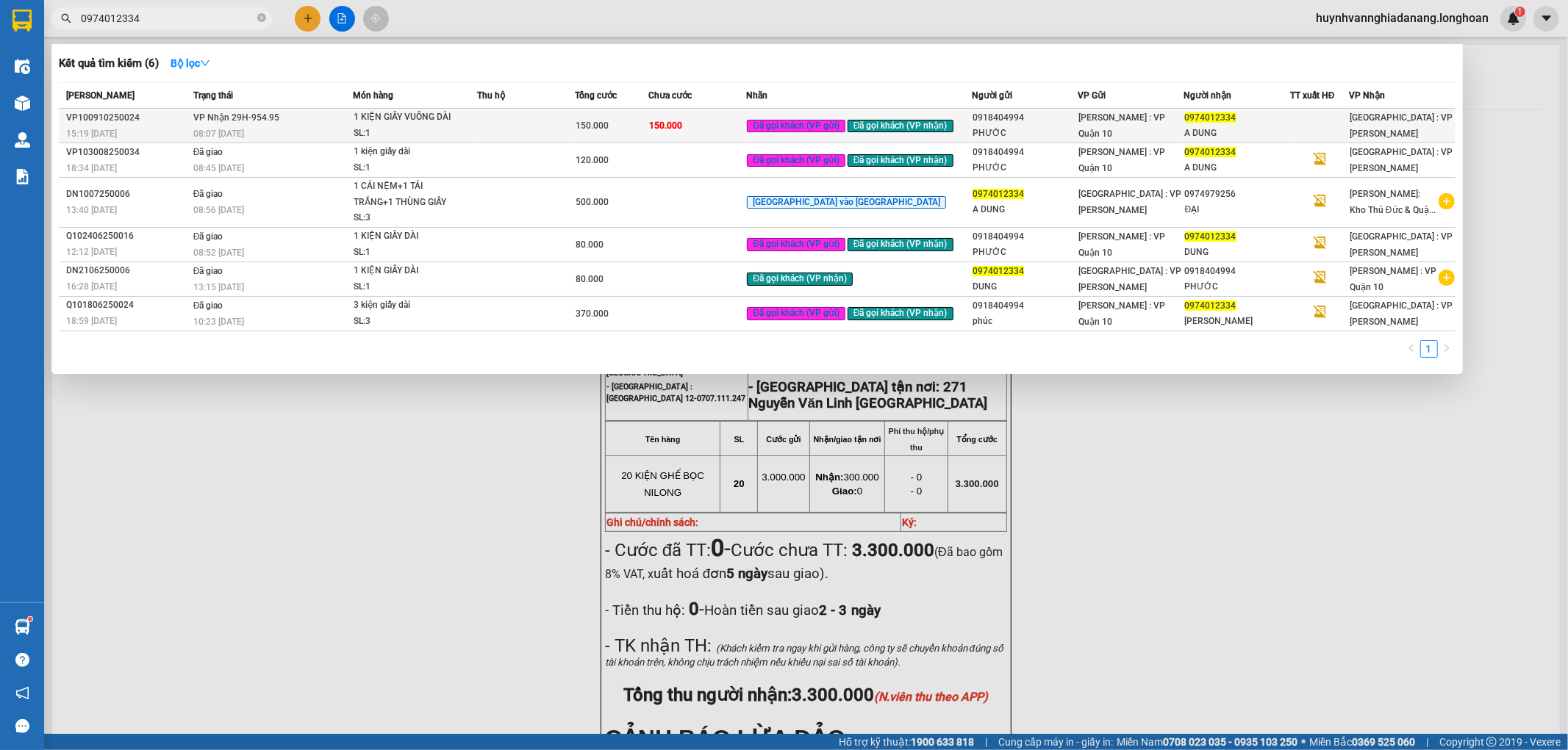
type input "0974012334"
click at [555, 132] on td at bounding box center [526, 126] width 98 height 35
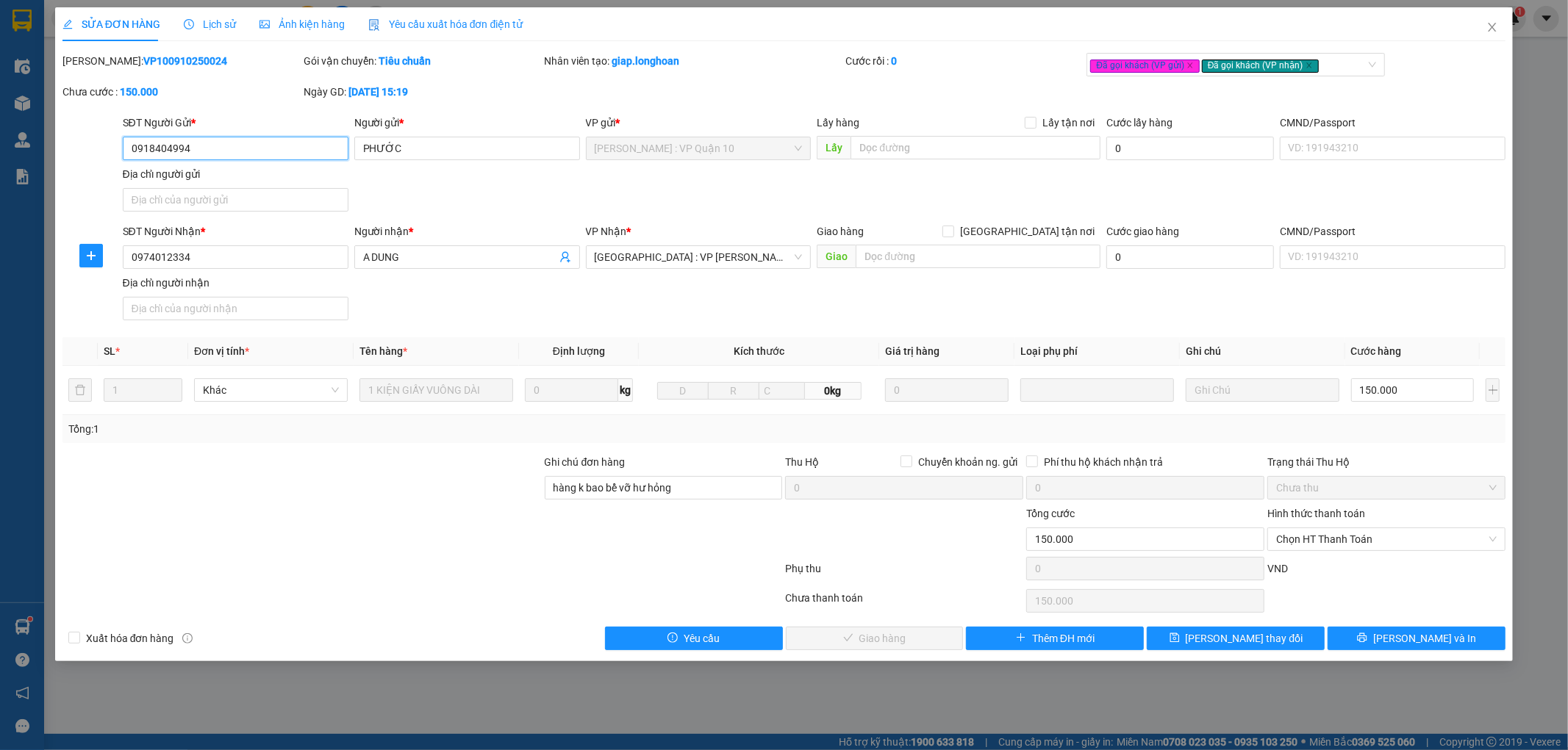
type input "0918404994"
type input "PHƯỚC"
type input "0974012334"
type input "A DUNG"
type input "hàng k bao bể vỡ hư hỏng"
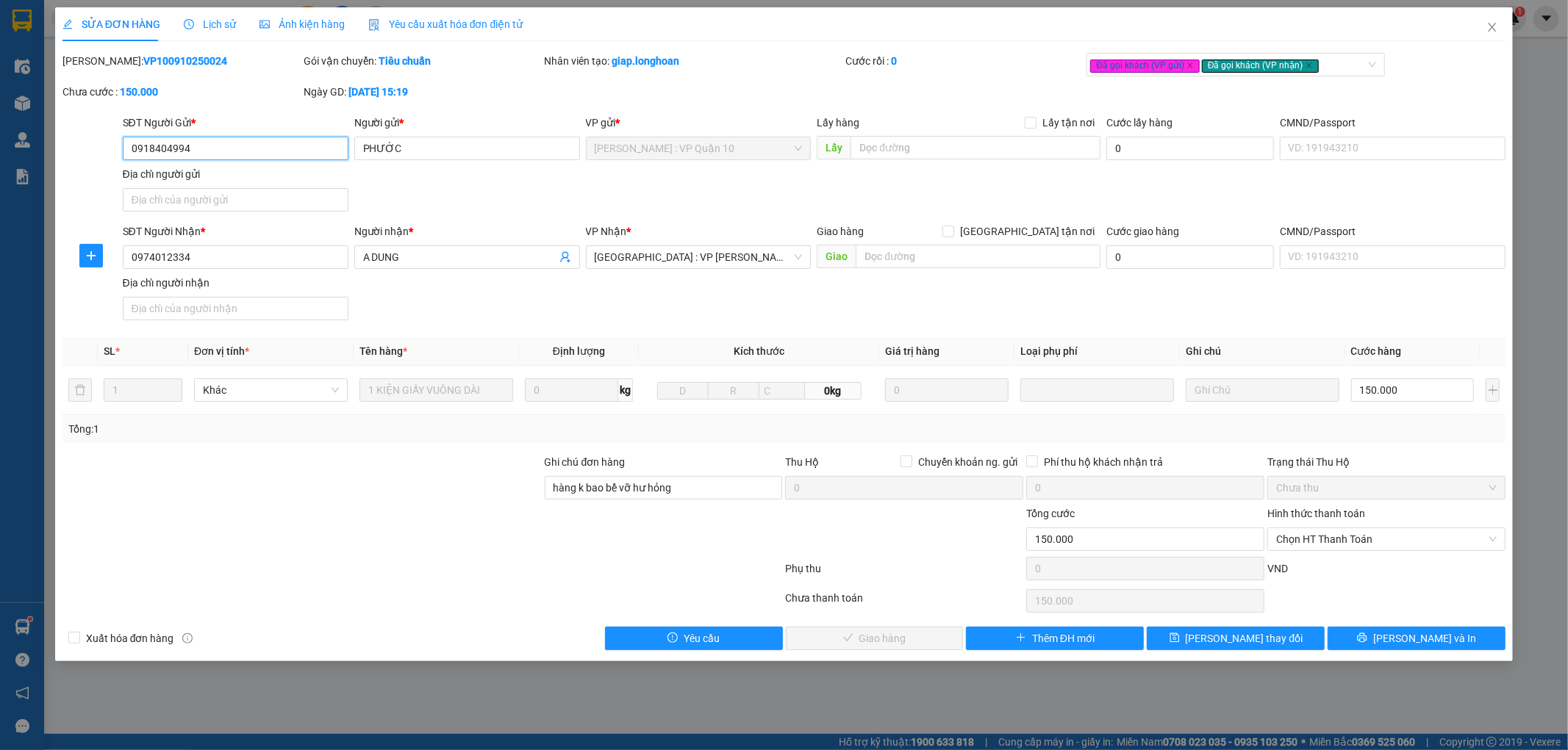
type input "0"
type input "150.000"
click at [1344, 545] on span "Chọn HT Thanh Toán" at bounding box center [1386, 539] width 221 height 22
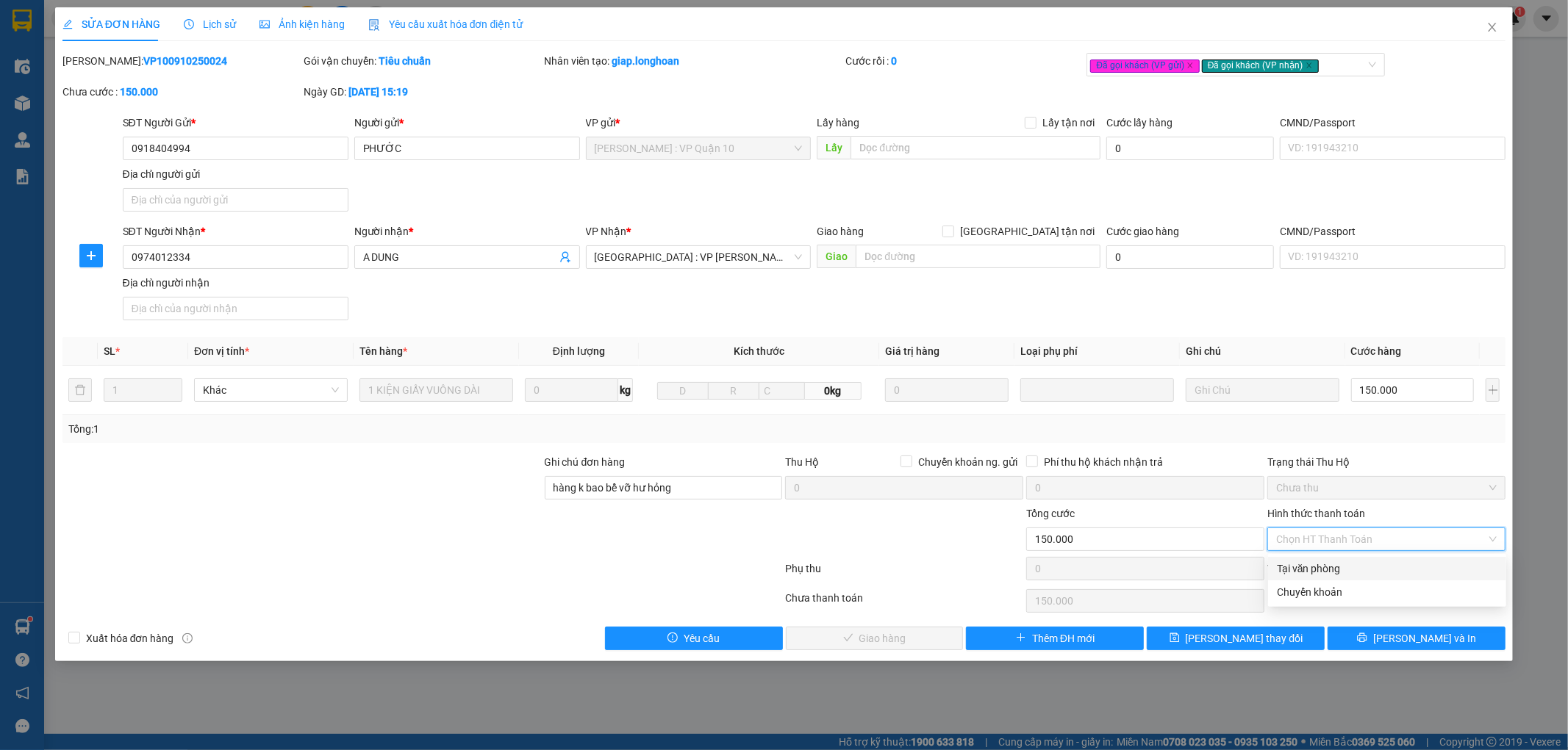
click at [1339, 568] on div "Tại văn phòng" at bounding box center [1387, 568] width 221 height 16
type input "0"
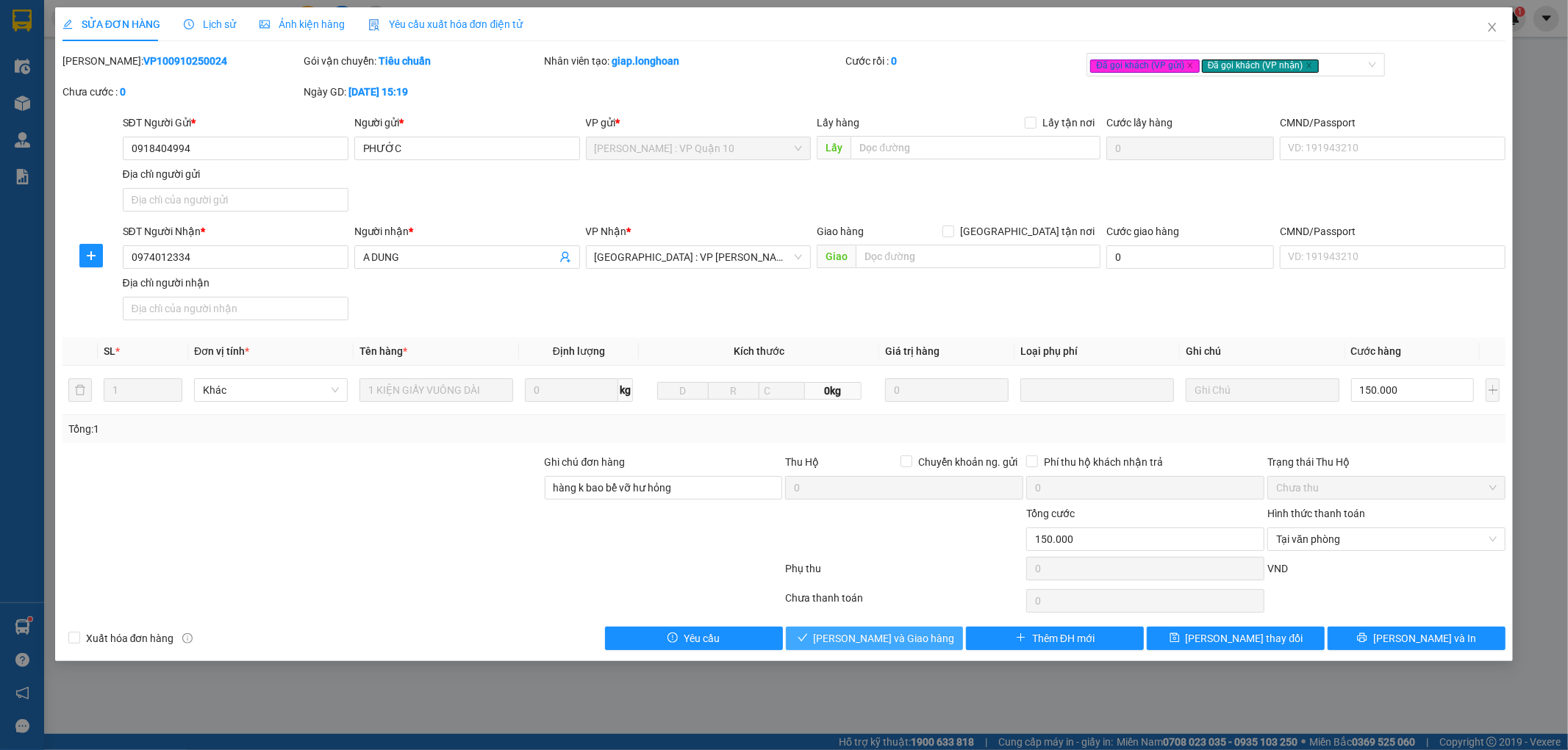
click at [909, 631] on span "[PERSON_NAME] và Giao hàng" at bounding box center [885, 638] width 142 height 16
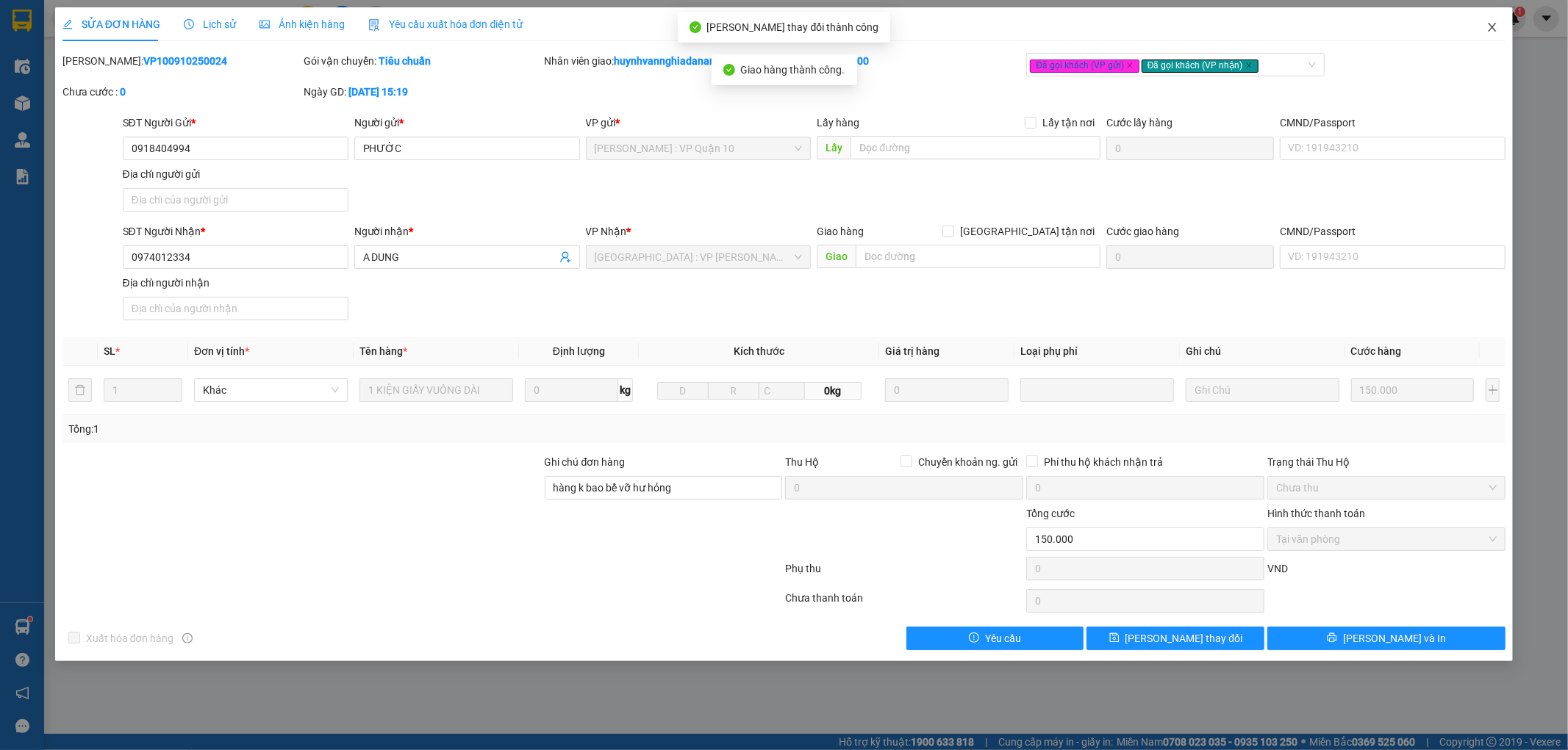
click at [1493, 26] on icon "close" at bounding box center [1493, 27] width 12 height 12
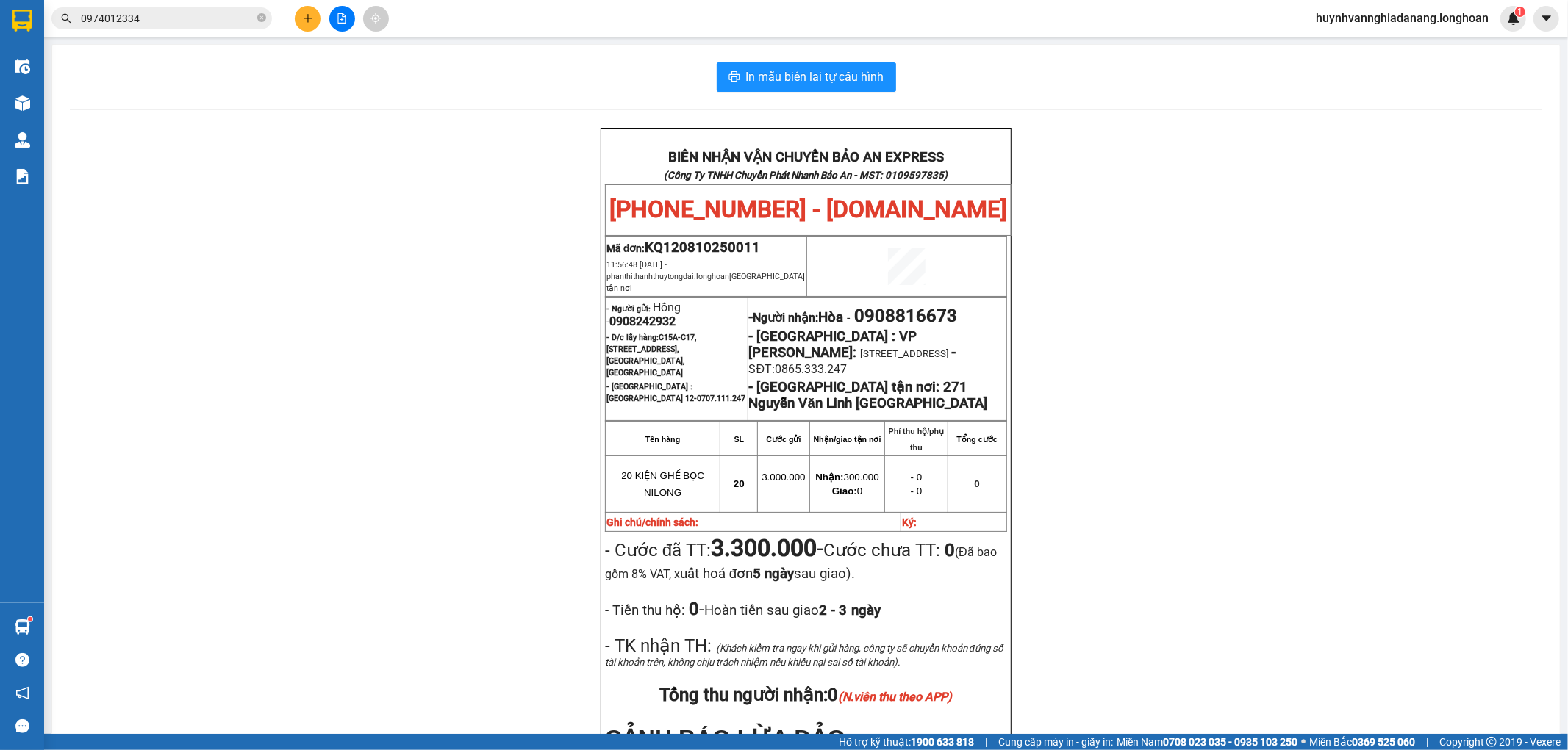
click at [176, 23] on input "0974012334" at bounding box center [168, 18] width 174 height 16
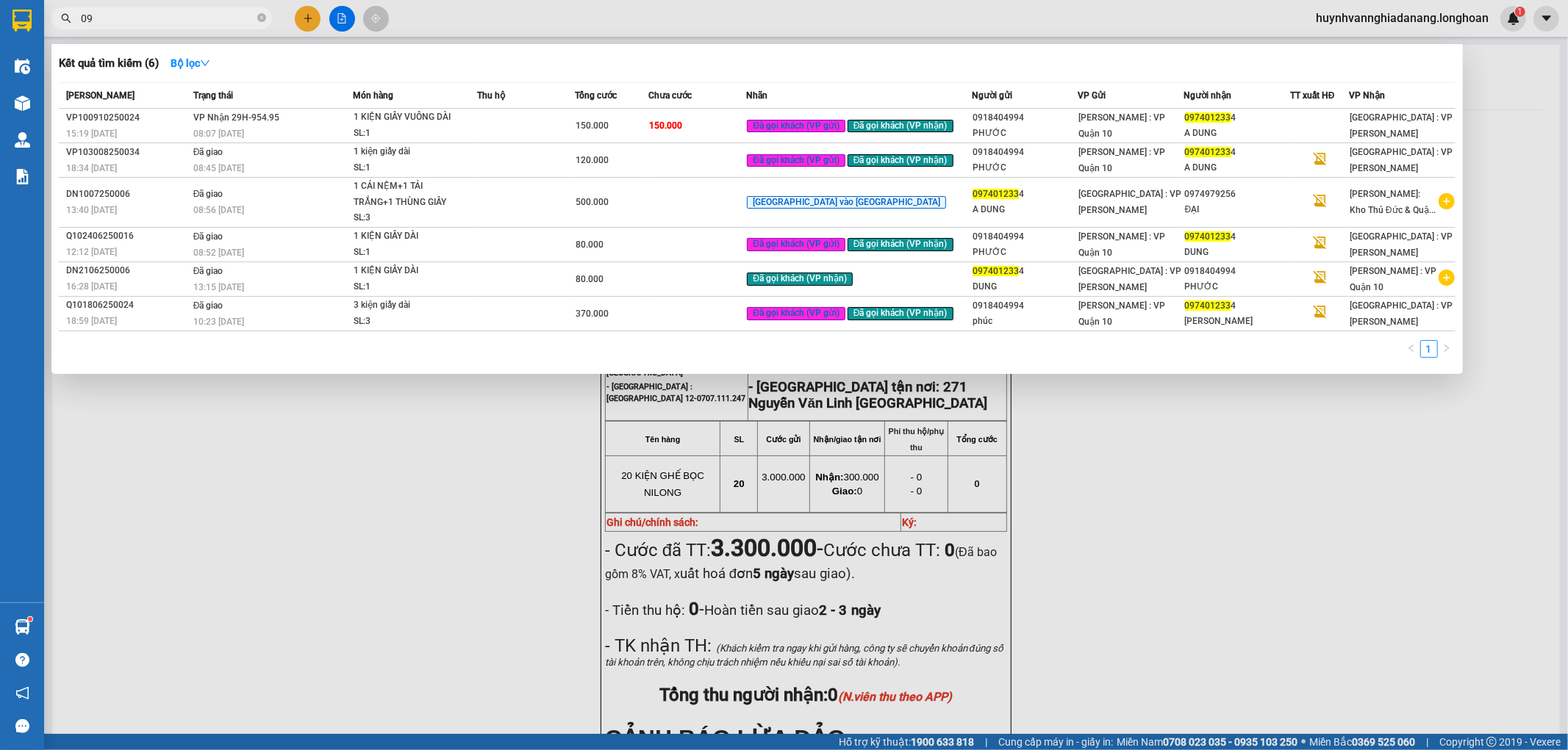
type input "0"
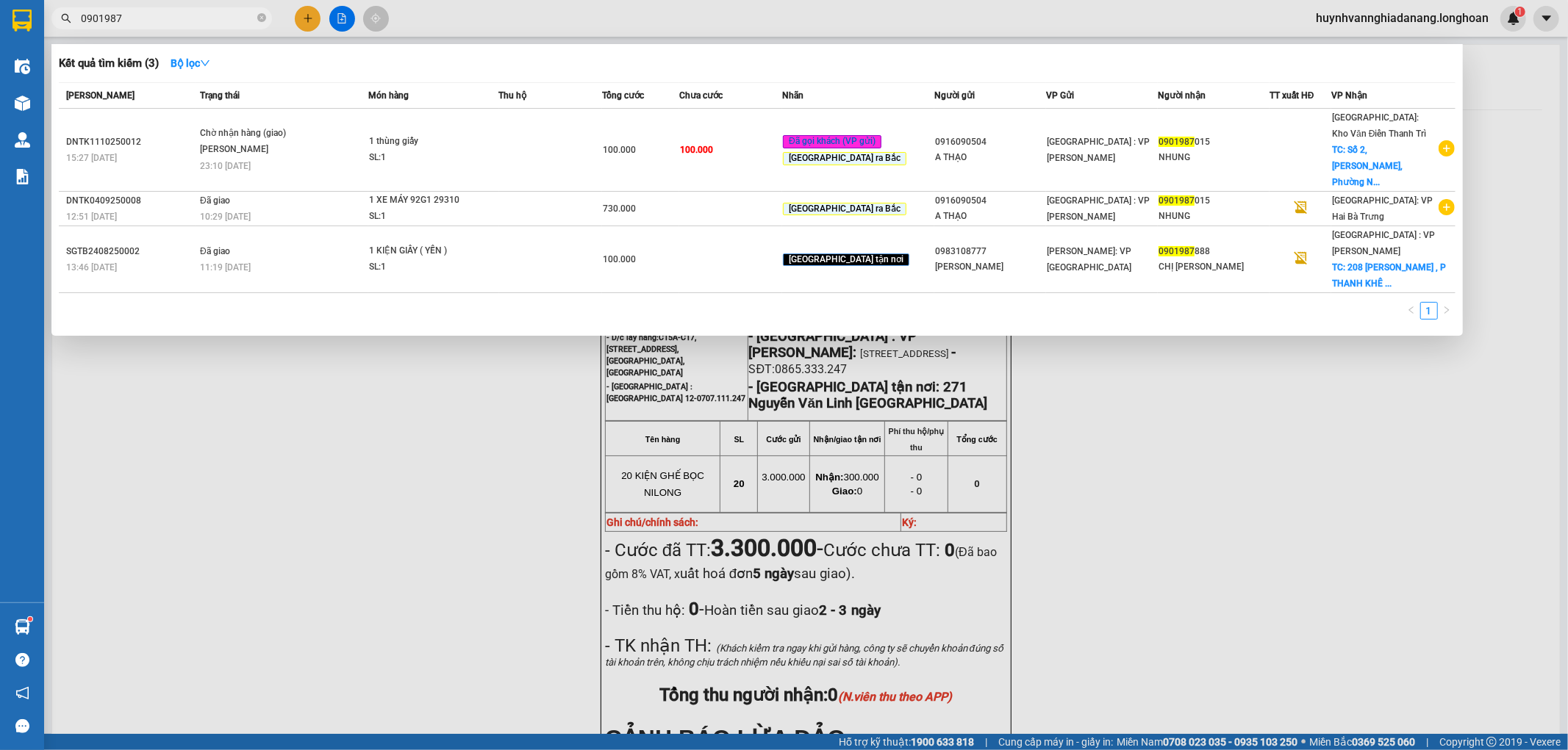
type input "0901987"
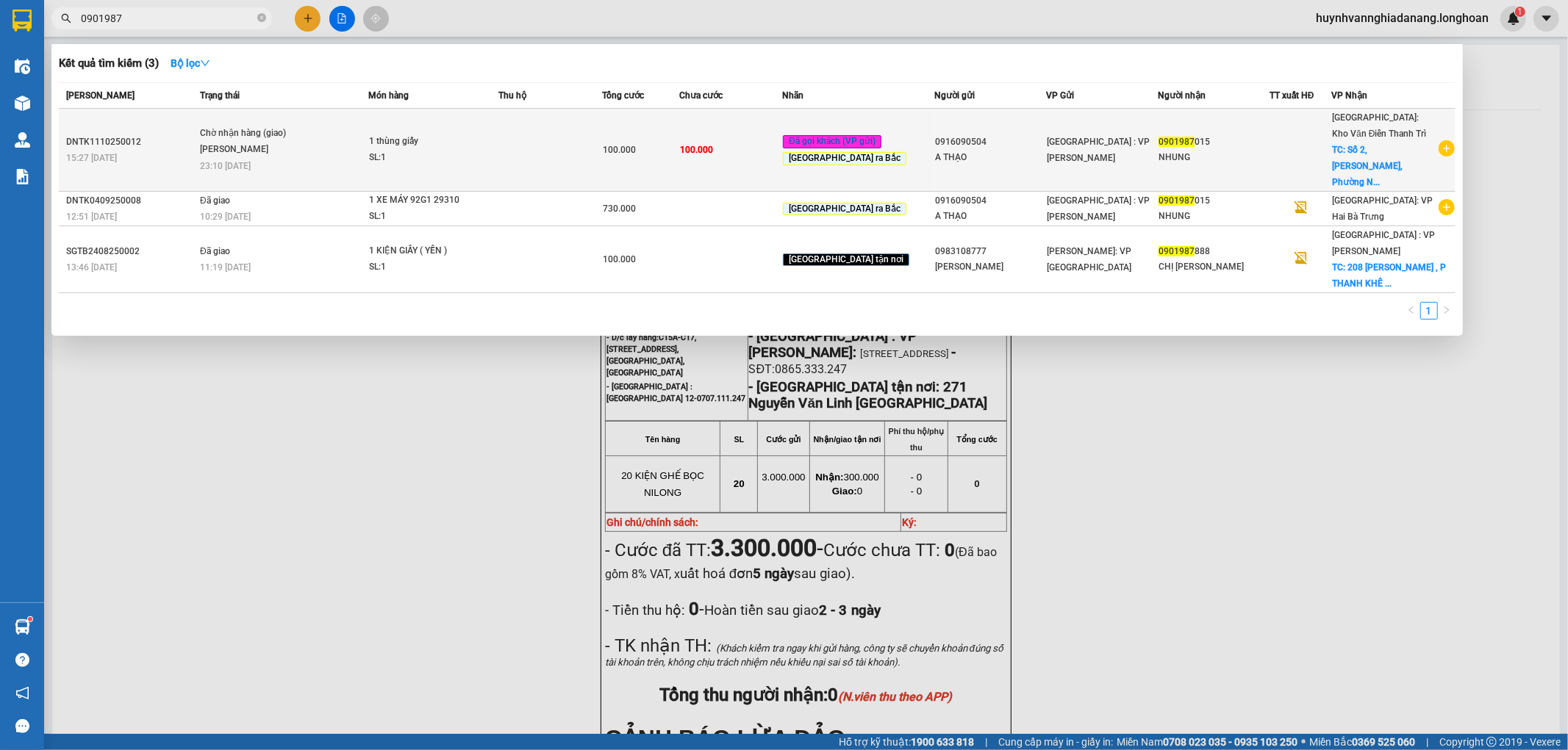
click at [499, 136] on span "1 thùng giấy SL: 1" at bounding box center [434, 149] width 130 height 32
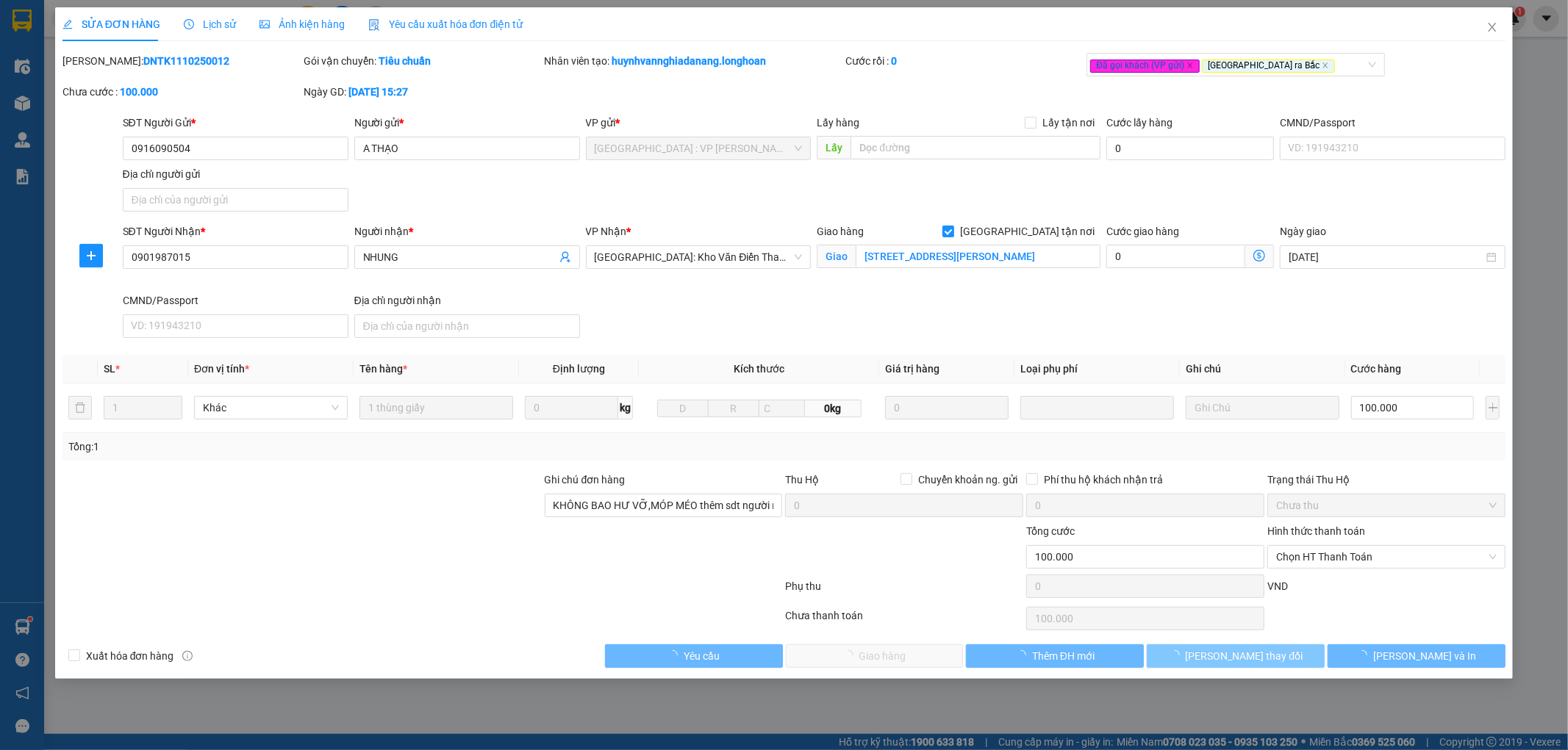
type input "0916090504"
type input "A THẠO"
type input "0901987015"
type input "NHUNG"
checkbox input "true"
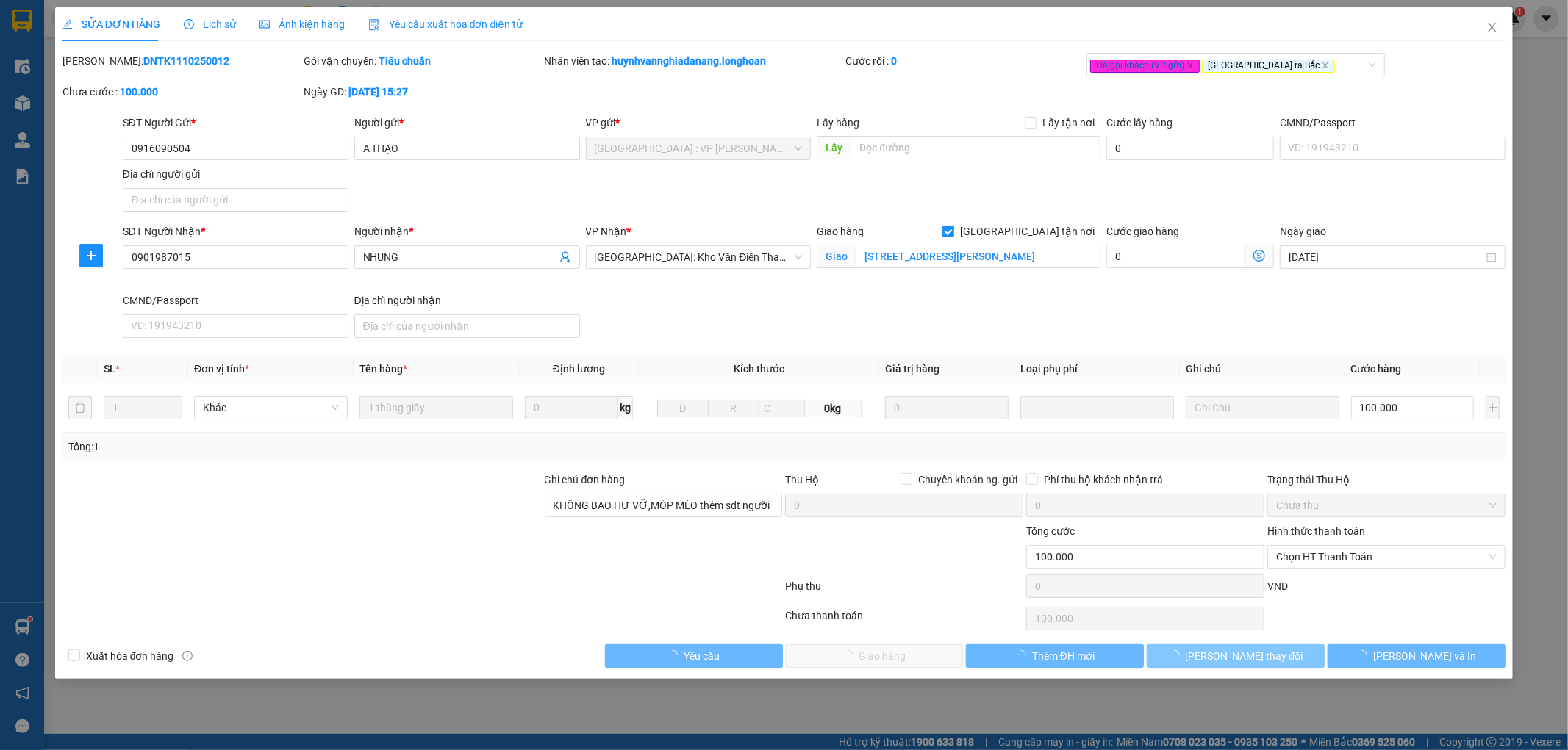
type input "Số 2, Vũ Hữu Lợi, Phường Nguyễn Du, Quận Hai Bà Trưng, Hà Nội"
type input "KHÔNG BAO HƯ VỠ,MÓP MÉO thêm sdt người nhận 0796289384"
type input "0"
type input "100.000"
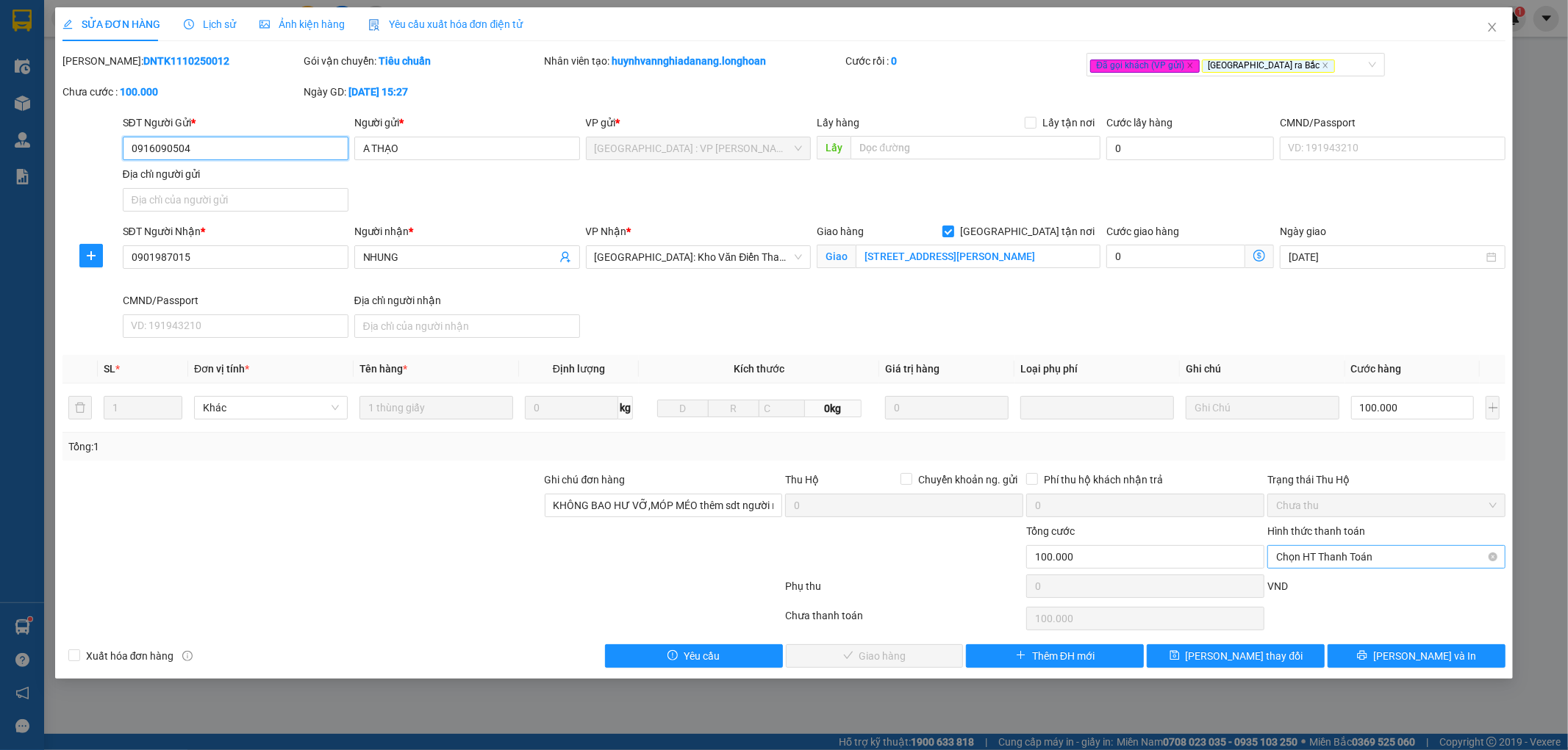
drag, startPoint x: 1363, startPoint y: 559, endPoint x: 1363, endPoint y: 568, distance: 9.0
click at [1363, 560] on span "Chọn HT Thanh Toán" at bounding box center [1386, 557] width 221 height 22
click at [1353, 606] on div "Chuyển khoản" at bounding box center [1387, 609] width 221 height 16
type input "0"
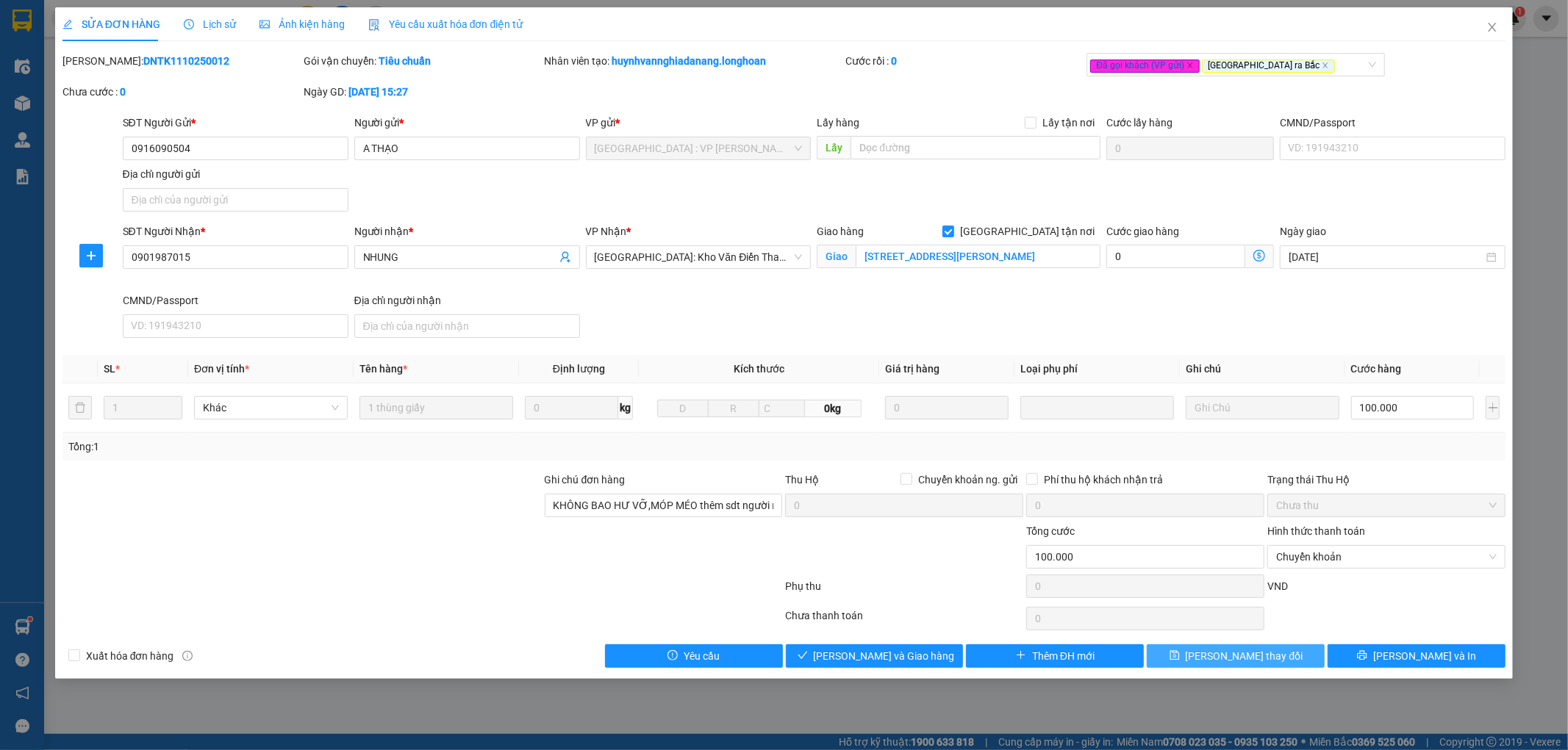
click at [1268, 659] on span "[PERSON_NAME] thay đổi" at bounding box center [1245, 656] width 118 height 16
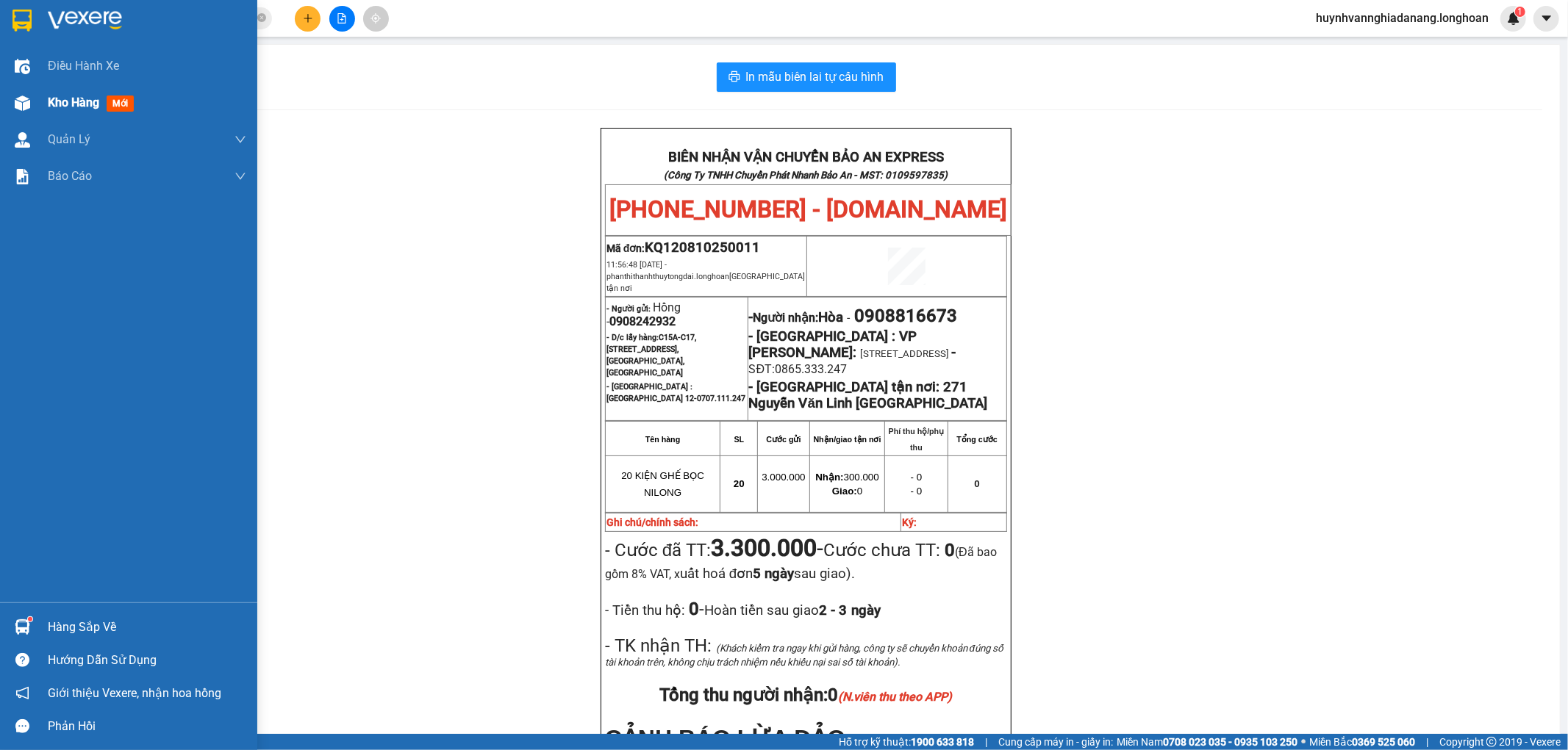
click at [55, 105] on span "Kho hàng" at bounding box center [73, 102] width 51 height 14
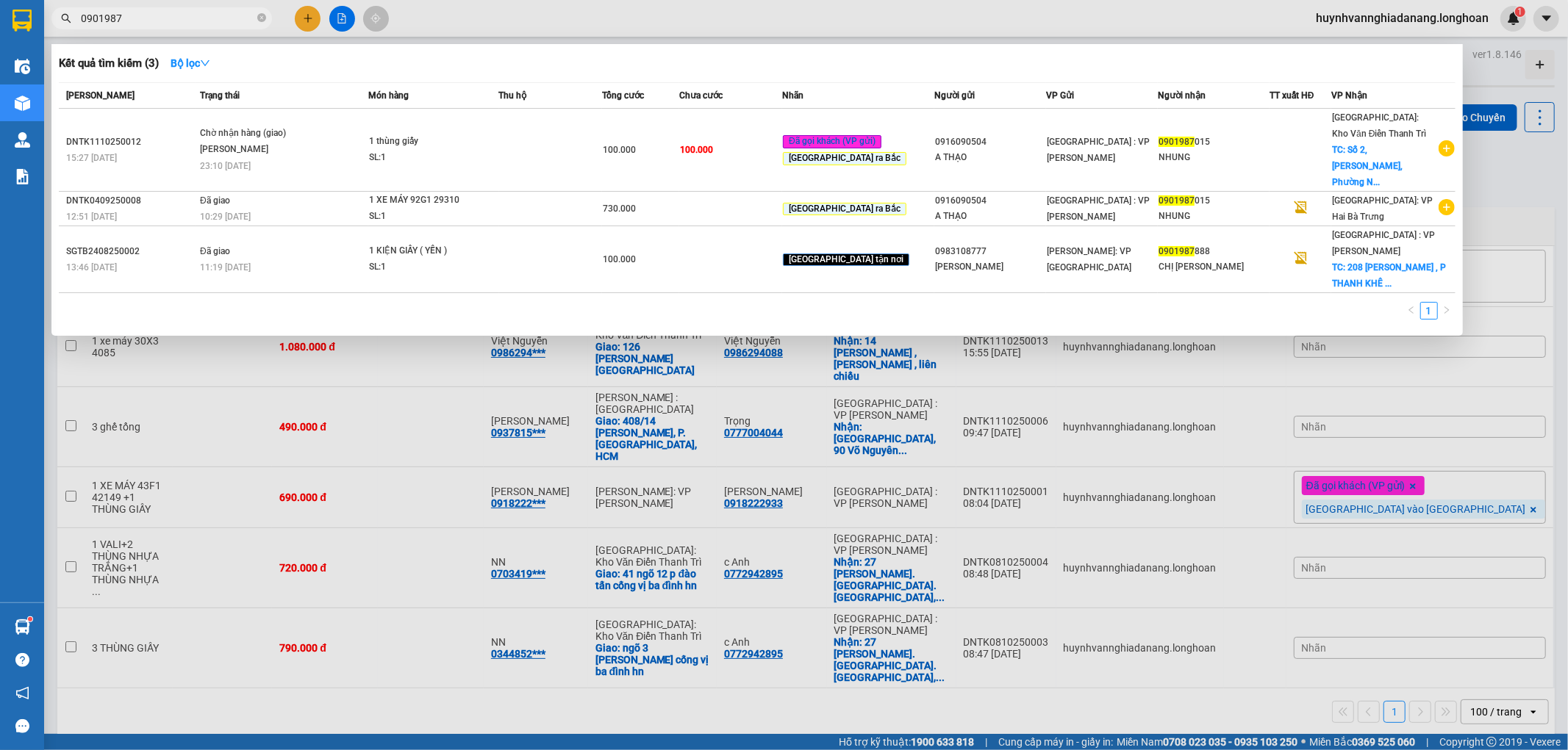
click at [150, 19] on input "0901987" at bounding box center [168, 18] width 174 height 16
type input "0"
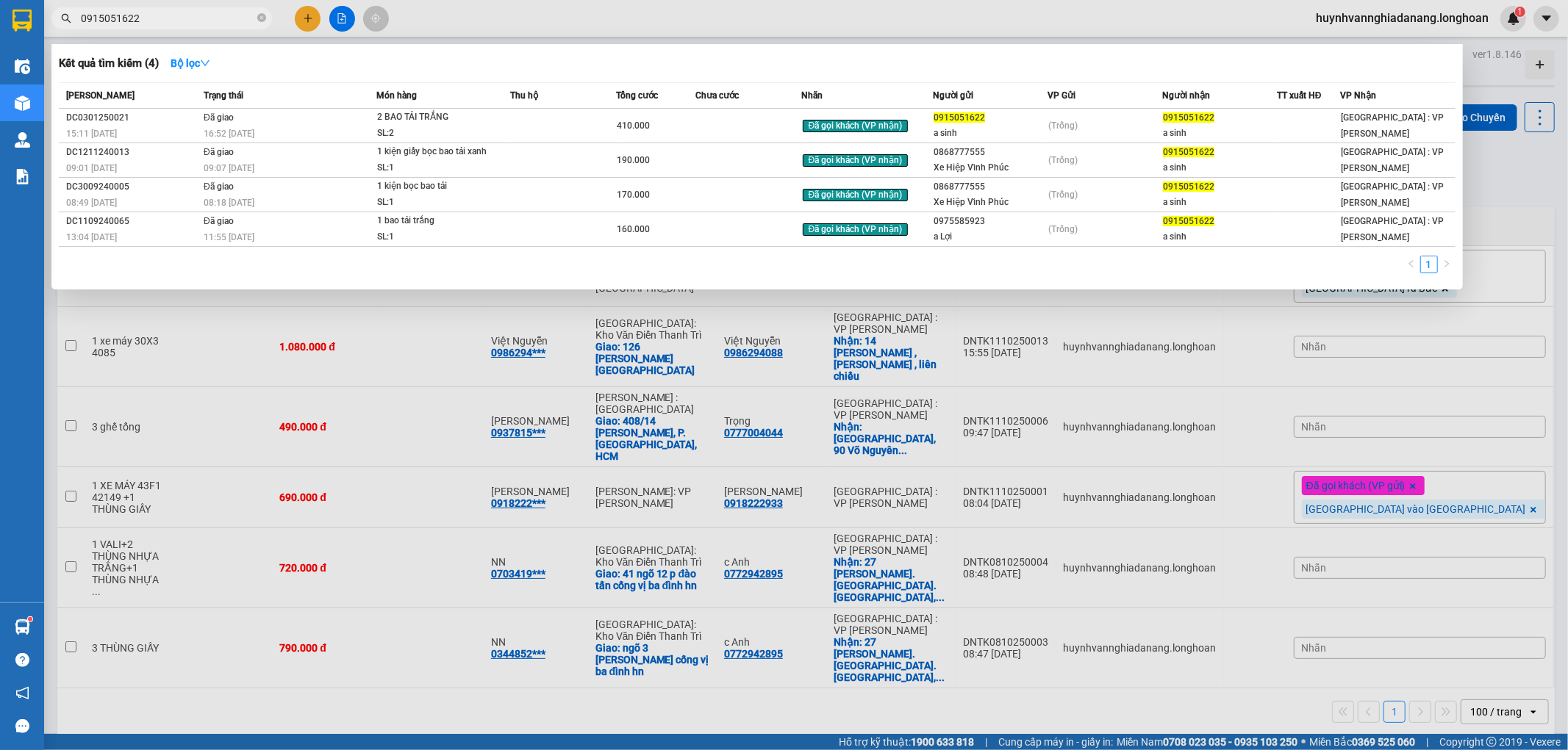
type input "0915051622"
drag, startPoint x: 651, startPoint y: 724, endPoint x: 647, endPoint y: 712, distance: 12.6
click at [651, 723] on div at bounding box center [784, 375] width 1568 height 750
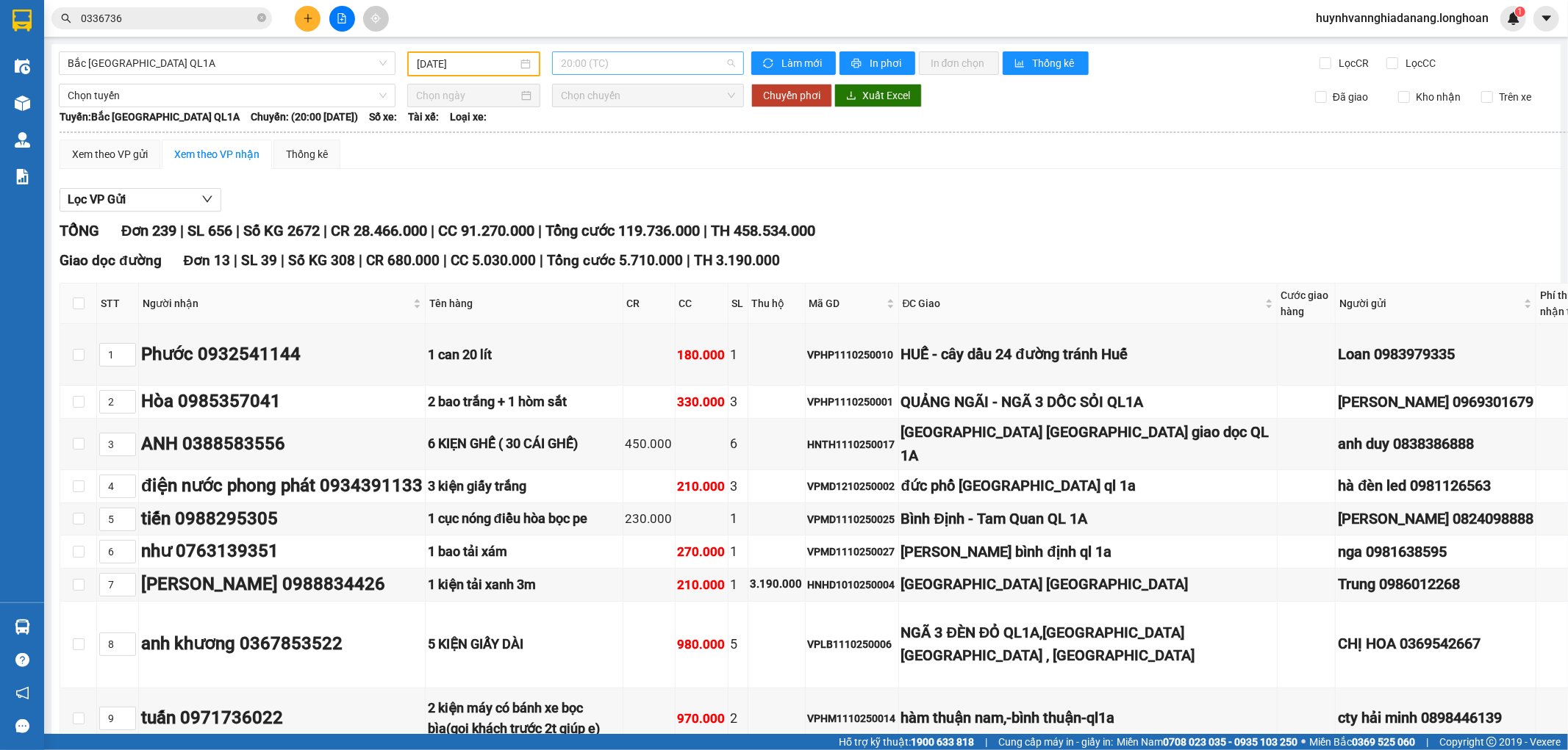
click at [620, 67] on span "20:00 (TC)" at bounding box center [648, 63] width 174 height 22
click at [622, 123] on div "20:00 (TC)" at bounding box center [615, 116] width 115 height 16
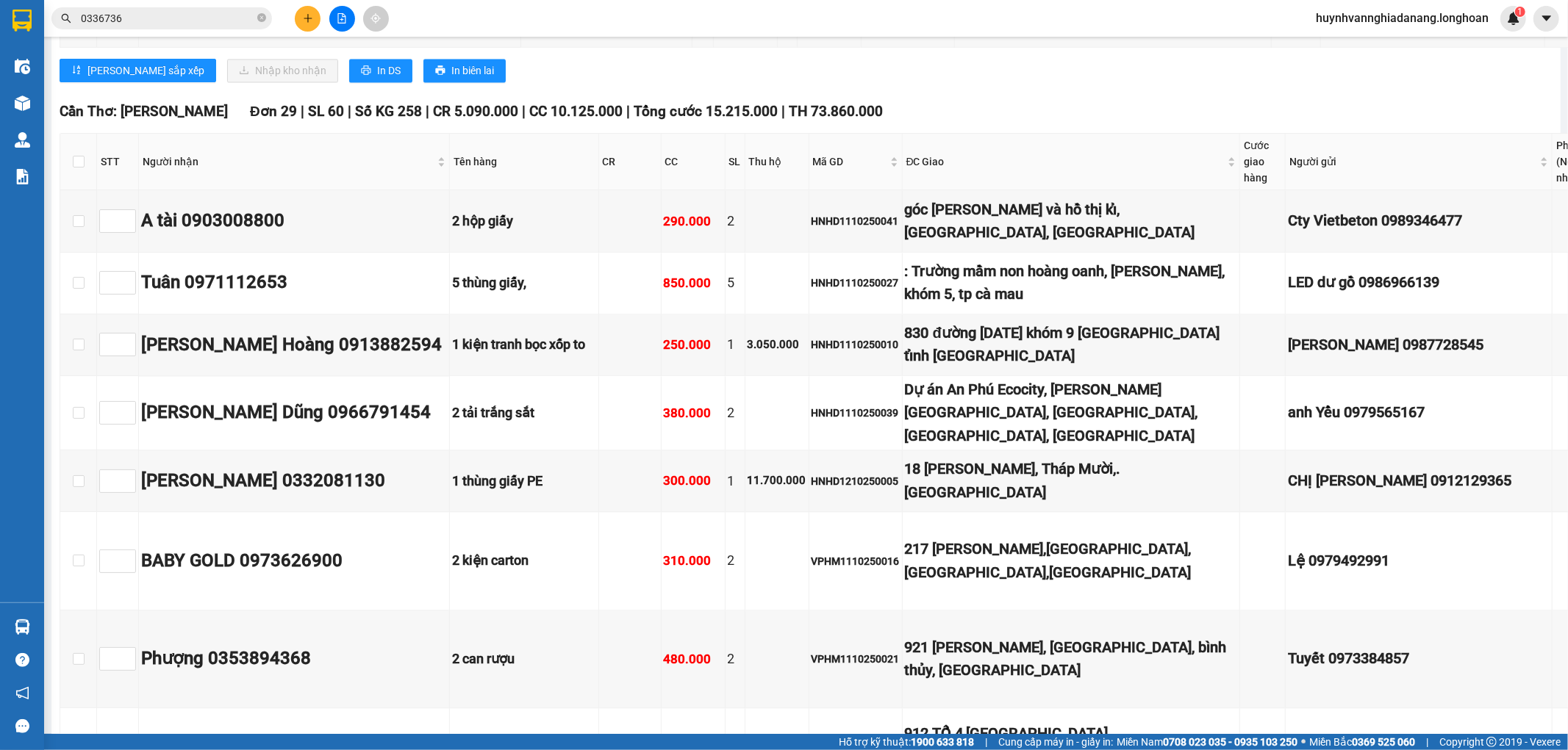
scroll to position [16658, 0]
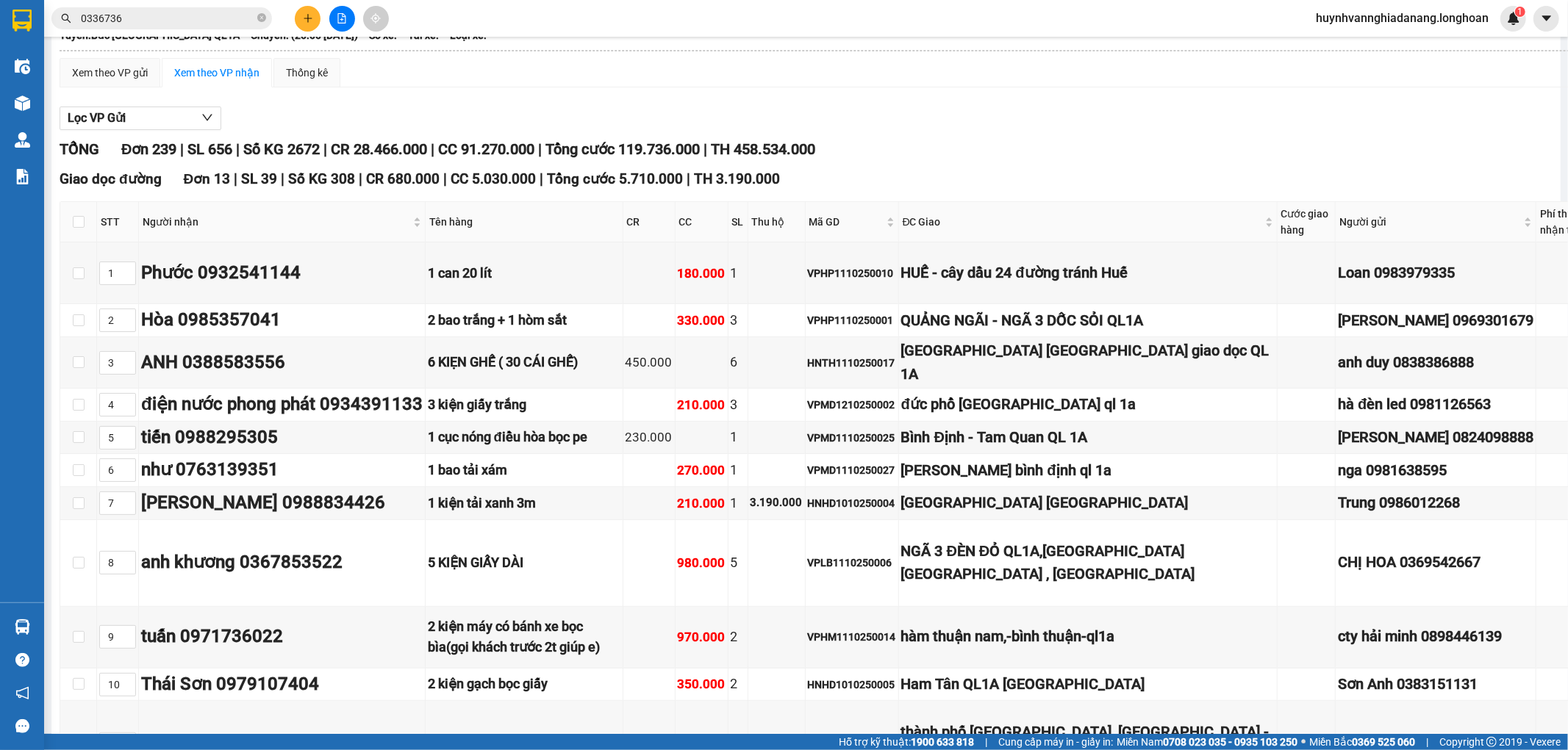
scroll to position [0, 0]
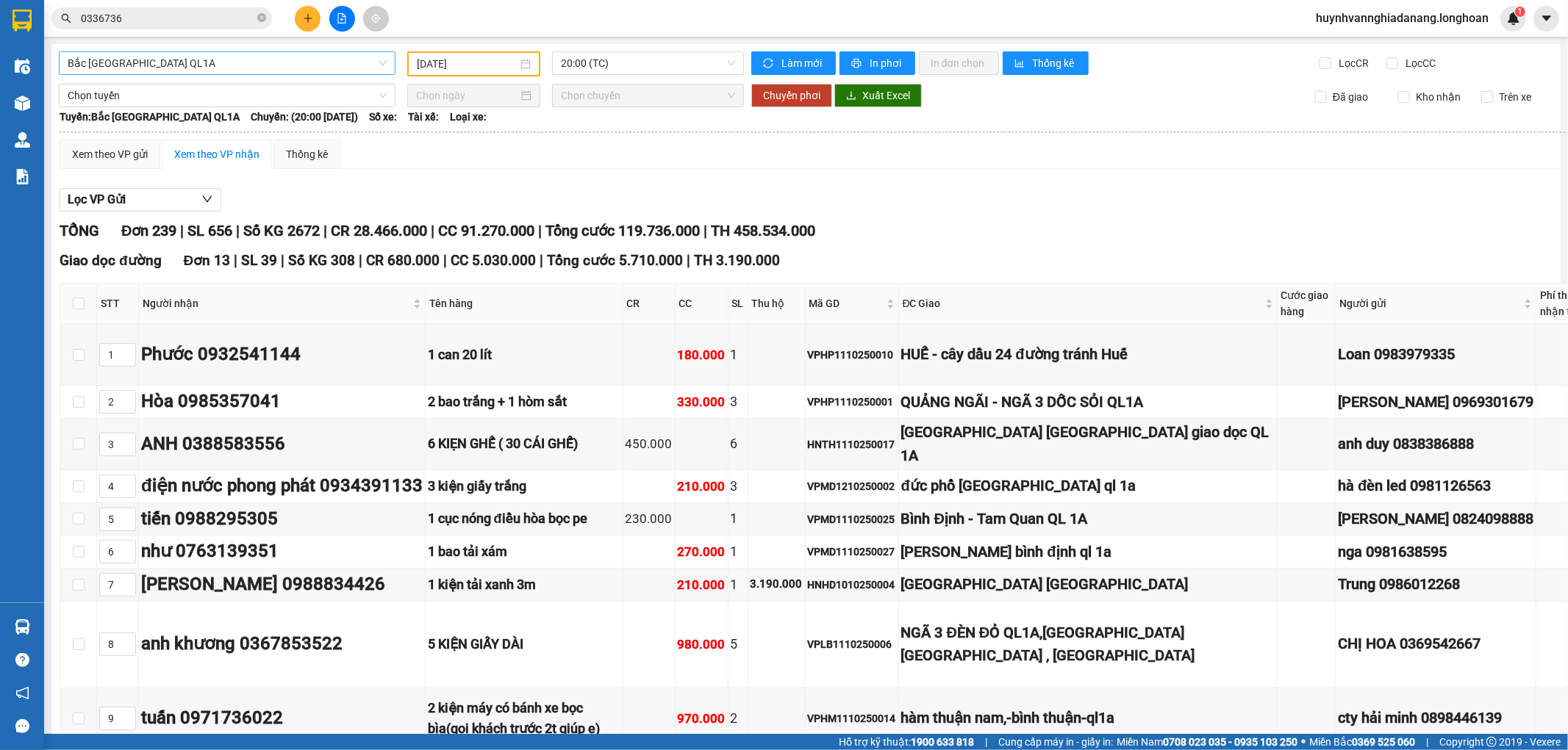
click at [291, 68] on span "Bắc Trung Nam QL1A" at bounding box center [227, 63] width 319 height 22
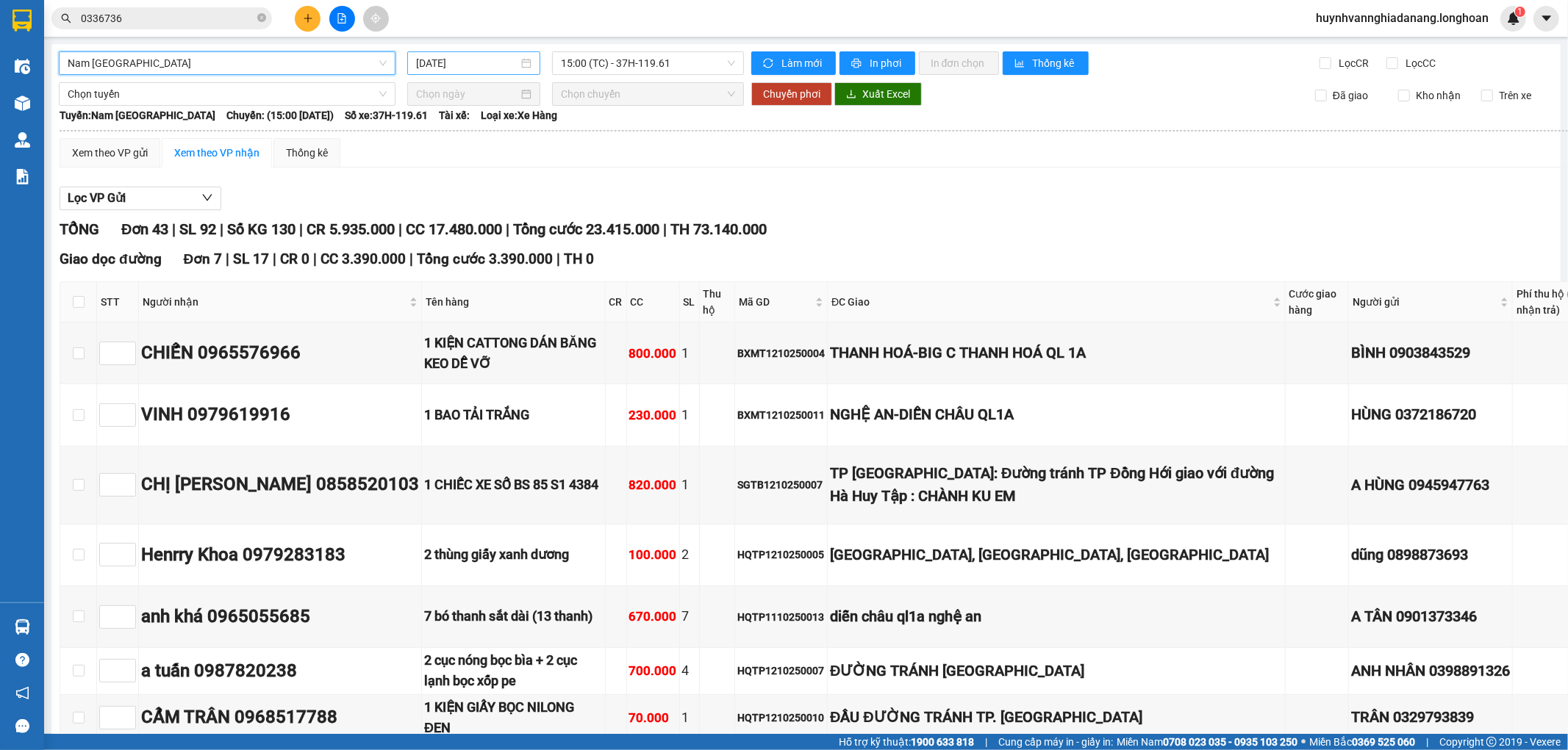
click at [488, 62] on input "13/10/2025" at bounding box center [467, 63] width 102 height 16
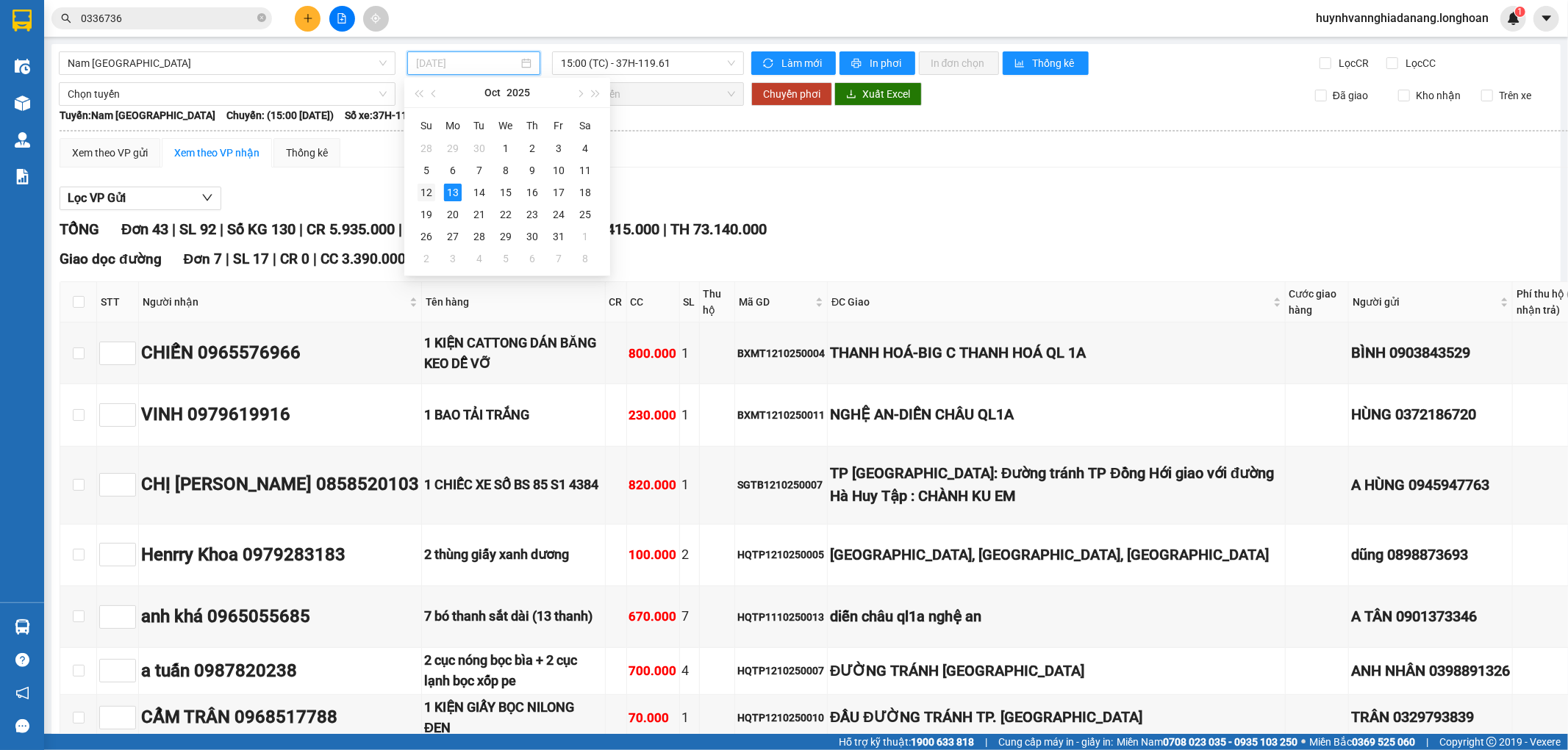
click at [428, 191] on div "12" at bounding box center [426, 193] width 18 height 18
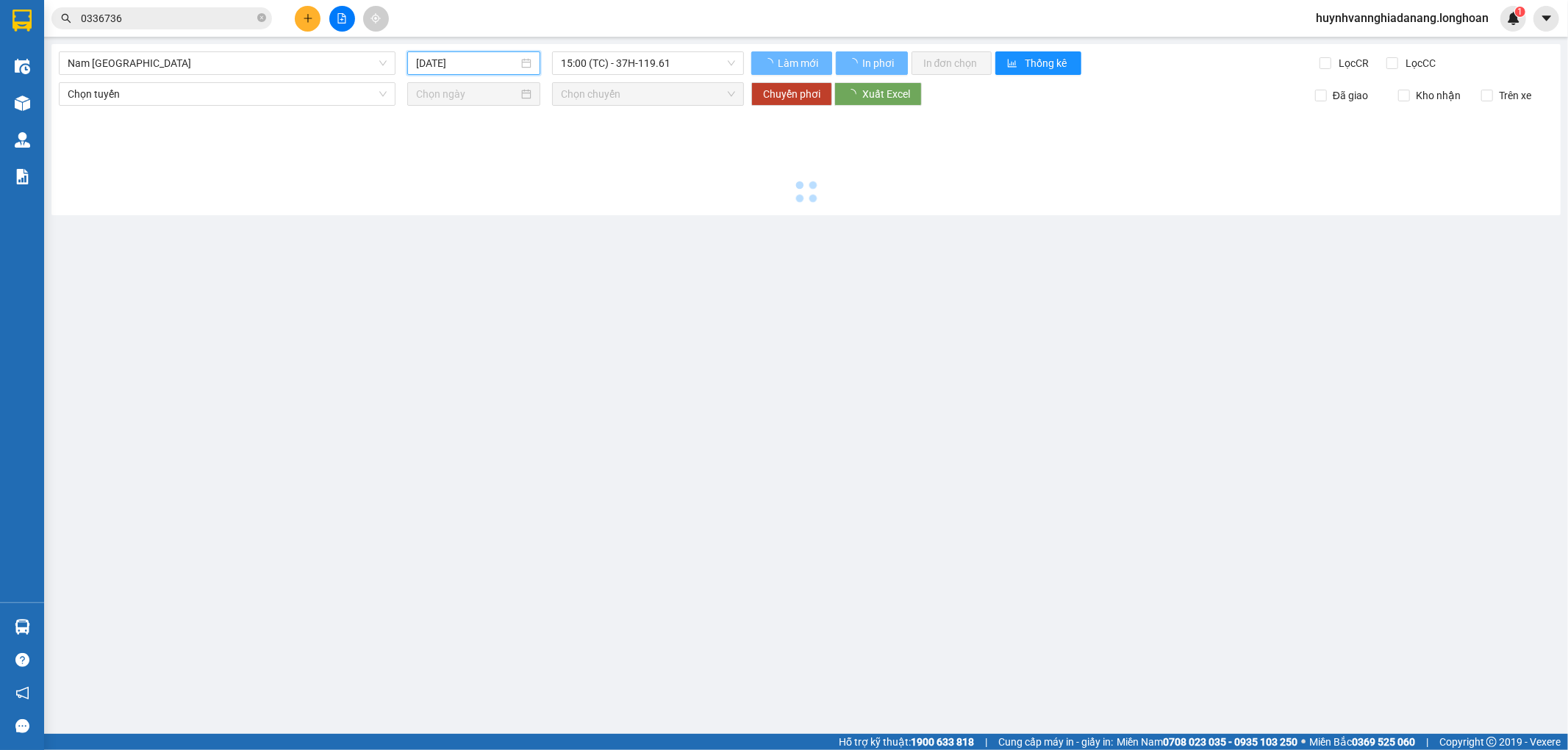
type input "12/10/2025"
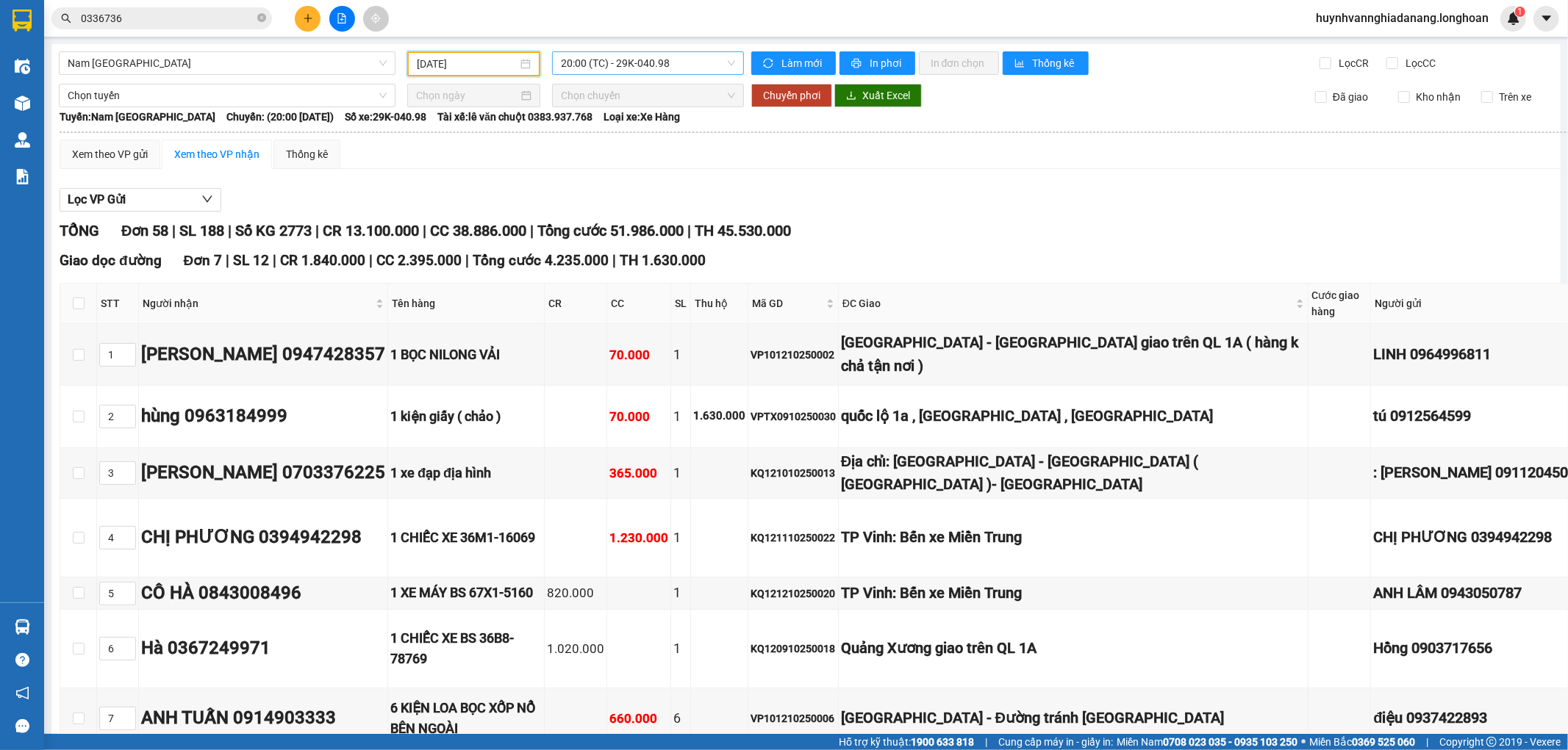
drag, startPoint x: 673, startPoint y: 62, endPoint x: 680, endPoint y: 71, distance: 11.4
click at [674, 62] on span "20:00 (TC) - 29K-040.98" at bounding box center [648, 63] width 174 height 22
click at [662, 119] on div "20:00 (TC) - 29K-040.98" at bounding box center [615, 116] width 115 height 16
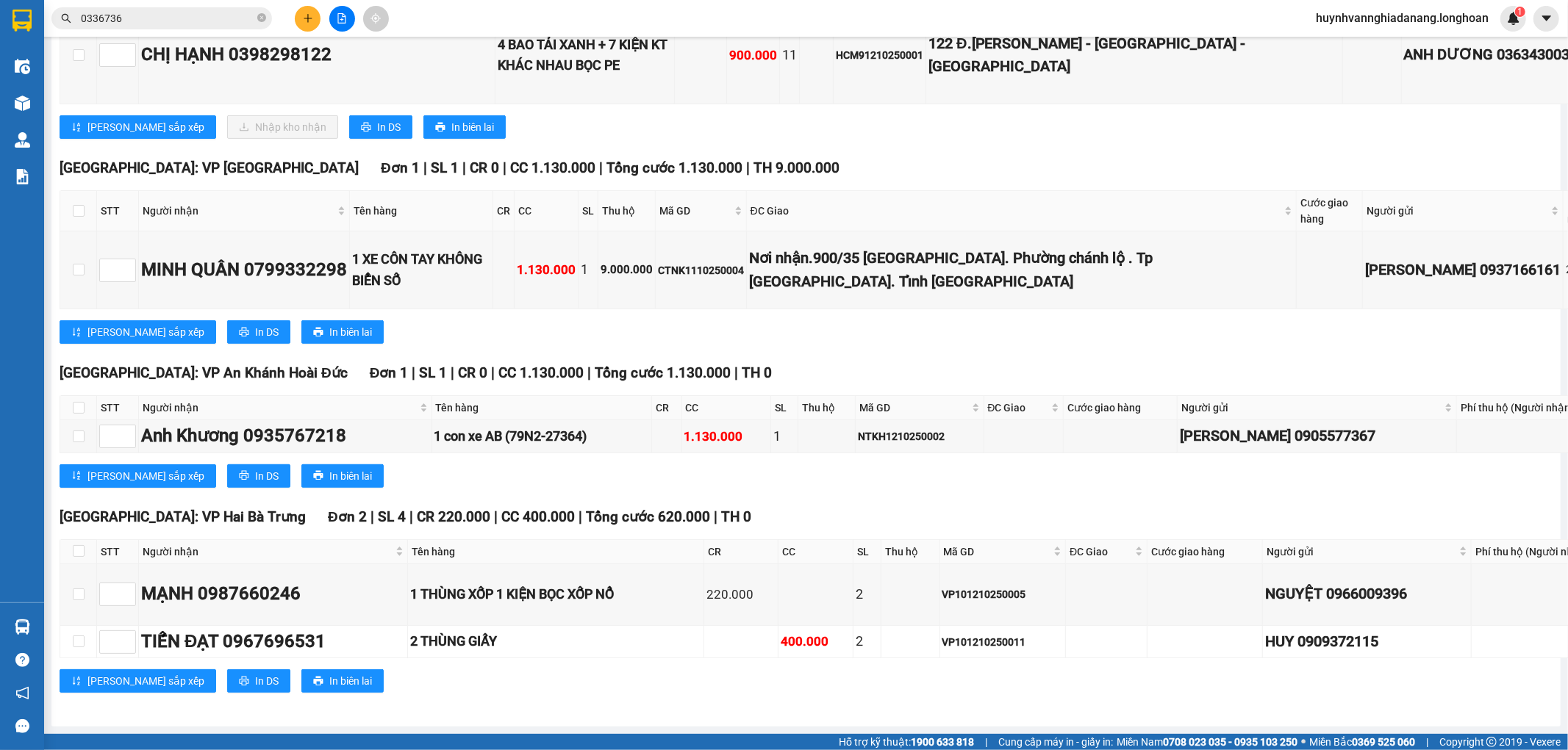
scroll to position [6614, 0]
click at [175, 20] on input "0336736" at bounding box center [168, 18] width 174 height 16
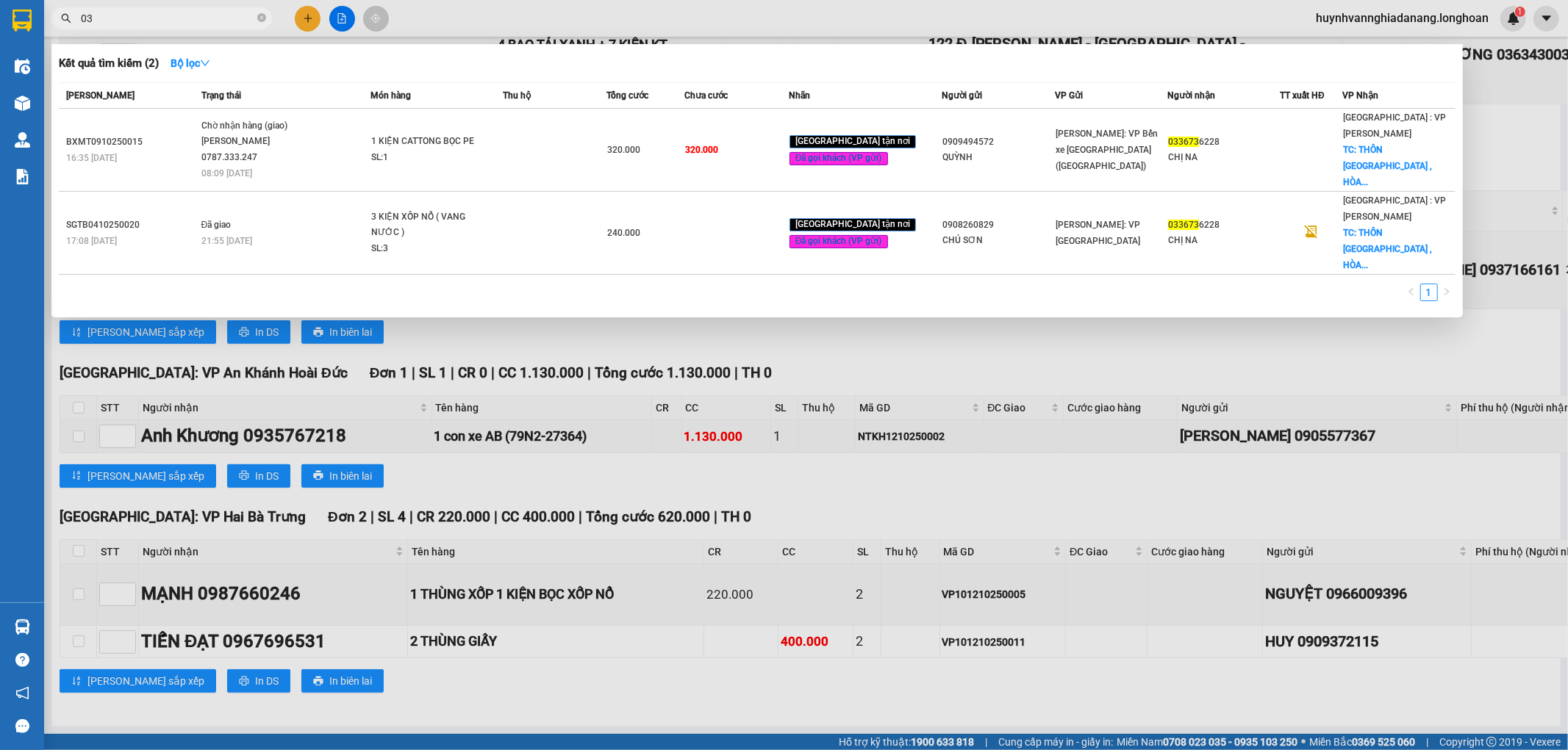
type input "0"
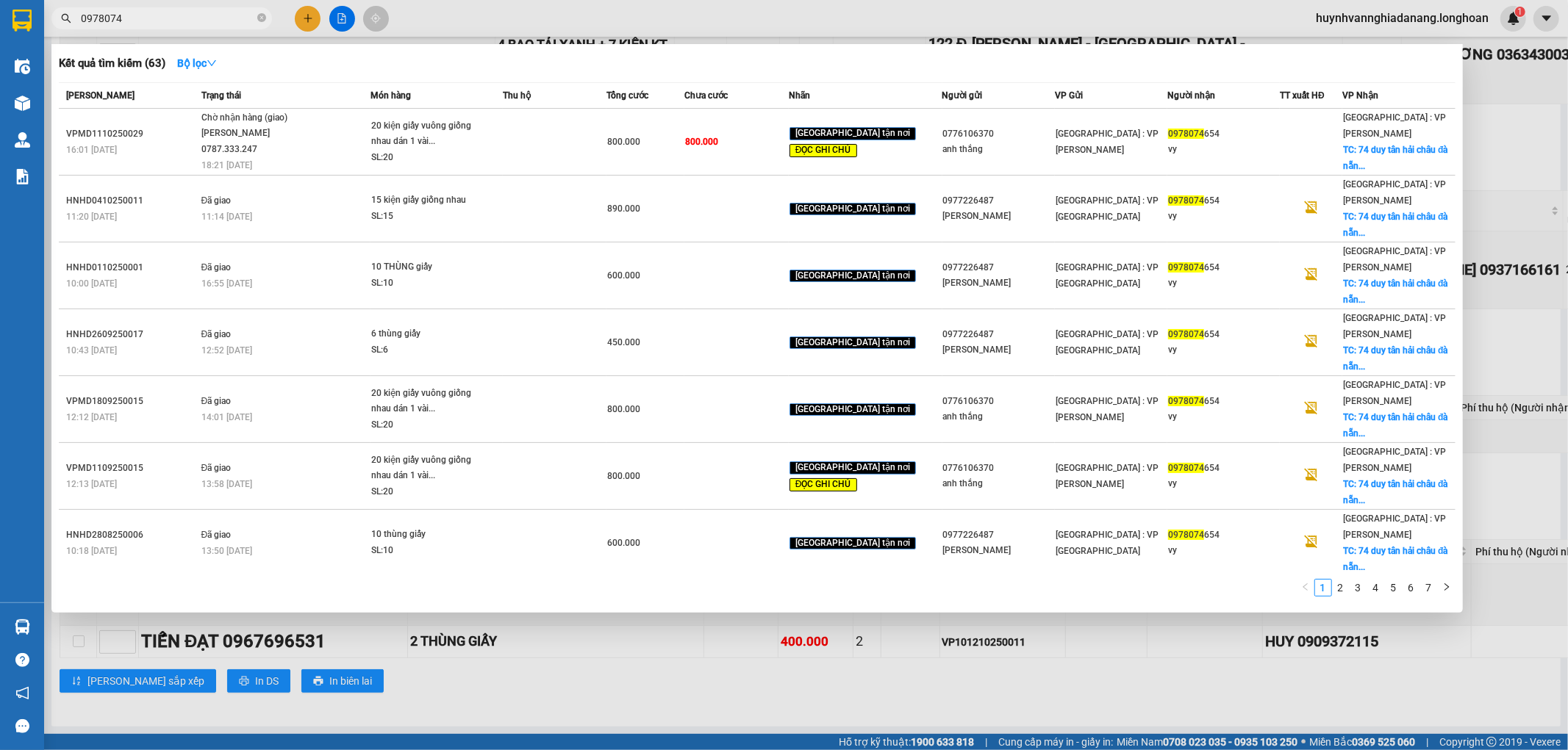
click at [1245, 691] on div at bounding box center [784, 375] width 1568 height 750
click at [138, 18] on input "0978074" at bounding box center [168, 18] width 174 height 16
type input "0"
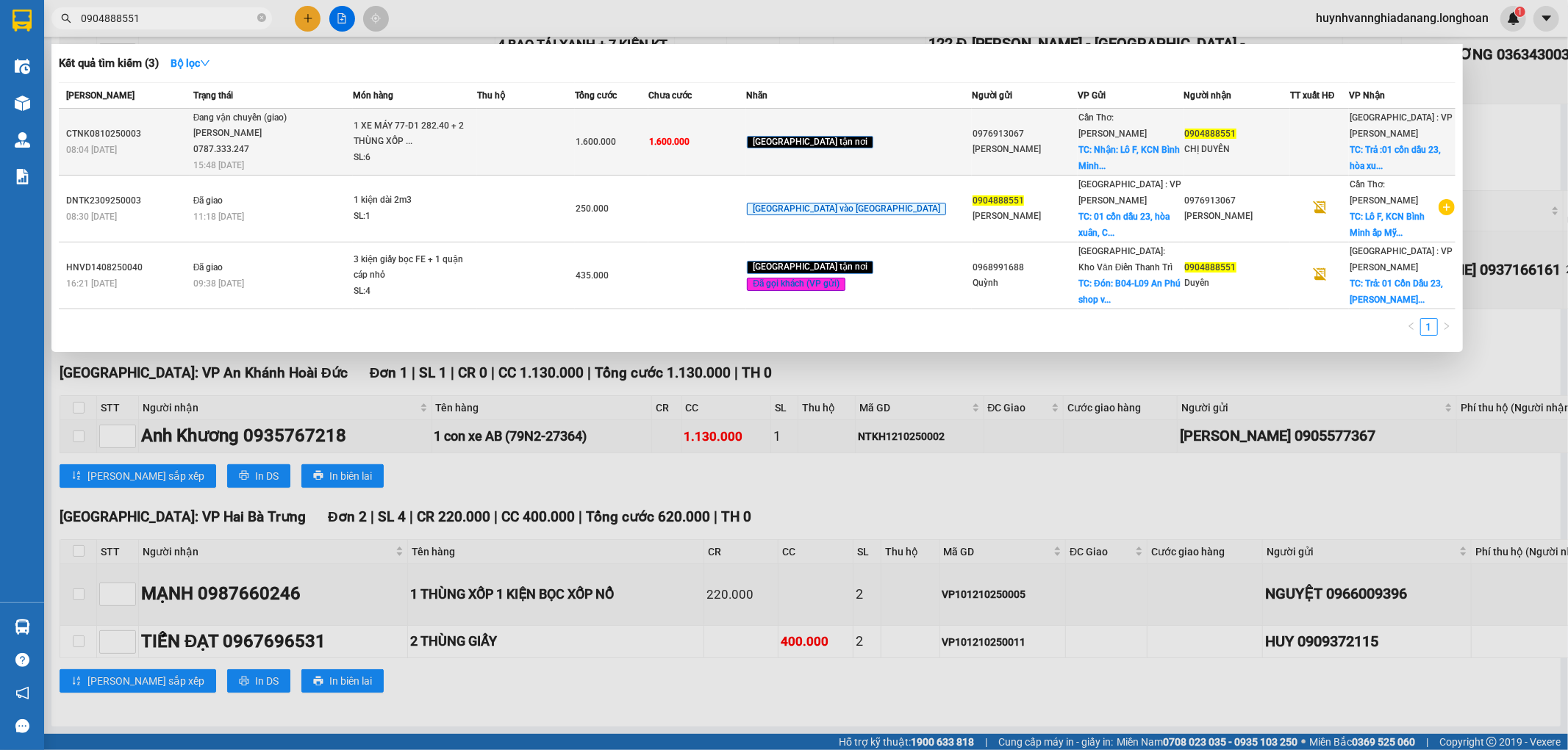
type input "0904888551"
click at [548, 134] on td at bounding box center [526, 142] width 98 height 66
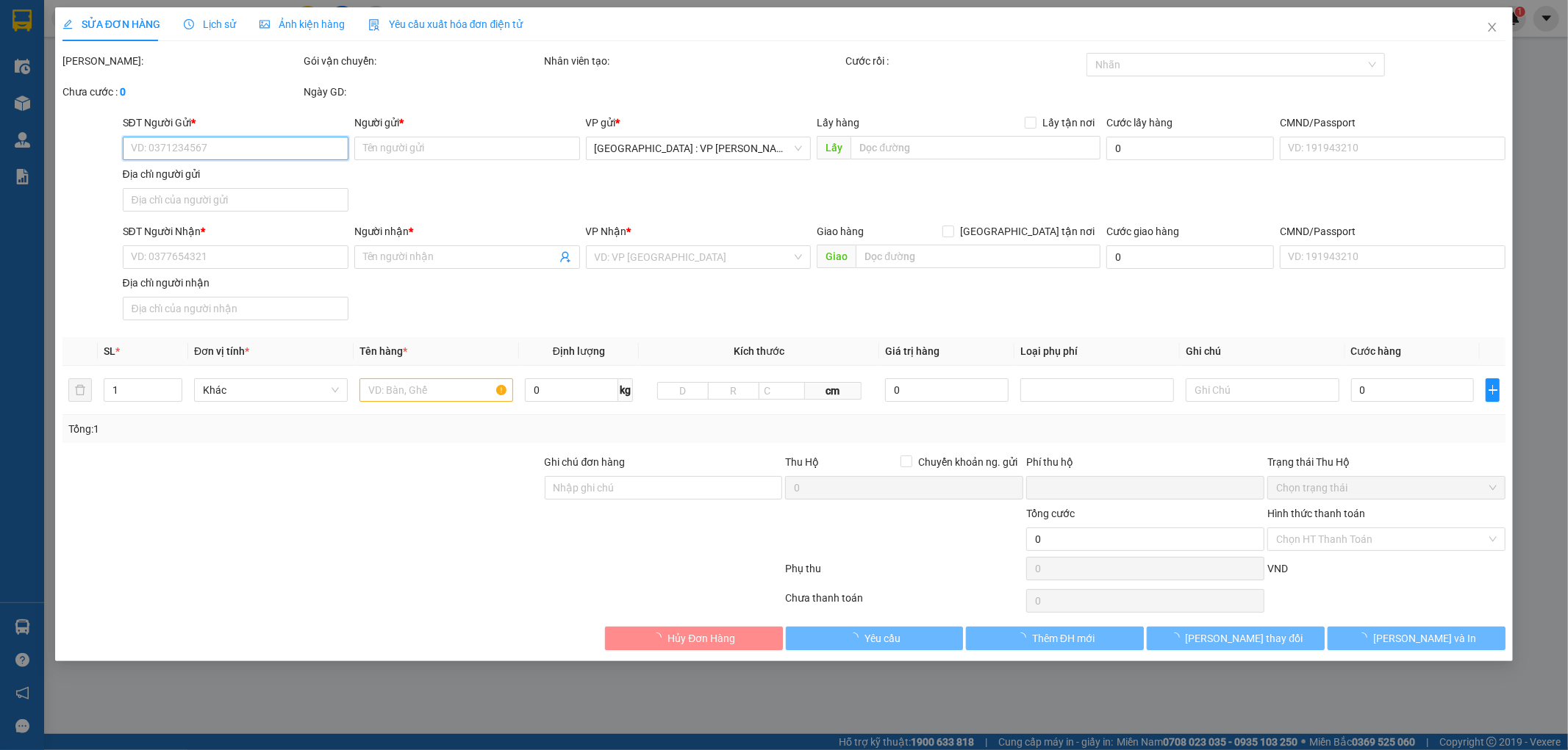
type input "0976913067"
type input "[PERSON_NAME]"
checkbox input "true"
type input "Nhận: Lô F, KCN Bình Minh ấp Mỹ Lợi, xã Mỹ Hòa, Tx Bình Minh, Vĩnh Long"
type input "0904888551"
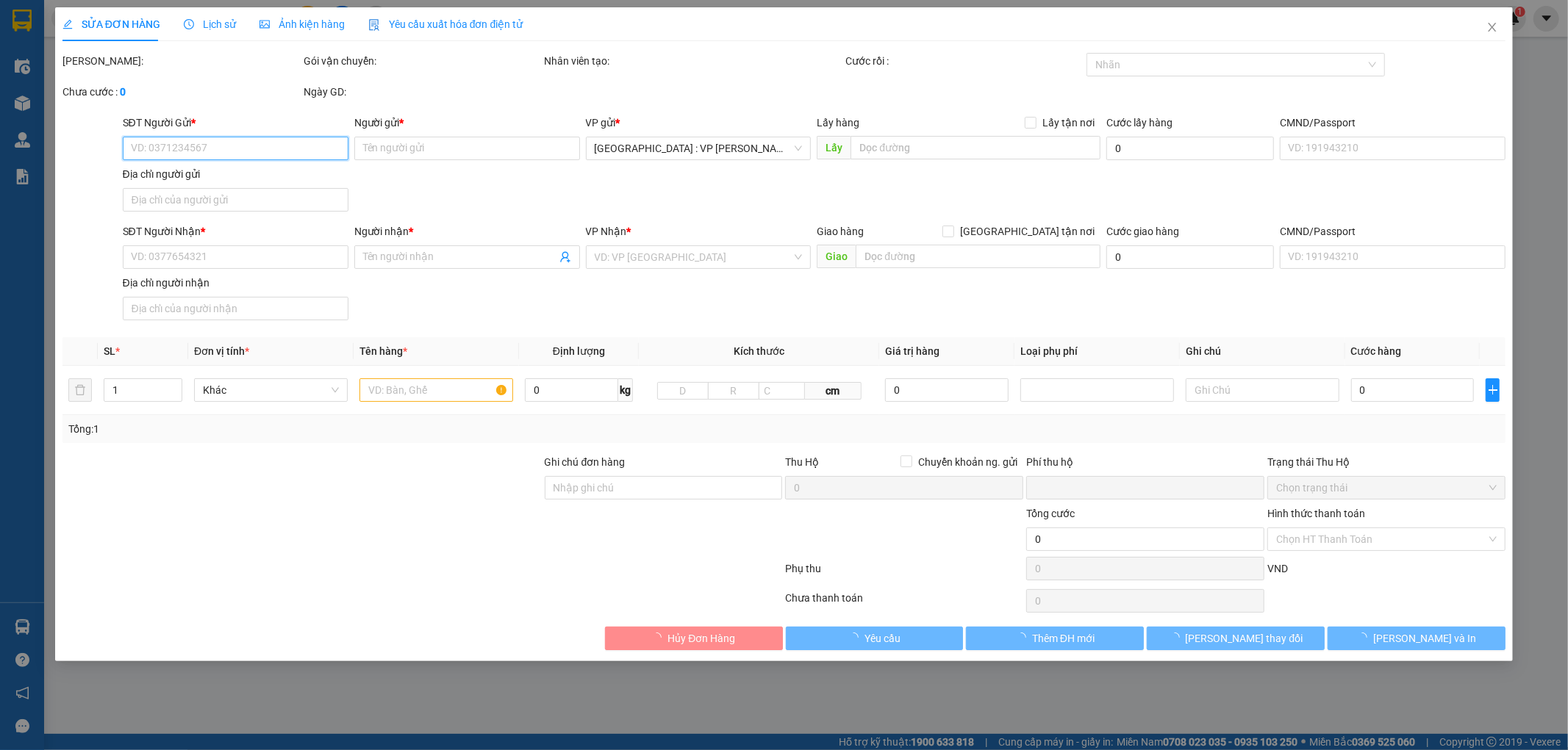
type input "CHỊ DUYÊN"
checkbox input "true"
type input "Trả :01 cồn dầu 23, hòa xuân, Cẩm Lệ , đà nẵng"
type input "1 CHÌA KHÓA"
type input "0"
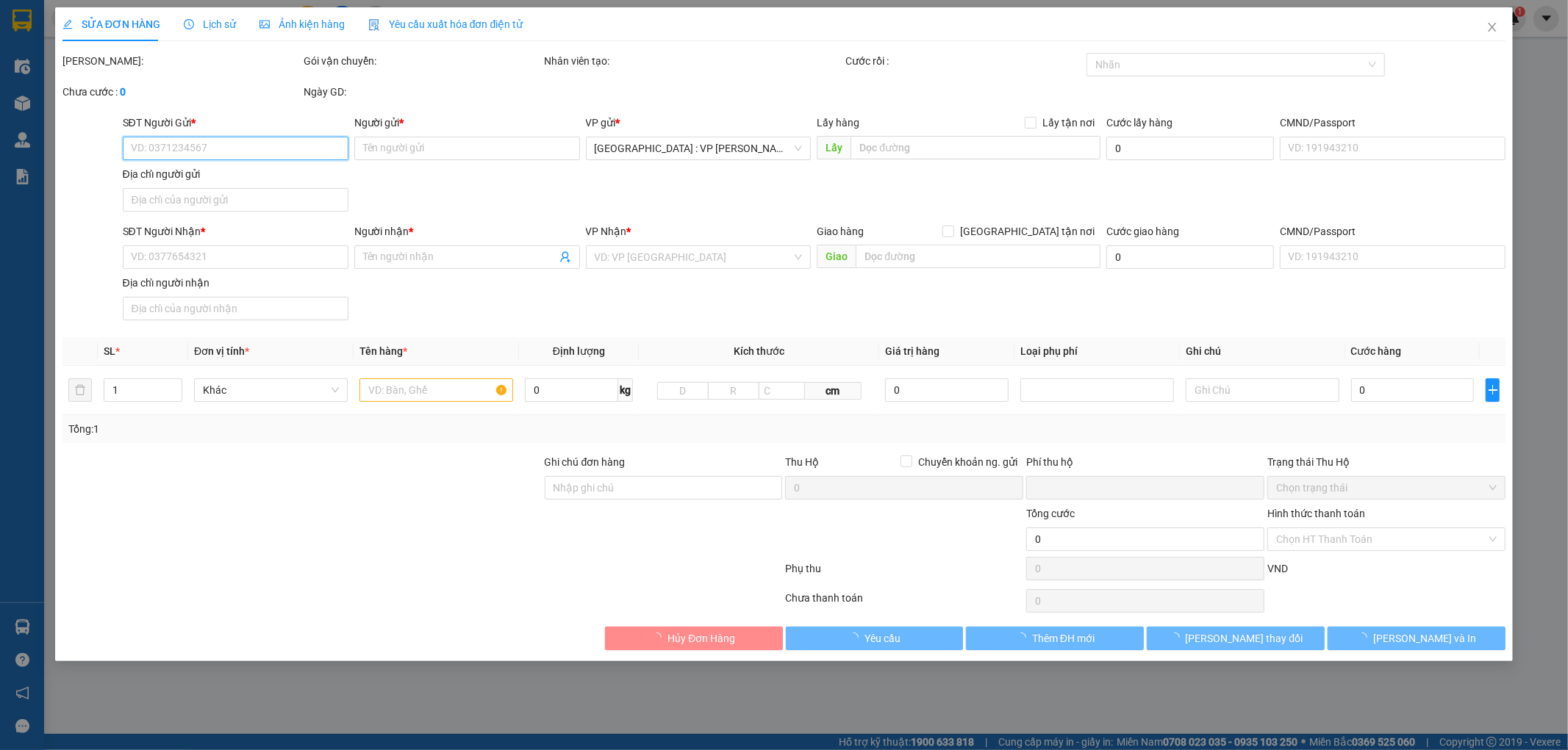
type input "1.600.000"
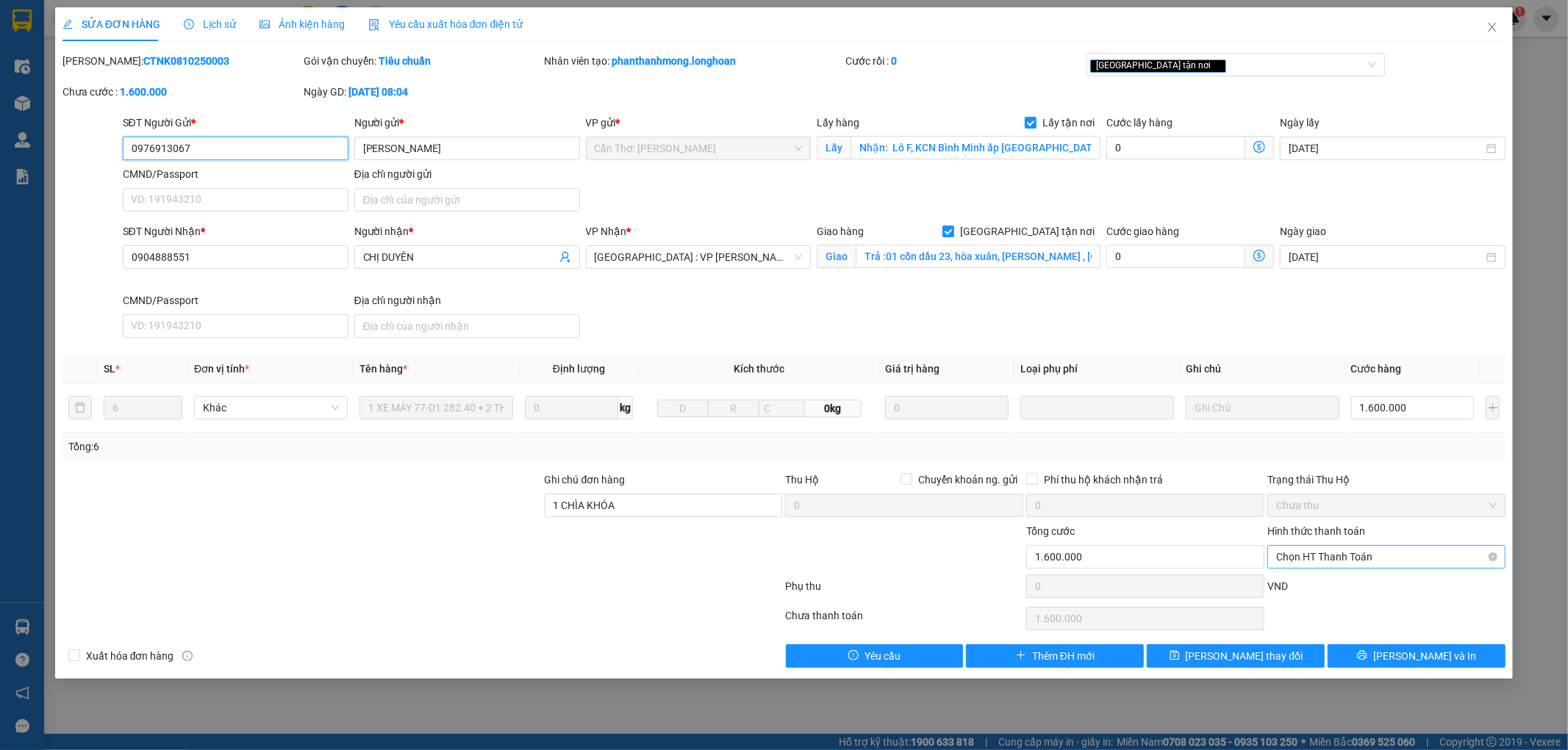
click at [1357, 560] on span "Chọn HT Thanh Toán" at bounding box center [1386, 557] width 221 height 22
click at [1350, 616] on div "Chuyển khoản" at bounding box center [1387, 609] width 221 height 16
type input "0"
click at [1276, 659] on button "[PERSON_NAME] thay đổi" at bounding box center [1235, 656] width 178 height 24
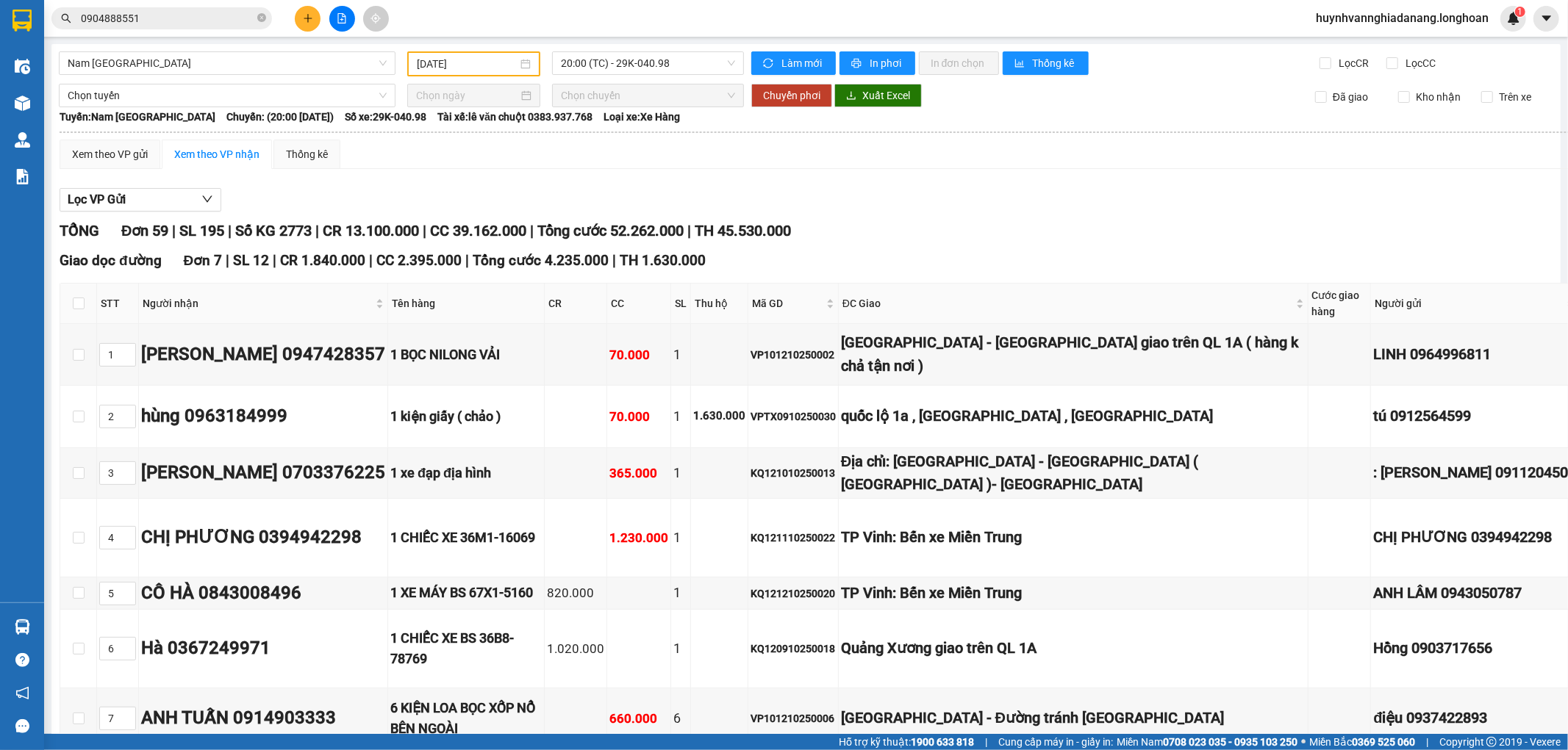
click at [307, 24] on button at bounding box center [308, 19] width 26 height 26
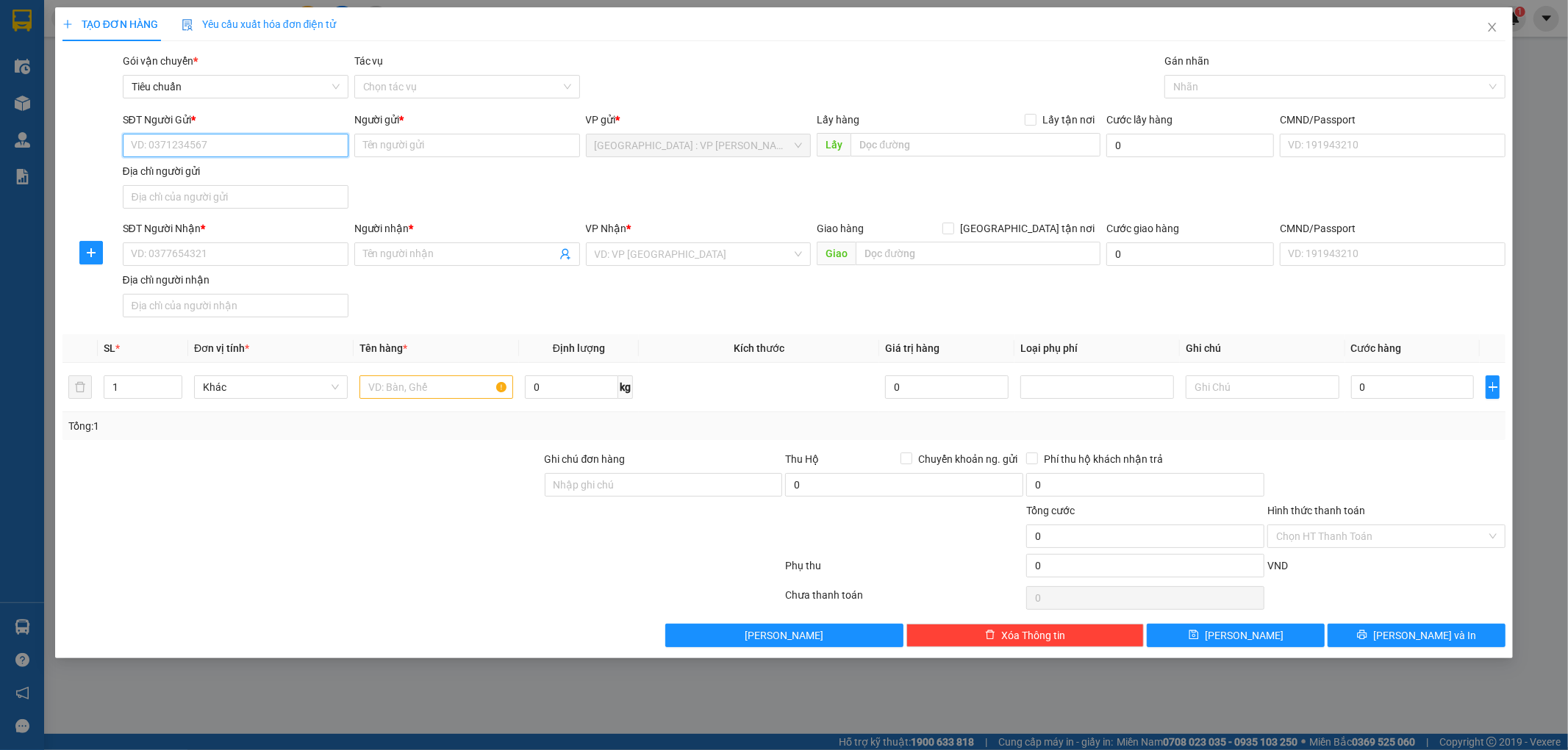
click at [211, 144] on input "SĐT Người Gửi *" at bounding box center [235, 146] width 226 height 24
type input "0935514666"
click at [398, 149] on input "Người gửi *" at bounding box center [467, 146] width 226 height 24
click at [388, 148] on input "CHUN THỚI" at bounding box center [467, 146] width 226 height 24
type input "CHÚ THỚI"
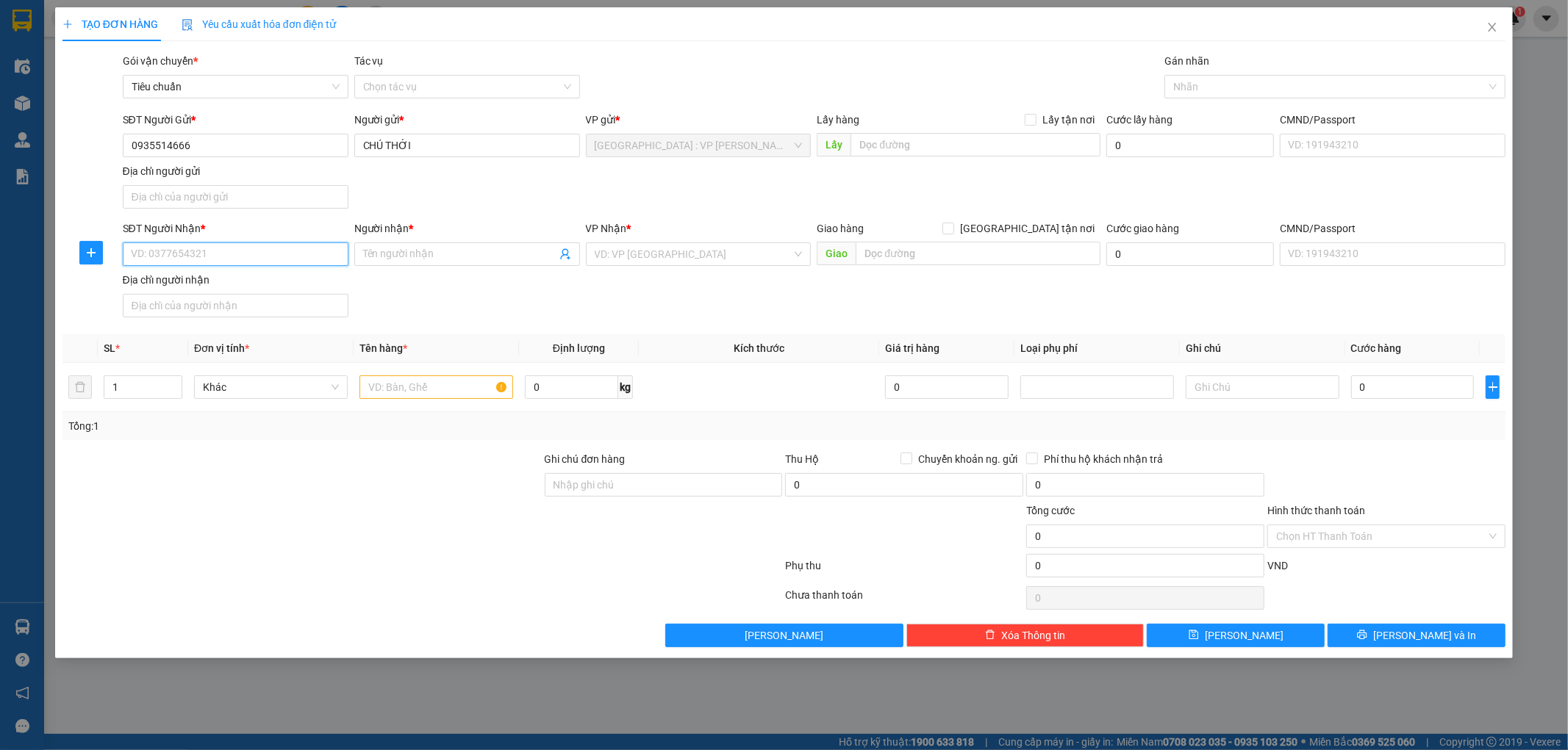
click at [232, 245] on input "SĐT Người Nhận *" at bounding box center [235, 255] width 226 height 24
type input "0582563834"
click at [387, 247] on input "Người nhận *" at bounding box center [460, 254] width 194 height 16
type input "[PERSON_NAME]"
click at [953, 228] on input "[GEOGRAPHIC_DATA] tận nơi" at bounding box center [947, 228] width 10 height 10
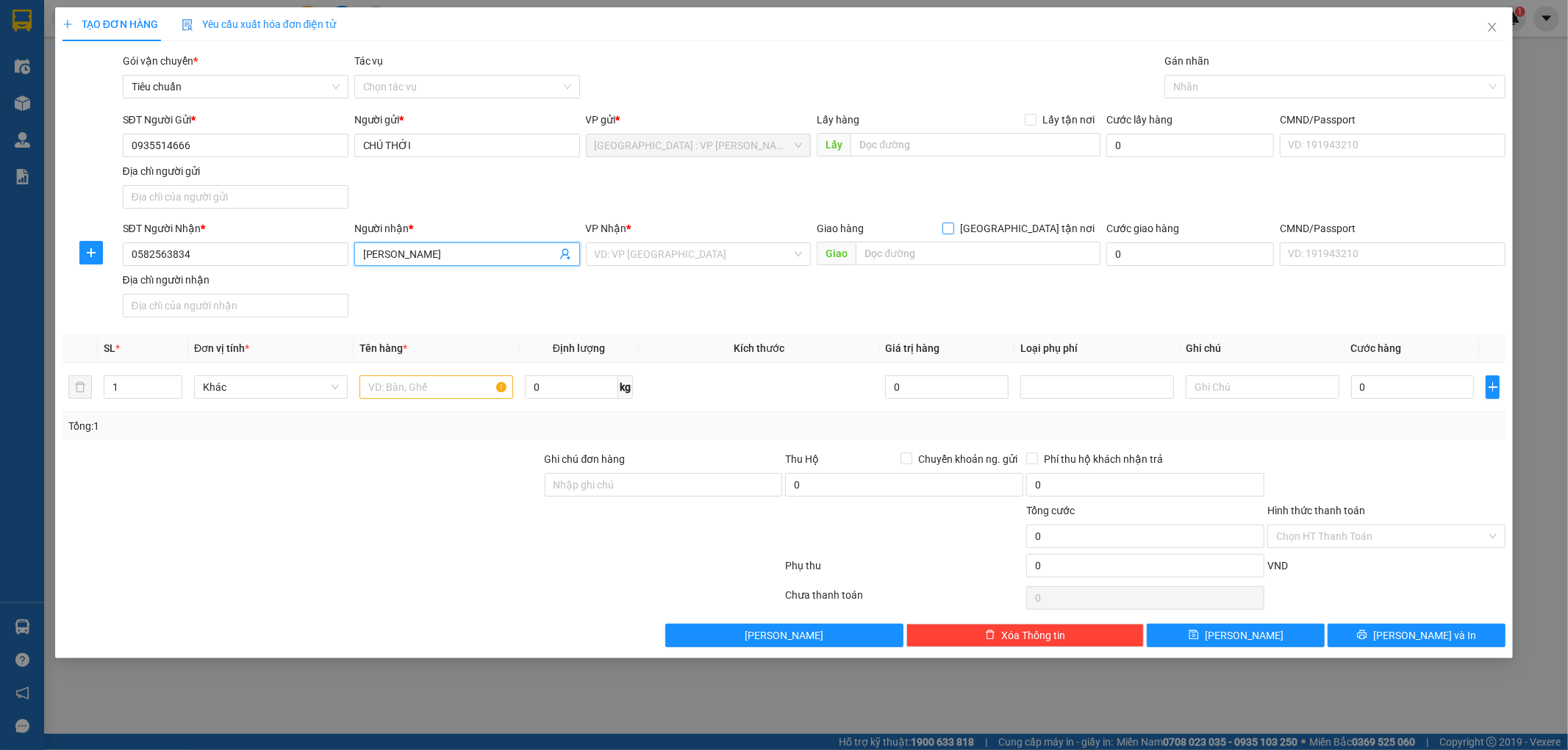
checkbox input "true"
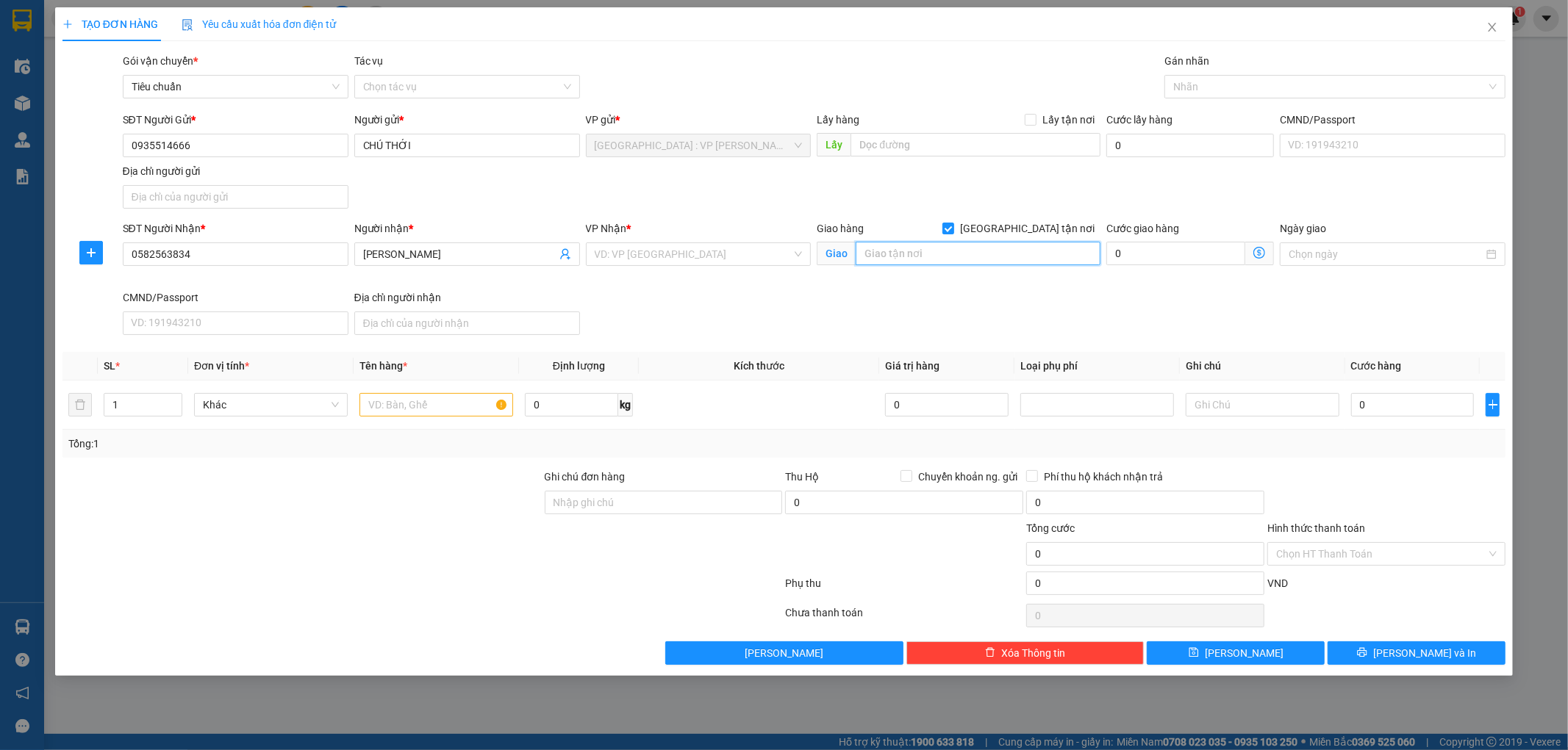
click at [996, 254] on input "text" at bounding box center [978, 254] width 245 height 24
type input "KHU [GEOGRAPHIC_DATA] AND RESORT [GEOGRAPHIC_DATA],[GEOGRAPHIC_DATA],[GEOGRAPHI…"
click at [723, 261] on input "search" at bounding box center [694, 254] width 198 height 22
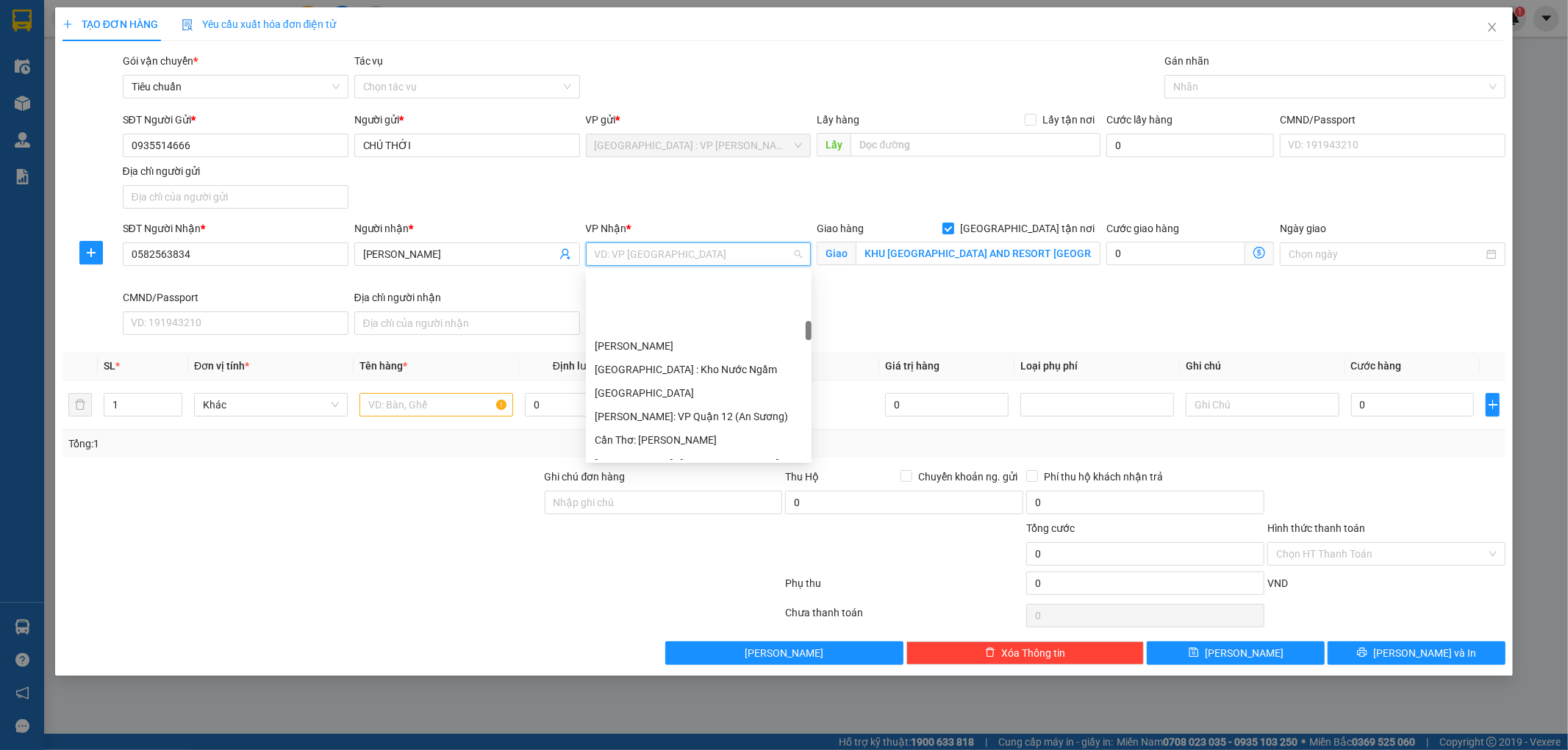
scroll to position [489, 0]
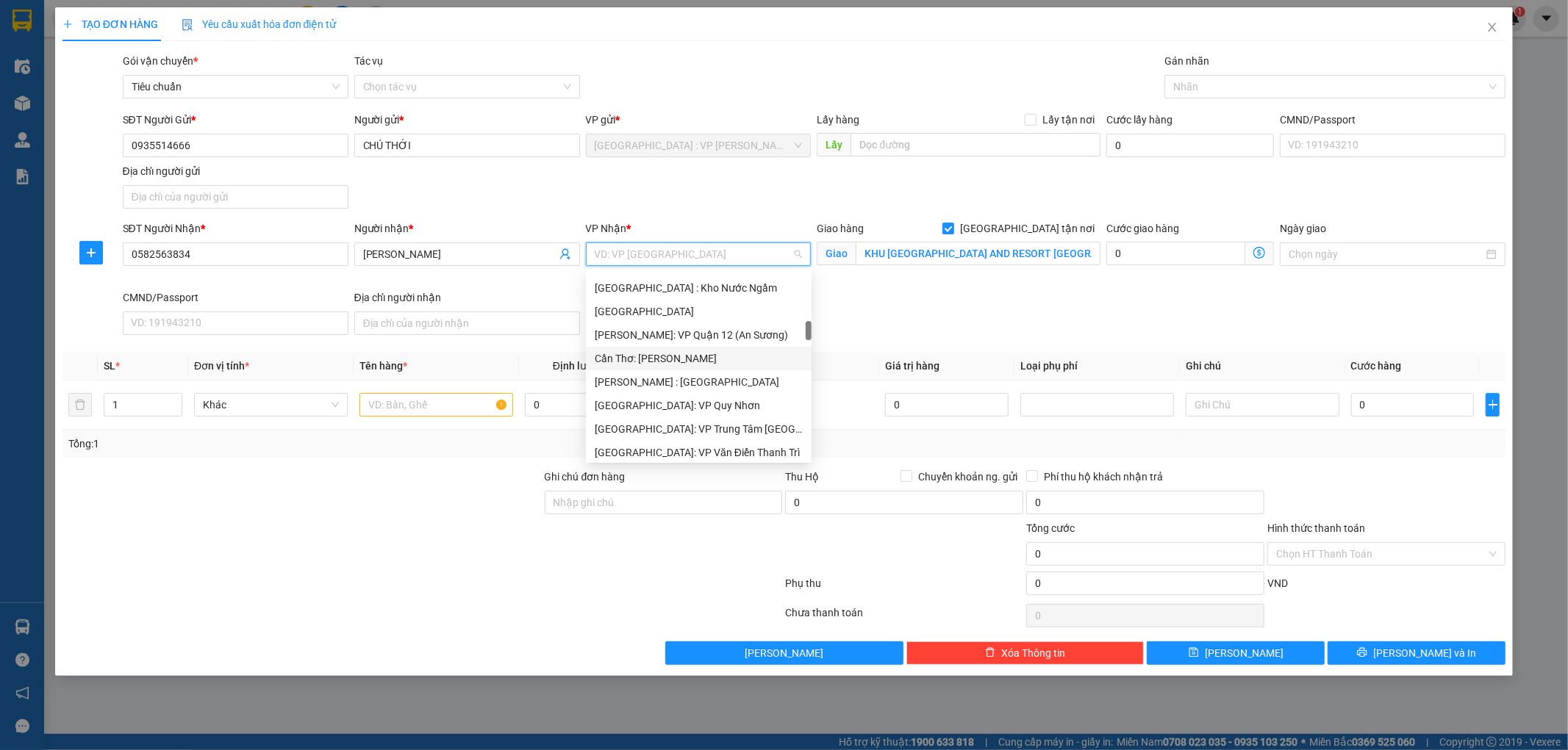
click at [732, 361] on div "Cần Thơ: [PERSON_NAME]" at bounding box center [699, 358] width 208 height 16
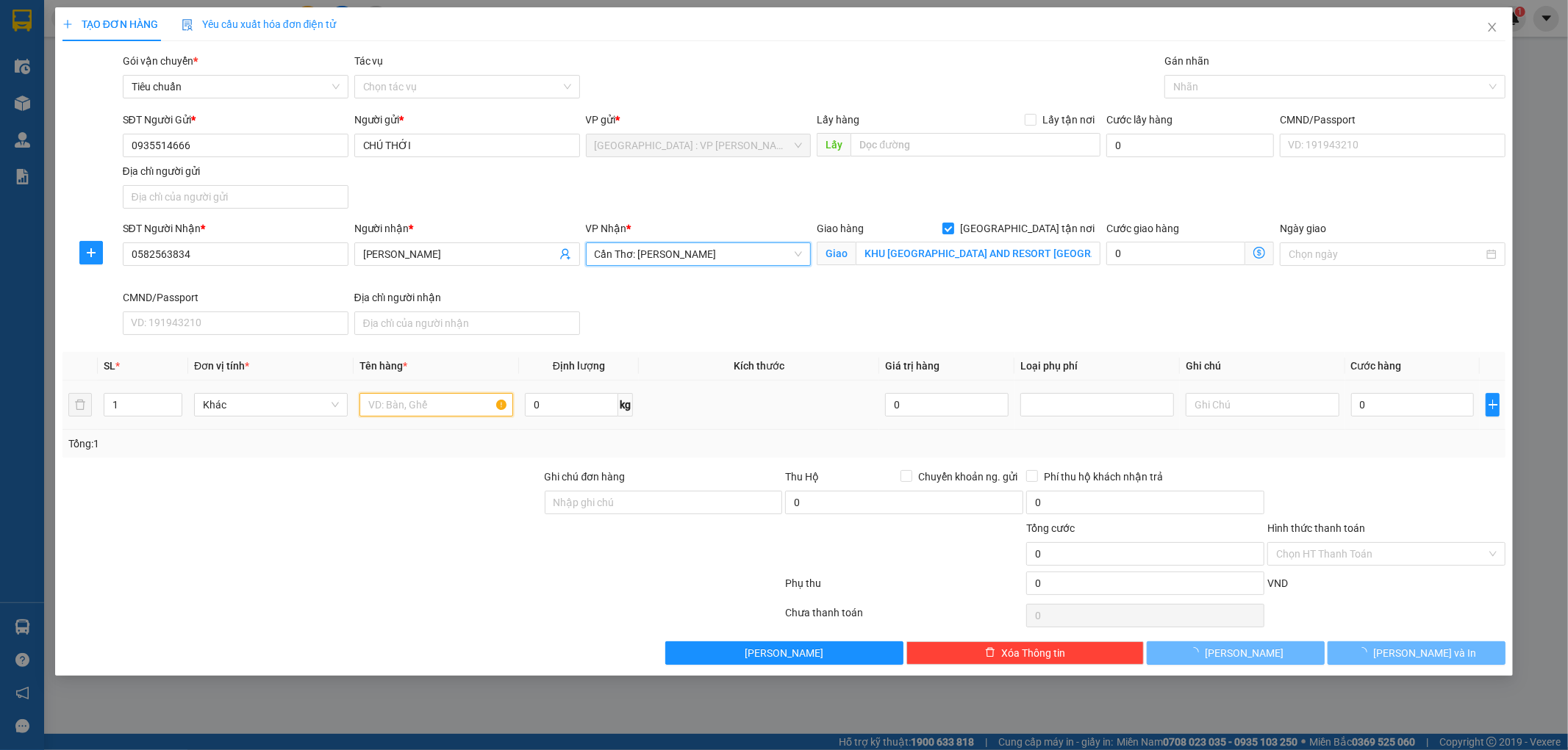
click at [436, 408] on input "text" at bounding box center [437, 405] width 153 height 24
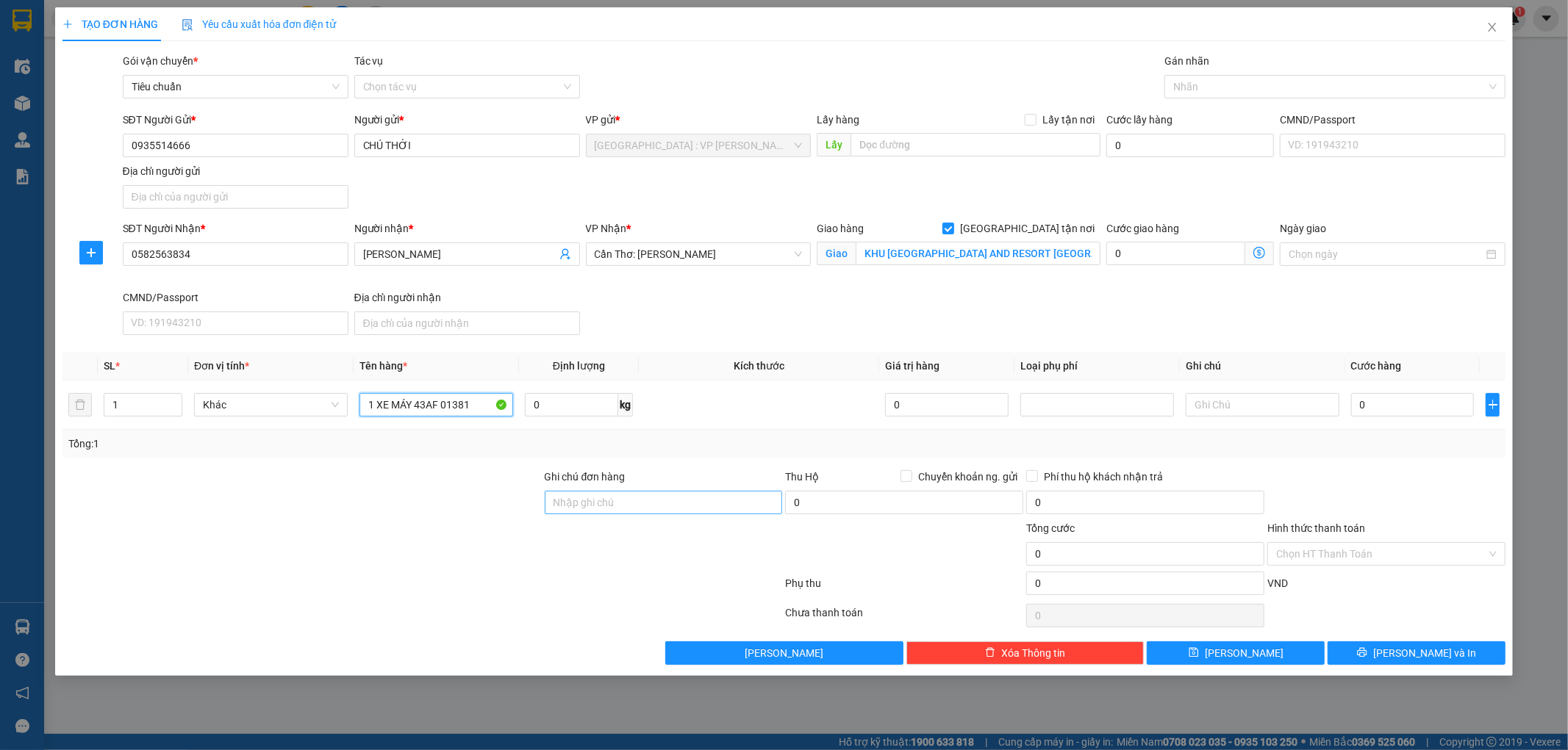
type input "1 XE MÁY 43AF 01381"
click at [662, 511] on input "Ghi chú đơn hàng" at bounding box center [663, 503] width 238 height 24
type input "1 CHÌA KHÓA,2 GƯƠNG,1 MŨ BH"
click at [1395, 407] on input "0" at bounding box center [1413, 405] width 124 height 24
type input "1"
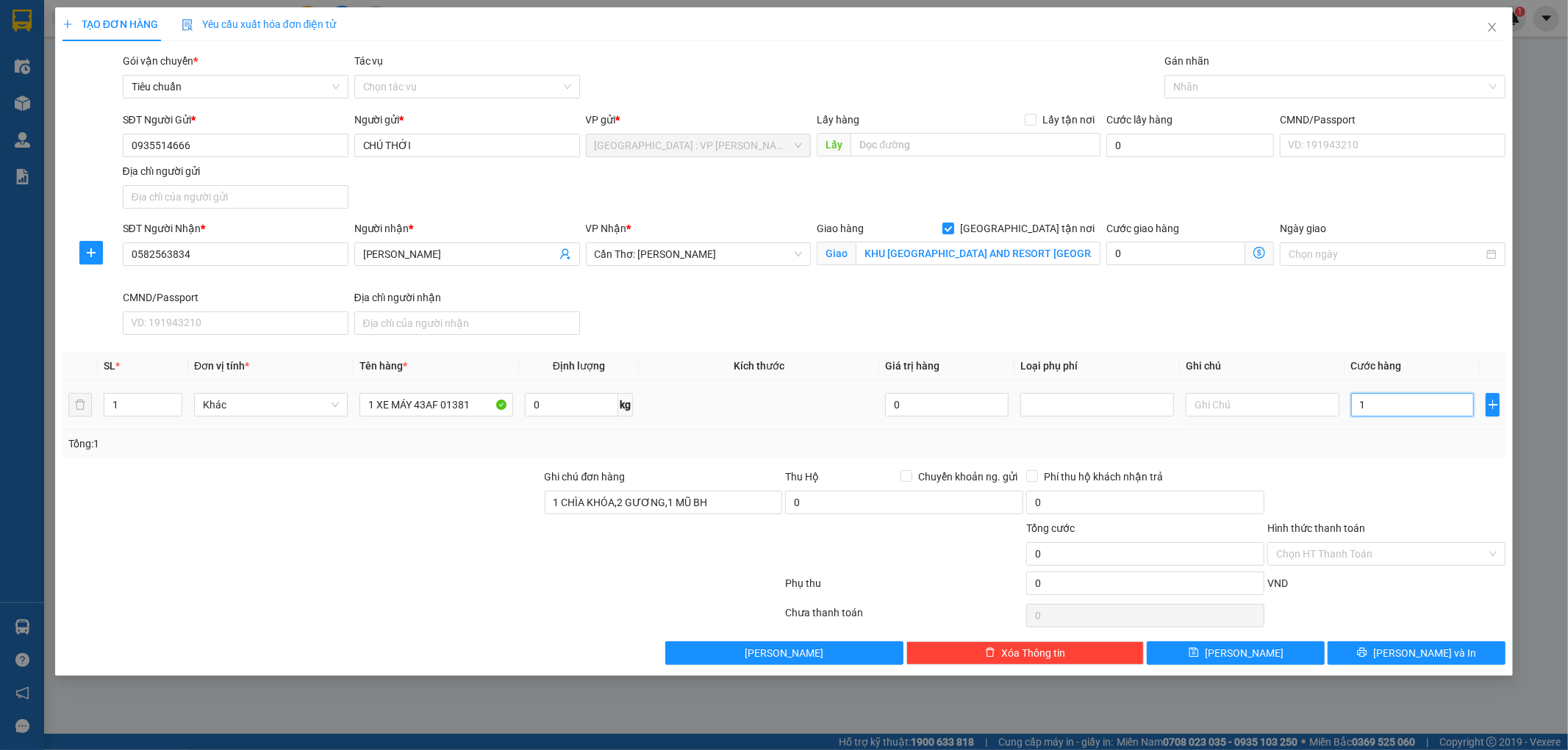
type input "1"
type input "12"
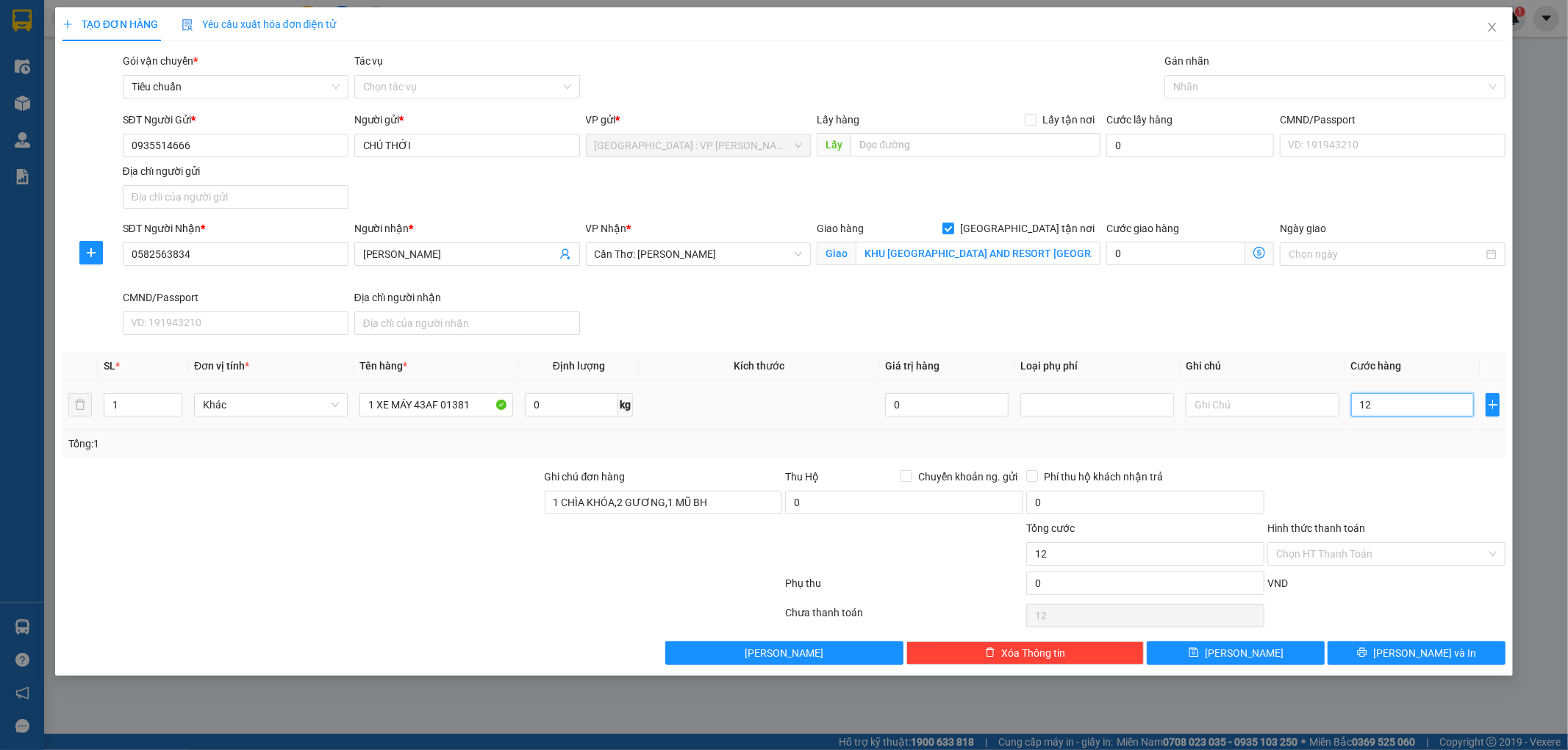
type input "123"
type input "1.230"
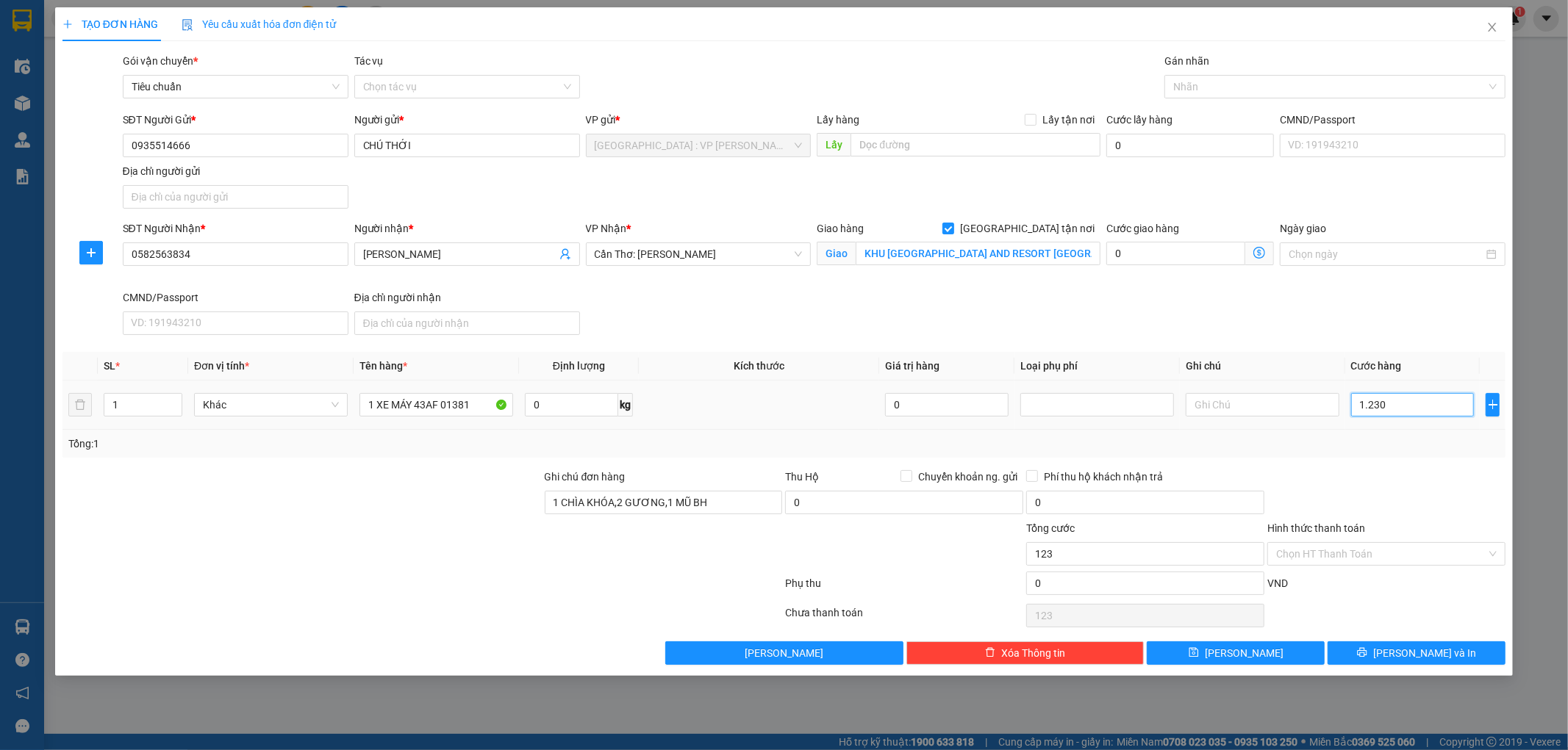
type input "1.230"
type input "12.300"
type input "123.000"
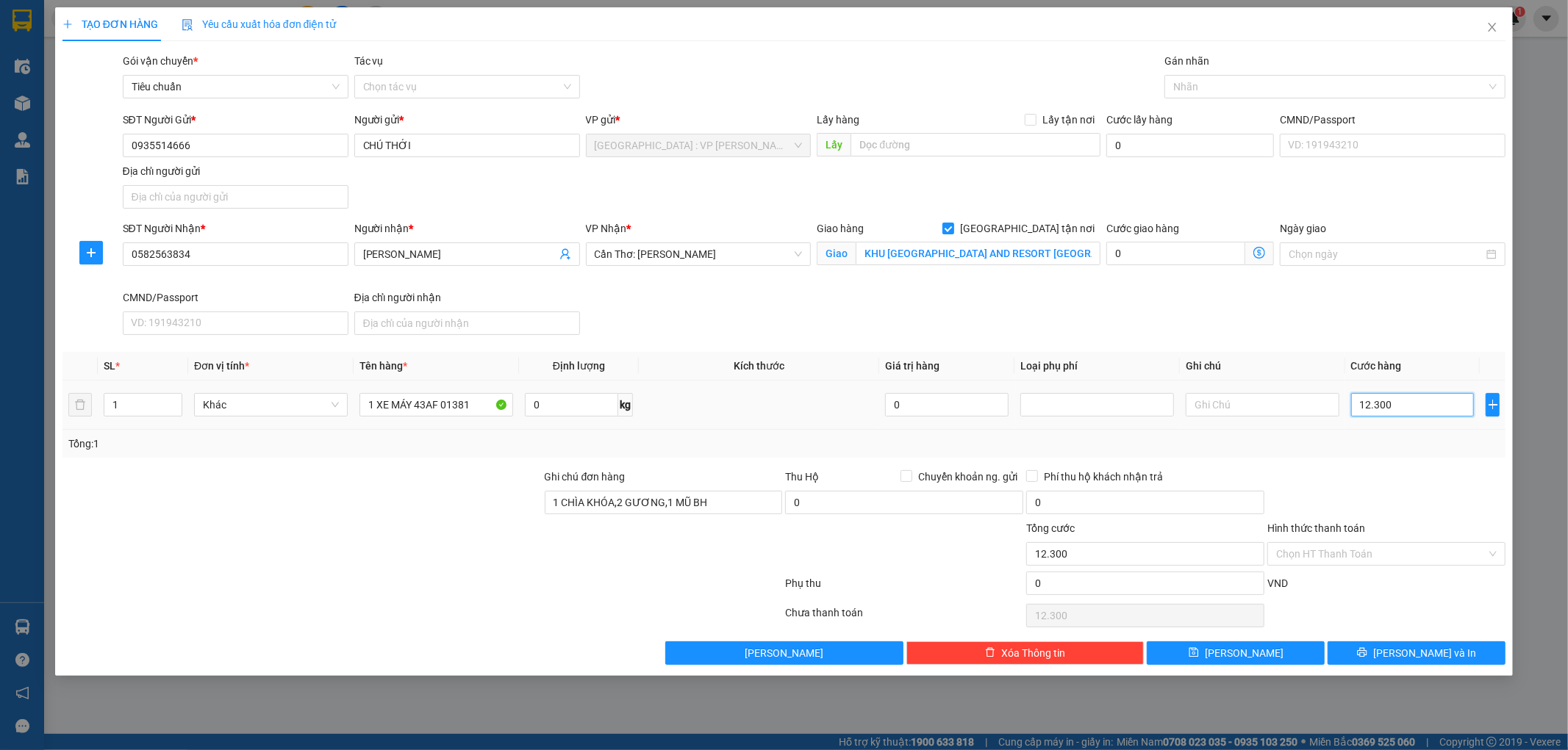
type input "123.000"
type input "1.230.000"
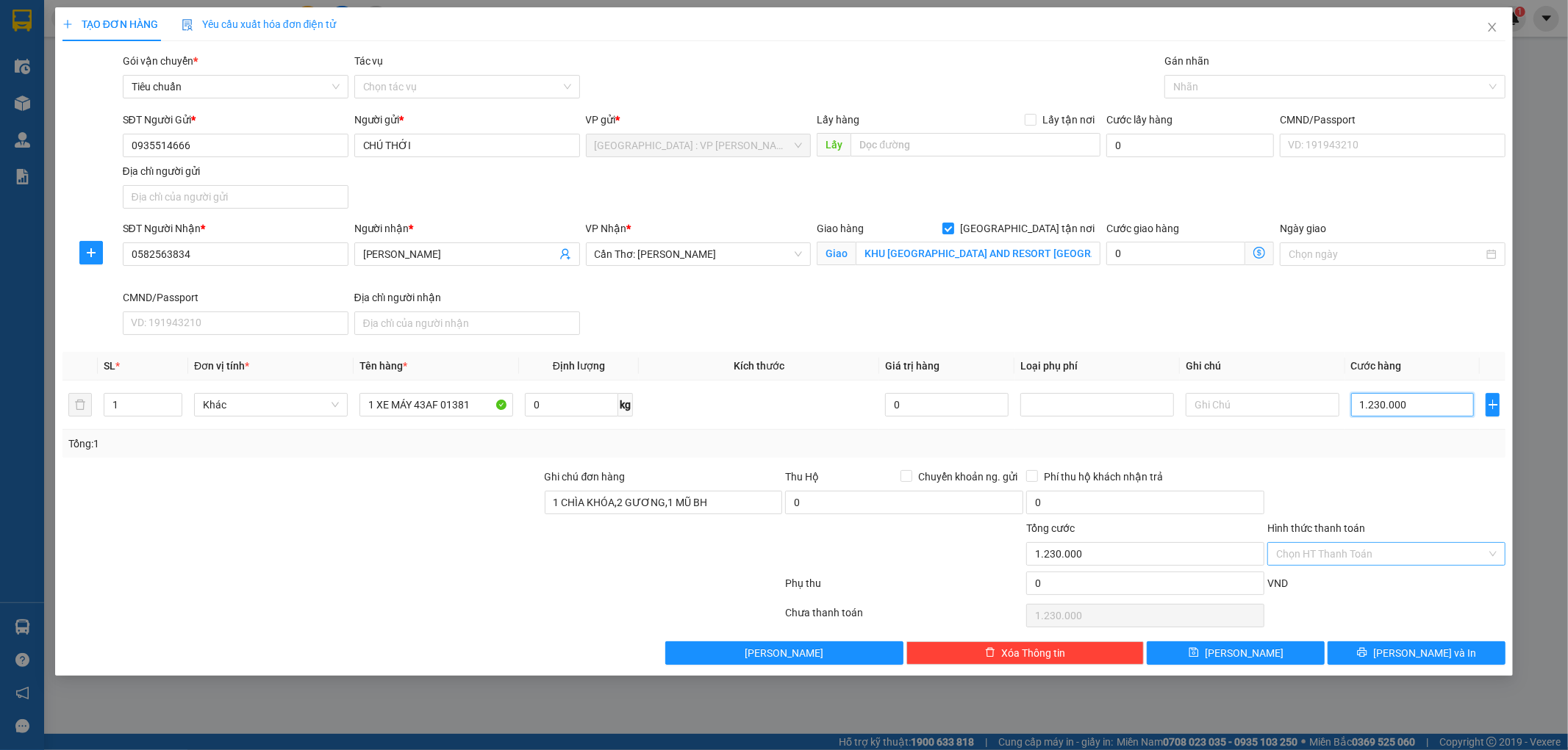
type input "1.230.000"
click at [1375, 554] on input "Hình thức thanh toán" at bounding box center [1381, 554] width 211 height 22
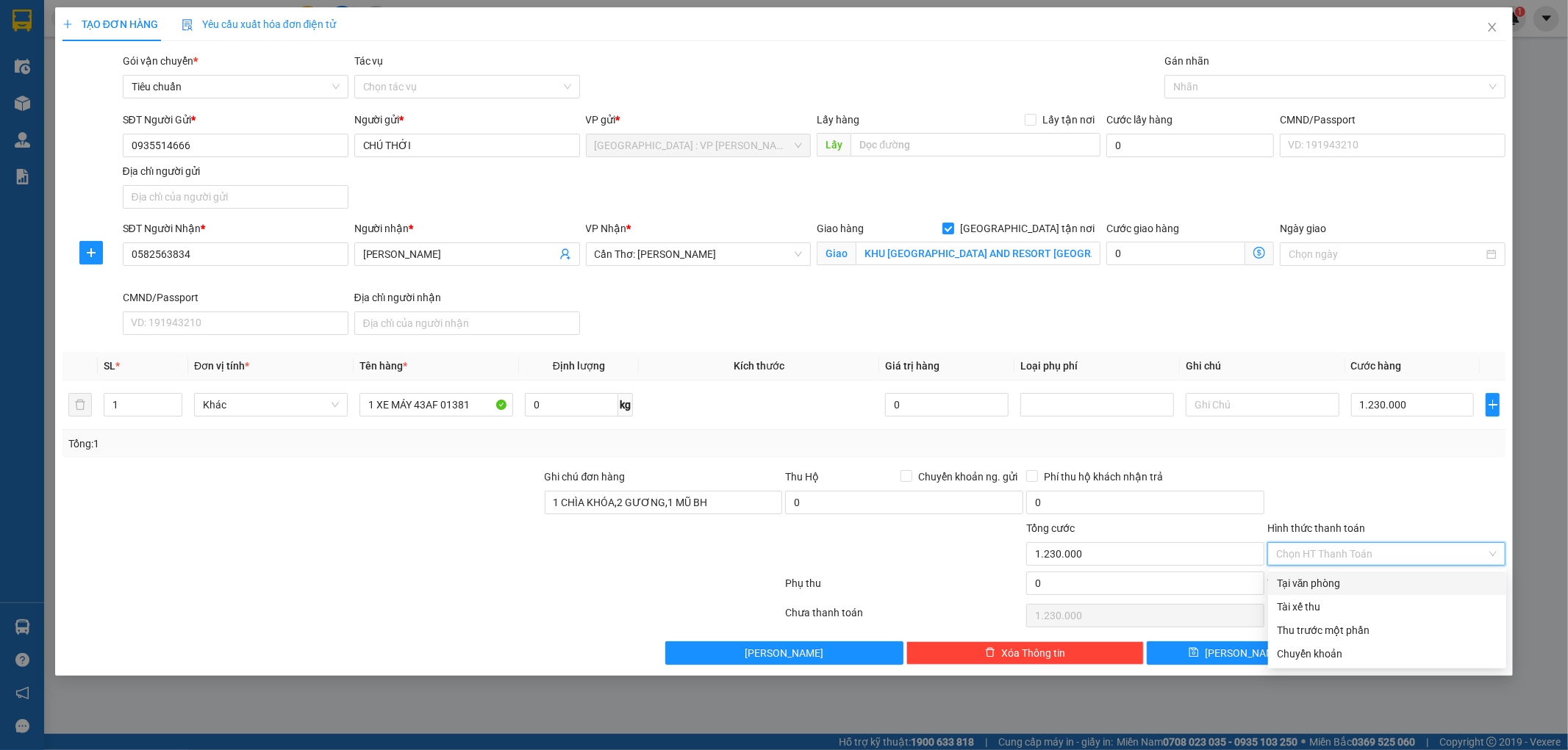
click at [1360, 583] on div "Tại văn phòng" at bounding box center [1387, 583] width 221 height 16
type input "0"
click at [1419, 658] on span "[PERSON_NAME] và In" at bounding box center [1425, 653] width 103 height 16
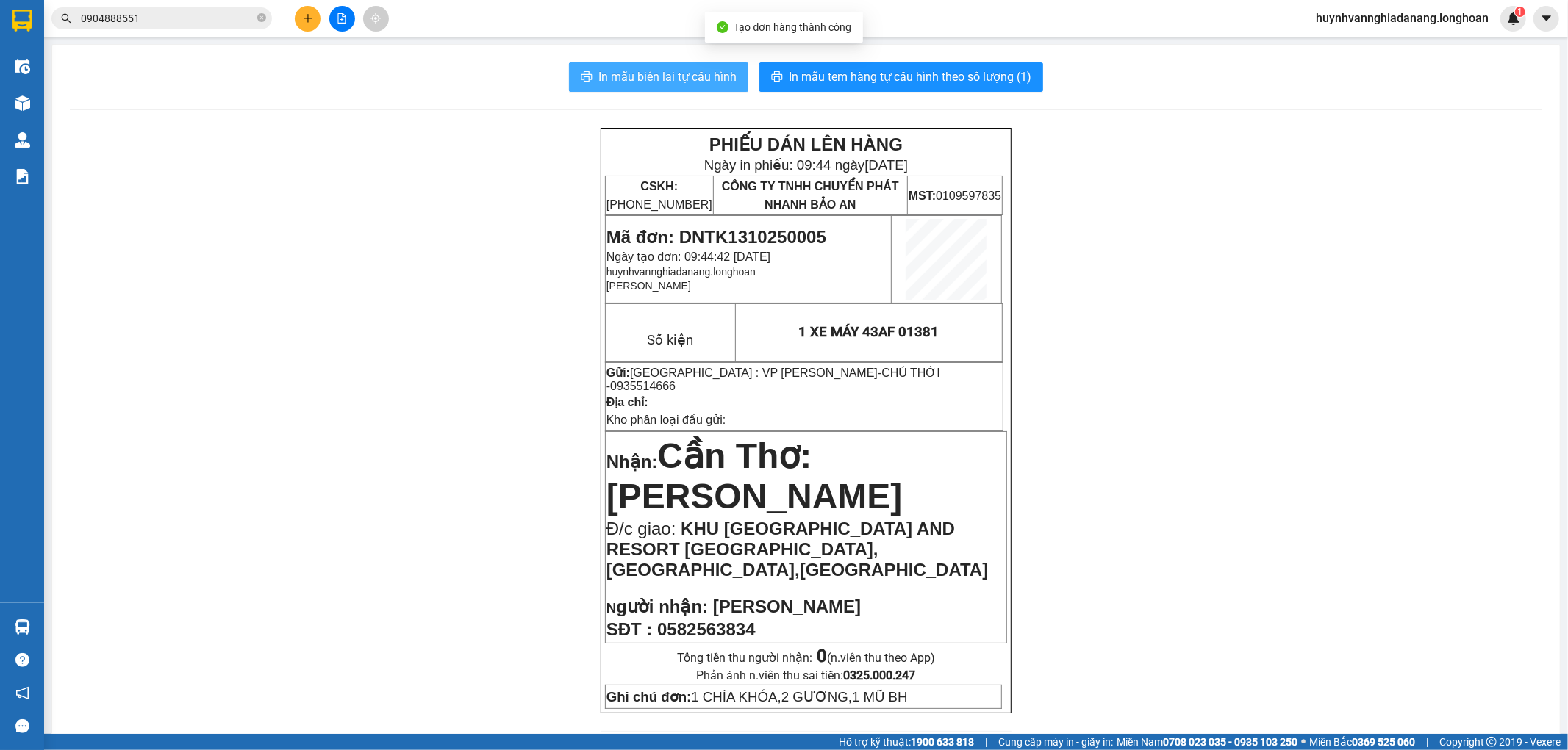
drag, startPoint x: 659, startPoint y: 81, endPoint x: 687, endPoint y: 84, distance: 28.2
click at [660, 81] on span "In mẫu biên lai tự cấu hình" at bounding box center [668, 77] width 138 height 19
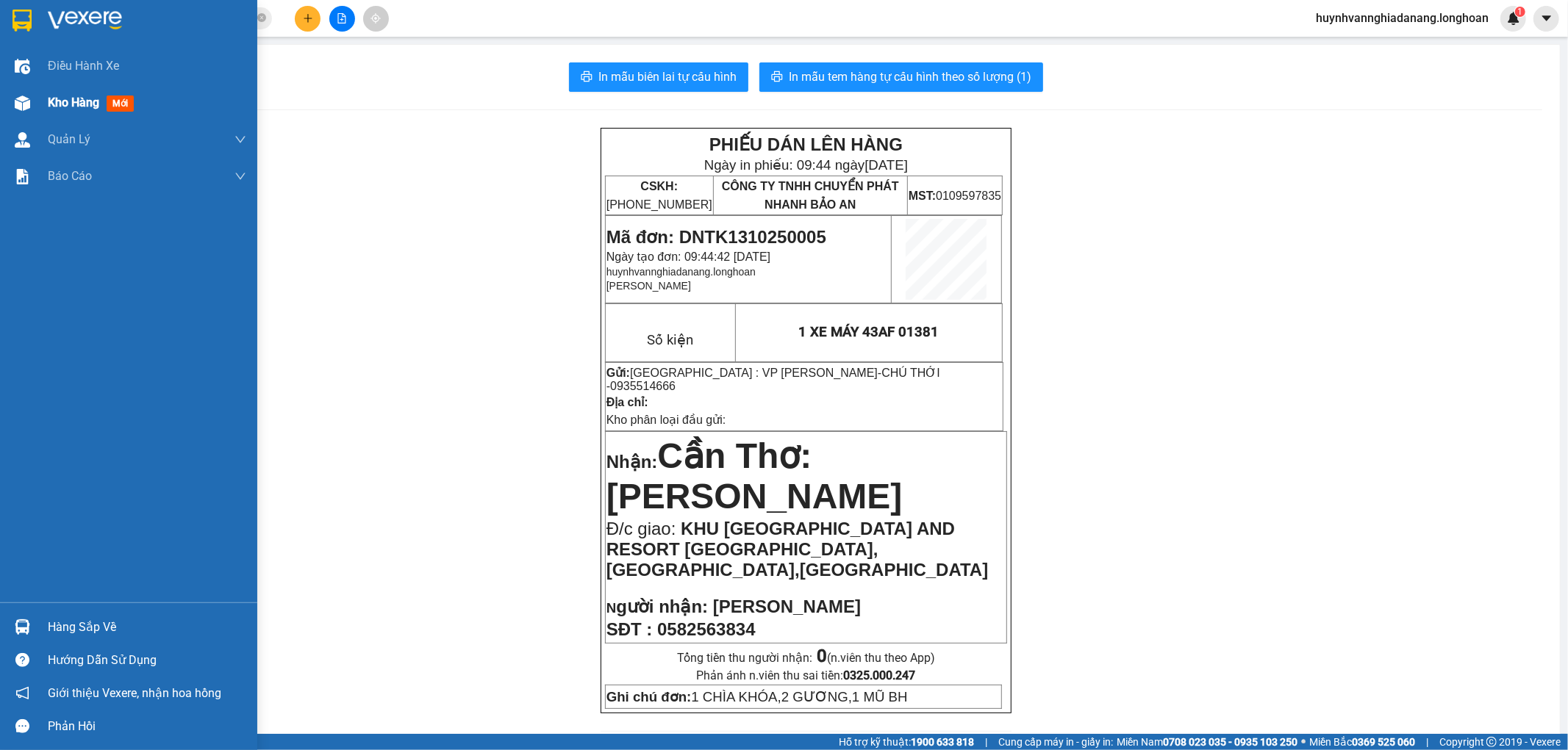
click at [57, 108] on span "Kho hàng" at bounding box center [73, 102] width 51 height 14
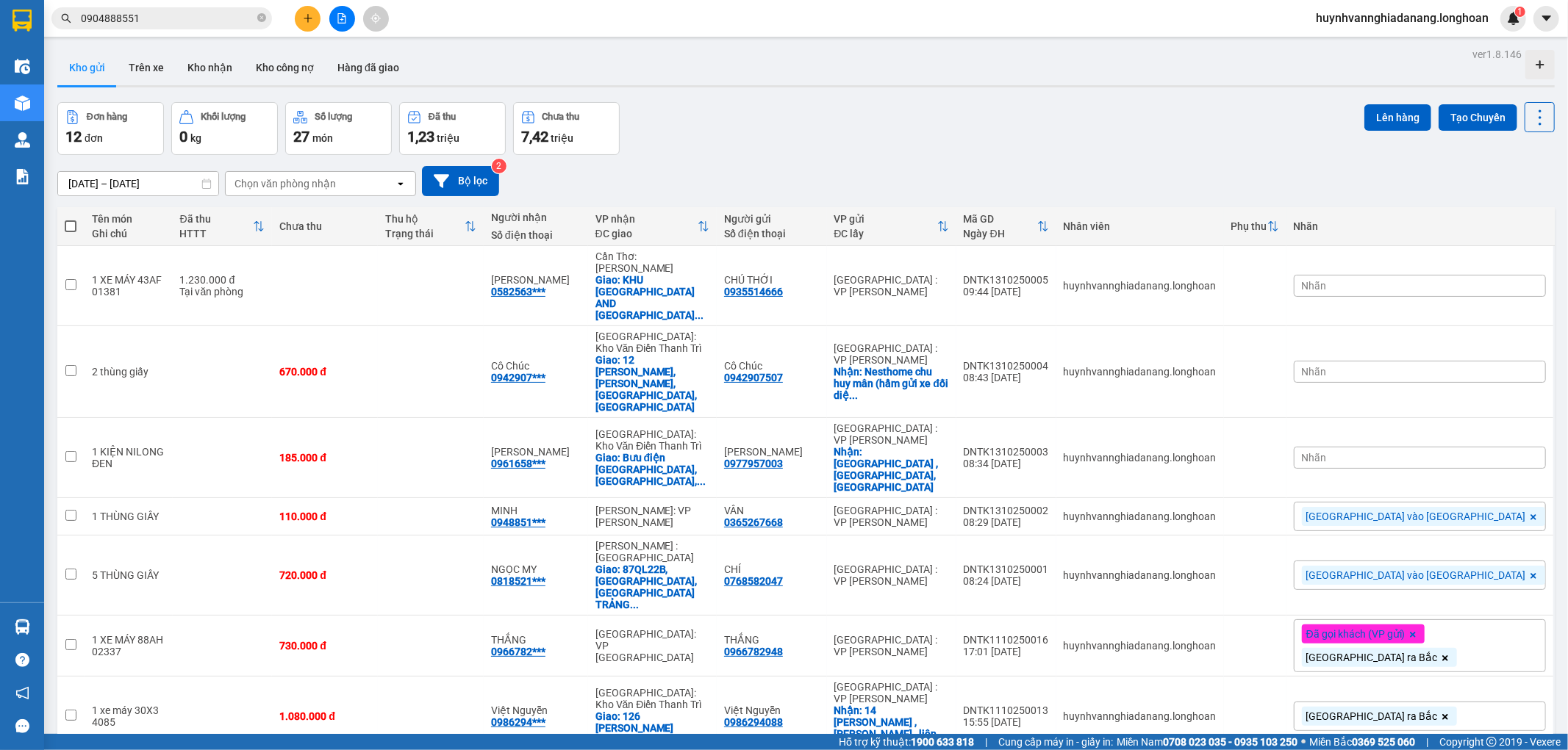
click at [1446, 447] on div "Nhãn" at bounding box center [1420, 458] width 252 height 22
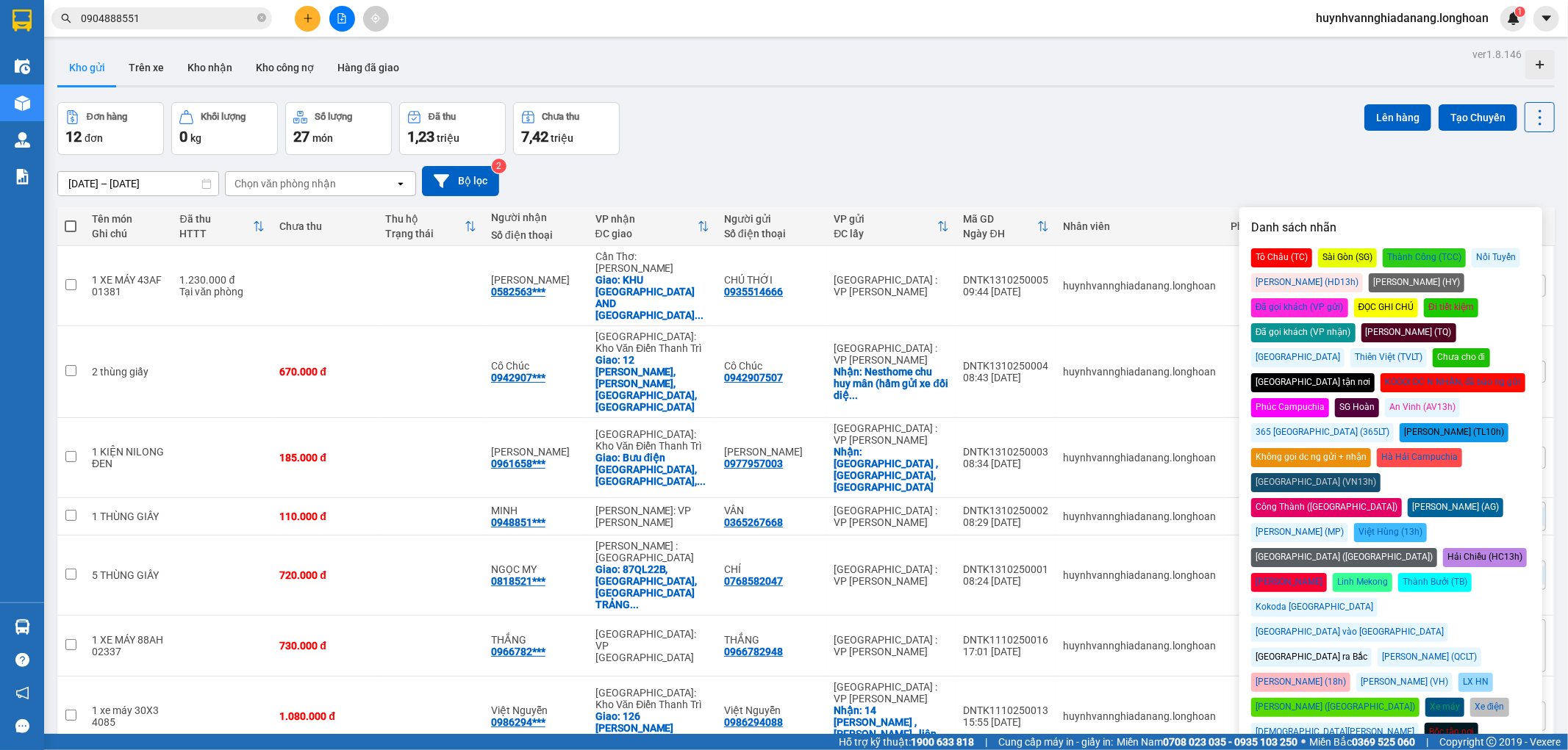
click at [1303, 649] on div "[GEOGRAPHIC_DATA] ra Bắc" at bounding box center [1311, 658] width 120 height 19
drag, startPoint x: 1089, startPoint y: 156, endPoint x: 1100, endPoint y: 160, distance: 11.7
click at [1091, 156] on div "[DATE] – [DATE] Press the down arrow key to interact with the calendar and sele…" at bounding box center [806, 181] width 1498 height 52
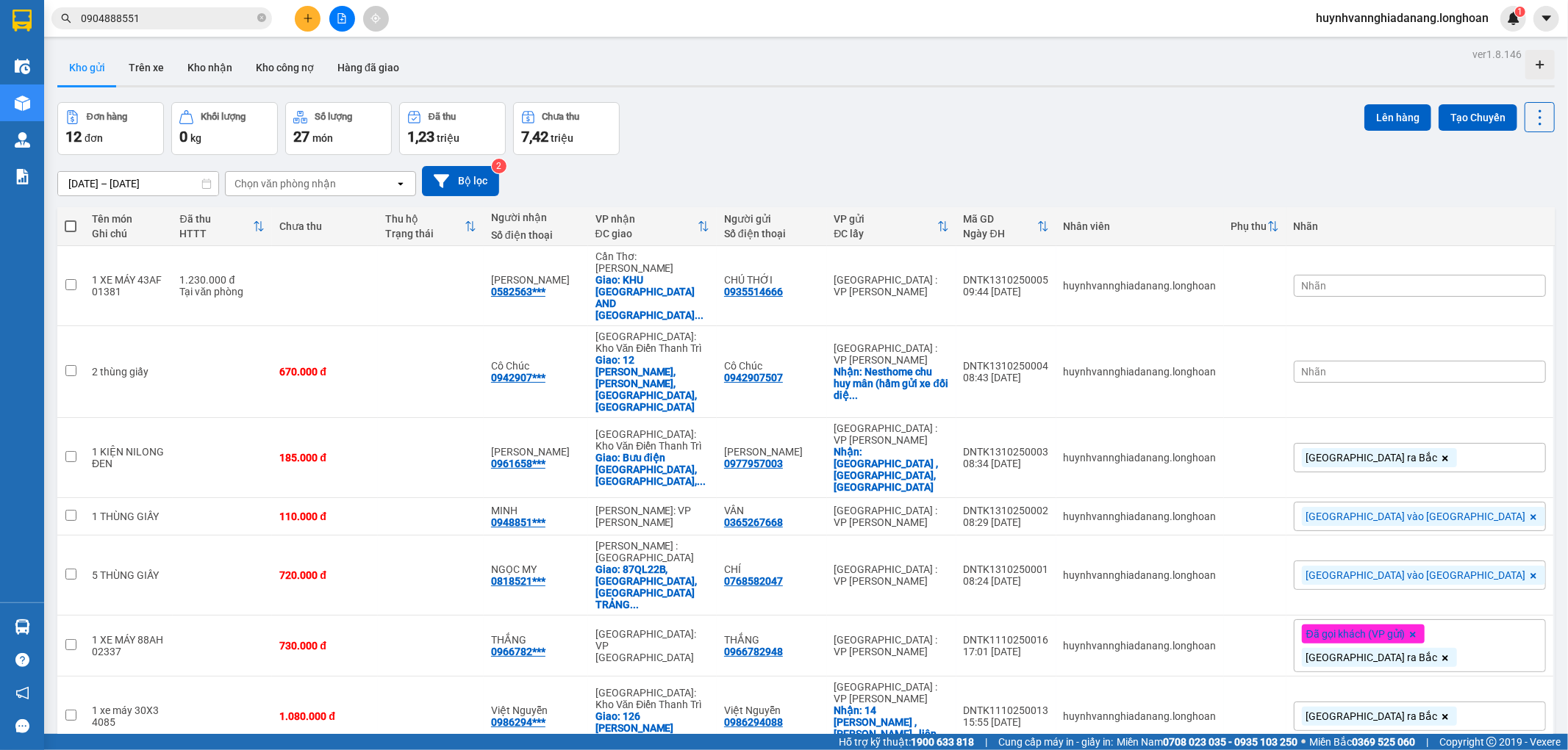
click at [1450, 361] on div "Nhãn" at bounding box center [1420, 372] width 252 height 22
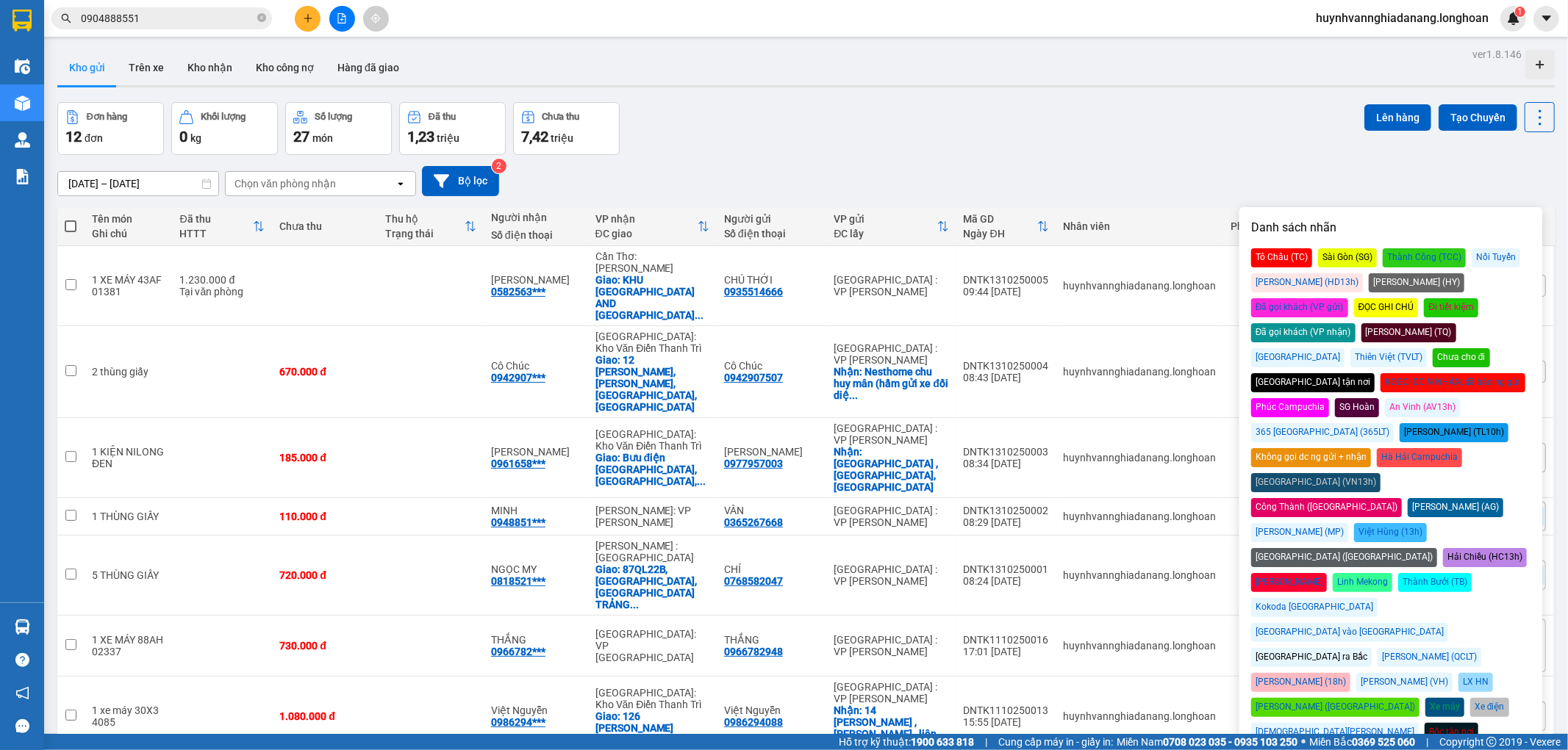
click at [1301, 649] on div "[GEOGRAPHIC_DATA] ra Bắc" at bounding box center [1311, 658] width 120 height 19
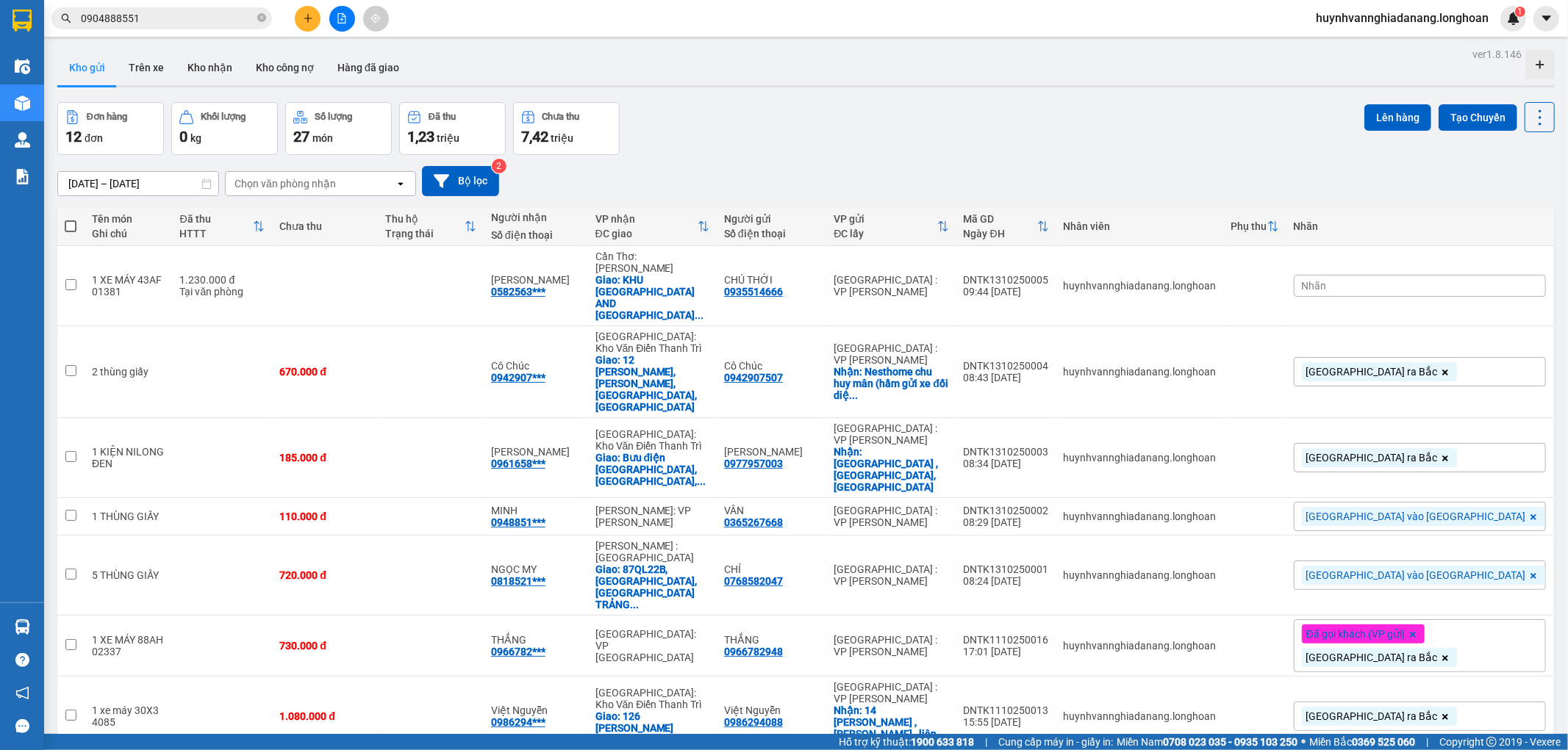
drag, startPoint x: 1113, startPoint y: 106, endPoint x: 1213, endPoint y: 186, distance: 128.1
click at [1114, 108] on div "Đơn hàng 12 đơn Khối lượng 0 kg Số lượng 27 món Đã thu 1,23 triệu Chưa thu 7,42…" at bounding box center [806, 129] width 1498 height 53
click at [1450, 275] on div "Nhãn" at bounding box center [1420, 286] width 252 height 22
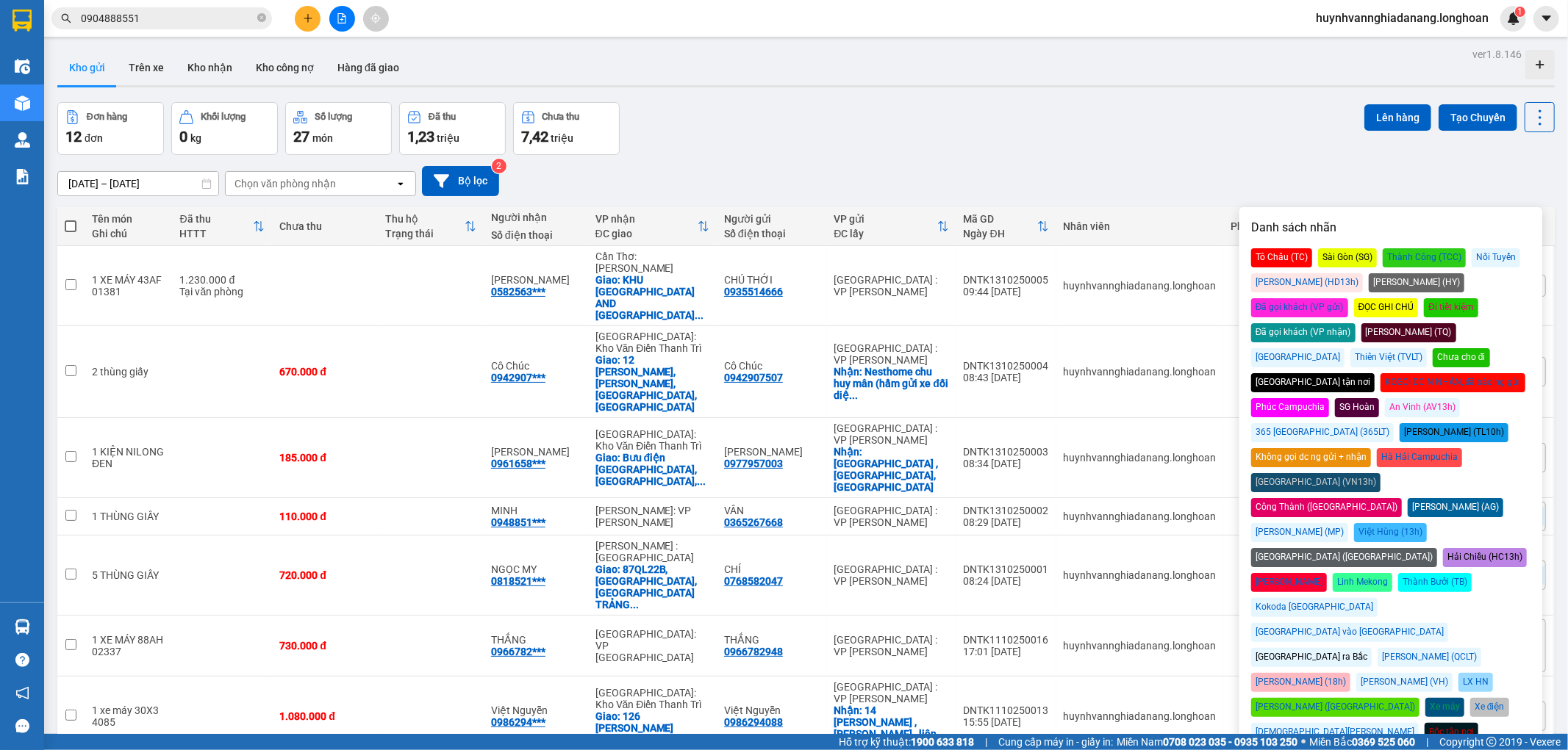
click at [1449, 623] on div "[GEOGRAPHIC_DATA] vào [GEOGRAPHIC_DATA]" at bounding box center [1350, 632] width 197 height 19
click at [1118, 145] on div "Đơn hàng 12 đơn Khối lượng 0 kg Số lượng 27 món Đã thu 1,23 triệu Chưa thu 7,42…" at bounding box center [806, 129] width 1498 height 53
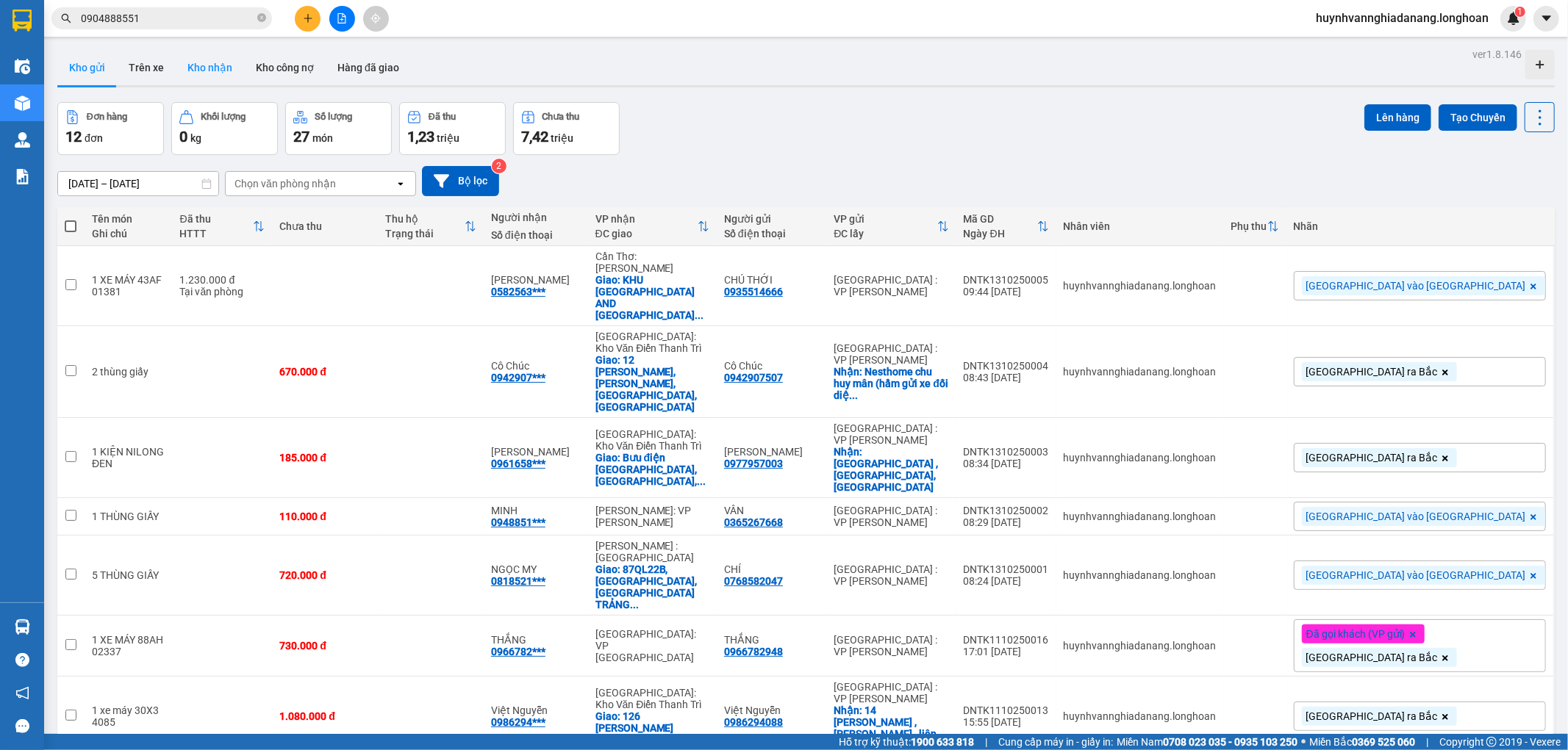
click at [210, 67] on button "Kho nhận" at bounding box center [210, 67] width 68 height 35
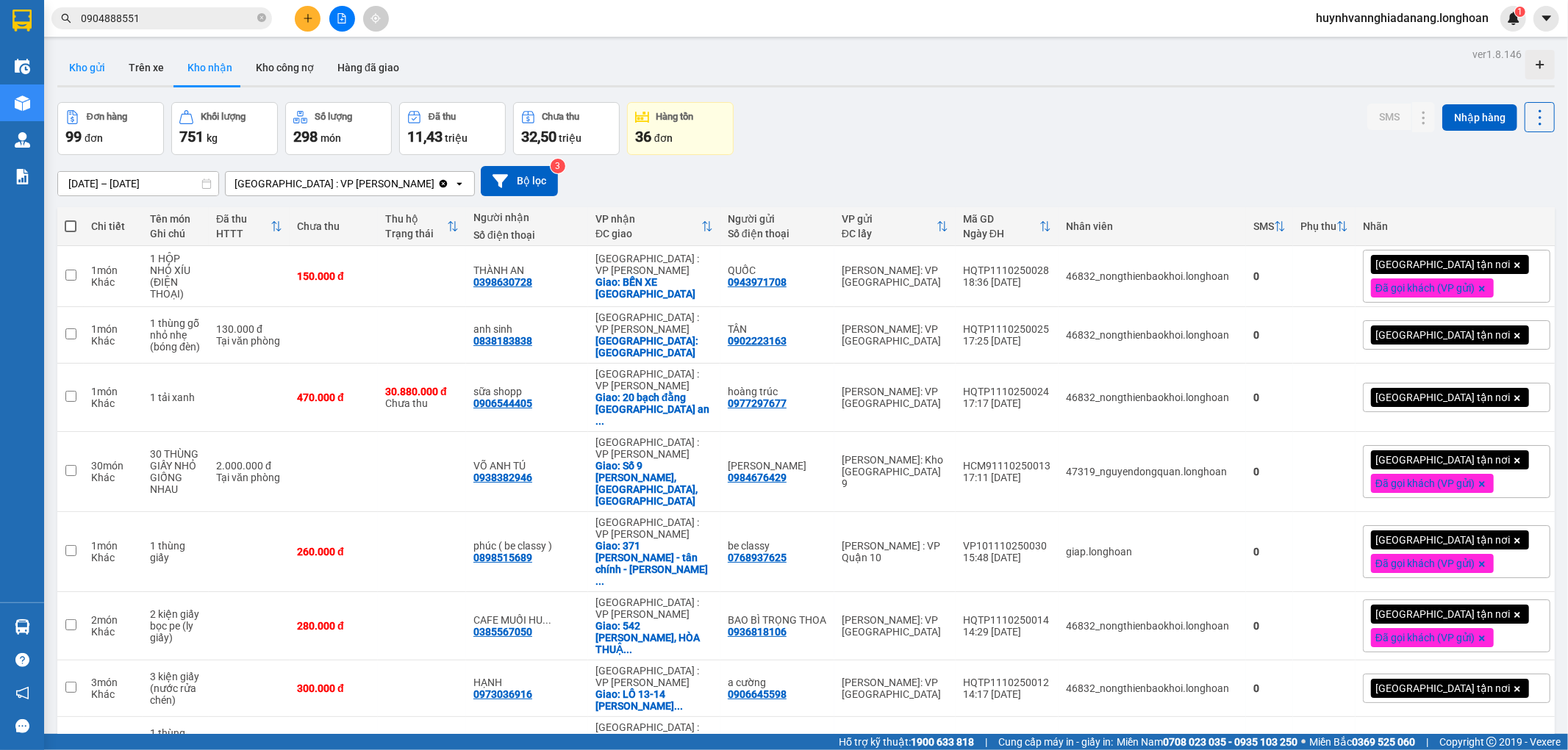
click at [90, 67] on button "Kho gửi" at bounding box center [87, 67] width 60 height 35
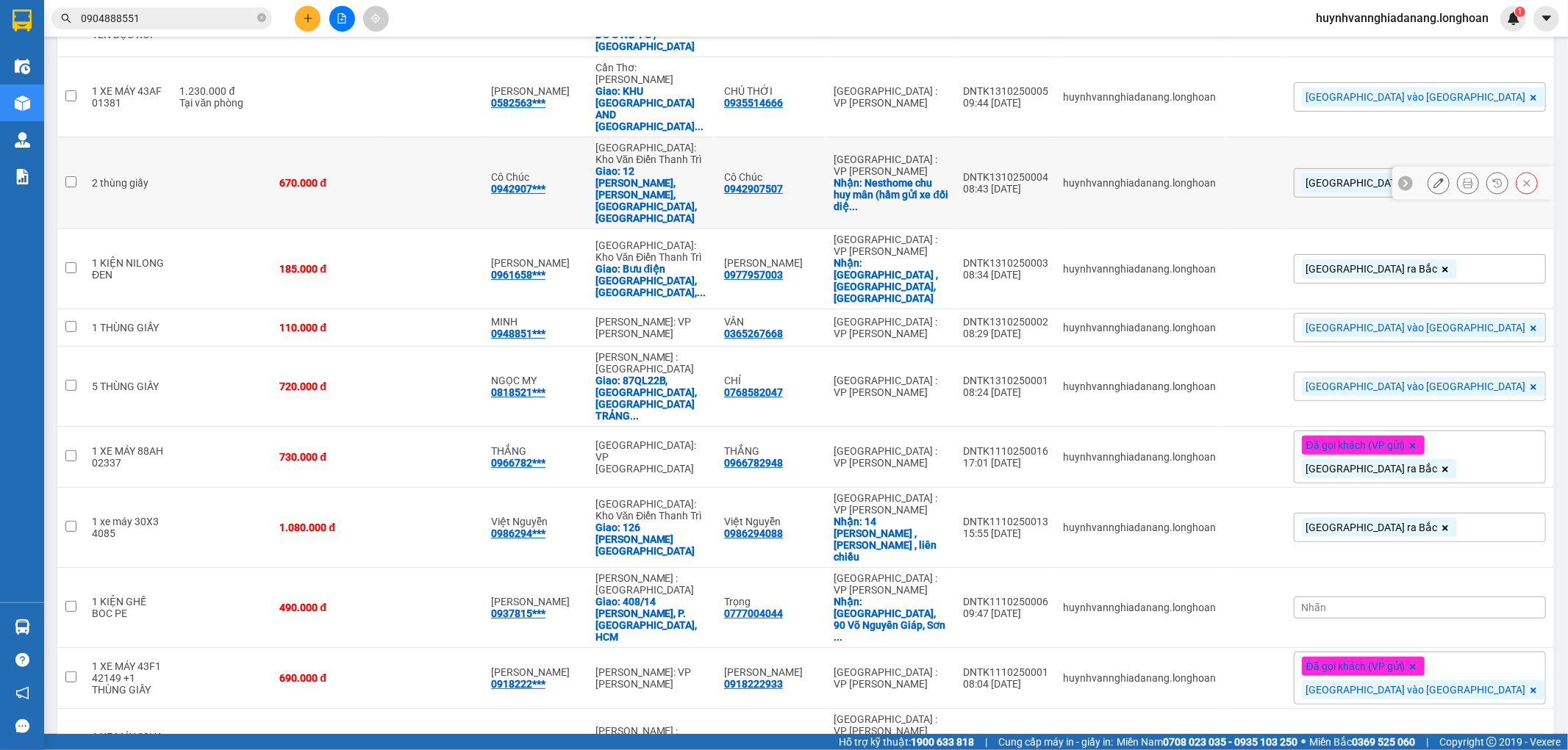
scroll to position [326, 0]
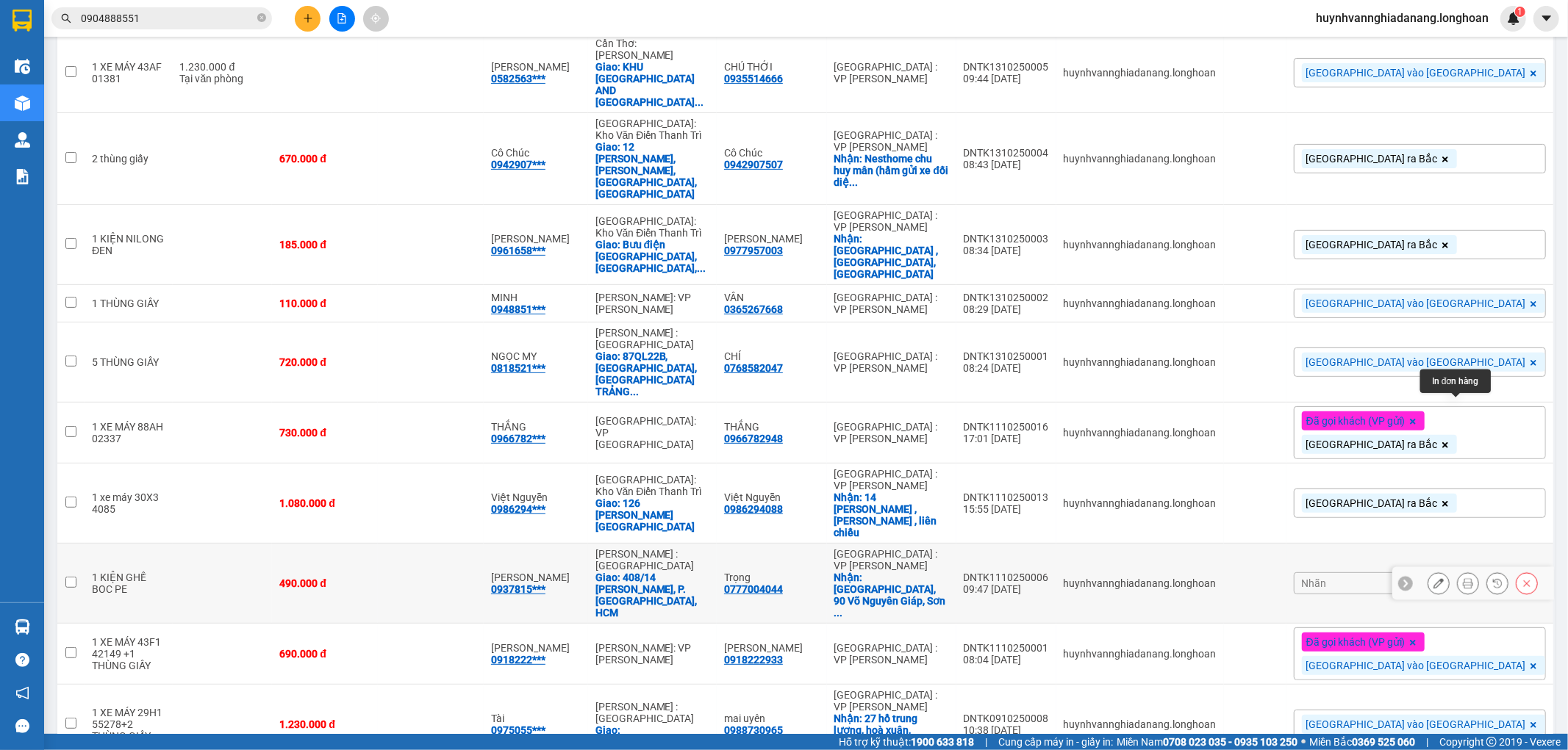
click at [1463, 579] on icon at bounding box center [1468, 584] width 10 height 10
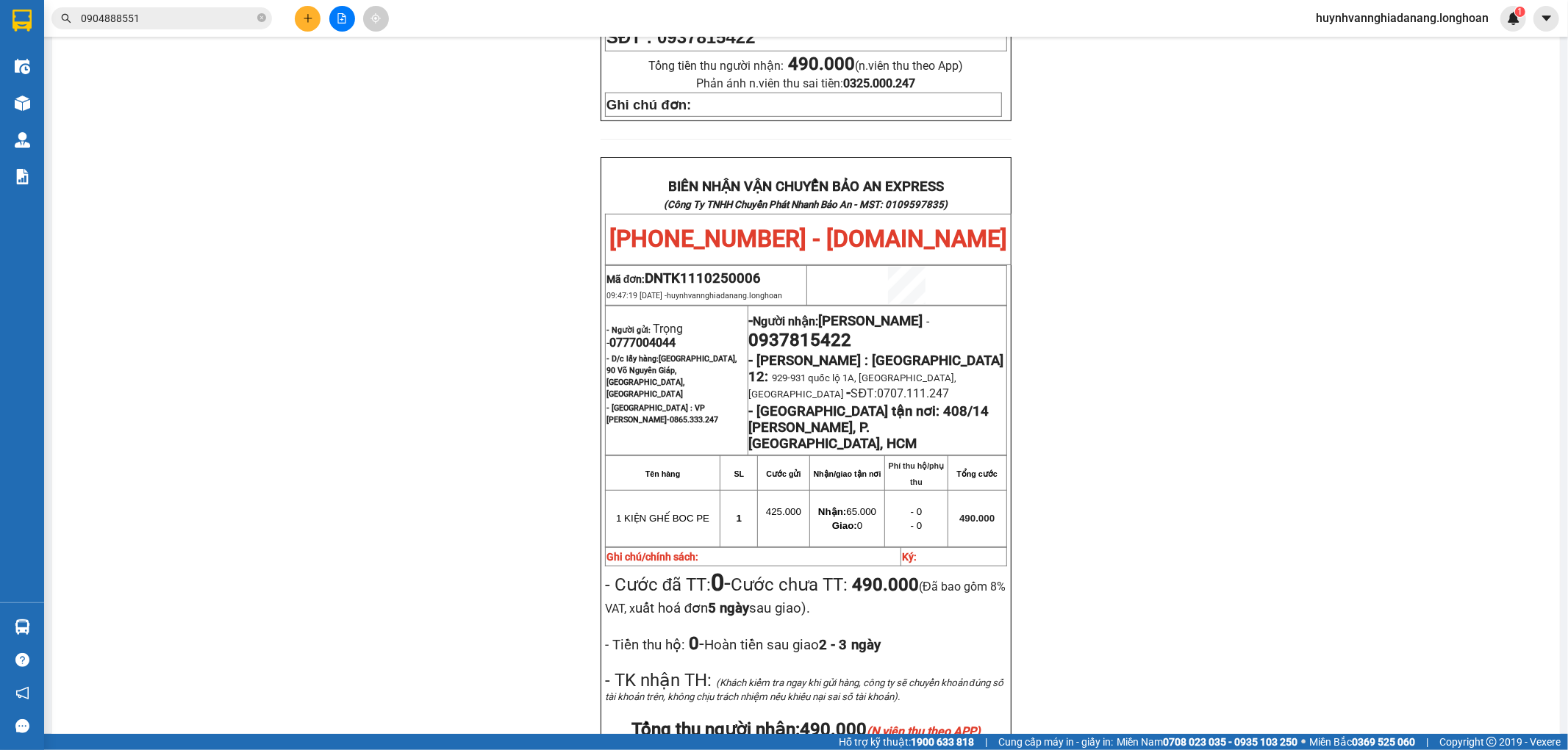
scroll to position [653, 0]
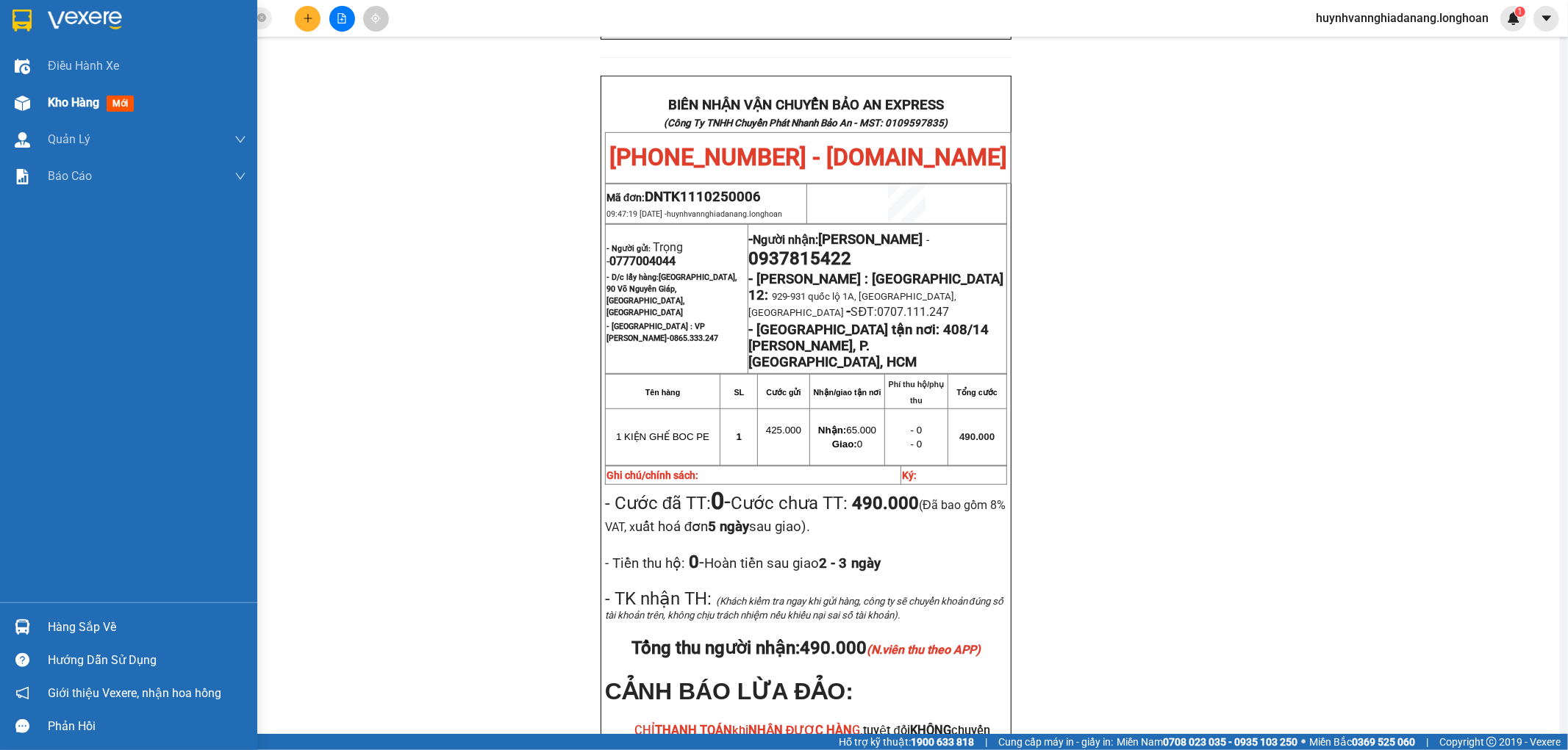
click at [68, 107] on span "Kho hàng" at bounding box center [73, 102] width 51 height 14
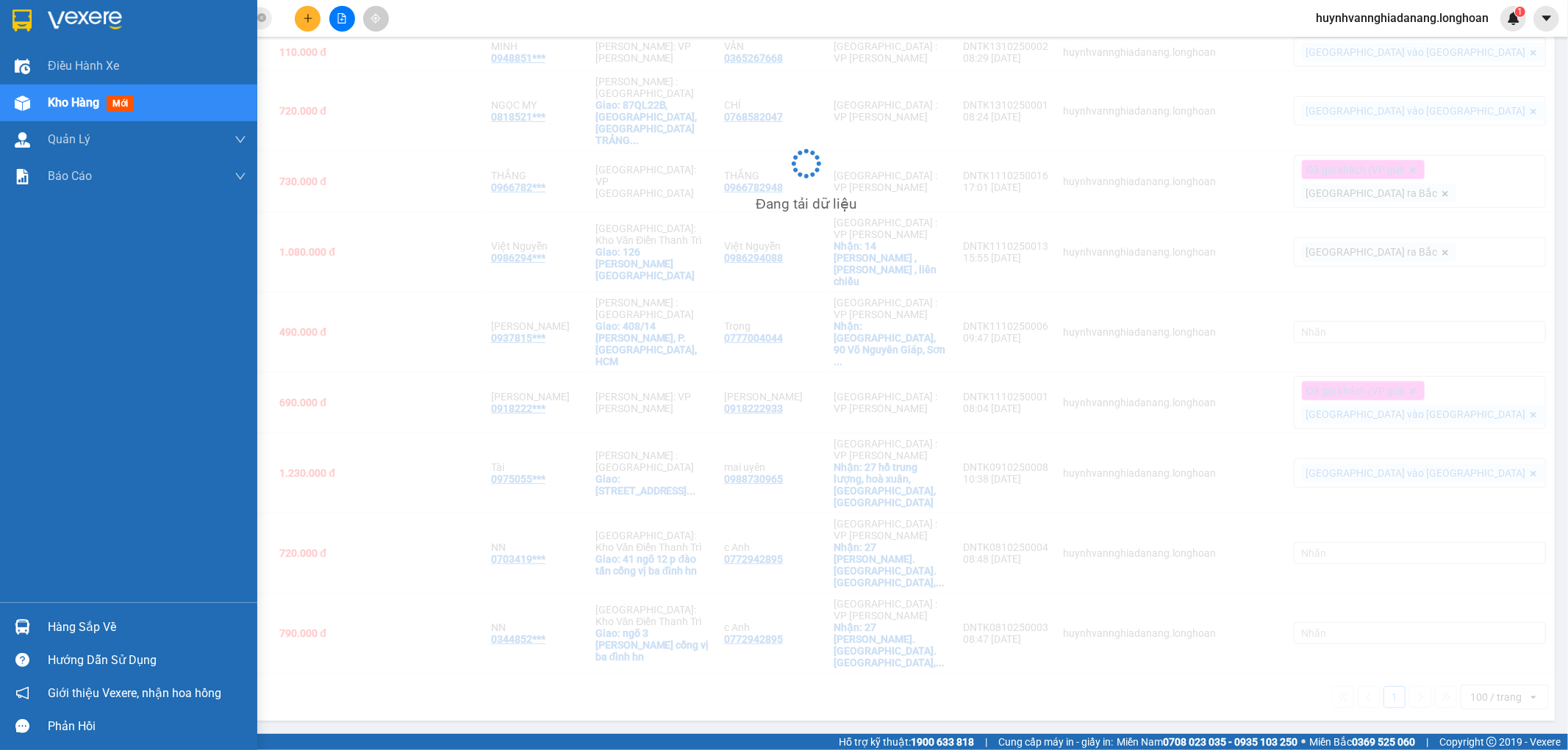
scroll to position [319, 0]
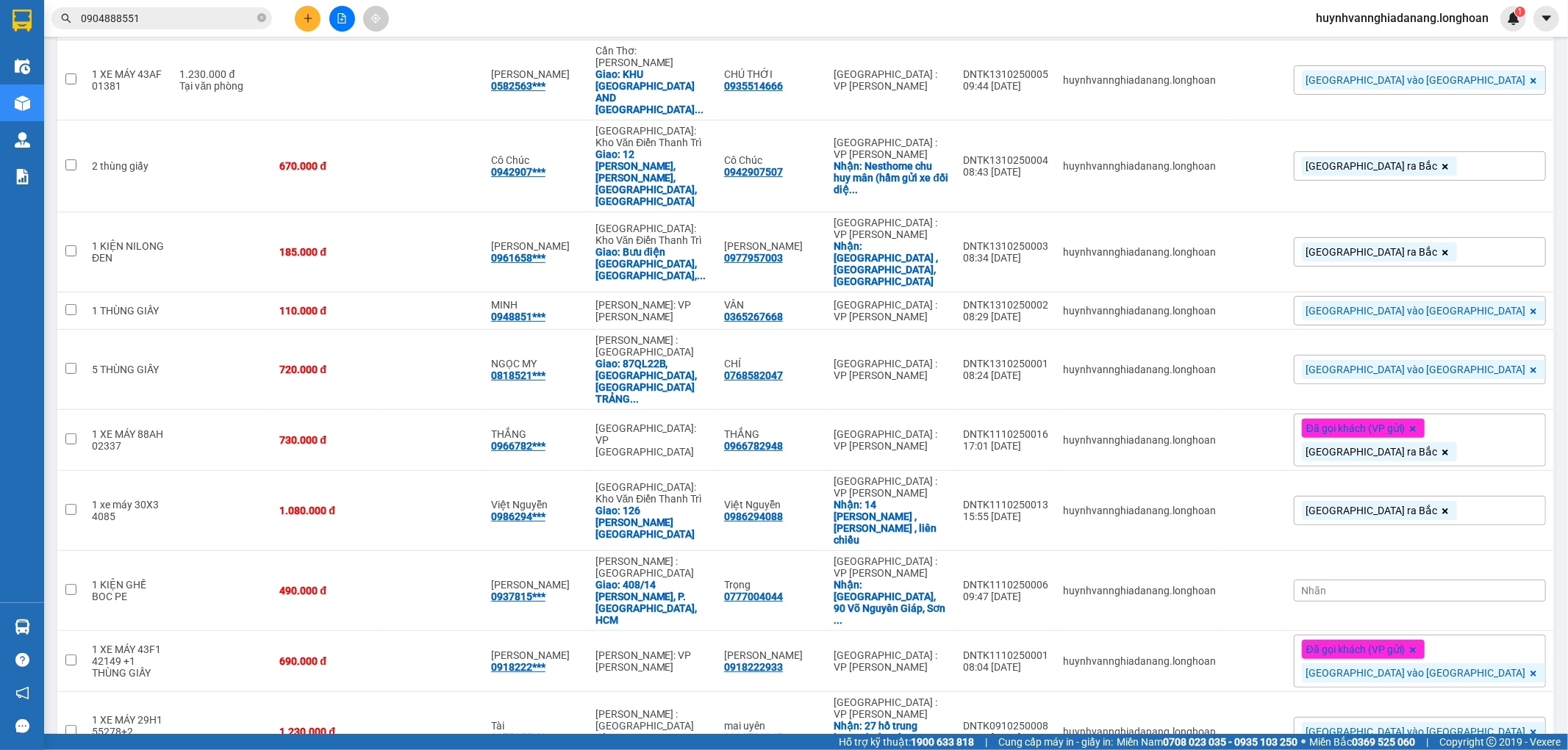
click at [1449, 580] on div "Nhãn" at bounding box center [1420, 591] width 252 height 22
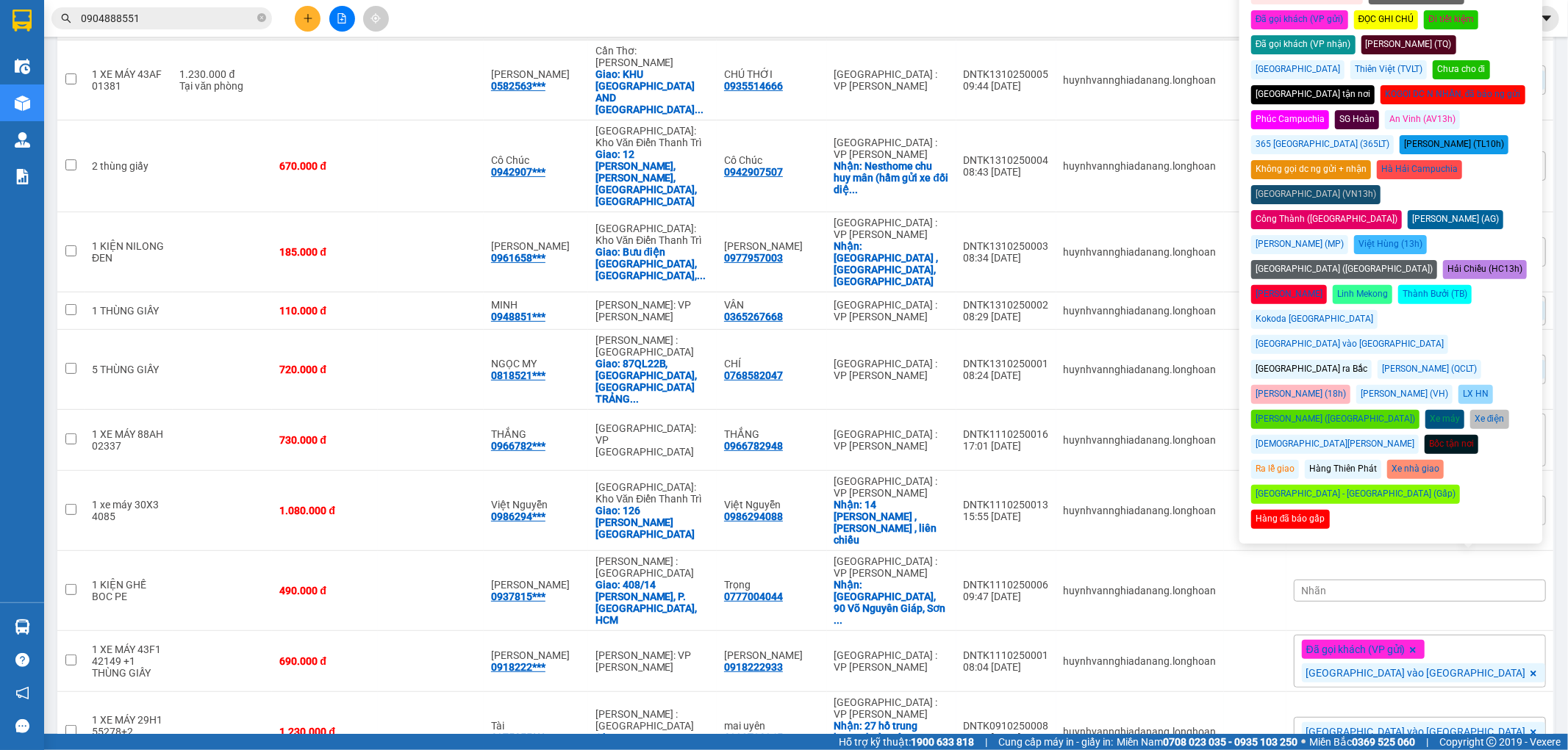
click at [1439, 335] on div "[GEOGRAPHIC_DATA] vào [GEOGRAPHIC_DATA]" at bounding box center [1350, 344] width 197 height 19
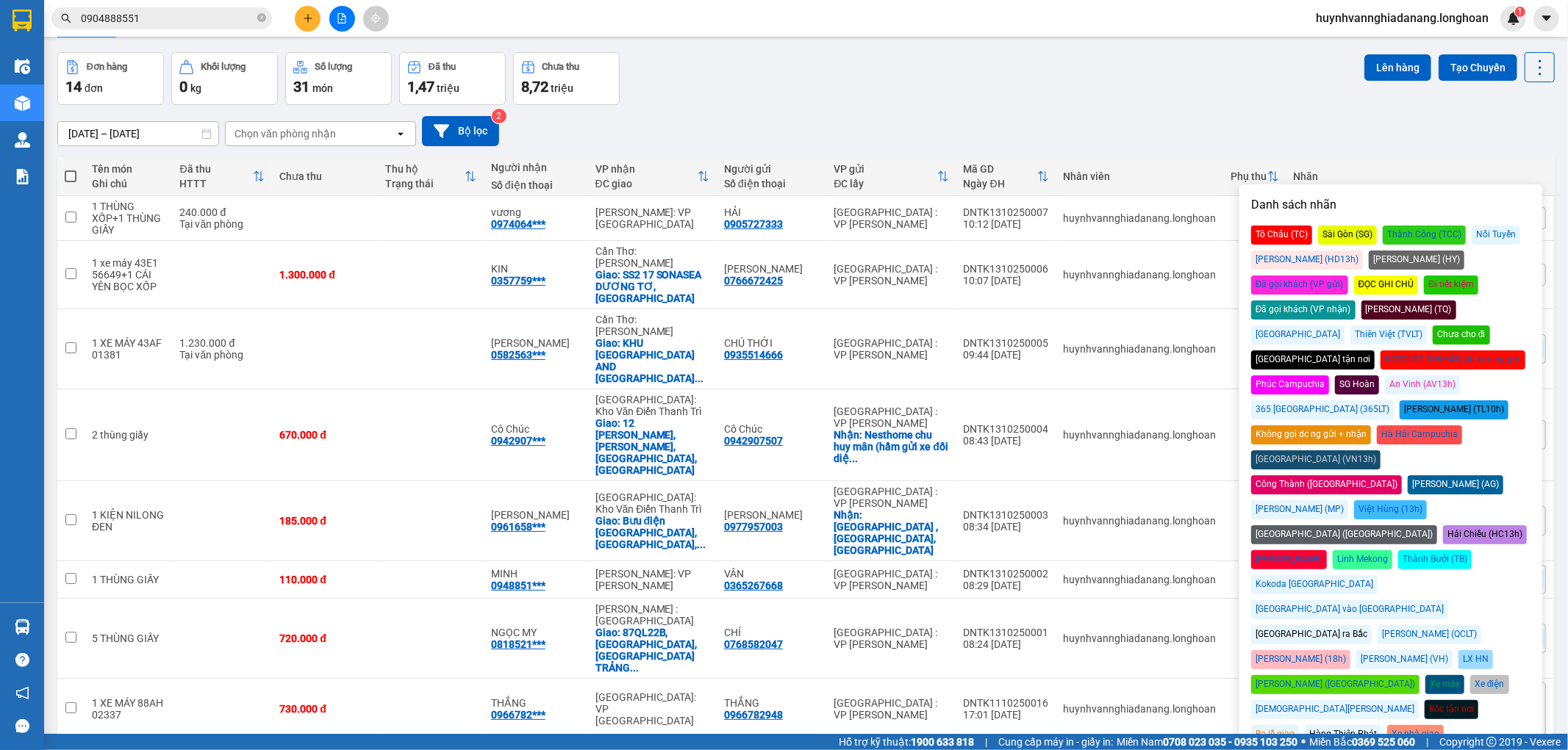
scroll to position [0, 0]
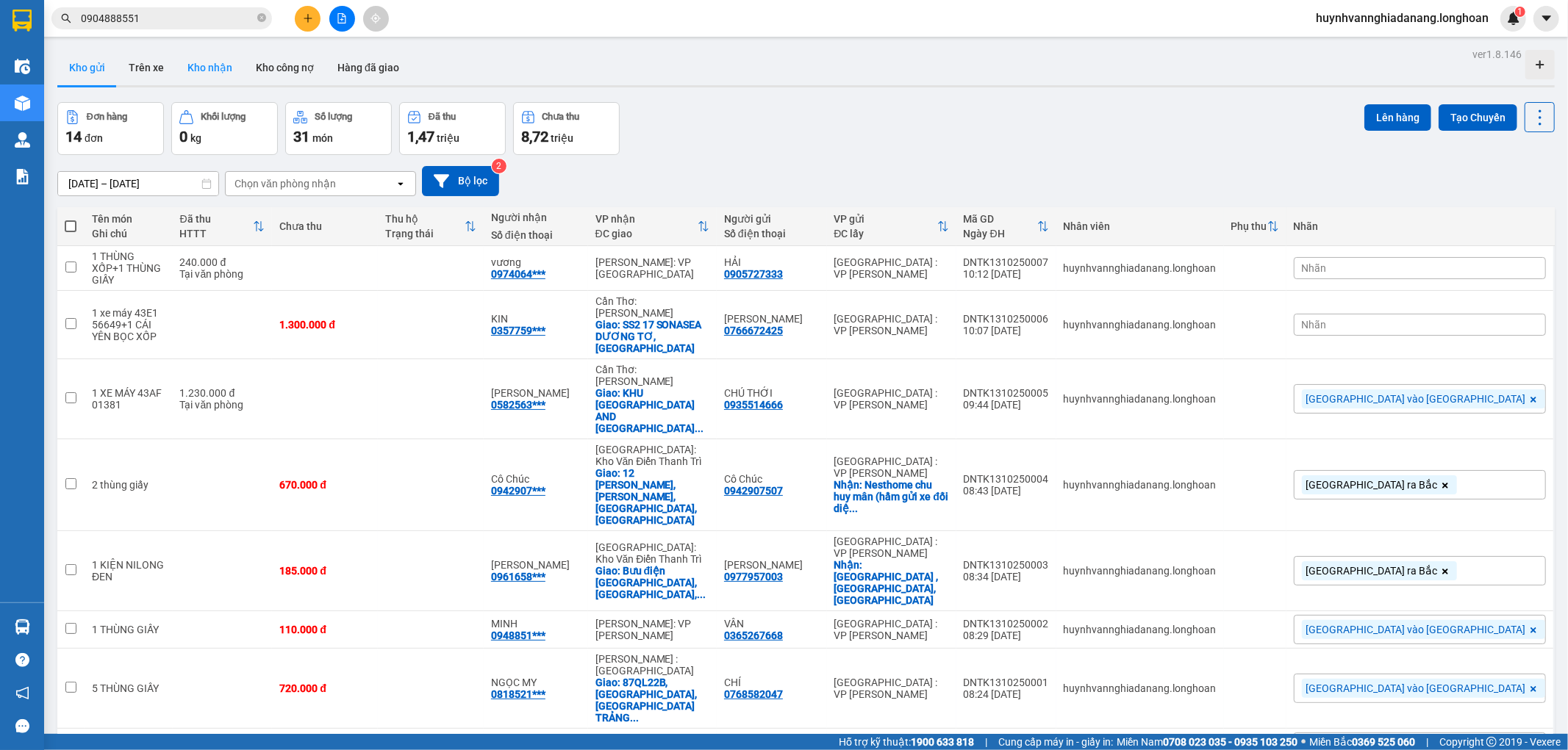
click at [211, 70] on button "Kho nhận" at bounding box center [210, 67] width 68 height 35
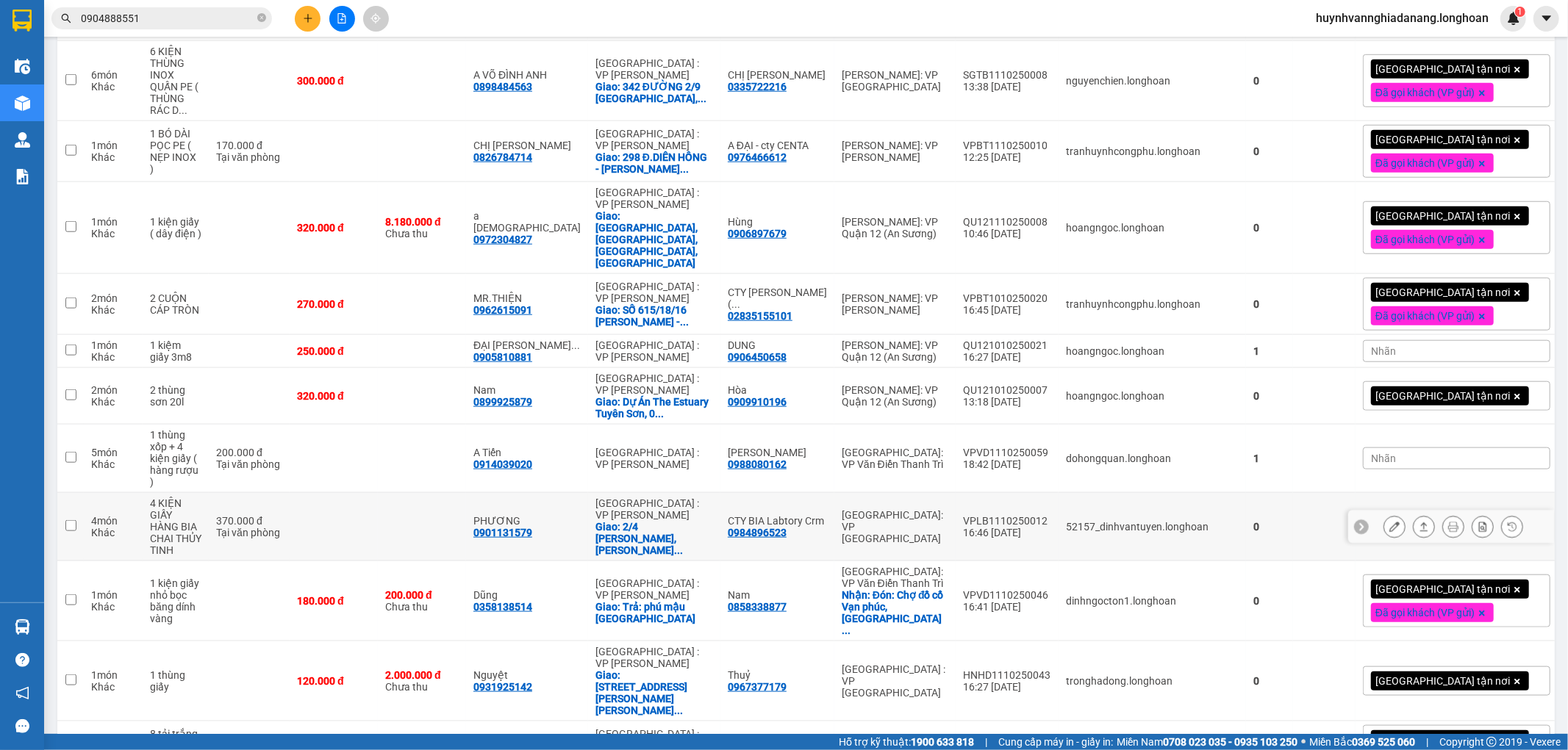
scroll to position [1306, 0]
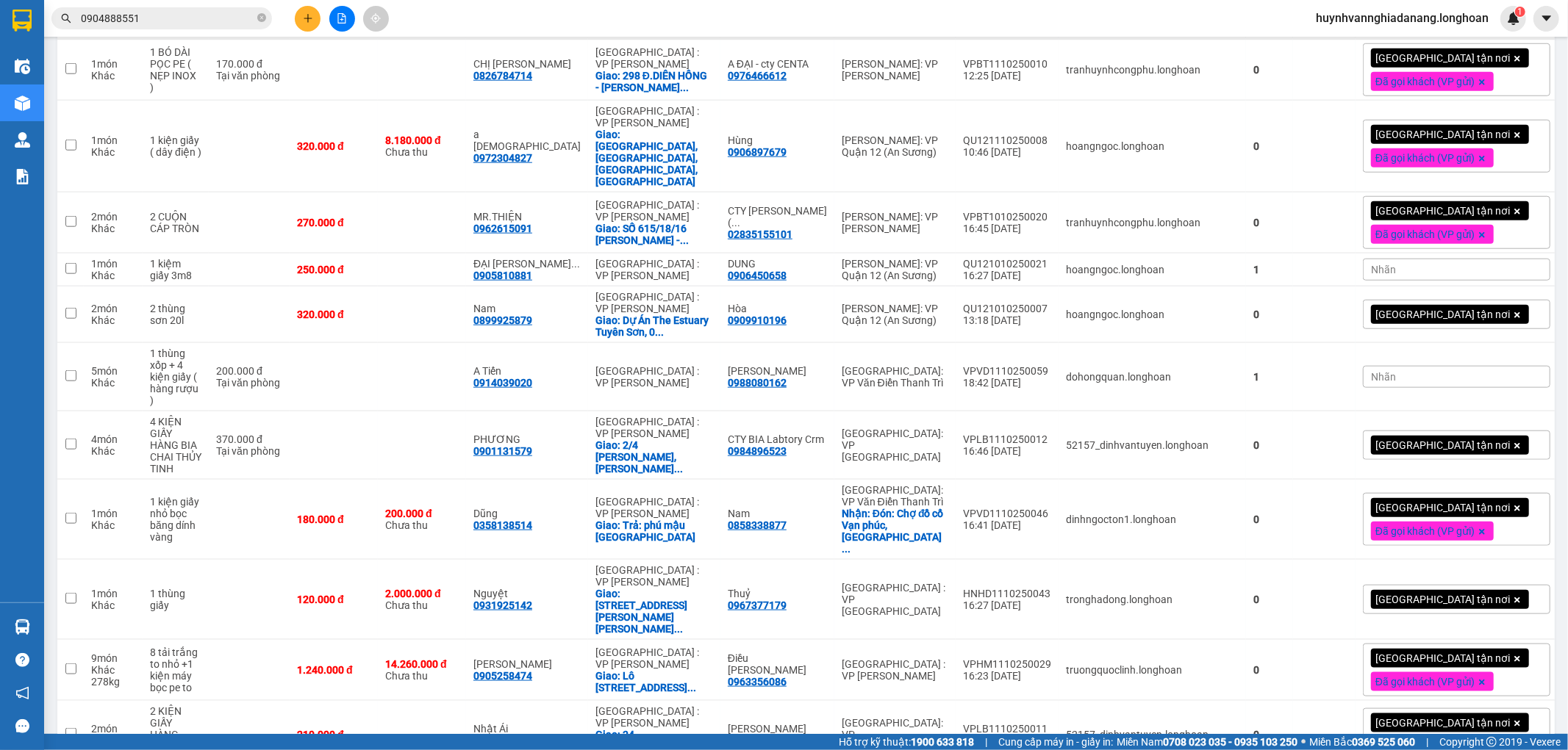
click at [1363, 259] on div "Nhãn" at bounding box center [1457, 270] width 188 height 22
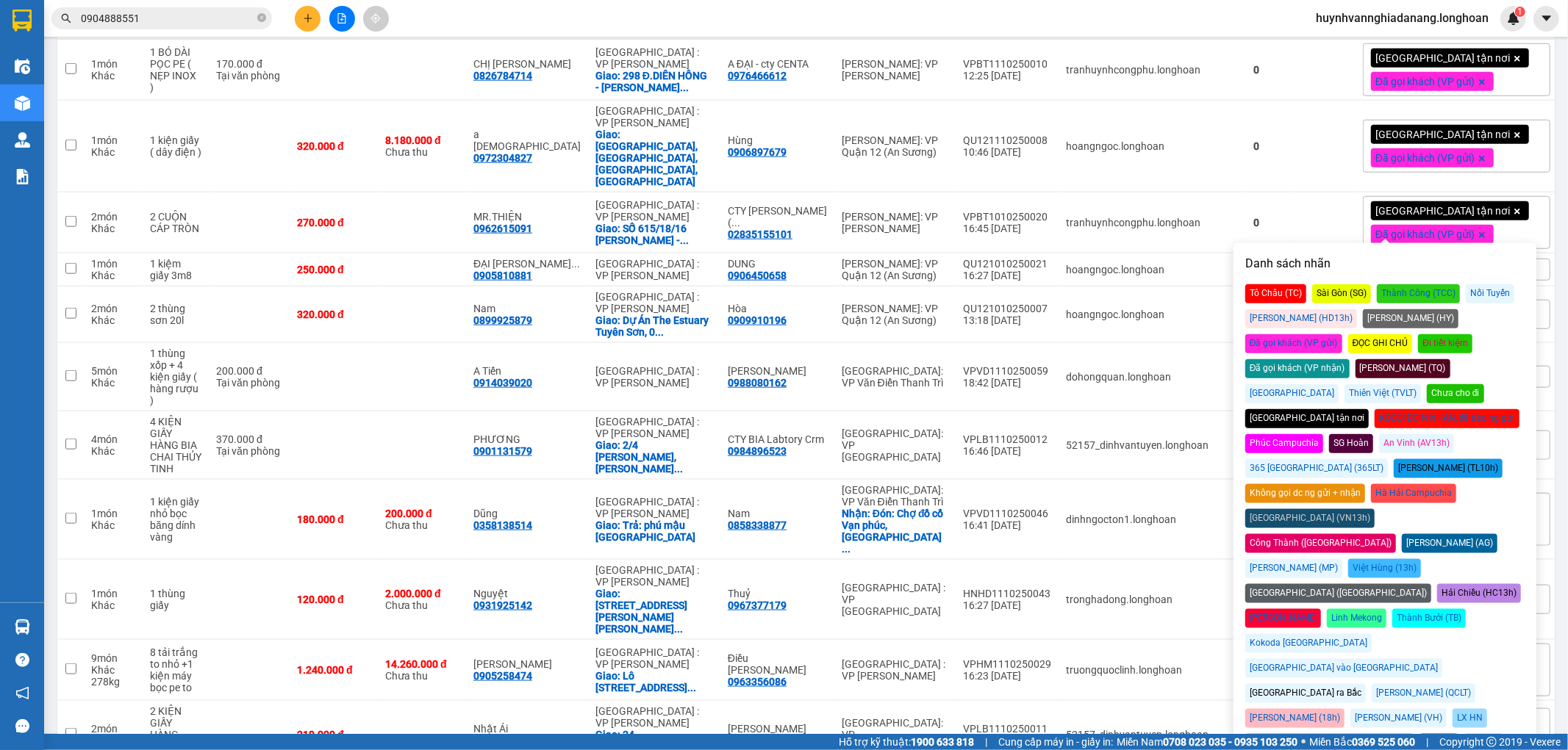
click at [1350, 360] on div "Đã gọi khách (VP nhận)" at bounding box center [1298, 369] width 104 height 19
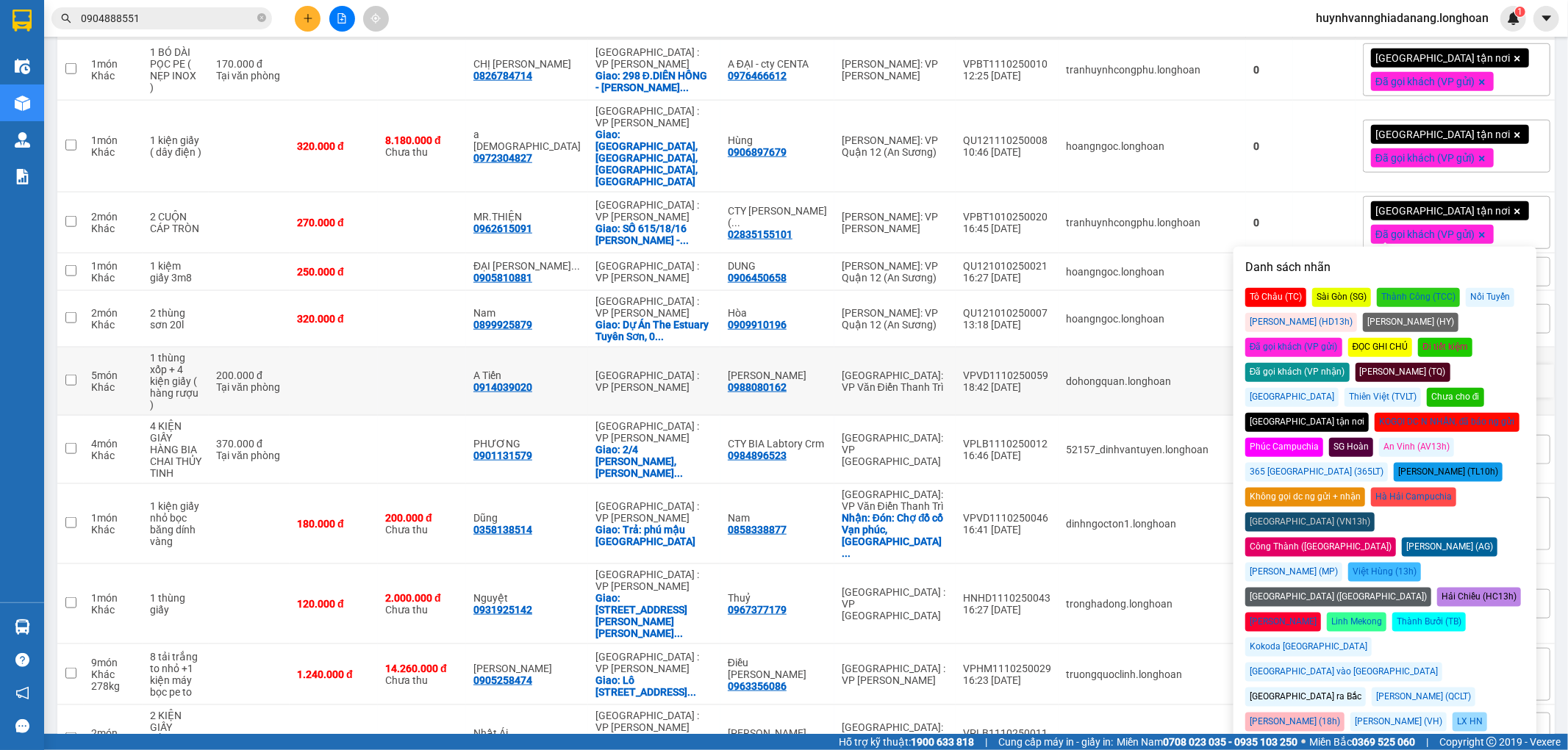
click at [356, 353] on td at bounding box center [333, 382] width 88 height 68
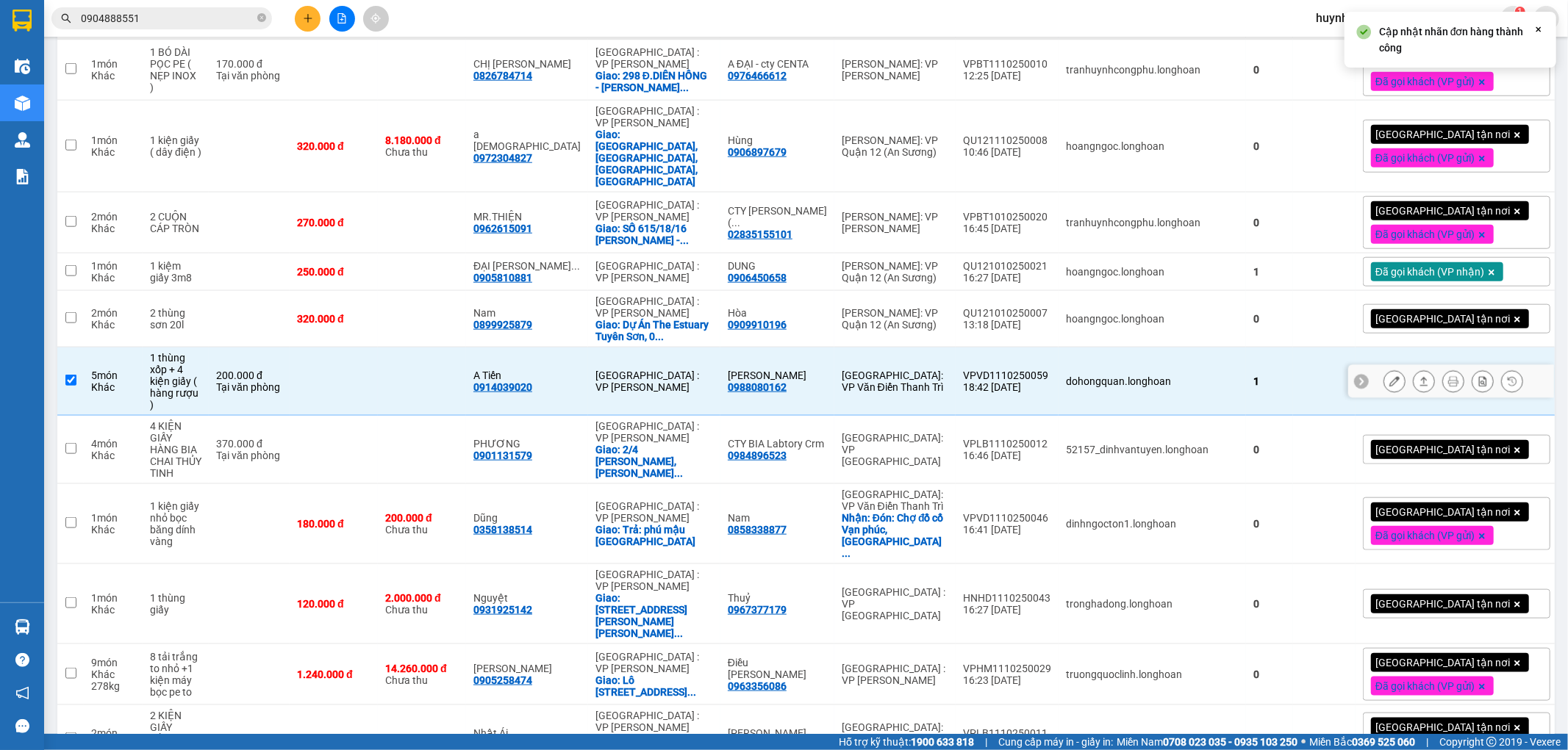
click at [362, 349] on td at bounding box center [333, 382] width 88 height 68
checkbox input "false"
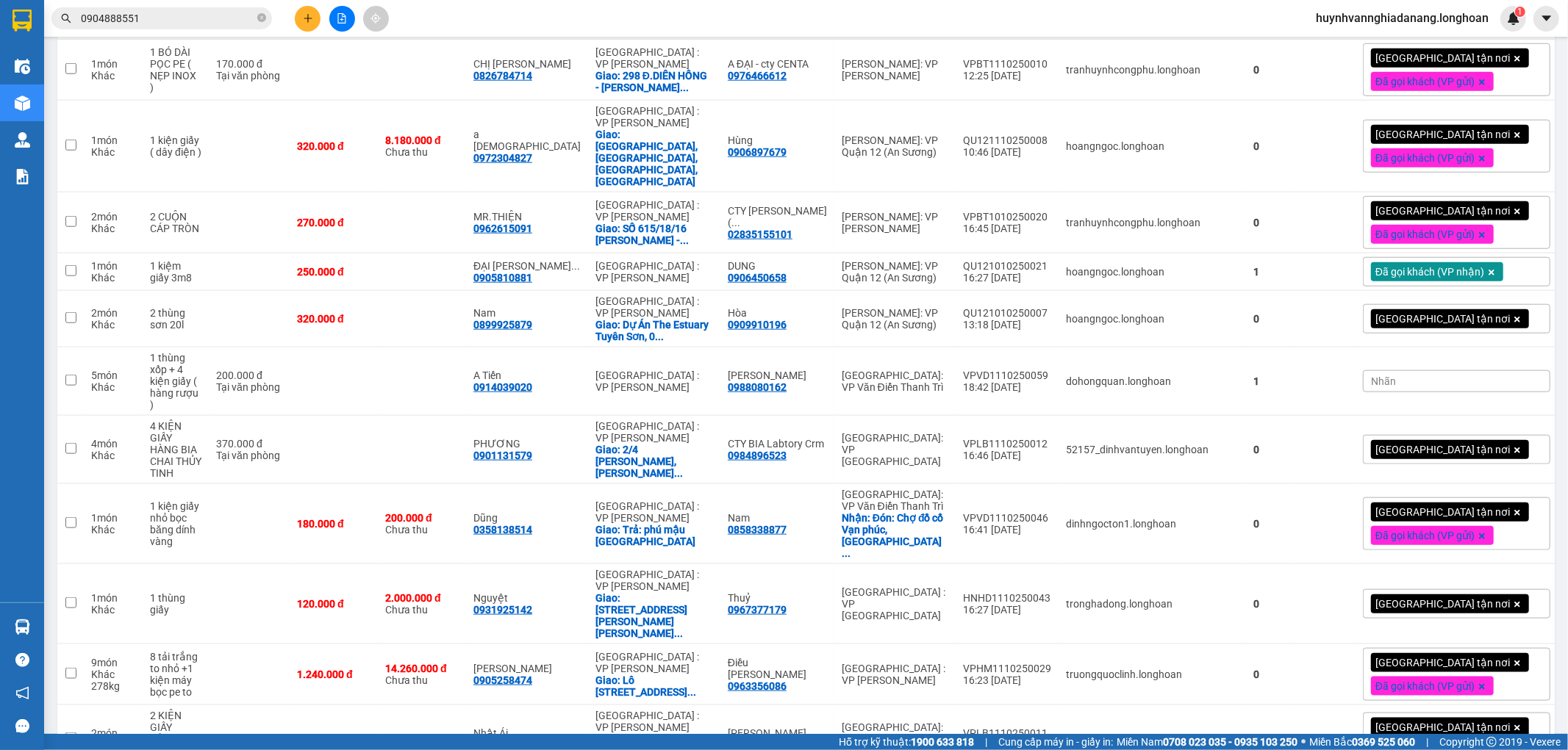
click at [1363, 371] on div "Nhãn" at bounding box center [1457, 382] width 188 height 22
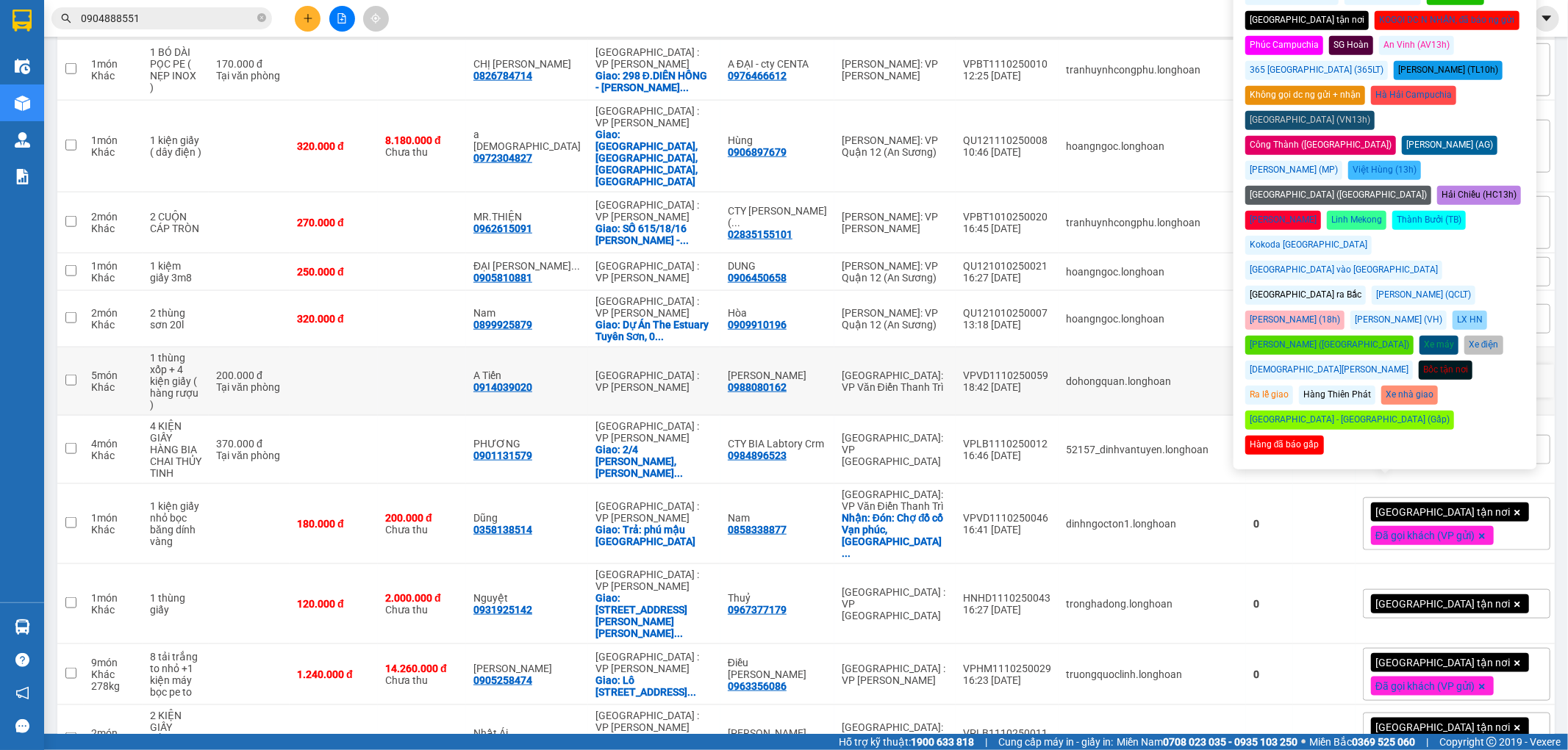
scroll to position [1225, 0]
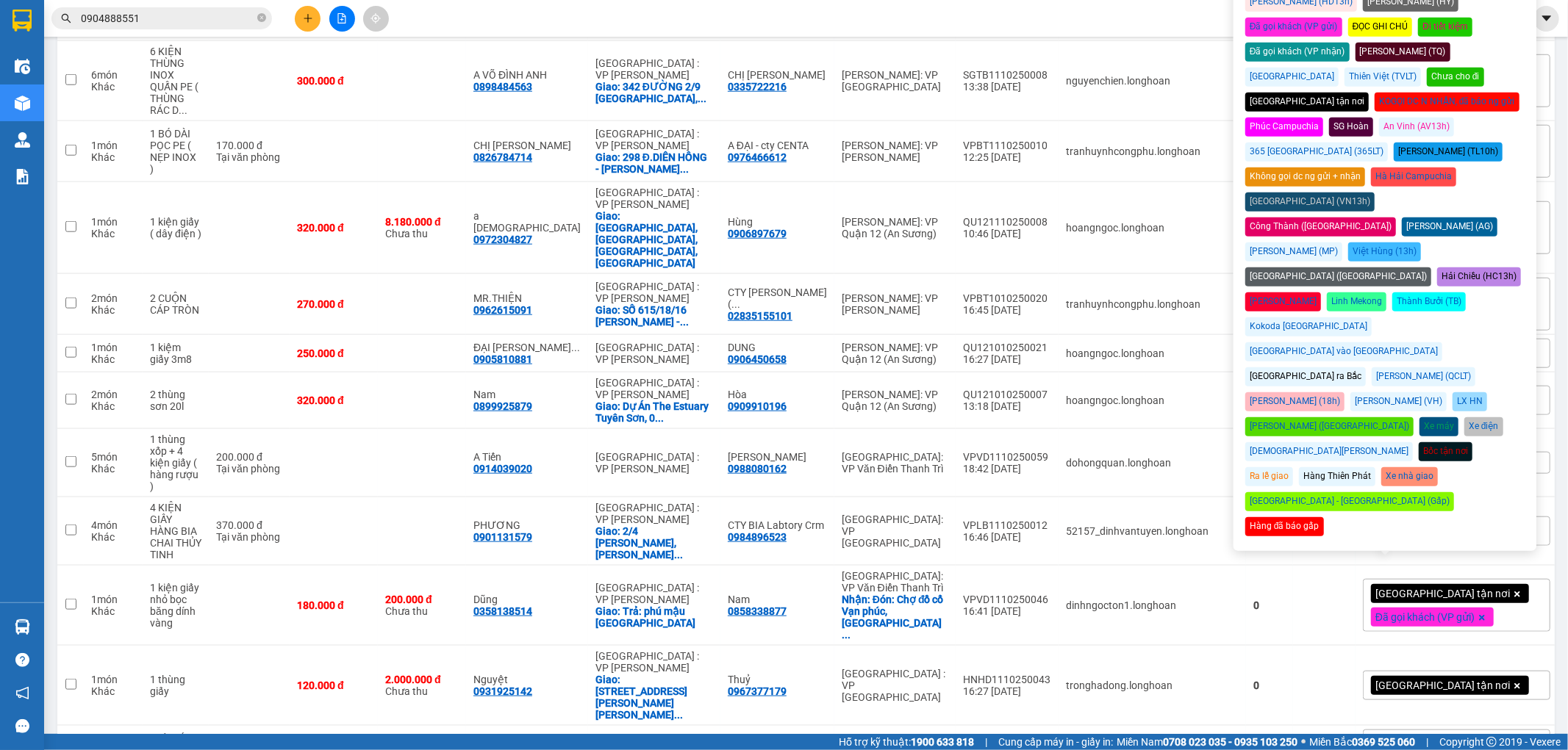
click at [1350, 43] on div "Đã gọi khách (VP nhận)" at bounding box center [1298, 52] width 104 height 19
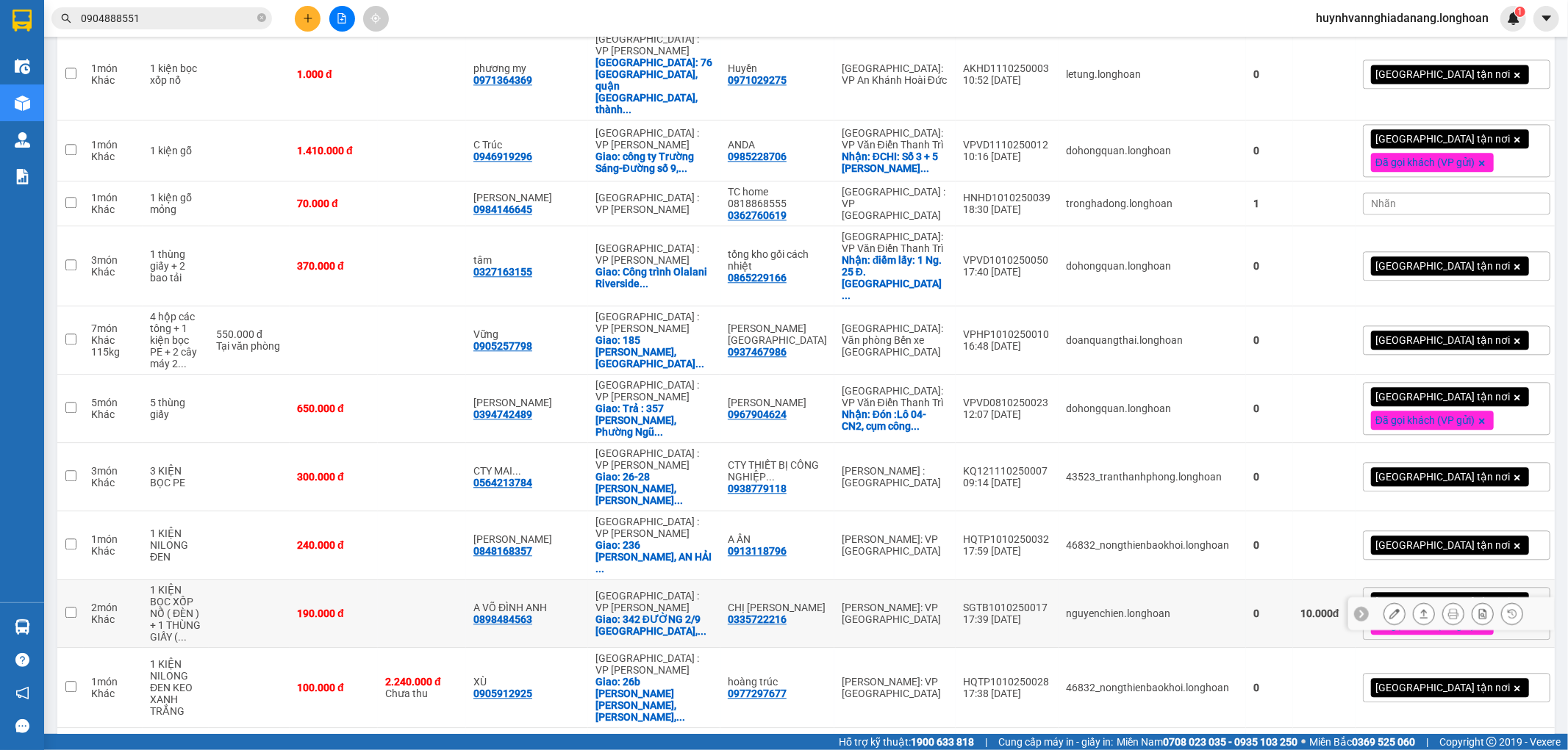
scroll to position [2858, 0]
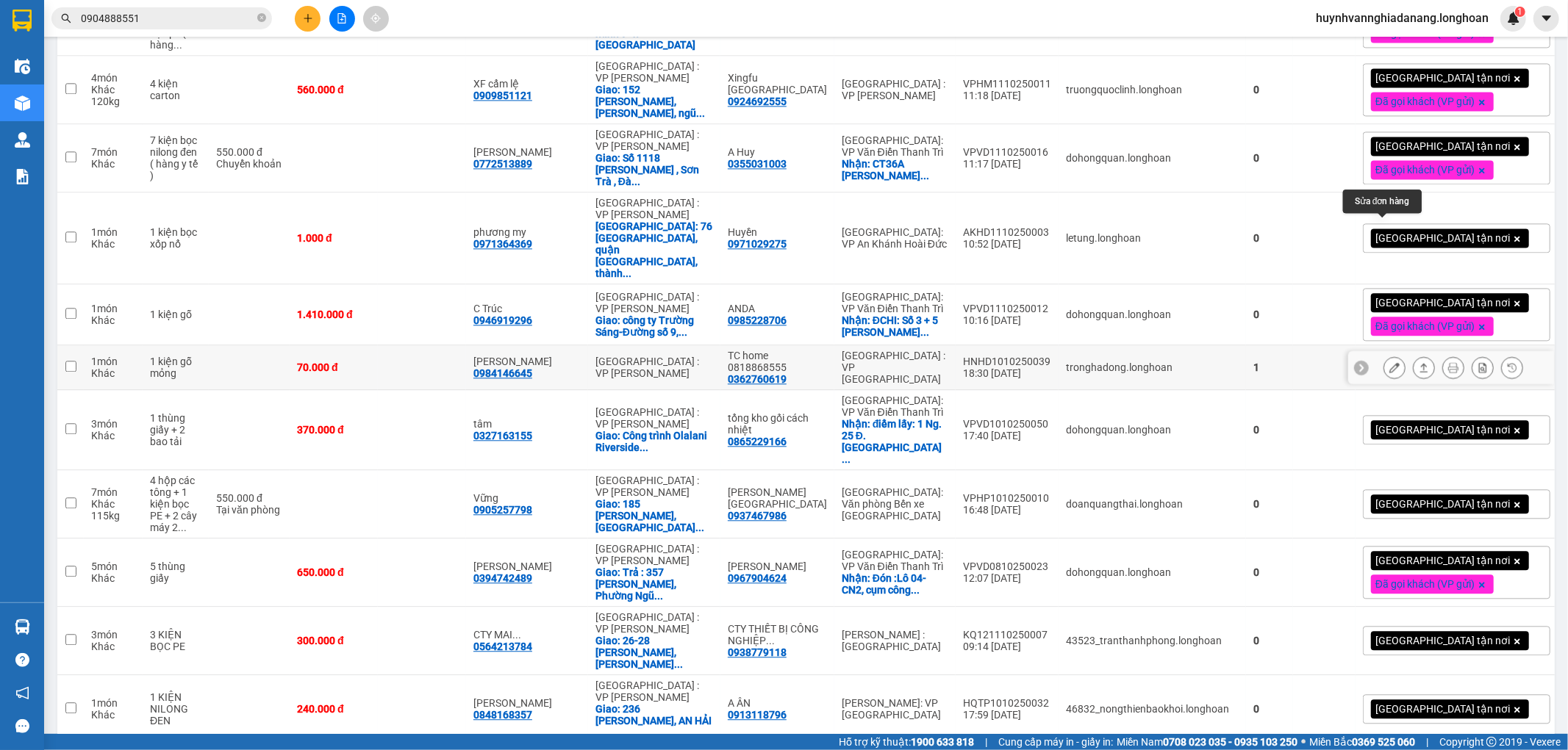
click at [1390, 355] on button at bounding box center [1395, 367] width 20 height 26
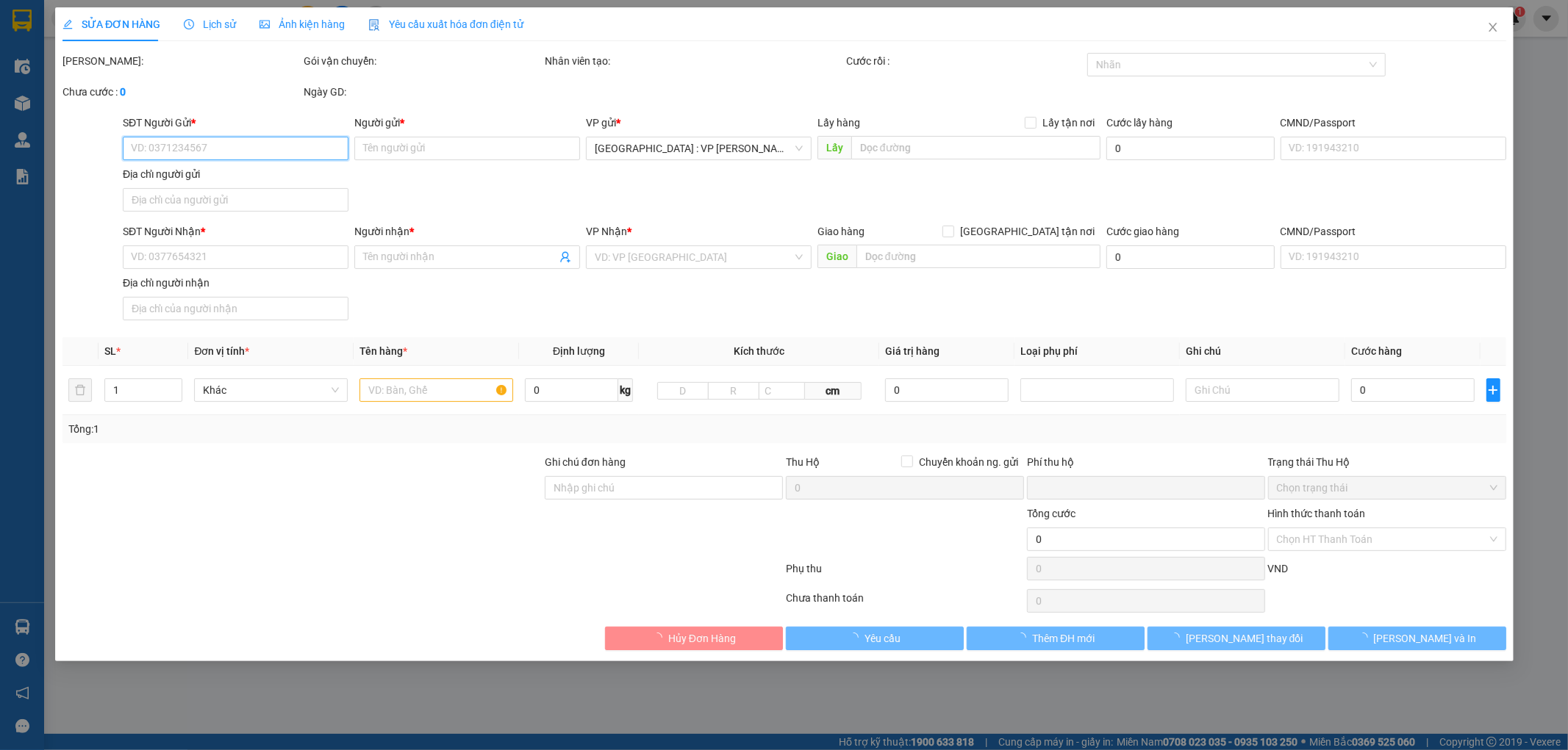
type input "0362760619"
type input "TC home 0818868555"
type input "0984146645"
type input "Thanh Trí Phan"
type input "0"
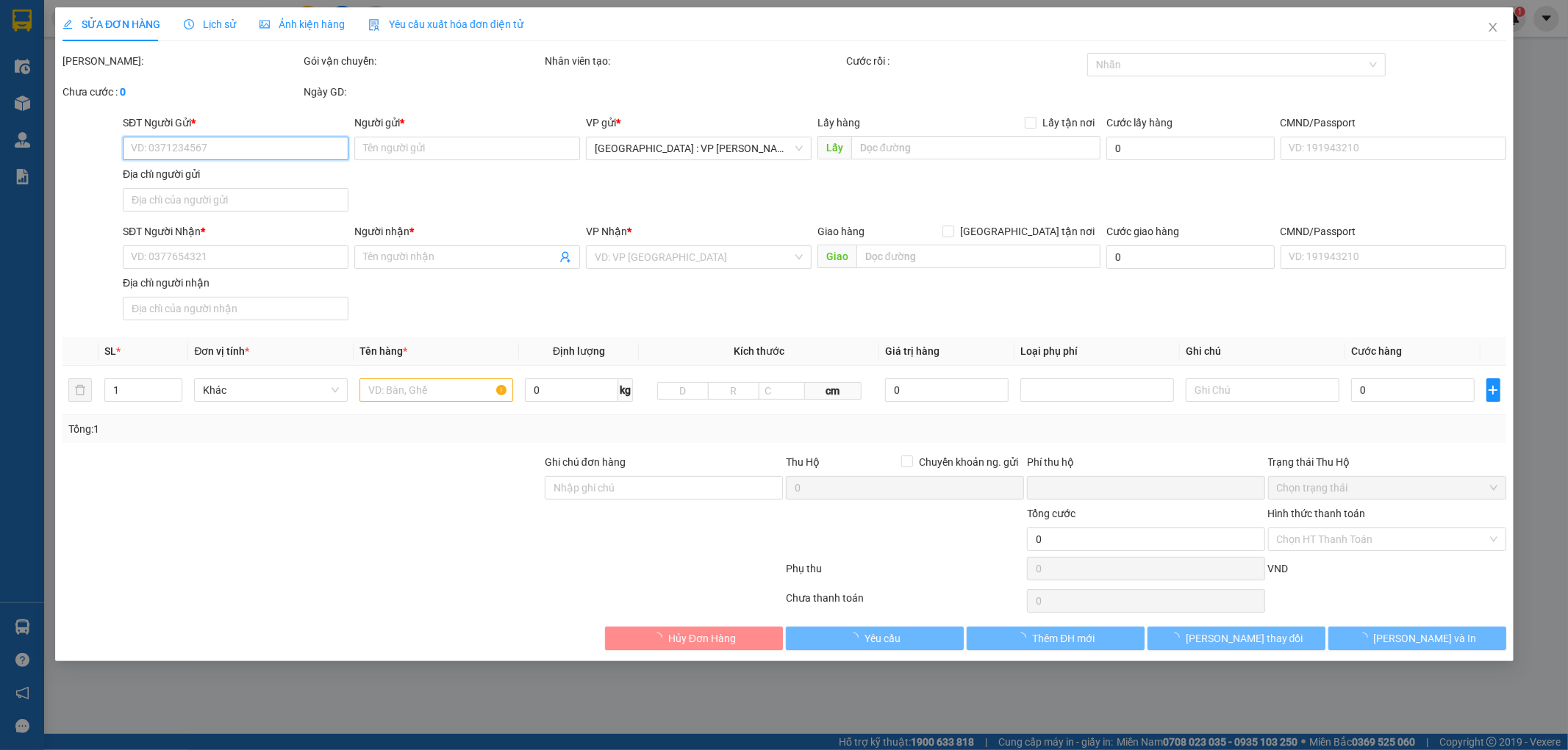
type input "70.000"
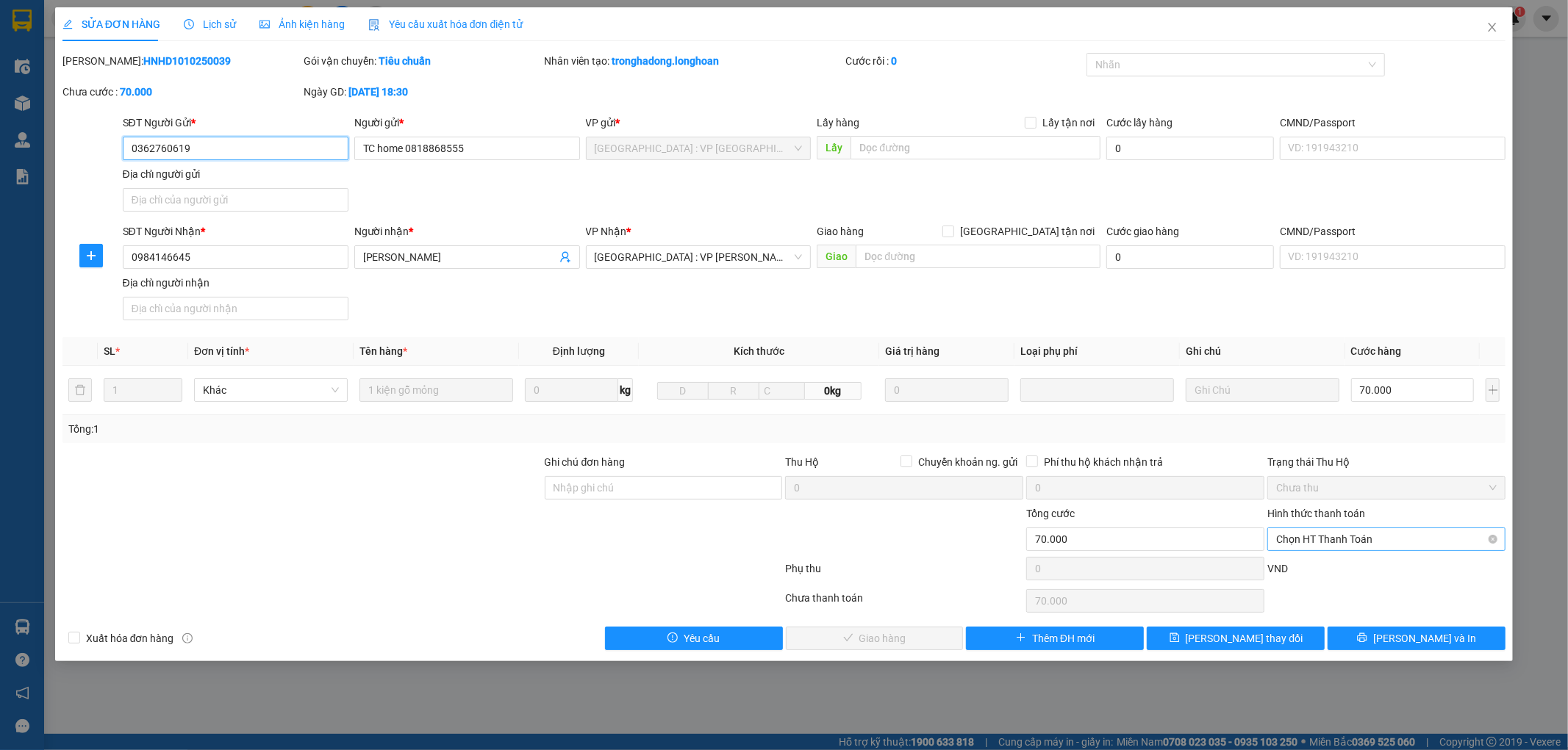
click at [1369, 540] on span "Chọn HT Thanh Toán" at bounding box center [1386, 539] width 221 height 22
click at [1363, 563] on div "Tại văn phòng" at bounding box center [1387, 568] width 221 height 16
type input "0"
click at [853, 634] on span "Lưu và Giao hàng" at bounding box center [885, 638] width 142 height 16
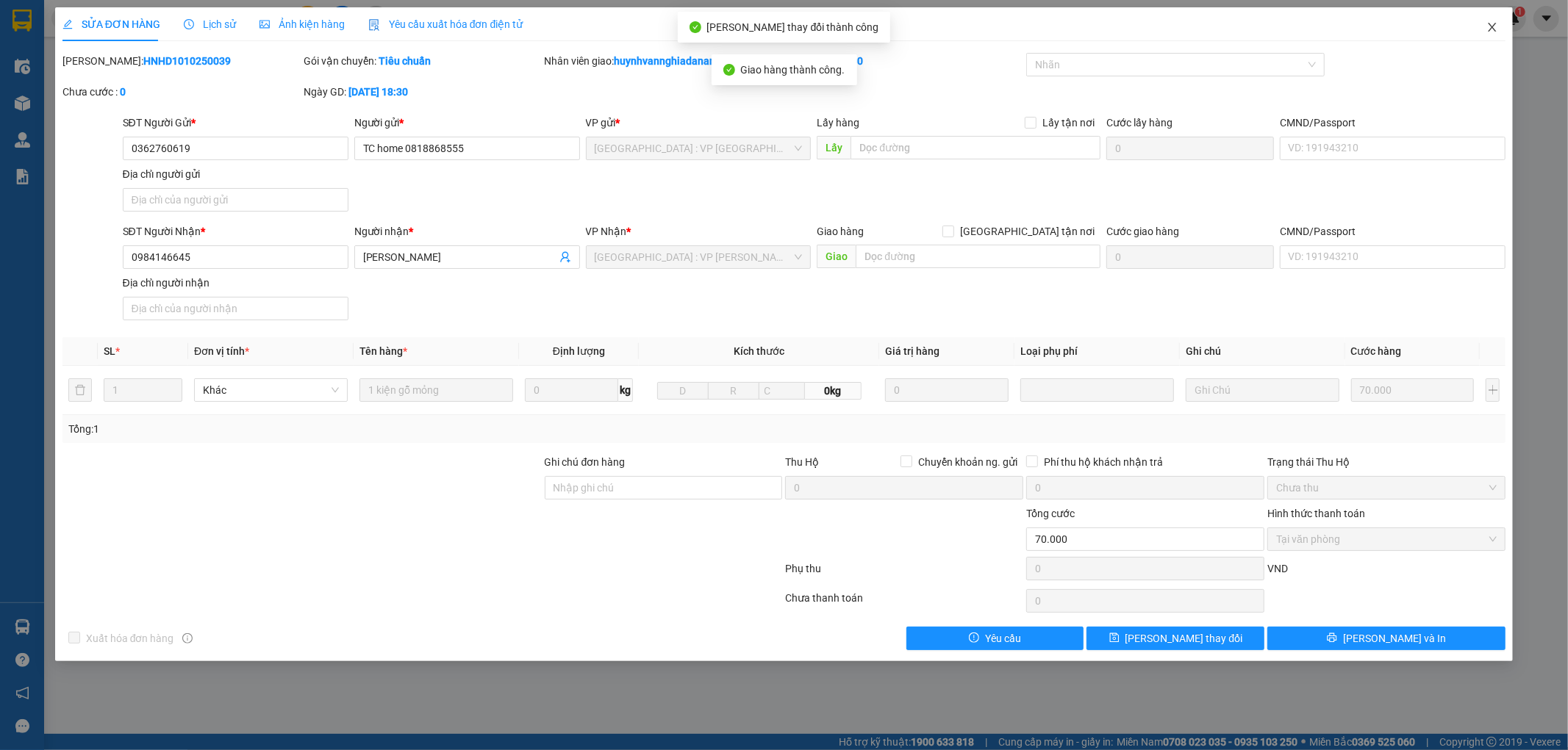
click at [1496, 25] on icon "close" at bounding box center [1493, 27] width 12 height 12
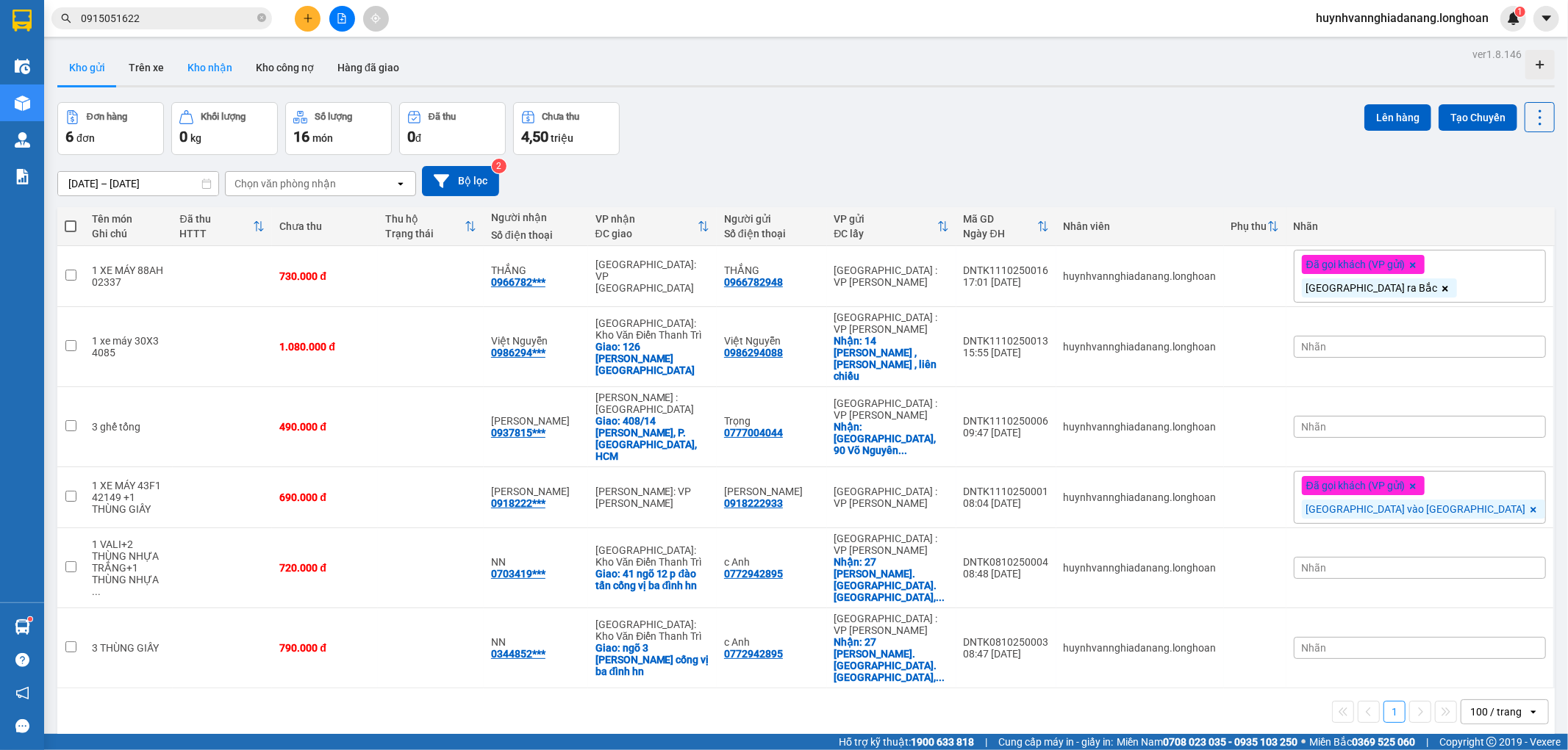
click at [228, 77] on button "Kho nhận" at bounding box center [210, 67] width 68 height 35
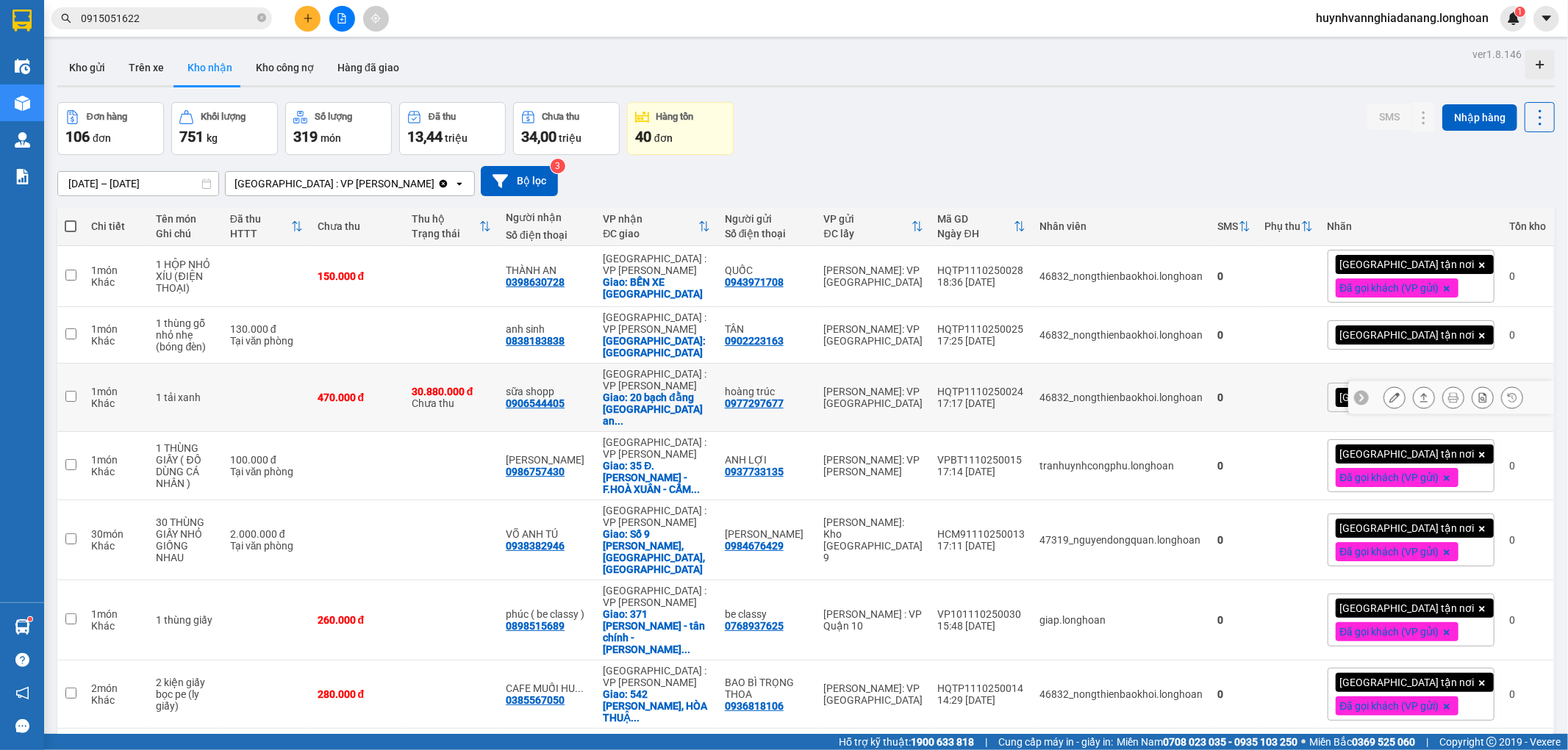
scroll to position [177, 0]
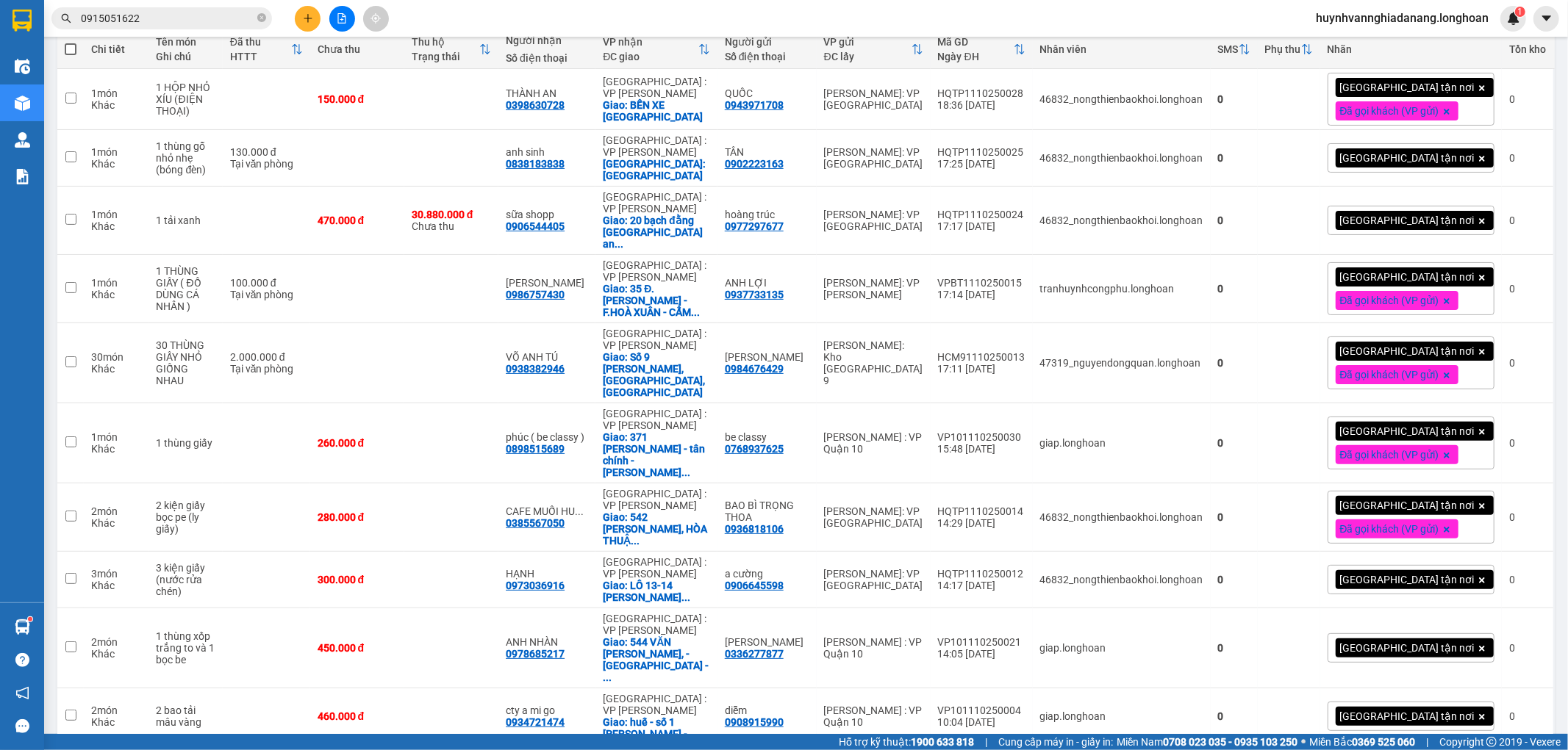
click at [1482, 666] on span "100 / trang" at bounding box center [1487, 665] width 53 height 14
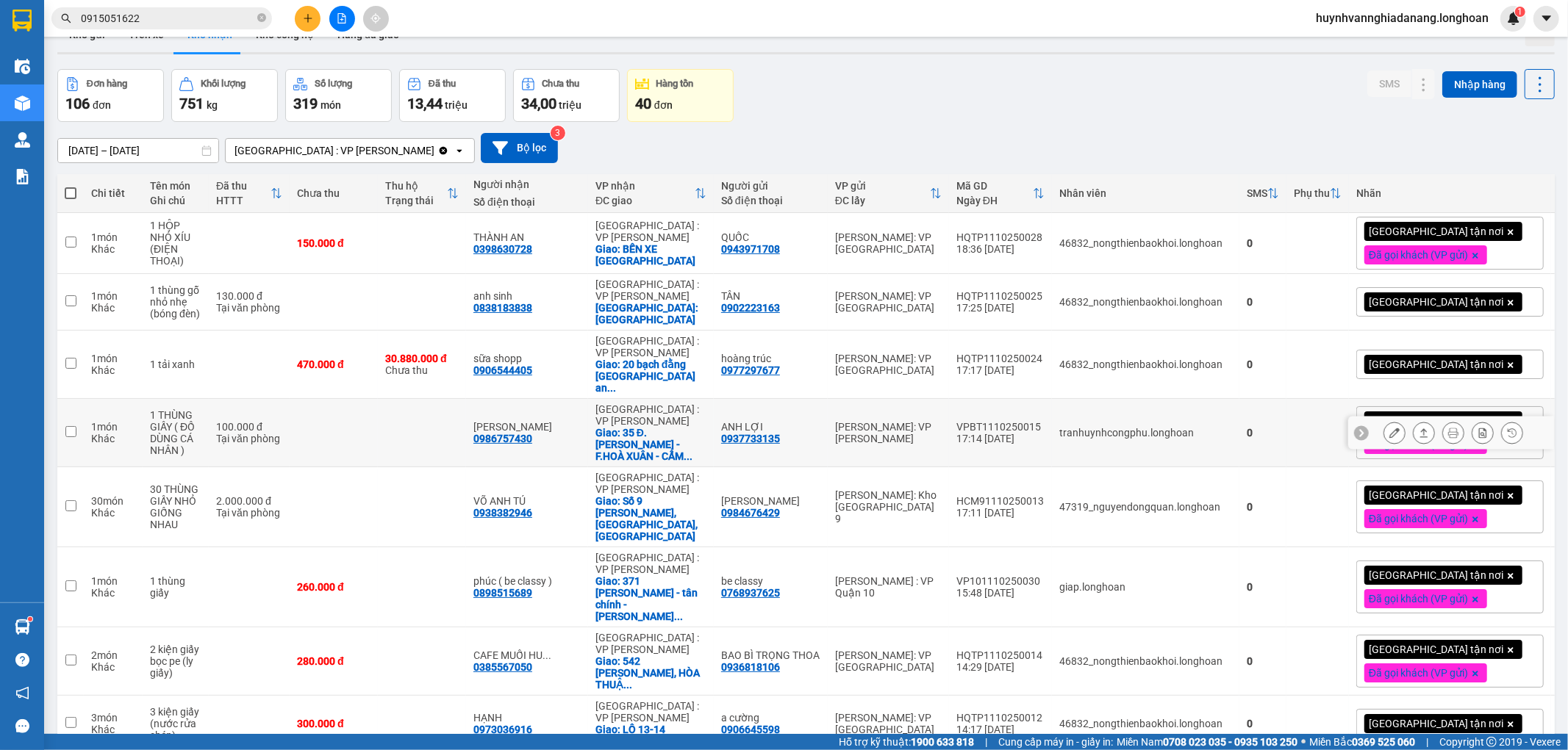
scroll to position [0, 0]
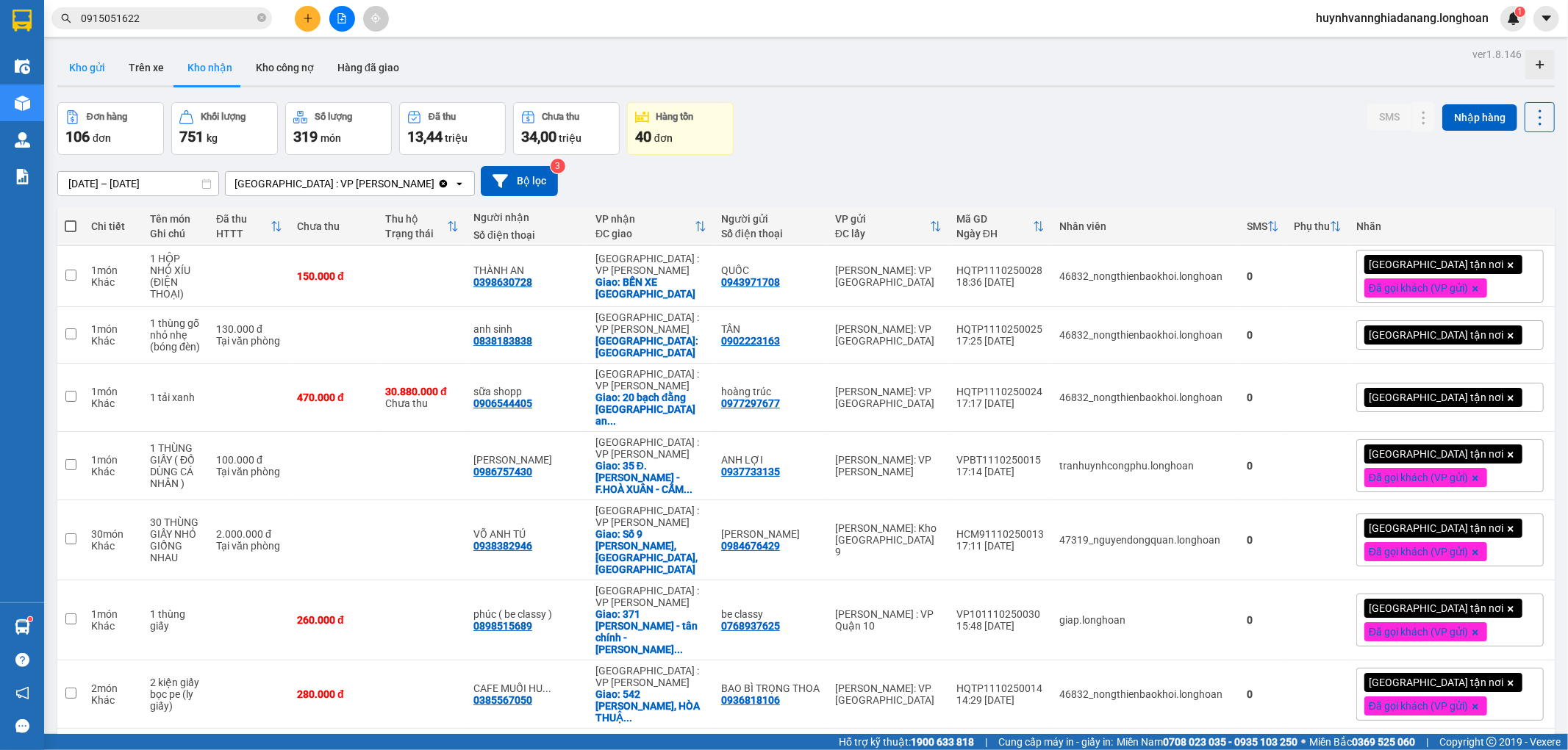
click at [97, 74] on button "Kho gửi" at bounding box center [87, 67] width 60 height 35
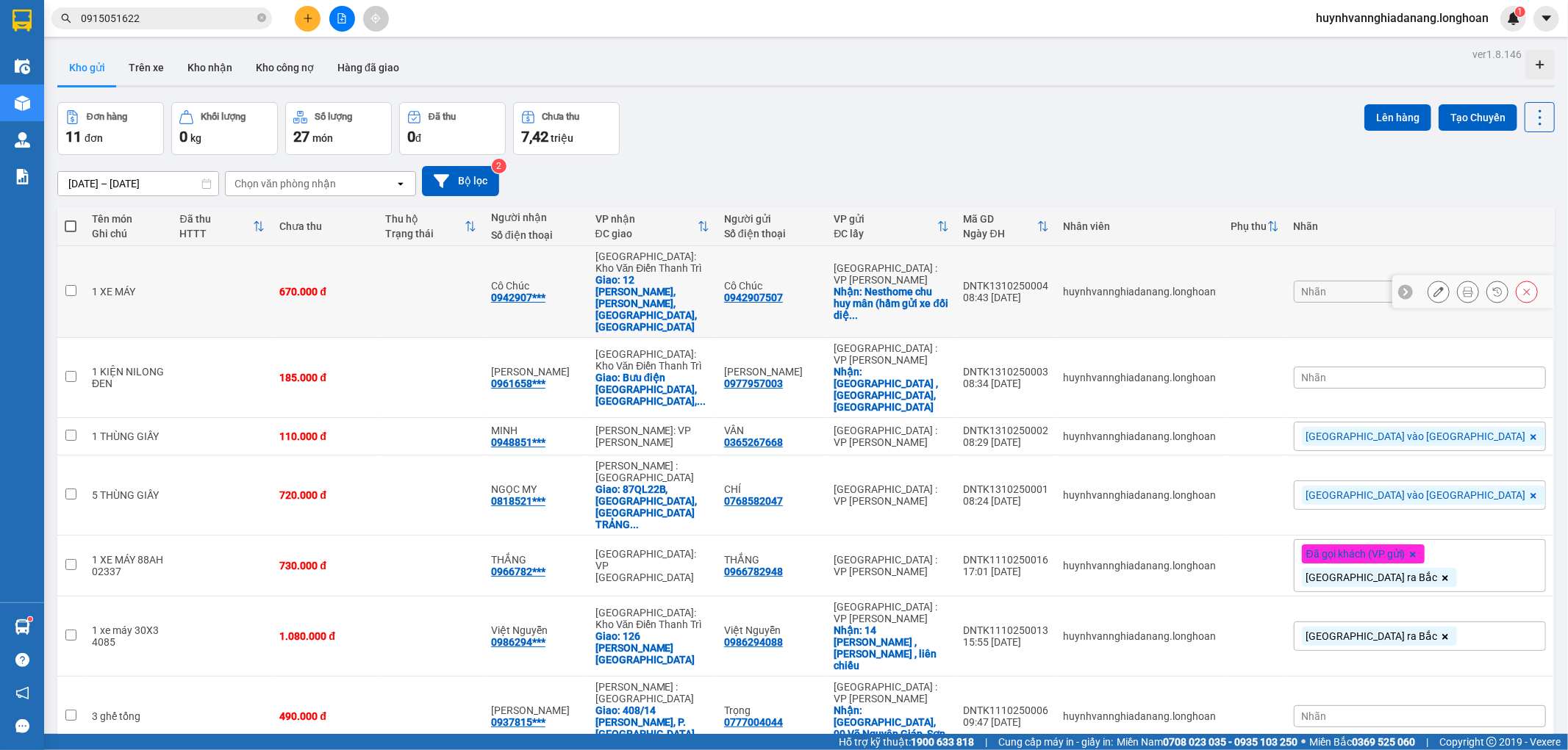
click at [1433, 286] on icon at bounding box center [1438, 291] width 10 height 10
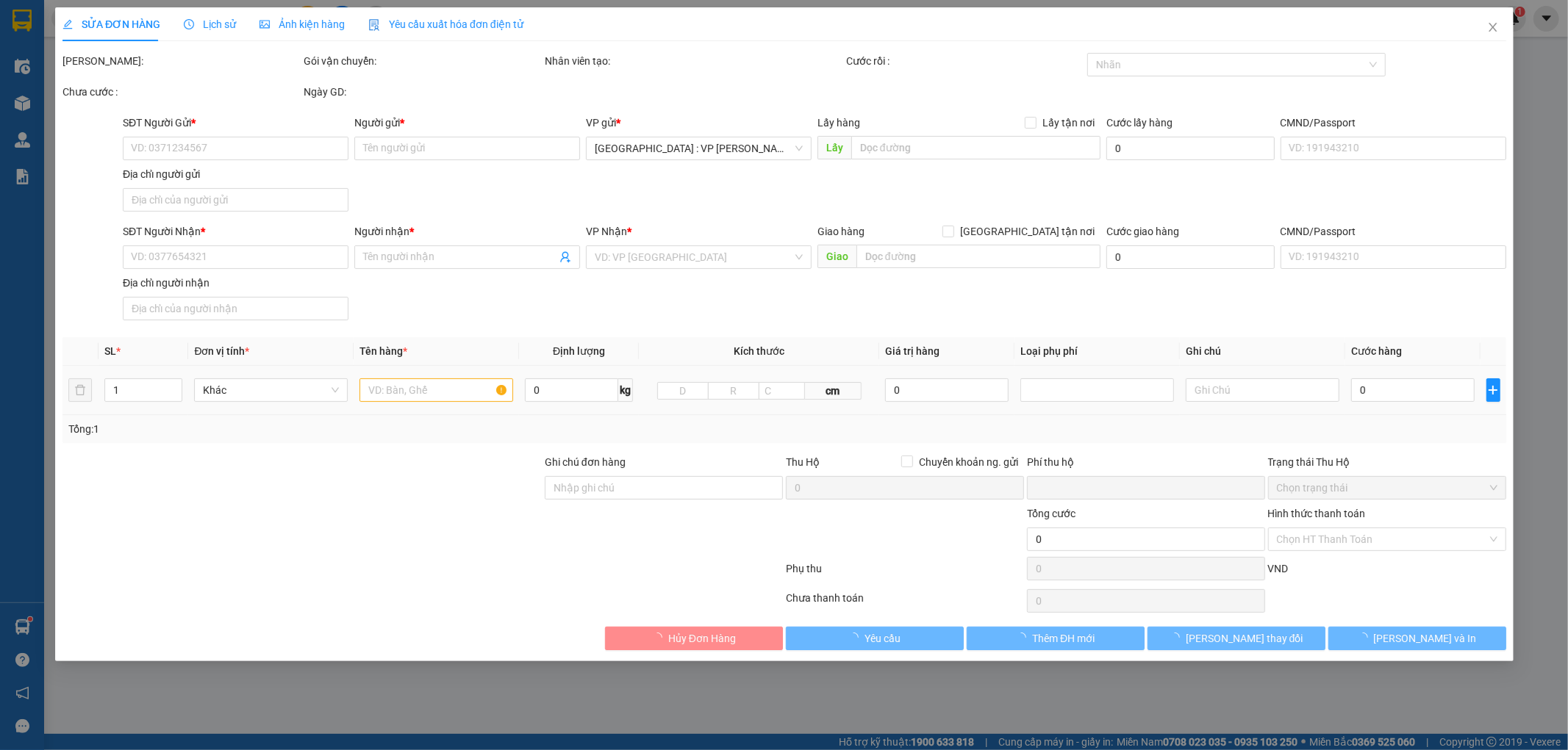
type input "0942907507"
type input "Cô Chúc"
checkbox input "true"
type input "Nesthome chu huy mân (hầm gửi xe đối diện 66 dương văn an), sơn trà, Đà nẵng"
type input "0942907507"
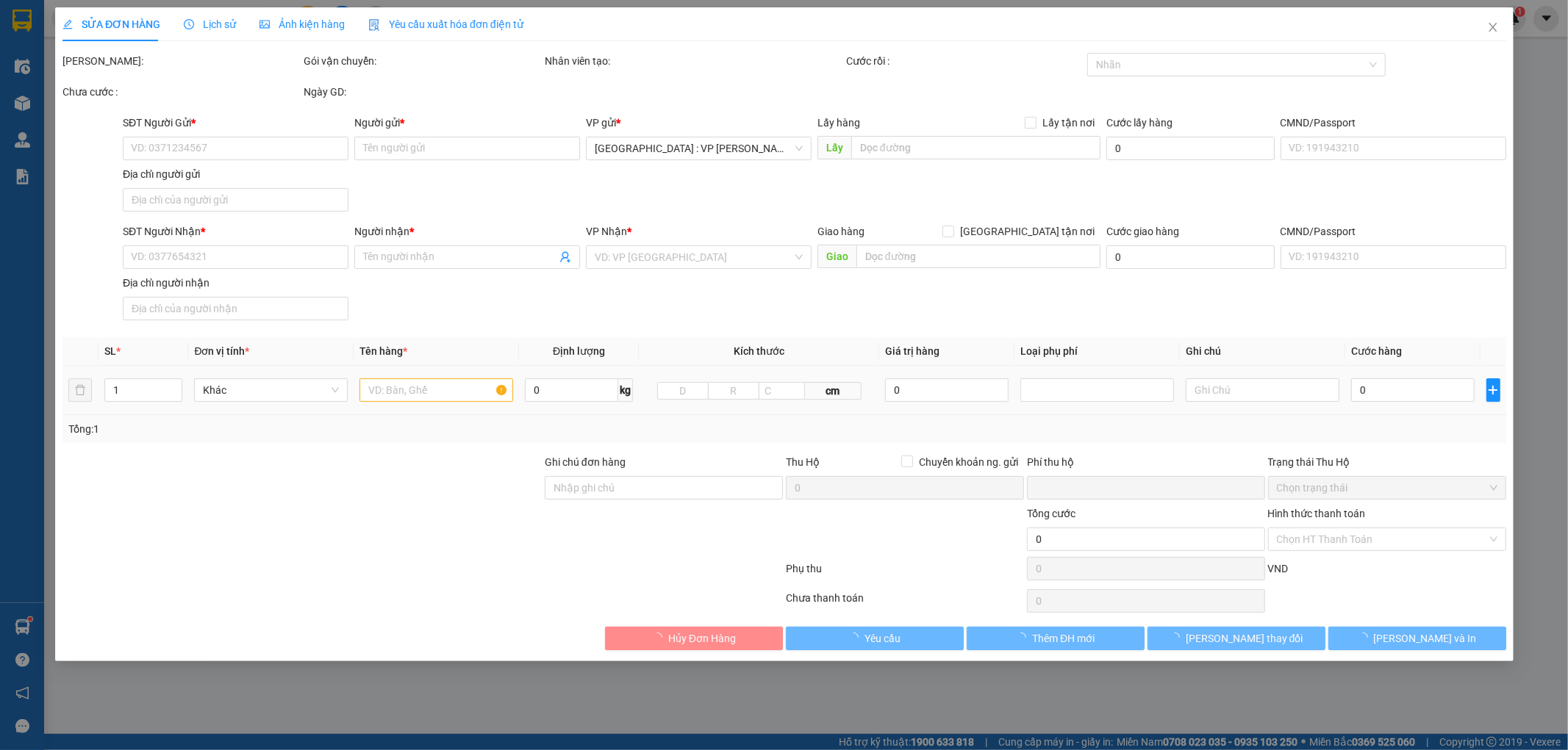
type input "Cô Chúc"
checkbox input "true"
type input "12 nguyễn văn trỗi, mộ lao, hà đông, Hà nội"
type input "0"
type input "670.000"
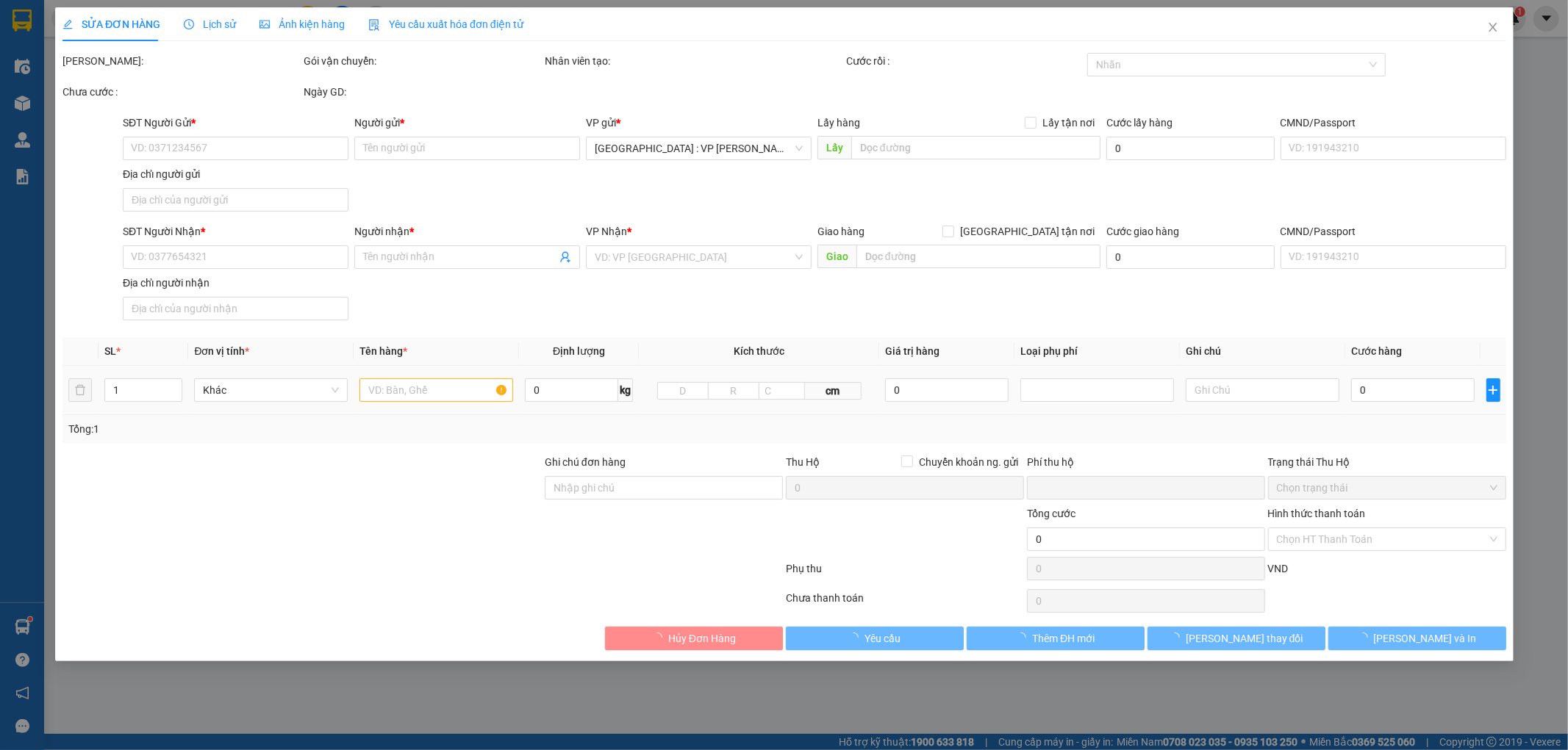
type input "670.000"
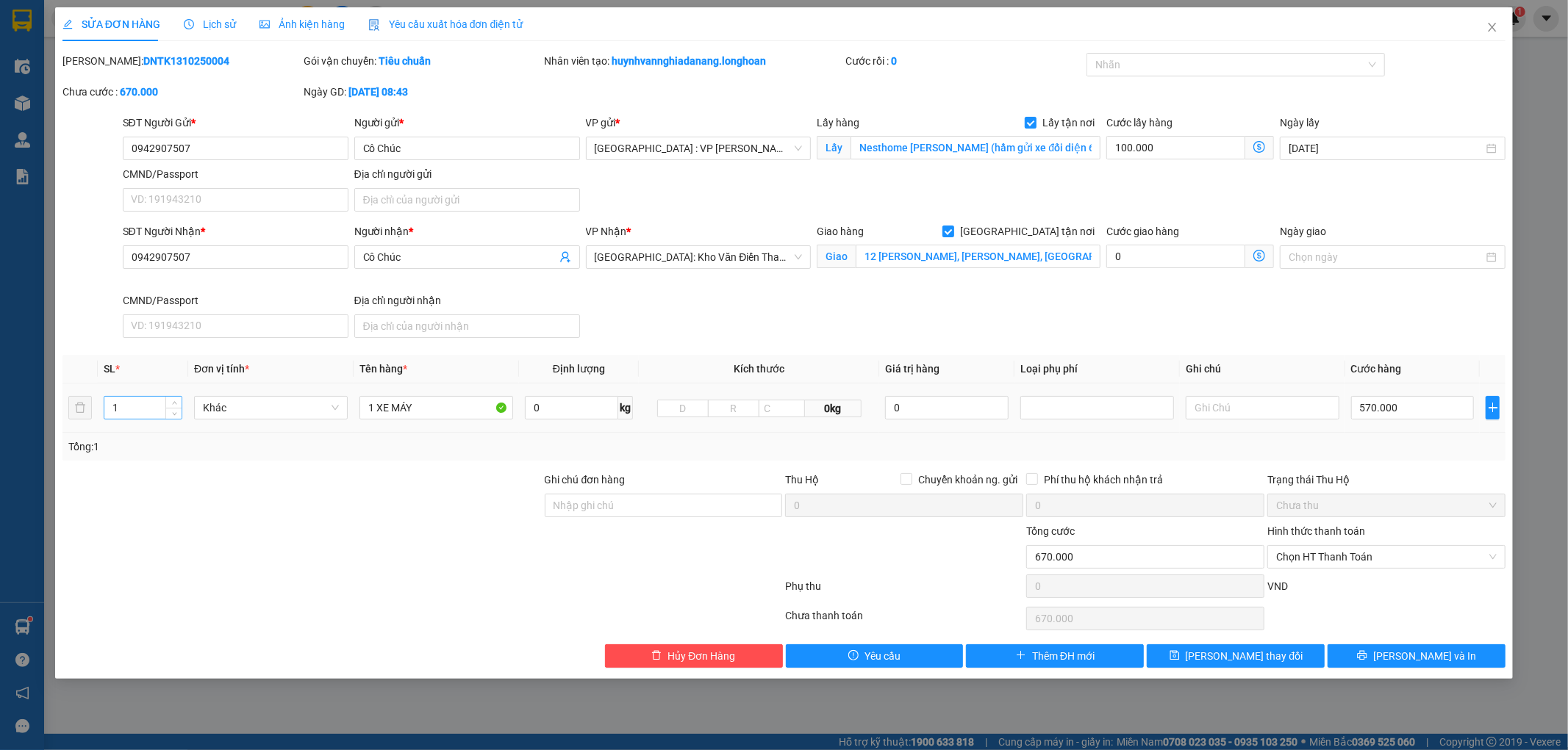
click at [145, 410] on input "1" at bounding box center [142, 408] width 78 height 22
type input "2"
drag, startPoint x: 414, startPoint y: 412, endPoint x: 329, endPoint y: 426, distance: 86.1
click at [329, 426] on tr "2 Khác 1 XE MÁY 0 kg 0kg 0 570.000" at bounding box center [784, 408] width 1444 height 49
type input "2 thùng giấy"
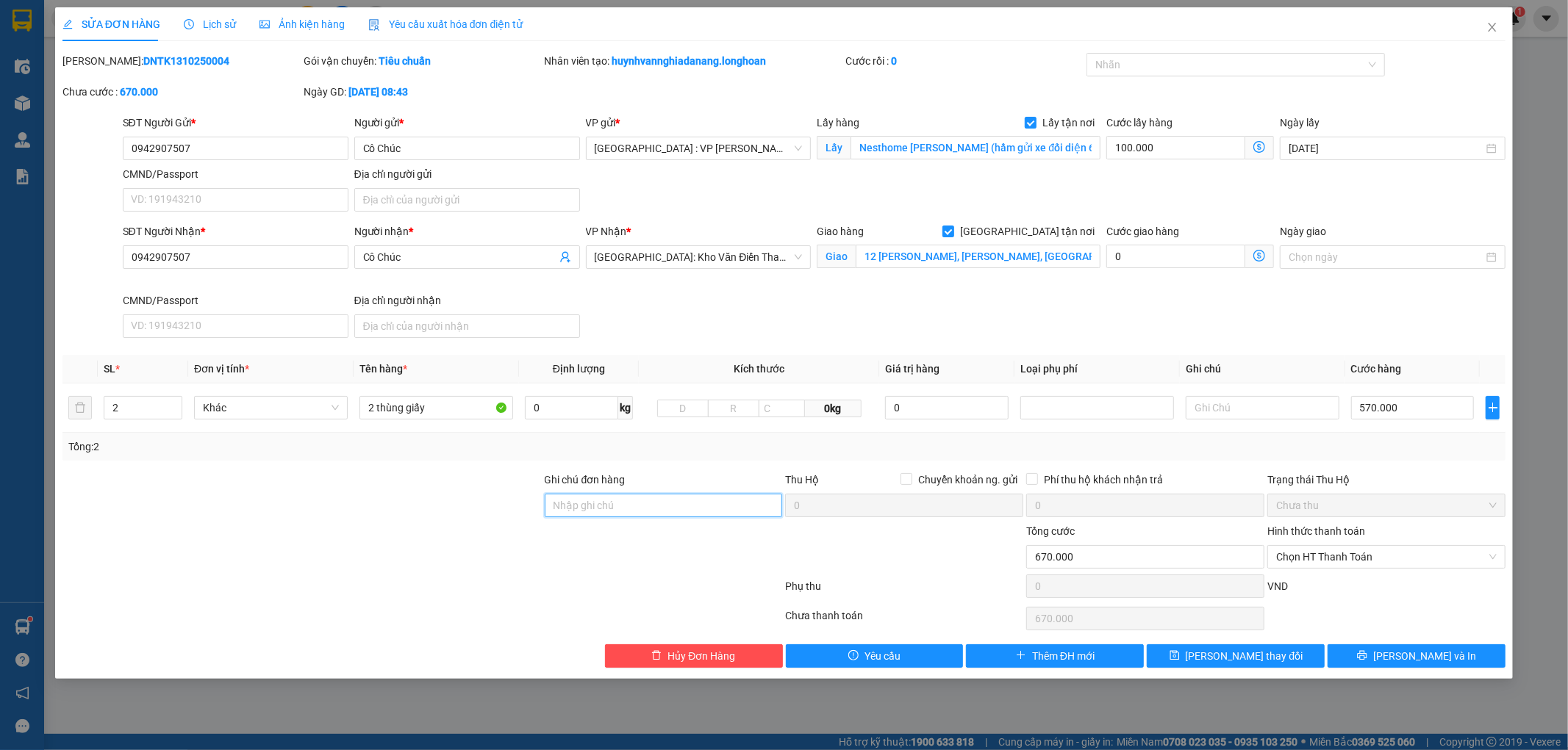
click at [599, 505] on input "Ghi chú đơn hàng" at bounding box center [663, 505] width 238 height 24
type input "KHÔNG BAO HƯ VỠ,MÓP MÉO"
click at [1292, 655] on button "[PERSON_NAME] thay đổi" at bounding box center [1235, 656] width 178 height 24
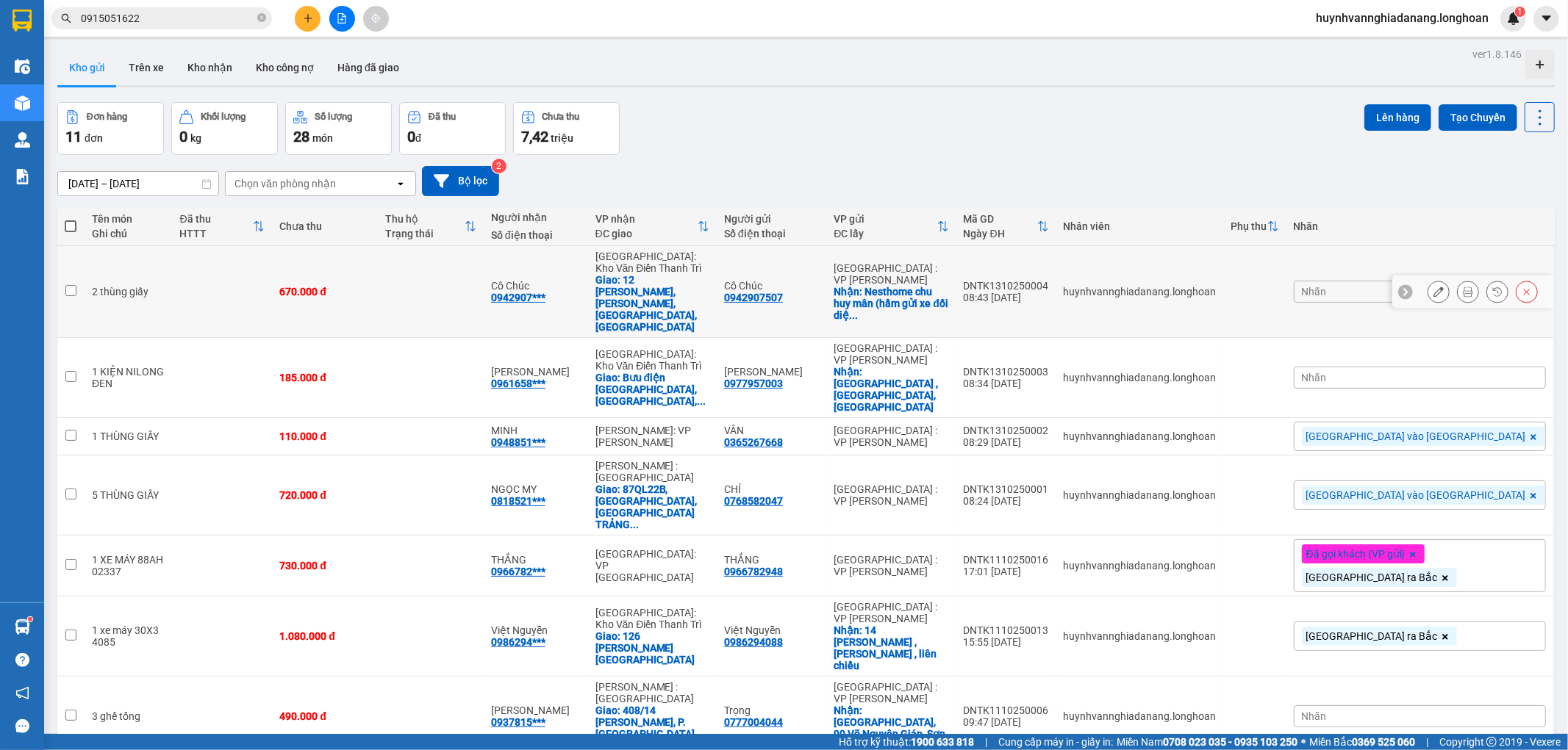
click at [783, 291] on div "0942907507" at bounding box center [753, 297] width 59 height 12
copy div "0942907507"
click at [1458, 280] on button at bounding box center [1468, 292] width 20 height 26
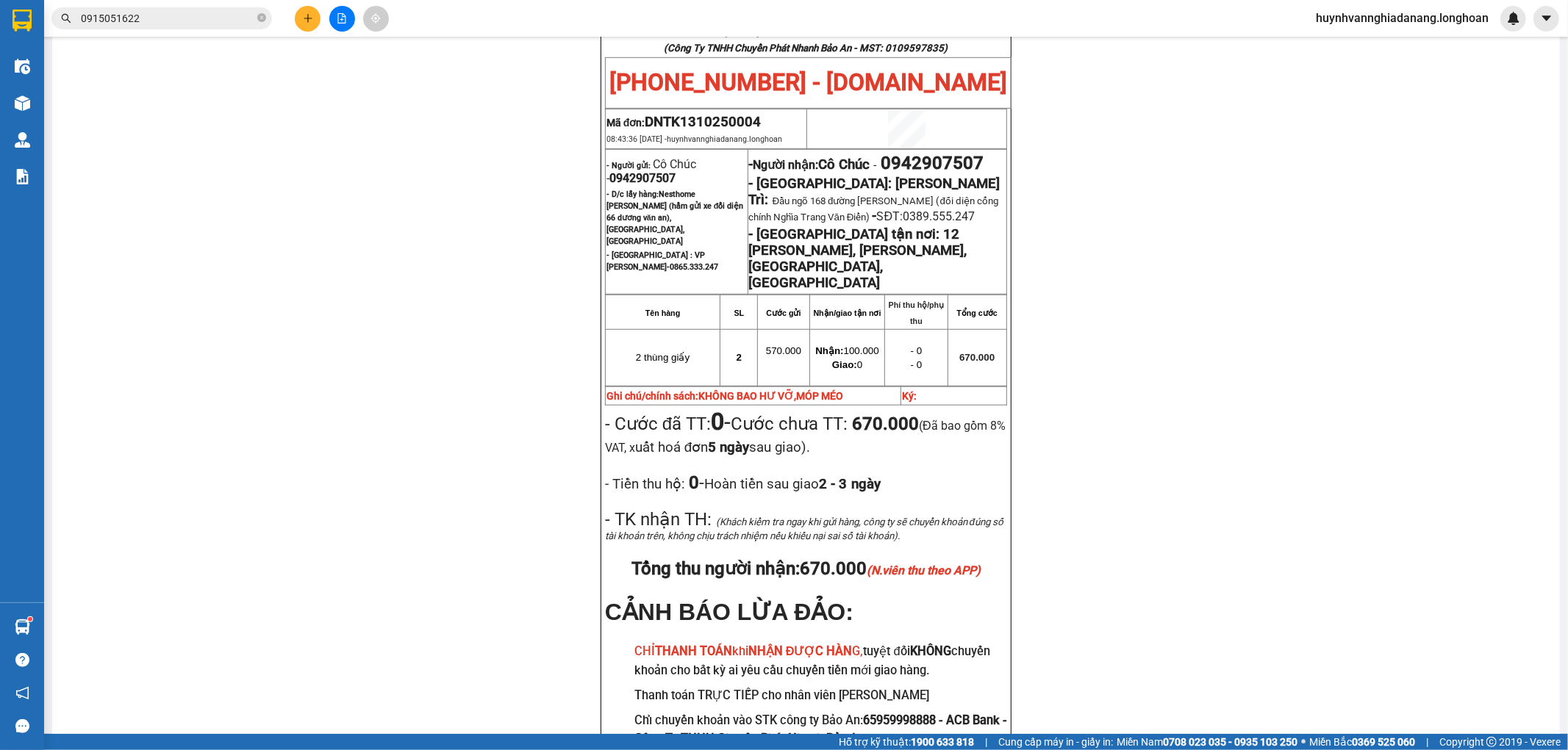
scroll to position [735, 0]
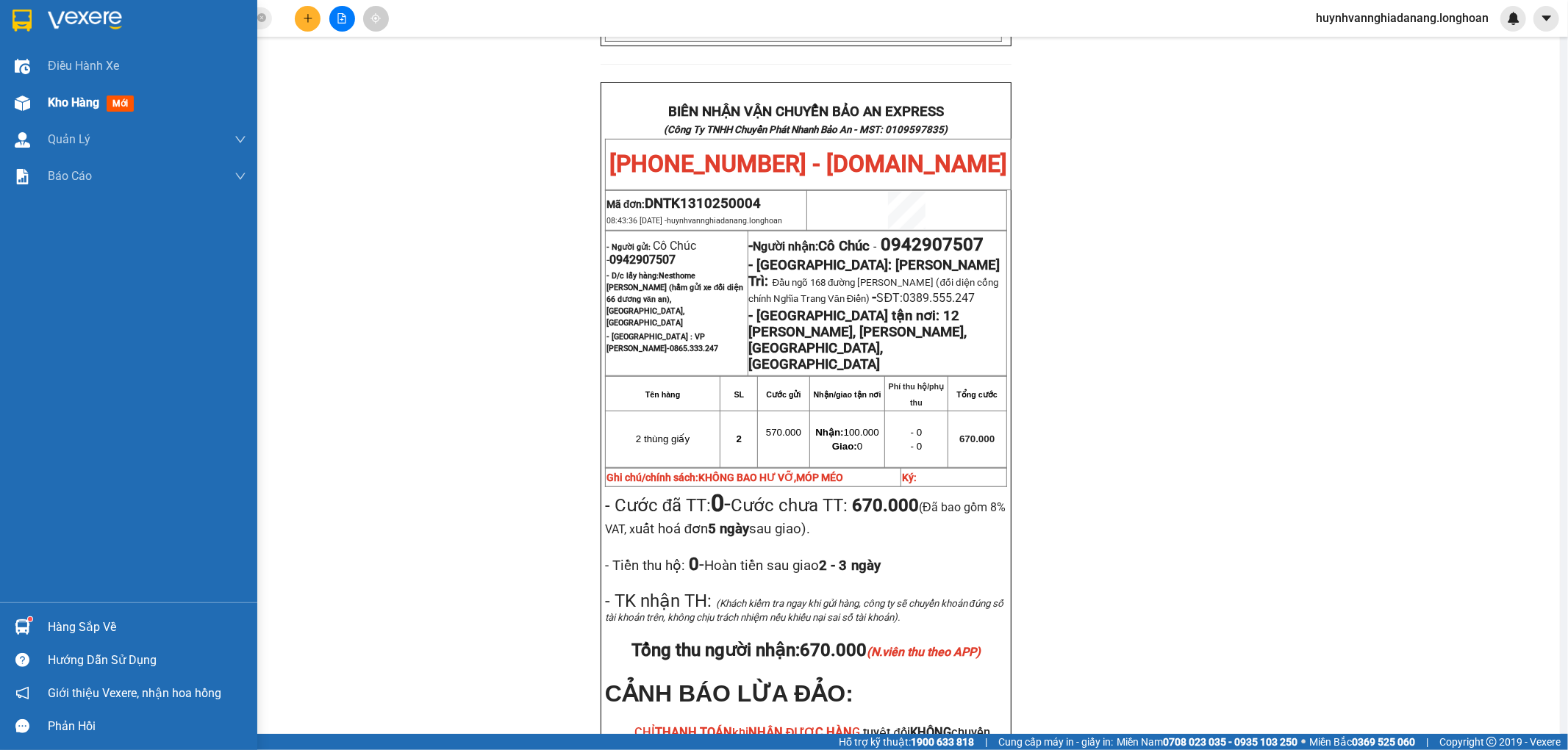
click at [61, 99] on span "Kho hàng" at bounding box center [73, 102] width 51 height 14
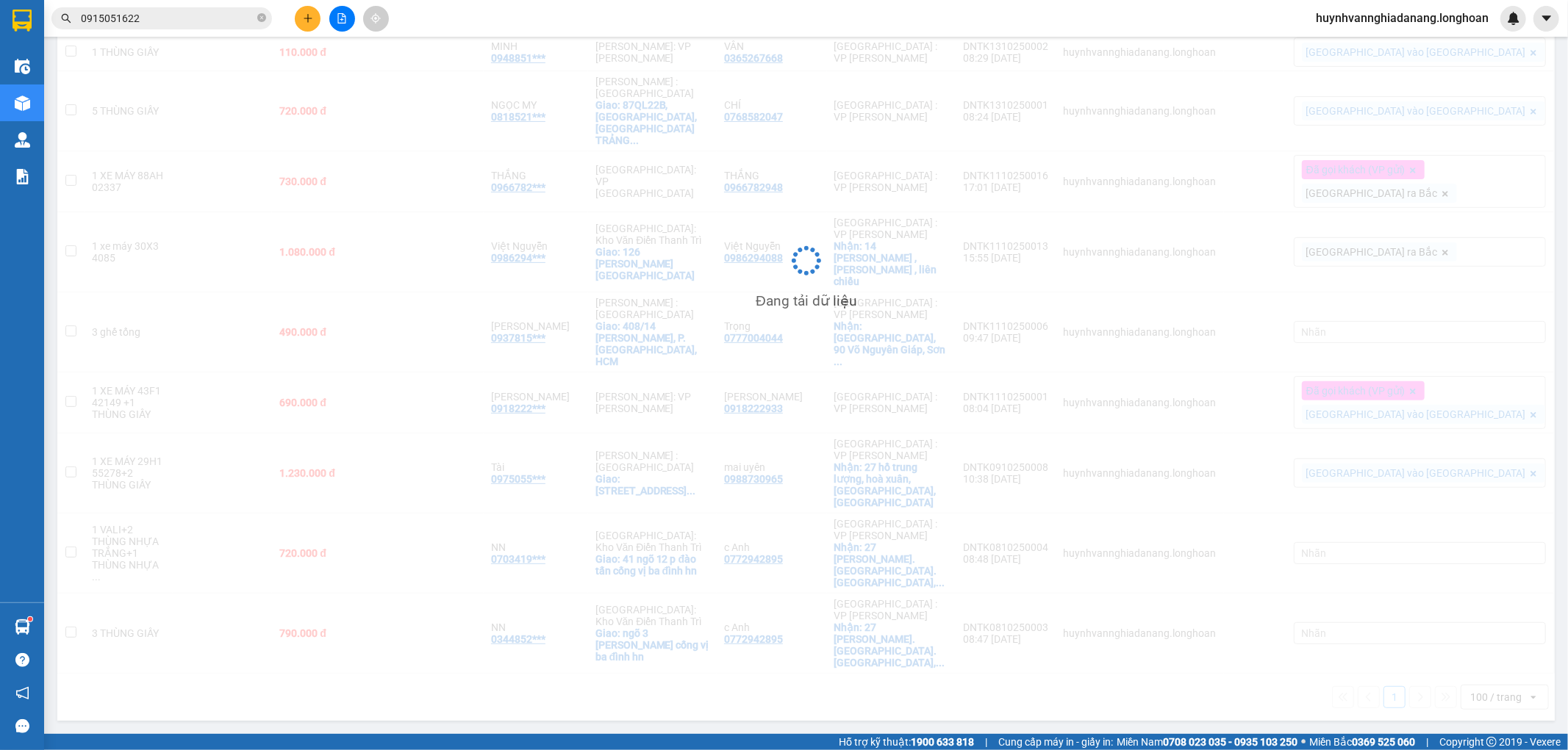
scroll to position [173, 0]
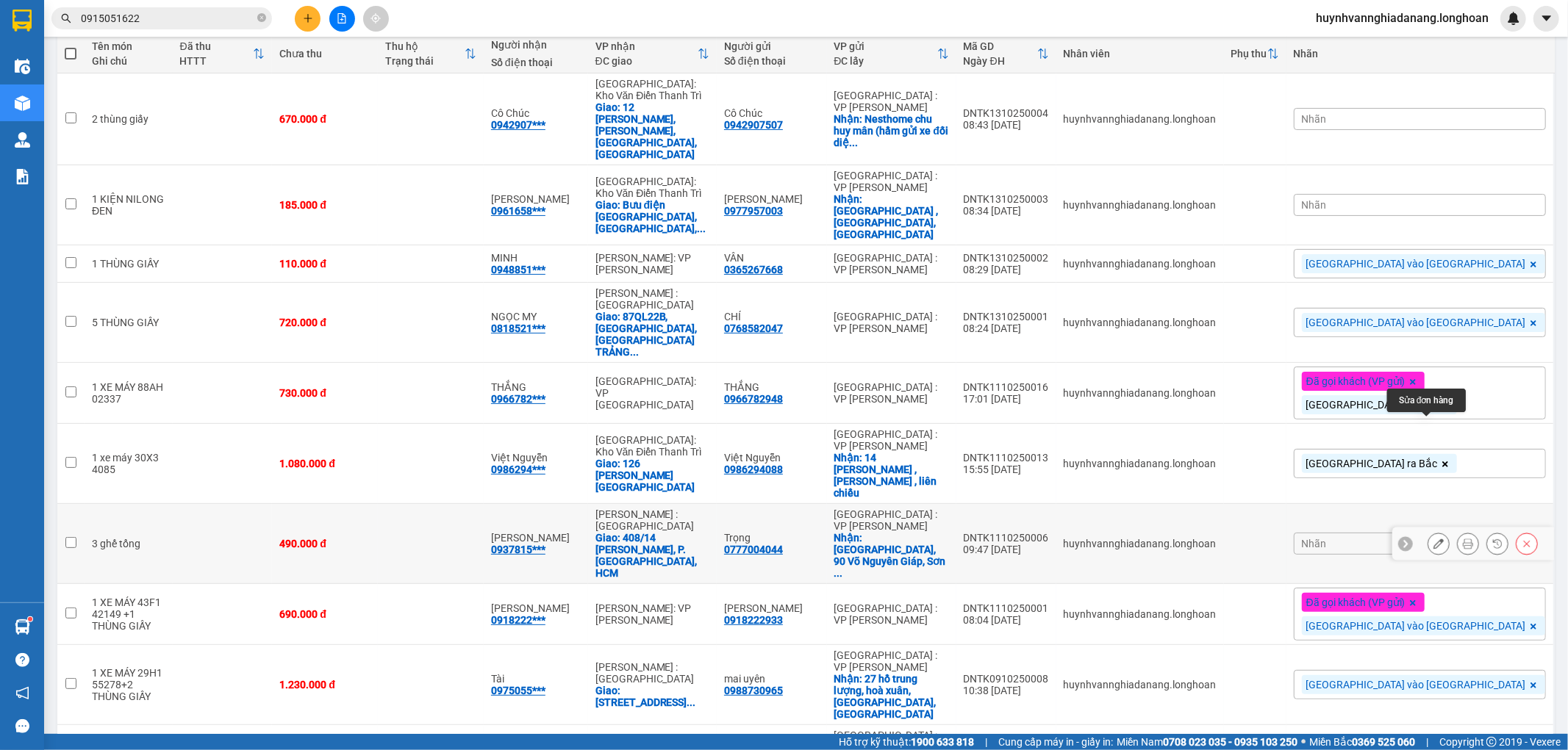
click at [1433, 539] on icon at bounding box center [1438, 544] width 10 height 10
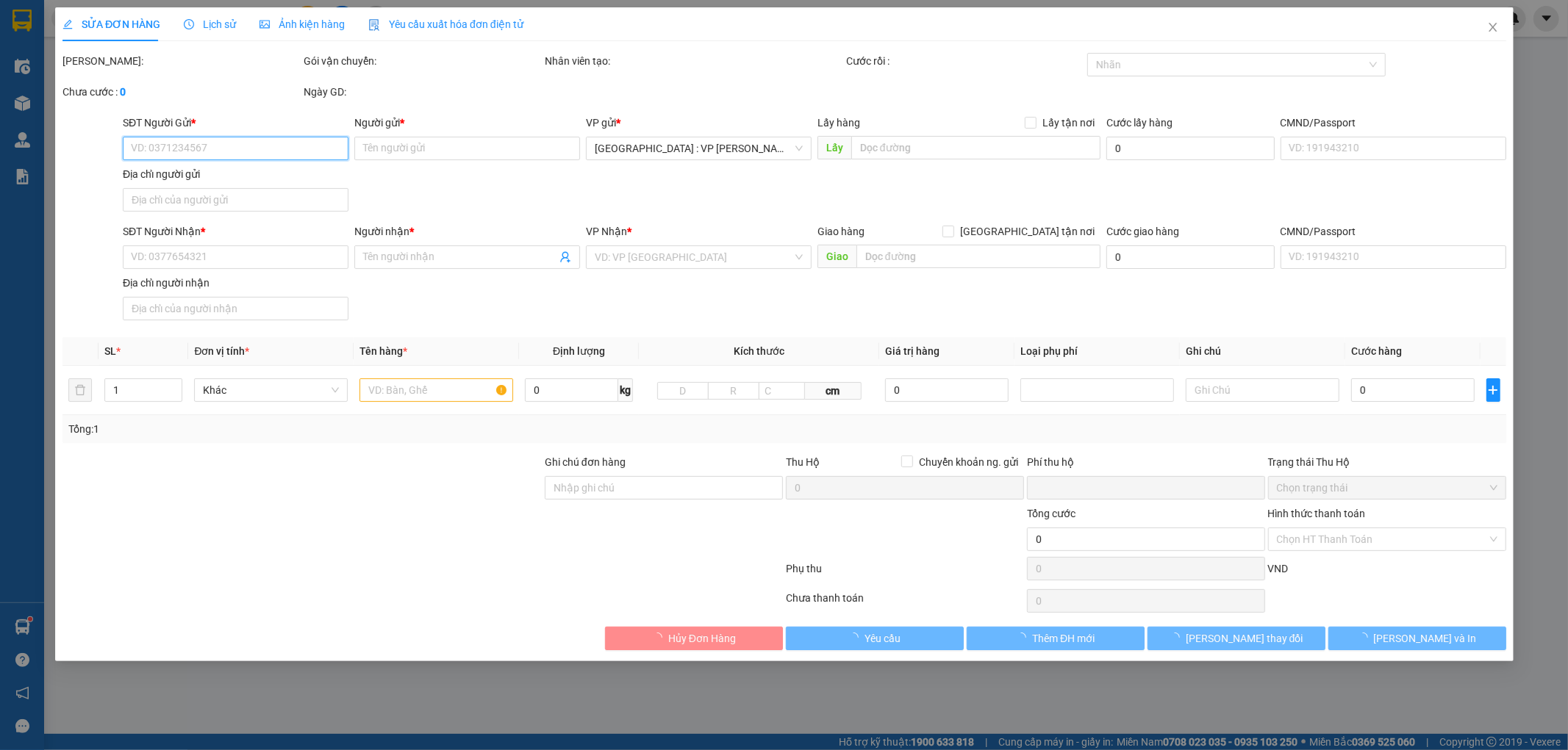
type input "0777004044"
type input "Trọng"
checkbox input "true"
type input "Radisson Red hotel, 90 Võ Nguyên Giáp, Sơn Trà, Đà Nẵng"
type input "0937815422"
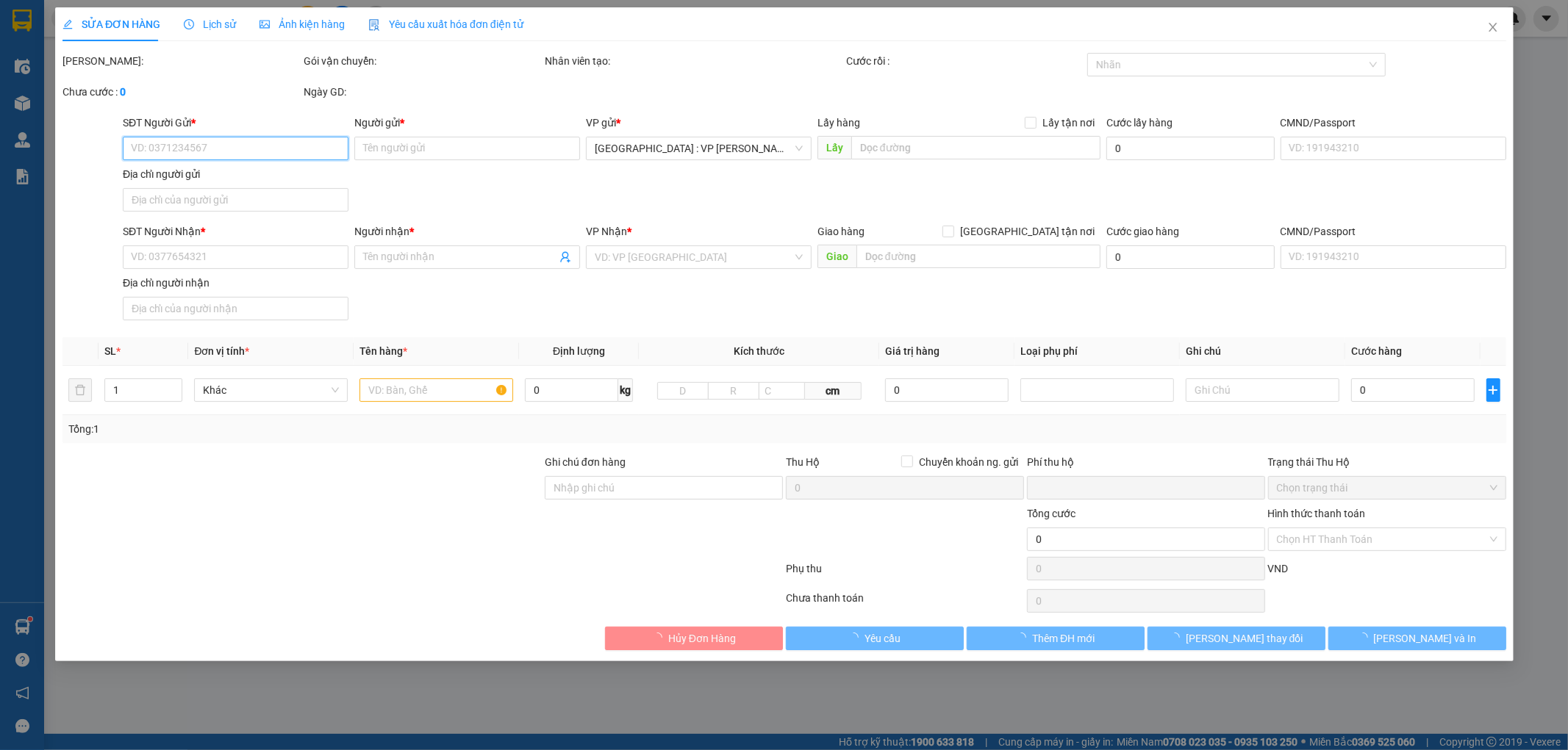
type input "[PERSON_NAME]"
checkbox input "true"
type input "408/14 Nguyễn Xiển, P. Long Bình, HCM"
type input "0"
type input "490.000"
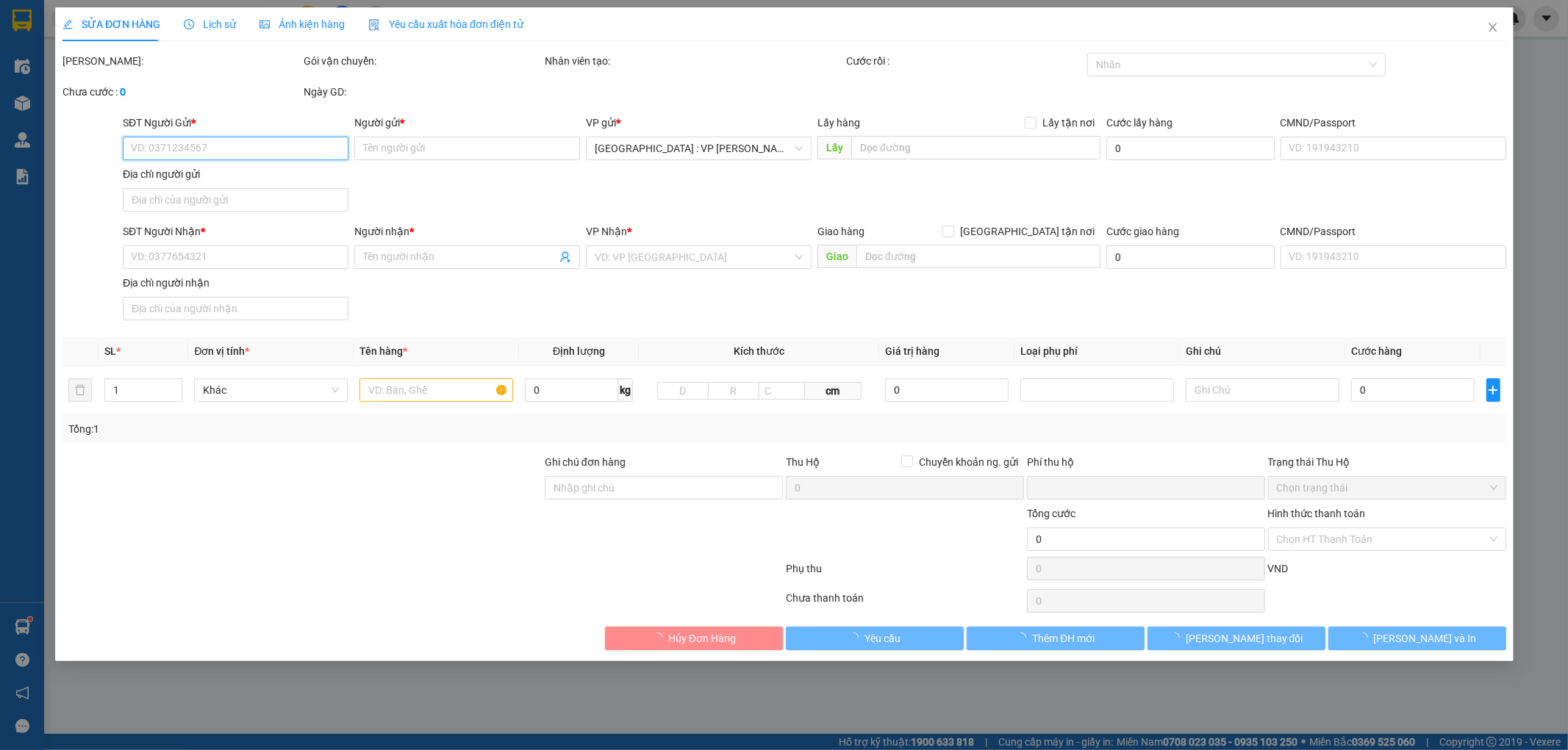
type input "490.000"
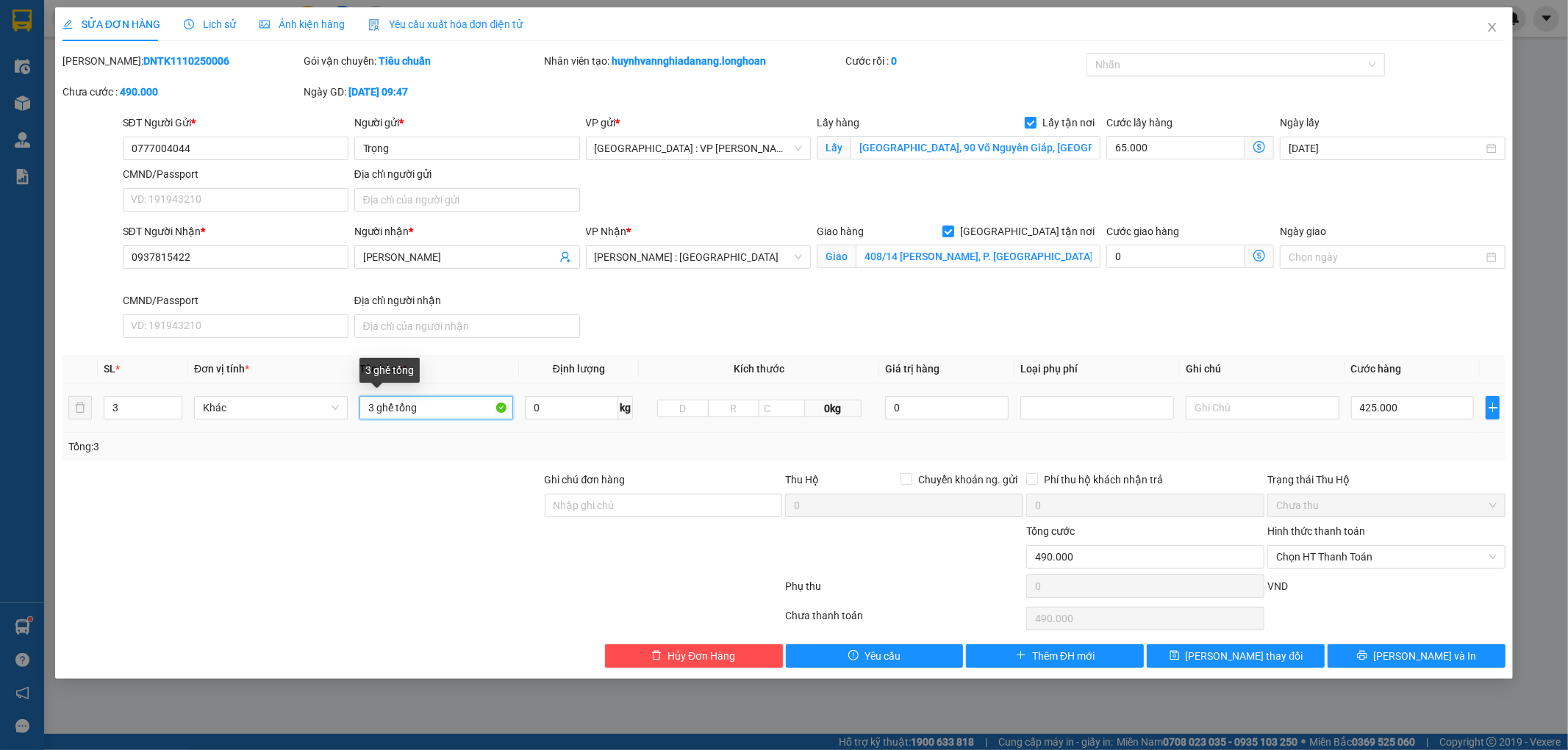
drag, startPoint x: 438, startPoint y: 400, endPoint x: 361, endPoint y: 406, distance: 77.2
click at [361, 406] on input "3 ghế tổng" at bounding box center [437, 408] width 153 height 24
type input "1 KIỆN GHẾ BOC PE"
click at [1180, 652] on icon "save" at bounding box center [1175, 655] width 10 height 10
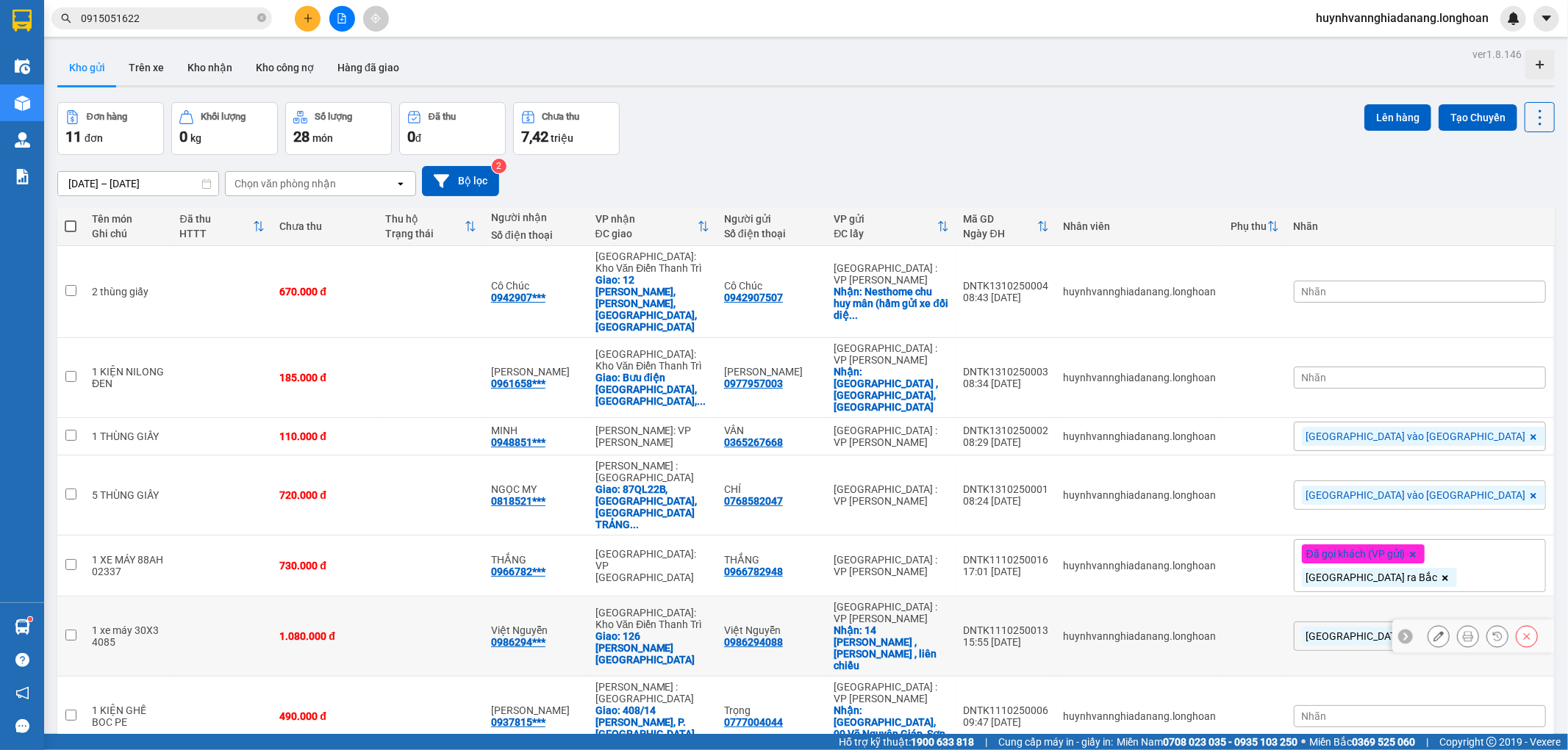
scroll to position [82, 0]
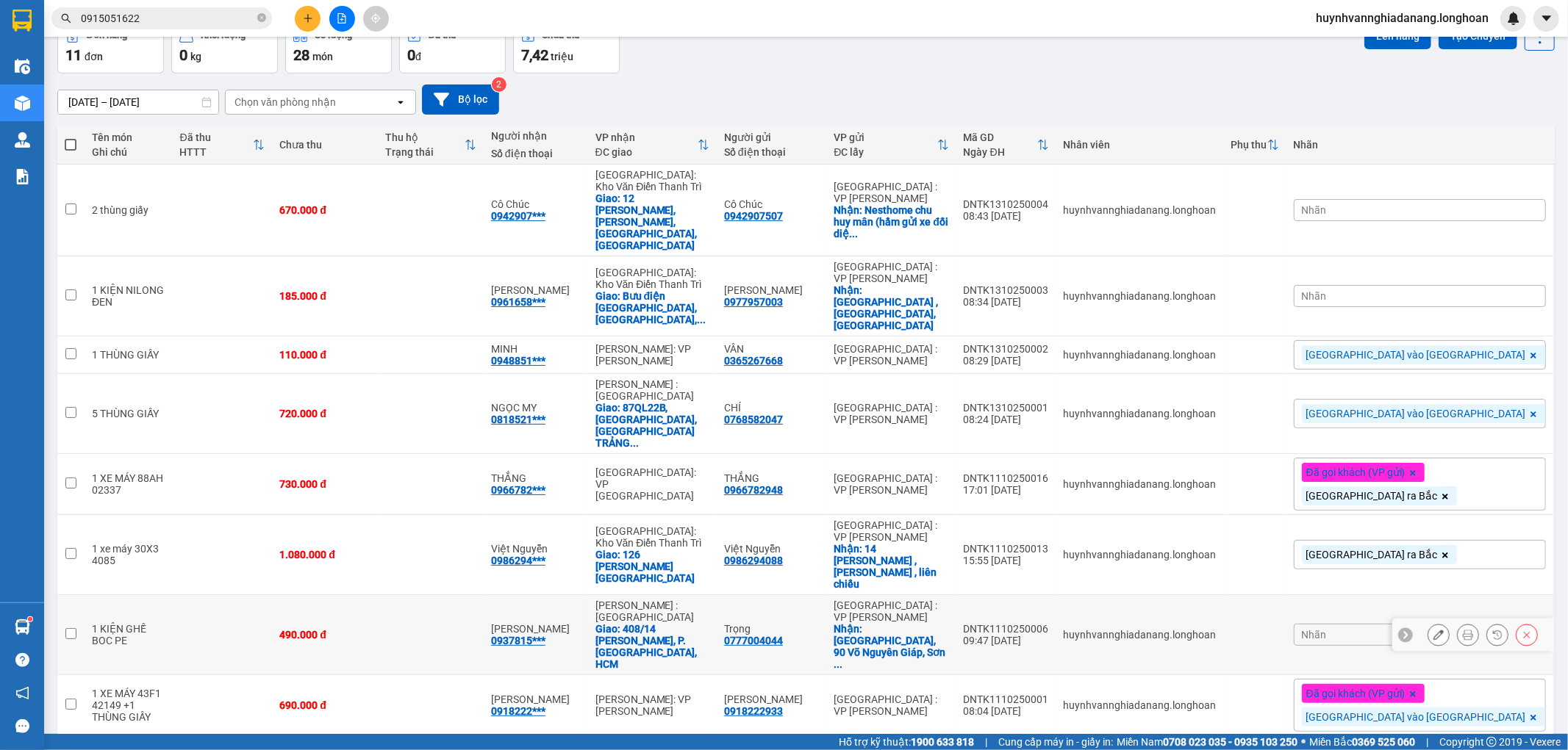
click at [783, 635] on div "0777004044" at bounding box center [753, 641] width 59 height 12
copy div "0777004044"
click at [1463, 630] on icon at bounding box center [1468, 635] width 10 height 10
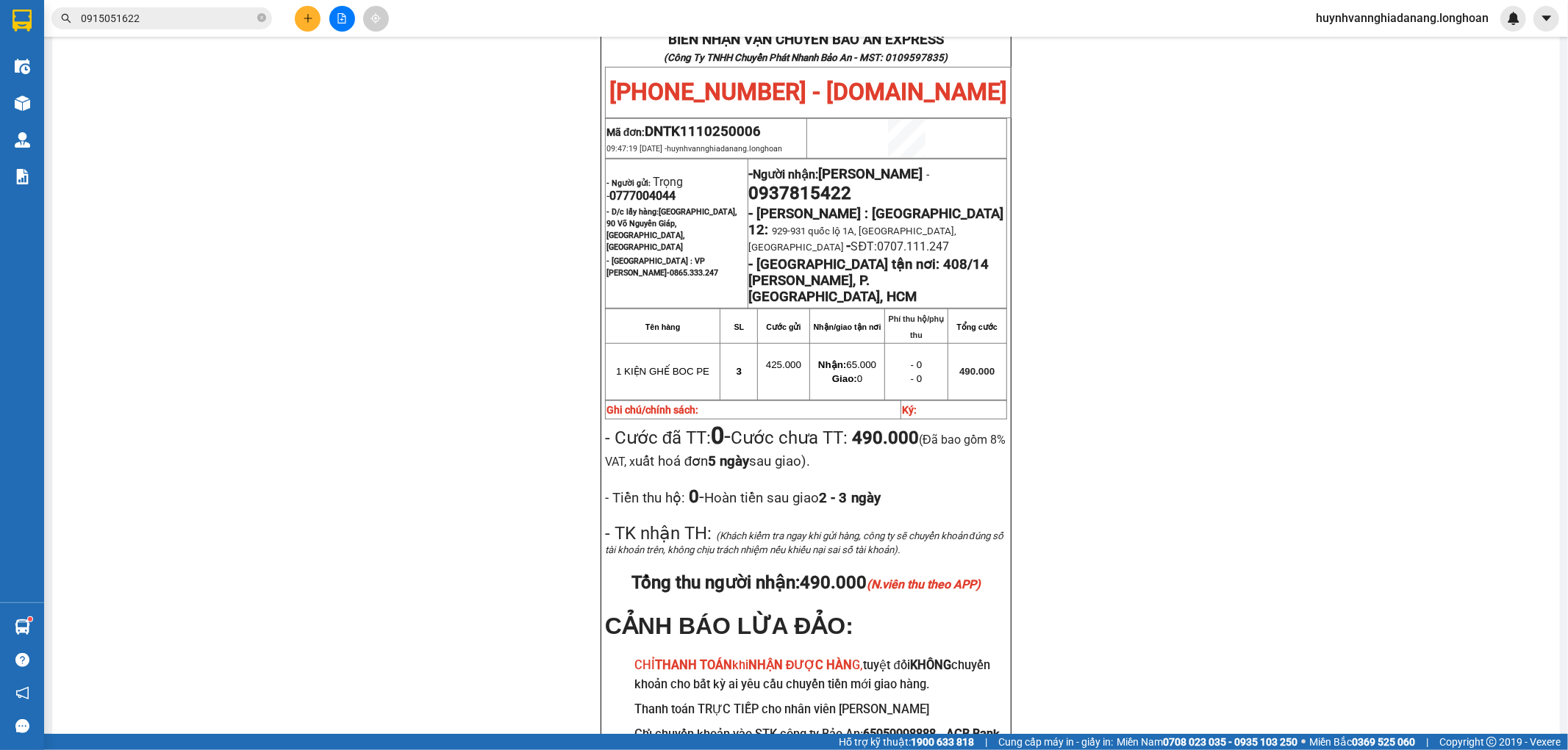
scroll to position [682, 0]
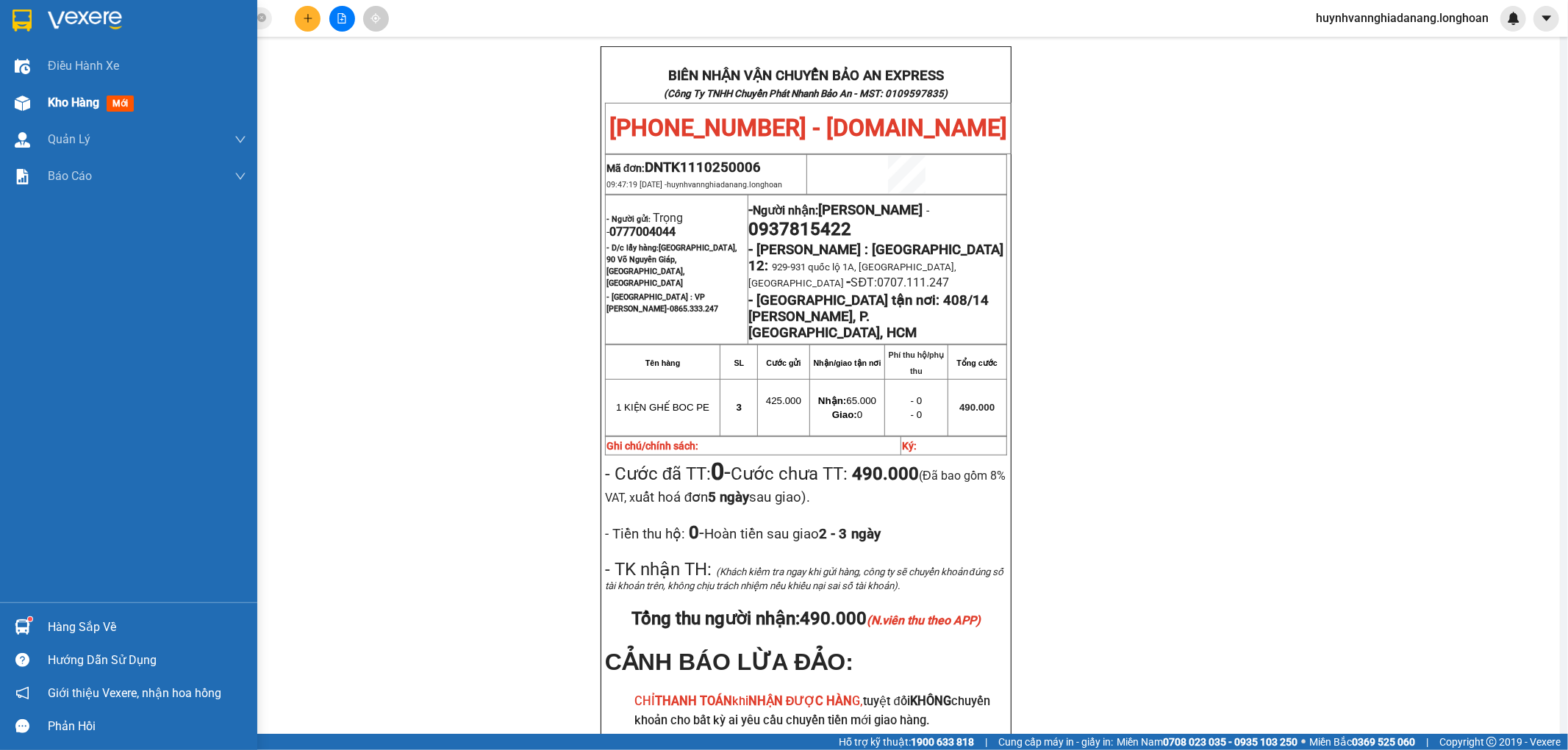
click at [56, 104] on span "Kho hàng" at bounding box center [73, 102] width 51 height 14
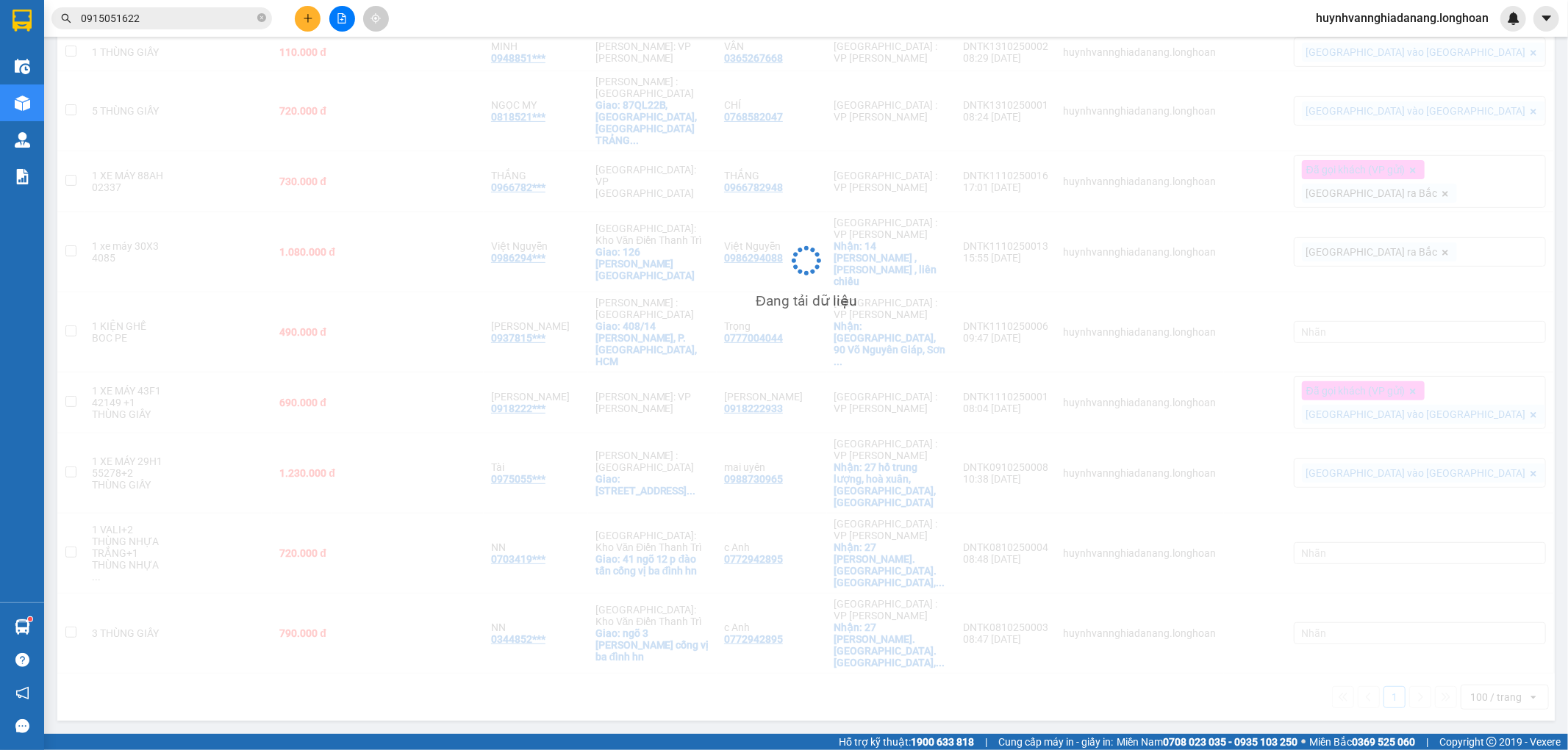
scroll to position [173, 0]
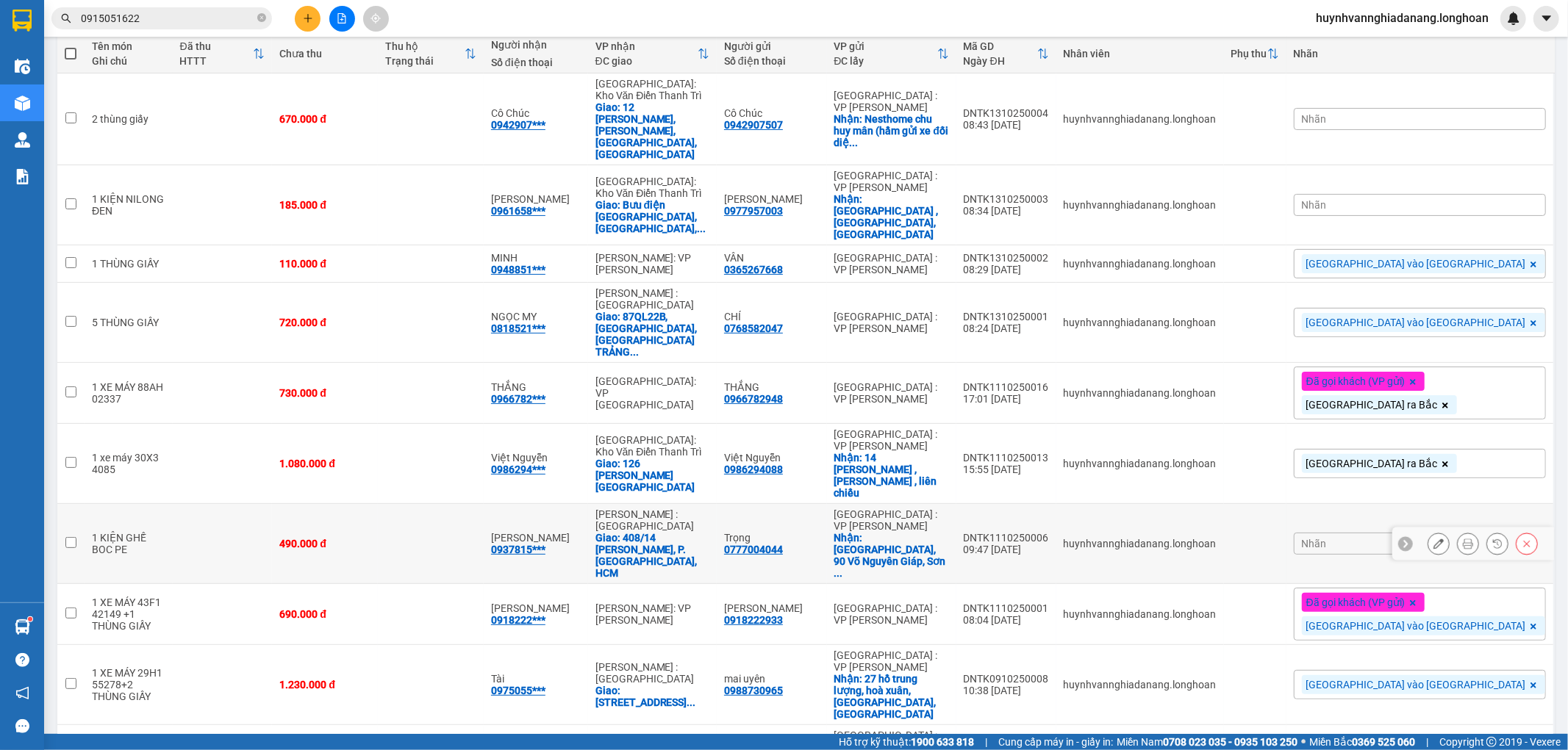
click at [1433, 539] on icon at bounding box center [1438, 544] width 10 height 10
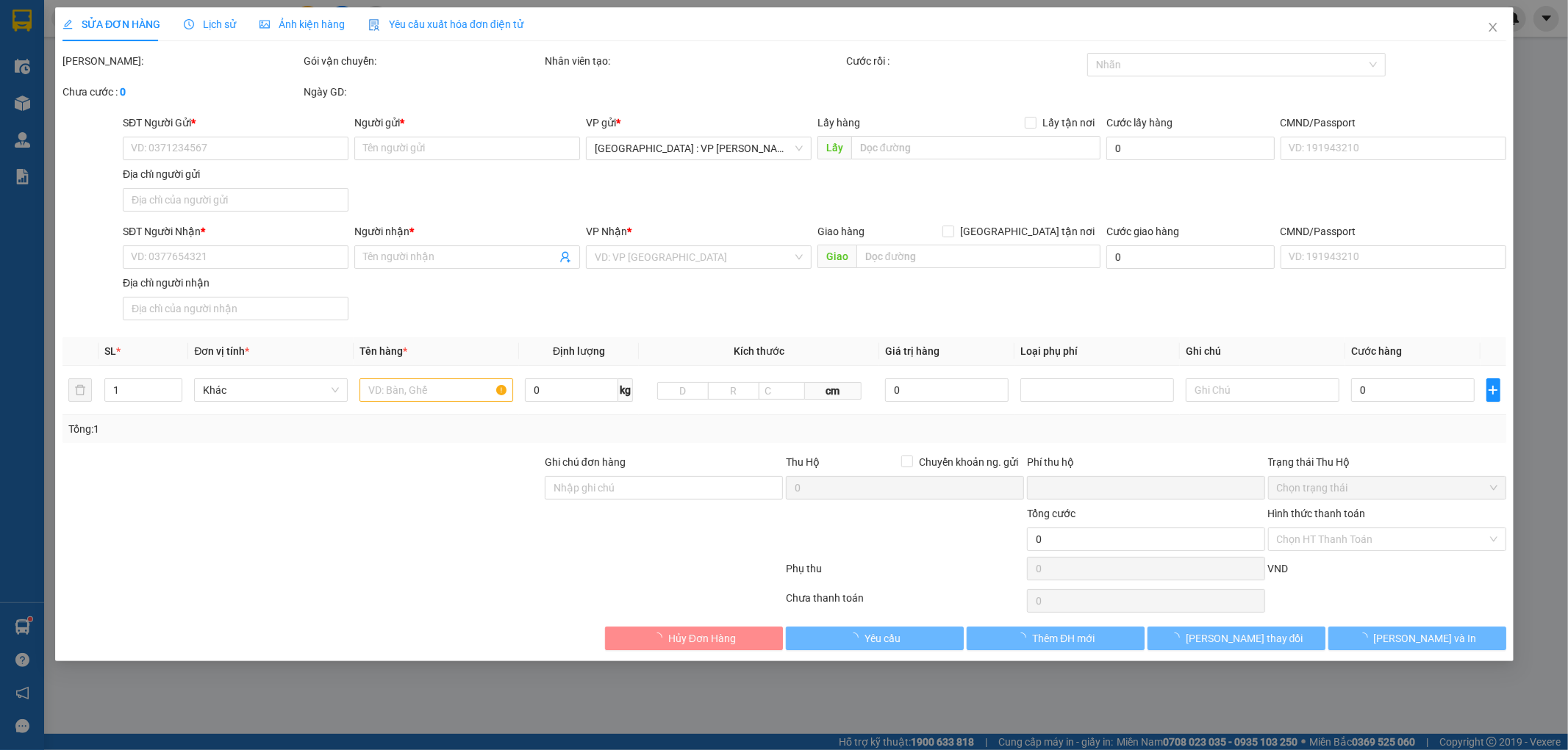
type input "0777004044"
type input "Trọng"
checkbox input "true"
type input "[GEOGRAPHIC_DATA], 90 Võ Nguyên Giáp, [GEOGRAPHIC_DATA], [GEOGRAPHIC_DATA]"
type input "0937815422"
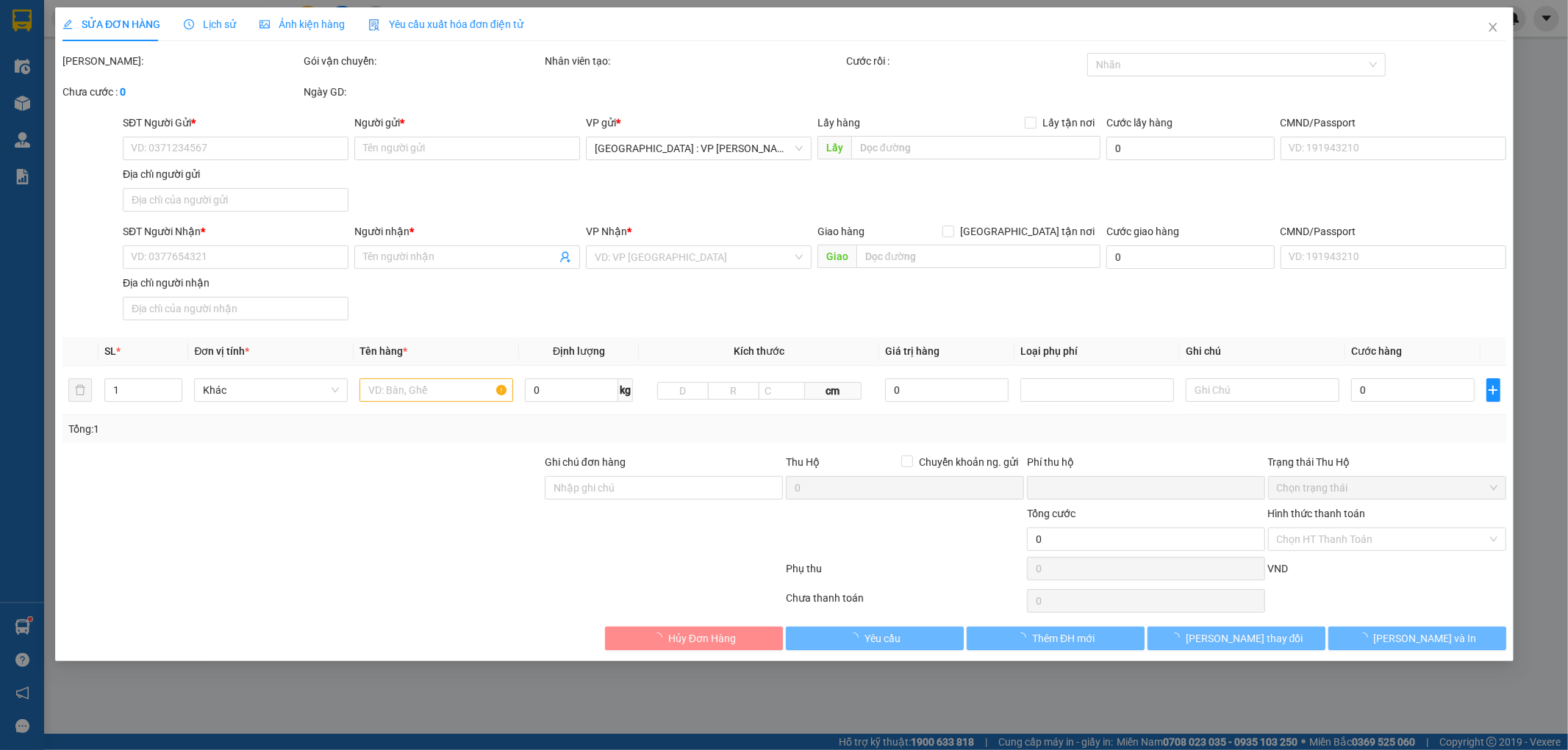
type input "[PERSON_NAME]"
checkbox input "true"
type input "408/14 [PERSON_NAME], P. [GEOGRAPHIC_DATA], HCM"
type input "0"
type input "490.000"
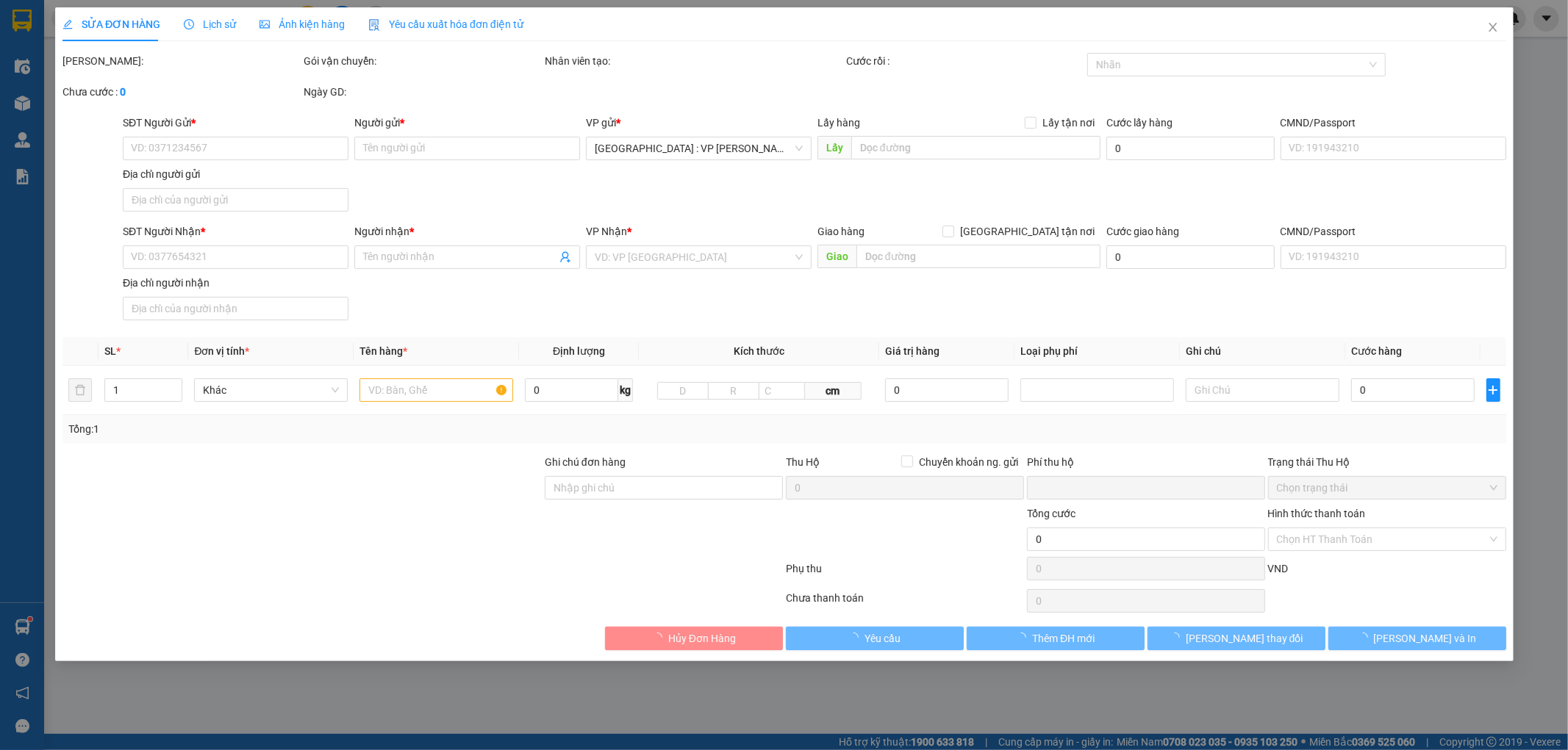
type input "490.000"
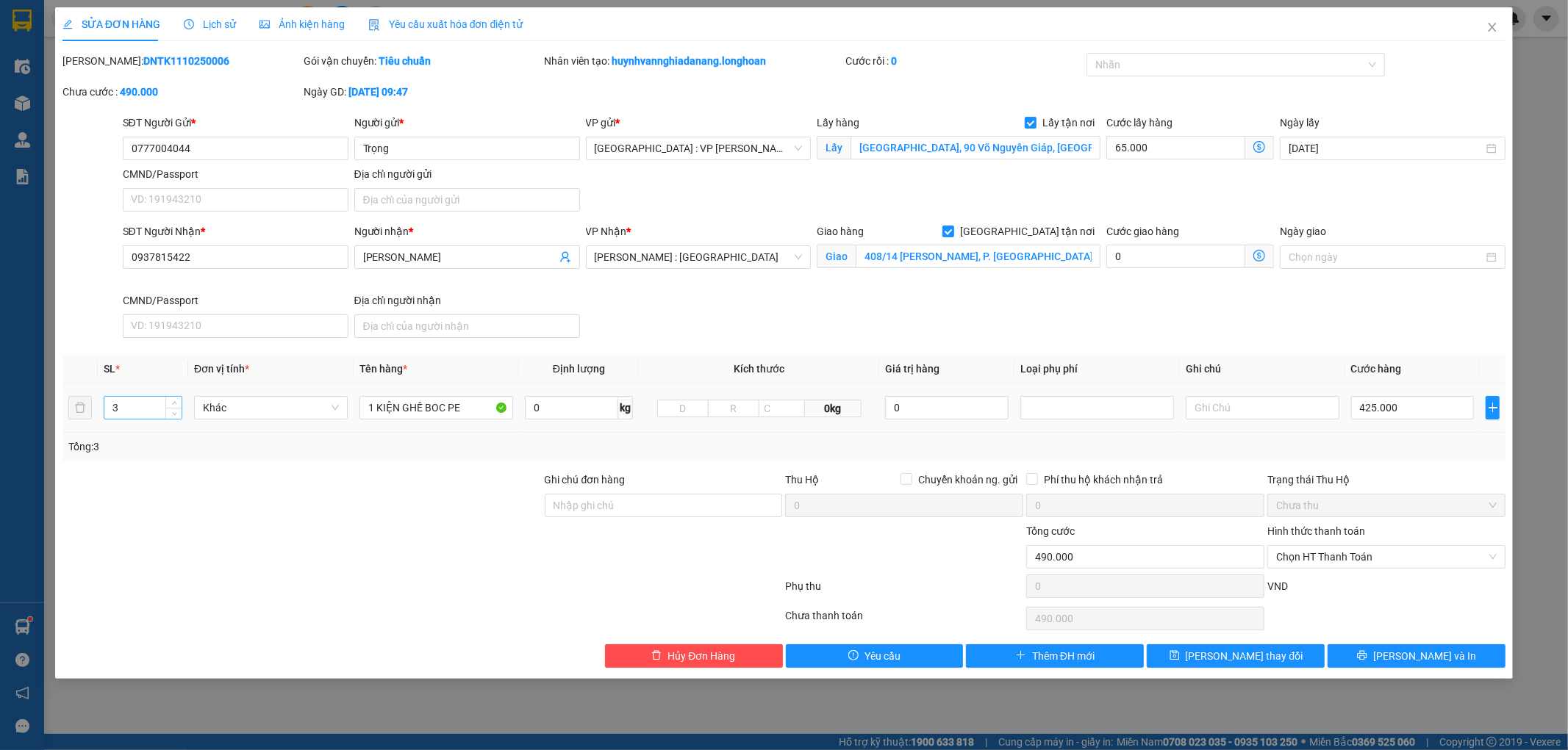
click at [132, 408] on input "3" at bounding box center [142, 408] width 78 height 22
type input "1"
click at [1199, 659] on button "[PERSON_NAME] thay đổi" at bounding box center [1235, 656] width 178 height 24
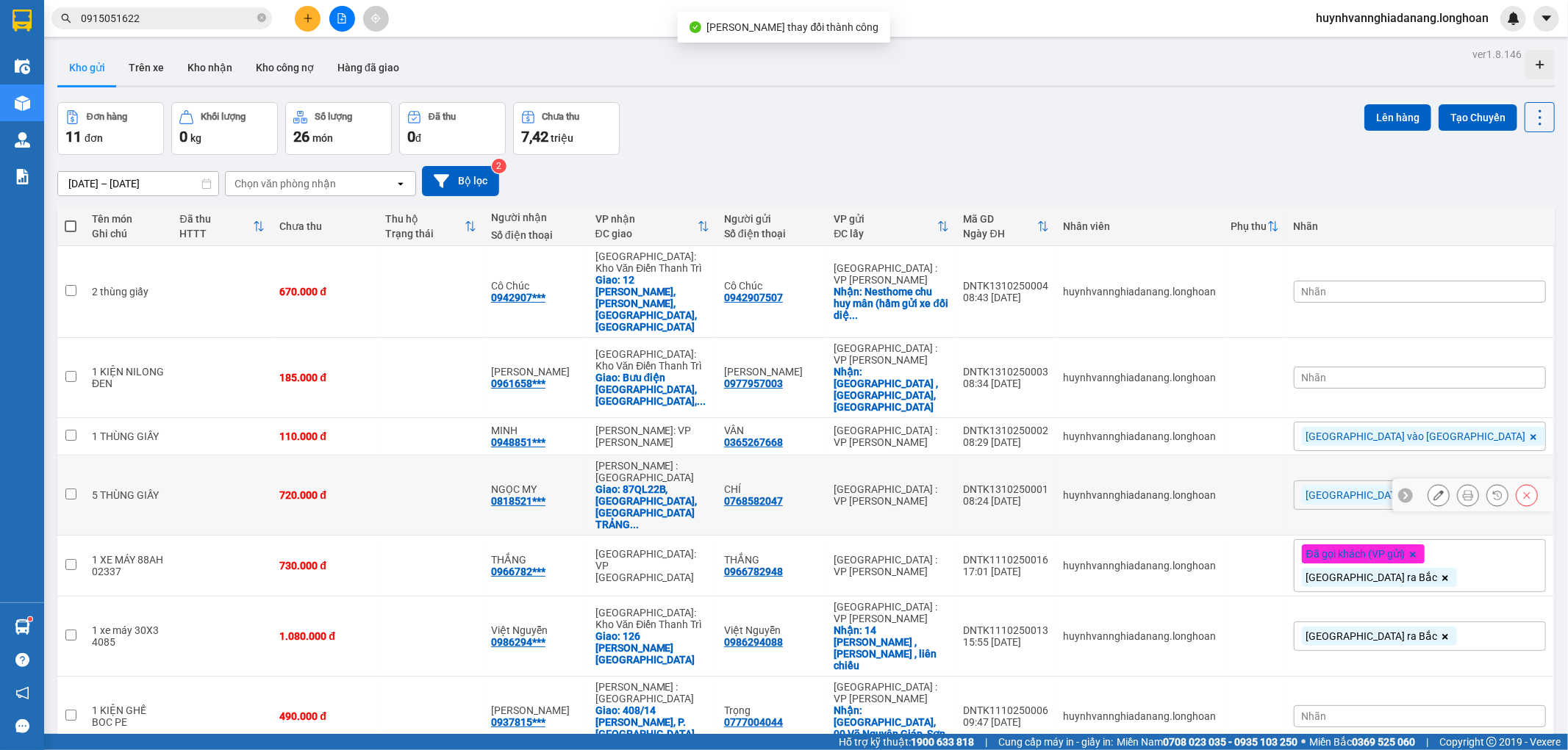
scroll to position [82, 0]
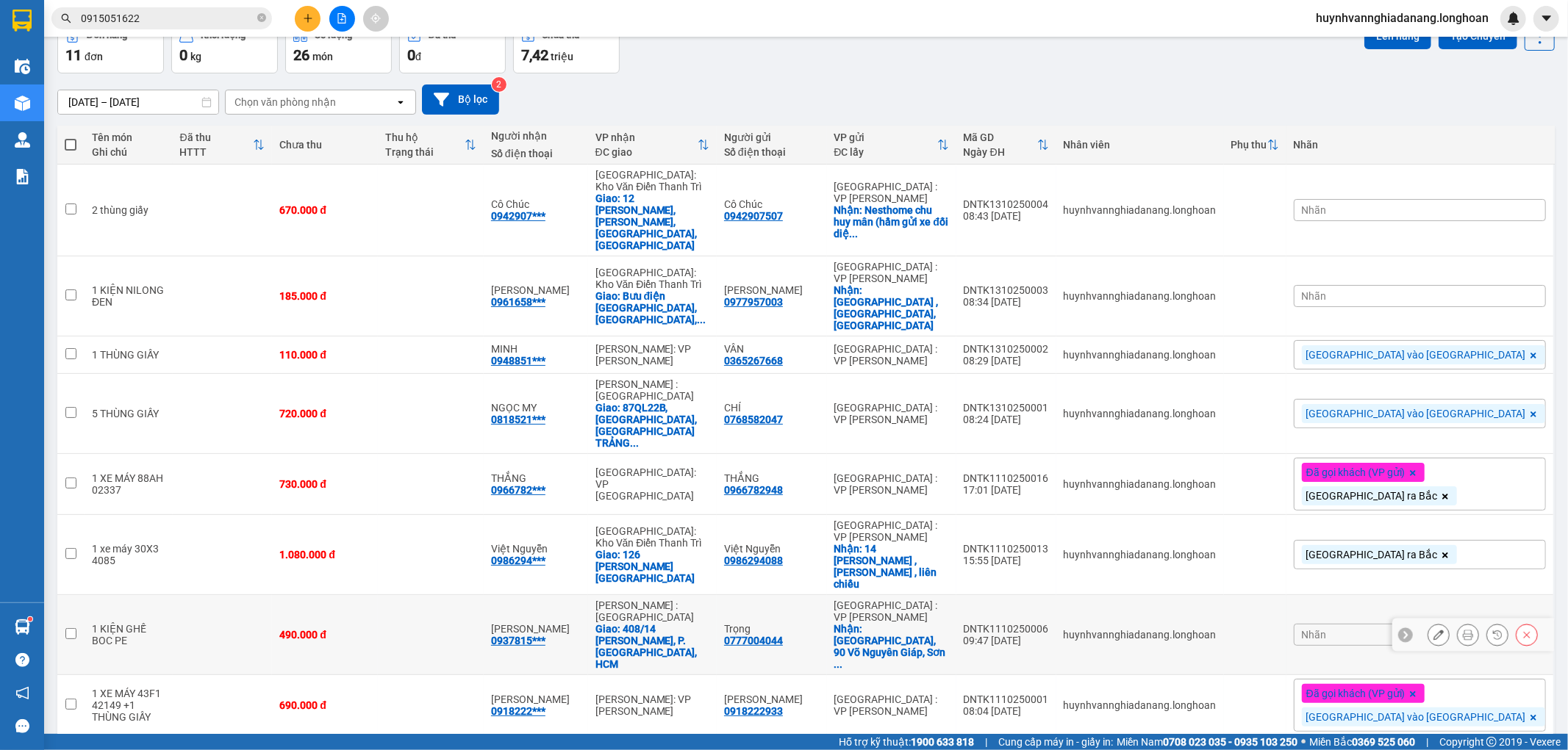
click at [783, 635] on div "0777004044" at bounding box center [753, 641] width 59 height 12
copy div "0777004044"
click at [1463, 630] on icon at bounding box center [1468, 635] width 10 height 10
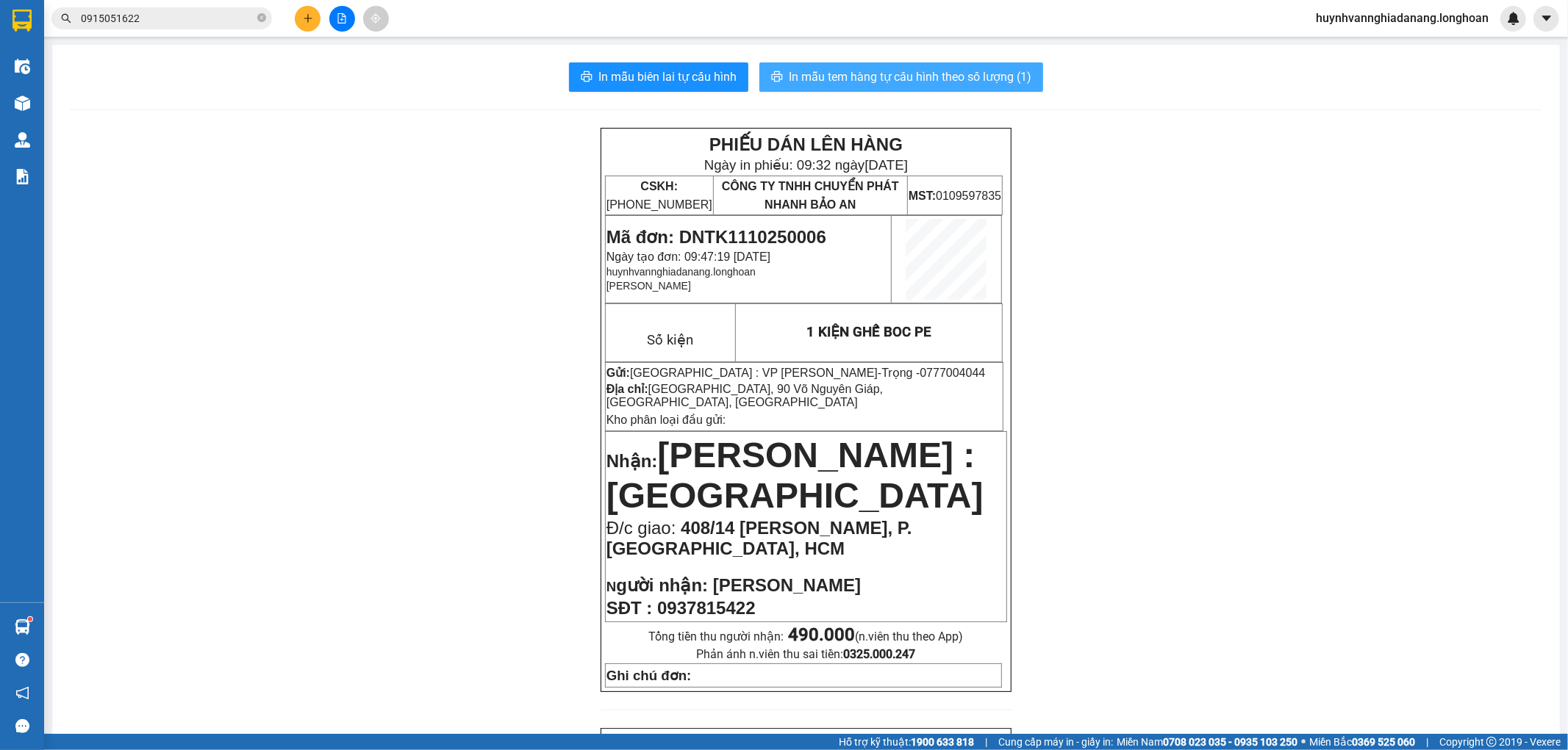
click at [921, 88] on button "In mẫu tem hàng tự cấu hình theo số lượng (1)" at bounding box center [901, 77] width 284 height 29
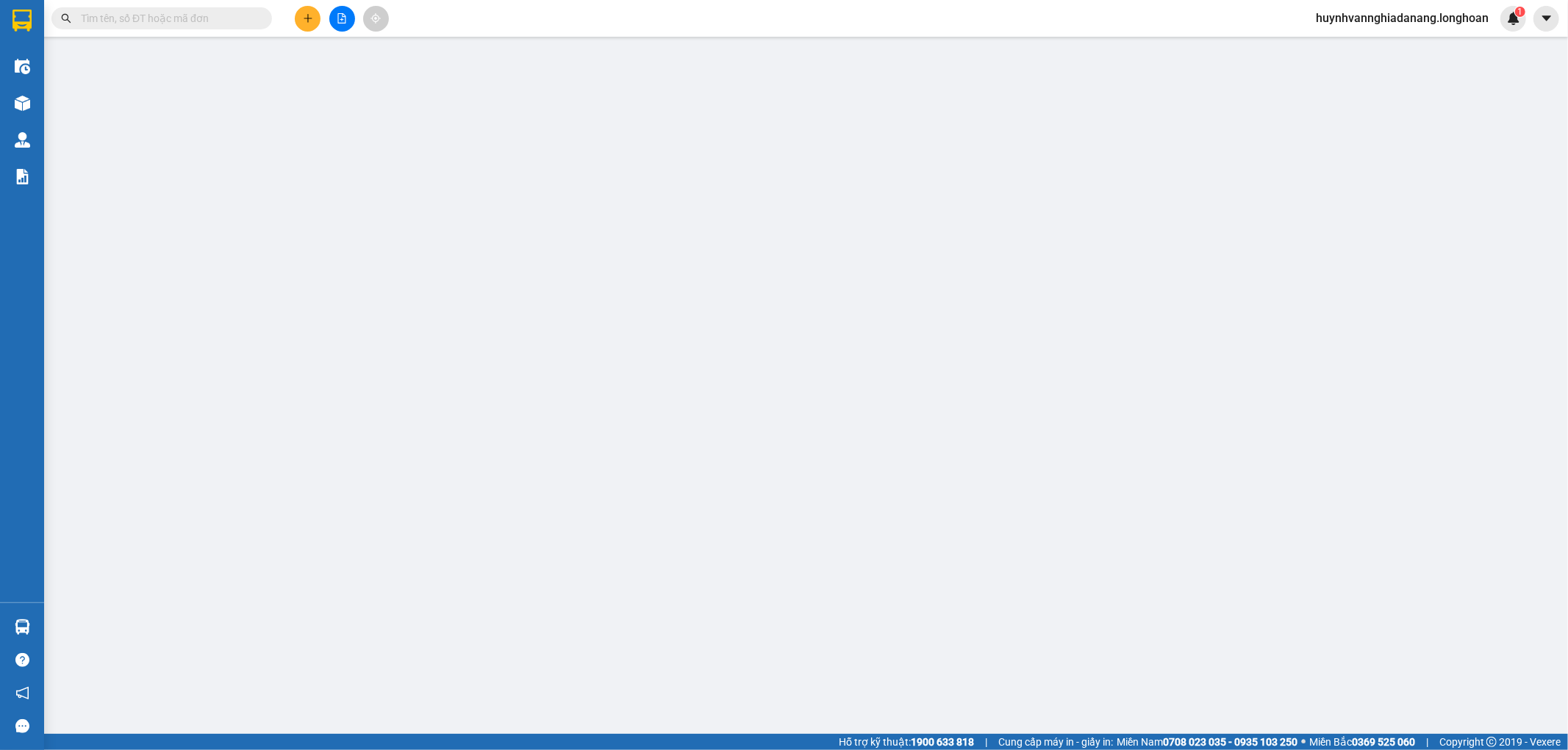
click at [142, 19] on input "text" at bounding box center [168, 18] width 174 height 16
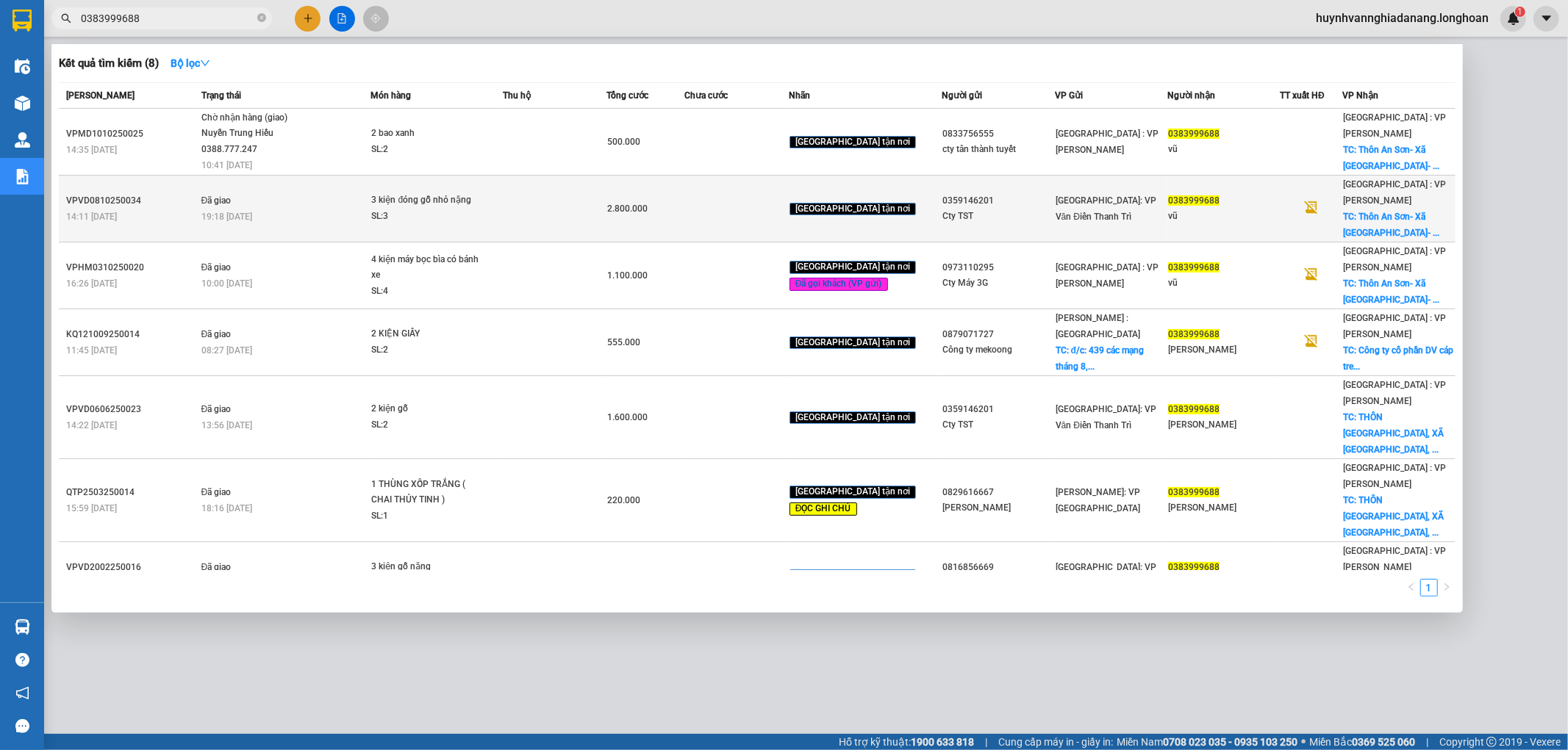
type input "0383999688"
click at [574, 195] on td at bounding box center [555, 209] width 104 height 66
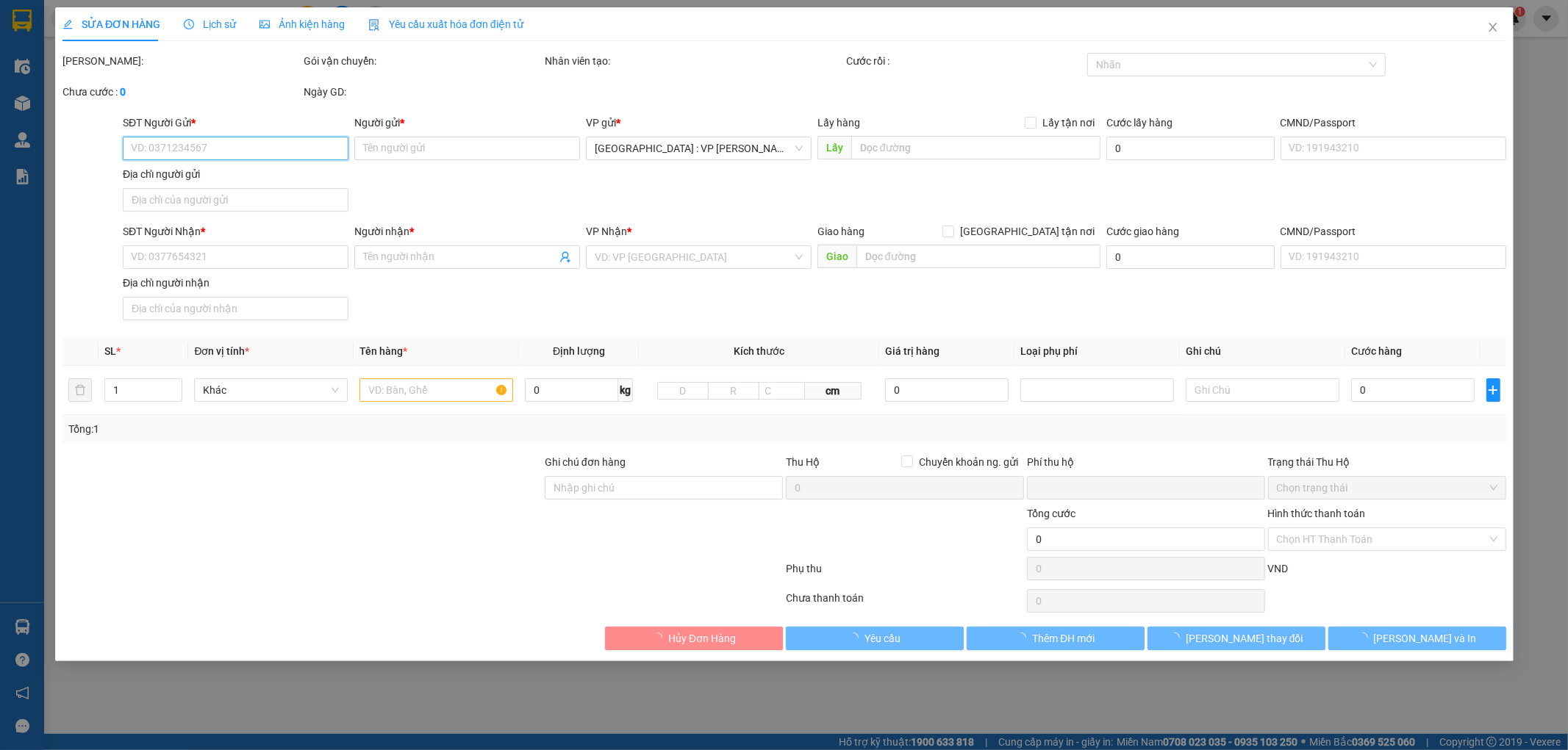
type input "0359146201"
type input "Cty TST"
type input "0383999688"
type input "vũ"
checkbox input "true"
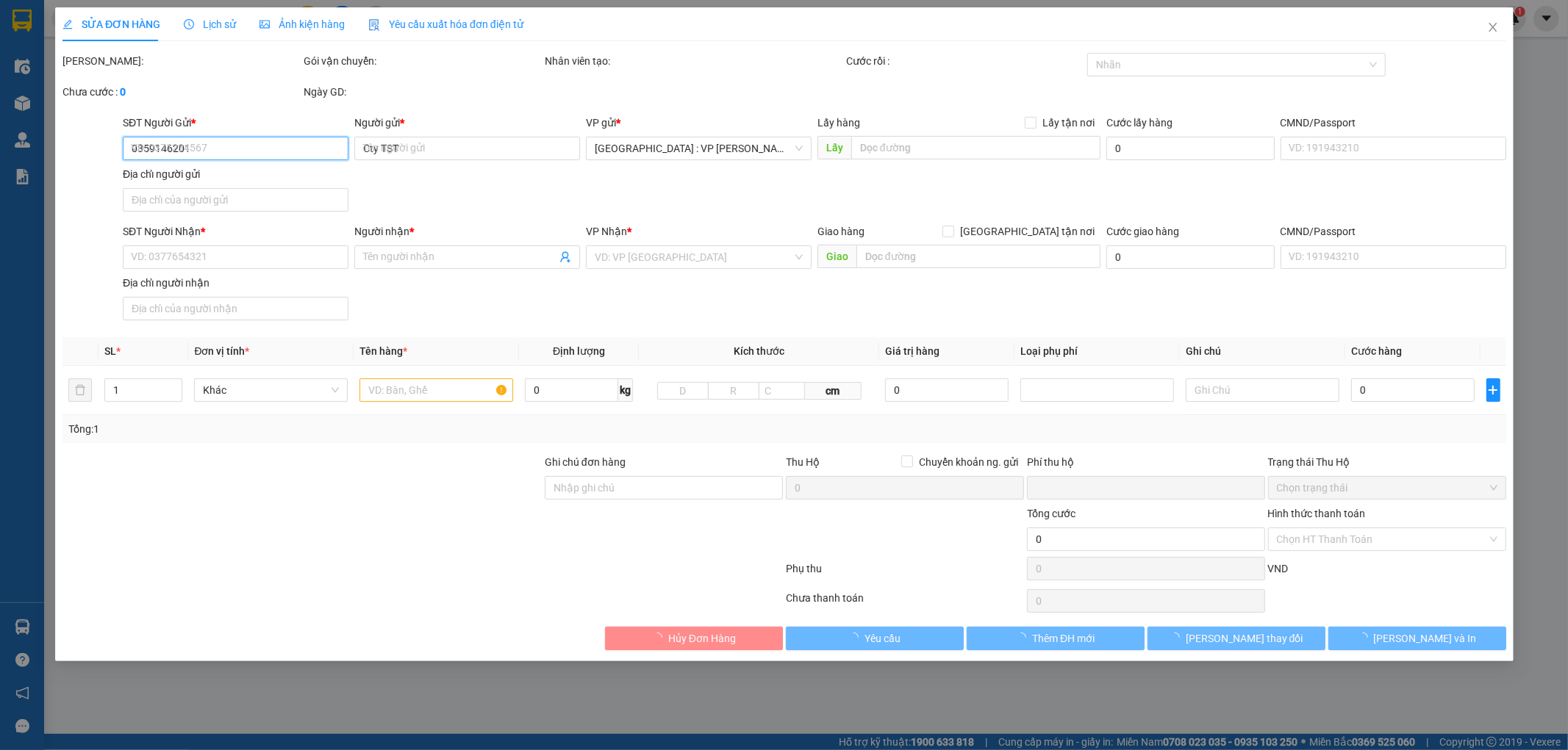
type input "[GEOGRAPHIC_DATA]- Xã [GEOGRAPHIC_DATA]- Huyện [GEOGRAPHIC_DATA]- [GEOGRAPHIC_D…"
type input "0"
type input "2.800.000"
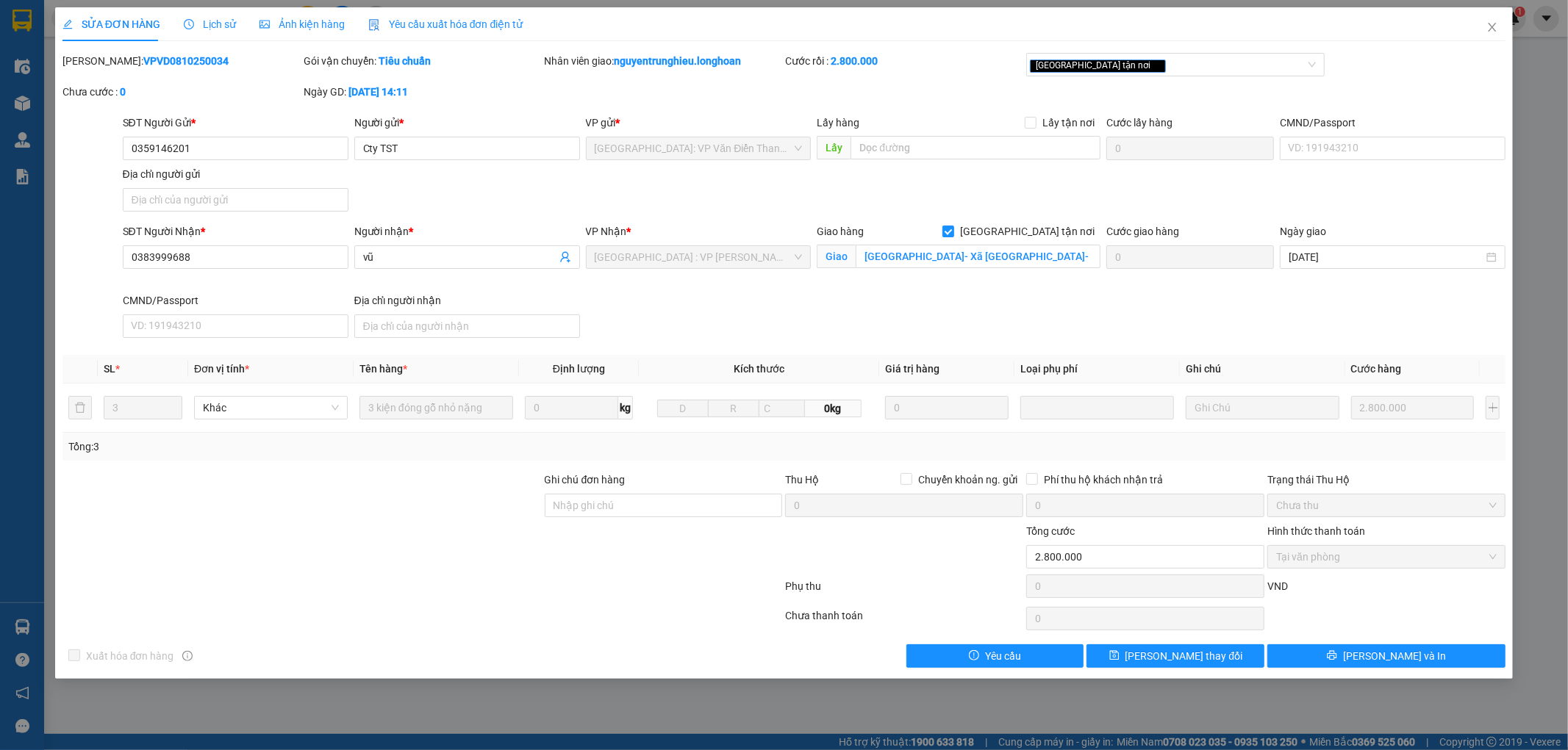
click at [145, 61] on b "VPVD0810250034" at bounding box center [186, 61] width 85 height 12
copy b "VPVD0810250034"
click at [1492, 27] on icon "close" at bounding box center [1492, 27] width 8 height 9
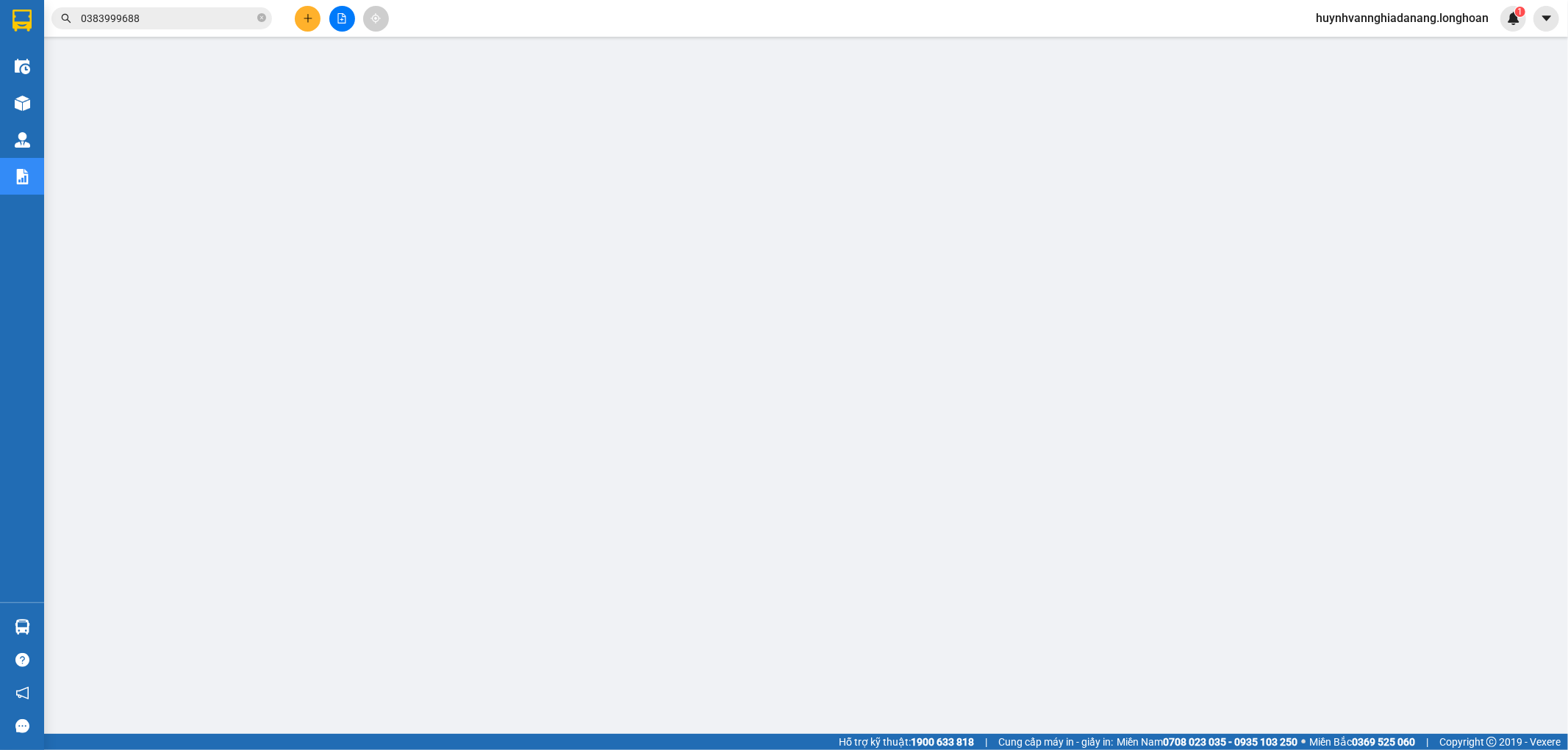
click at [166, 23] on input "0383999688" at bounding box center [168, 18] width 174 height 16
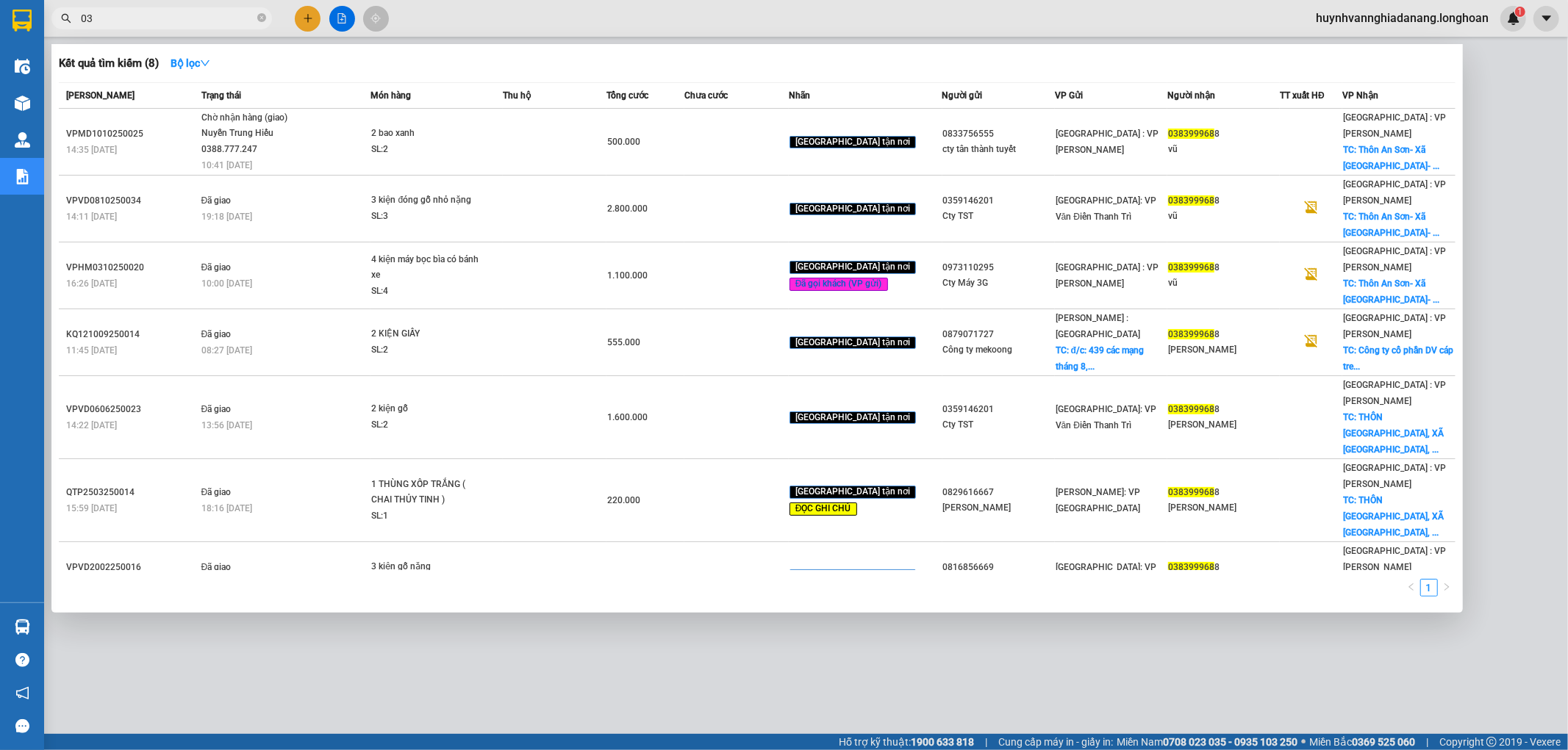
type input "0"
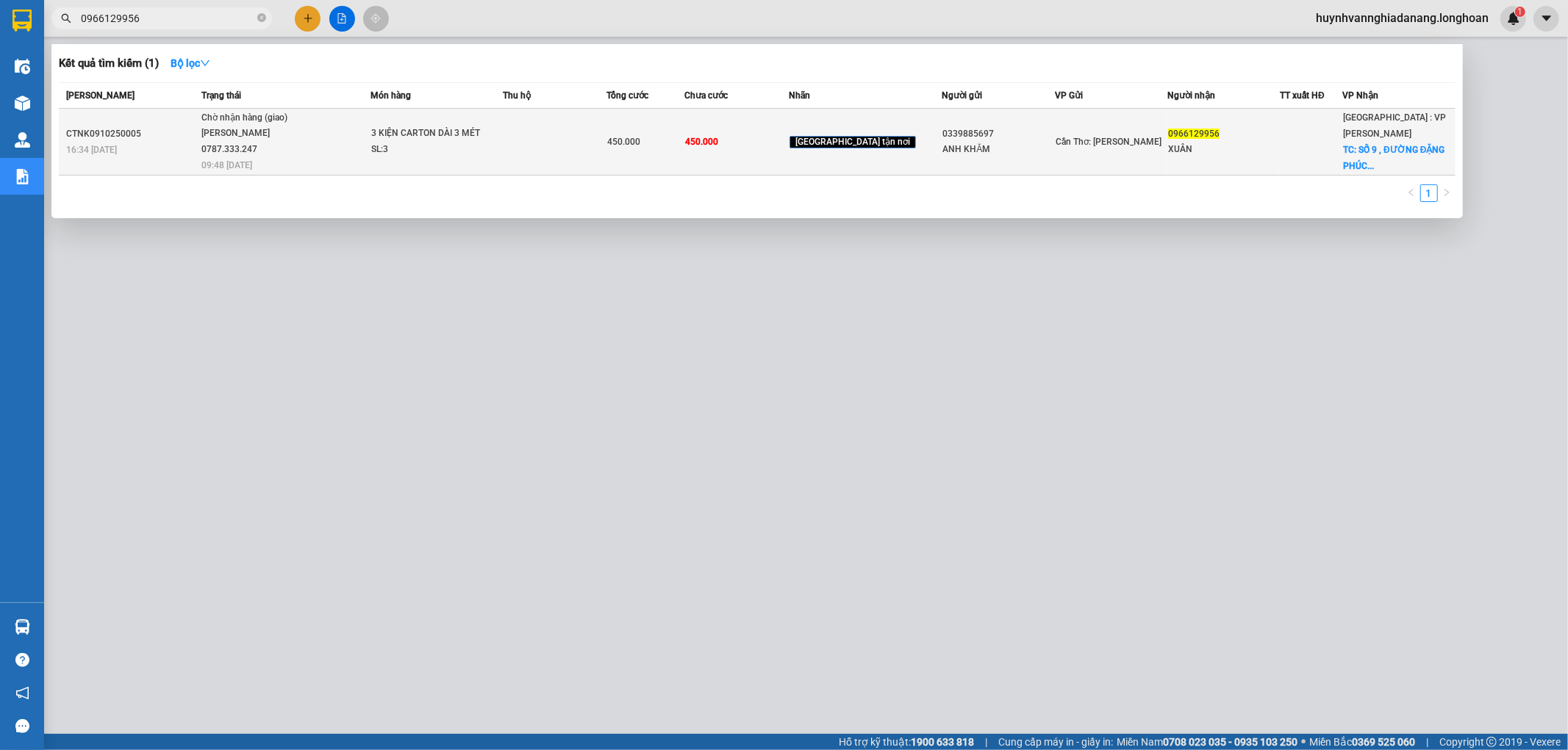
type input "0966129956"
click at [548, 154] on td at bounding box center [555, 142] width 104 height 66
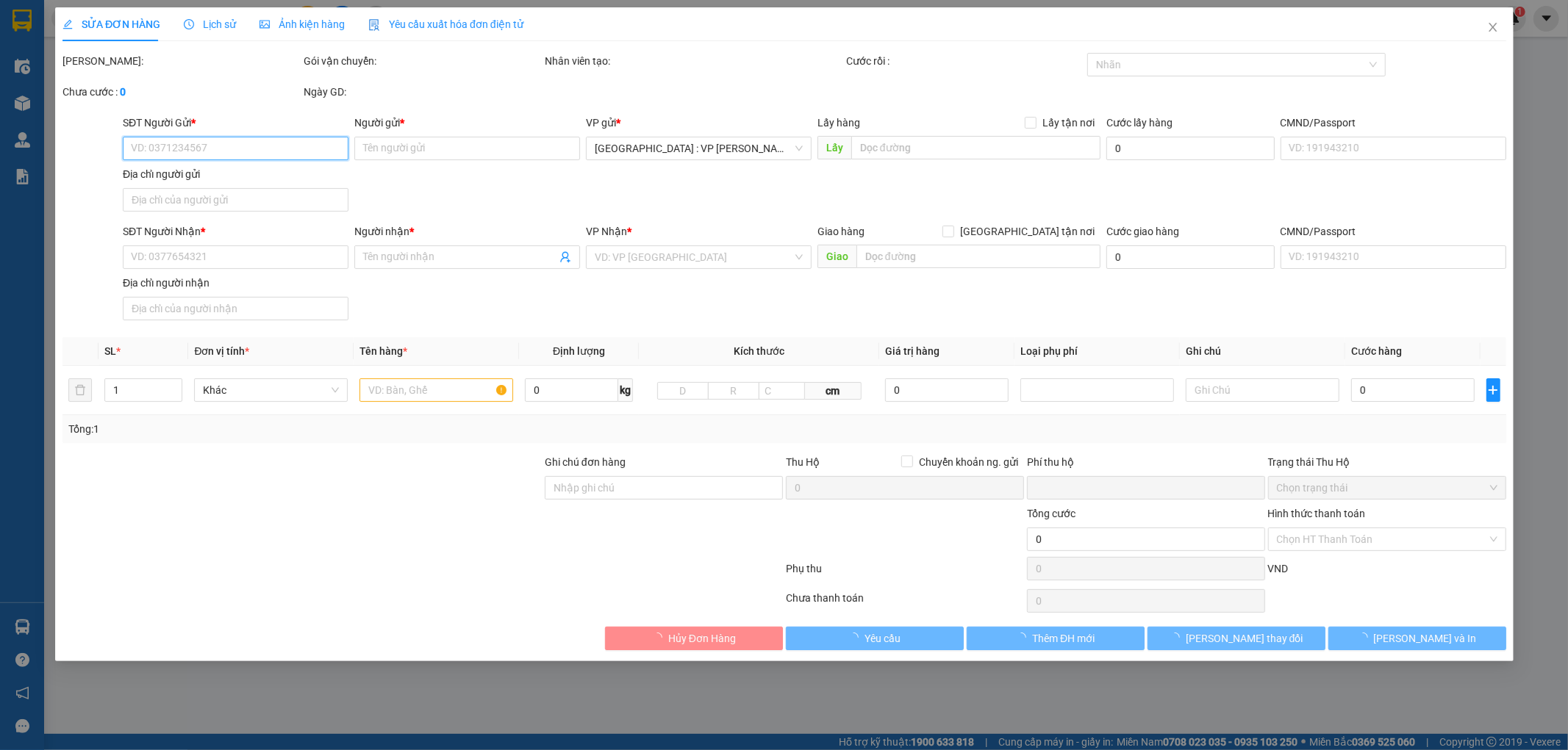
type input "0339885697"
type input "ANH KHĂM"
type input "0966129956"
type input "XUÂN"
checkbox input "true"
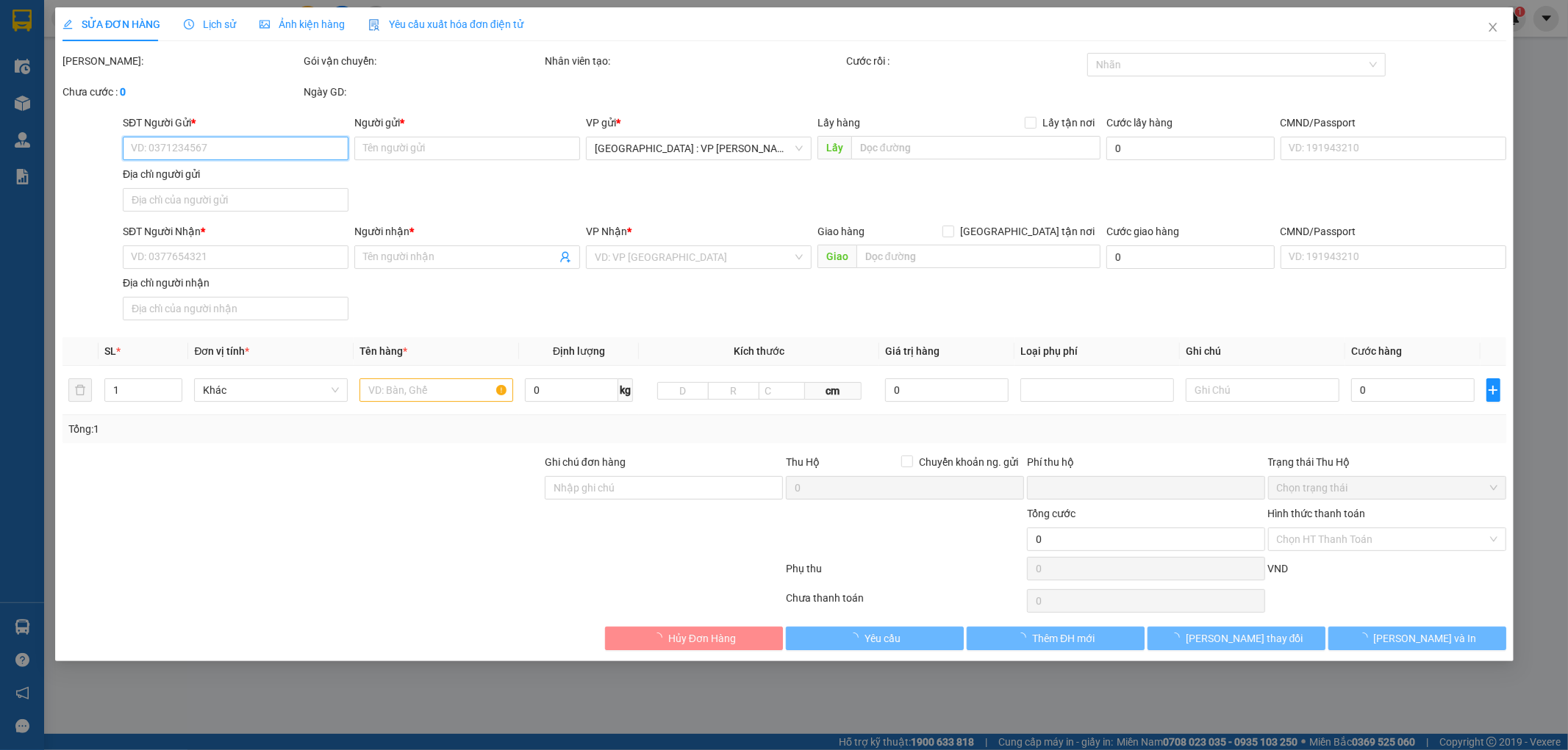
type input "SỐ 9 , ĐƯỜNG ĐẶNG PHÚC THÔNG, AN KHÊ, [GEOGRAPHIC_DATA] , [GEOGRAPHIC_DATA]"
type input "0"
type input "450.000"
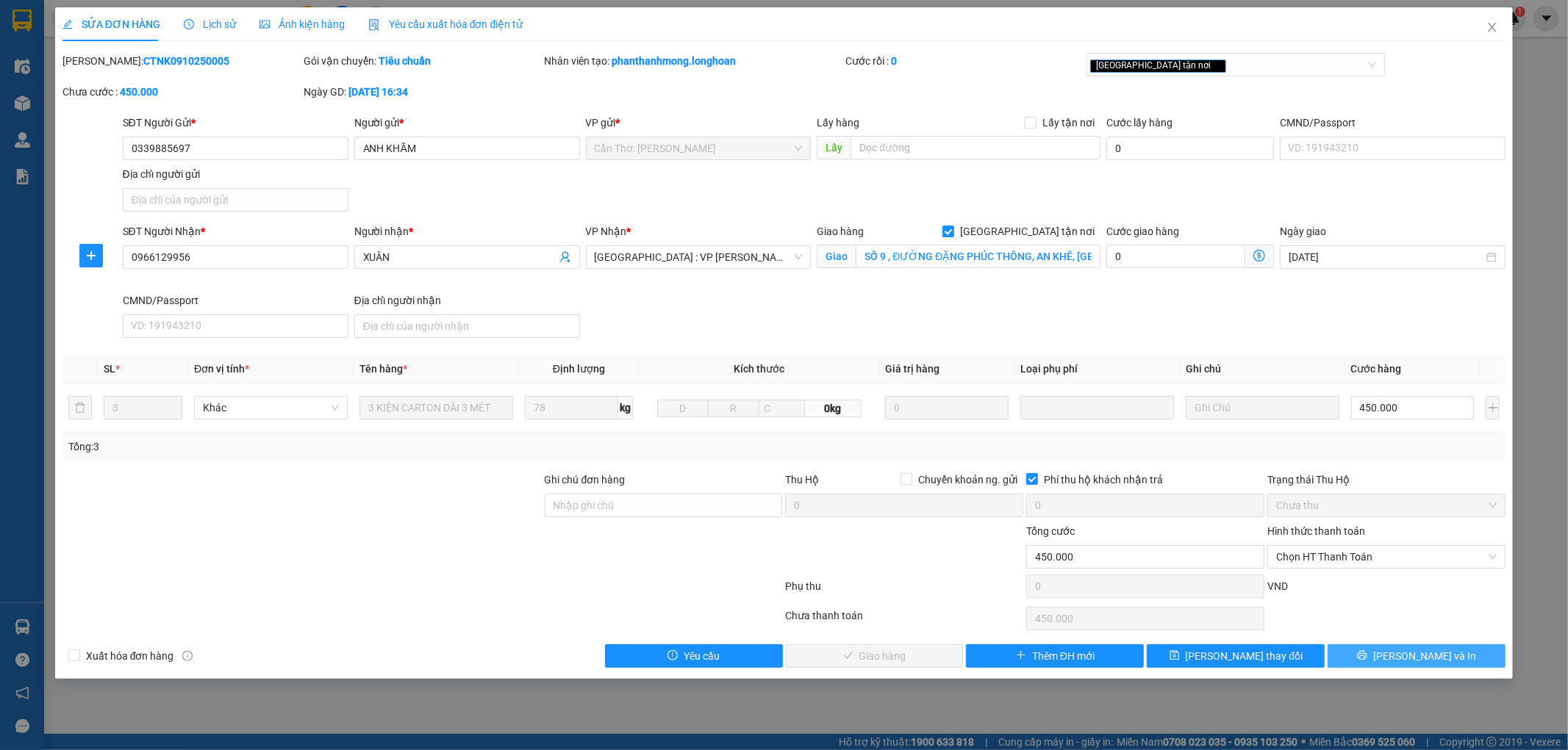
click at [1412, 659] on span "[PERSON_NAME] và In" at bounding box center [1425, 656] width 103 height 16
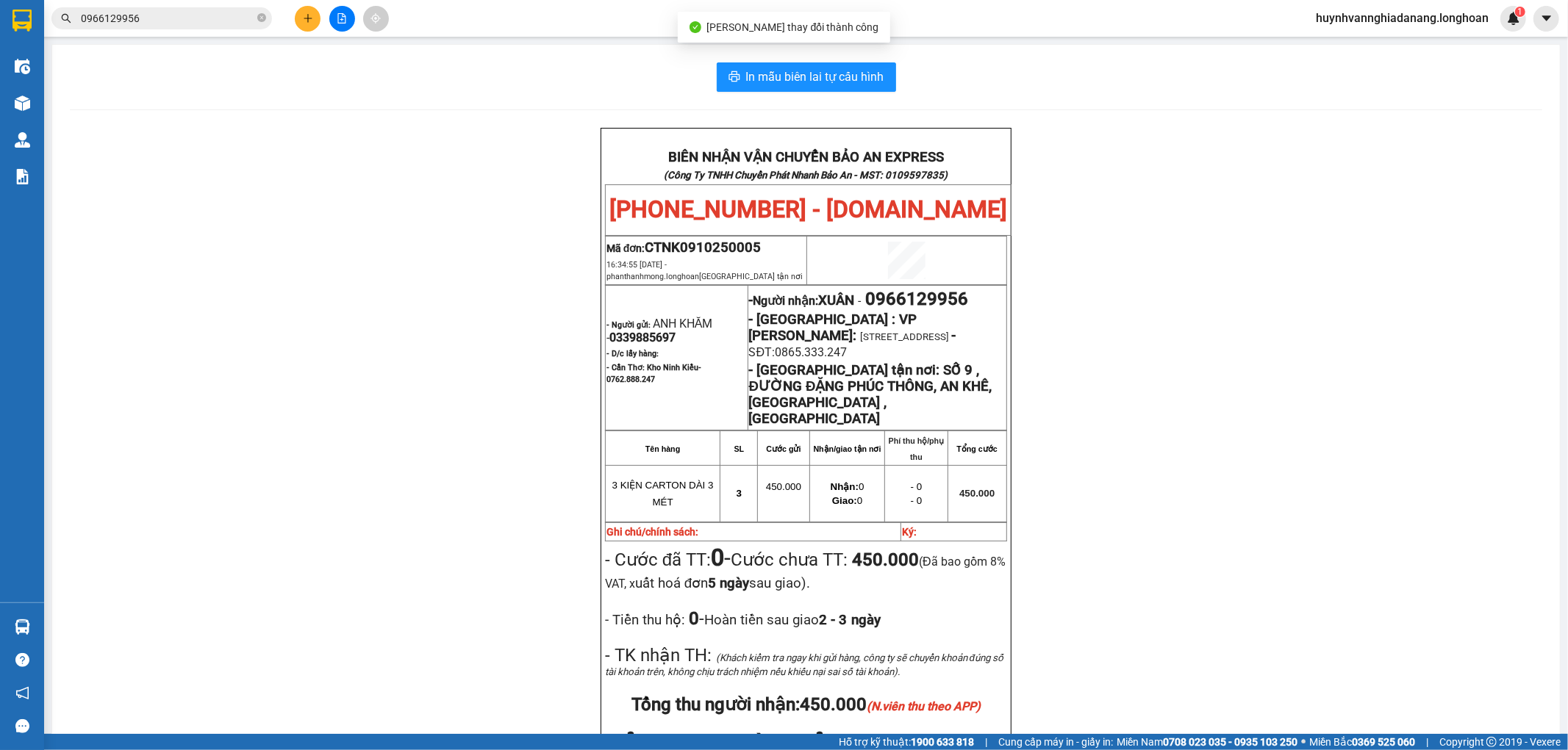
scroll to position [82, 0]
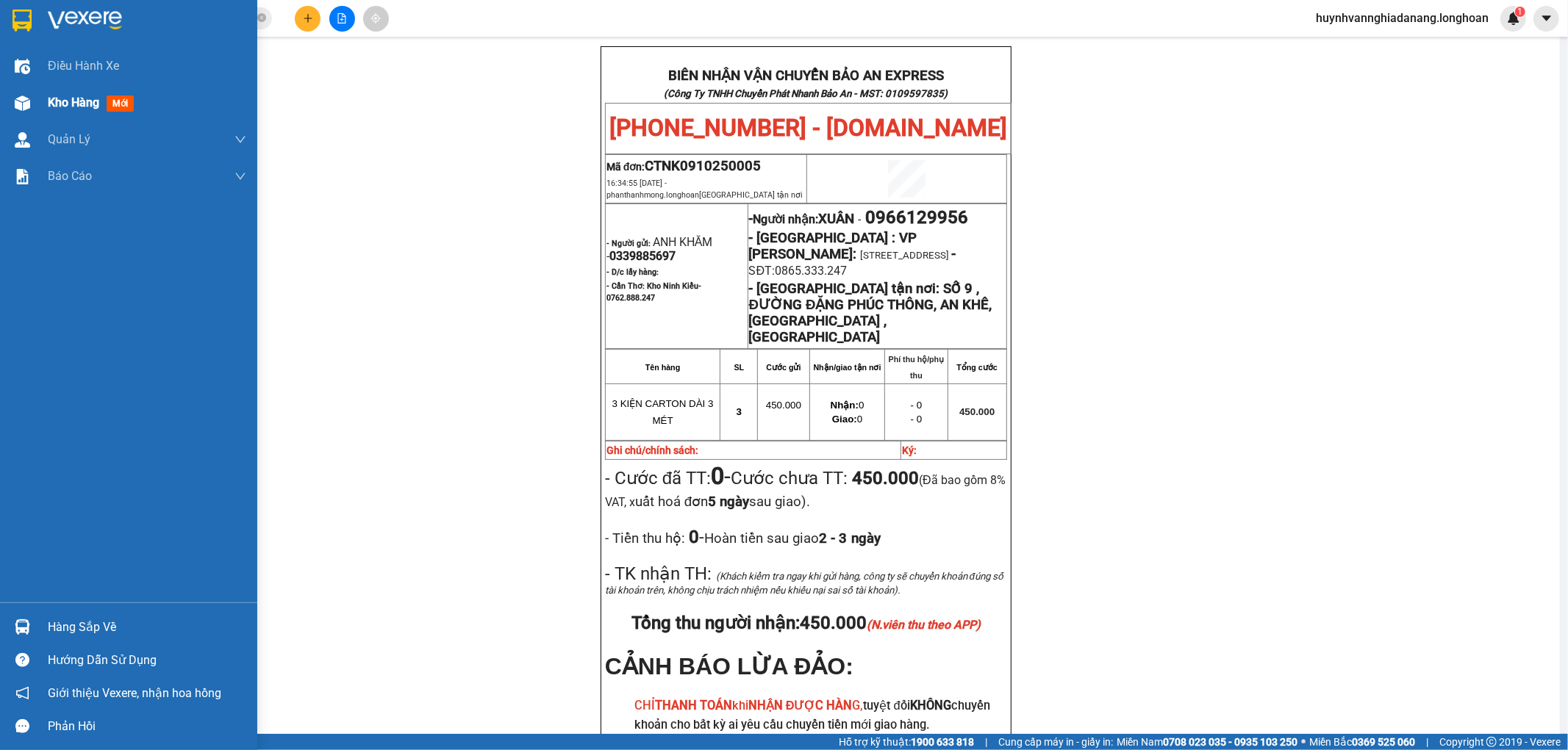
click at [62, 101] on span "Kho hàng" at bounding box center [73, 102] width 51 height 14
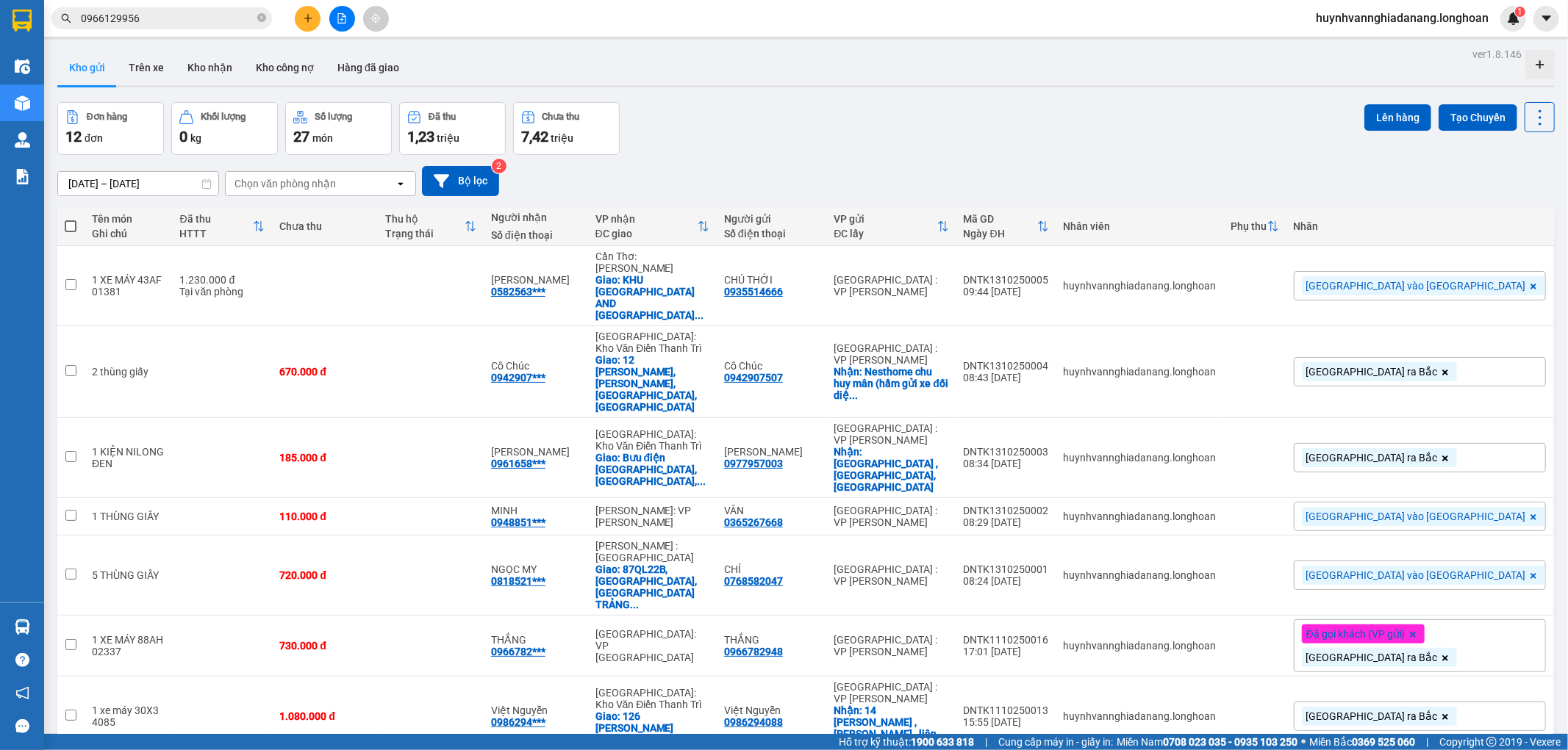
drag, startPoint x: 184, startPoint y: 18, endPoint x: 232, endPoint y: 32, distance: 50.0
click at [184, 17] on input "0966129956" at bounding box center [168, 18] width 174 height 16
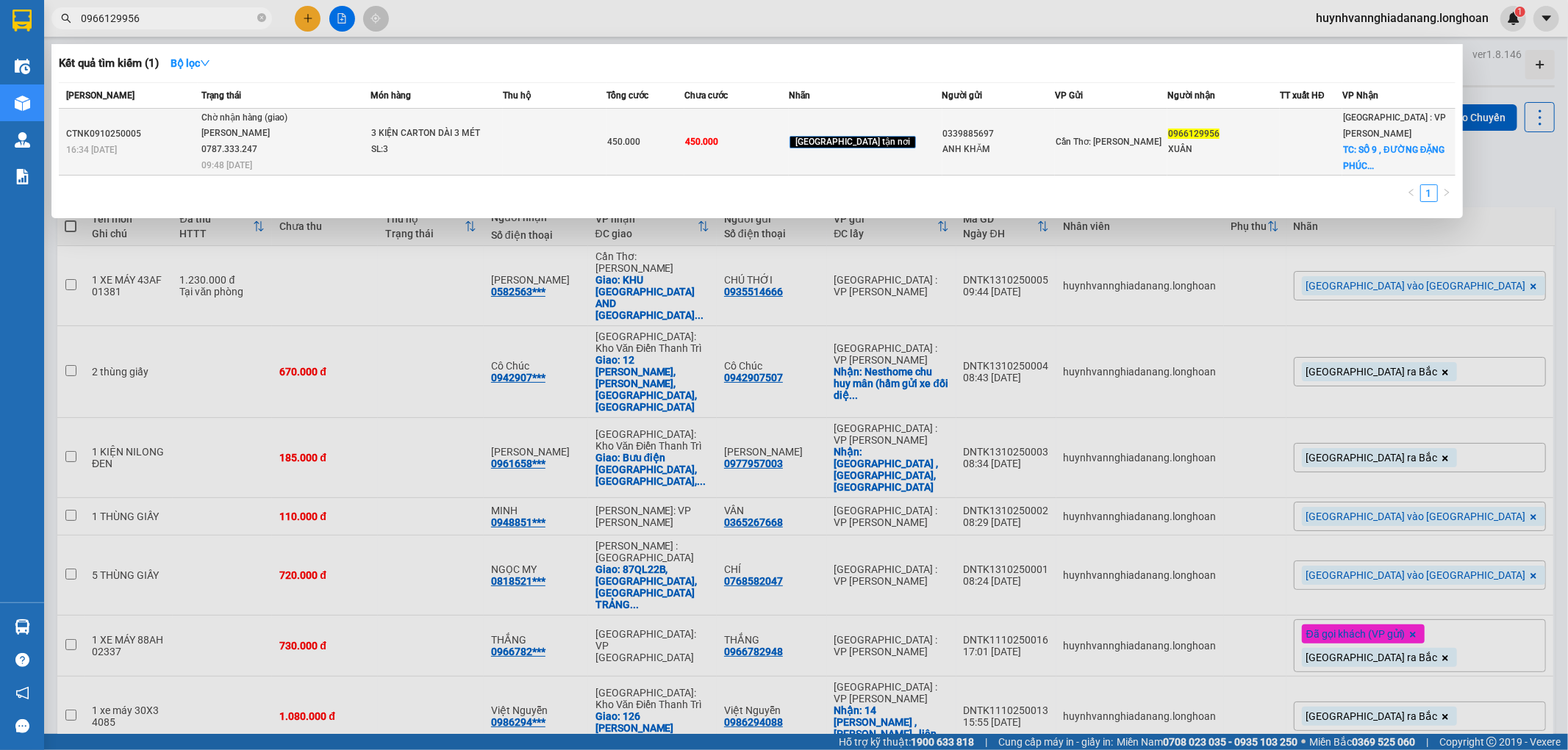
click at [584, 146] on td at bounding box center [555, 142] width 104 height 66
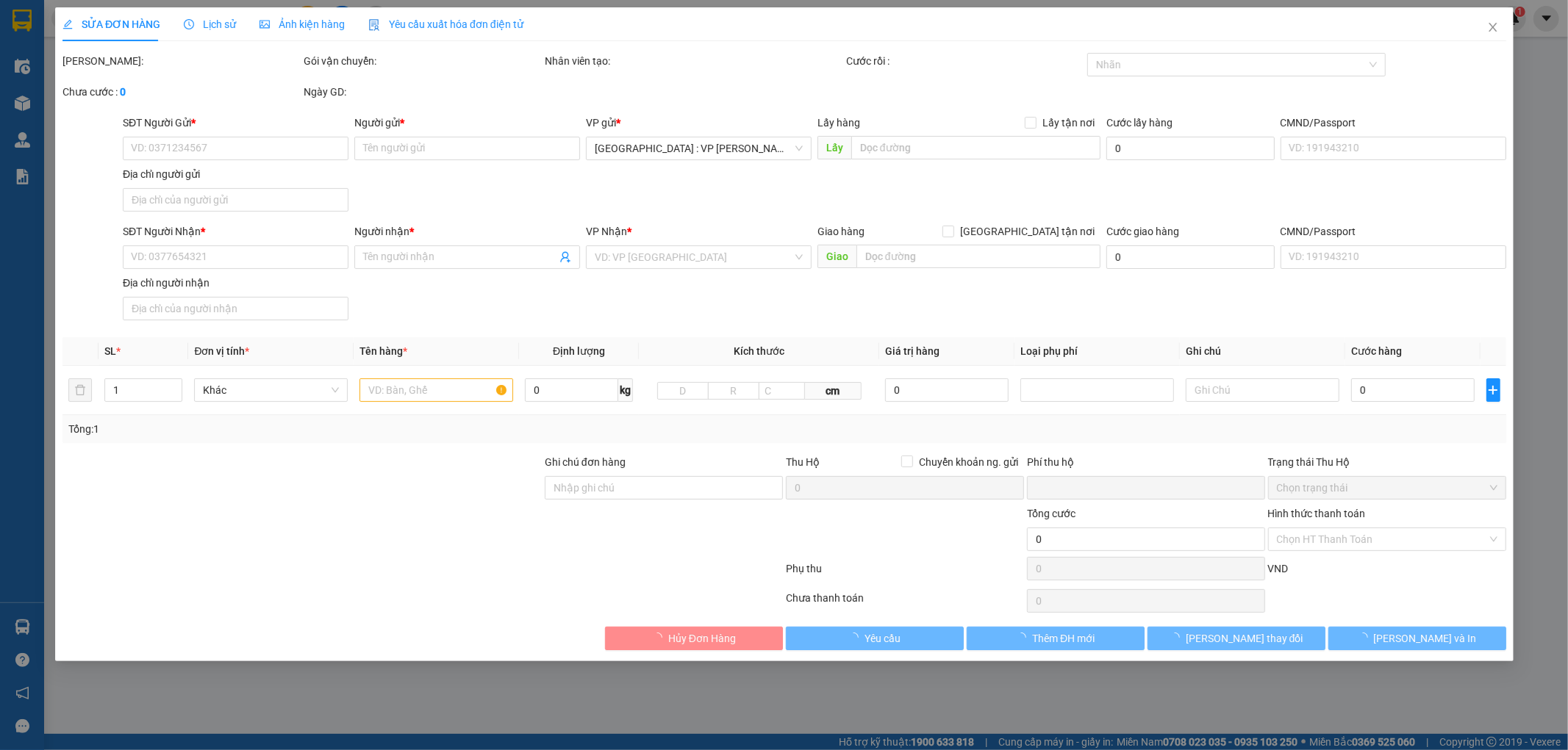
type input "0339885697"
type input "ANH KHĂM"
type input "0966129956"
type input "XUÂN"
checkbox input "true"
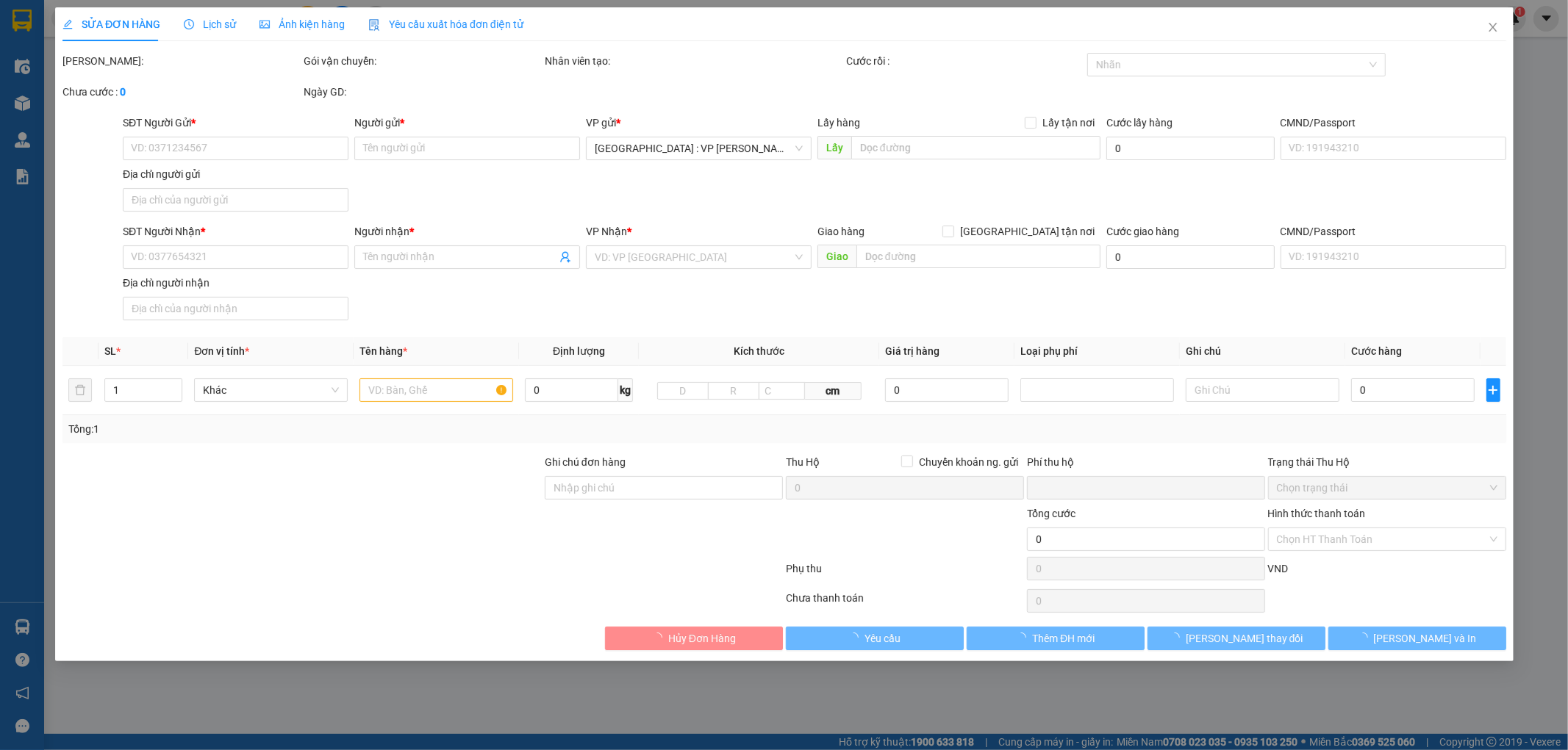
type input "SỐ 9 , ĐƯỜNG ĐẶNG PHÚC THÔNG, AN KHÊ, [GEOGRAPHIC_DATA] , [GEOGRAPHIC_DATA]"
type input "0"
type input "450.000"
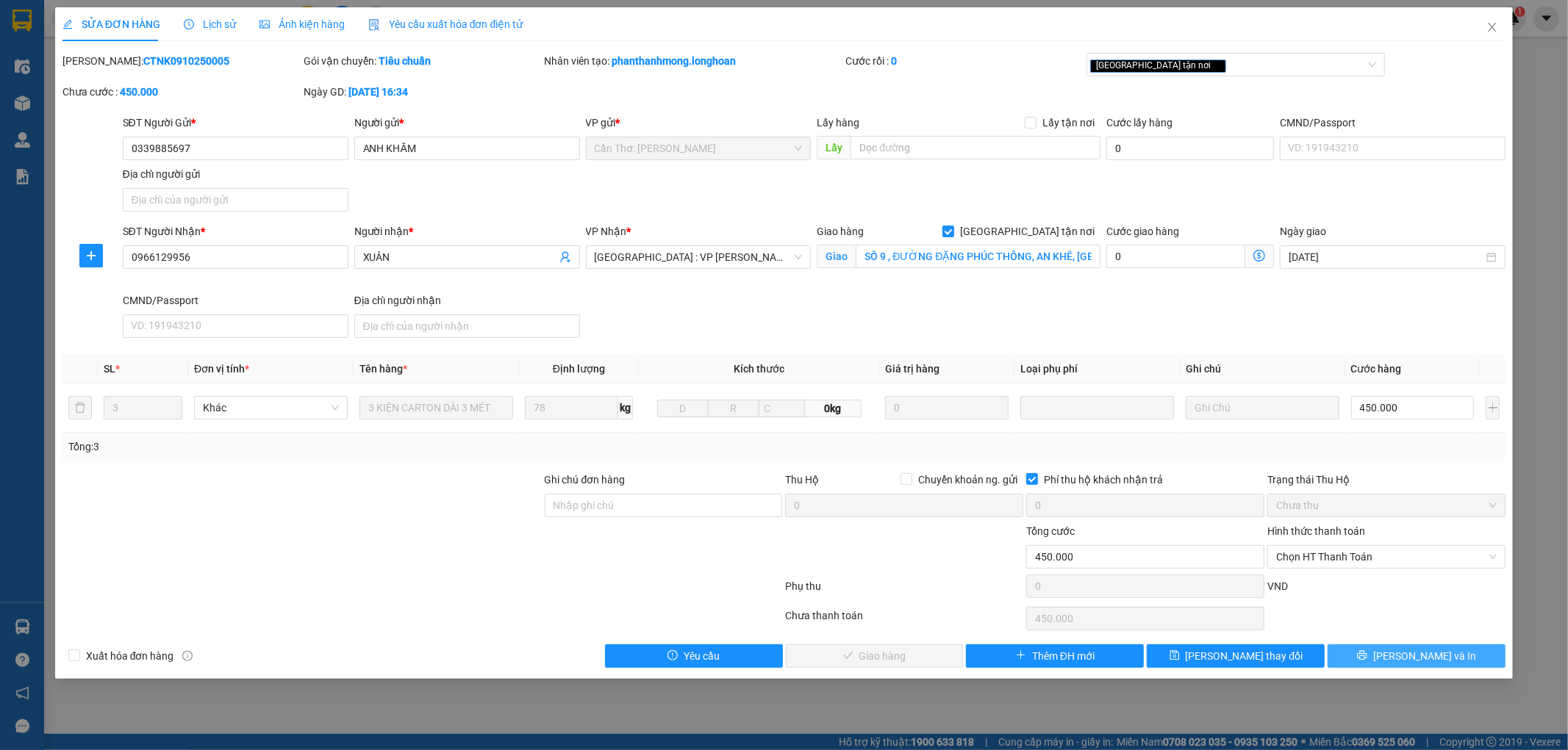
click at [1422, 667] on button "[PERSON_NAME] và In" at bounding box center [1416, 656] width 178 height 24
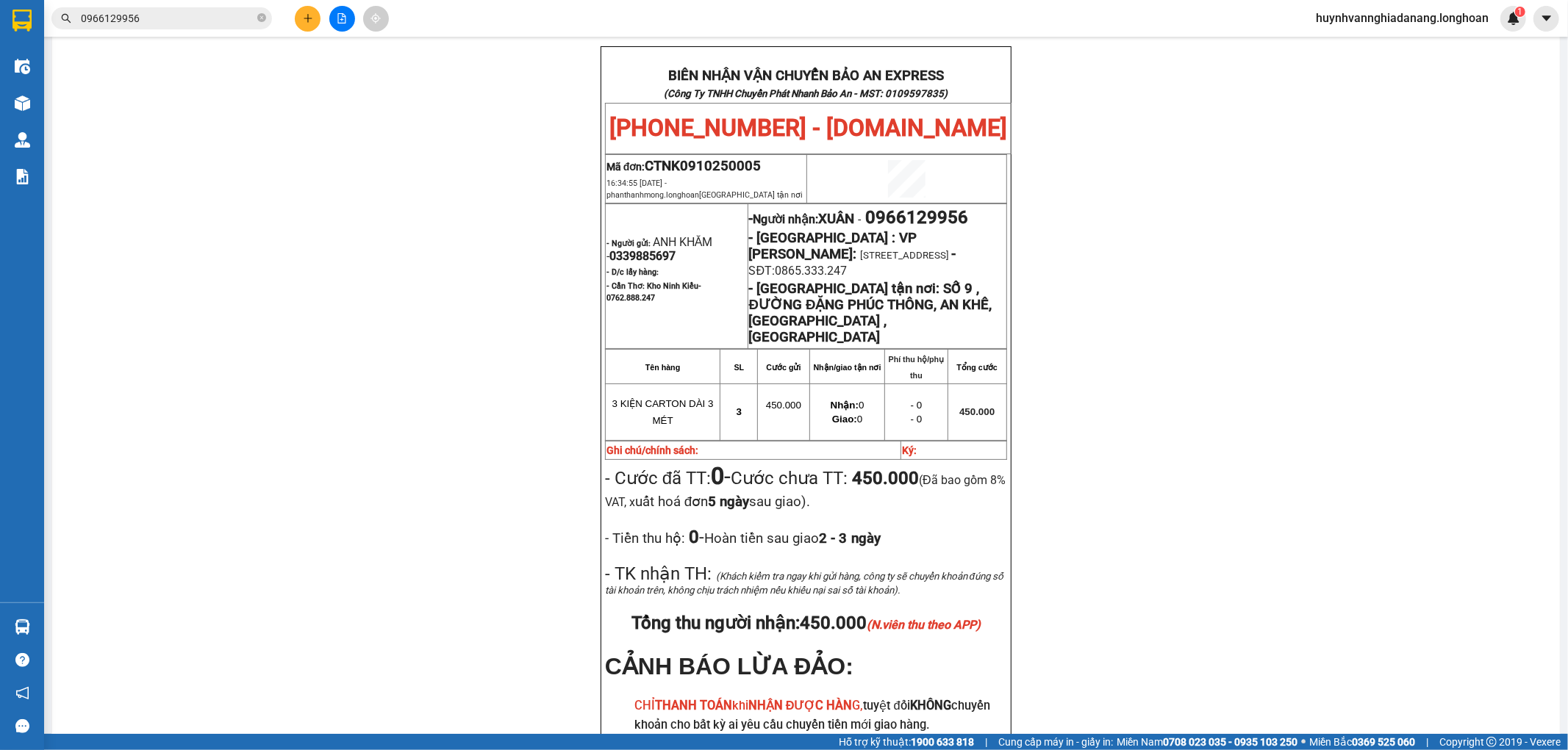
scroll to position [163, 0]
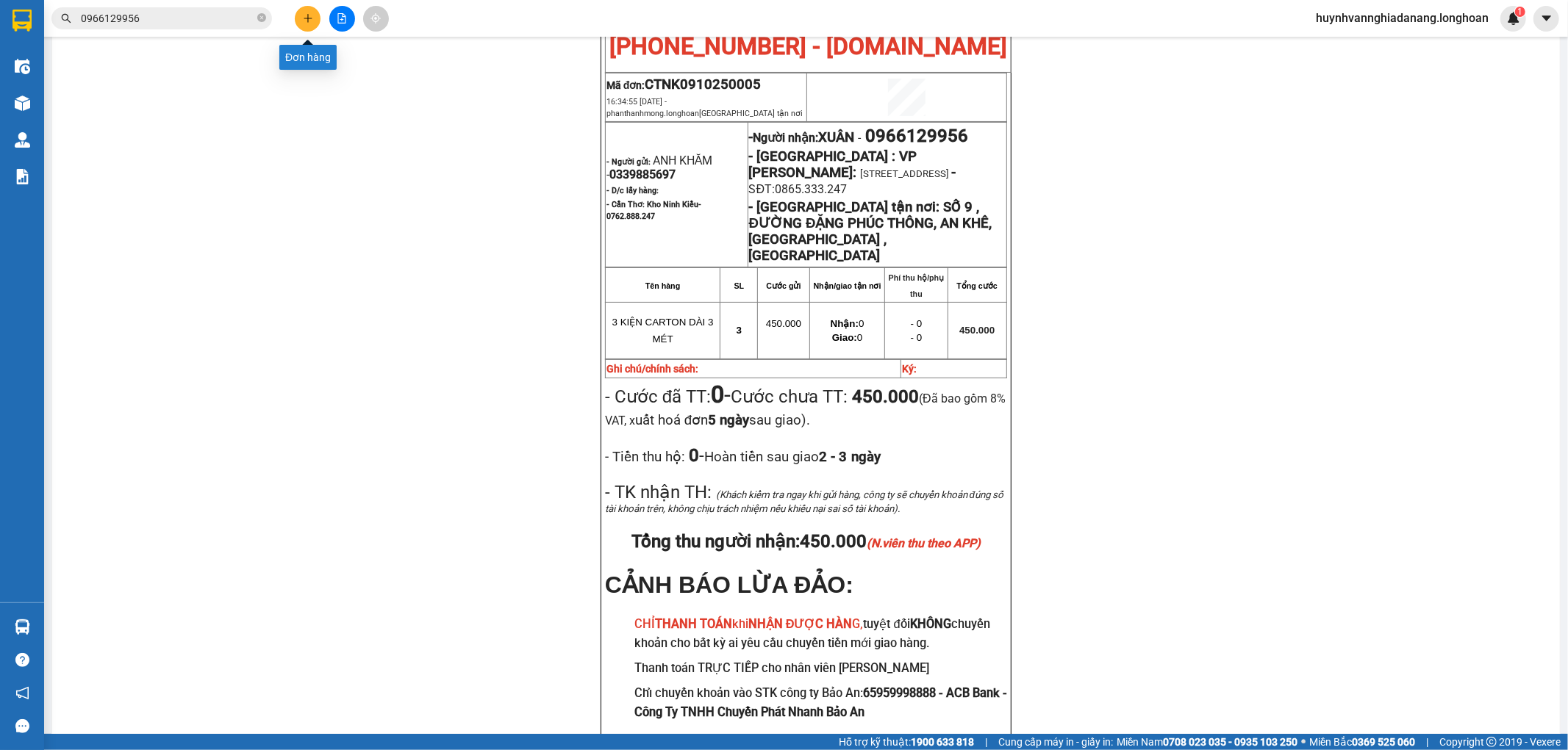
click at [305, 22] on icon "plus" at bounding box center [308, 19] width 10 height 10
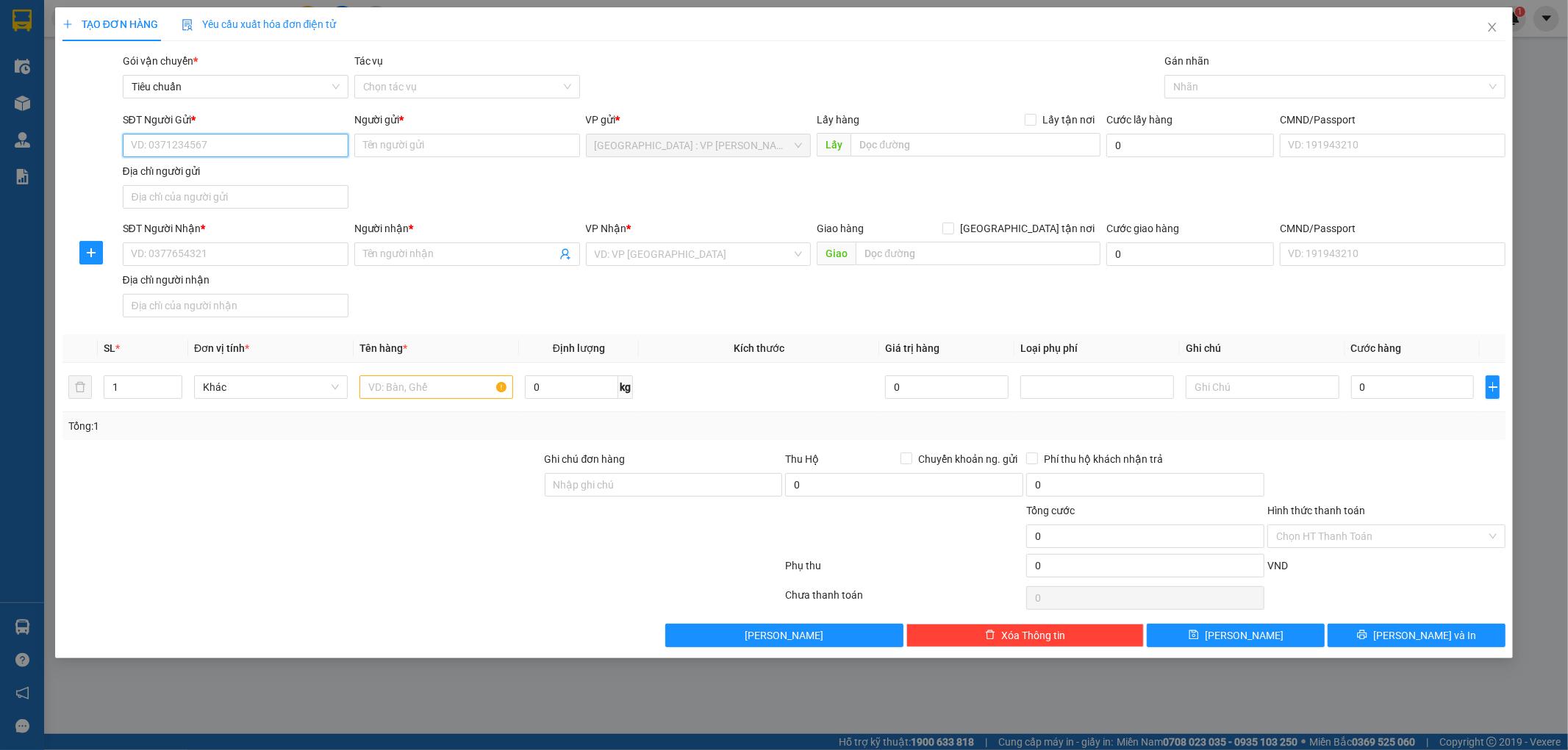
click at [181, 147] on input "SĐT Người Gửi *" at bounding box center [235, 146] width 226 height 24
click at [233, 174] on div "0766672425 - [PERSON_NAME]" at bounding box center [235, 175] width 208 height 16
type input "0766672425"
type input "[PERSON_NAME]"
type input "0766672425"
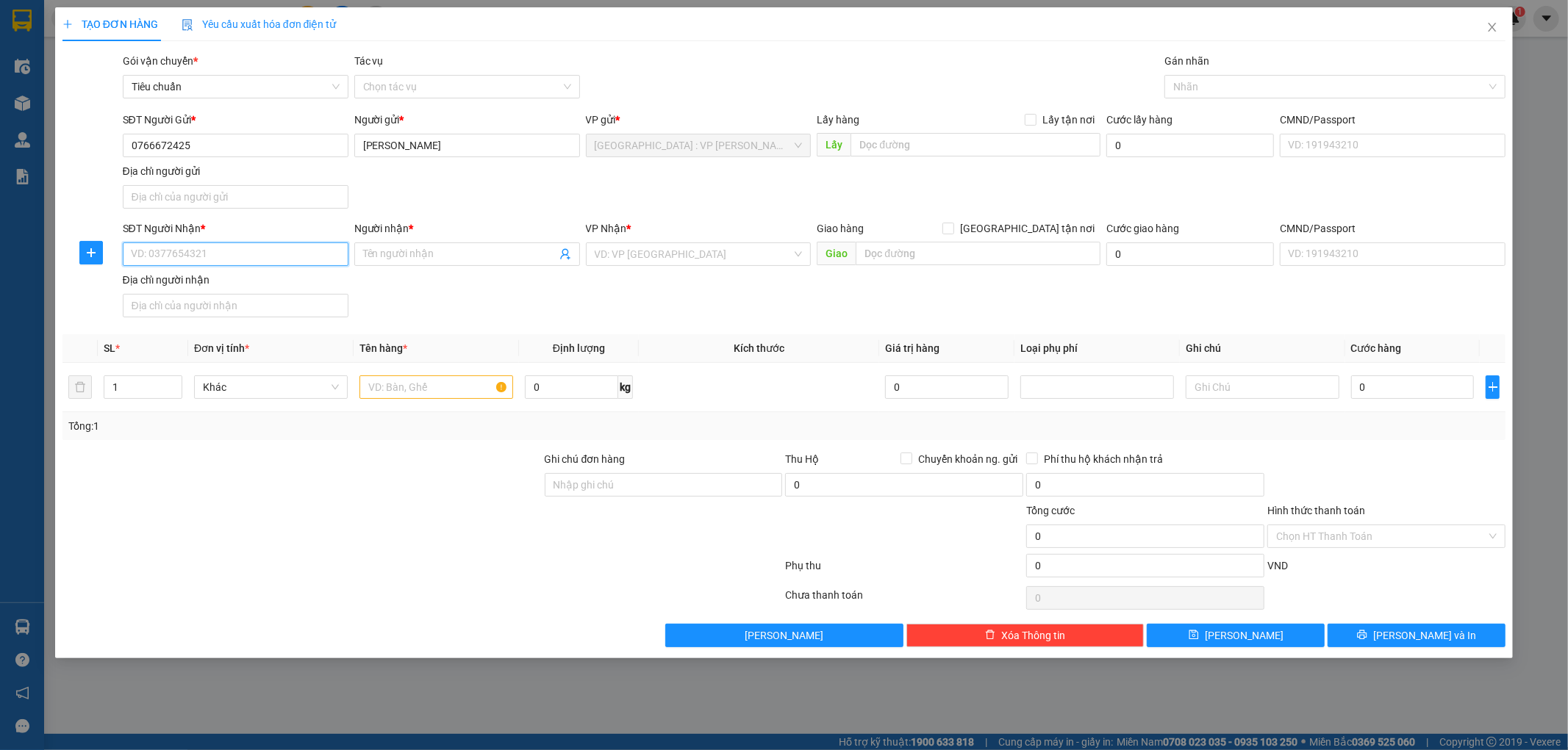
click at [222, 261] on input "SĐT Người Nhận *" at bounding box center [235, 255] width 226 height 24
click at [206, 286] on div "0357759396 - KIN" at bounding box center [235, 284] width 208 height 16
type input "0357759396"
type input "KIN"
checkbox input "true"
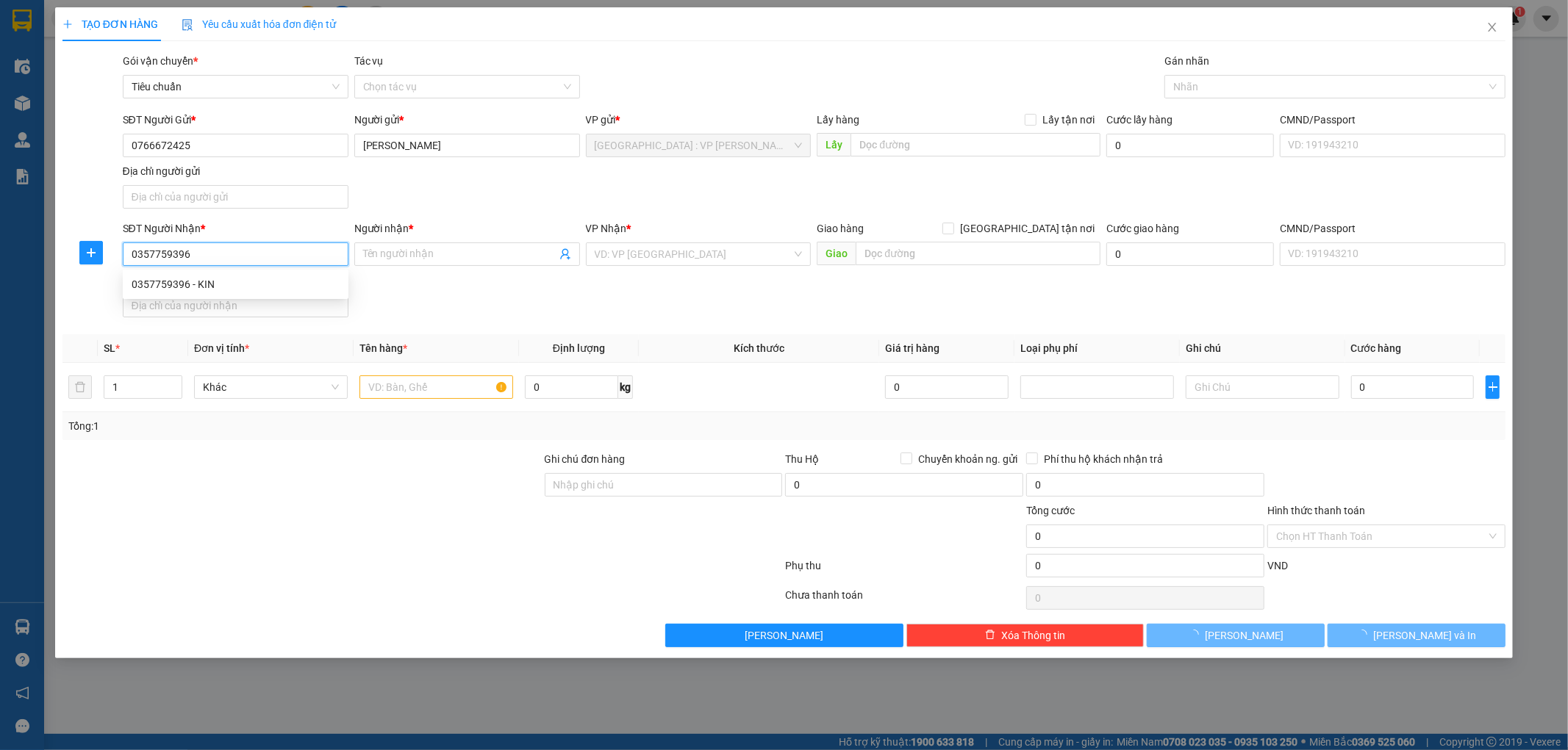
type input "SS2 17 SONASEA DƯƠNG TƠ,[GEOGRAPHIC_DATA]"
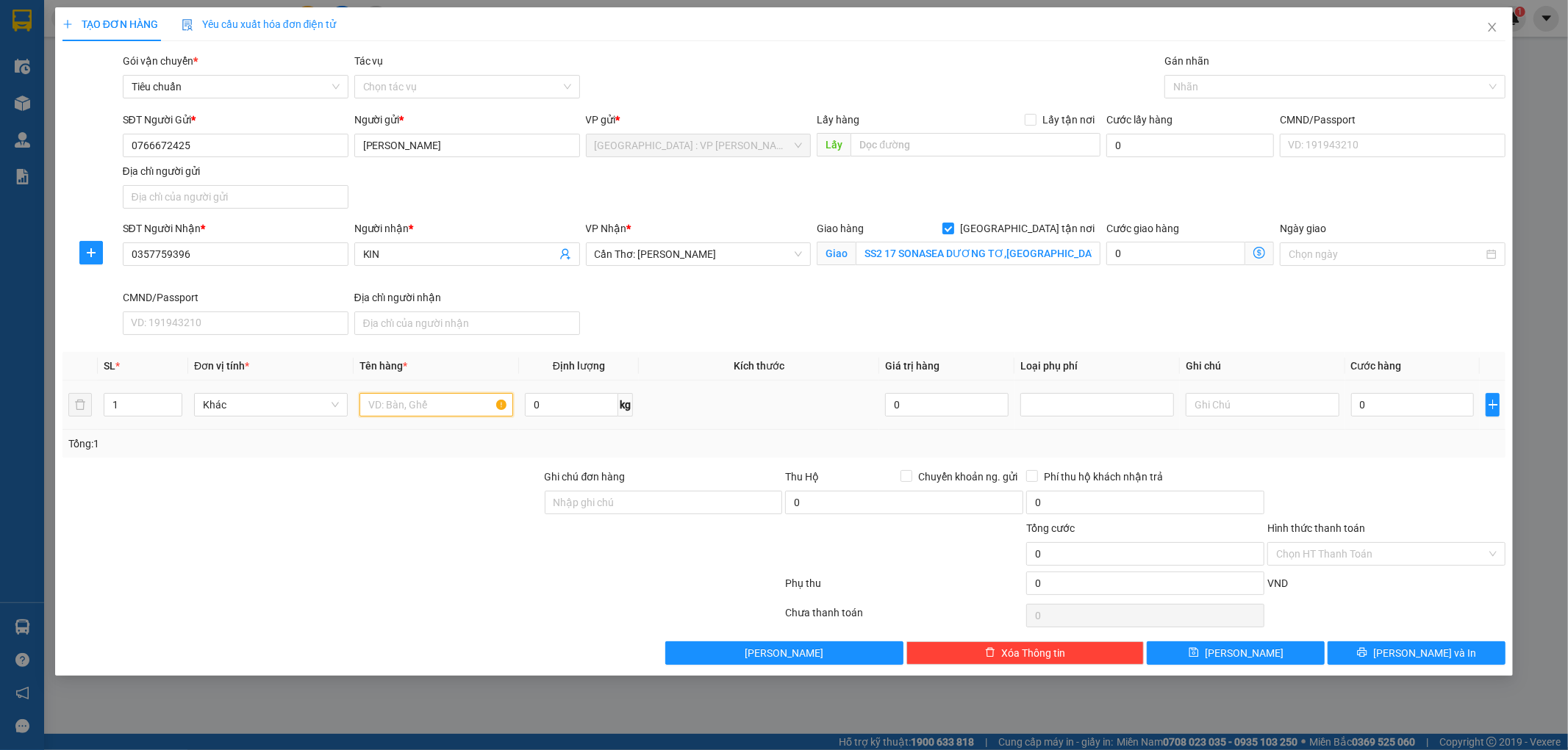
click at [407, 403] on input "text" at bounding box center [437, 405] width 153 height 24
type input "1 xe máy 43E1 56649"
click at [136, 410] on input "1" at bounding box center [142, 405] width 78 height 22
type input "2"
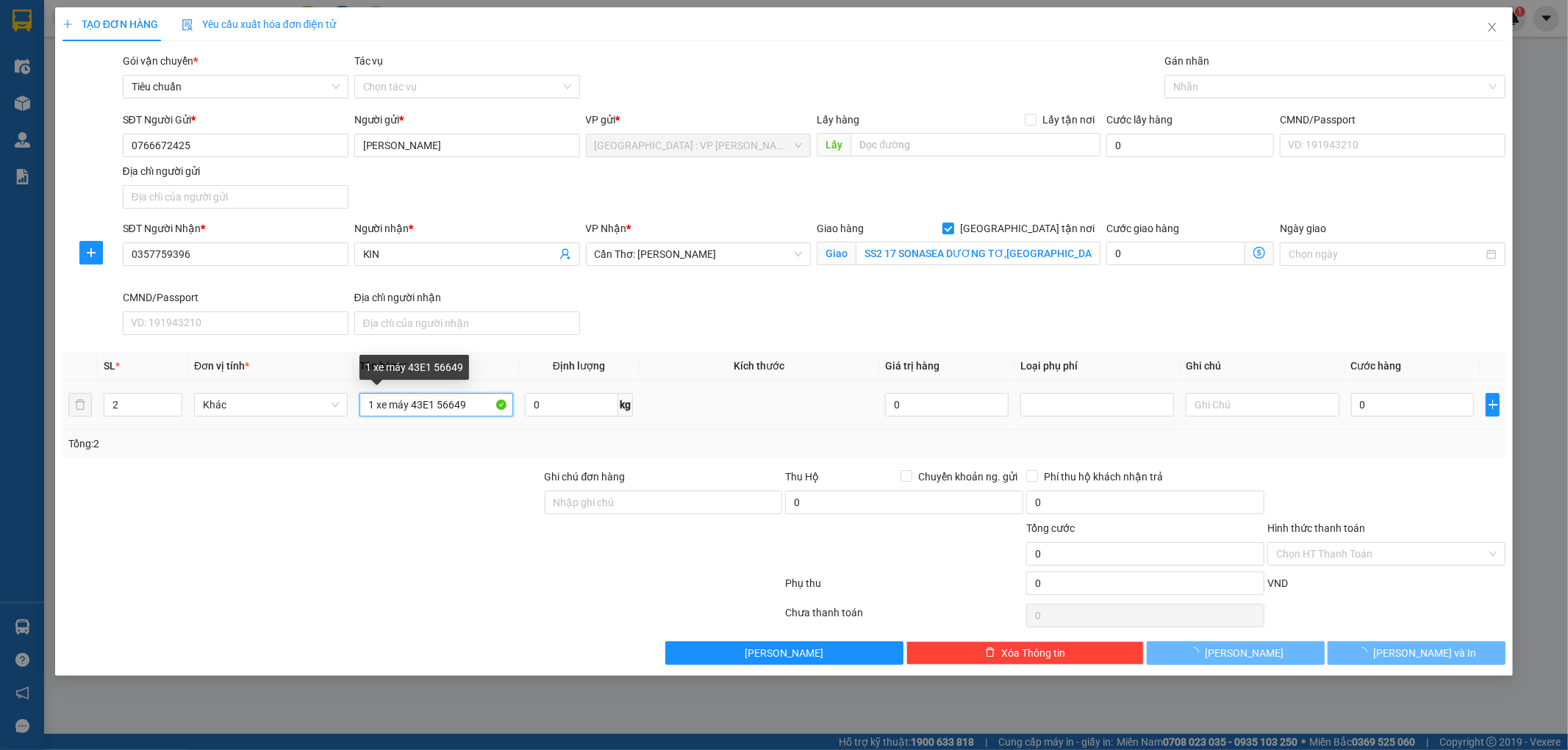
click at [479, 408] on input "1 xe máy 43E1 56649" at bounding box center [437, 405] width 153 height 24
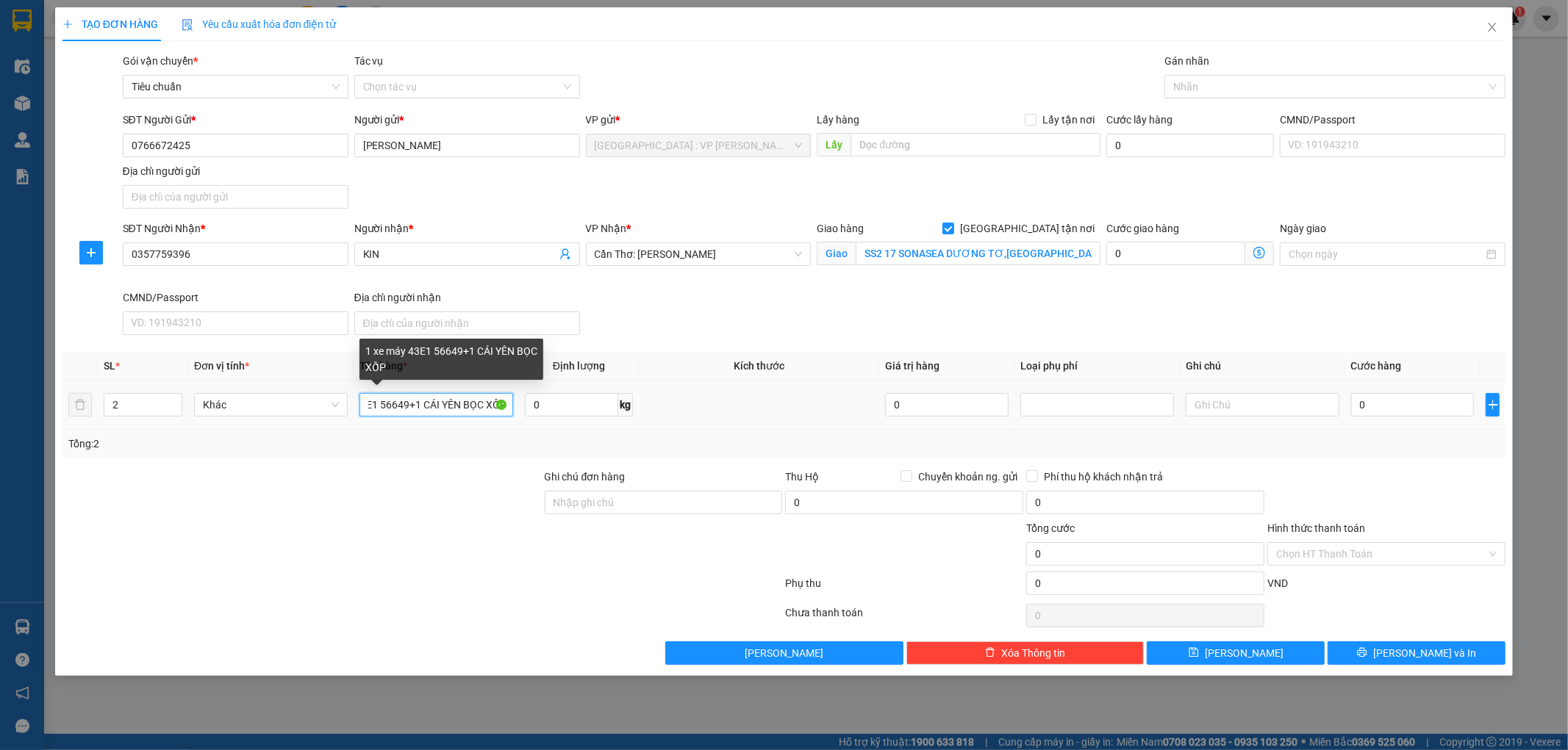
scroll to position [0, 56]
type input "1 xe máy 43E1 56649+1 CÁI YÊN BỌC XỐP"
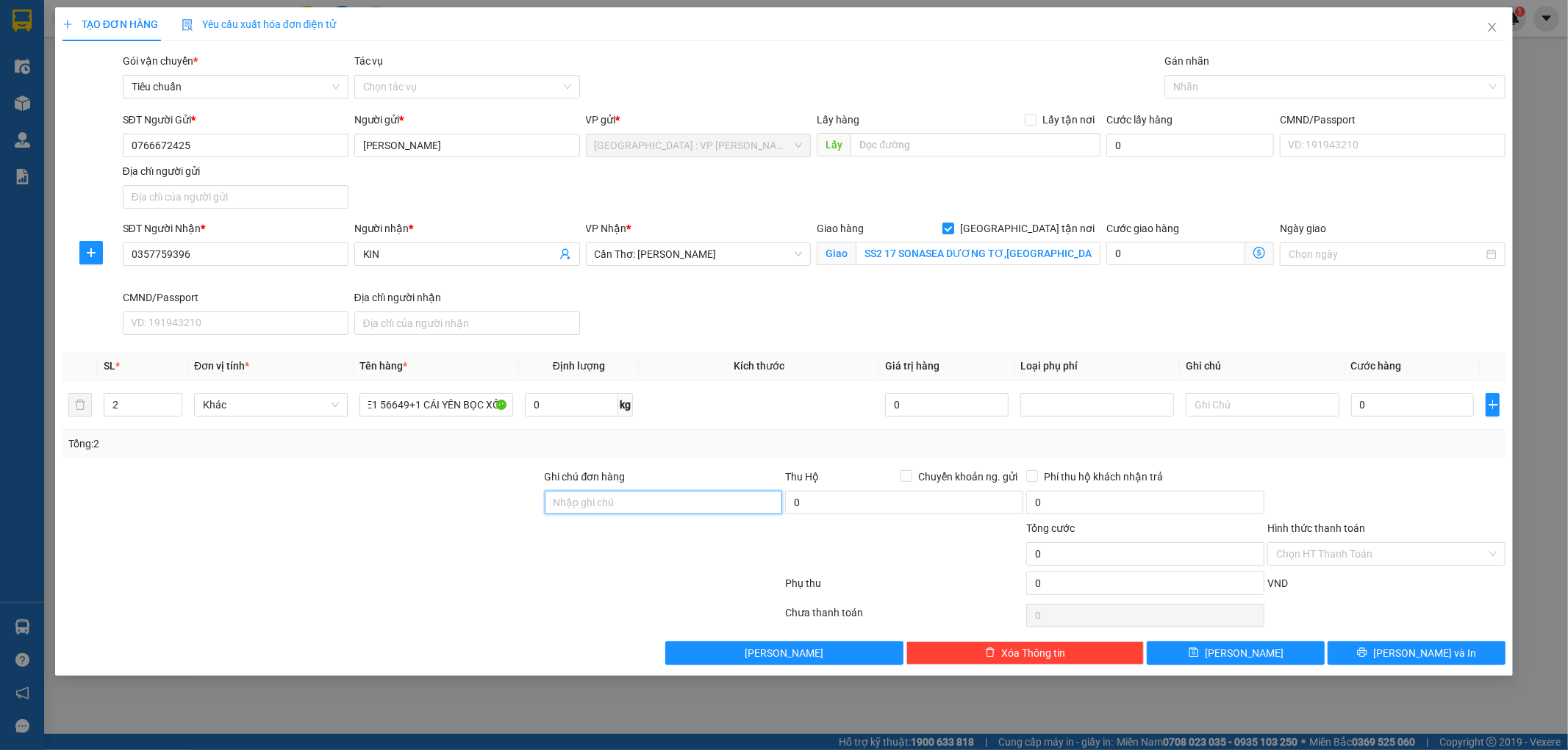
scroll to position [0, 0]
click at [700, 505] on input "Ghi chú đơn hàng" at bounding box center [663, 503] width 238 height 24
drag, startPoint x: 680, startPoint y: 499, endPoint x: 689, endPoint y: 499, distance: 9.0
click at [680, 499] on input "1 CHÌA KHÓA,2 GƯƠNG" at bounding box center [663, 503] width 238 height 24
type input "1 CHÌA KHÓA,2 GƯƠNG,1 BÌ THƯ BỎ CỐP"
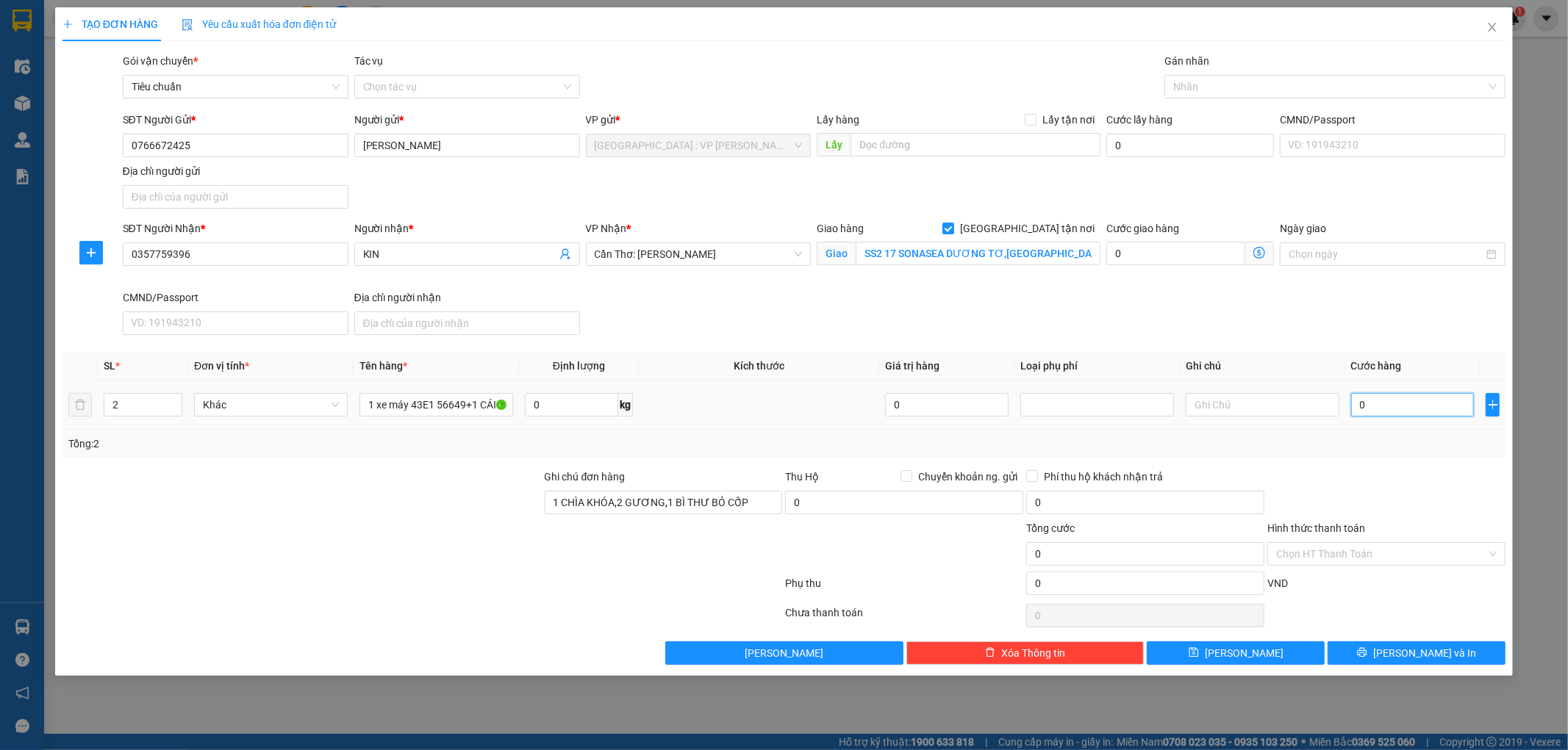
click at [1392, 408] on input "0" at bounding box center [1413, 405] width 124 height 24
type input "1"
type input "13"
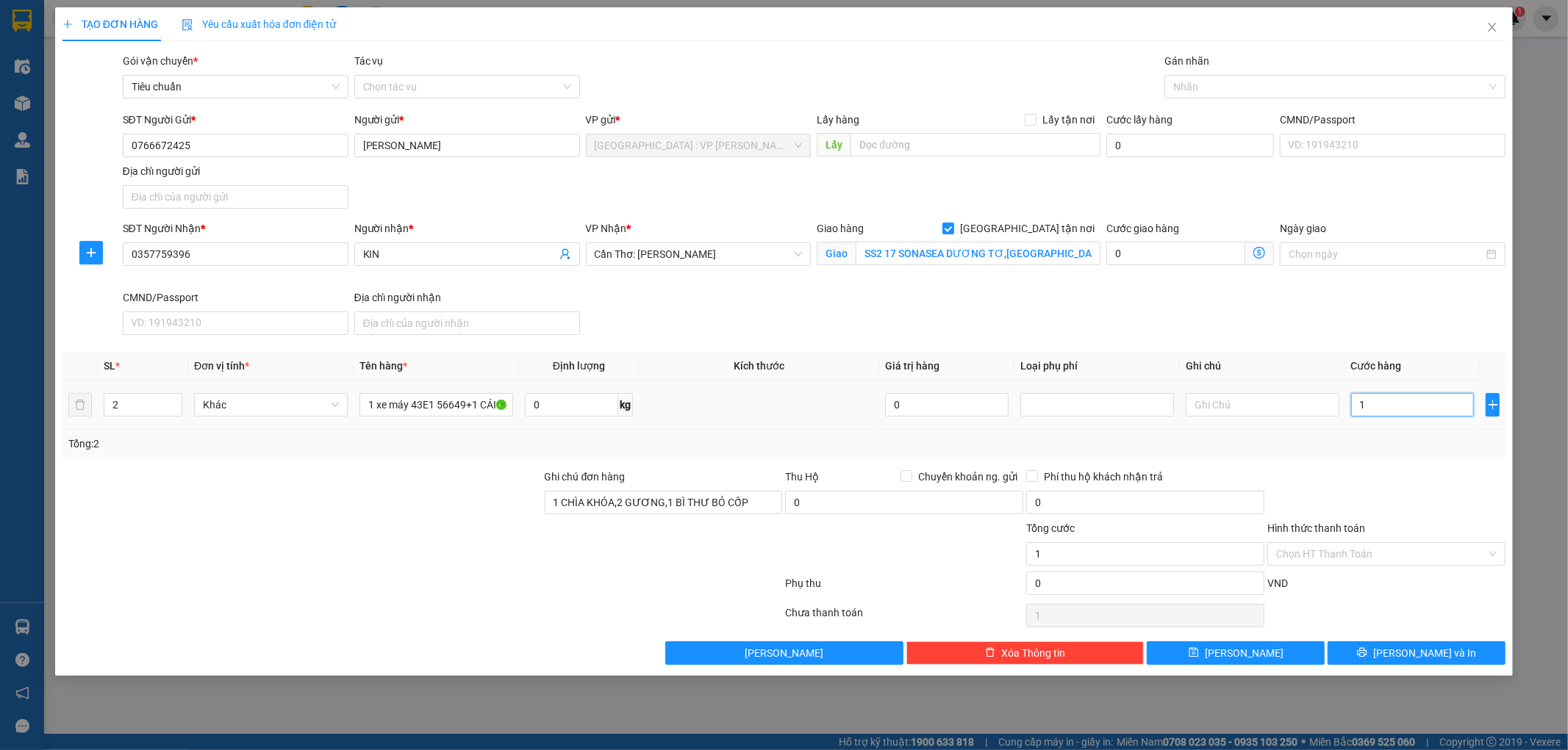
type input "13"
type input "130"
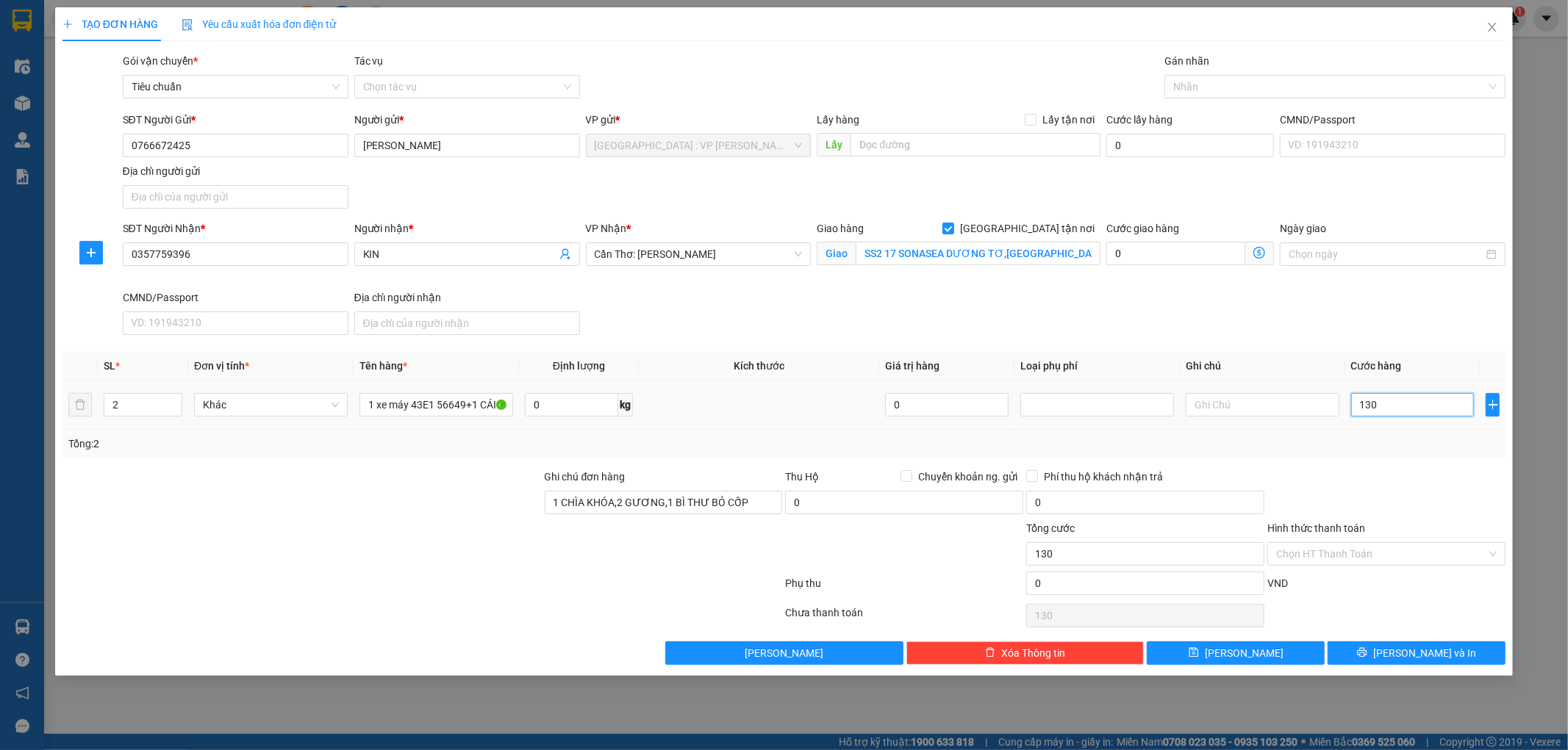
type input "1.300"
type input "13.000"
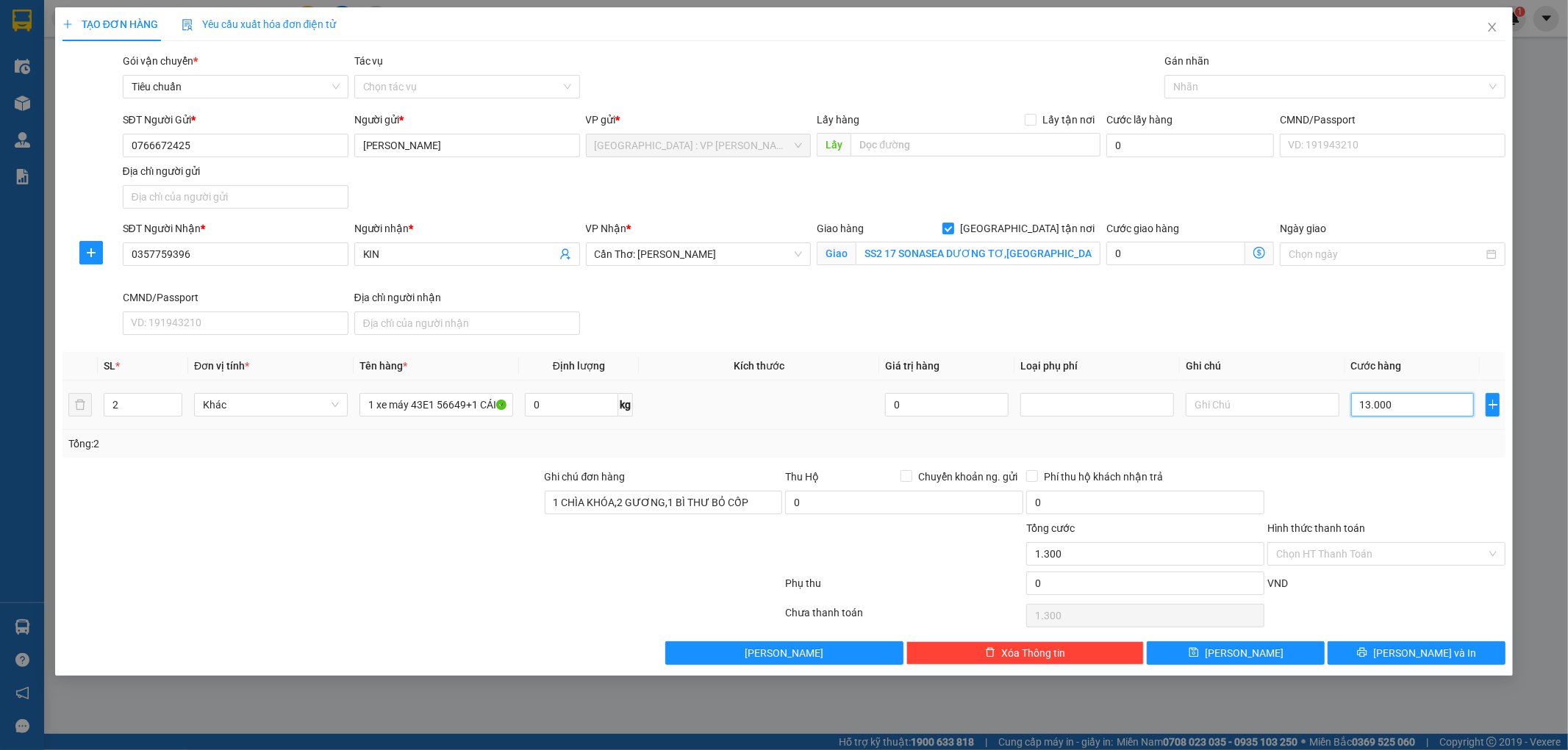
type input "13.000"
type input "130.000"
type input "1.300.000"
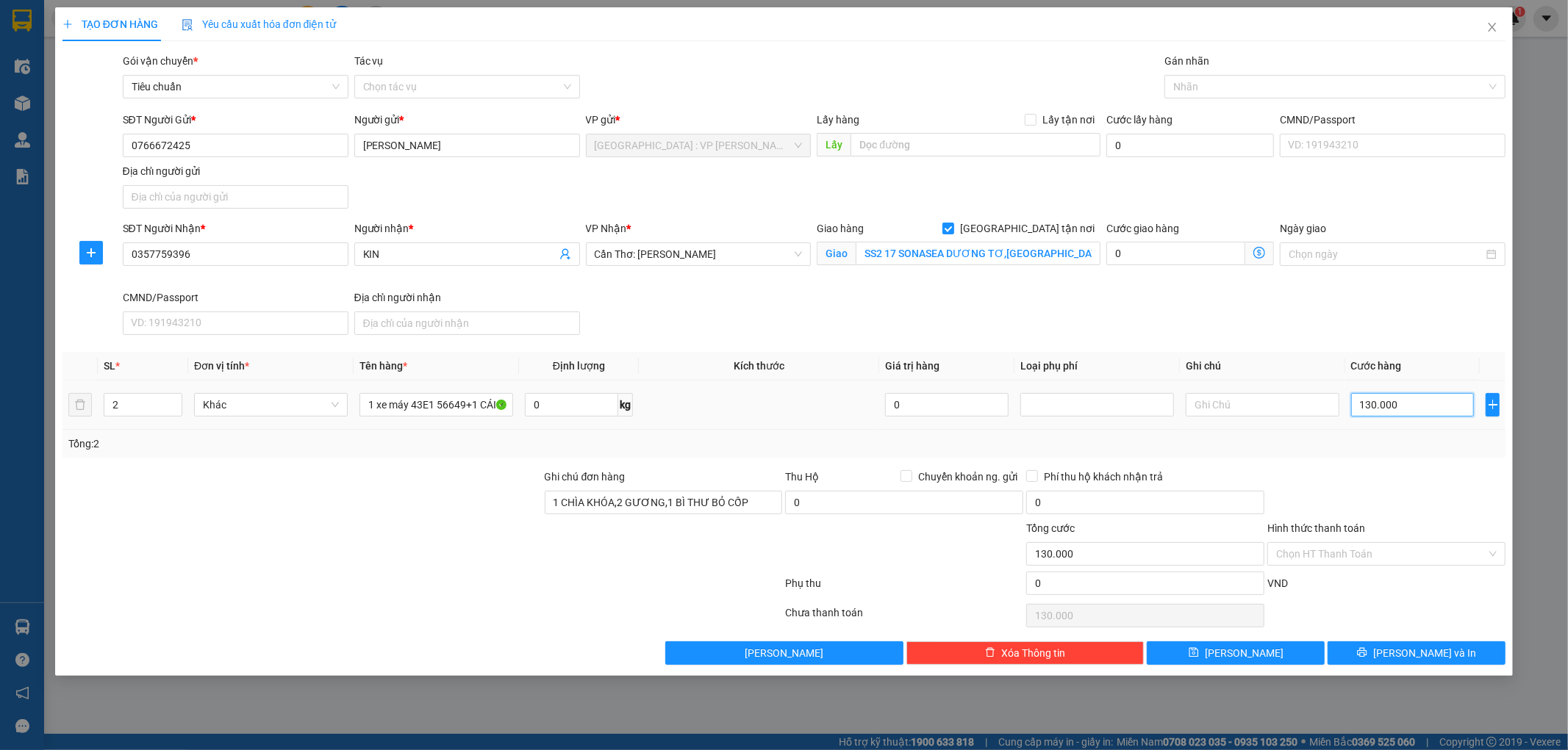
type input "1.300.000"
click at [1418, 659] on span "[PERSON_NAME] và In" at bounding box center [1425, 653] width 103 height 16
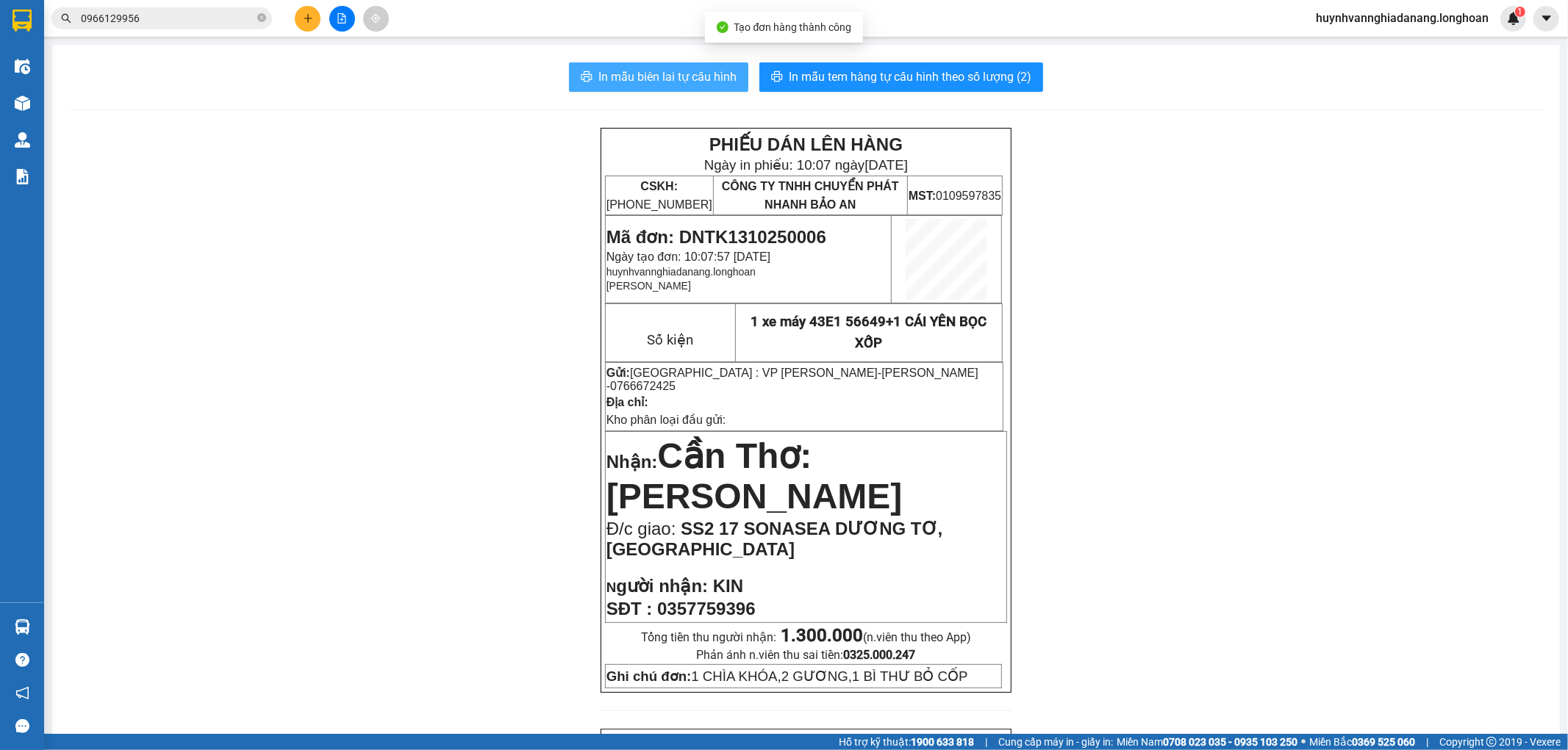
click at [666, 77] on span "In mẫu biên lai tự cấu hình" at bounding box center [668, 77] width 138 height 19
click at [306, 19] on icon "plus" at bounding box center [308, 19] width 10 height 10
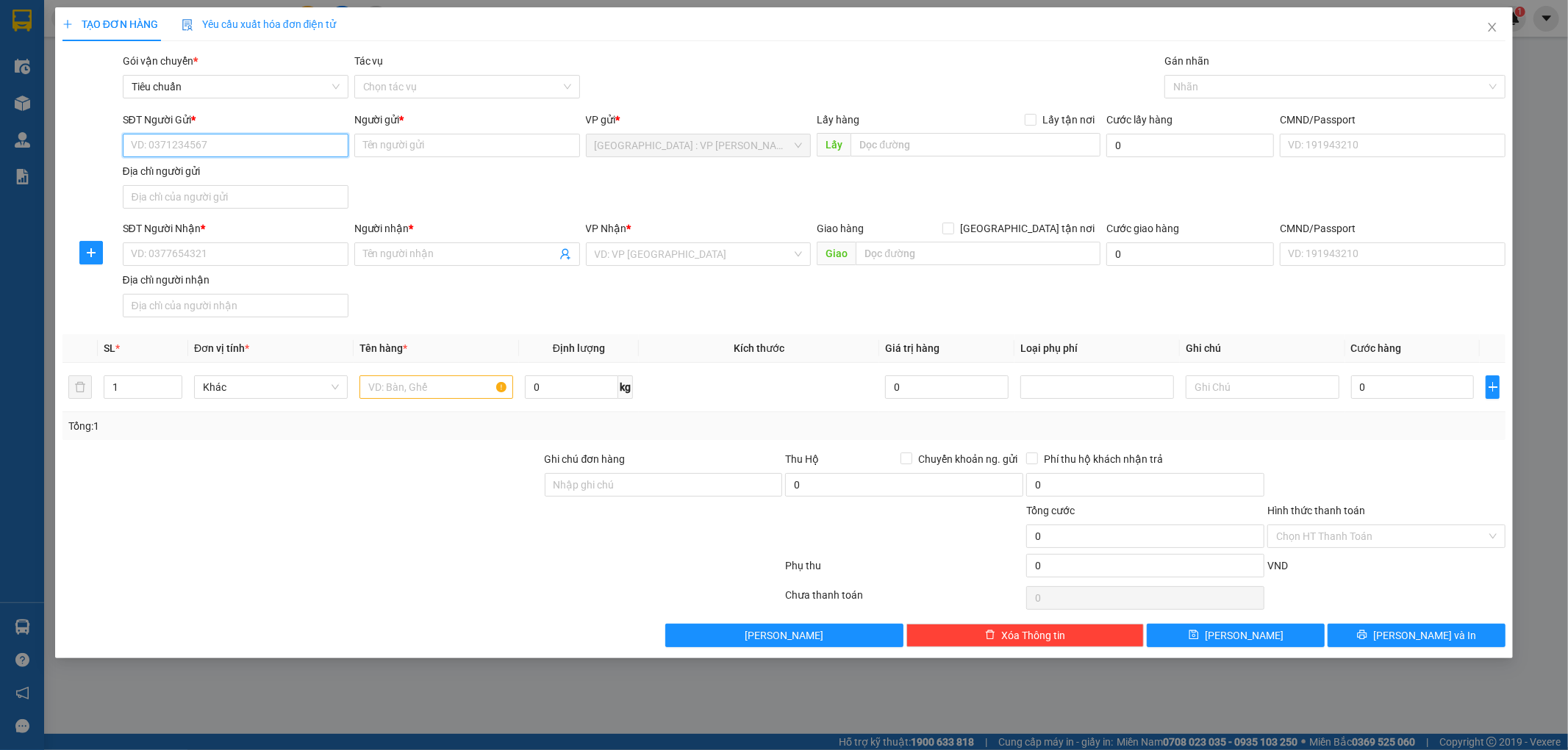
click at [221, 150] on input "SĐT Người Gửi *" at bounding box center [235, 146] width 226 height 24
type input "0905727333"
click at [379, 150] on input "Người gửi *" at bounding box center [467, 146] width 226 height 24
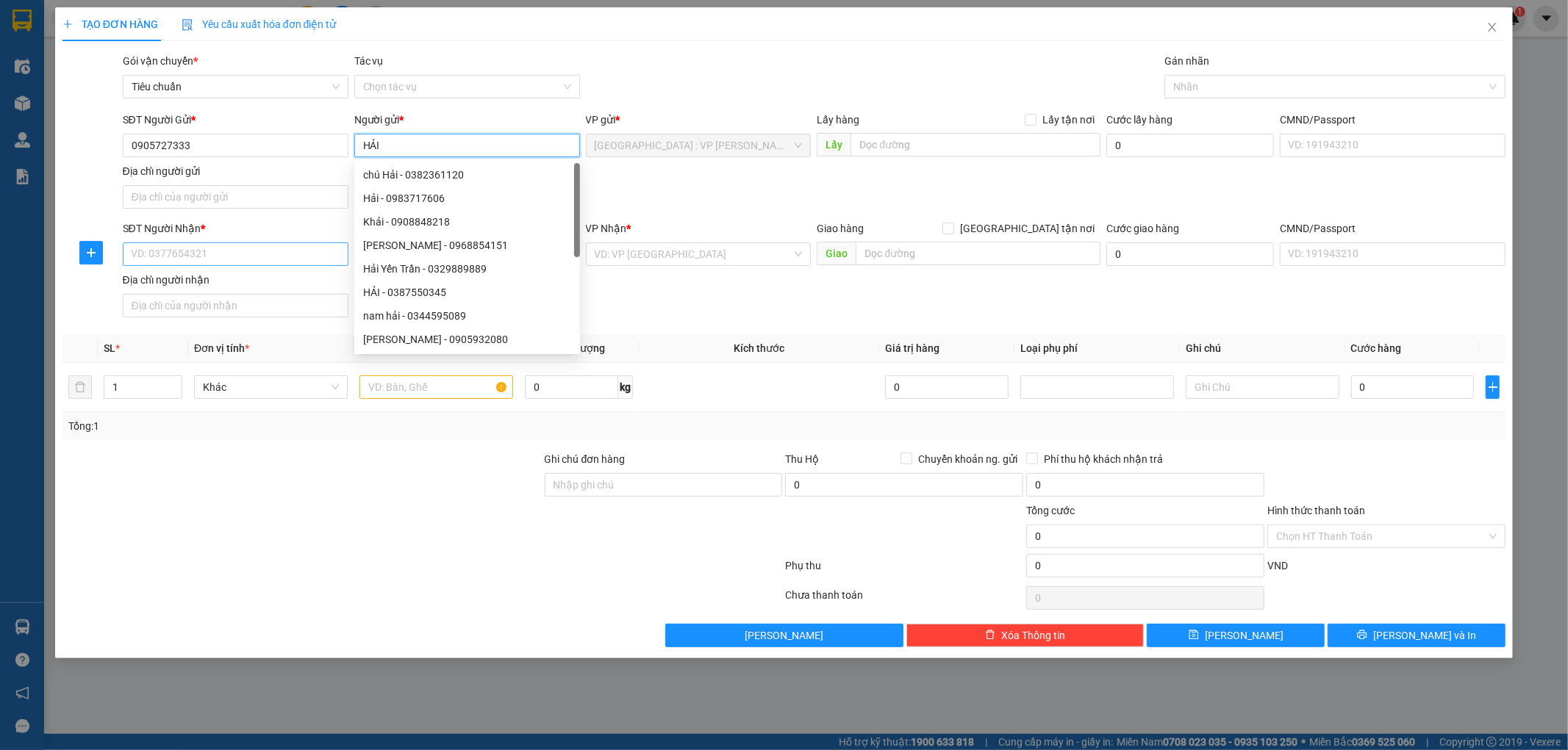
type input "HẢI"
click at [229, 248] on input "SĐT Người Nhận *" at bounding box center [235, 255] width 226 height 24
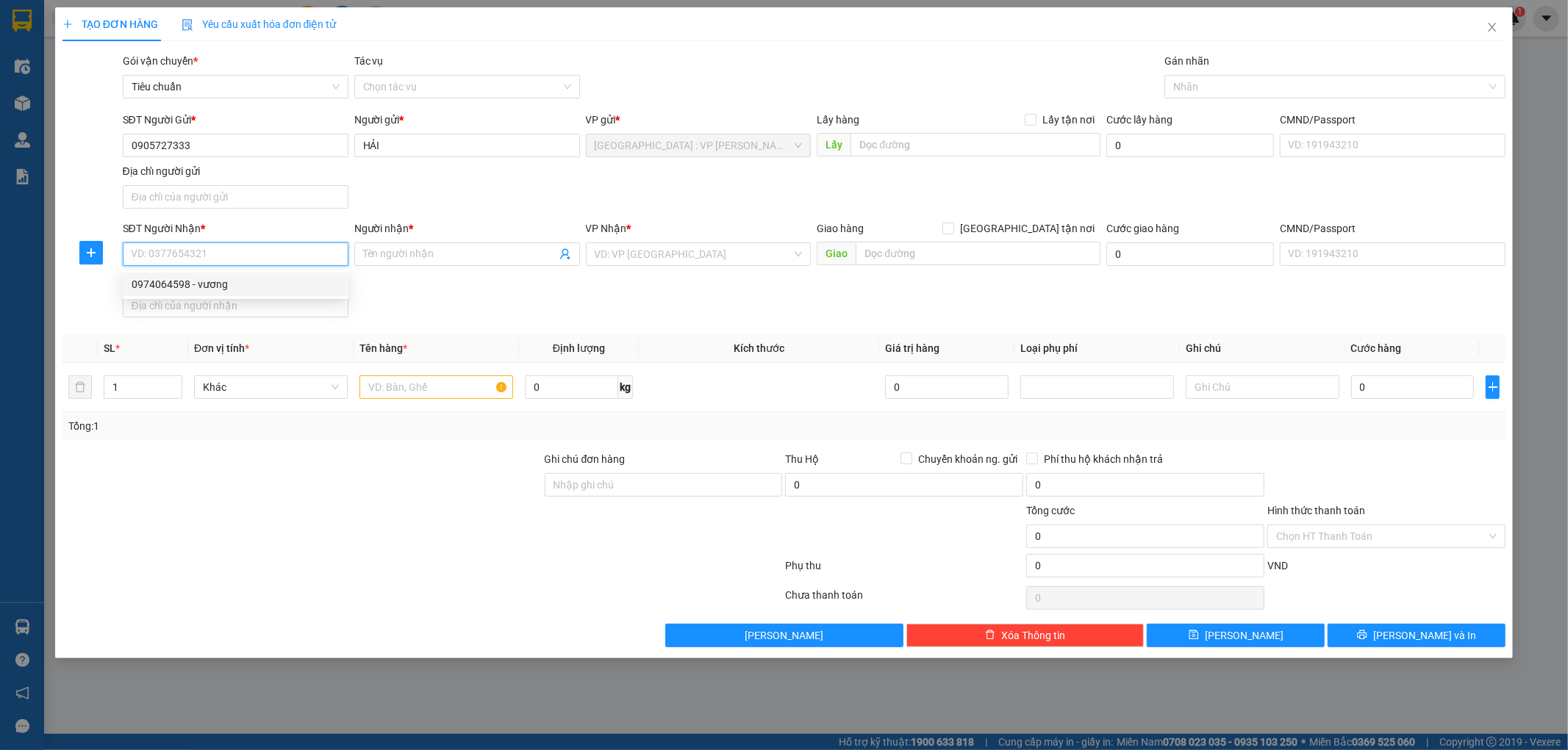
click at [221, 284] on div "0974064598 - vương" at bounding box center [235, 284] width 208 height 16
type input "0974064598"
type input "vương"
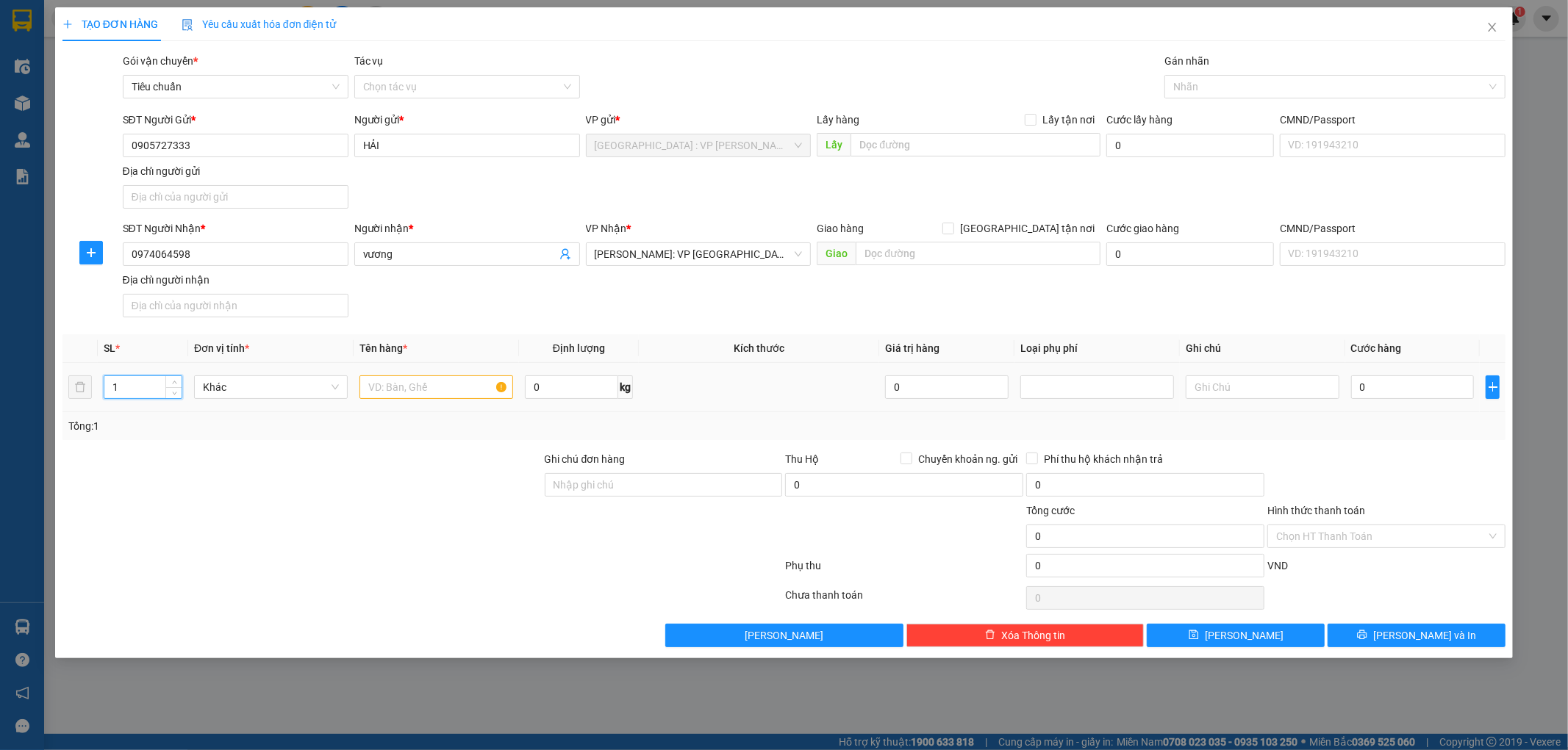
click at [126, 394] on input "1" at bounding box center [142, 387] width 78 height 22
type input "2"
click at [429, 379] on input "text" at bounding box center [437, 388] width 153 height 24
type input "1 THÙNG XỐP+1 THÙNG GIẤY"
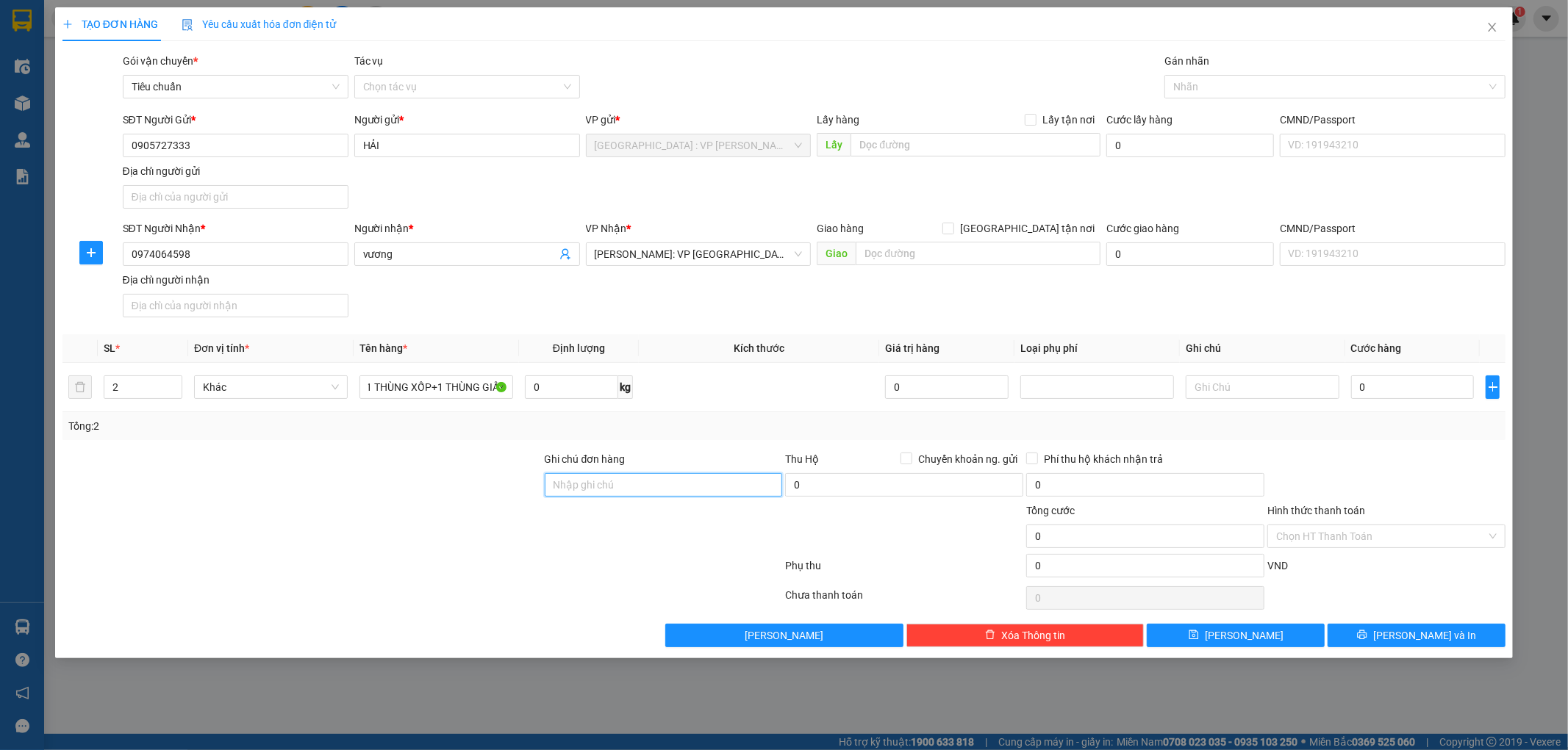
drag, startPoint x: 622, startPoint y: 488, endPoint x: 643, endPoint y: 488, distance: 21.0
click at [628, 488] on input "Ghi chú đơn hàng" at bounding box center [663, 485] width 238 height 24
type input "KHÔNG BAO HƯ VỠ,MÓP MÉO"
click at [1399, 384] on input "0" at bounding box center [1413, 388] width 124 height 24
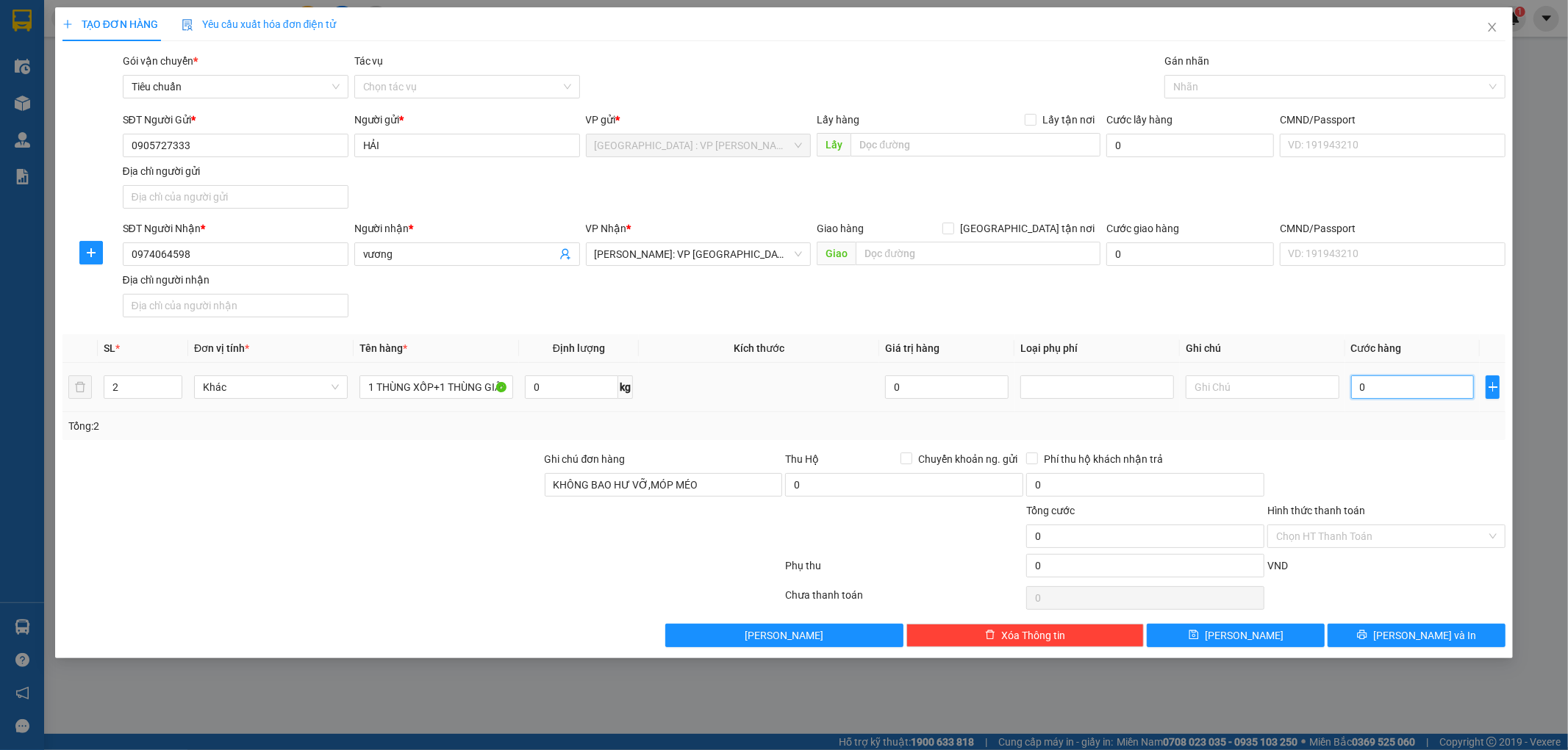
type input "2"
type input "24"
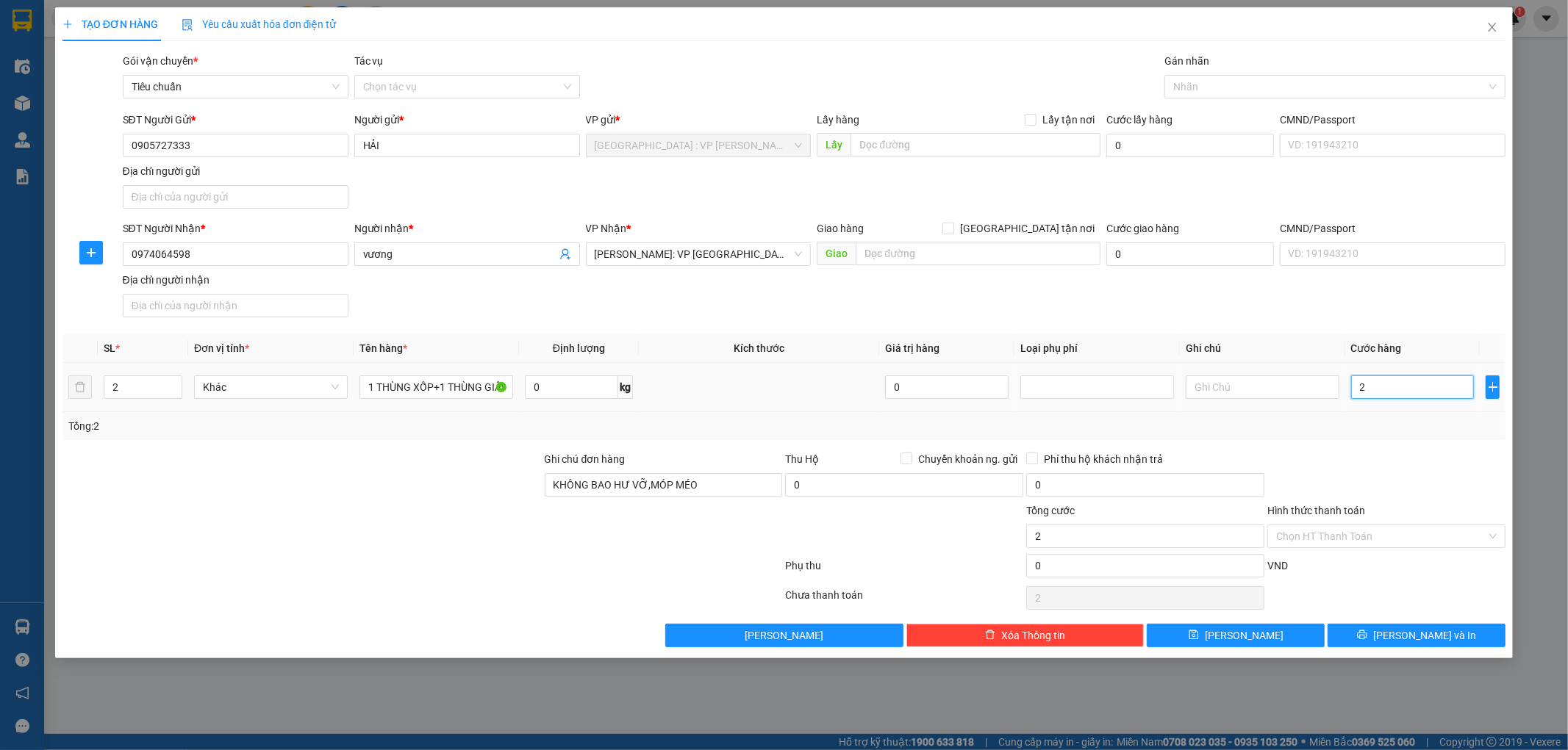
type input "24"
type input "240"
type input "2.400"
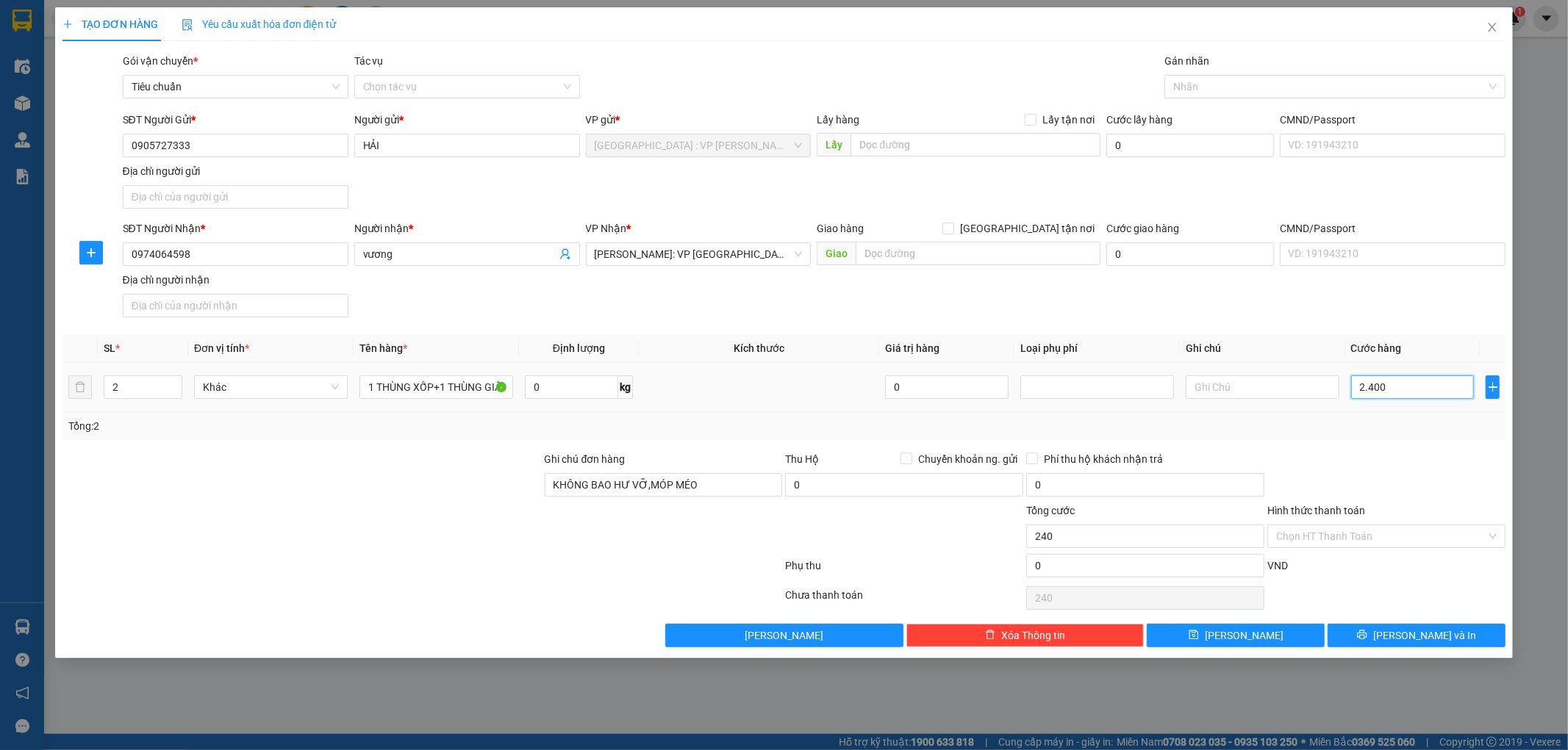
type input "2.400"
type input "24.000"
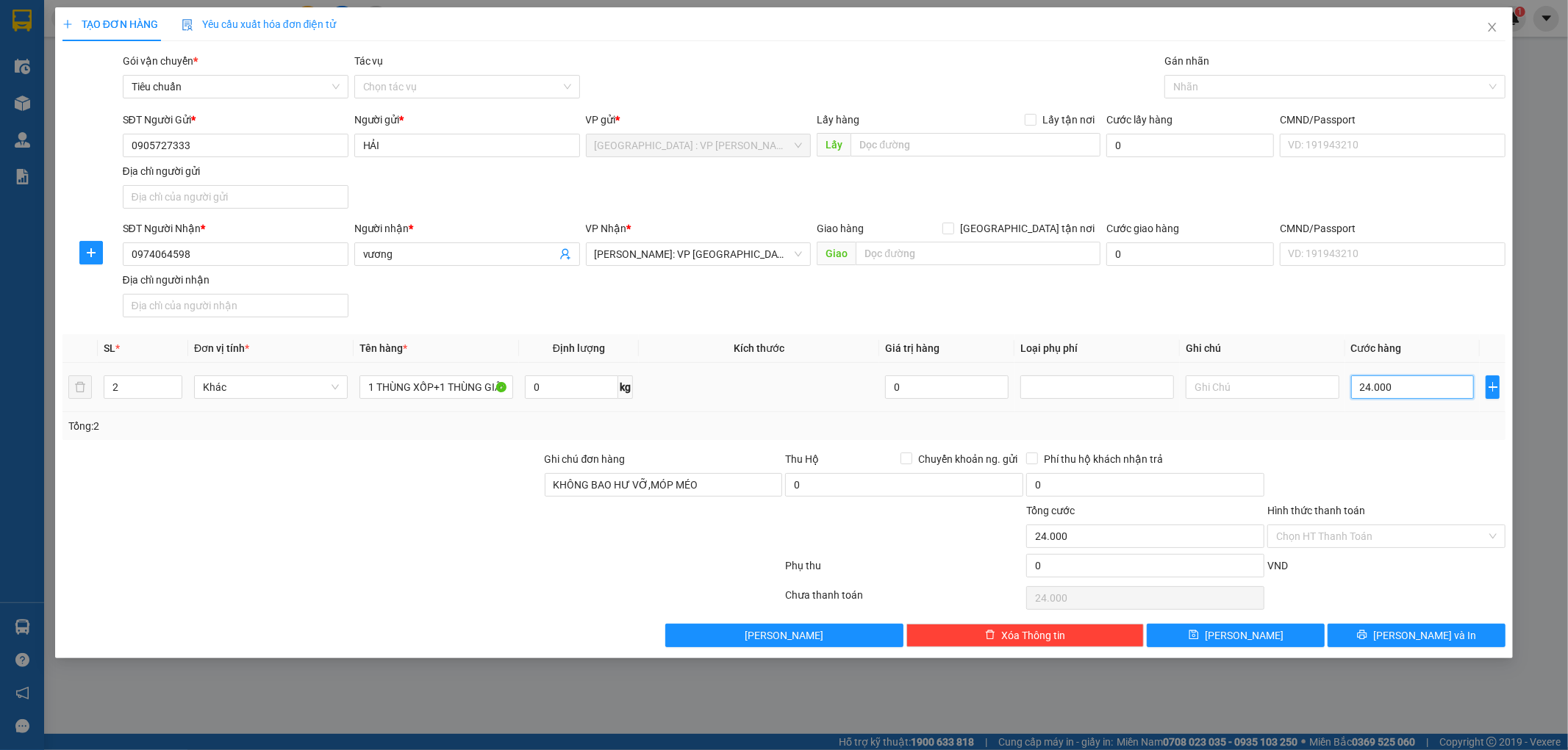
type input "240.000"
click at [1377, 632] on button "[PERSON_NAME] và In" at bounding box center [1416, 636] width 178 height 24
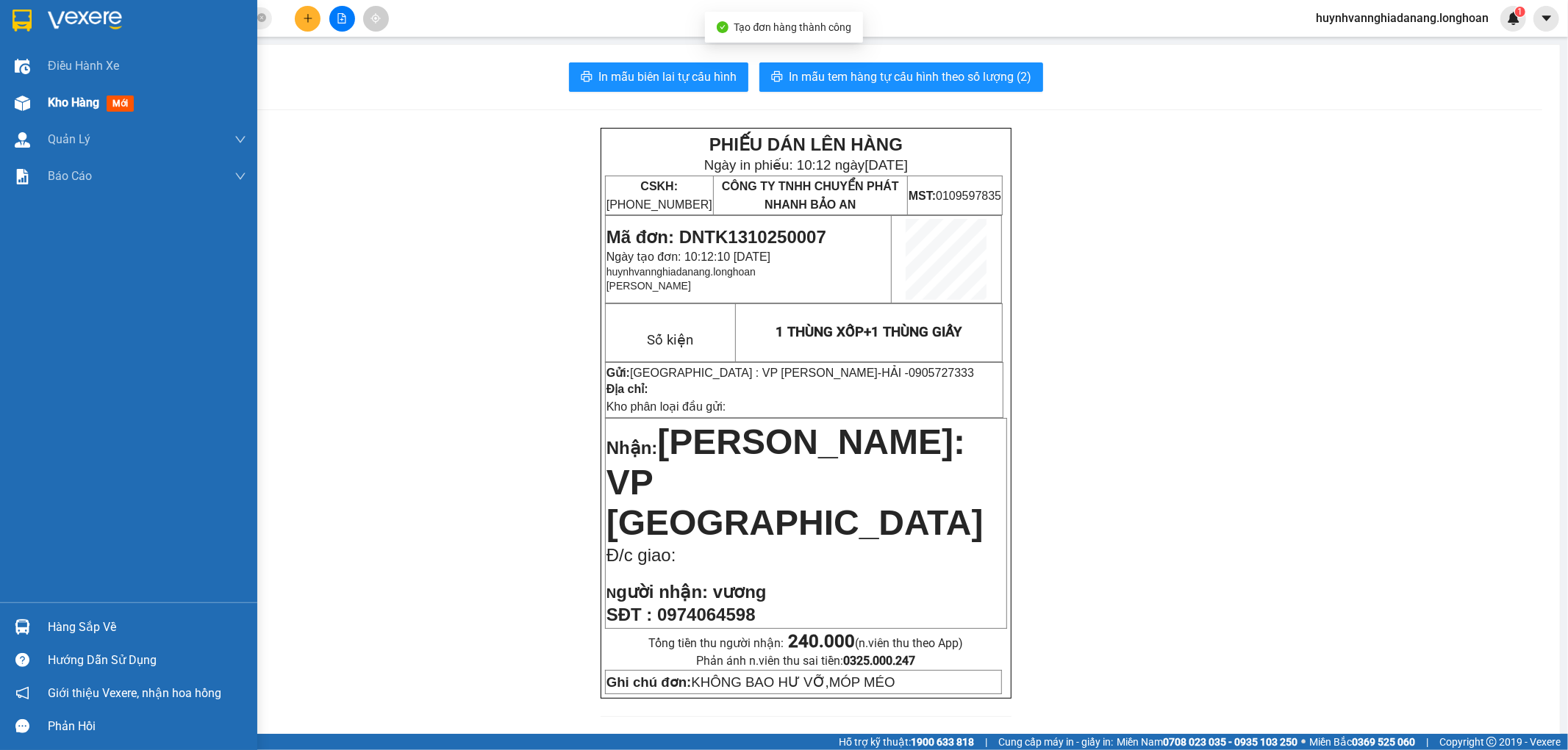
click at [57, 106] on span "Kho hàng" at bounding box center [73, 102] width 51 height 14
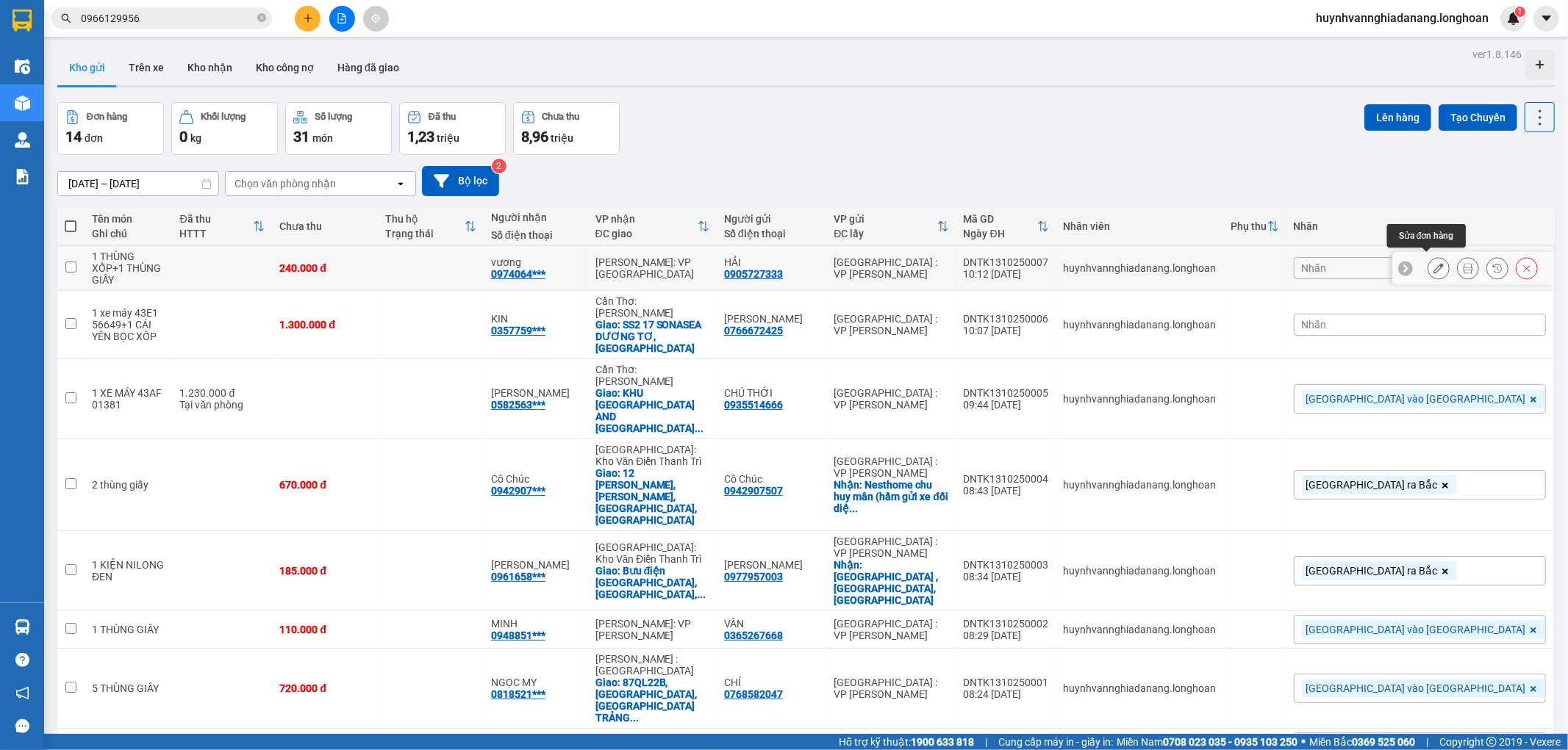
click at [1433, 266] on button at bounding box center [1438, 268] width 20 height 26
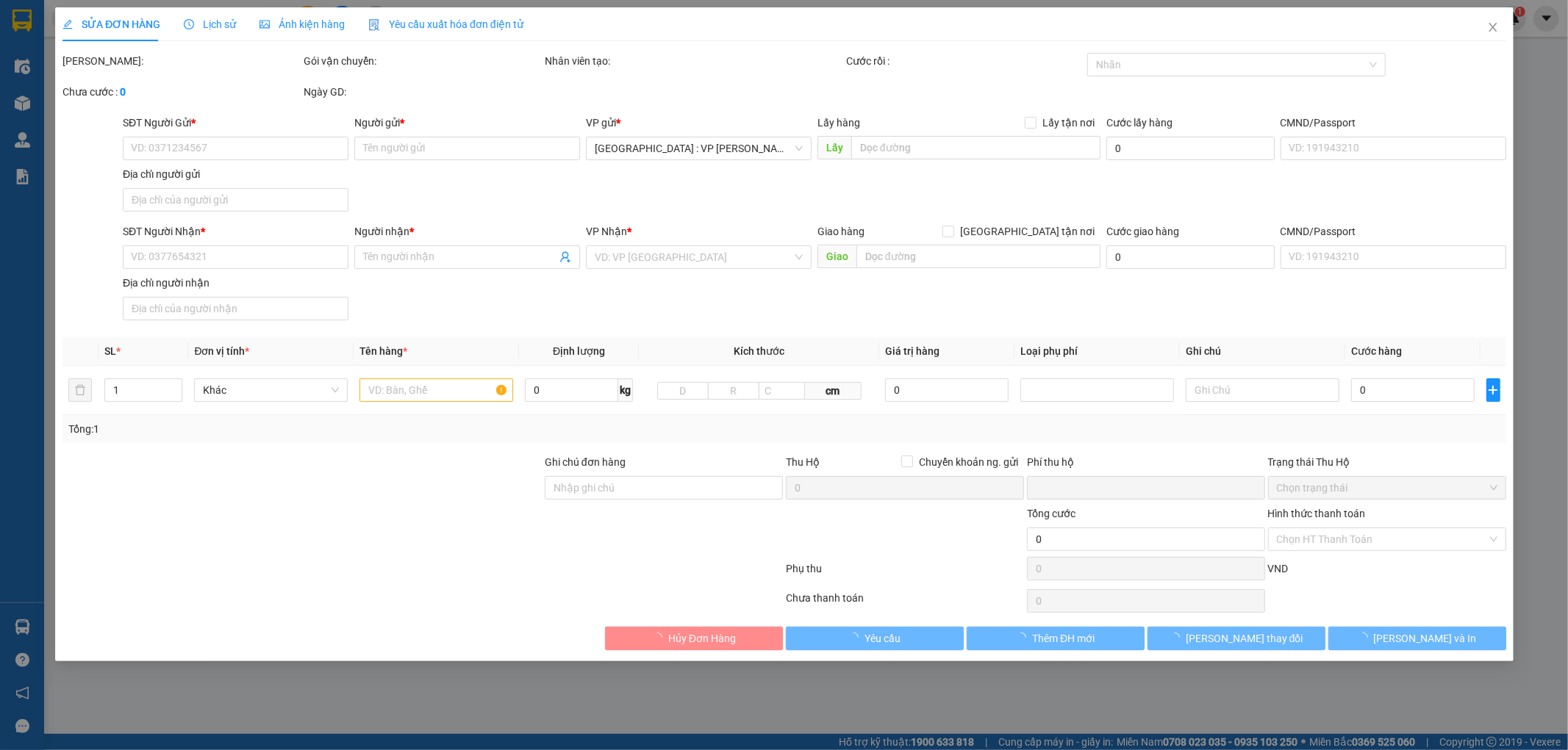
type input "0905727333"
type input "HẢI"
type input "0974064598"
type input "vương"
type input "KHÔNG BAO HƯ VỠ,MÓP MÉO"
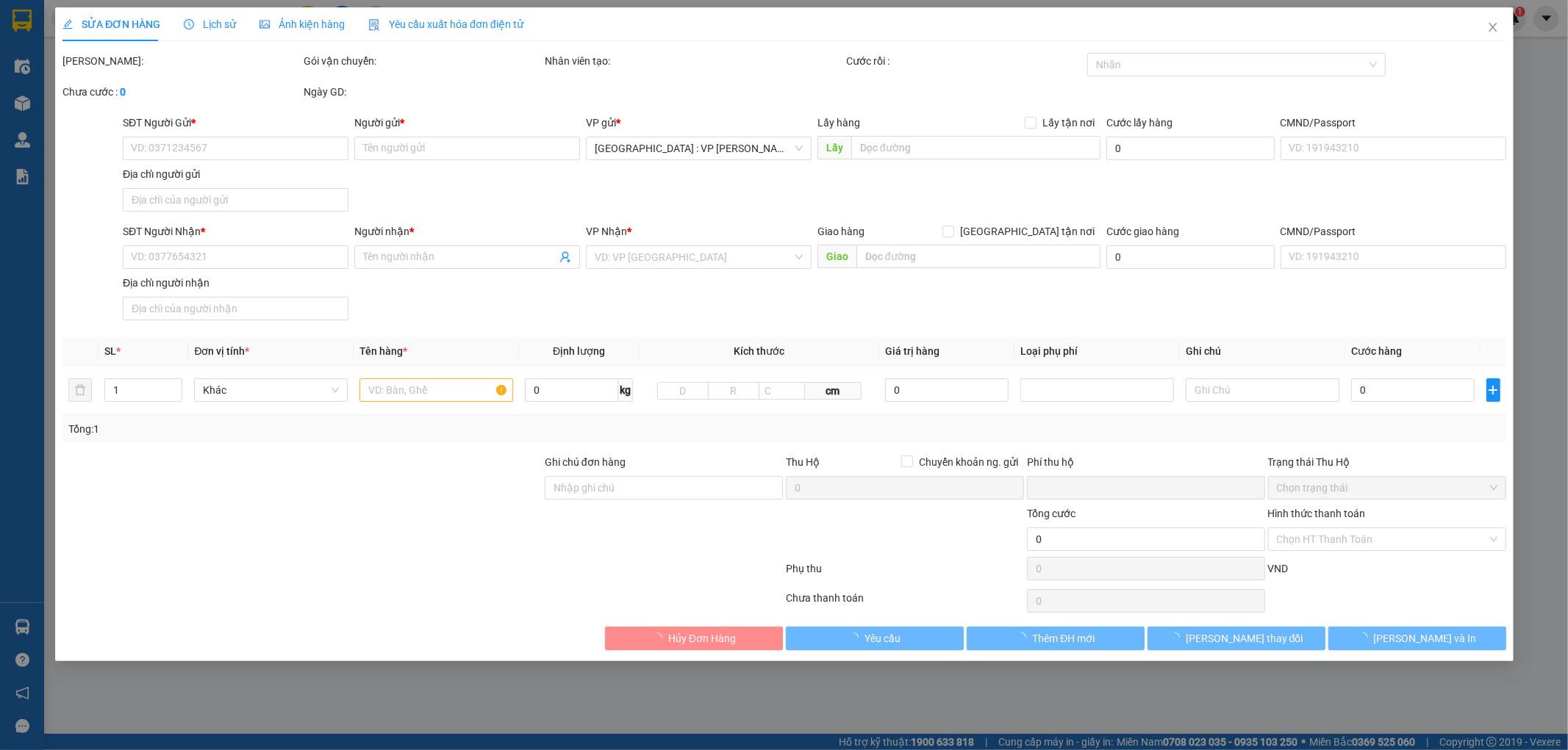
type input "0"
type input "240.000"
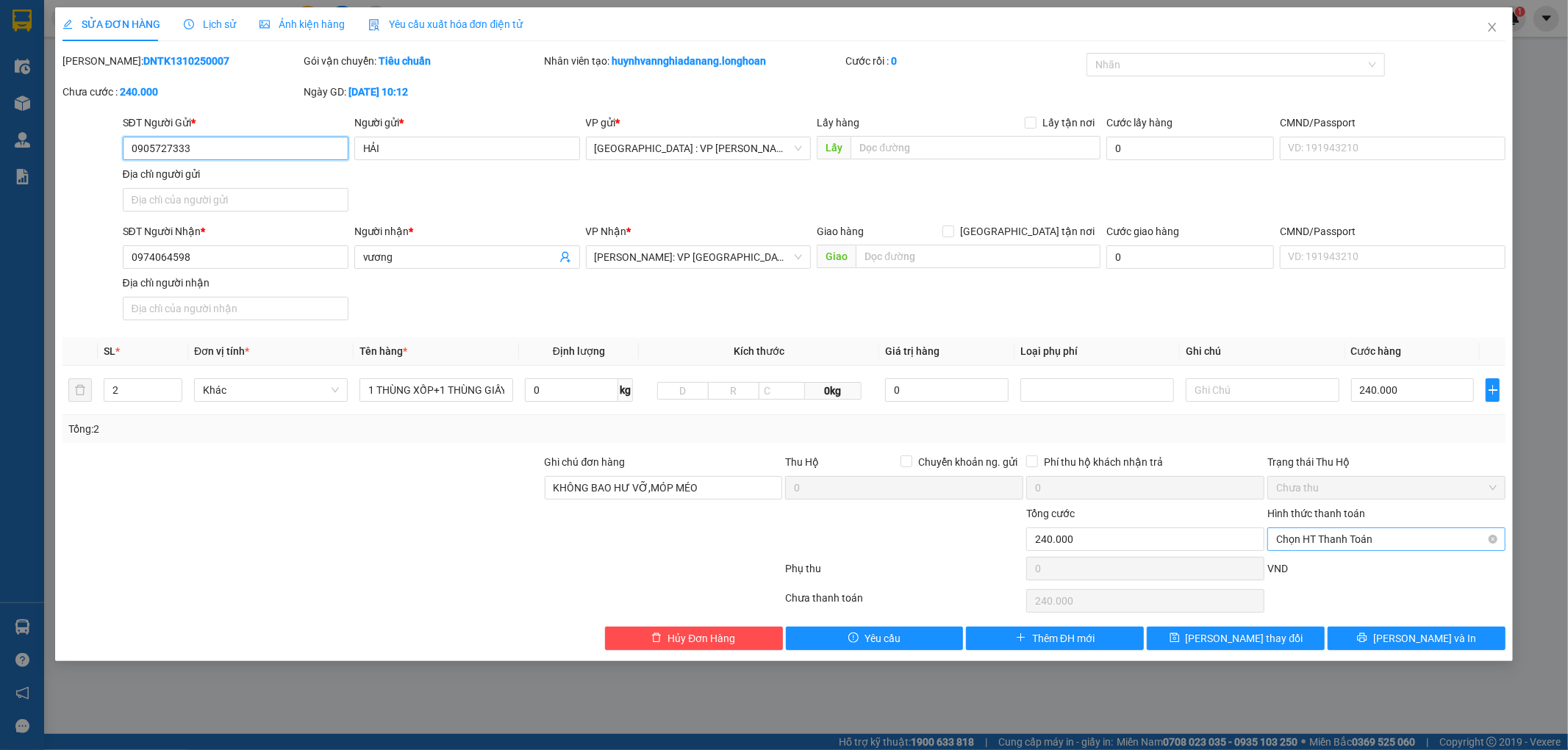
click at [1376, 544] on span "Chọn HT Thanh Toán" at bounding box center [1386, 539] width 221 height 22
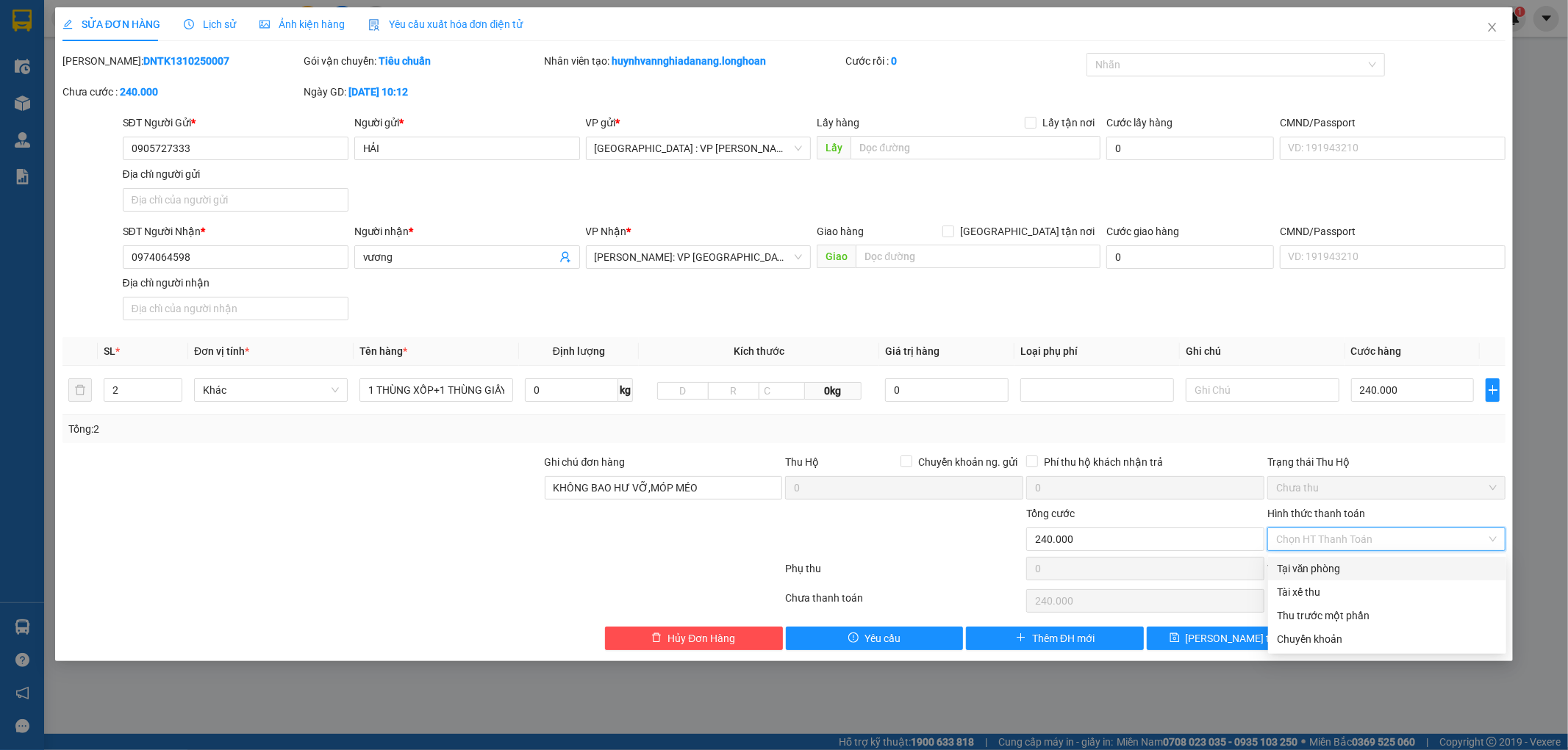
click at [1362, 568] on div "Tại văn phòng" at bounding box center [1387, 568] width 221 height 16
type input "0"
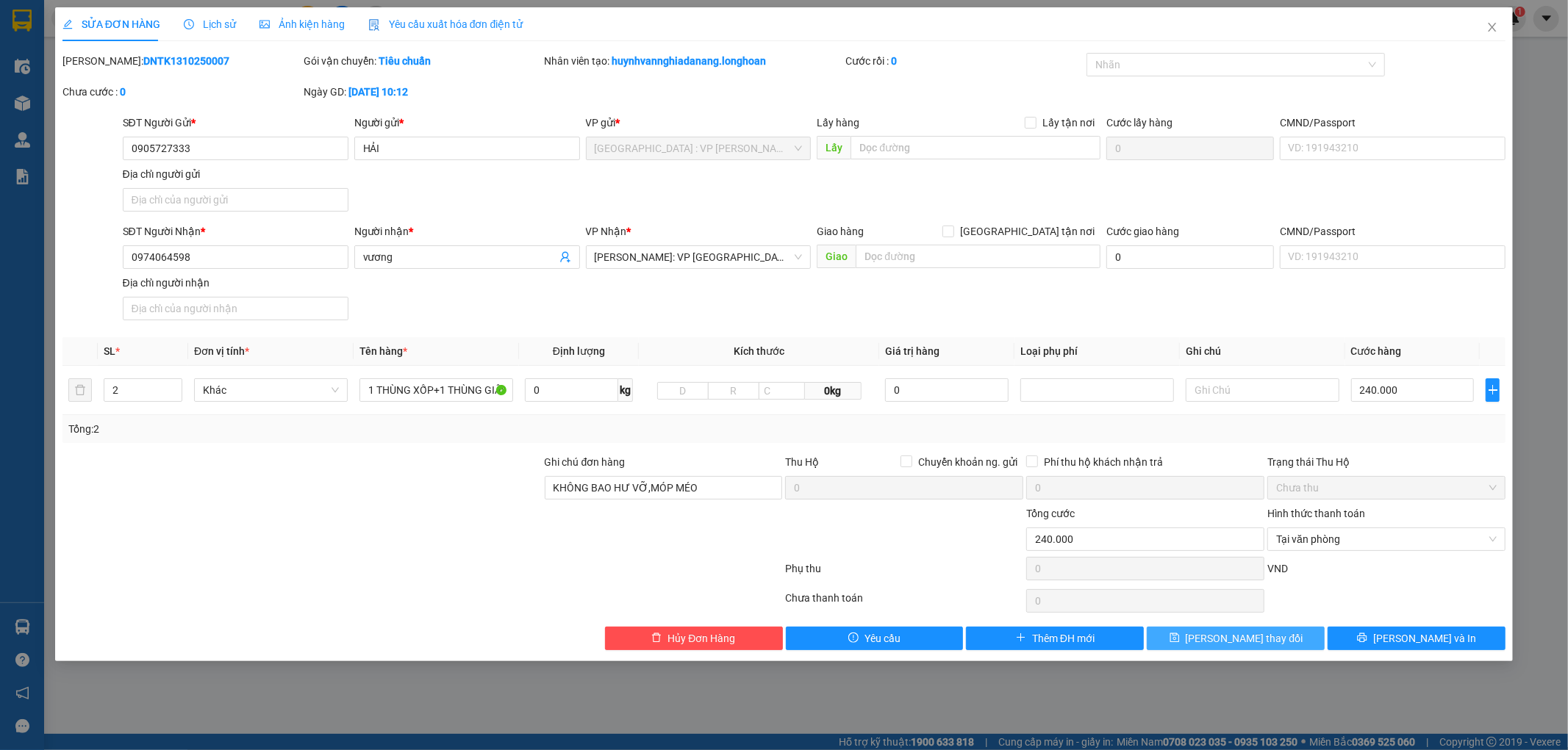
click at [1270, 637] on span "[PERSON_NAME] thay đổi" at bounding box center [1245, 638] width 118 height 16
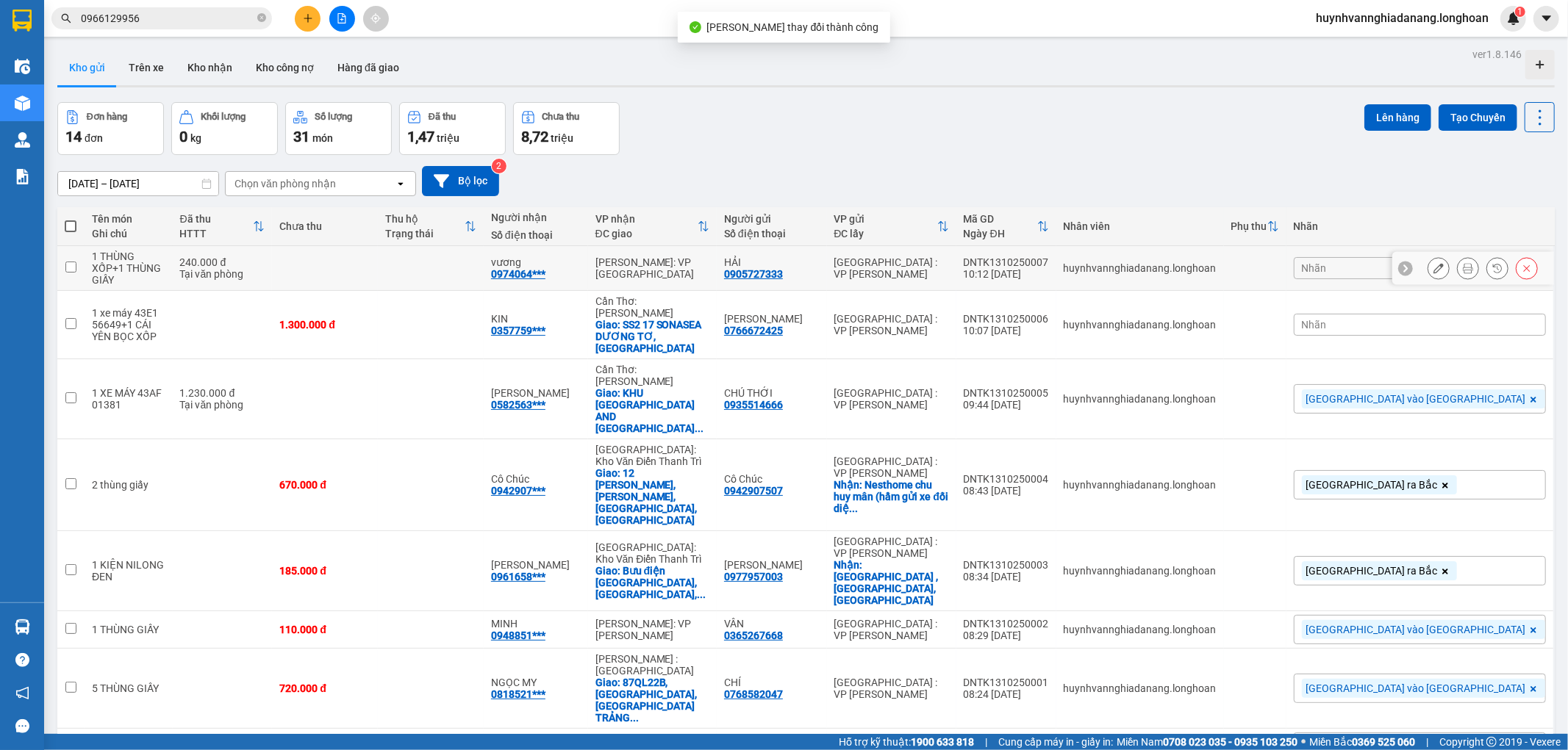
click at [1463, 266] on icon at bounding box center [1468, 268] width 10 height 10
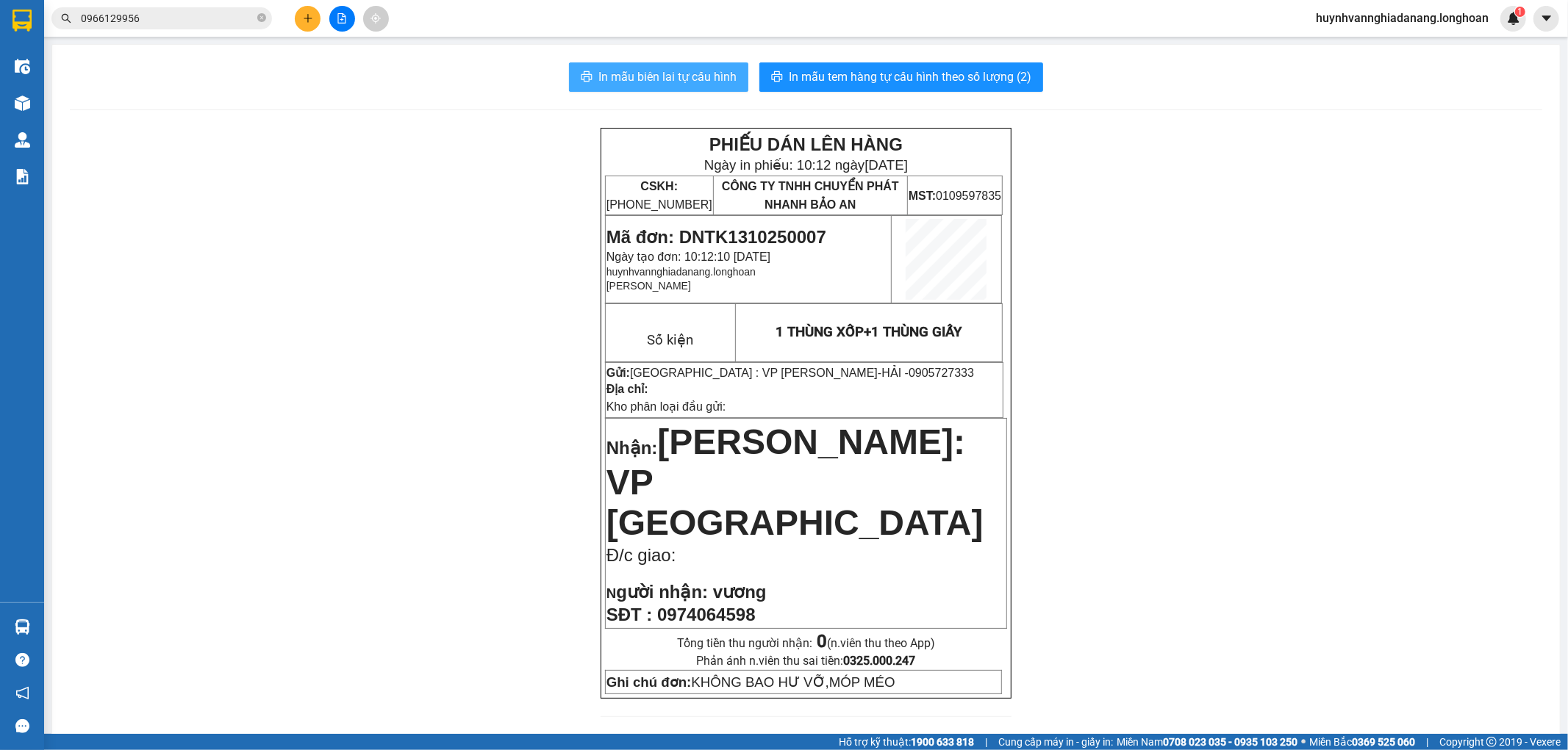
click at [664, 71] on span "In mẫu biên lai tự cấu hình" at bounding box center [668, 77] width 138 height 19
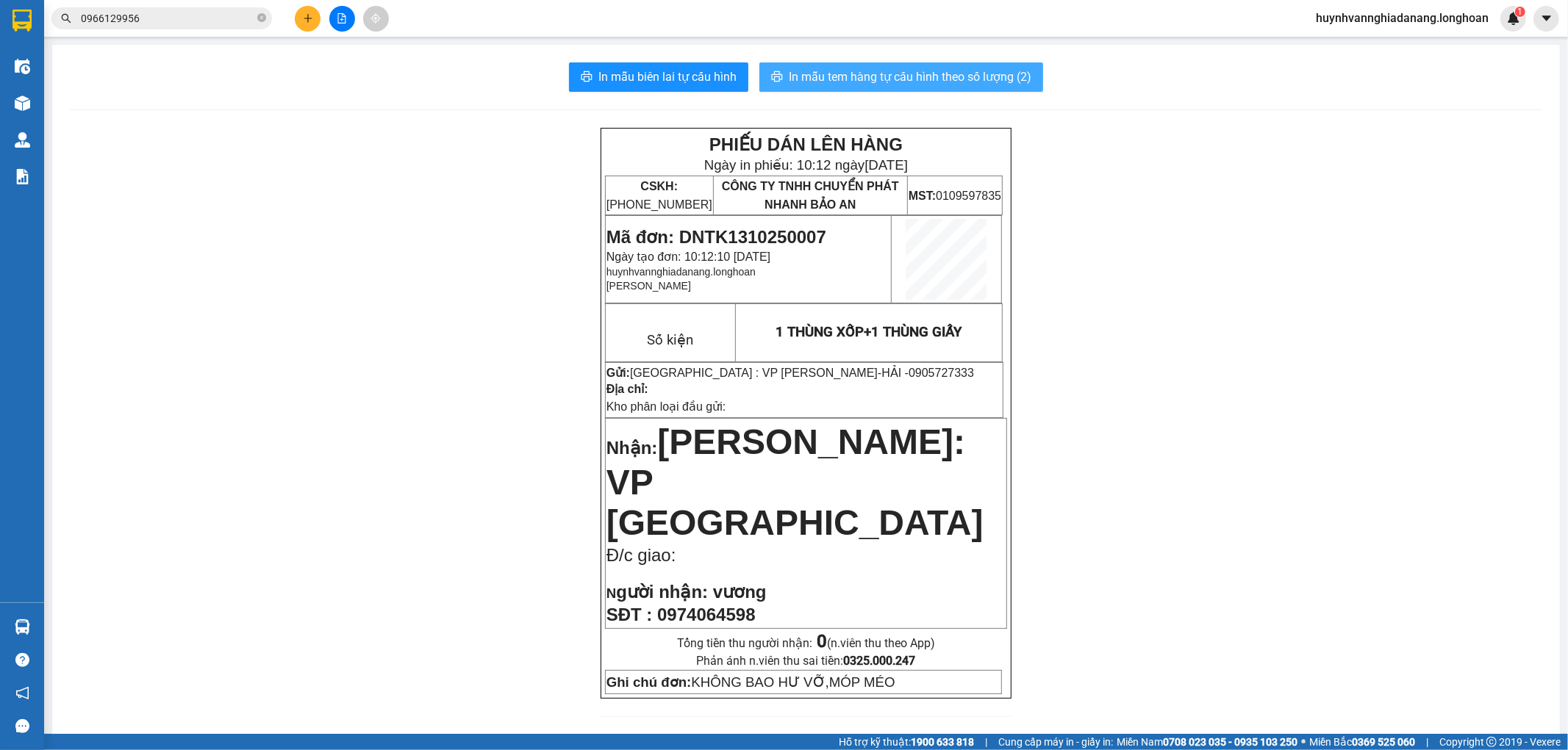
click at [917, 83] on span "In mẫu tem hàng tự cấu hình theo số lượng (2)" at bounding box center [910, 77] width 243 height 19
click at [142, 19] on input "0966129956" at bounding box center [168, 18] width 174 height 16
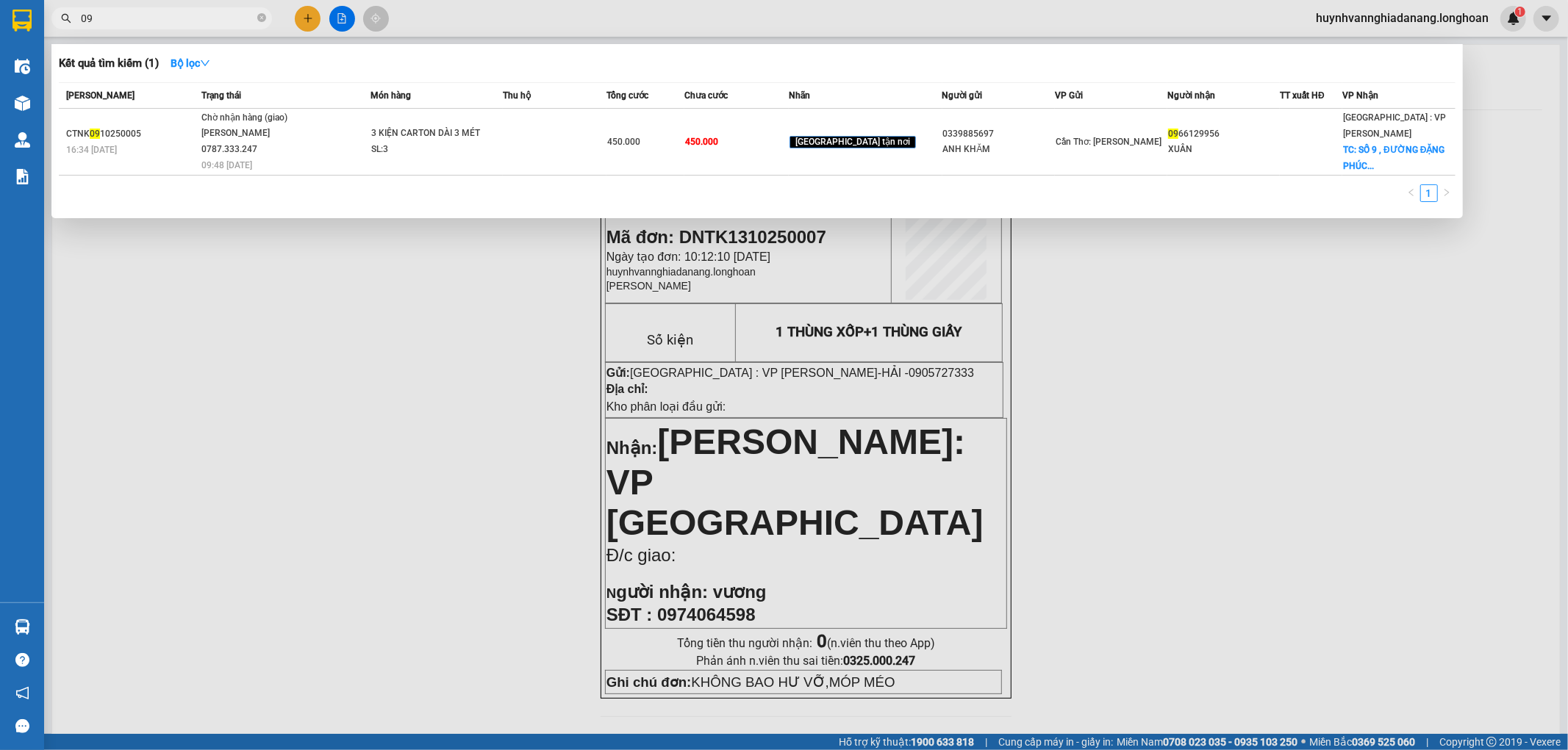
type input "0"
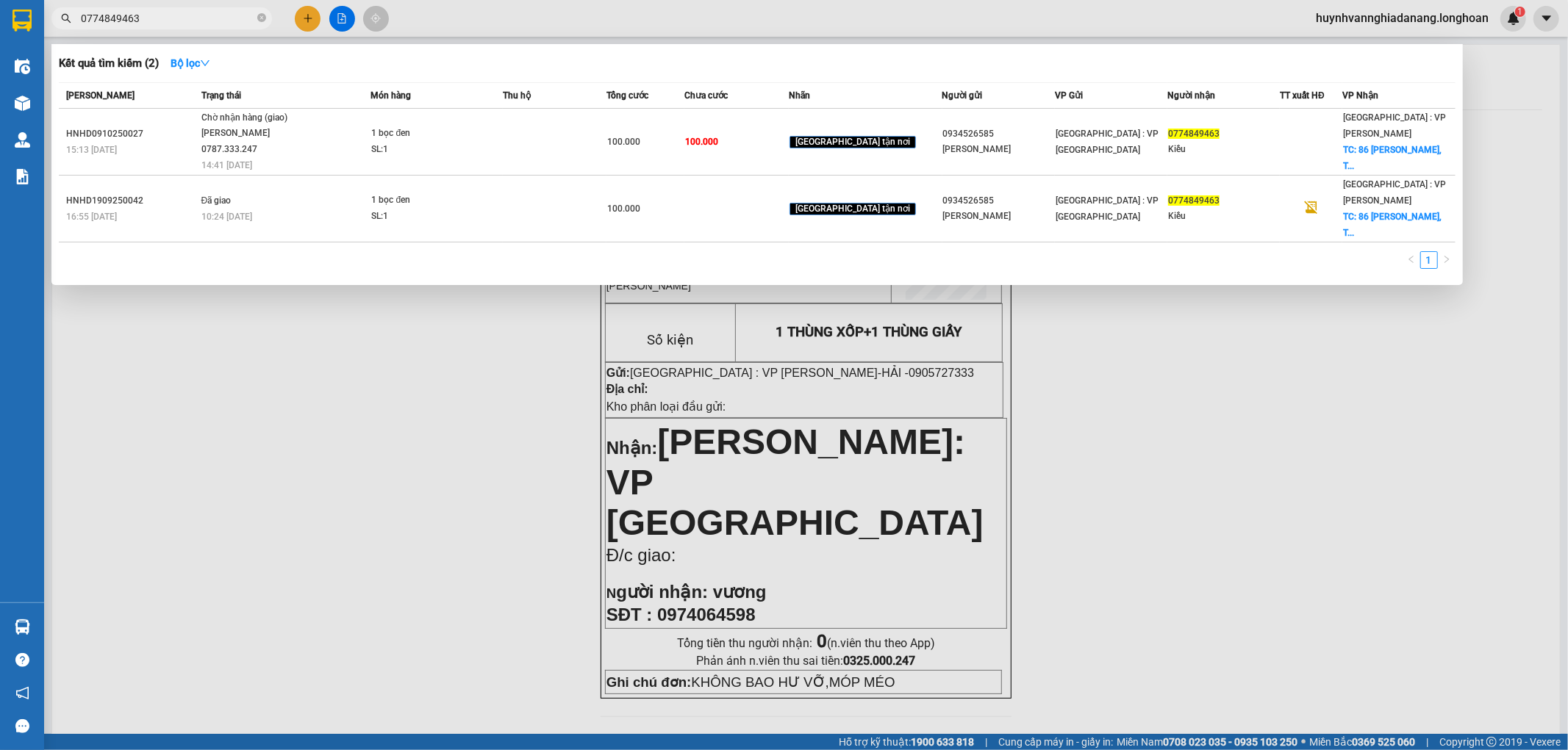
type input "0774849463"
click at [398, 393] on div at bounding box center [784, 375] width 1568 height 750
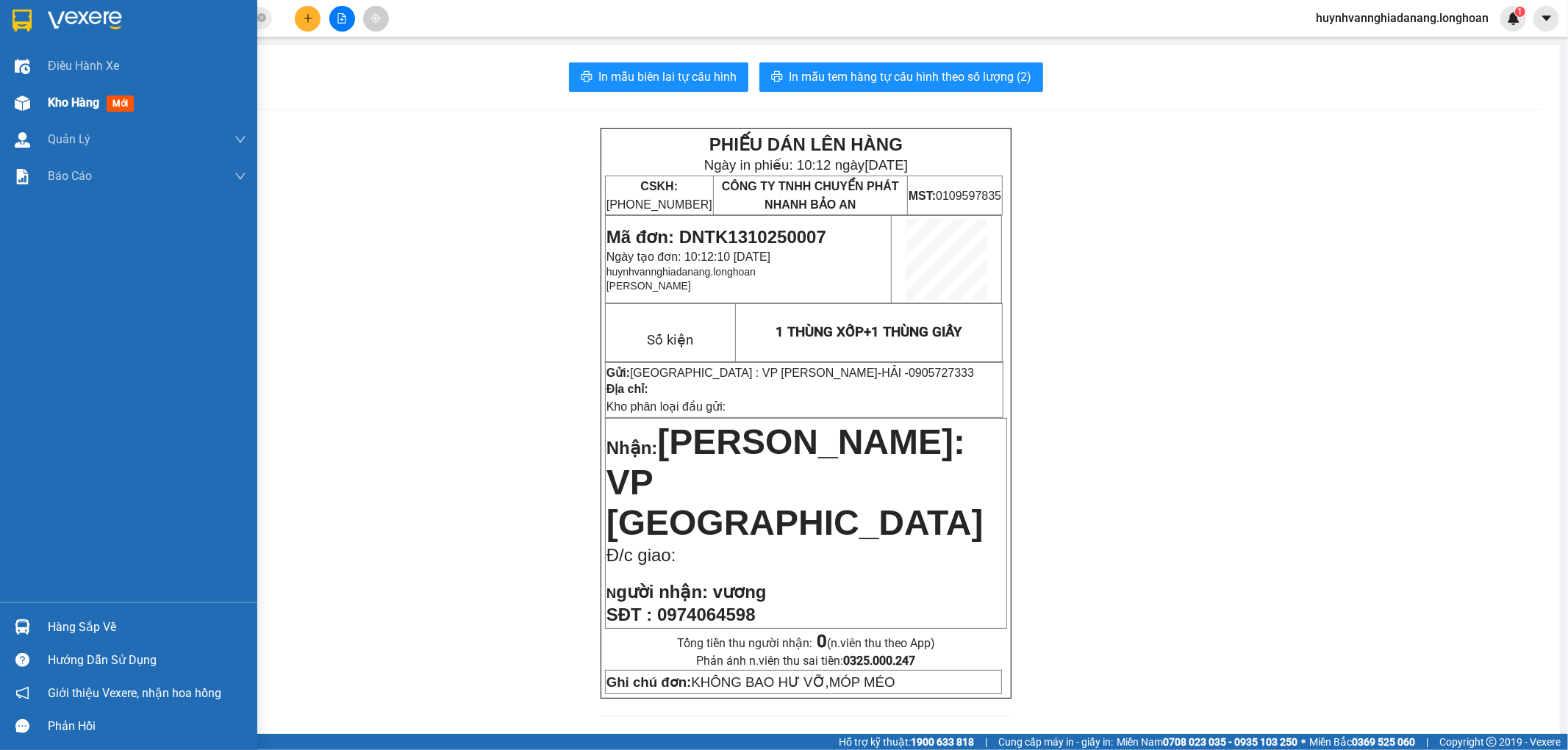
click at [50, 105] on span "Kho hàng" at bounding box center [73, 102] width 51 height 14
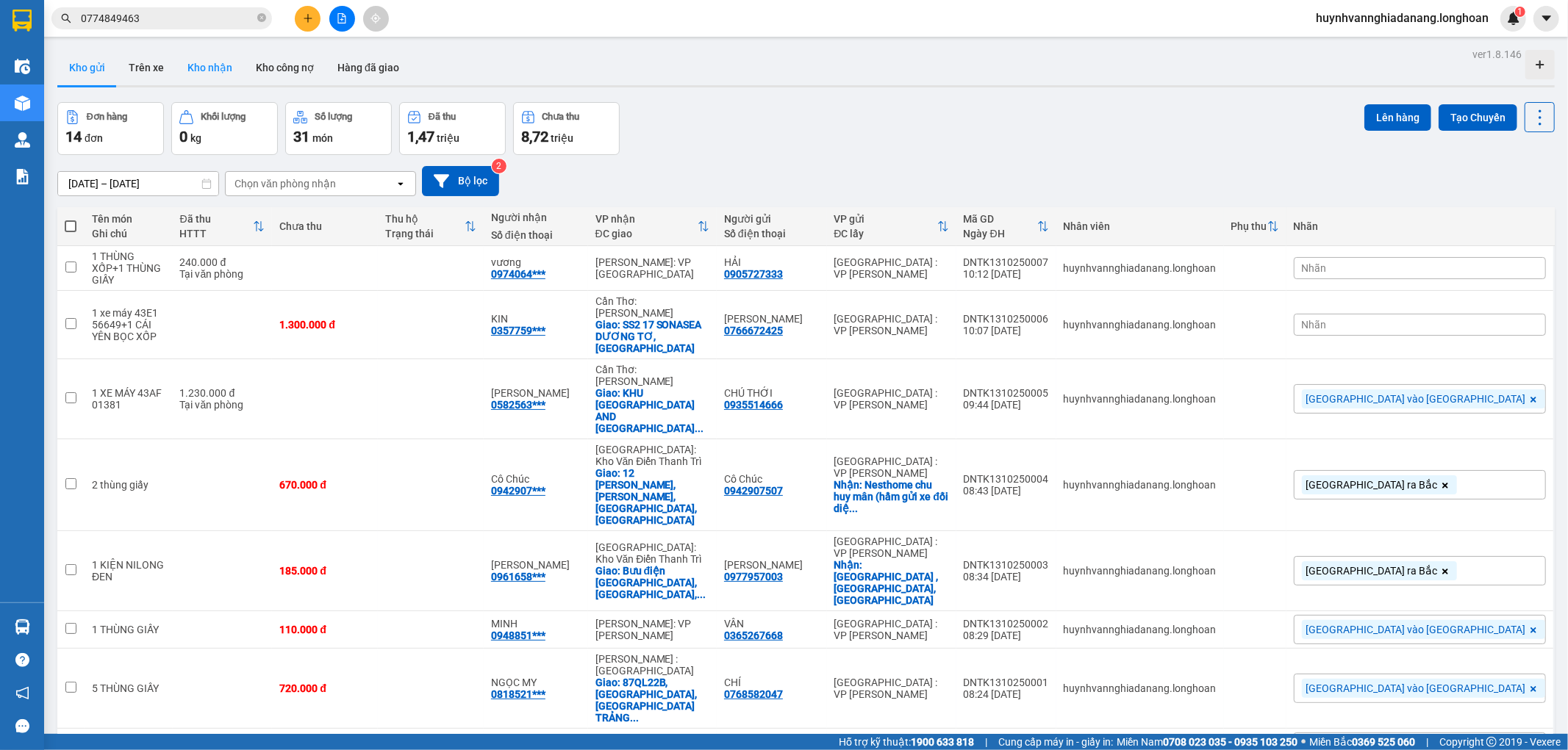
click at [219, 72] on button "Kho nhận" at bounding box center [210, 67] width 68 height 35
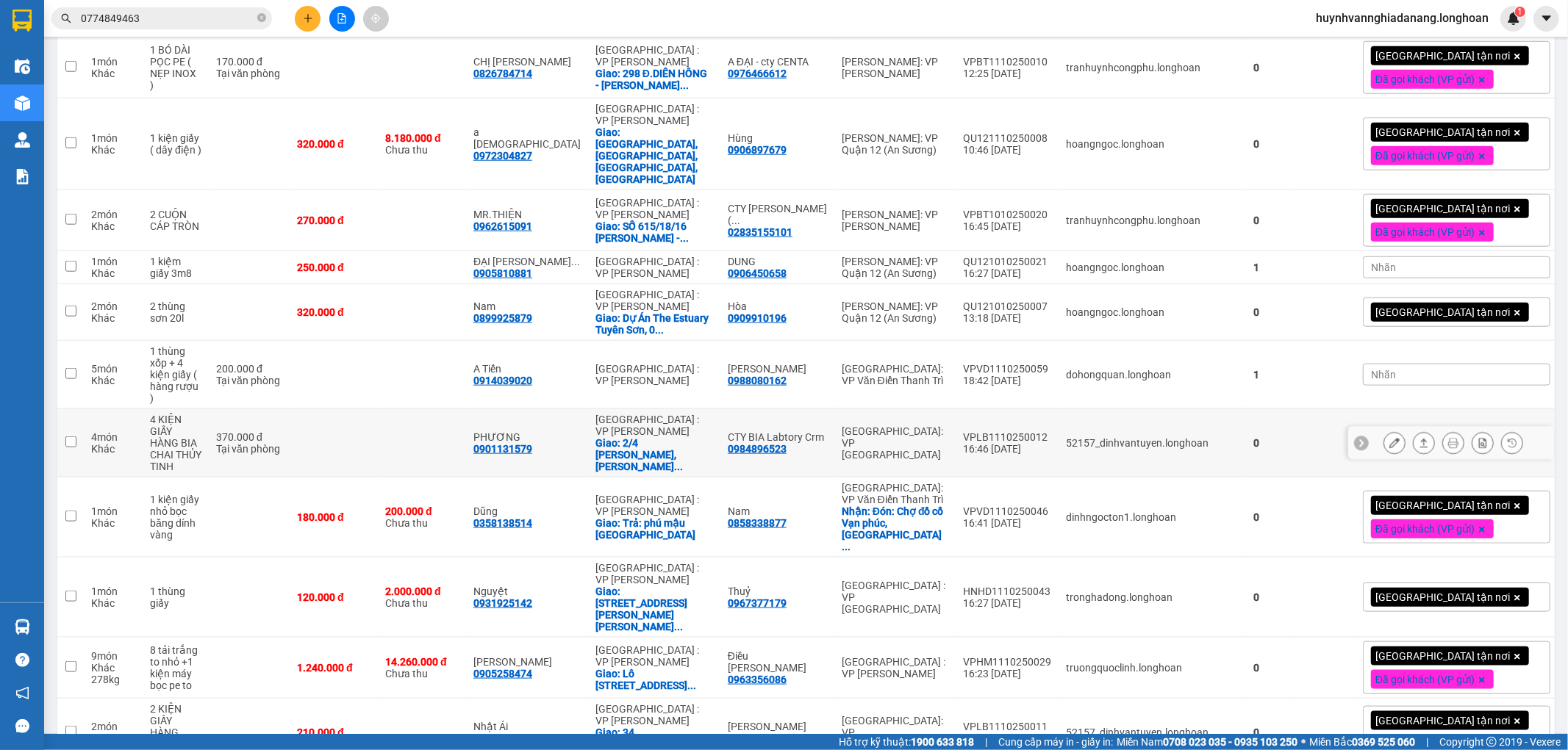
scroll to position [1306, 0]
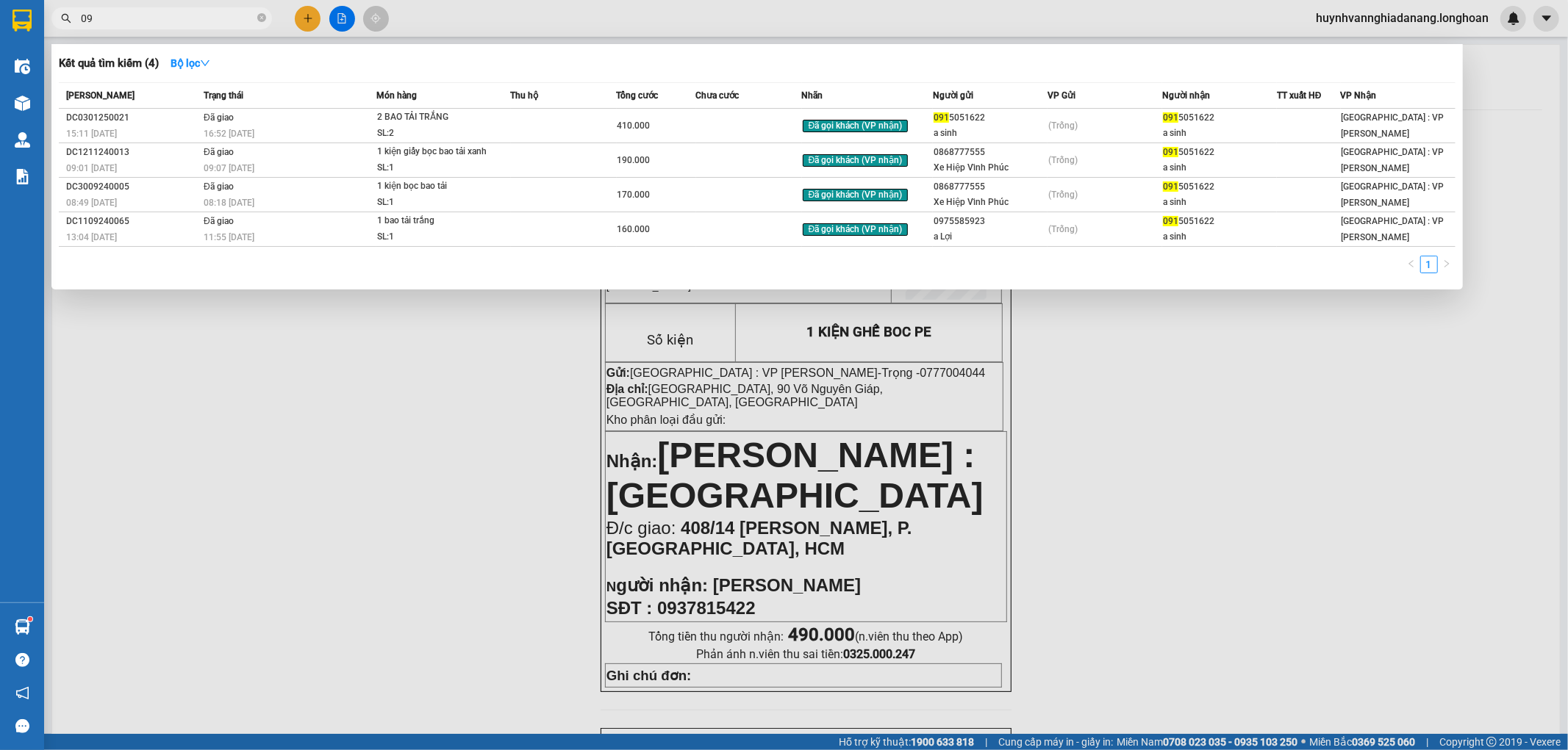
type input "0"
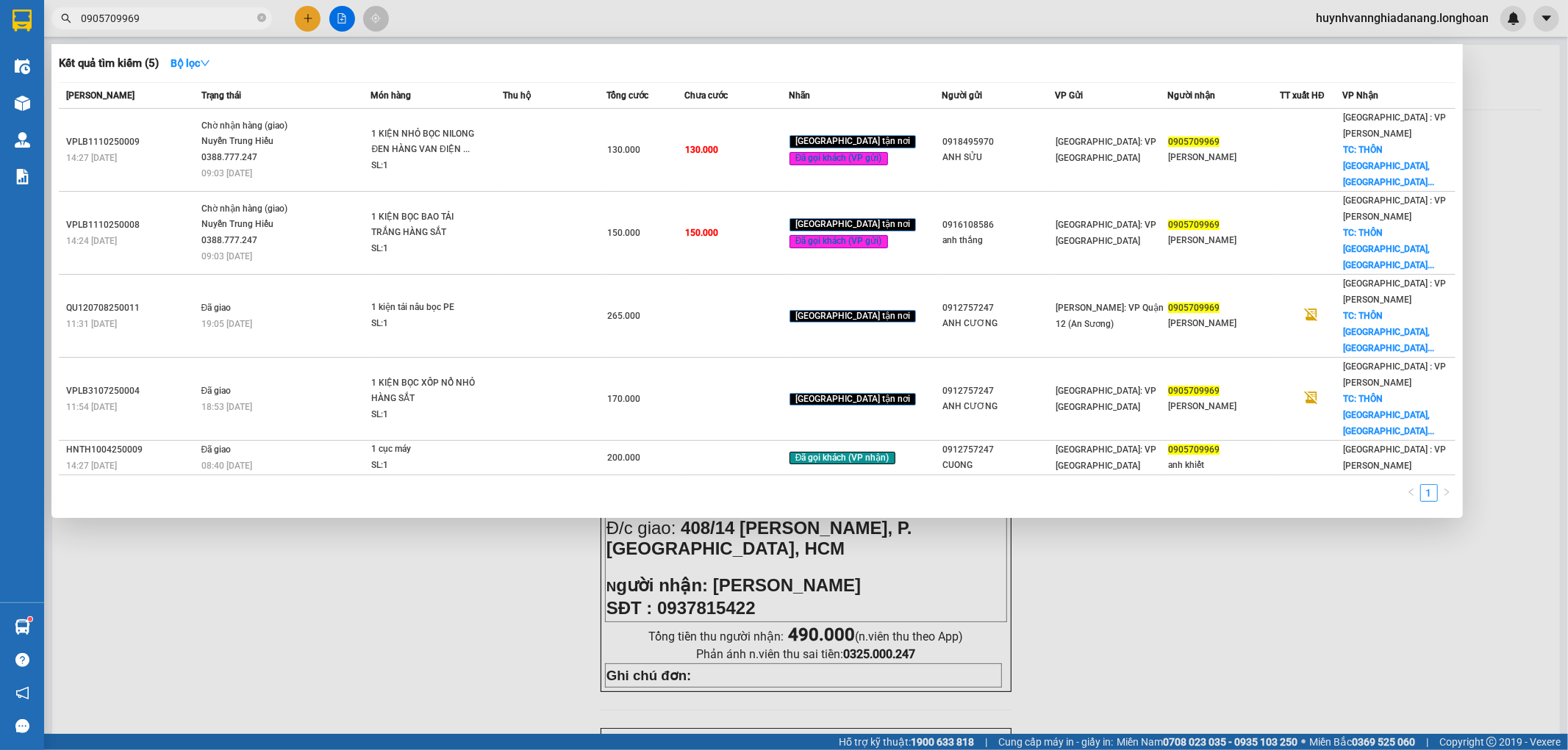
click at [396, 444] on div at bounding box center [784, 375] width 1568 height 750
click at [200, 24] on input "0905709969" at bounding box center [168, 18] width 174 height 16
type input "0"
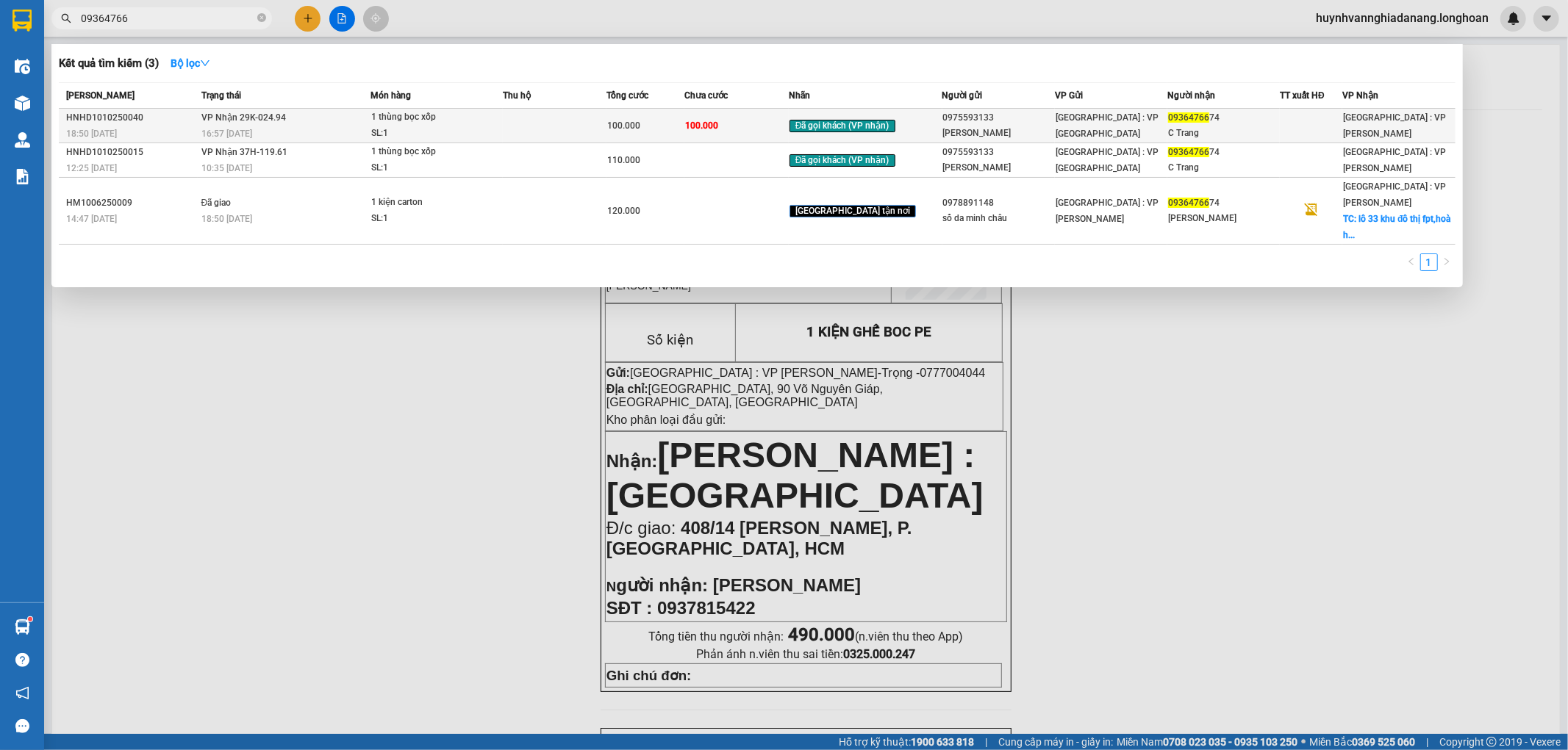
type input "09364766"
click at [567, 128] on td at bounding box center [555, 126] width 104 height 35
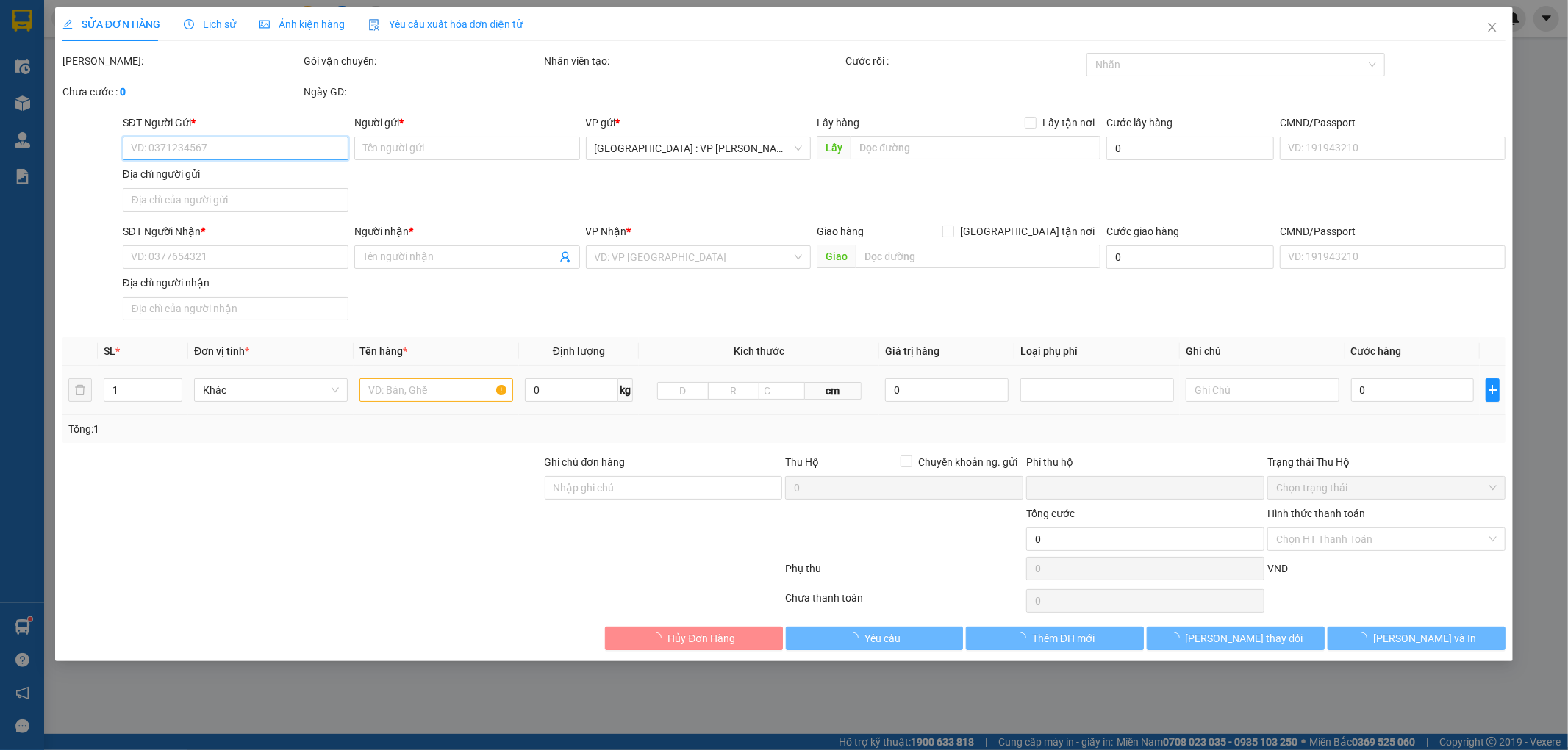
type input "0975593133"
type input "[PERSON_NAME]"
type input "0936476674"
type input "C Trang"
type input "0"
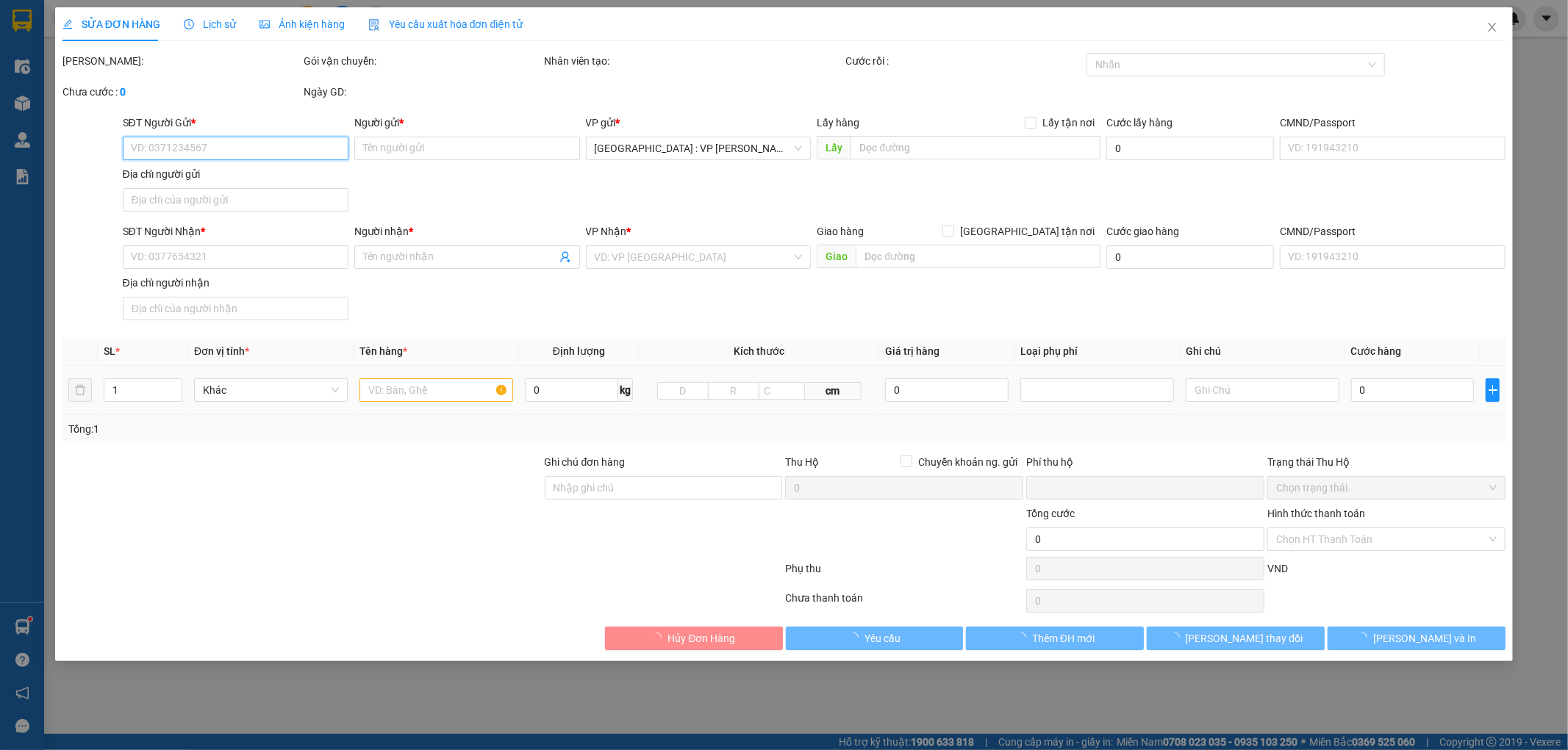
type input "100.000"
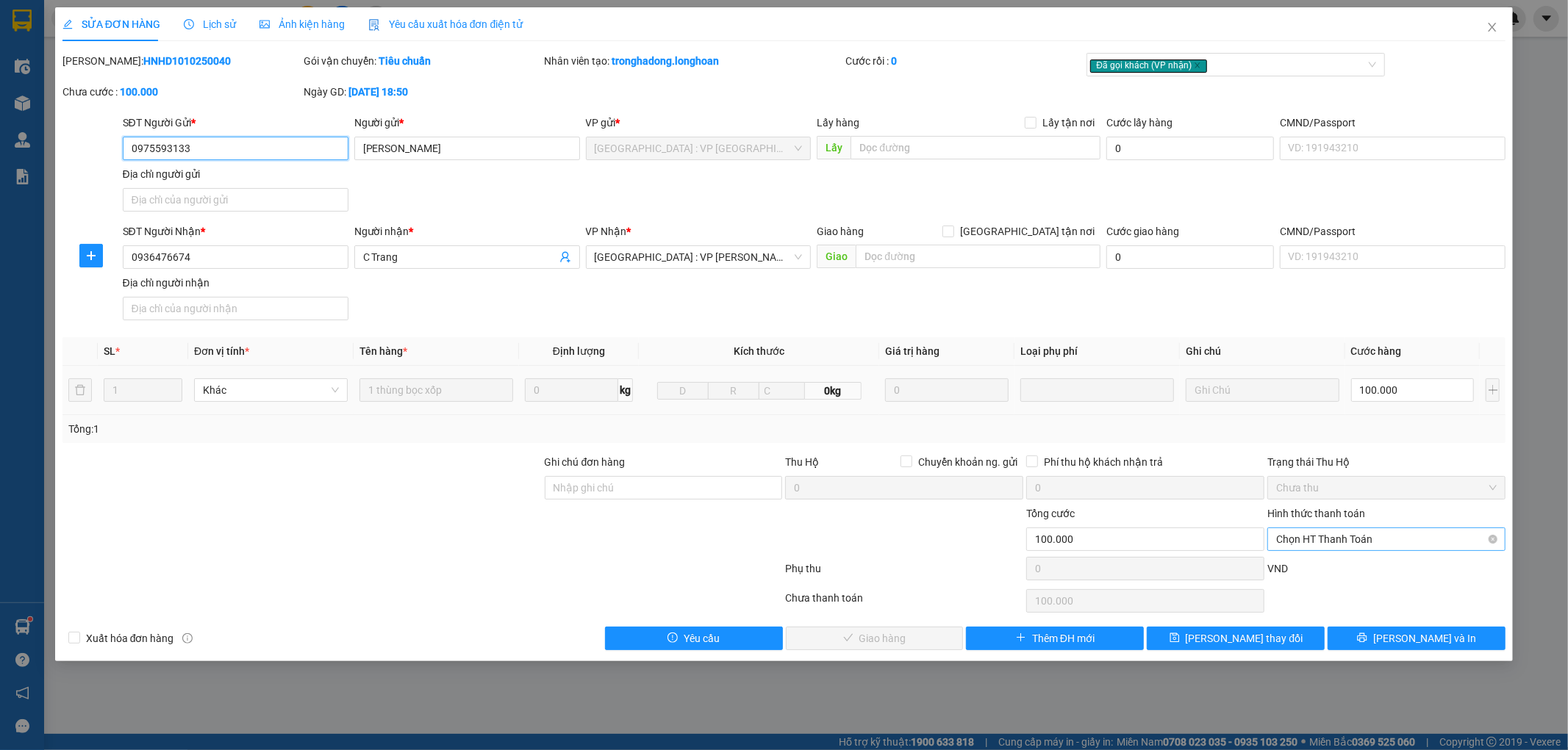
click at [1355, 545] on span "Chọn HT Thanh Toán" at bounding box center [1386, 539] width 221 height 22
drag, startPoint x: 1348, startPoint y: 567, endPoint x: 1339, endPoint y: 568, distance: 9.1
click at [1348, 568] on div "Tại văn phòng" at bounding box center [1387, 568] width 221 height 16
type input "0"
click at [920, 638] on span "[PERSON_NAME] và Giao hàng" at bounding box center [885, 638] width 142 height 16
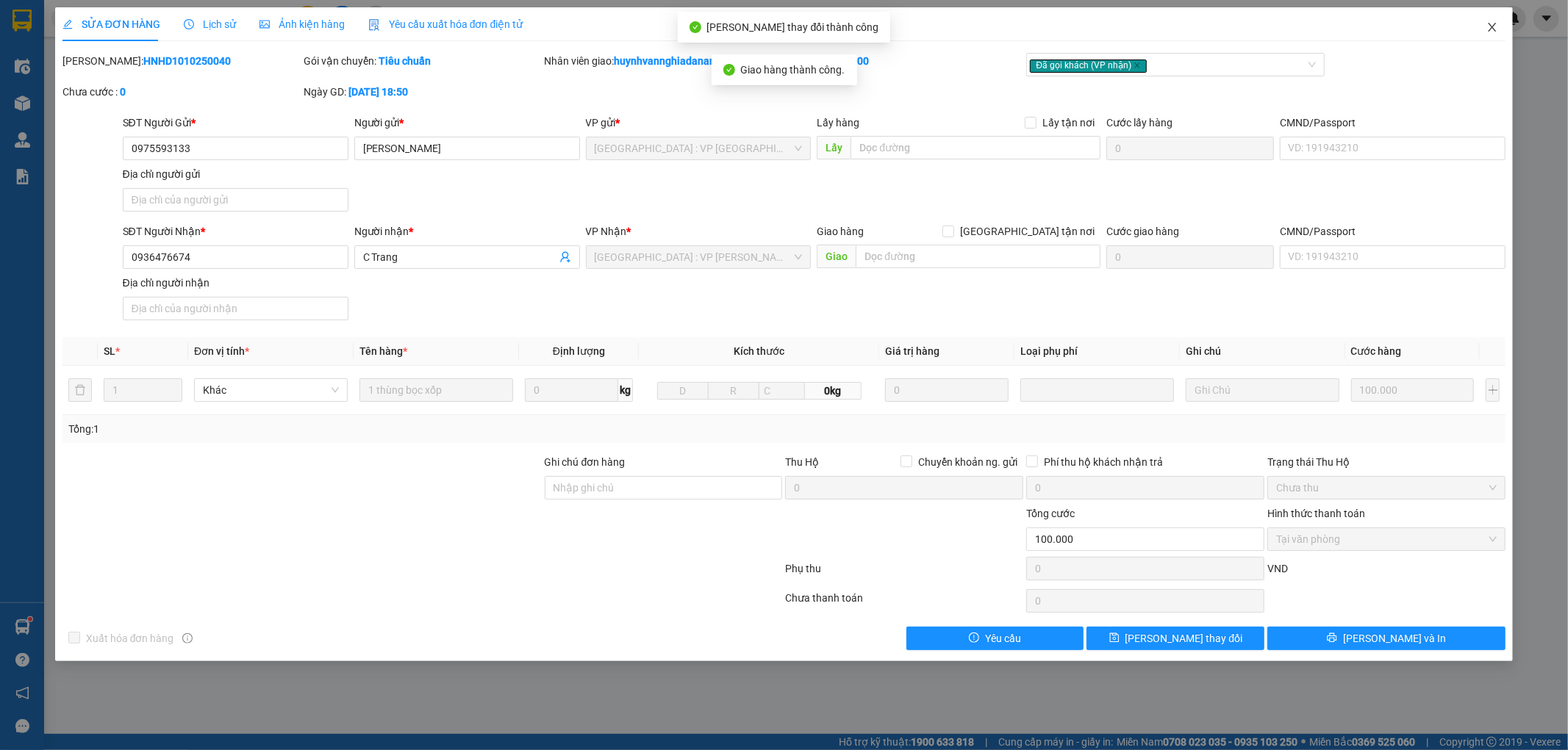
click at [1490, 27] on icon "close" at bounding box center [1493, 27] width 12 height 12
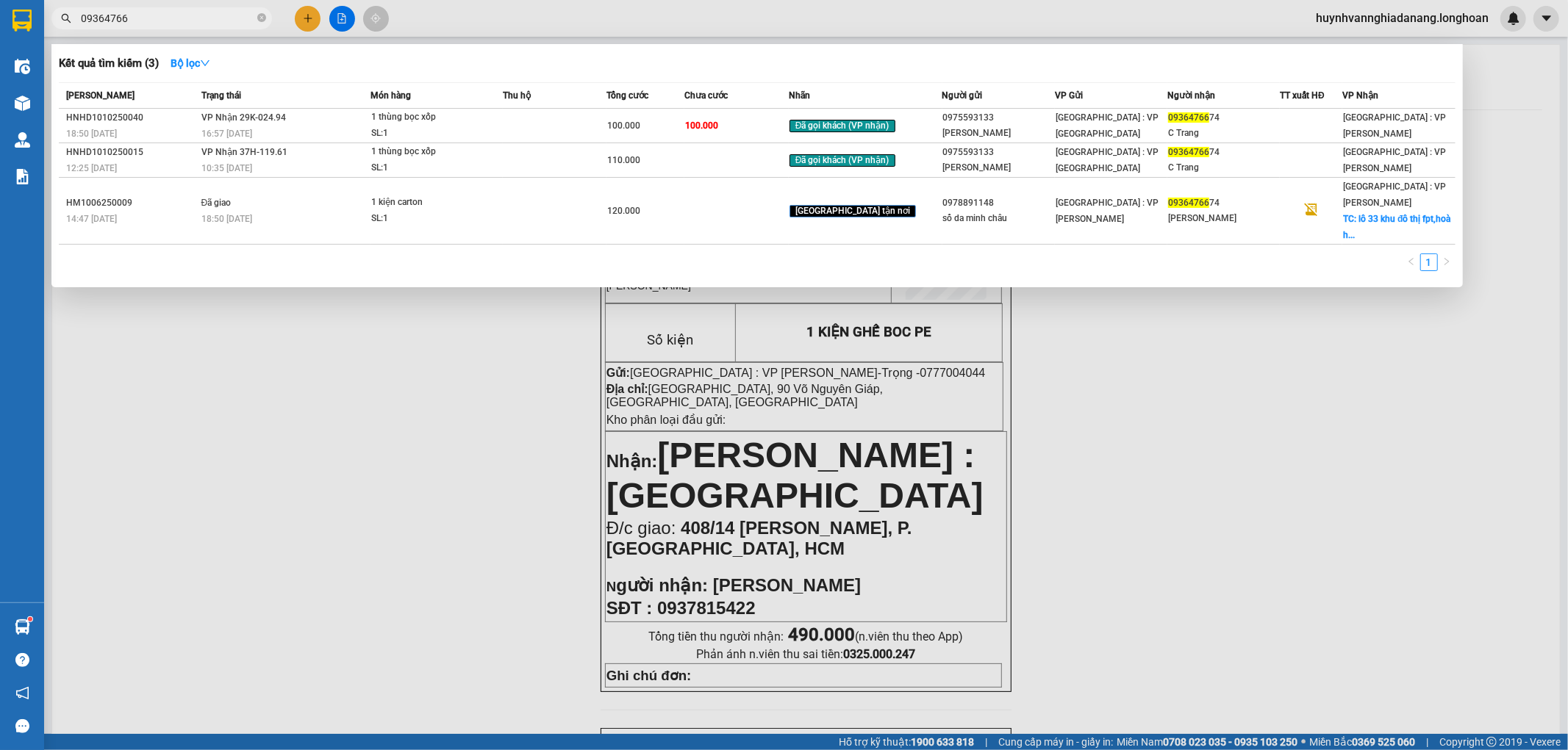
click at [163, 20] on input "09364766" at bounding box center [168, 18] width 174 height 16
click at [459, 164] on div "SL: 1" at bounding box center [425, 168] width 110 height 16
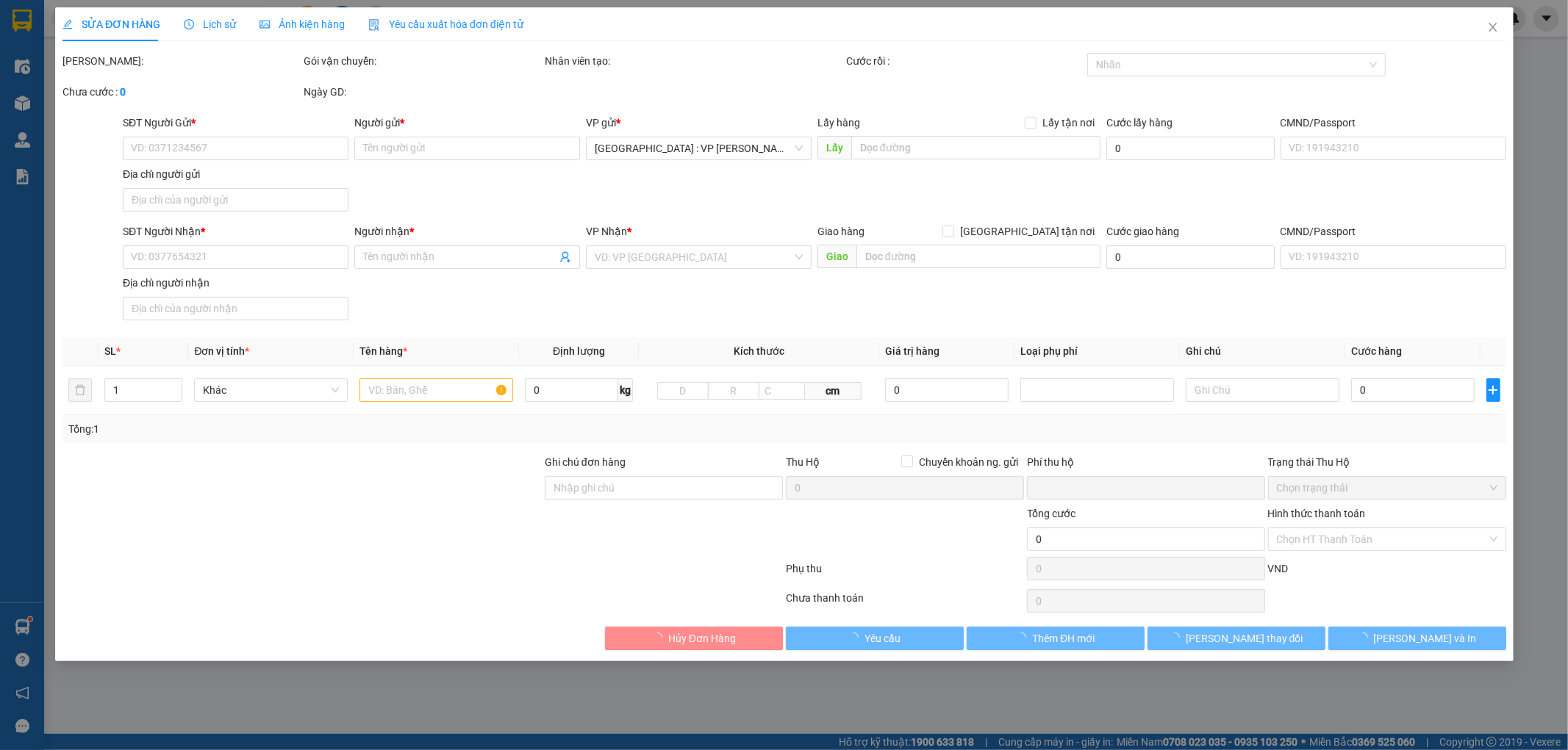
type input "0975593133"
type input "[PERSON_NAME]"
type input "0936476674"
type input "C Trang"
type input "0"
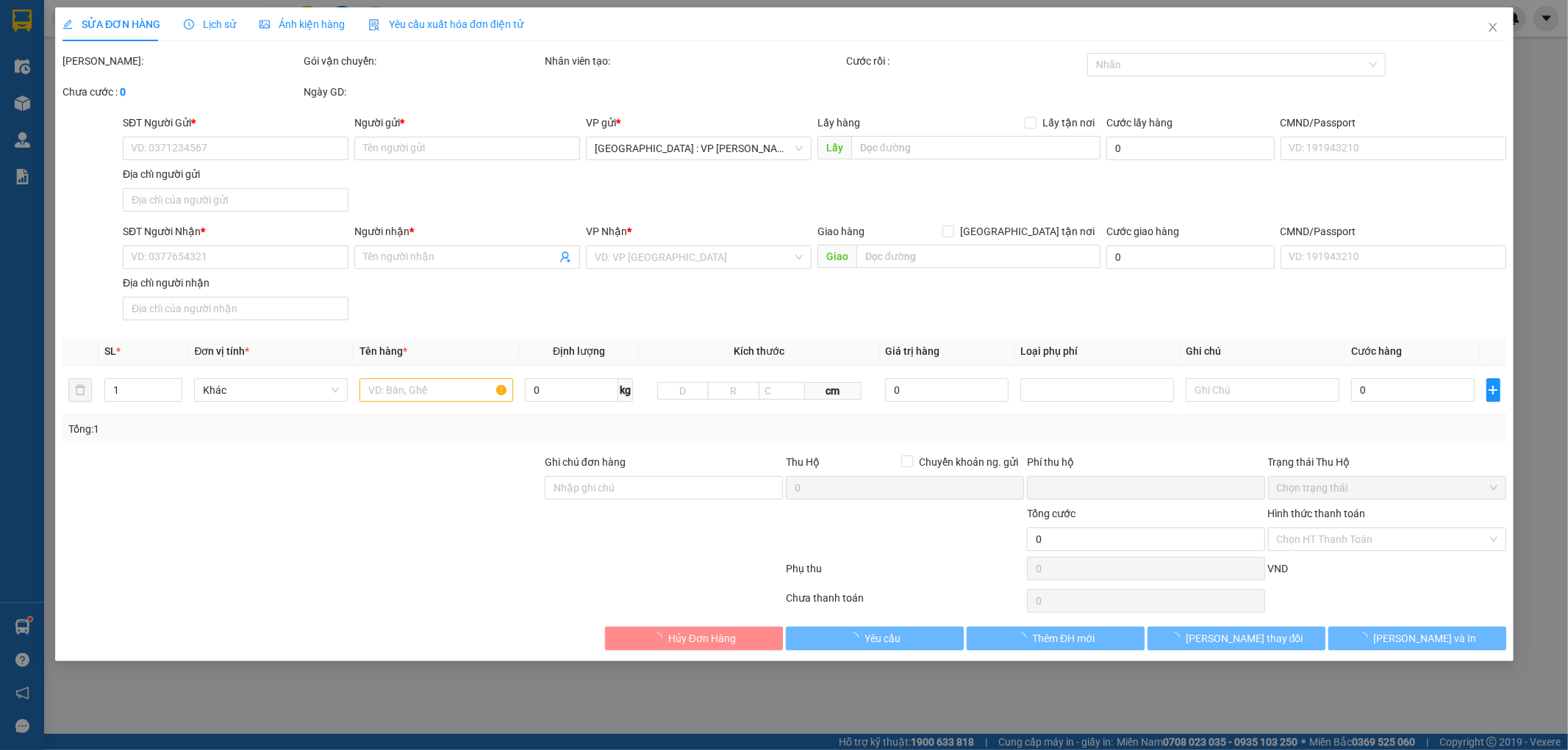
type input "110.000"
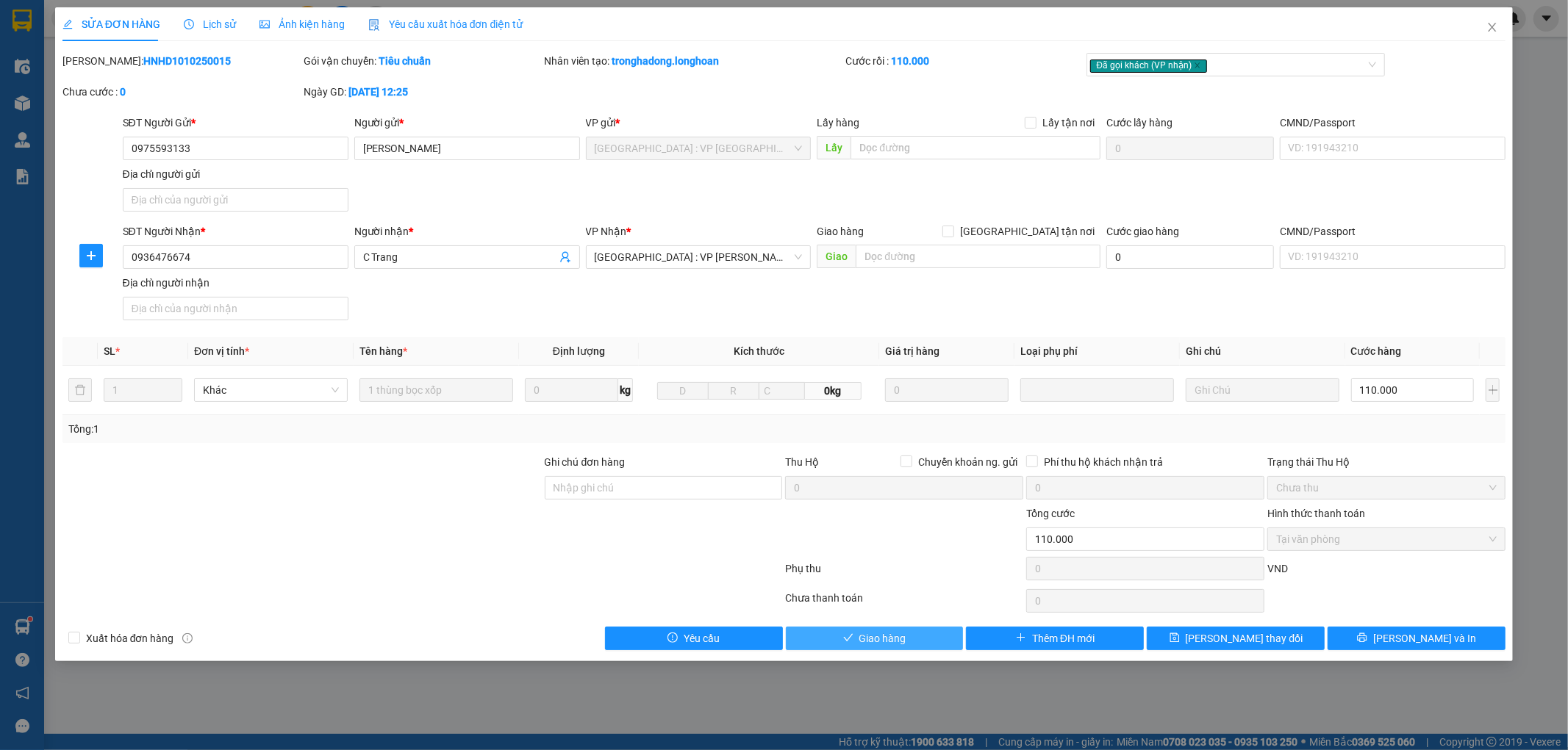
click at [907, 643] on button "Giao hàng" at bounding box center [875, 639] width 178 height 24
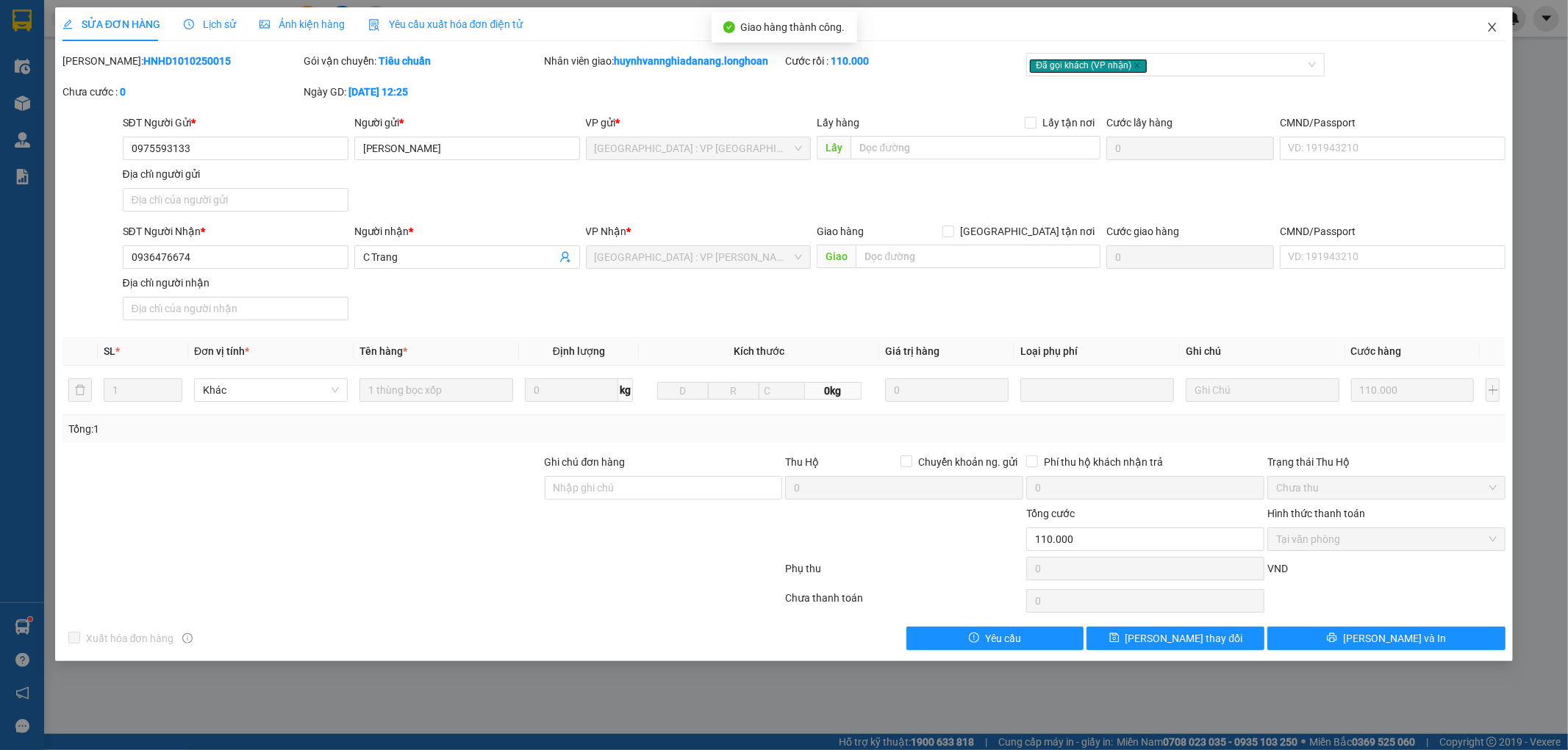
click at [1494, 26] on icon "close" at bounding box center [1492, 27] width 8 height 9
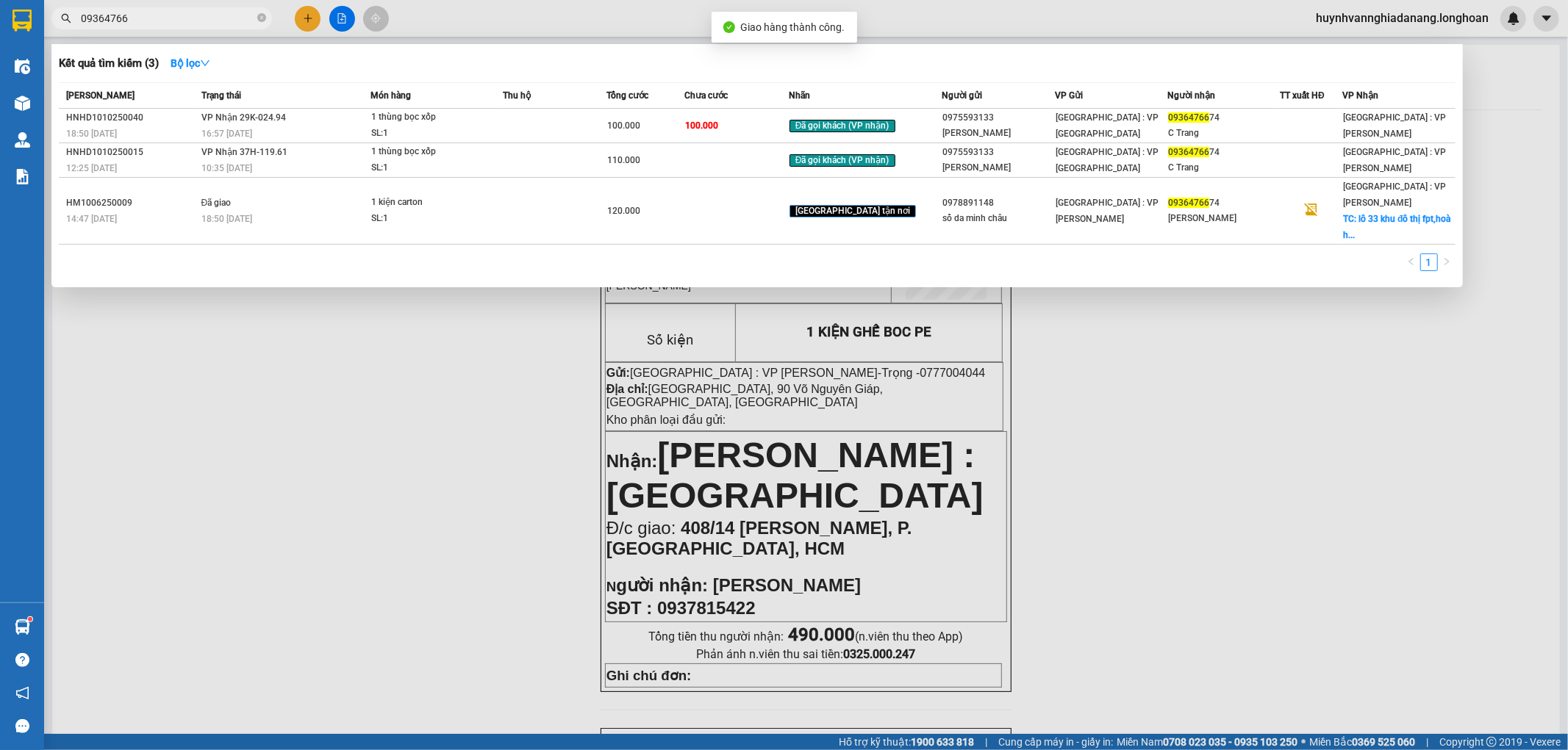
click at [148, 16] on input "09364766" at bounding box center [168, 18] width 174 height 16
type input "0"
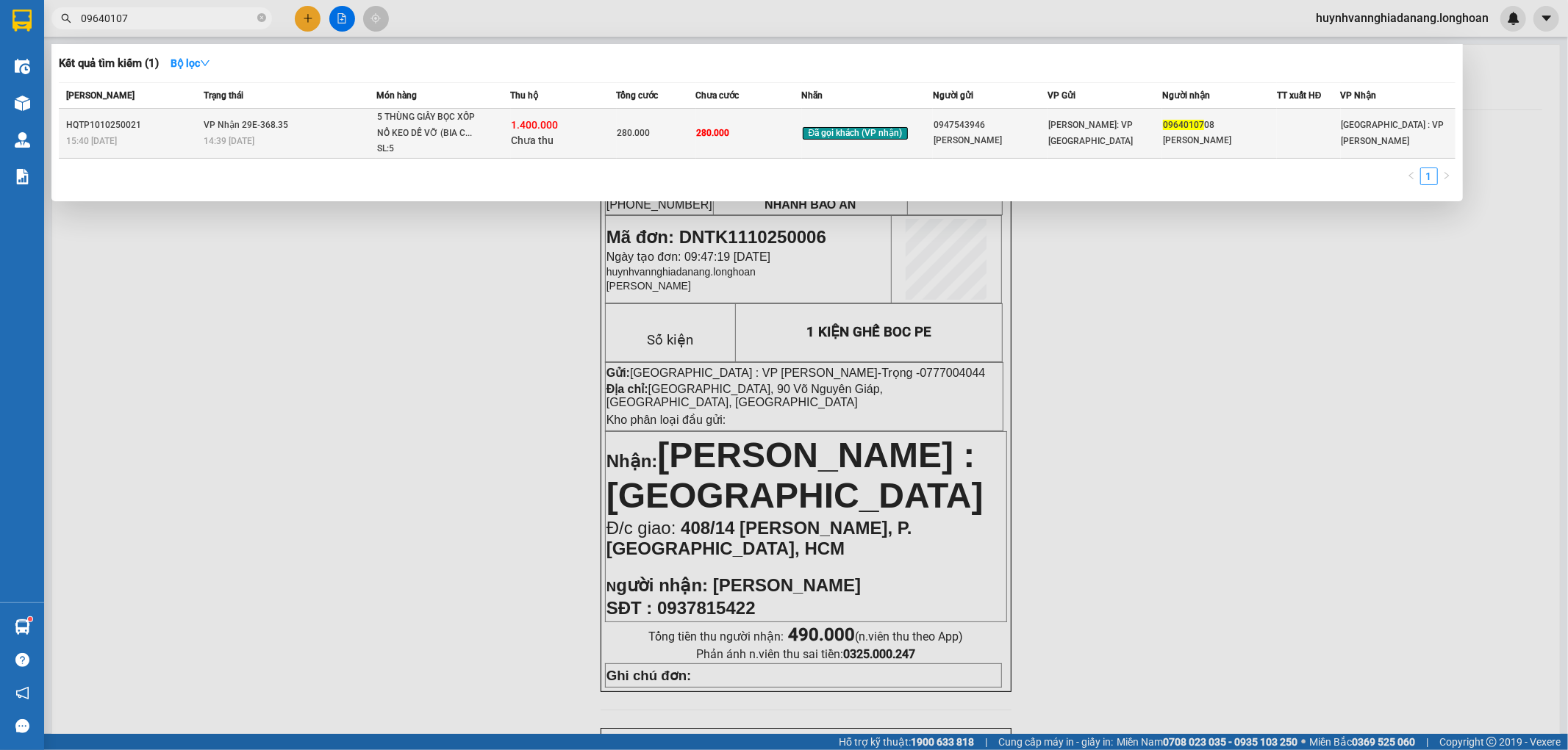
type input "09640107"
click at [322, 135] on div "14:39 [DATE]" at bounding box center [290, 141] width 172 height 16
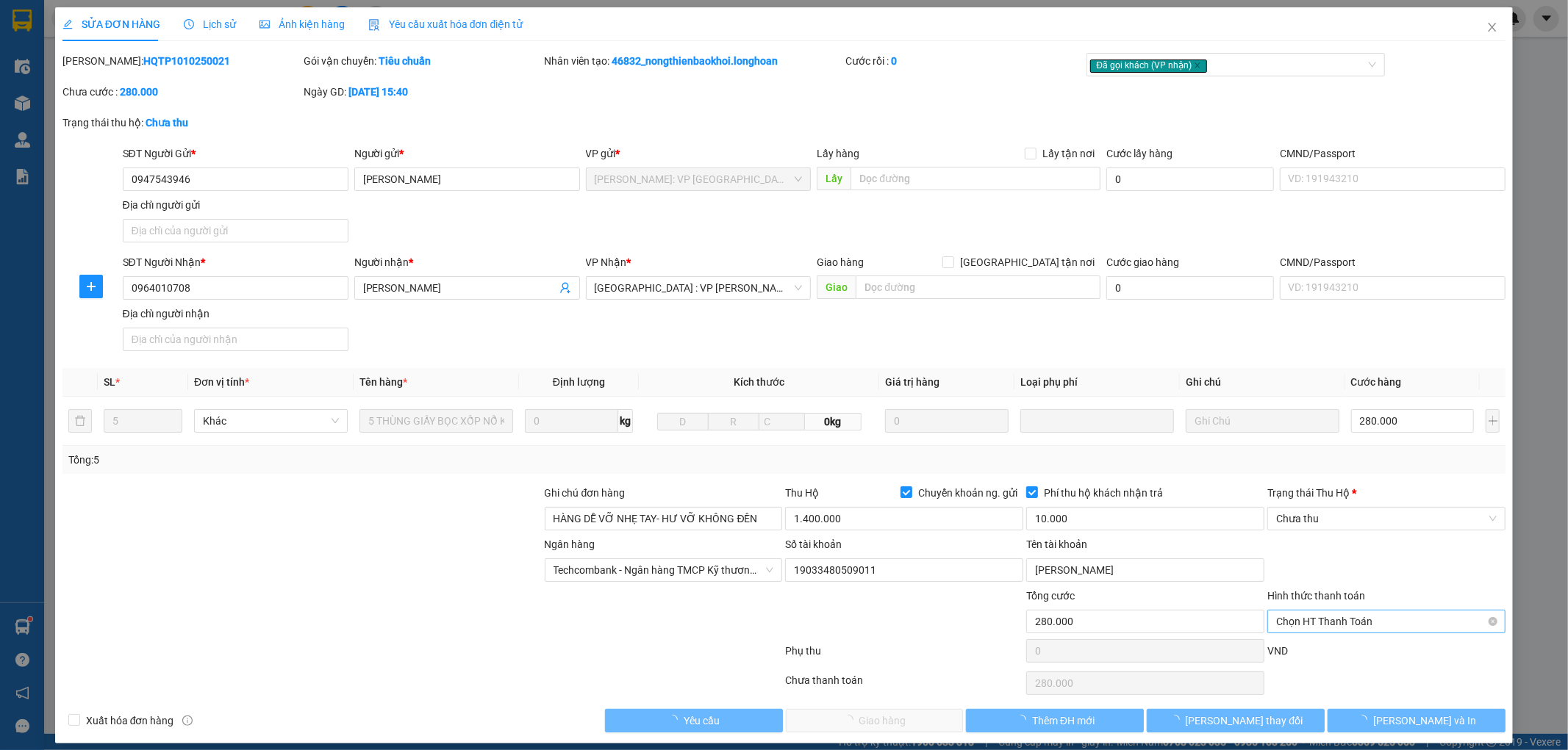
type input "0947543946"
type input "[PERSON_NAME]"
type input "0964010708"
type input "[PERSON_NAME]"
type input "HÀNG DỄ VỠ NHẸ TAY- HƯ VỠ KHÔNG ĐỀN"
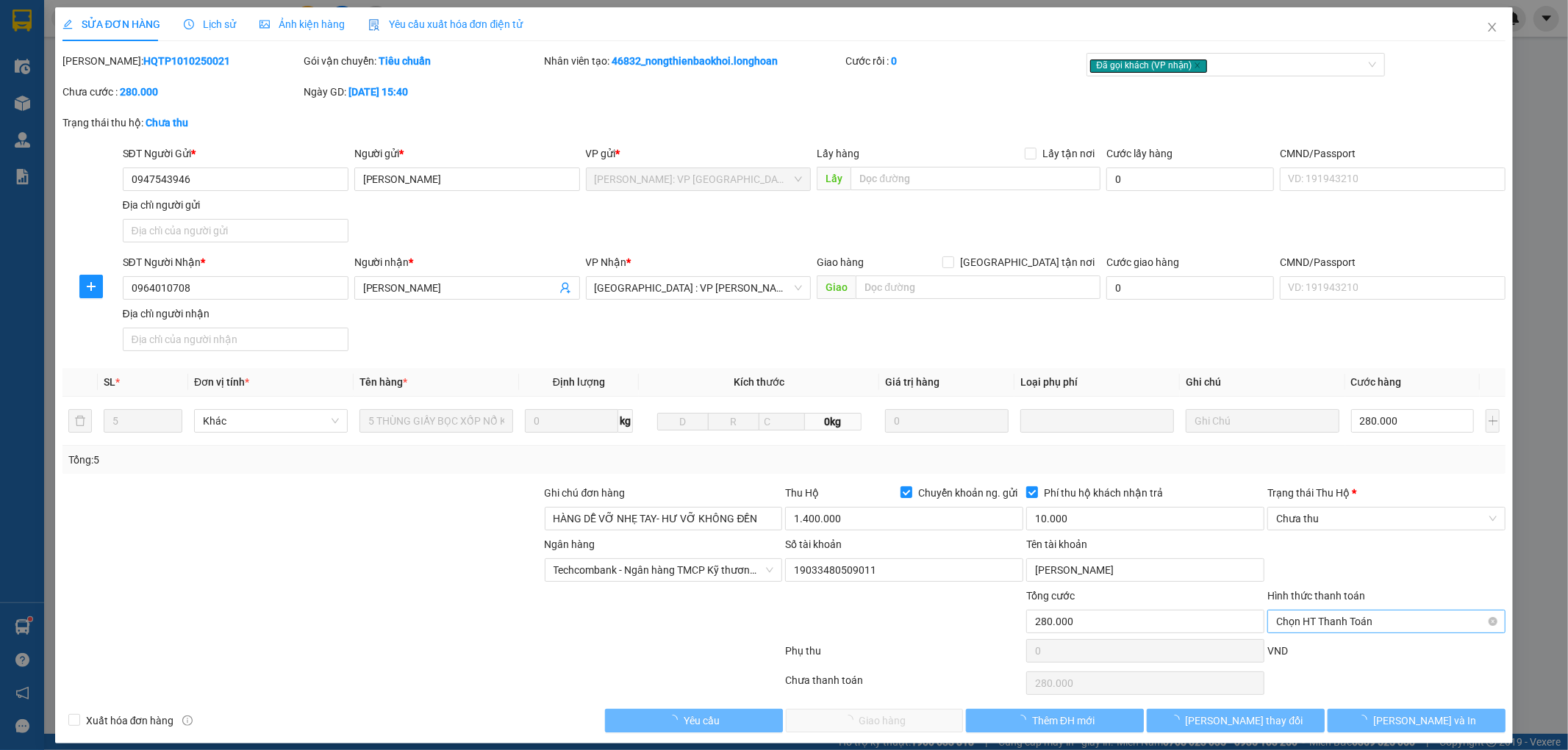
type input "280.000"
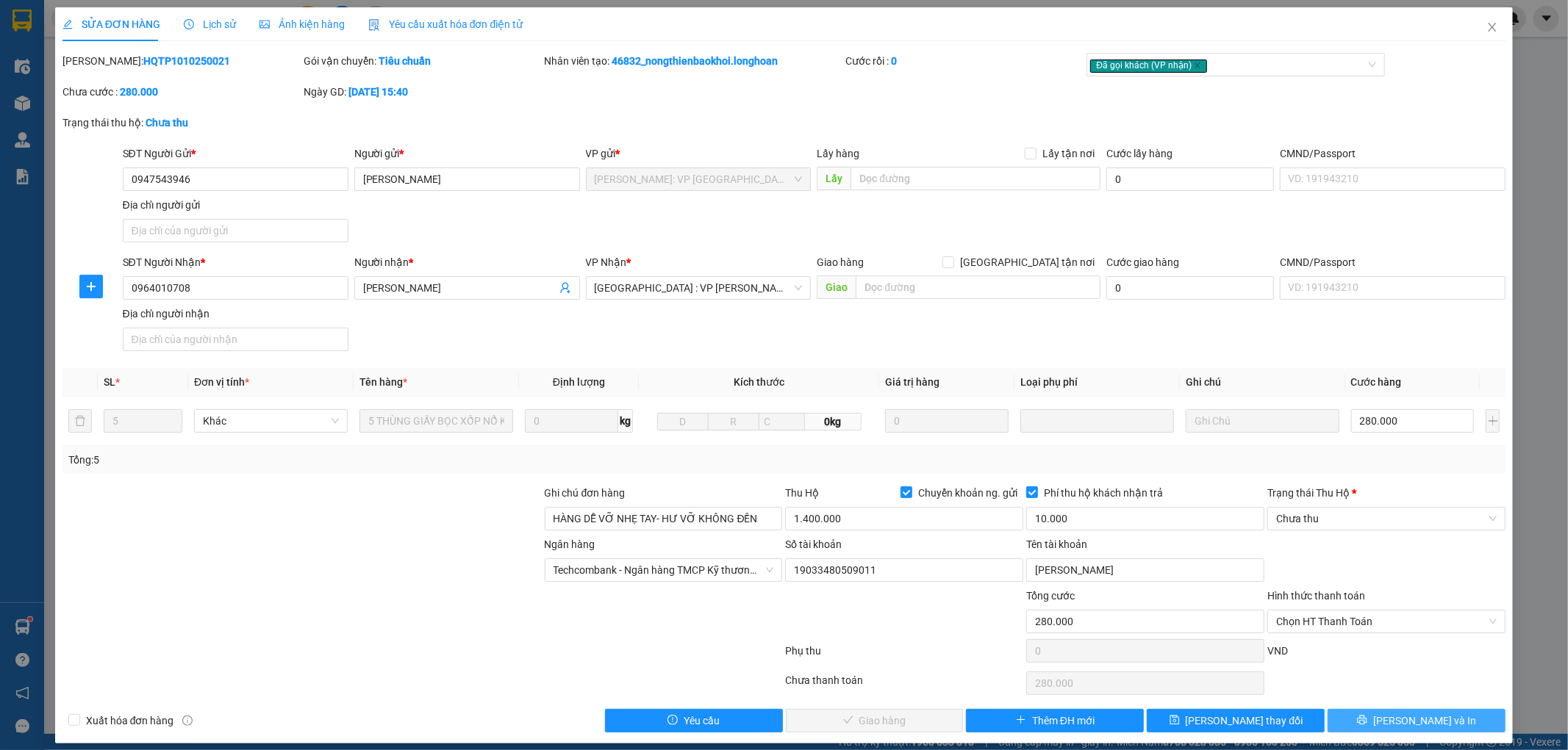
click at [1409, 715] on span "[PERSON_NAME] và In" at bounding box center [1425, 720] width 103 height 16
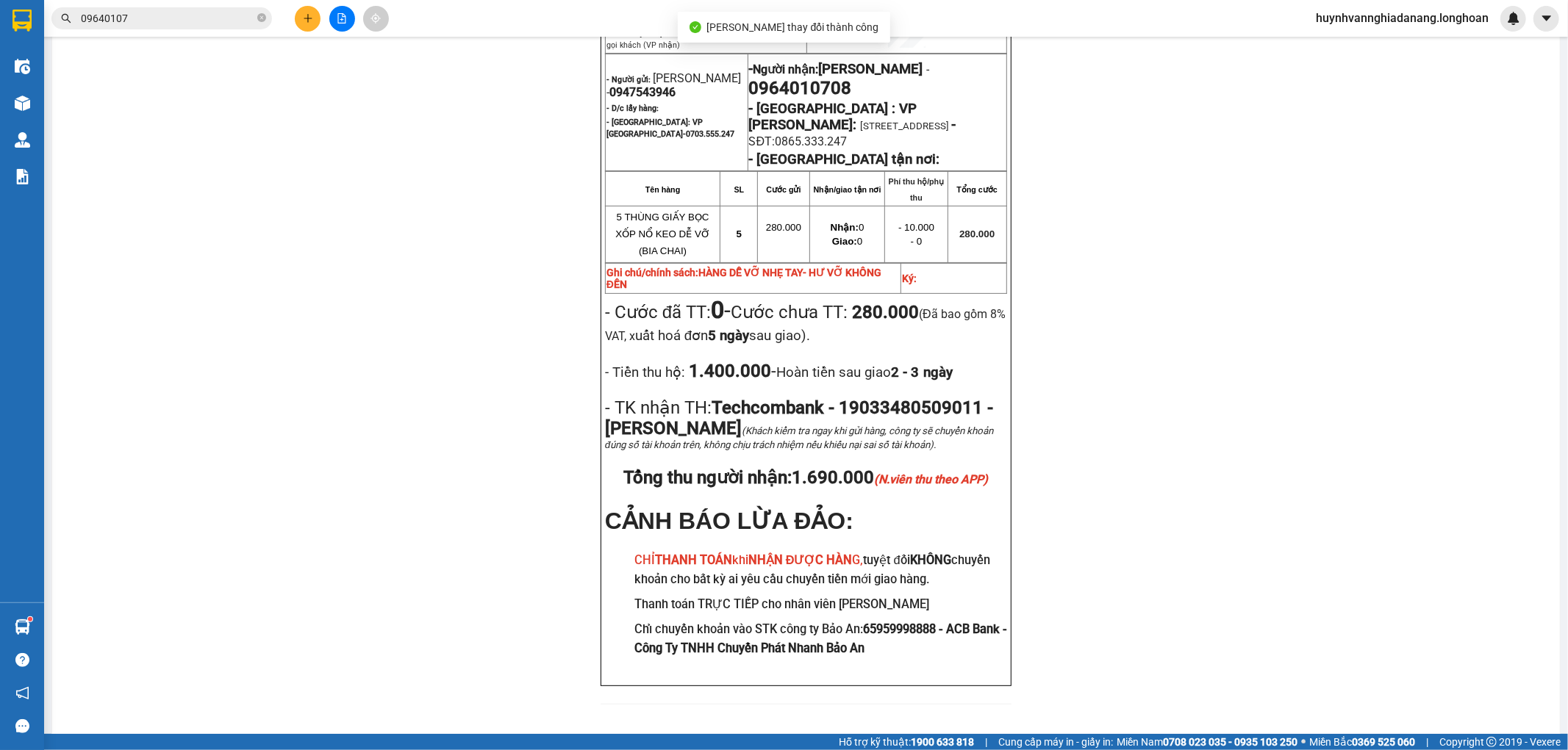
scroll to position [295, 0]
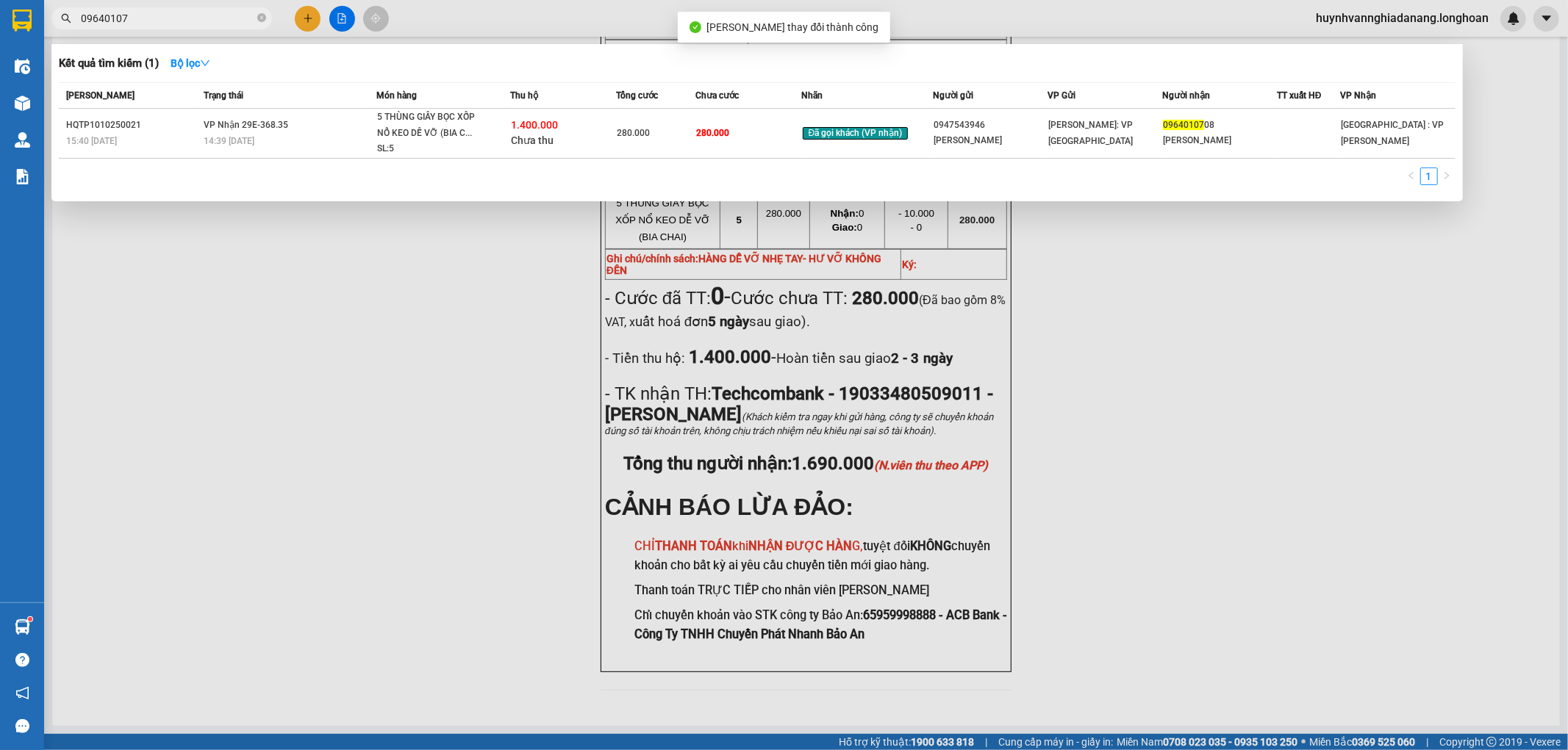
click at [167, 18] on input "09640107" at bounding box center [168, 18] width 174 height 16
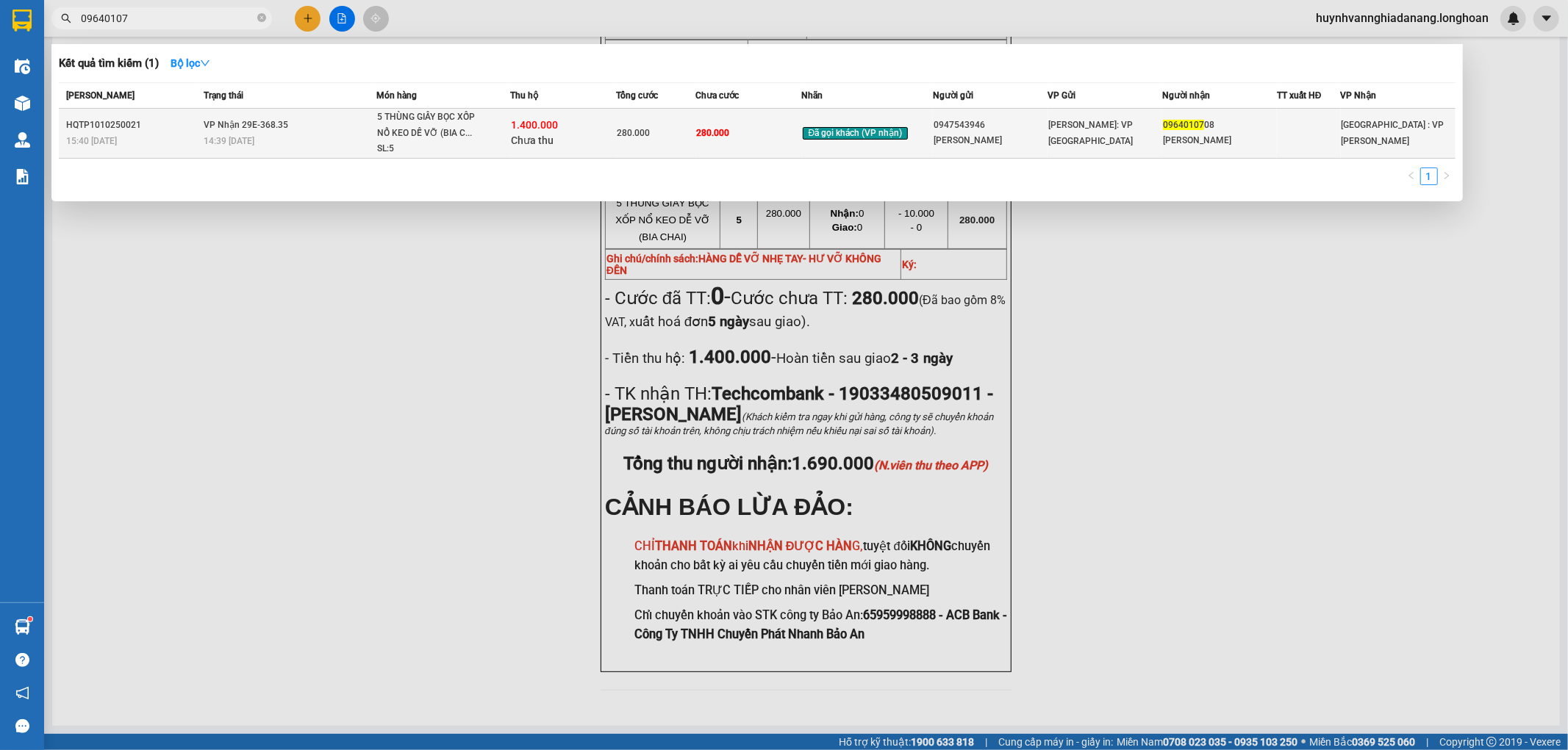
click at [351, 130] on td "VP Nhận 29E-368.35 14:39 [DATE]" at bounding box center [288, 134] width 176 height 50
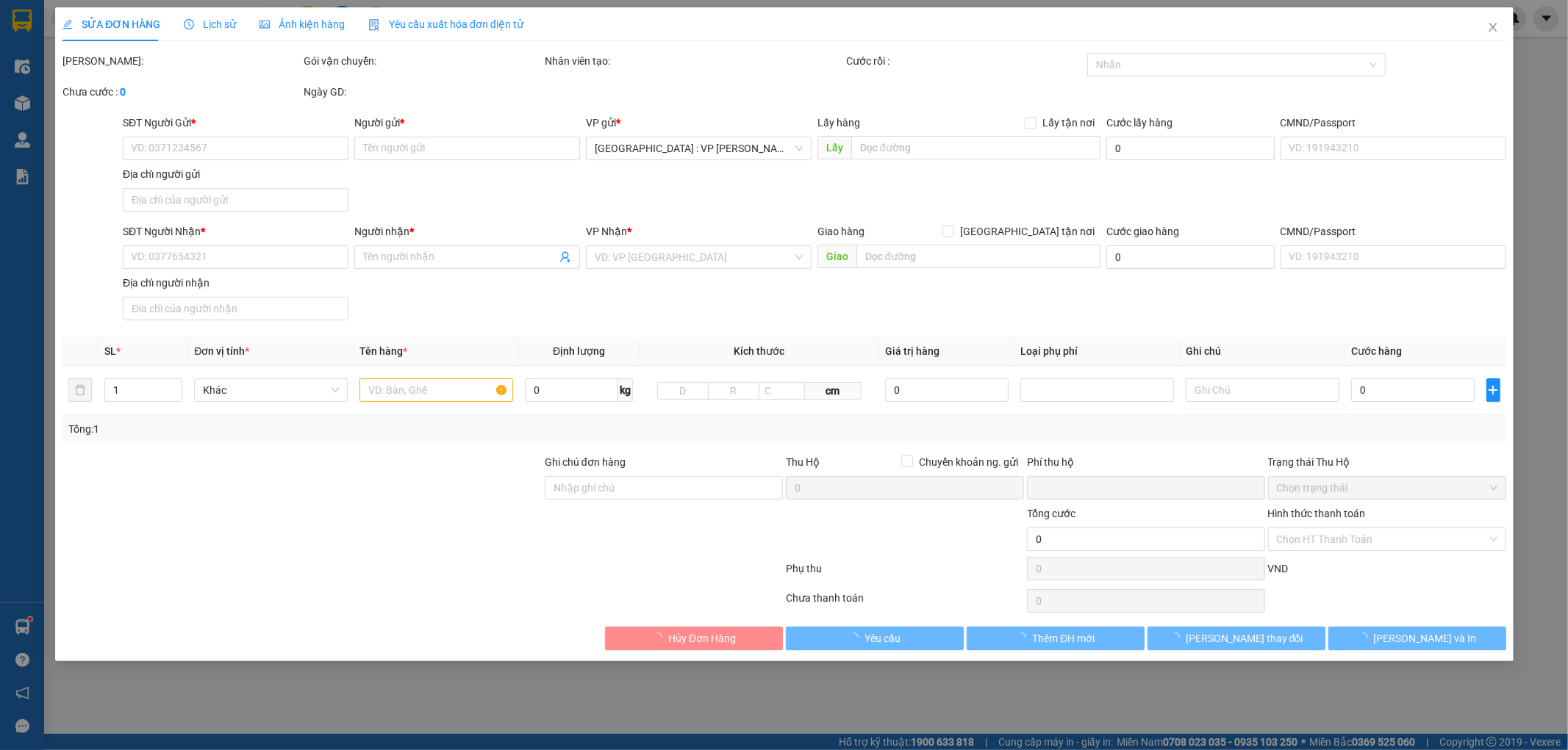
type input "0947543946"
type input "[PERSON_NAME]"
type input "0964010708"
type input "[PERSON_NAME]"
type input "HÀNG DỄ VỠ NHẸ TAY- HƯ VỠ KHÔNG ĐỀN"
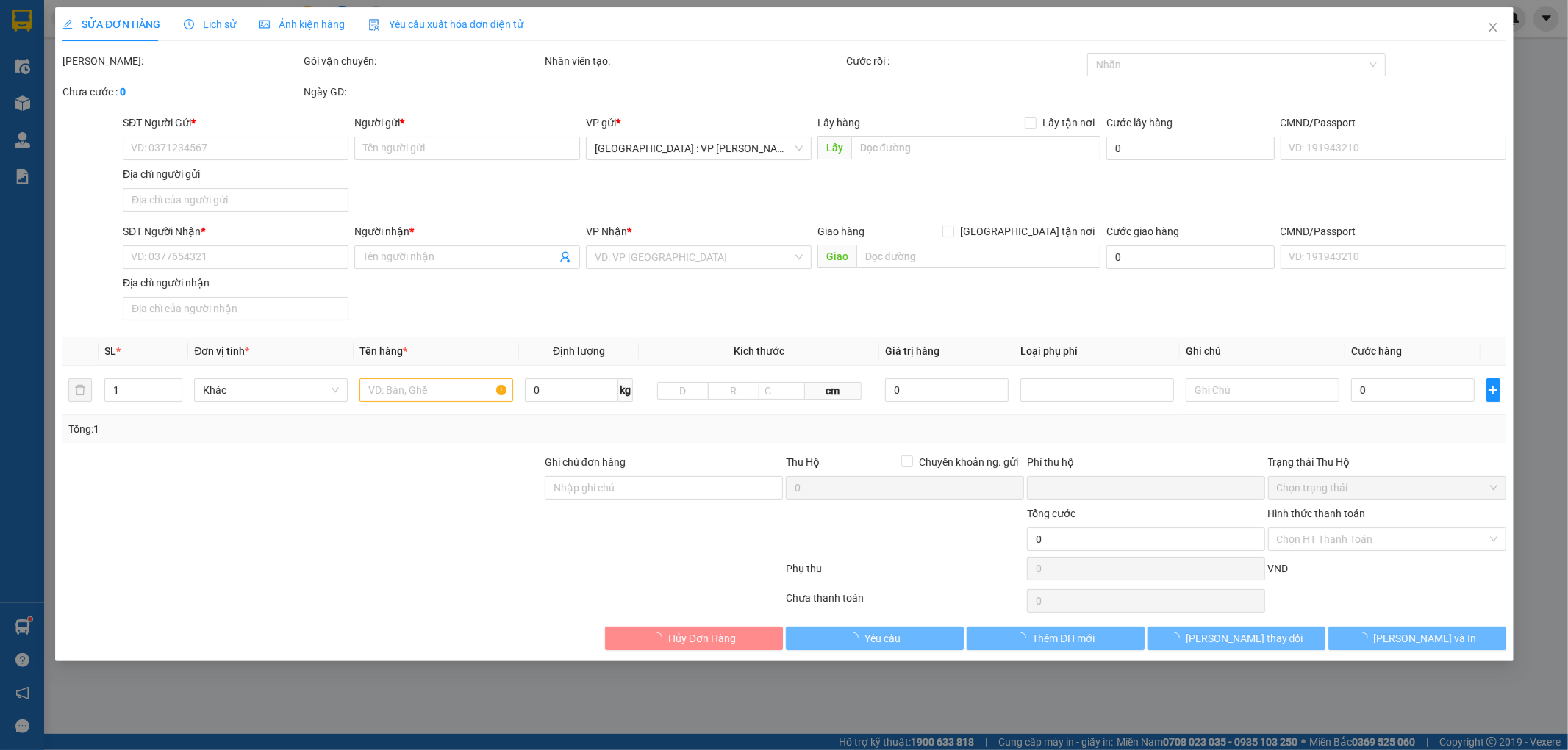
type input "280.000"
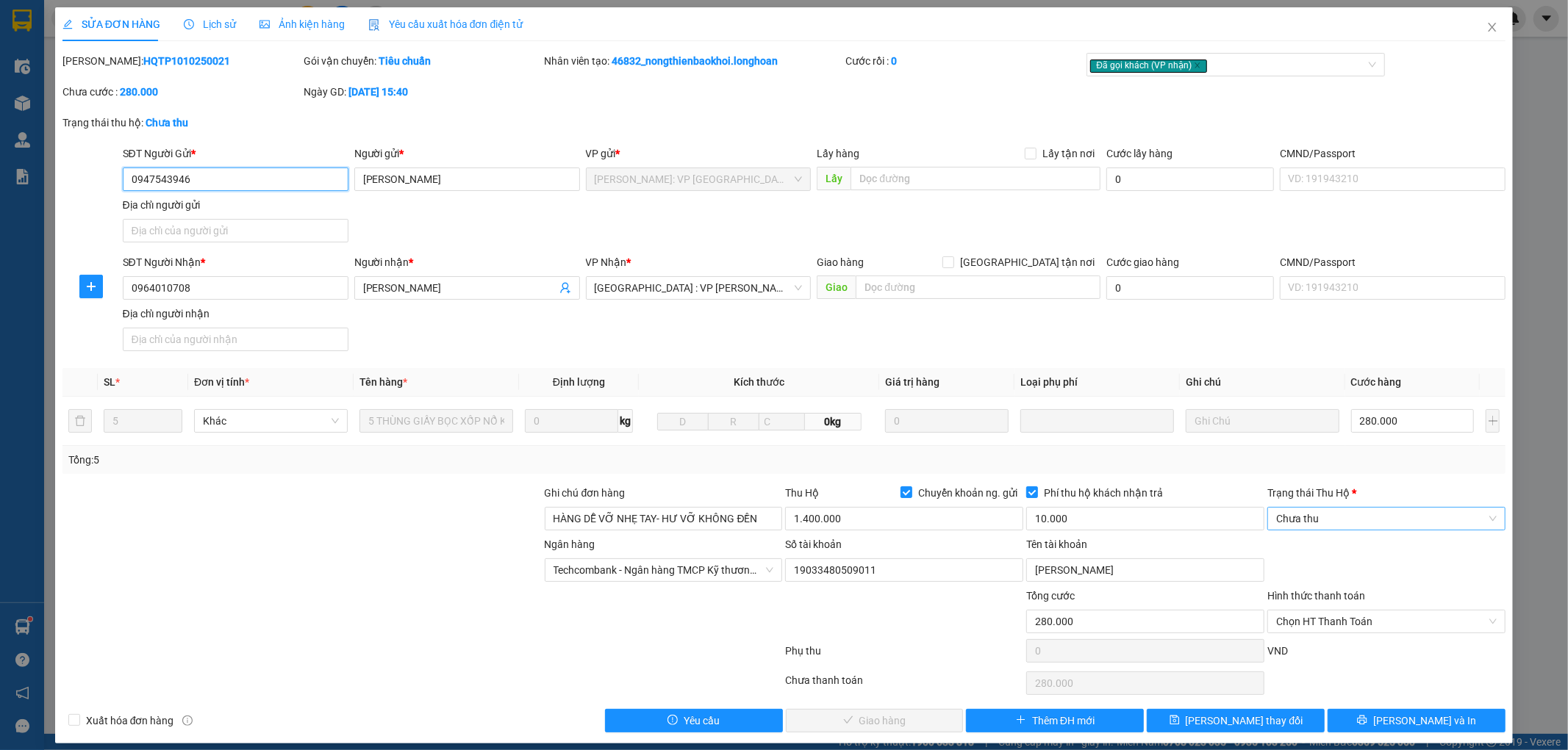
click at [1334, 519] on span "Chưa thu" at bounding box center [1386, 519] width 221 height 22
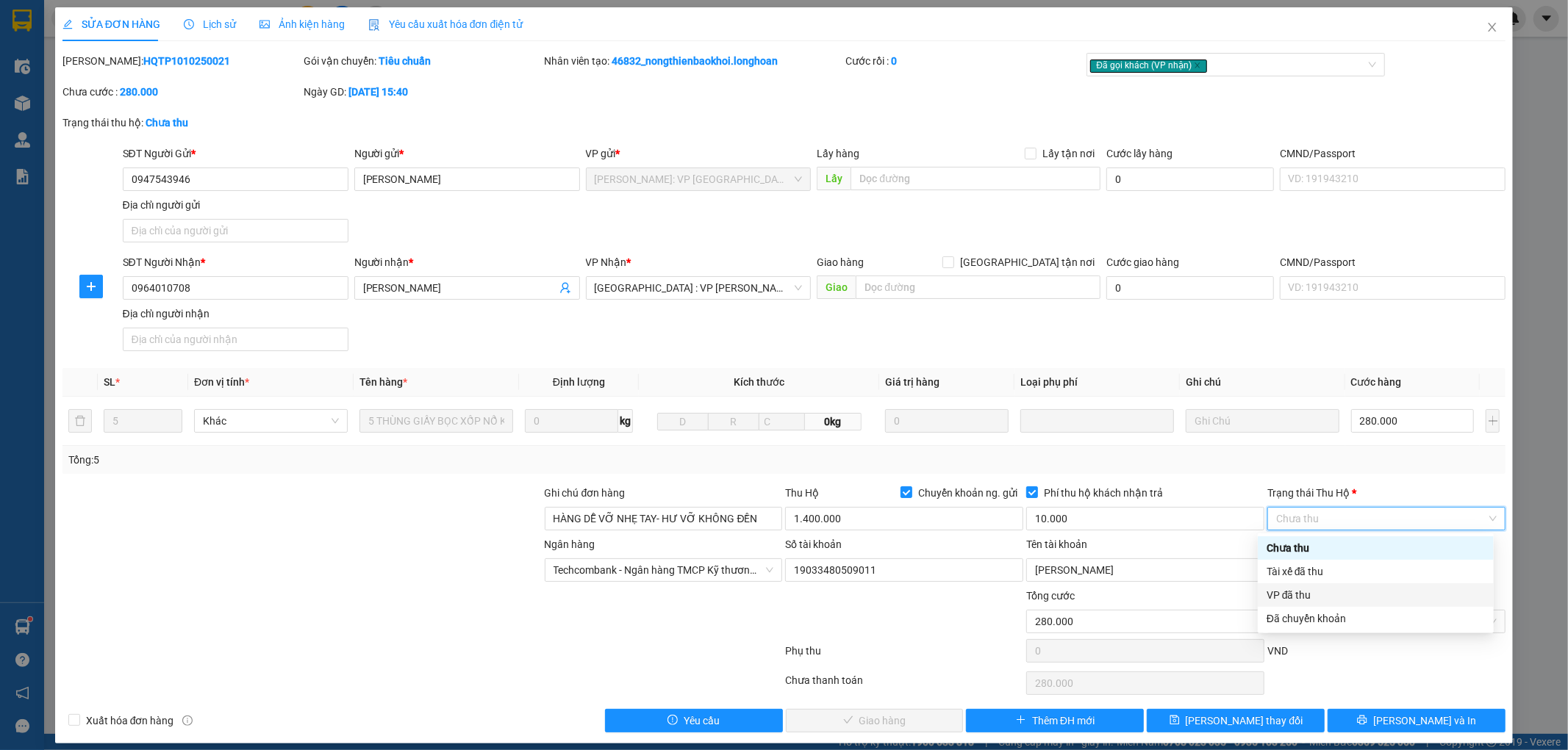
drag, startPoint x: 1323, startPoint y: 595, endPoint x: 1353, endPoint y: 603, distance: 31.0
click at [1324, 596] on div "VP đã thu" at bounding box center [1376, 595] width 218 height 16
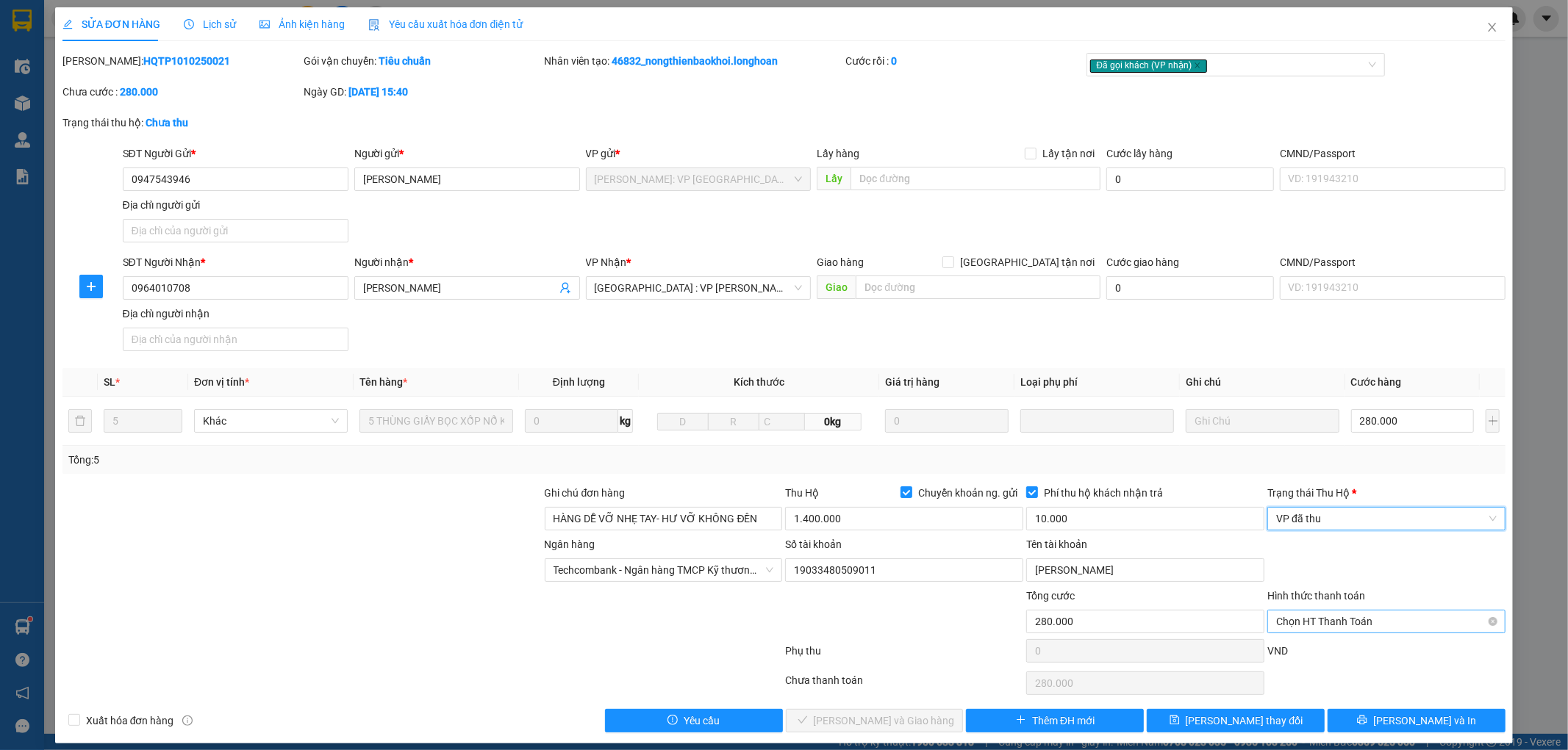
drag, startPoint x: 1357, startPoint y: 618, endPoint x: 1353, endPoint y: 635, distance: 17.5
click at [1357, 619] on span "Chọn HT Thanh Toán" at bounding box center [1386, 622] width 221 height 22
click at [1343, 655] on div "Tại văn phòng" at bounding box center [1377, 651] width 218 height 16
type input "0"
click at [876, 716] on span "[PERSON_NAME] và Giao hàng" at bounding box center [885, 720] width 142 height 16
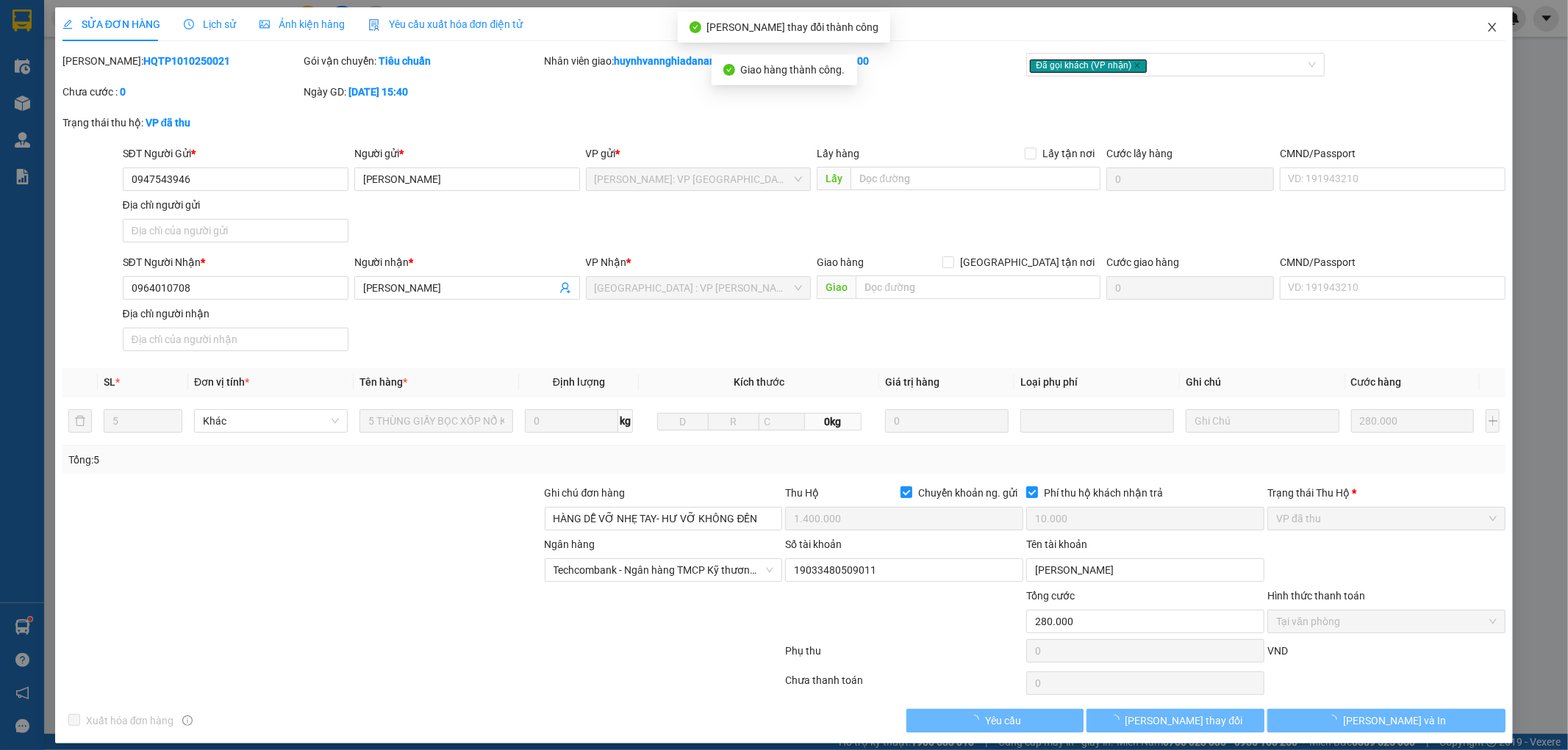
click at [1489, 25] on icon "close" at bounding box center [1492, 27] width 8 height 9
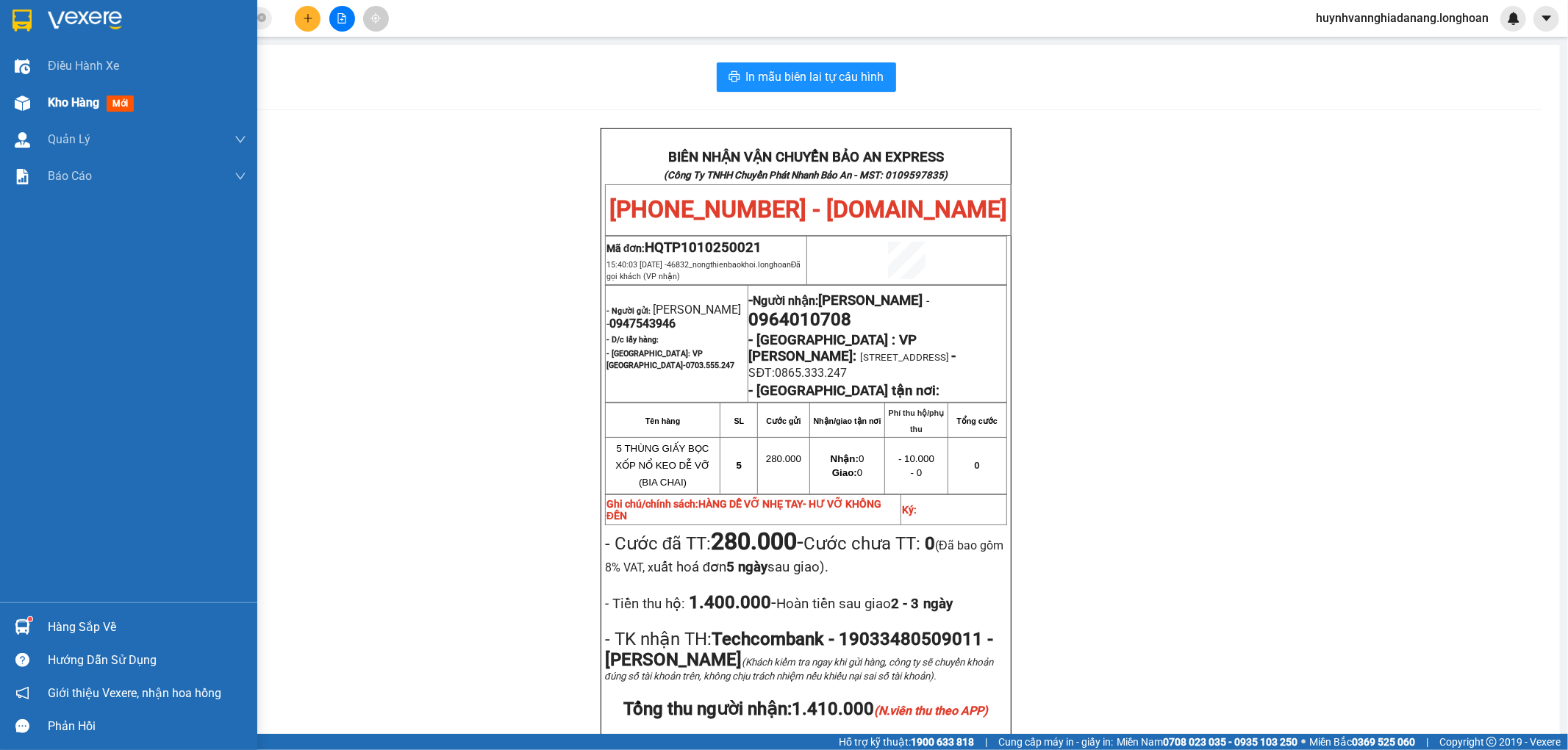
click at [64, 107] on span "Kho hàng" at bounding box center [73, 102] width 51 height 14
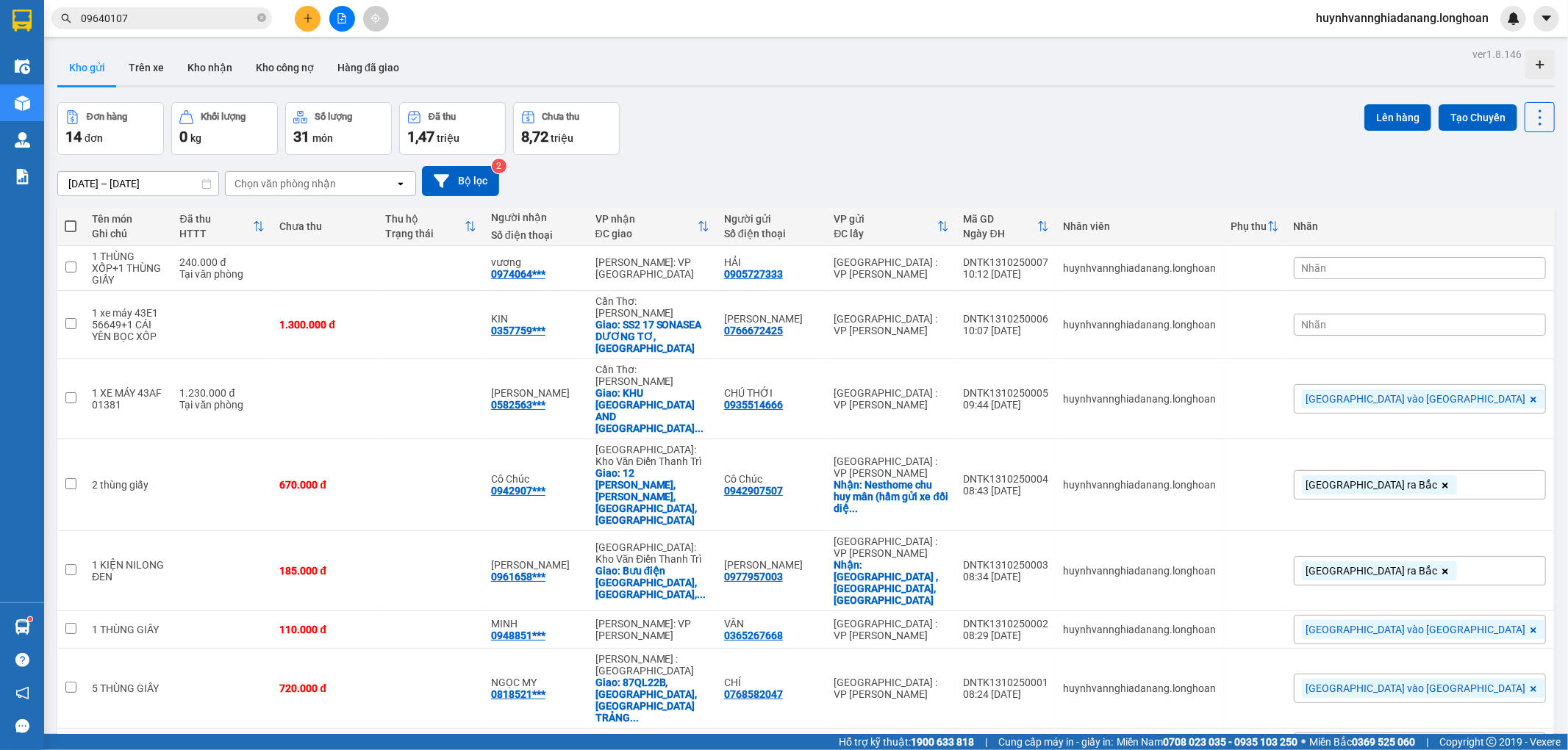
click at [1452, 262] on div "Nhãn" at bounding box center [1420, 268] width 252 height 22
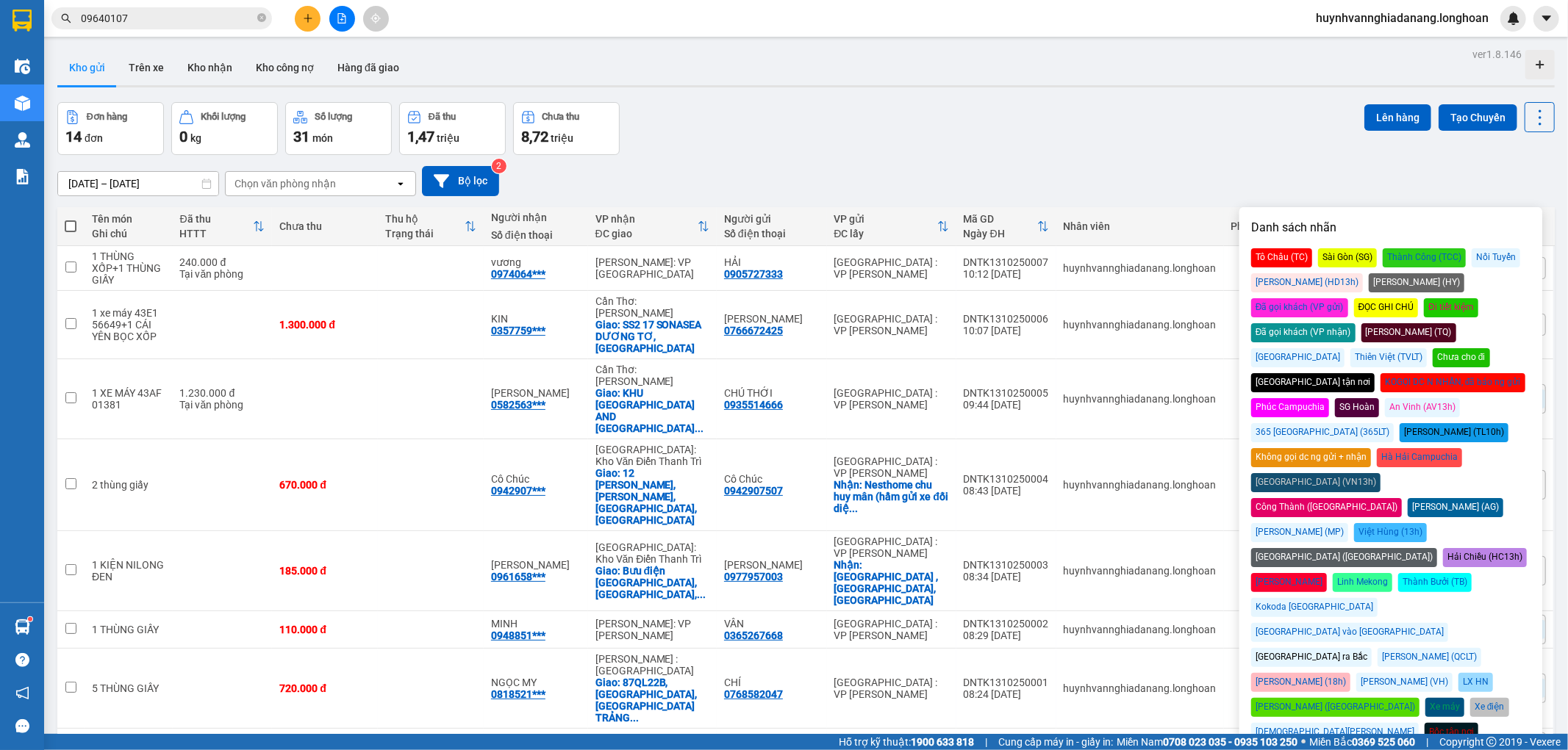
click at [948, 111] on div "Đơn hàng 14 đơn Khối lượng 0 kg Số lượng 31 món Đã thu 1,47 triệu Chưa thu 8,72…" at bounding box center [806, 129] width 1498 height 53
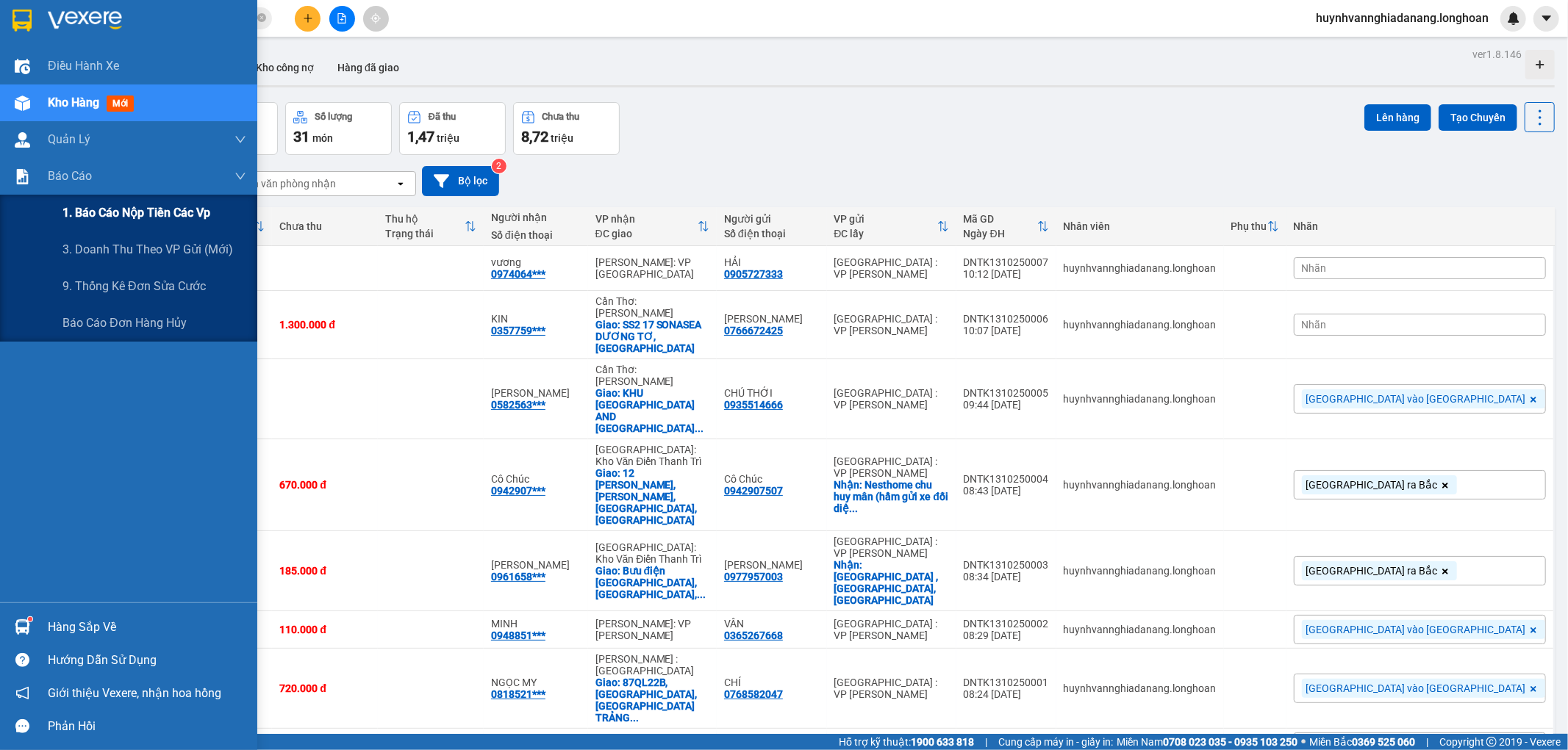
click at [106, 222] on span "1. Báo cáo nộp tiền các vp" at bounding box center [136, 213] width 148 height 19
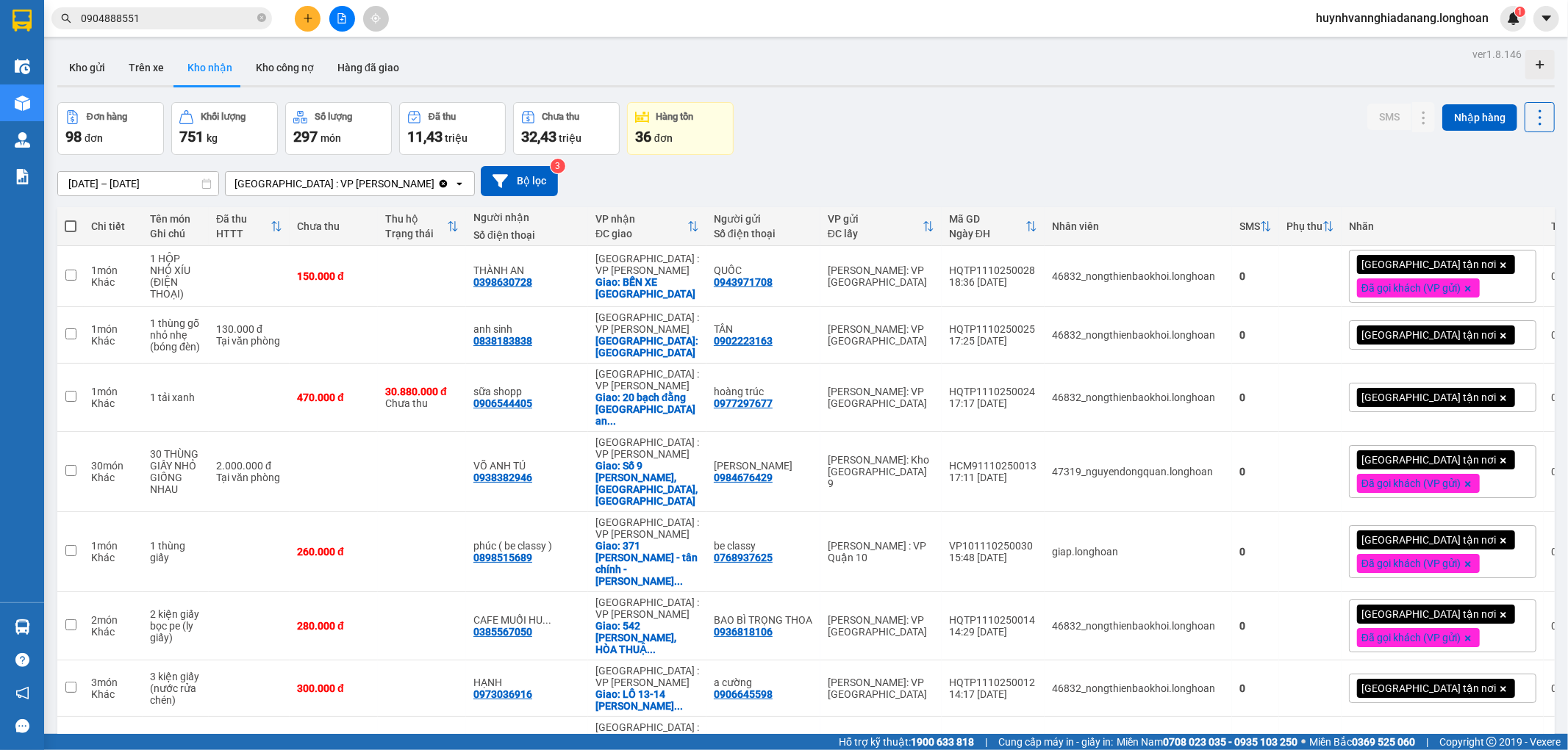
drag, startPoint x: 94, startPoint y: 73, endPoint x: 120, endPoint y: 115, distance: 49.4
click at [93, 73] on button "Kho gửi" at bounding box center [87, 67] width 60 height 35
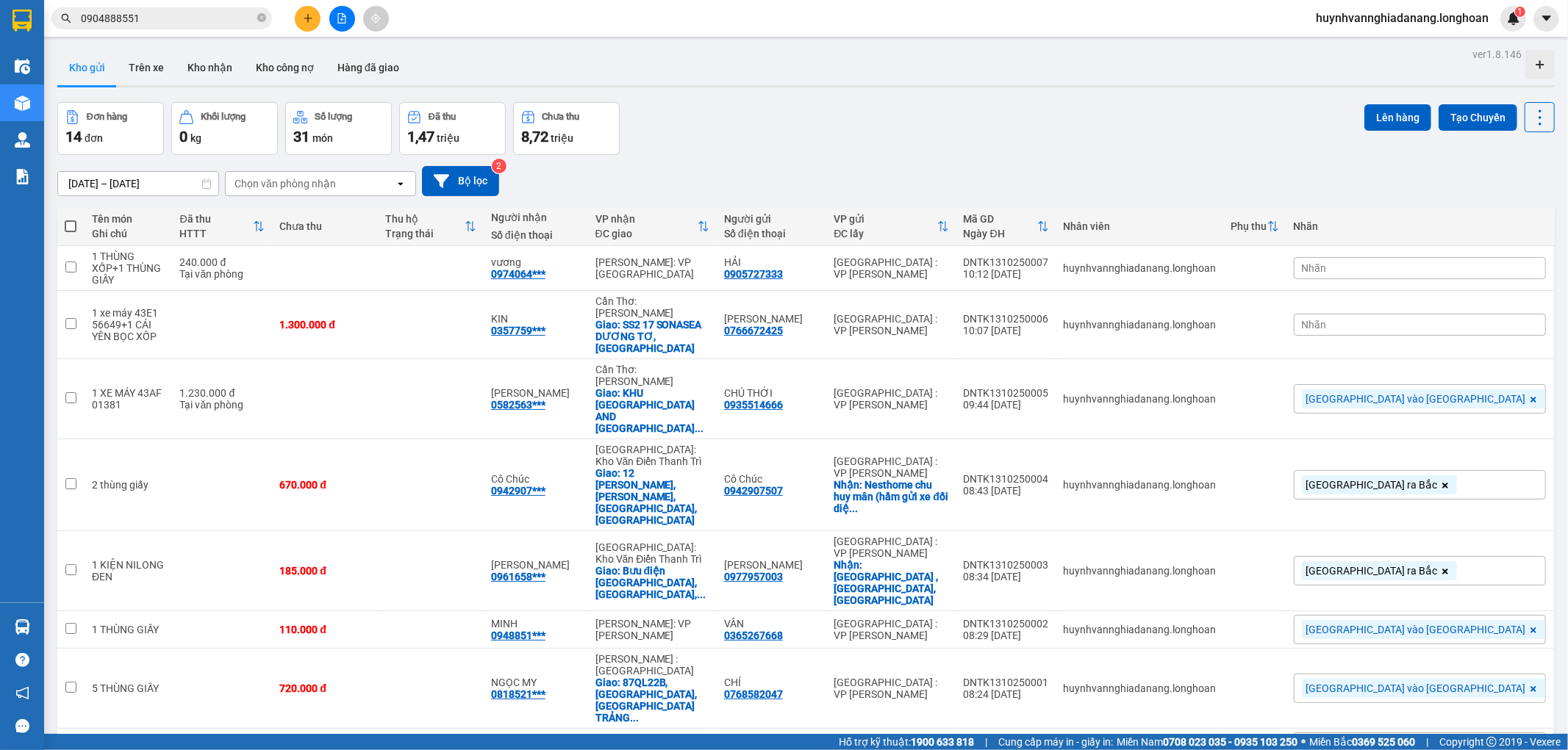
click at [1457, 314] on div "Nhãn" at bounding box center [1420, 325] width 252 height 22
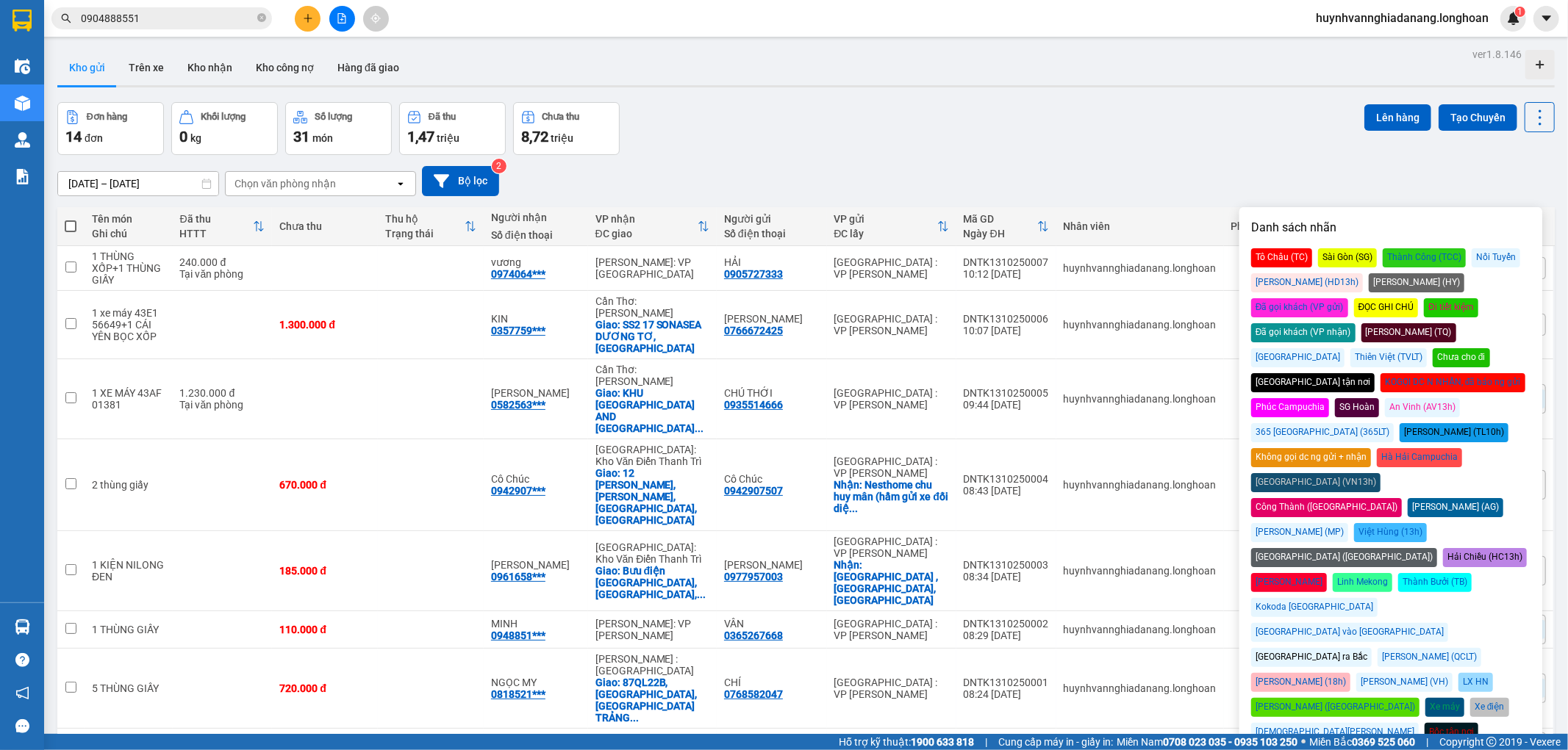
click at [1348, 298] on div "Đã gọi khách (VP gửi)" at bounding box center [1300, 308] width 97 height 19
click at [1446, 623] on div "[GEOGRAPHIC_DATA] vào [GEOGRAPHIC_DATA]" at bounding box center [1350, 632] width 197 height 19
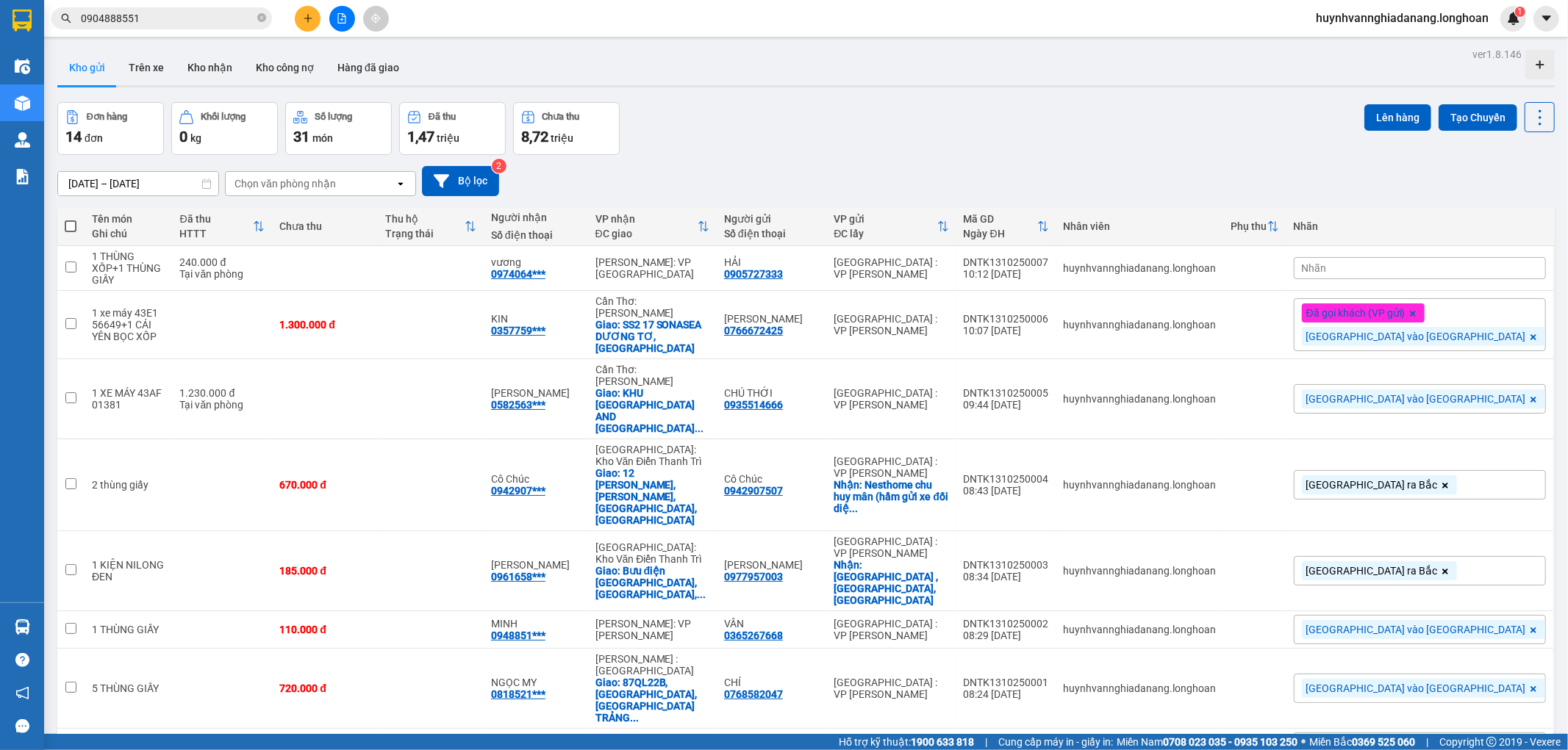
drag, startPoint x: 1223, startPoint y: 185, endPoint x: 1427, endPoint y: 239, distance: 211.0
click at [1224, 185] on div "[DATE] – [DATE] Press the down arrow key to interact with the calendar and sele…" at bounding box center [806, 181] width 1498 height 30
click at [1464, 260] on div "Nhãn" at bounding box center [1420, 268] width 252 height 22
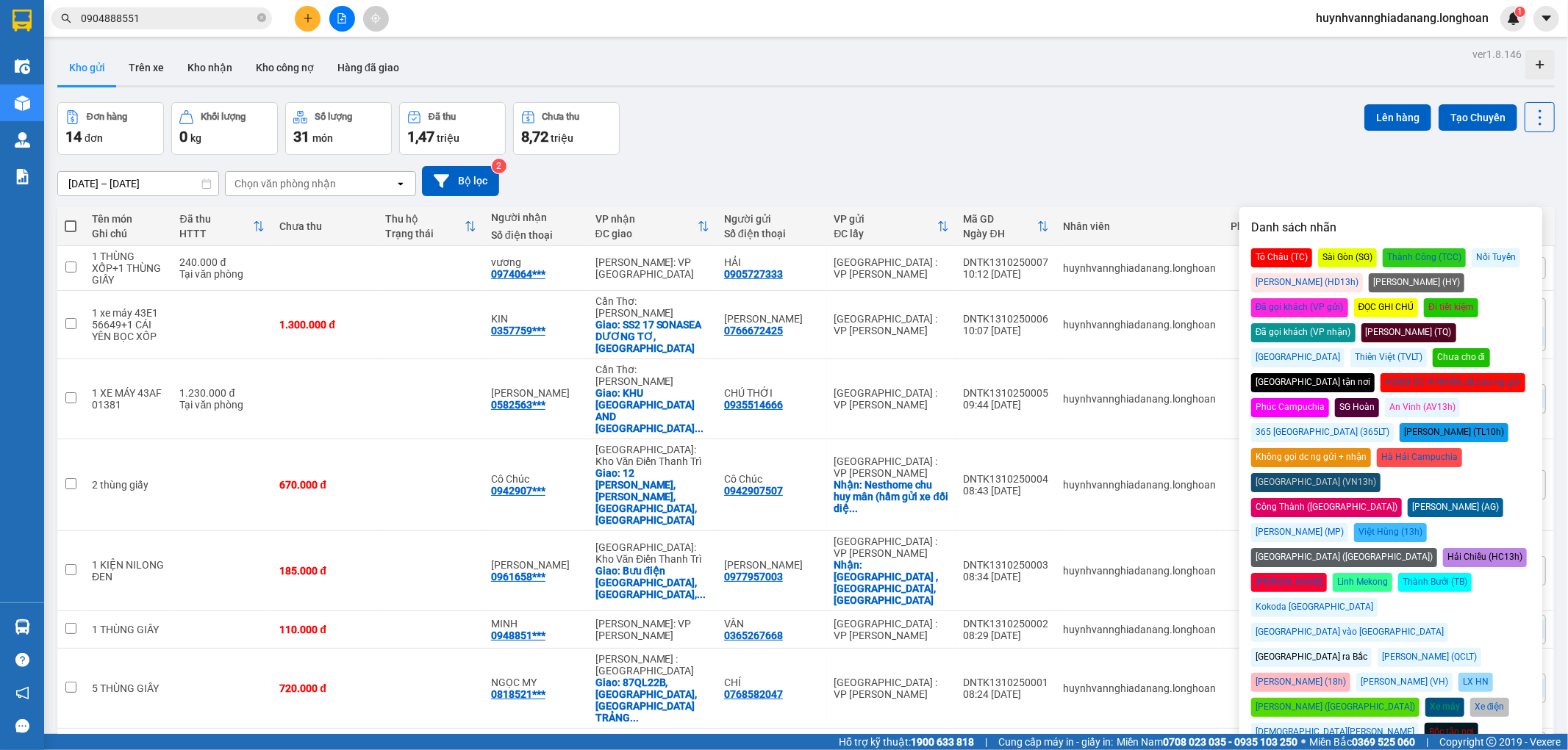
click at [1449, 623] on div "[GEOGRAPHIC_DATA] vào [GEOGRAPHIC_DATA]" at bounding box center [1350, 632] width 197 height 19
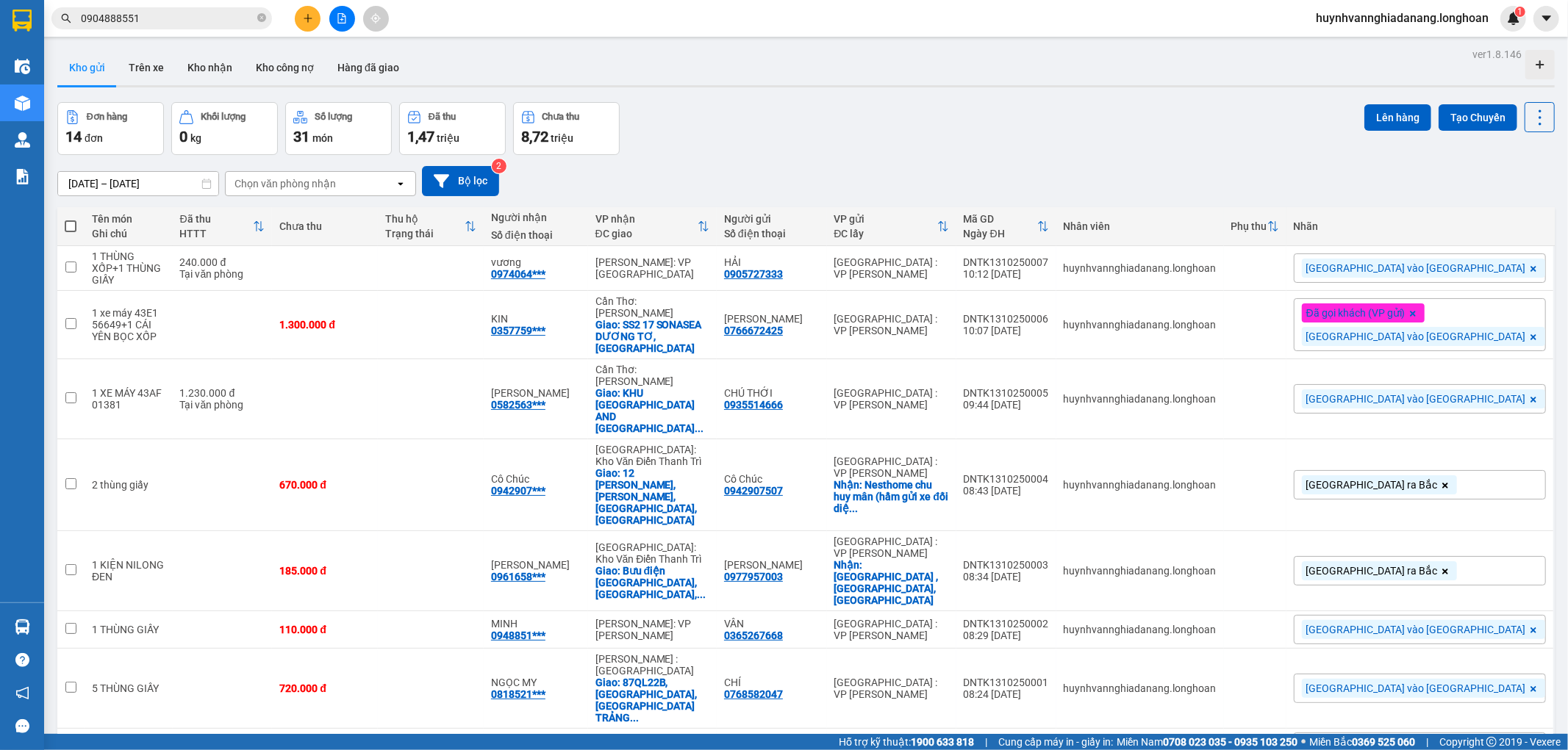
click at [1263, 184] on div "[DATE] – [DATE] Press the down arrow key to interact with the calendar and sele…" at bounding box center [806, 181] width 1498 height 30
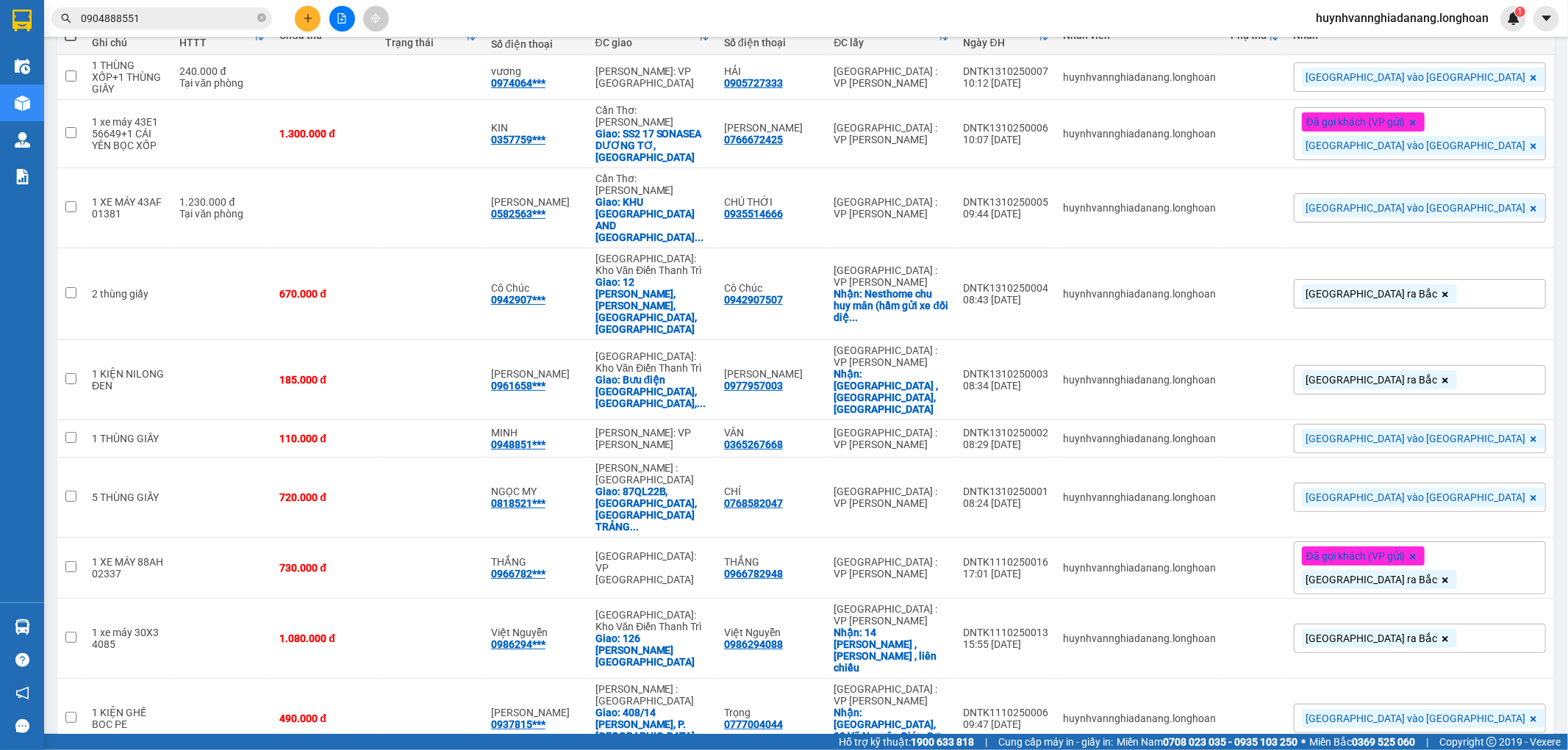
scroll to position [163, 0]
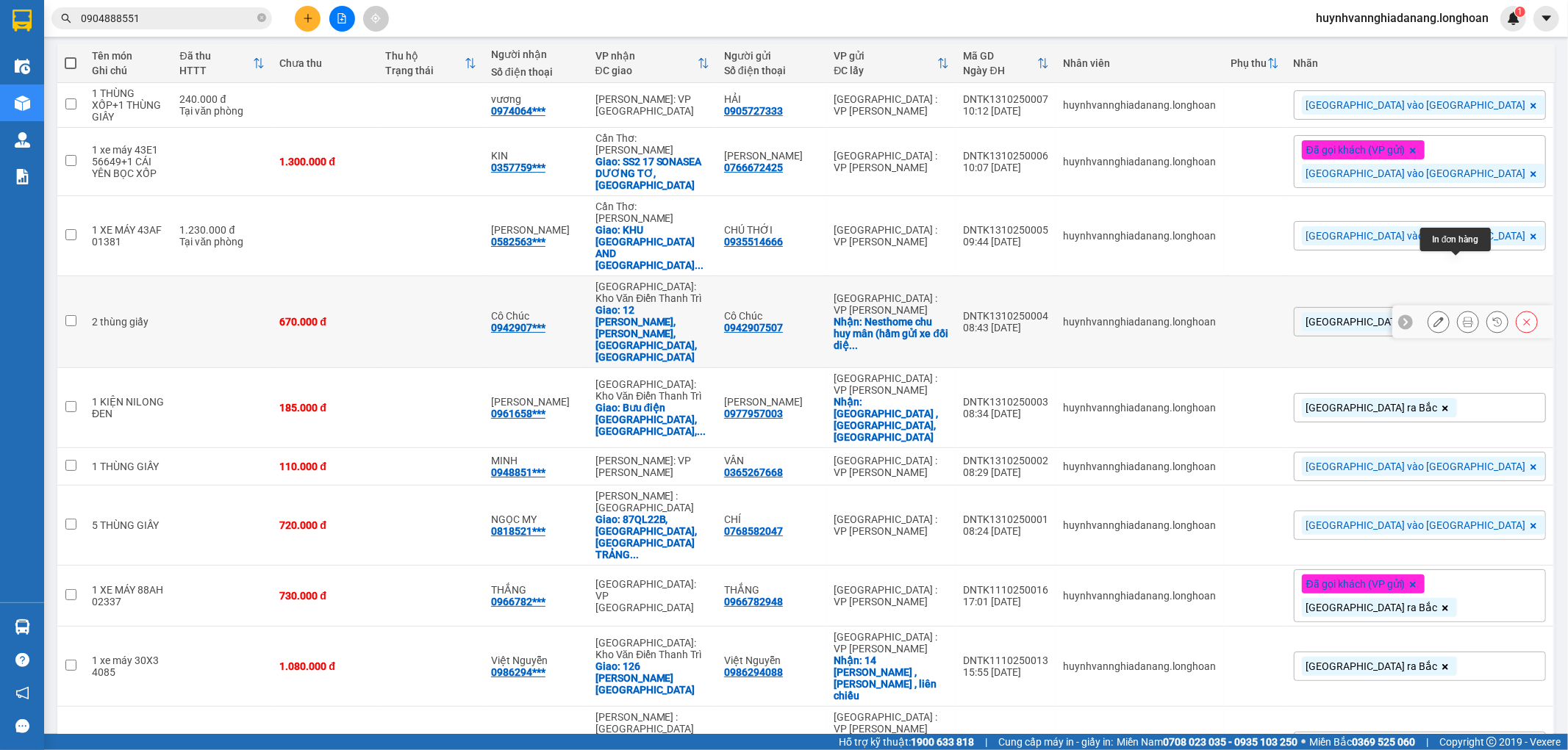
click at [1463, 317] on icon at bounding box center [1468, 322] width 10 height 10
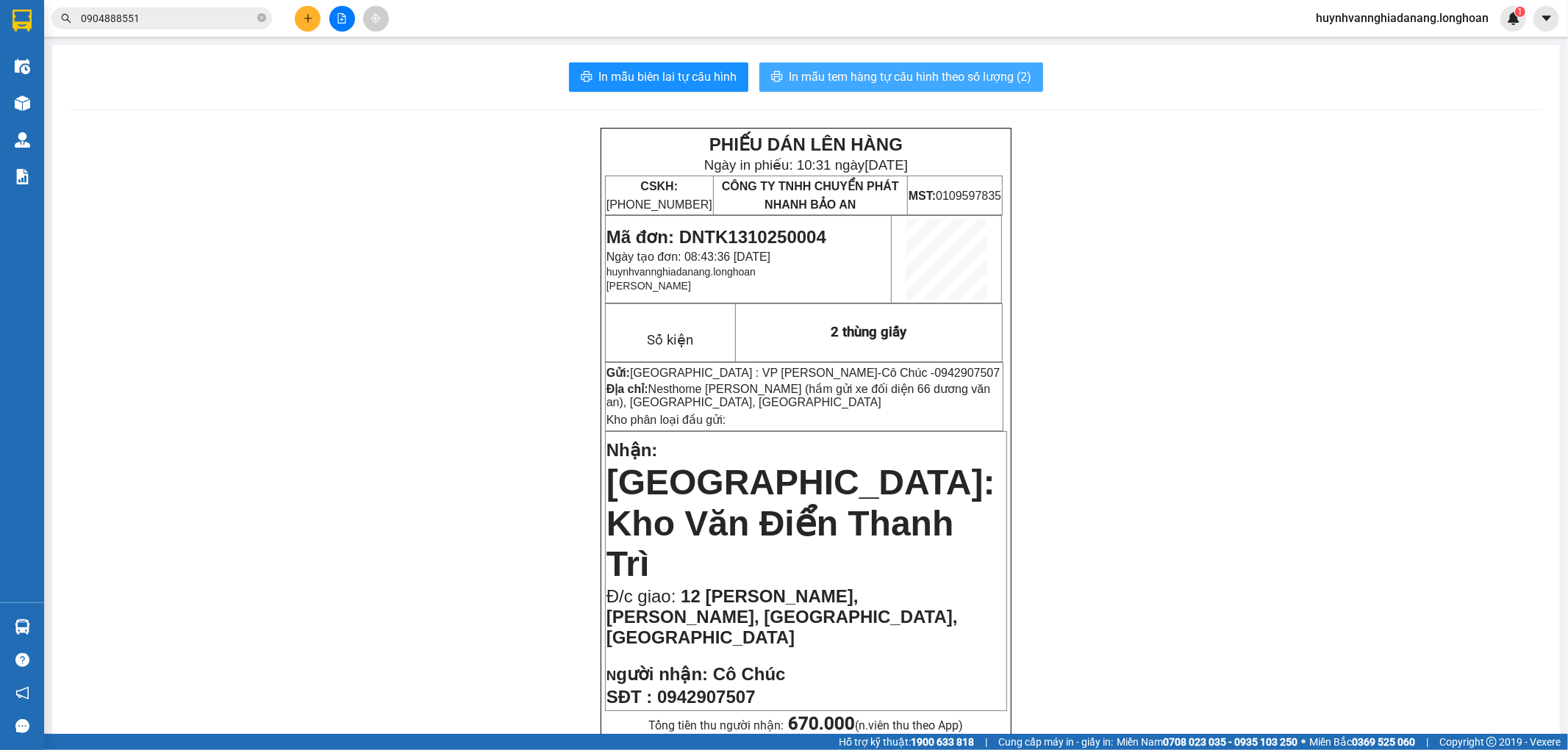
click at [888, 81] on span "In mẫu tem hàng tự cấu hình theo số lượng (2)" at bounding box center [910, 77] width 243 height 19
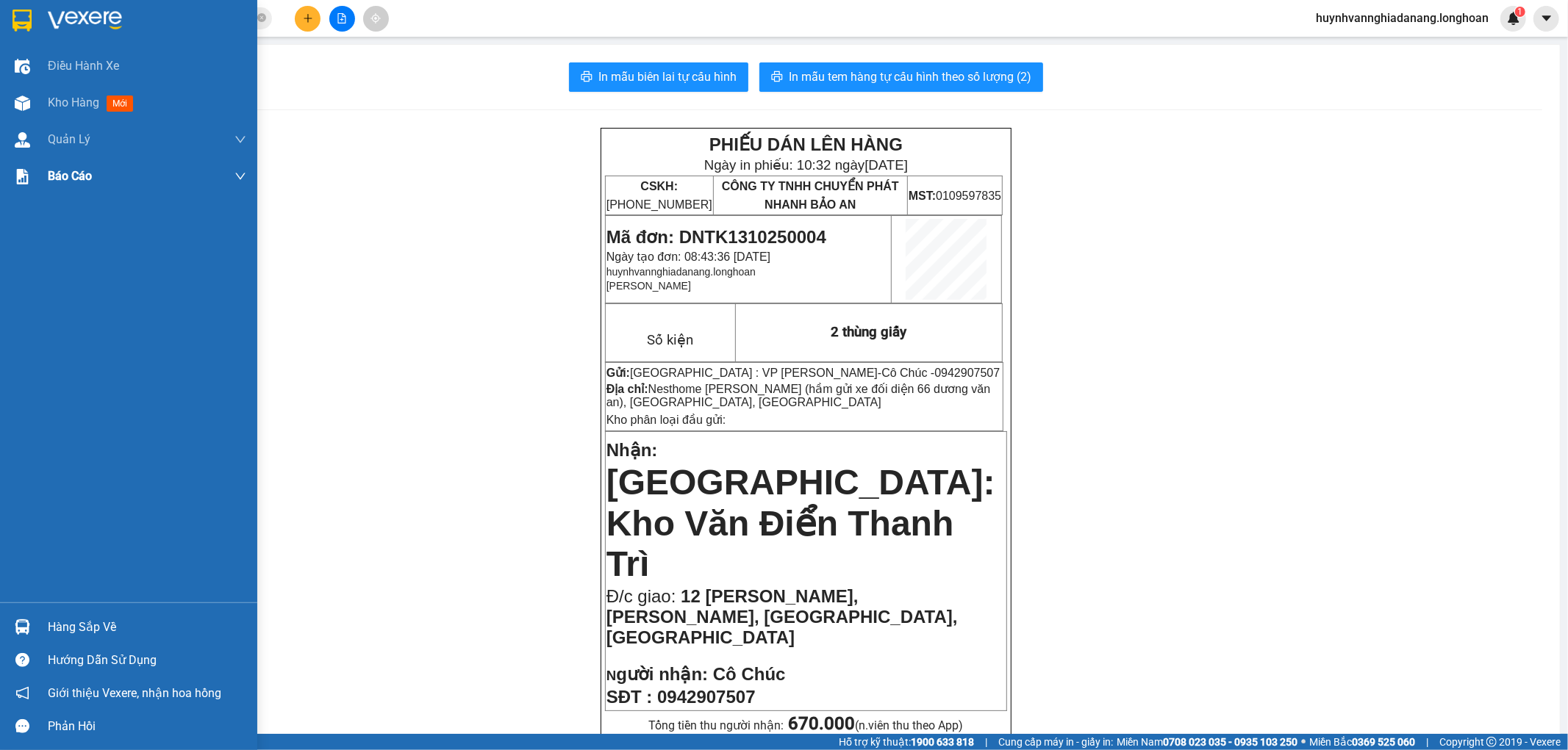
click at [83, 101] on span "Kho hàng" at bounding box center [73, 102] width 51 height 14
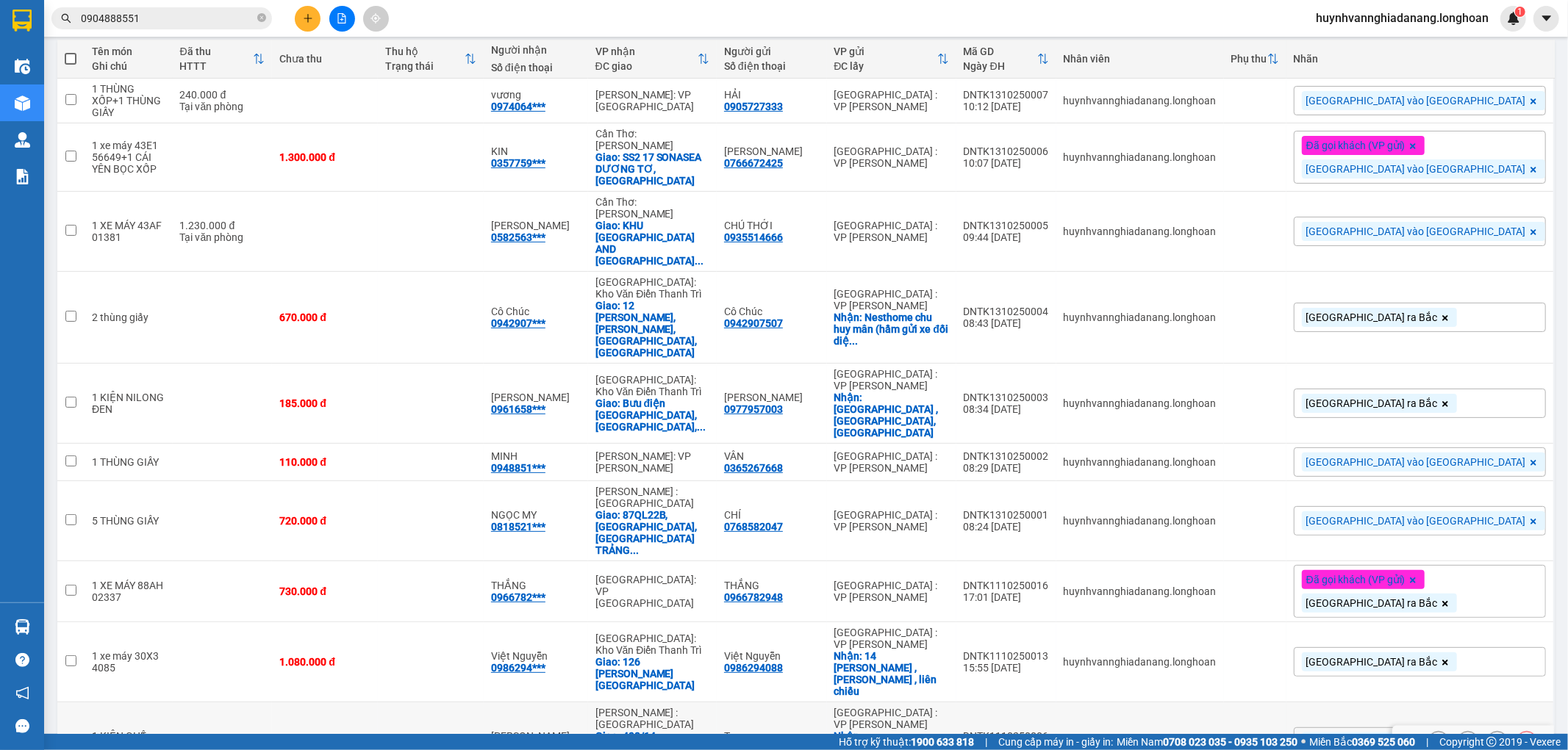
scroll to position [245, 0]
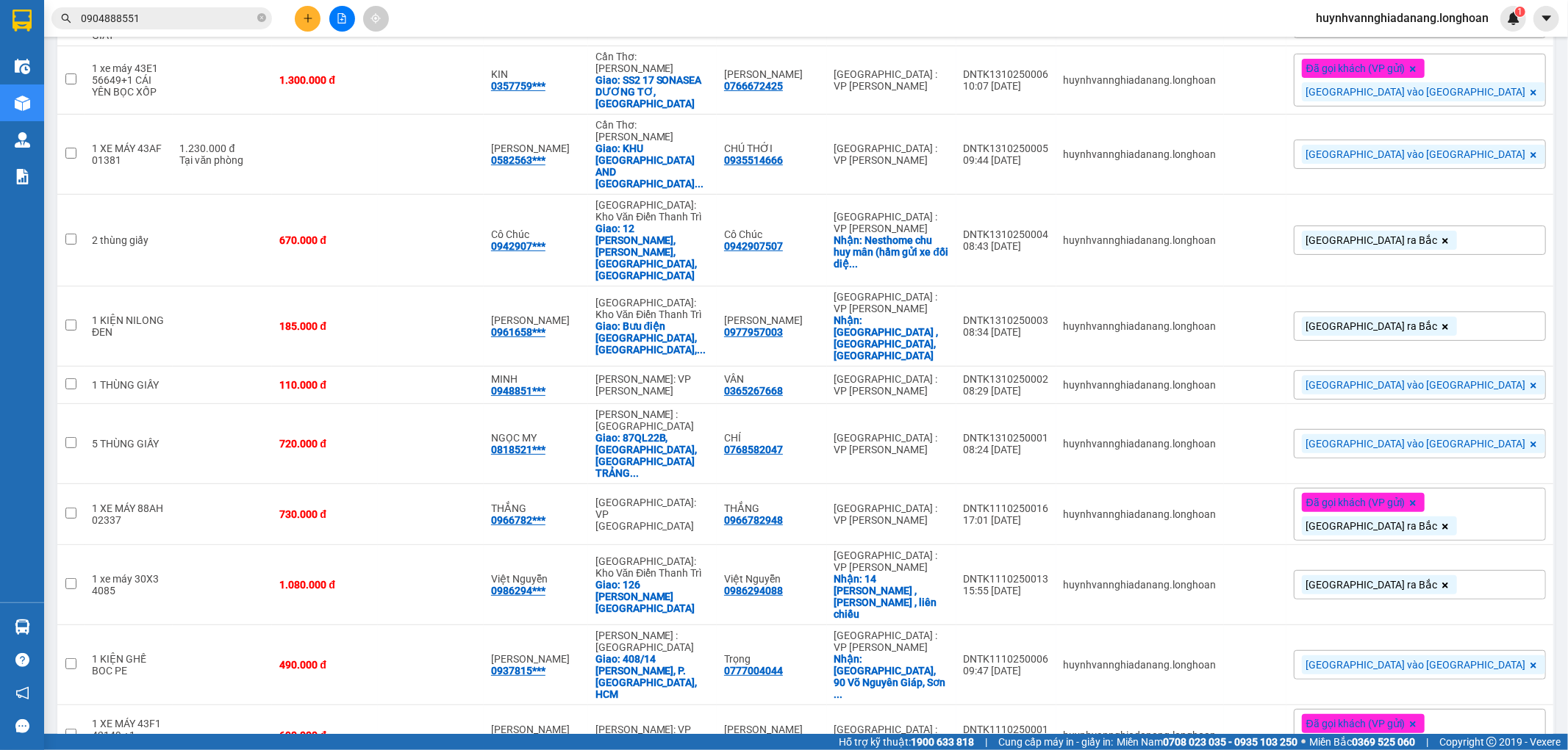
click at [1447, 655] on div "[GEOGRAPHIC_DATA] vào [GEOGRAPHIC_DATA]" at bounding box center [1423, 665] width 243 height 19
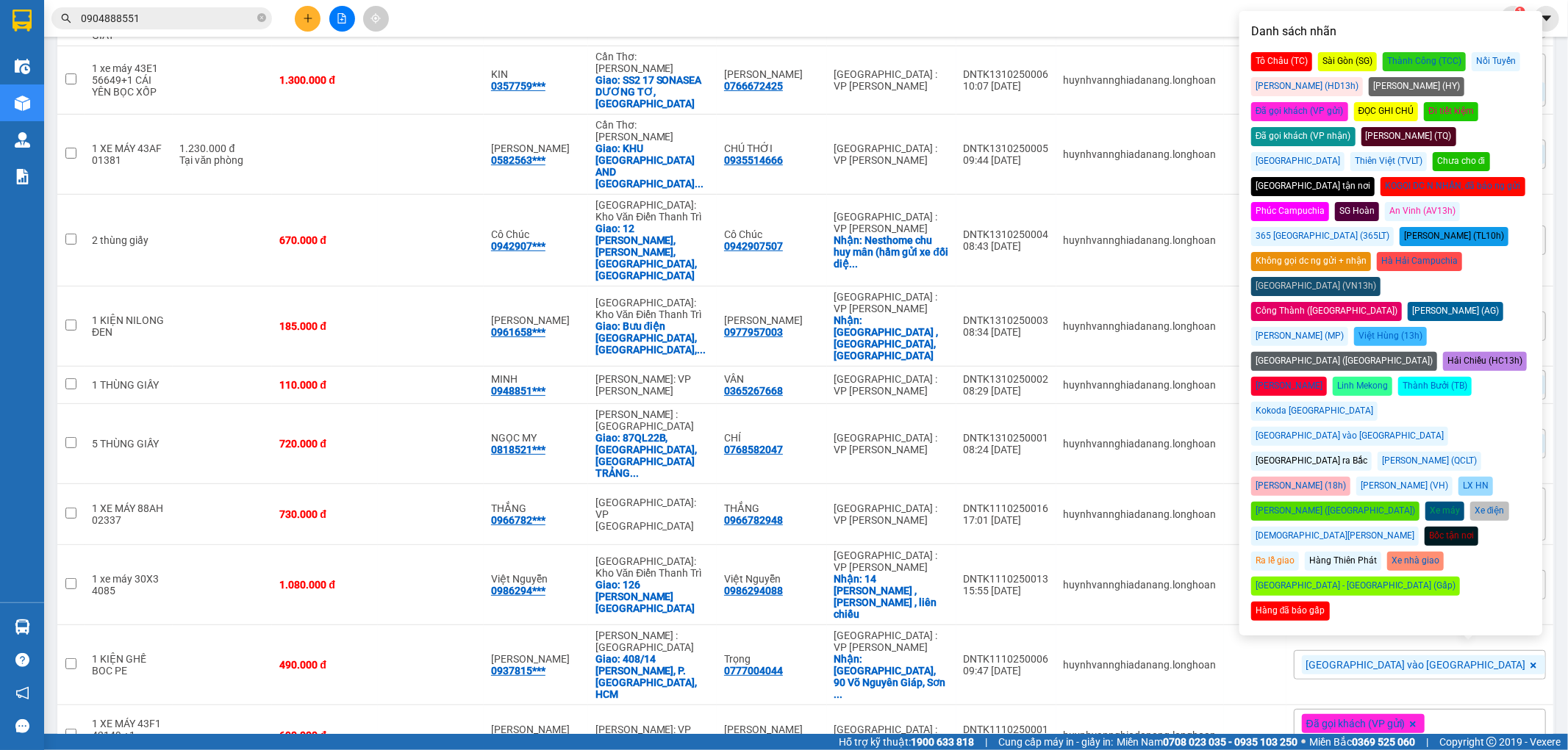
scroll to position [163, 0]
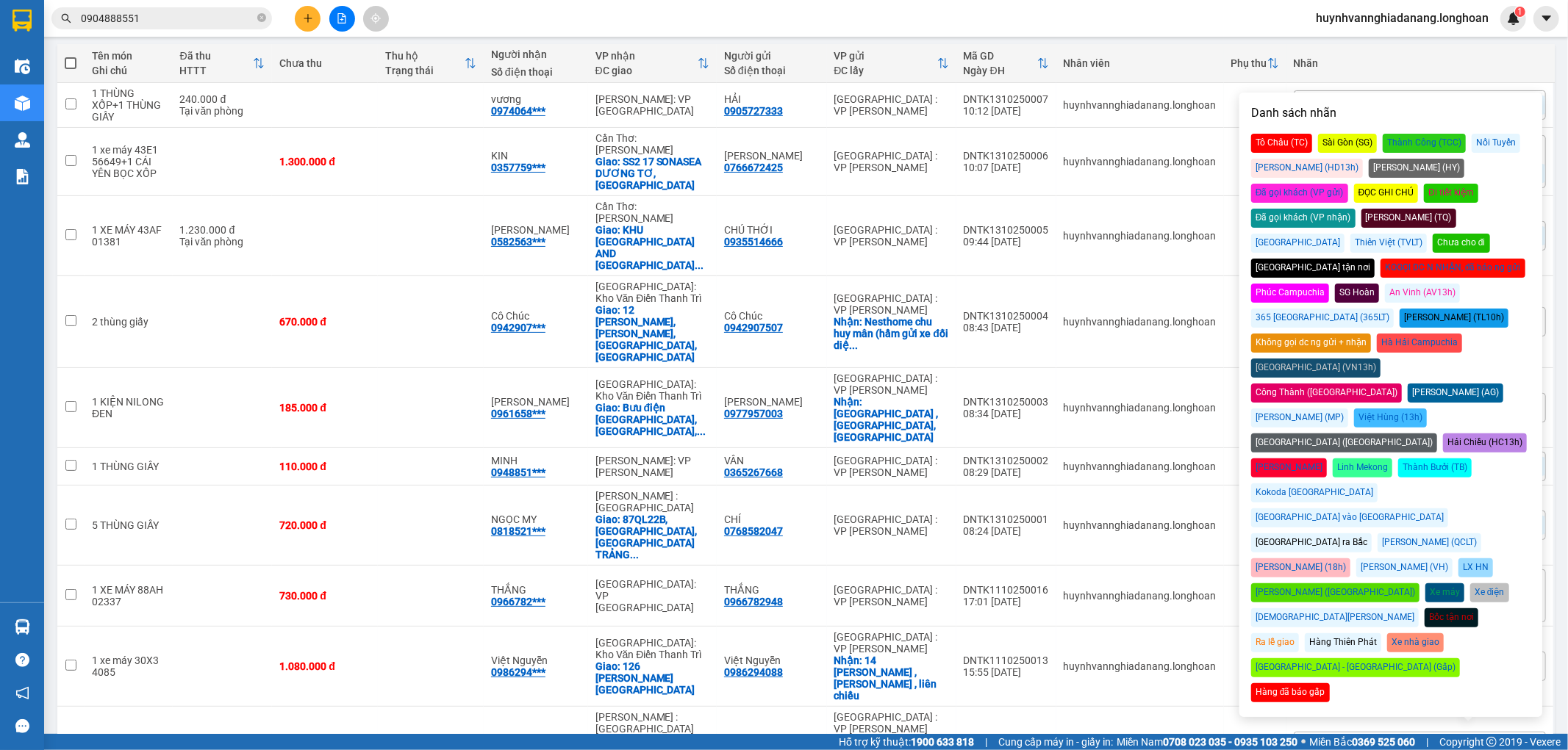
click at [1348, 184] on div "Đã gọi khách (VP gửi)" at bounding box center [1300, 193] width 97 height 19
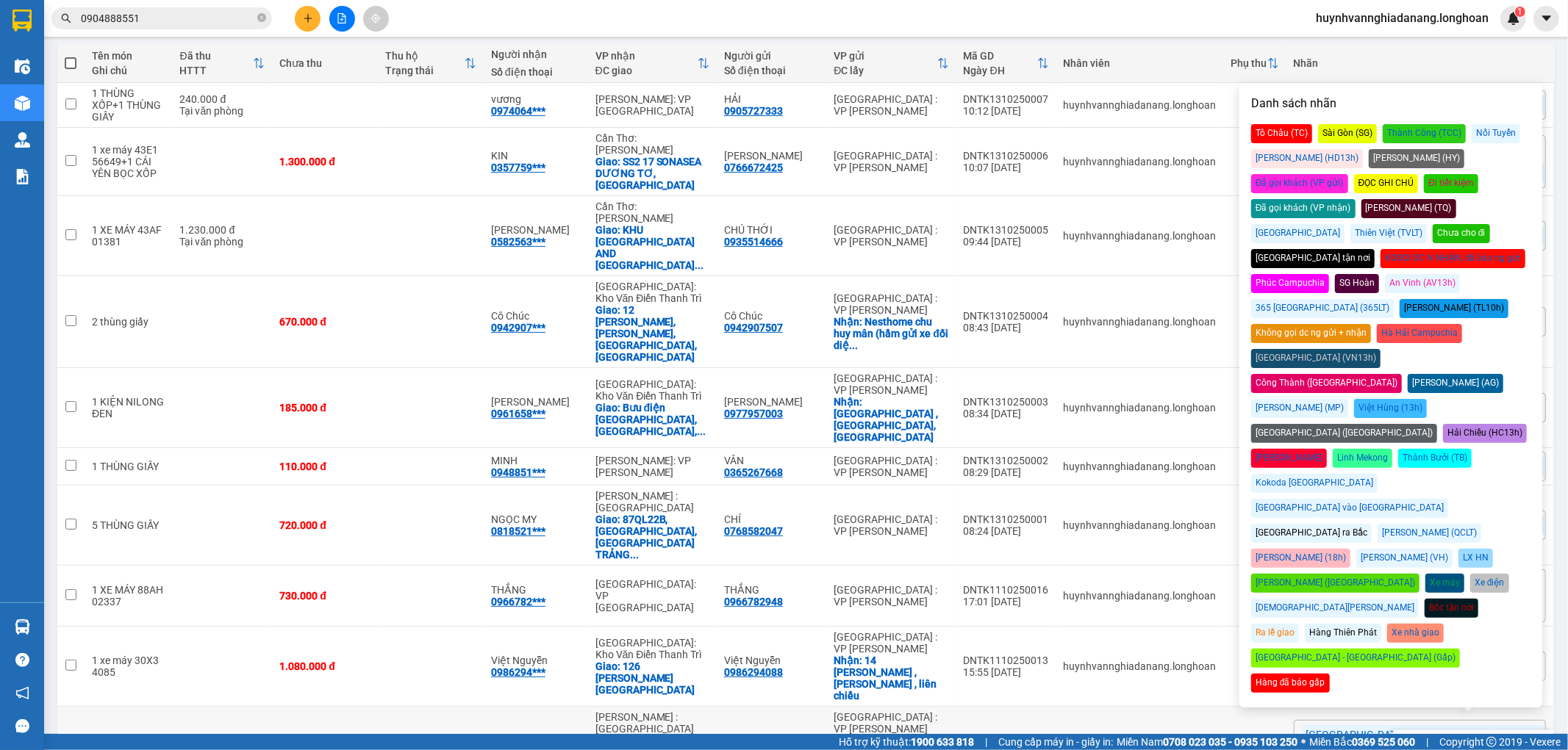
scroll to position [358, 0]
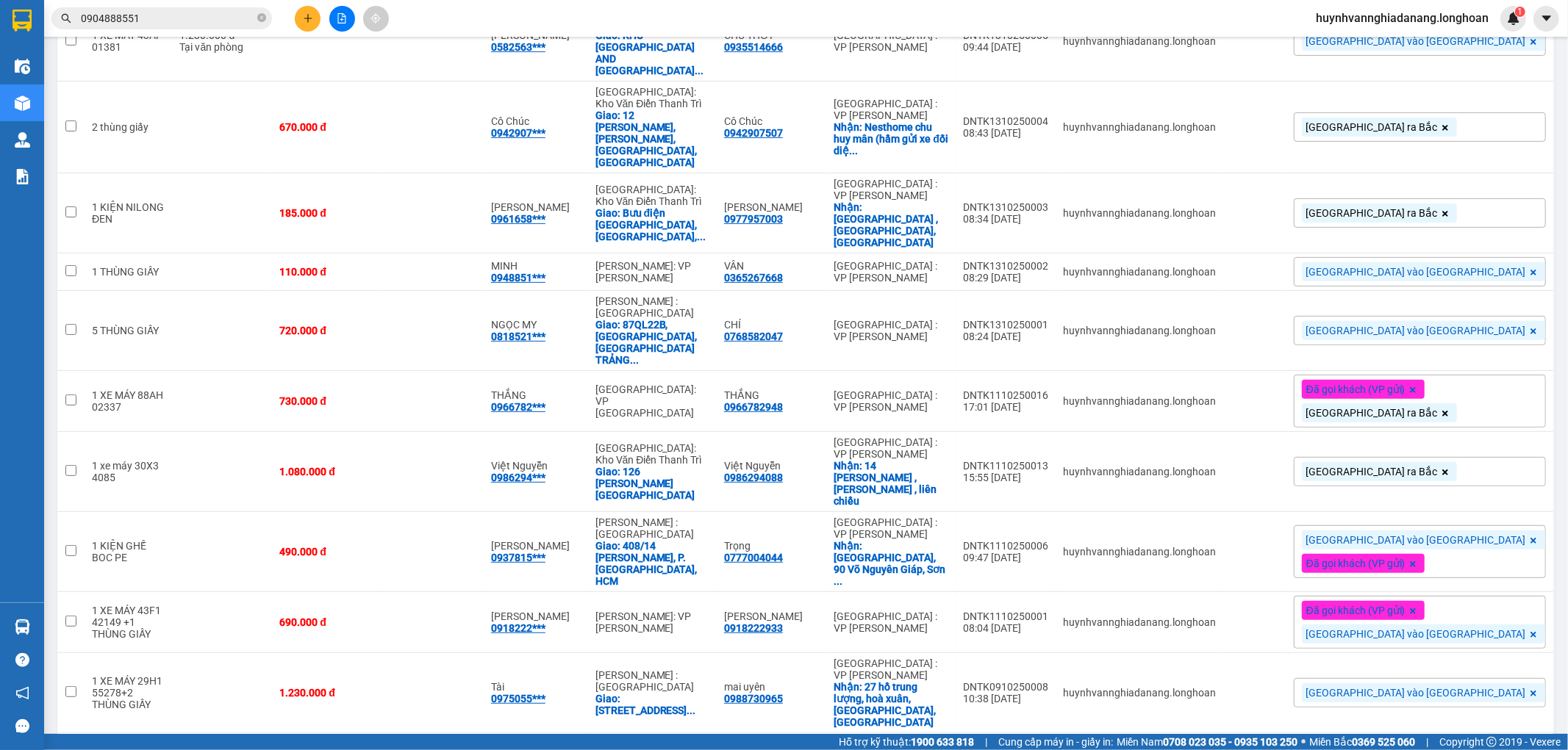
click at [1433, 547] on icon at bounding box center [1438, 552] width 10 height 10
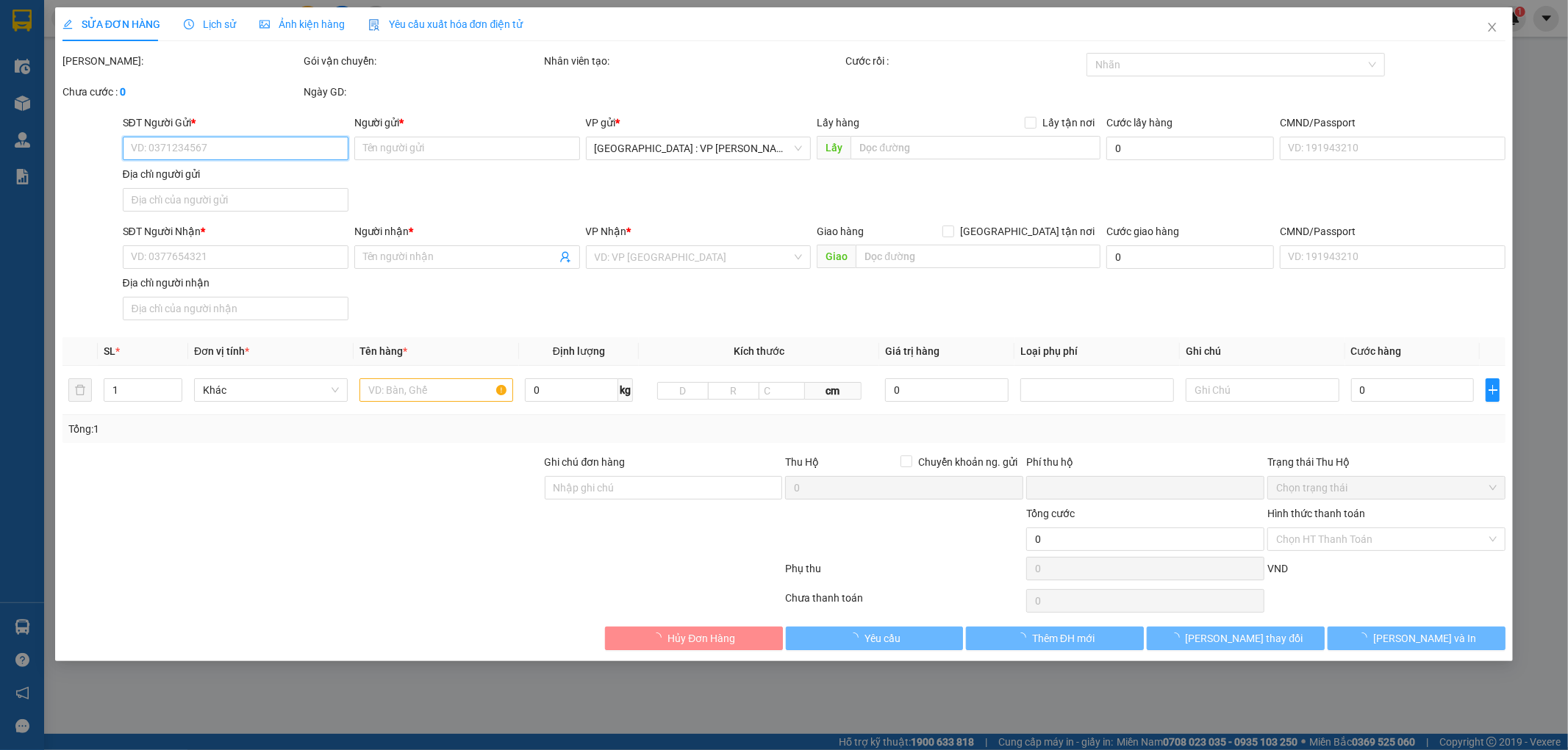
type input "0777004044"
type input "Trọng"
checkbox input "true"
type input "[GEOGRAPHIC_DATA], 90 Võ Nguyên Giáp, [GEOGRAPHIC_DATA], [GEOGRAPHIC_DATA]"
type input "0937815422"
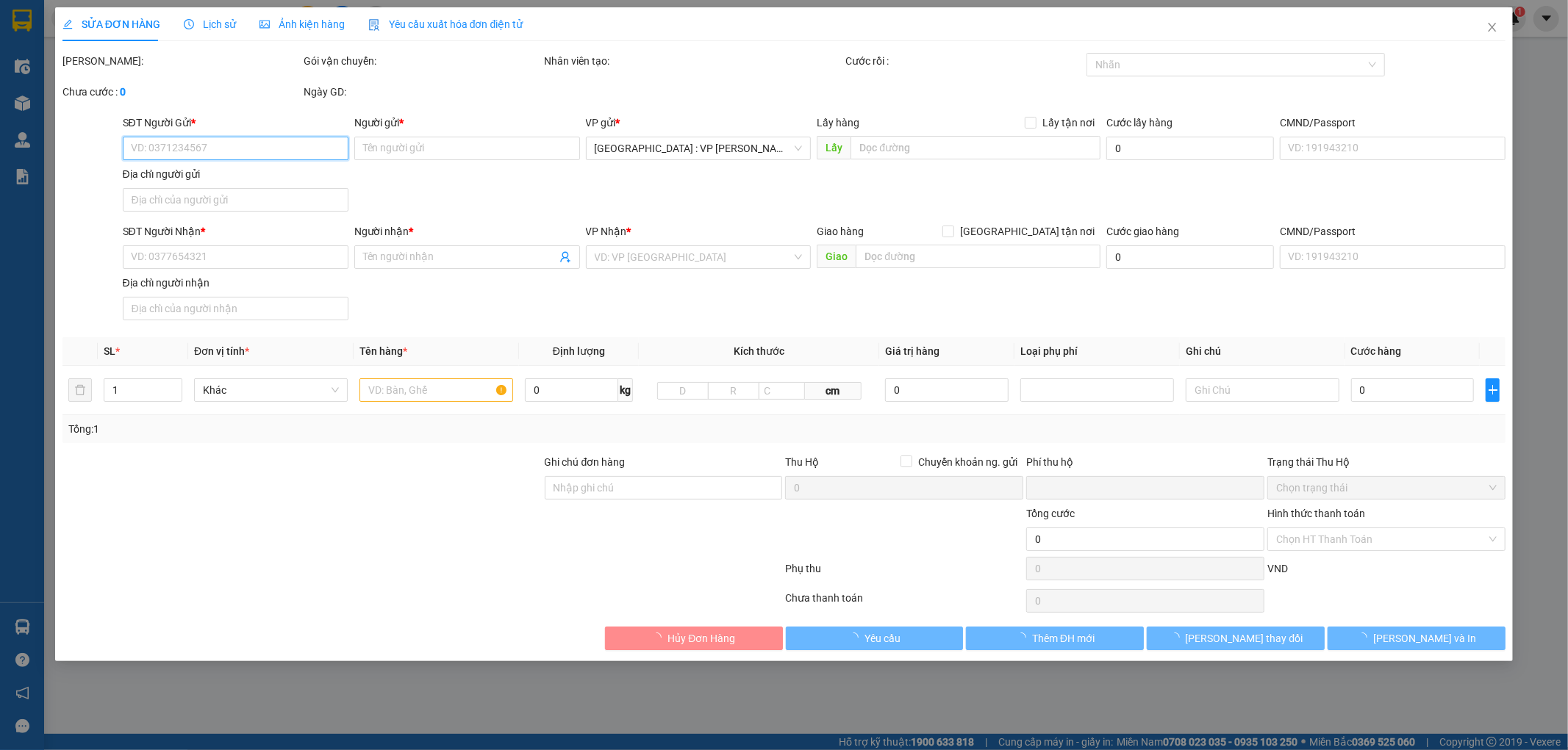
type input "[PERSON_NAME]"
checkbox input "true"
type input "408/14 [PERSON_NAME], P. [GEOGRAPHIC_DATA], HCM"
type input "0"
type input "490.000"
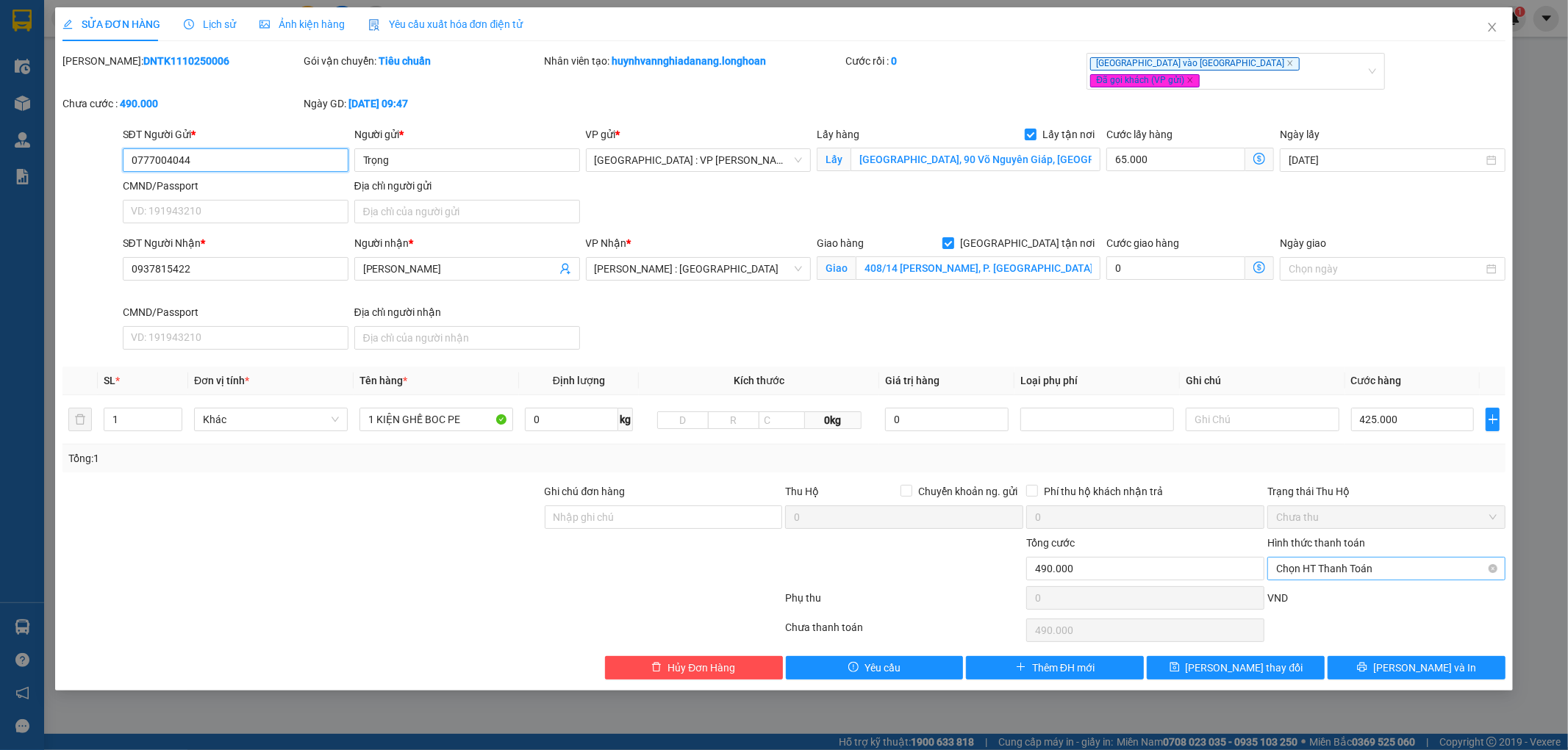
click at [1383, 560] on span "Chọn HT Thanh Toán" at bounding box center [1386, 568] width 221 height 22
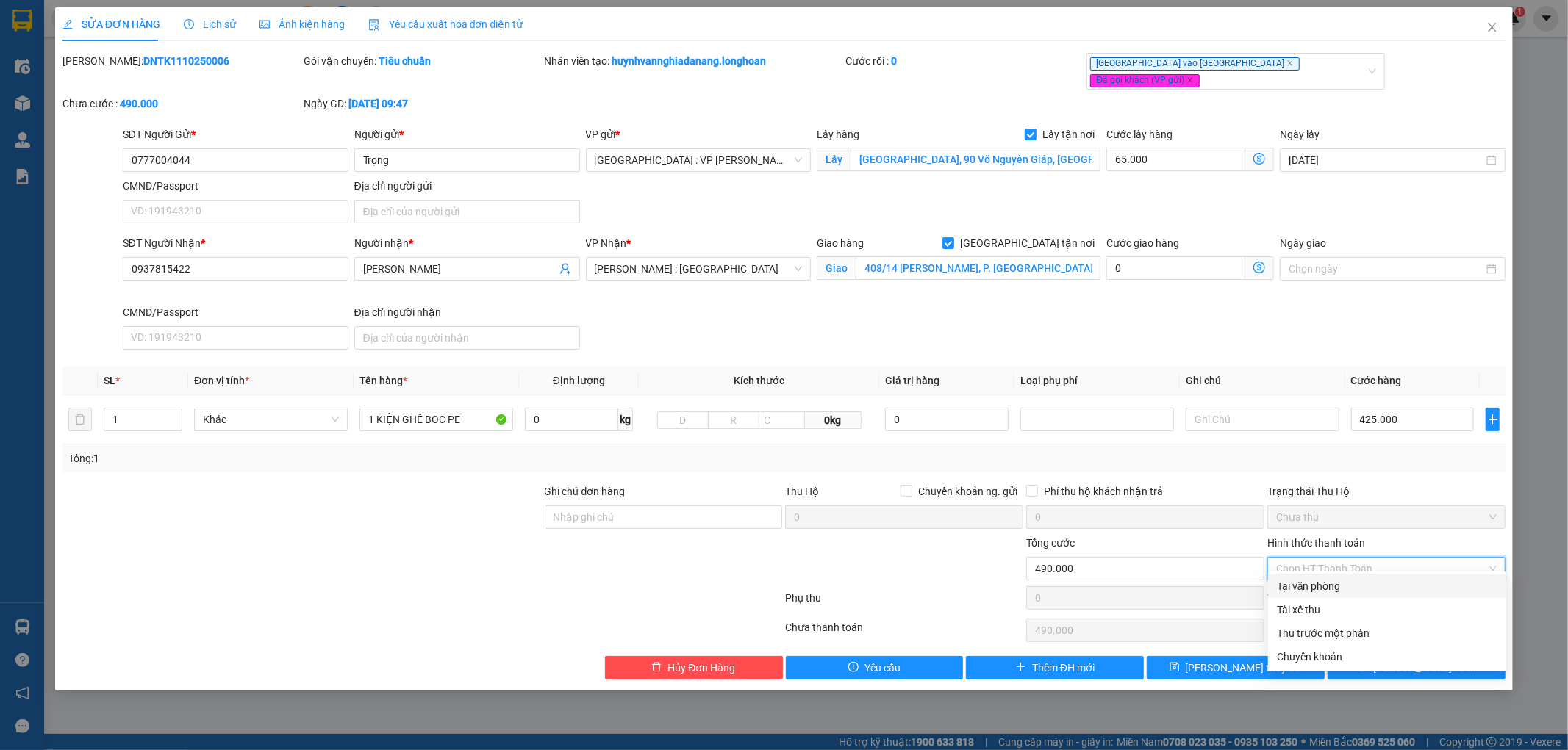
click at [1368, 583] on div "Tại văn phòng" at bounding box center [1387, 586] width 221 height 16
type input "0"
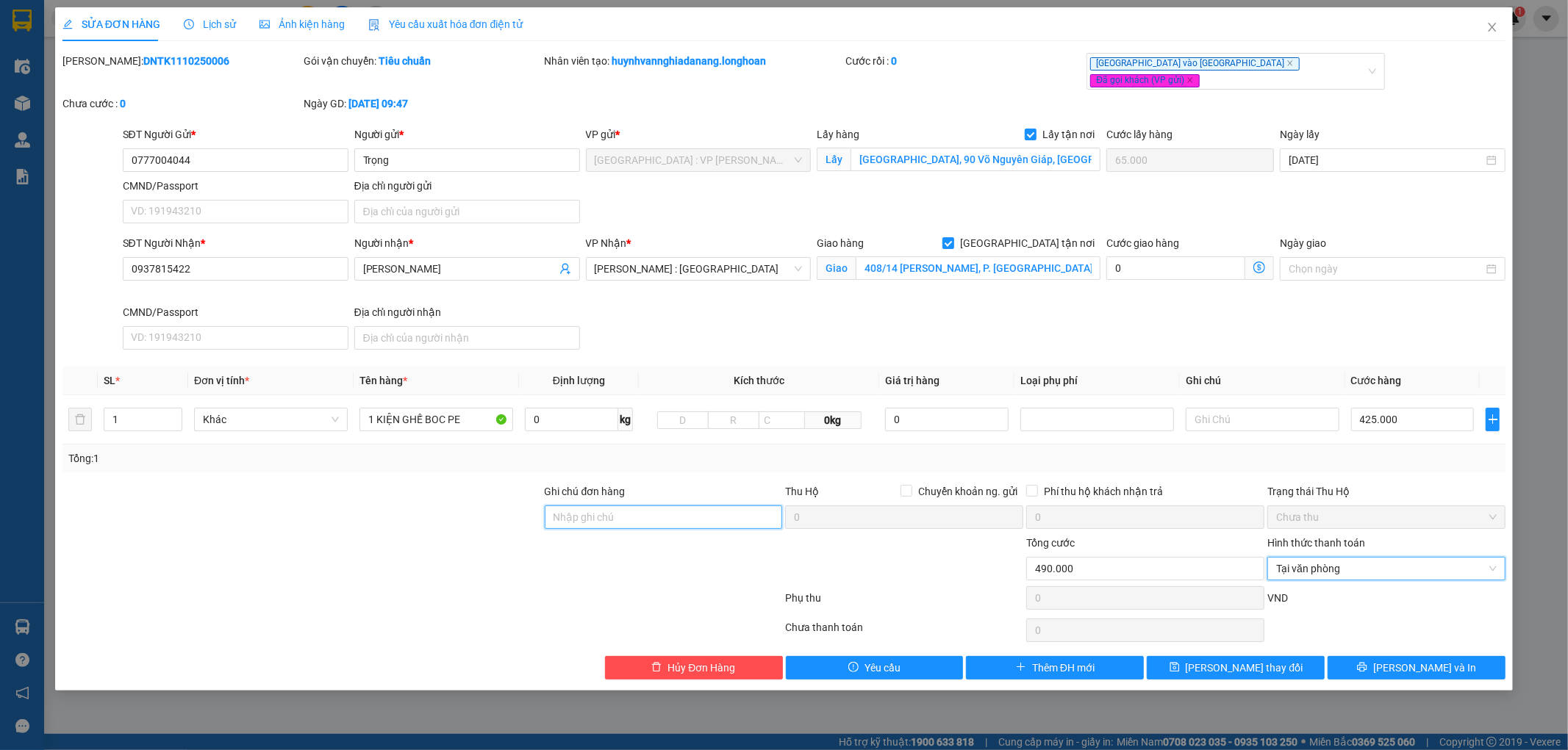
click at [638, 507] on input "Ghi chú đơn hàng" at bounding box center [663, 517] width 238 height 24
type input "D"
click at [1331, 66] on div "[GEOGRAPHIC_DATA] vào [GEOGRAPHIC_DATA] gọi khách (VP gửi)" at bounding box center [1229, 72] width 276 height 34
type input "ĐÃ THANH TOÁN"
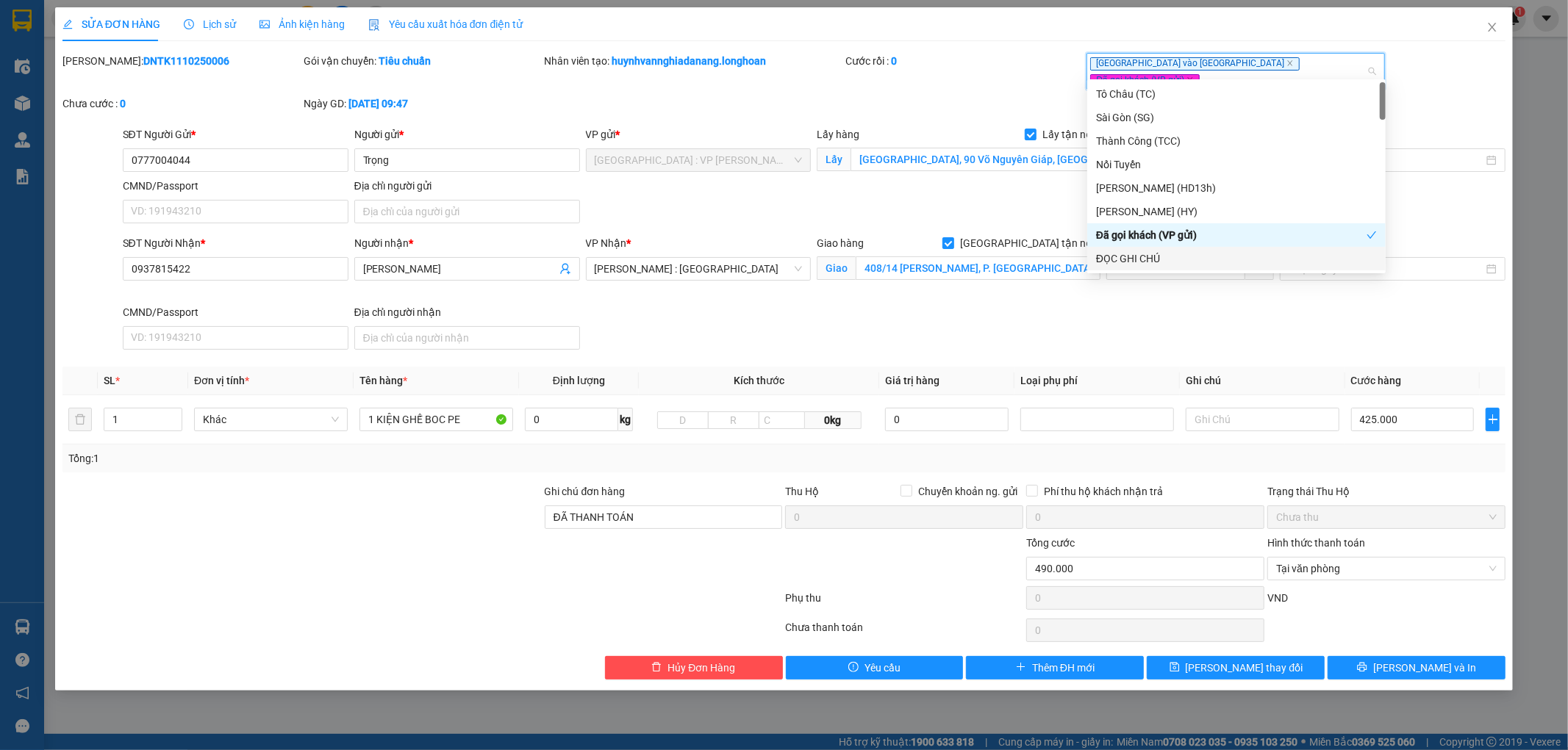
click at [1254, 255] on div "ĐỌC GHI CHÚ" at bounding box center [1236, 258] width 281 height 16
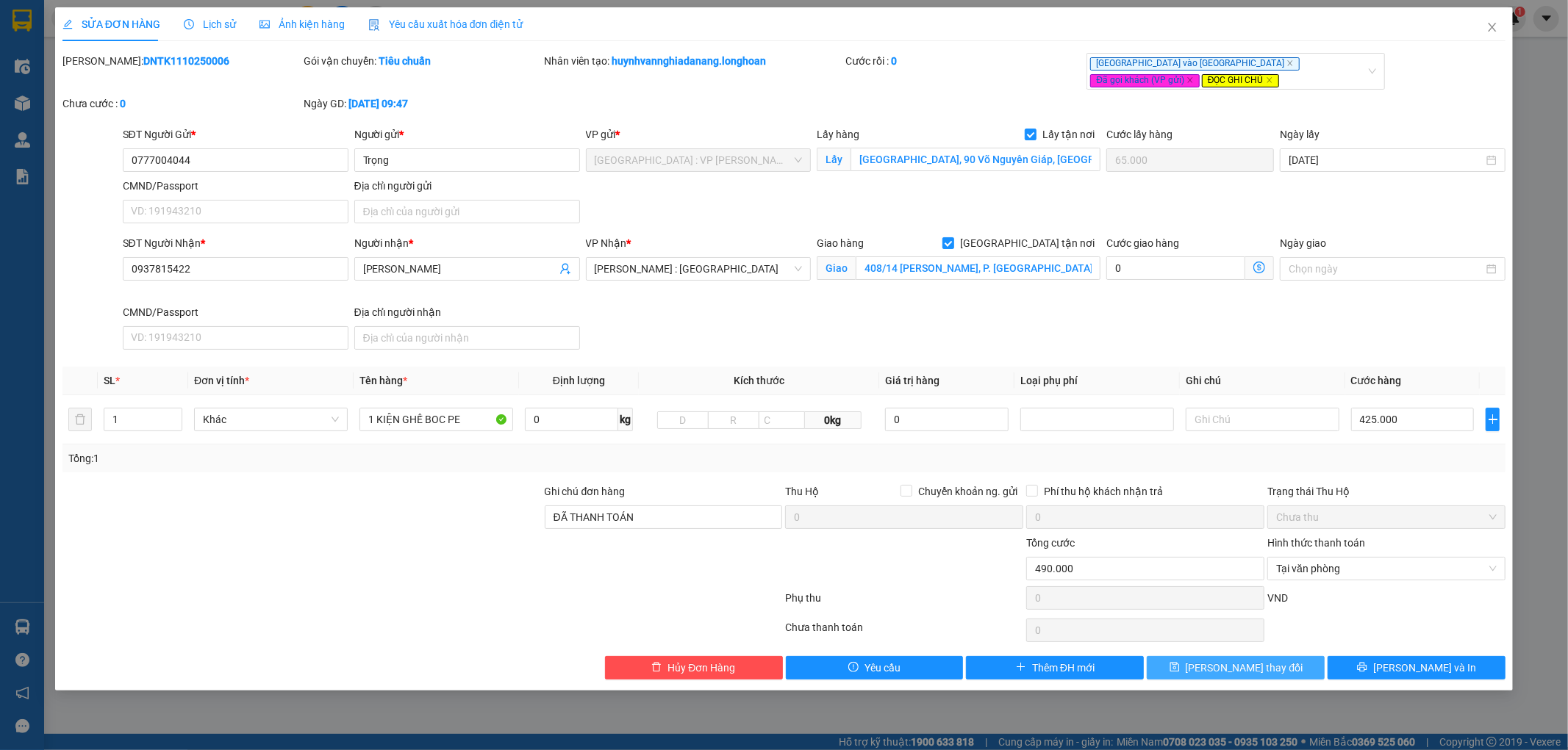
click at [1231, 675] on span "[PERSON_NAME] thay đổi" at bounding box center [1245, 667] width 118 height 16
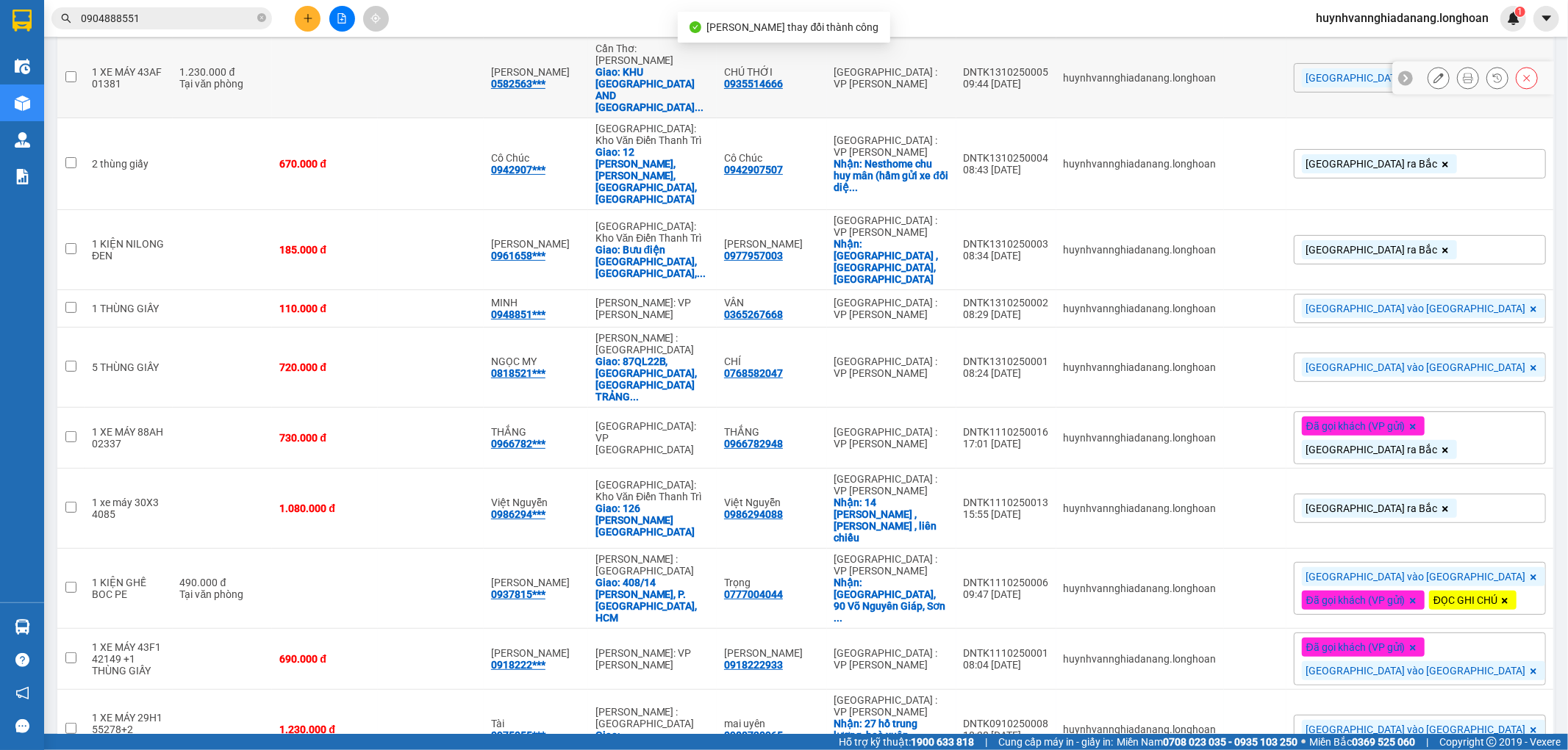
scroll to position [382, 0]
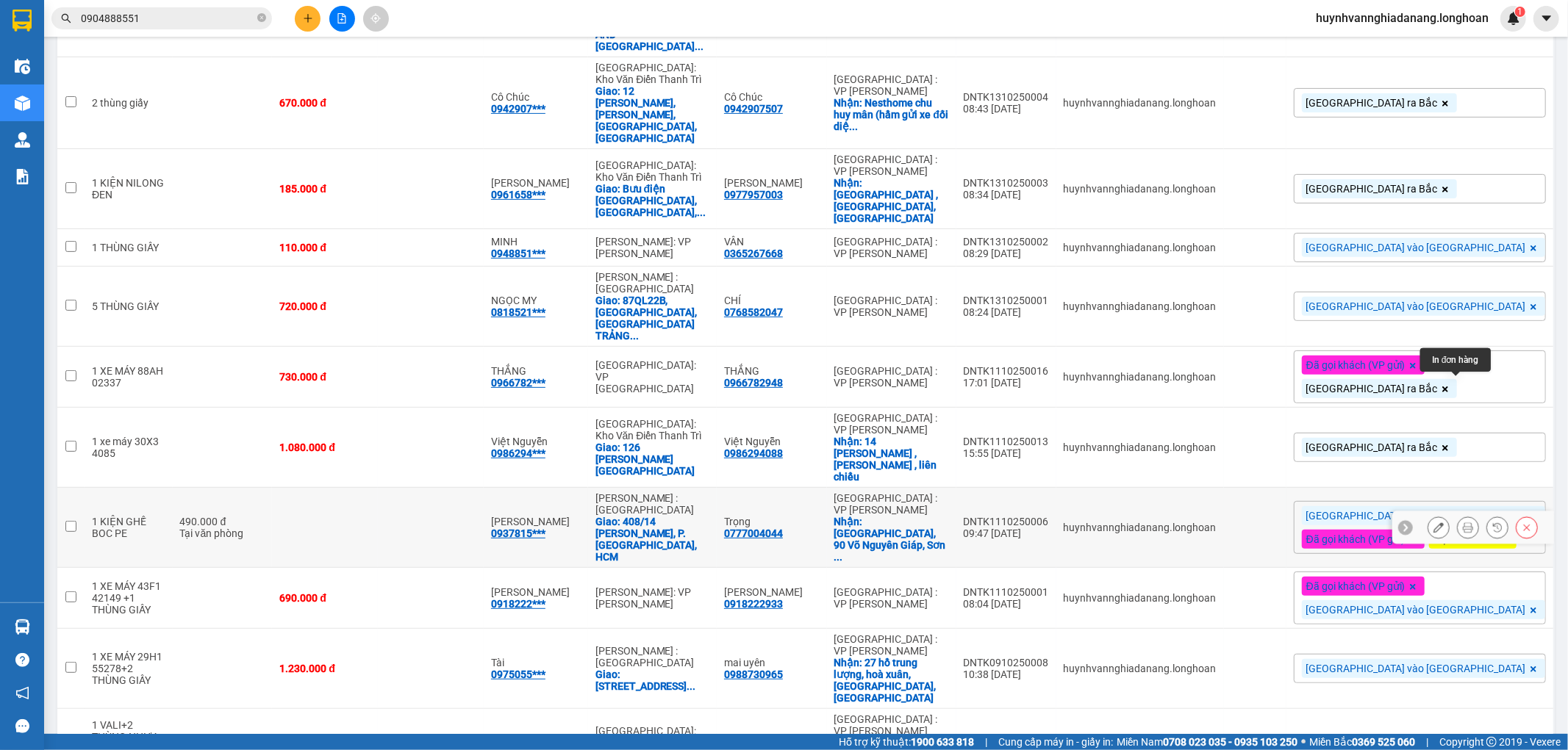
click at [1463, 522] on icon at bounding box center [1468, 528] width 10 height 10
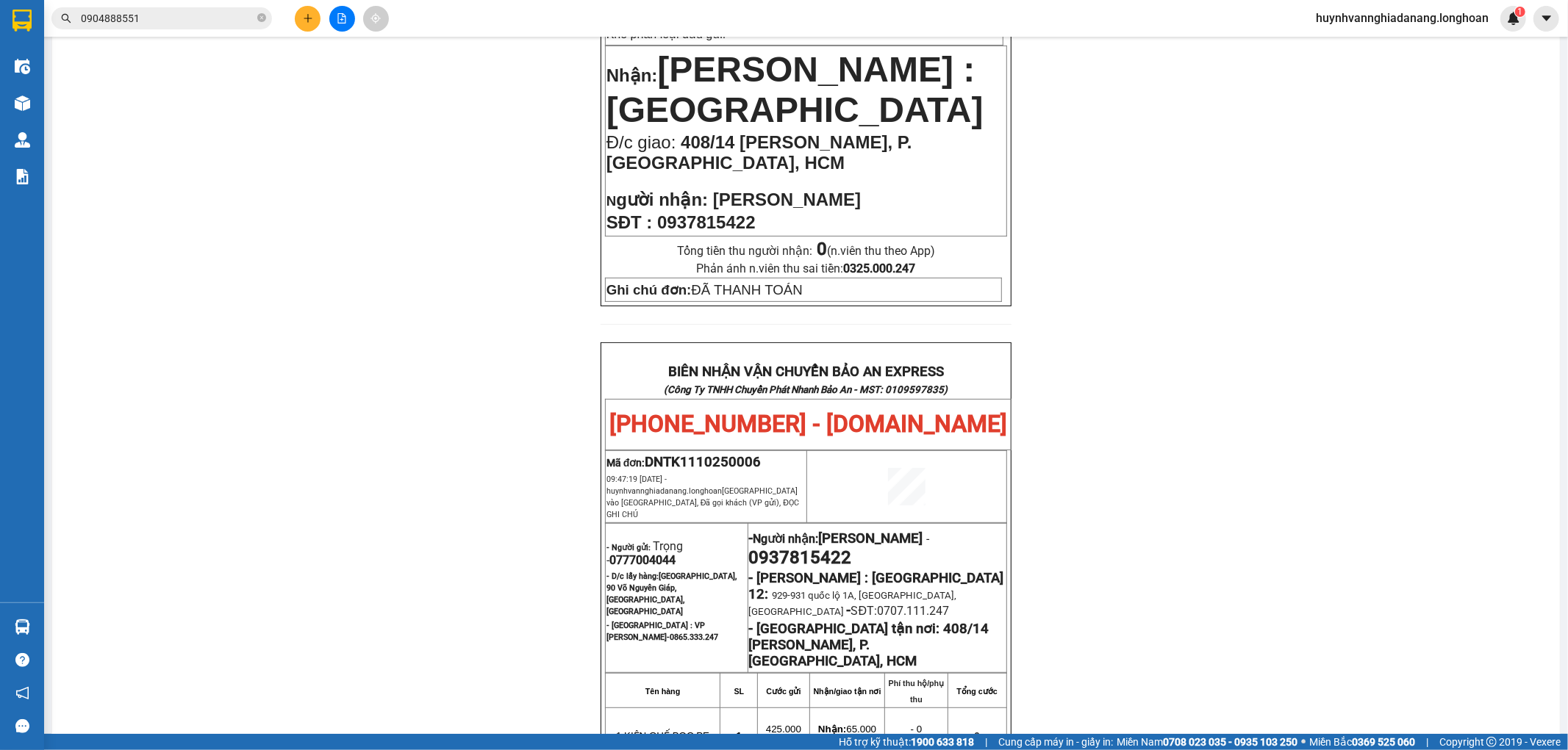
scroll to position [300, 0]
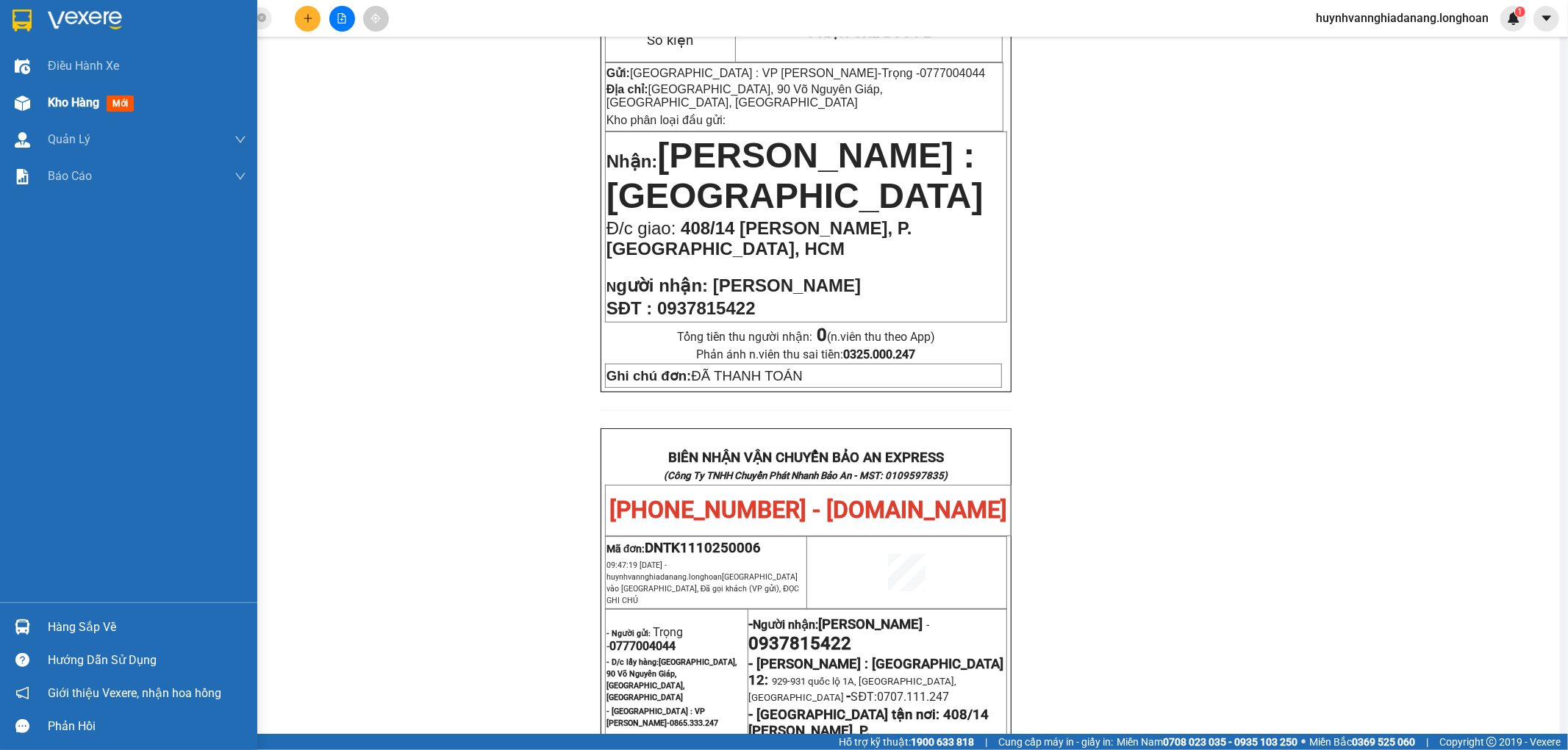
click at [51, 104] on span "Kho hàng" at bounding box center [73, 102] width 51 height 14
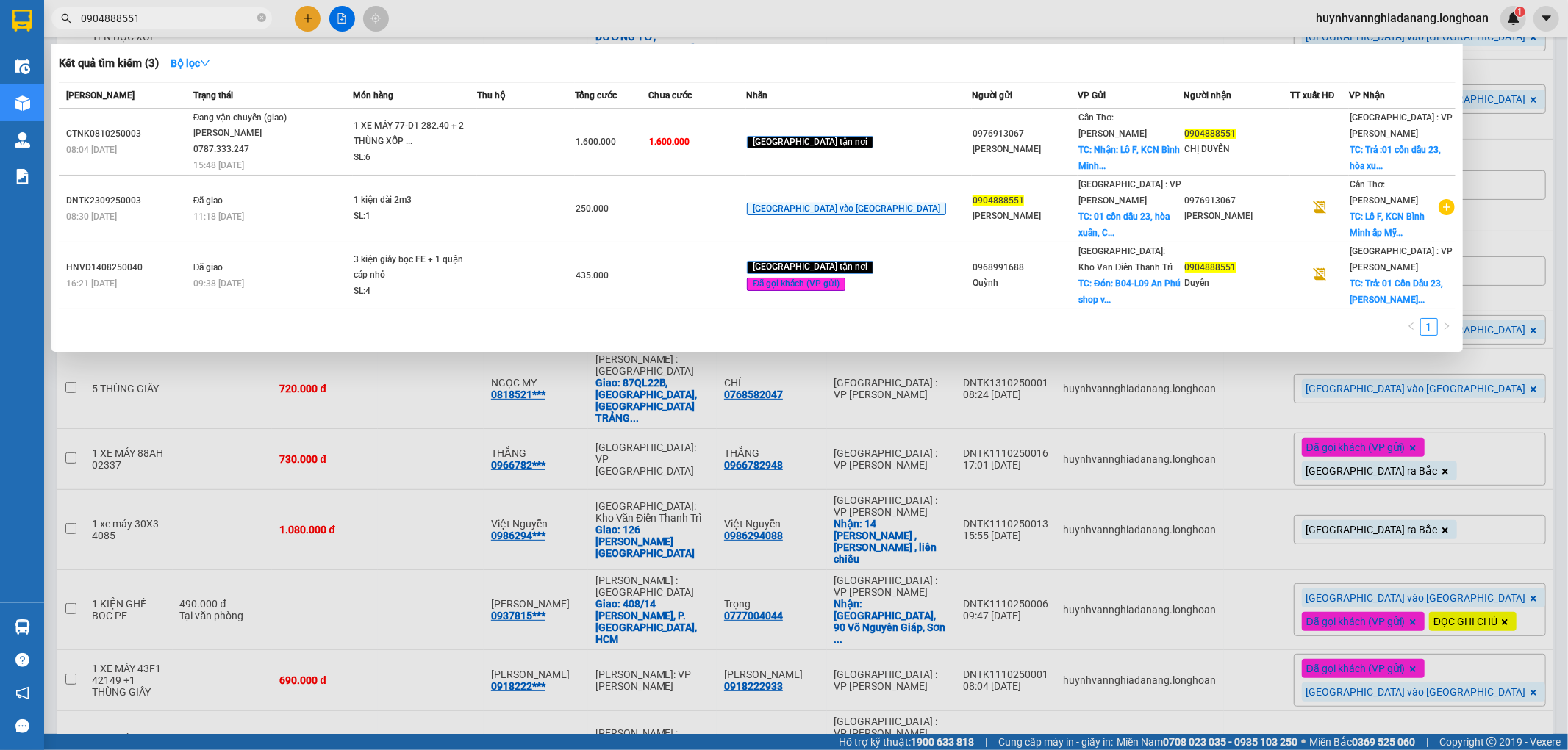
click at [171, 20] on input "0904888551" at bounding box center [168, 18] width 174 height 16
type input "0"
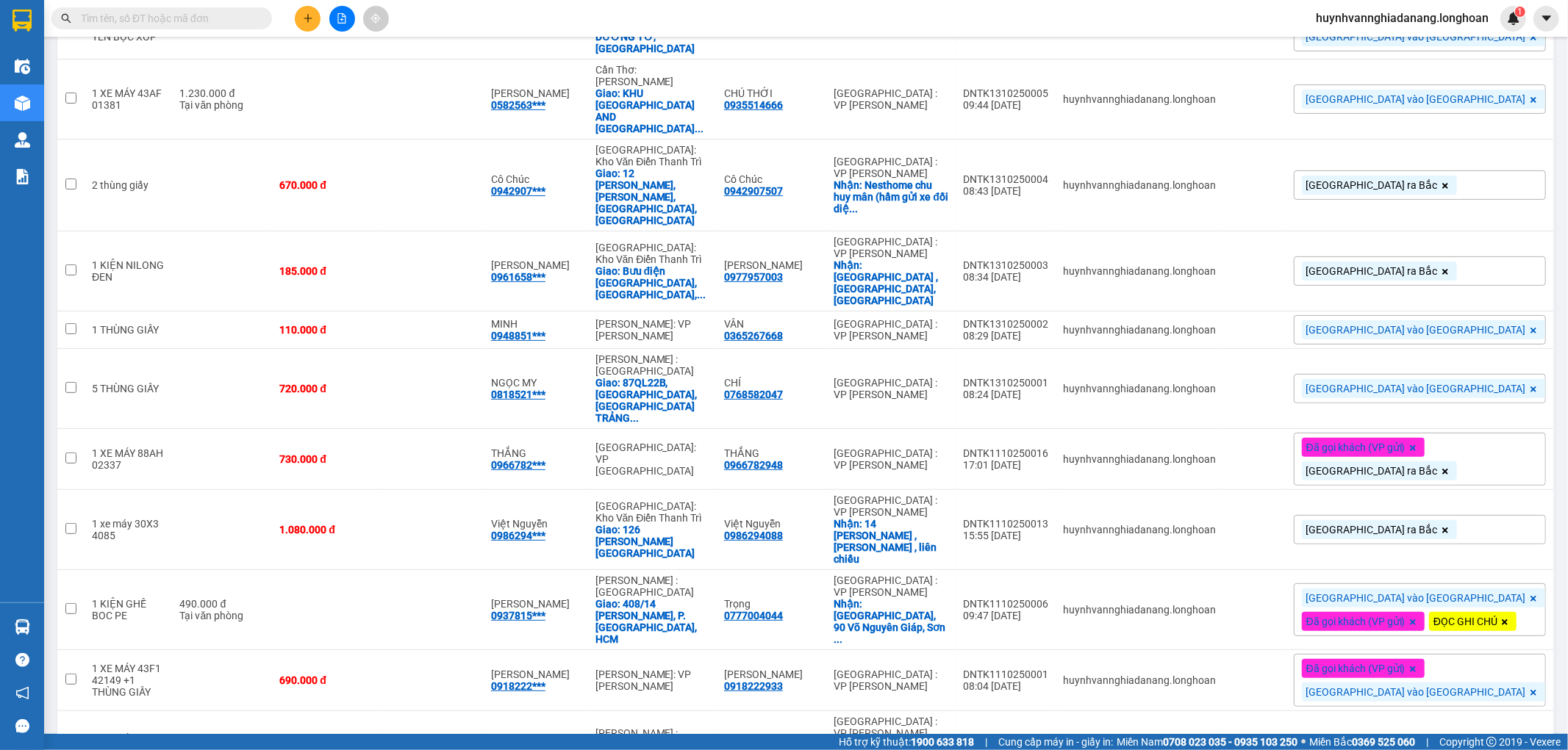
paste input "HNTH1010250004"
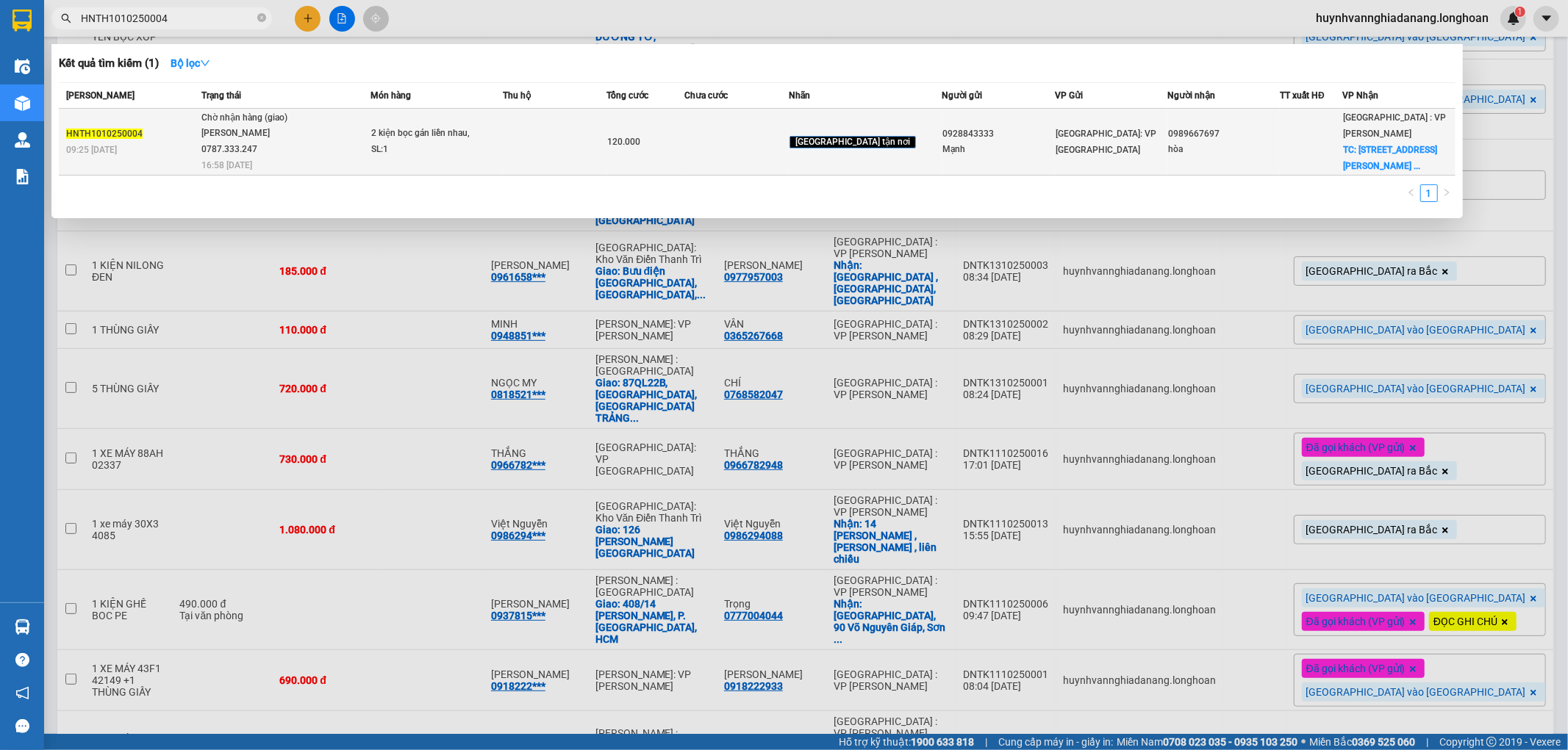
type input "HNTH1010250004"
click at [569, 150] on td at bounding box center [555, 142] width 104 height 66
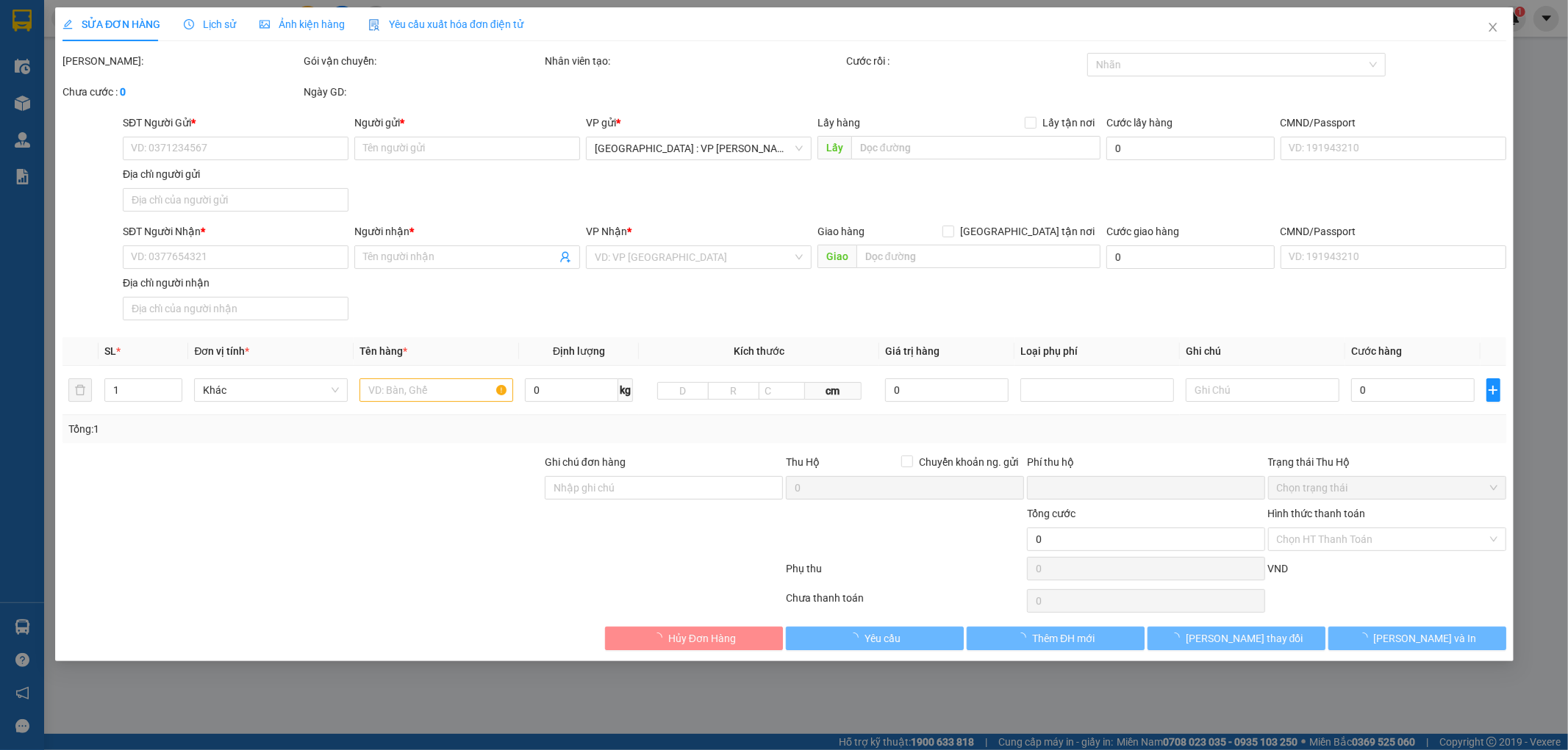
type input "0928843333"
type input "Mạnh"
type input "0989667697"
type input "hòa"
checkbox input "true"
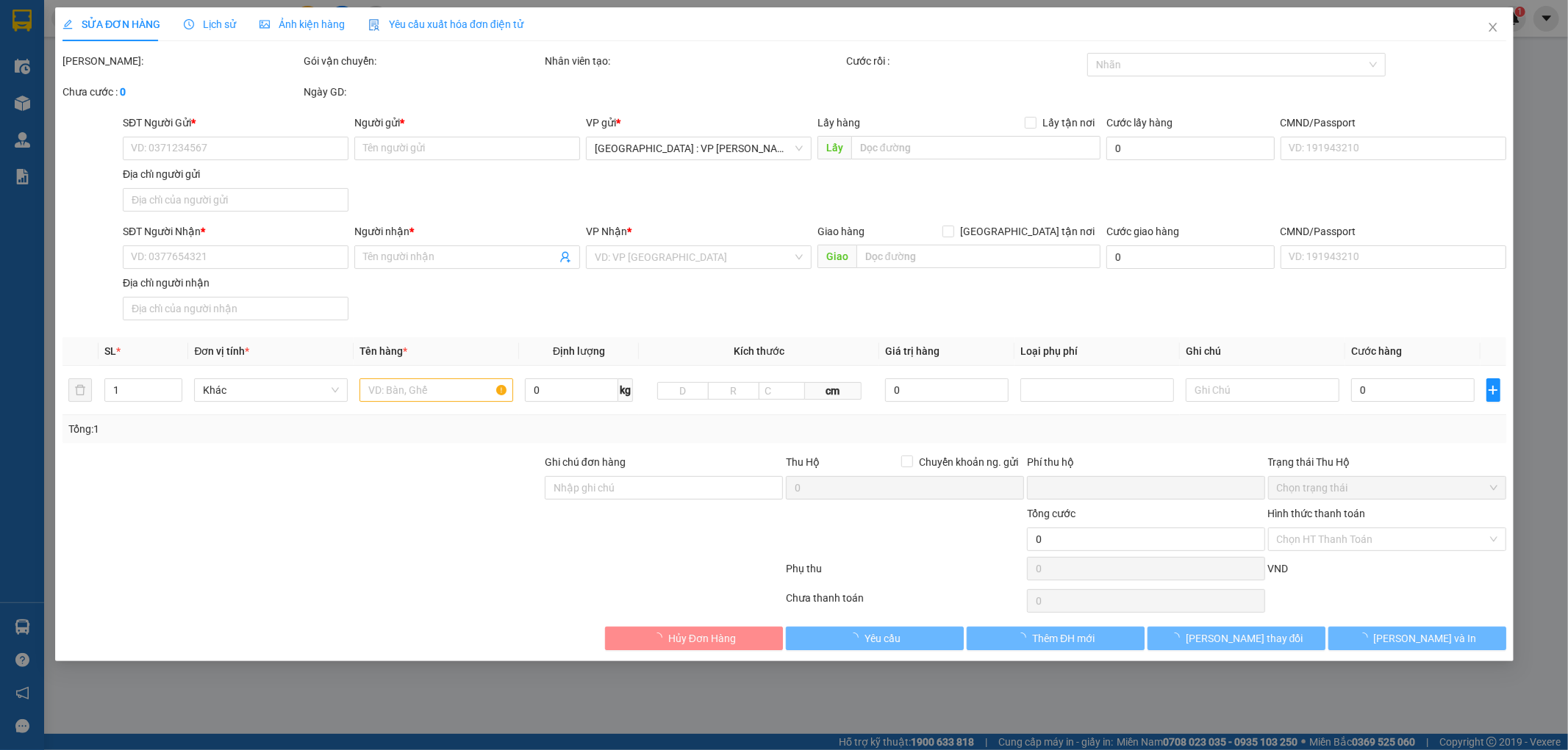
type input "số 122 đườngg 2/9 [PERSON_NAME] [GEOGRAPHIC_DATA]"
type input "hàng thuỷ dễ vỡ nhẹ tay, hư vỡ không đền báo bên người gửi r"
type input "0"
type input "120.000"
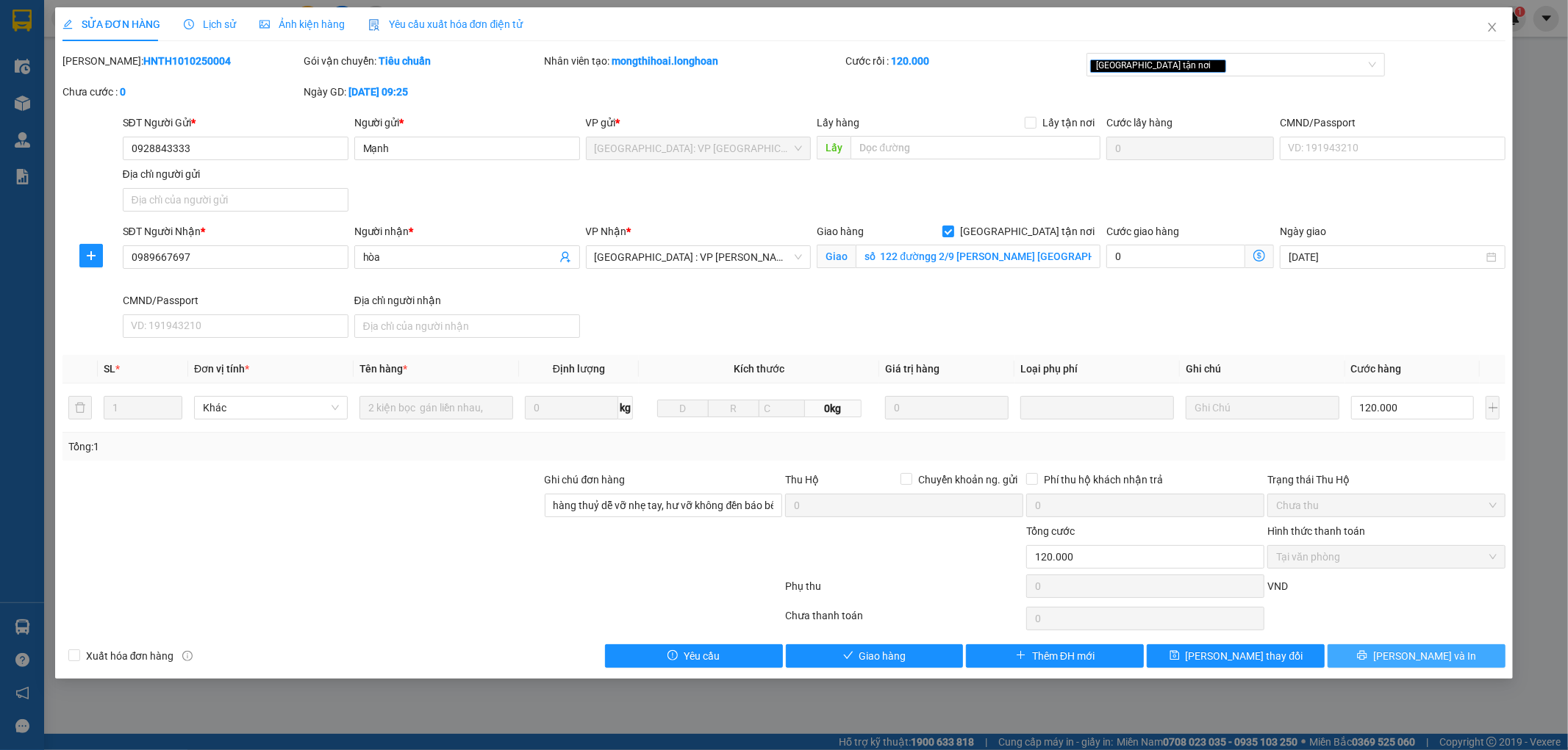
drag, startPoint x: 1394, startPoint y: 650, endPoint x: 1392, endPoint y: 640, distance: 10.2
click at [1395, 650] on button "[PERSON_NAME] và In" at bounding box center [1416, 656] width 178 height 24
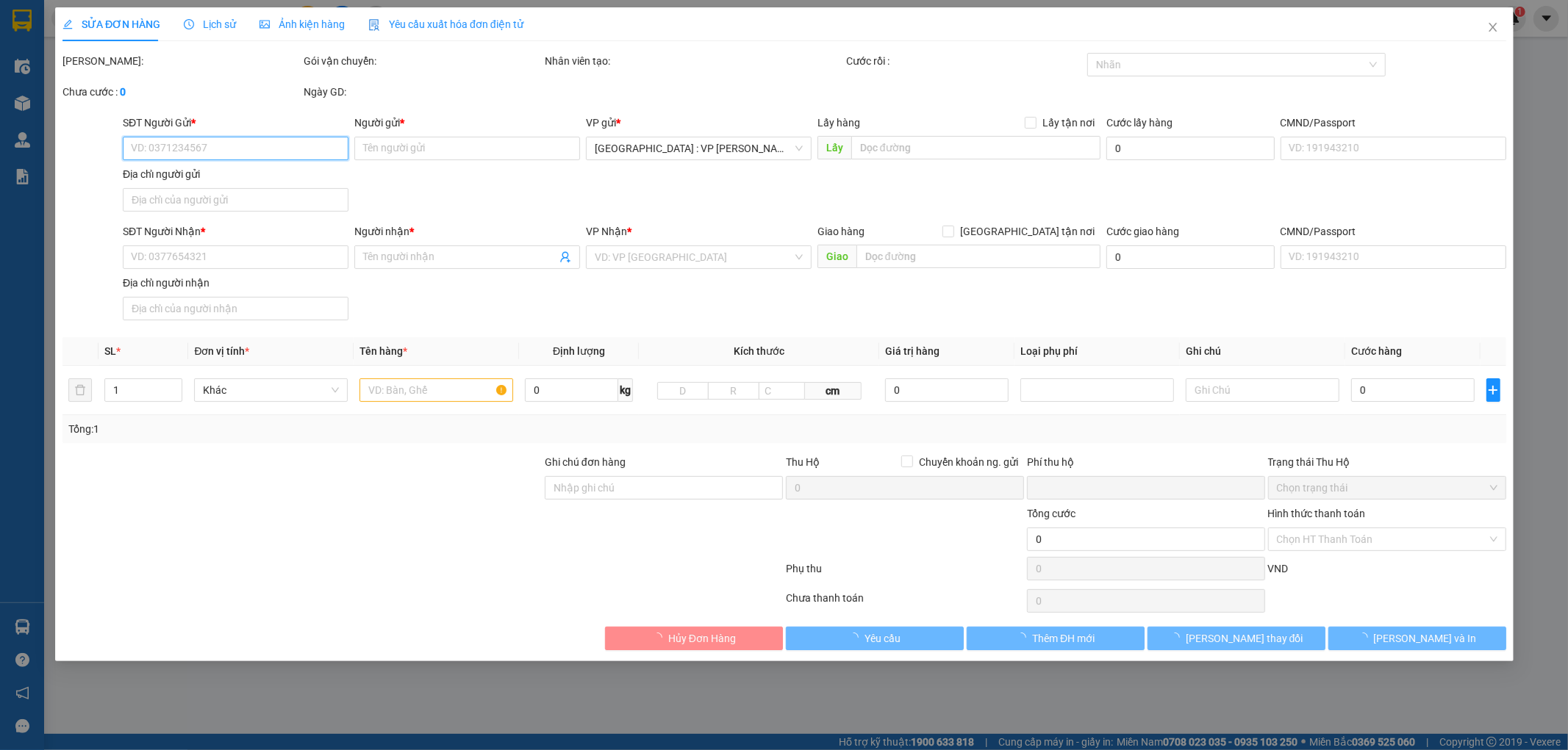
type input "0928843333"
type input "Mạnh"
type input "0989667697"
type input "hòa"
checkbox input "true"
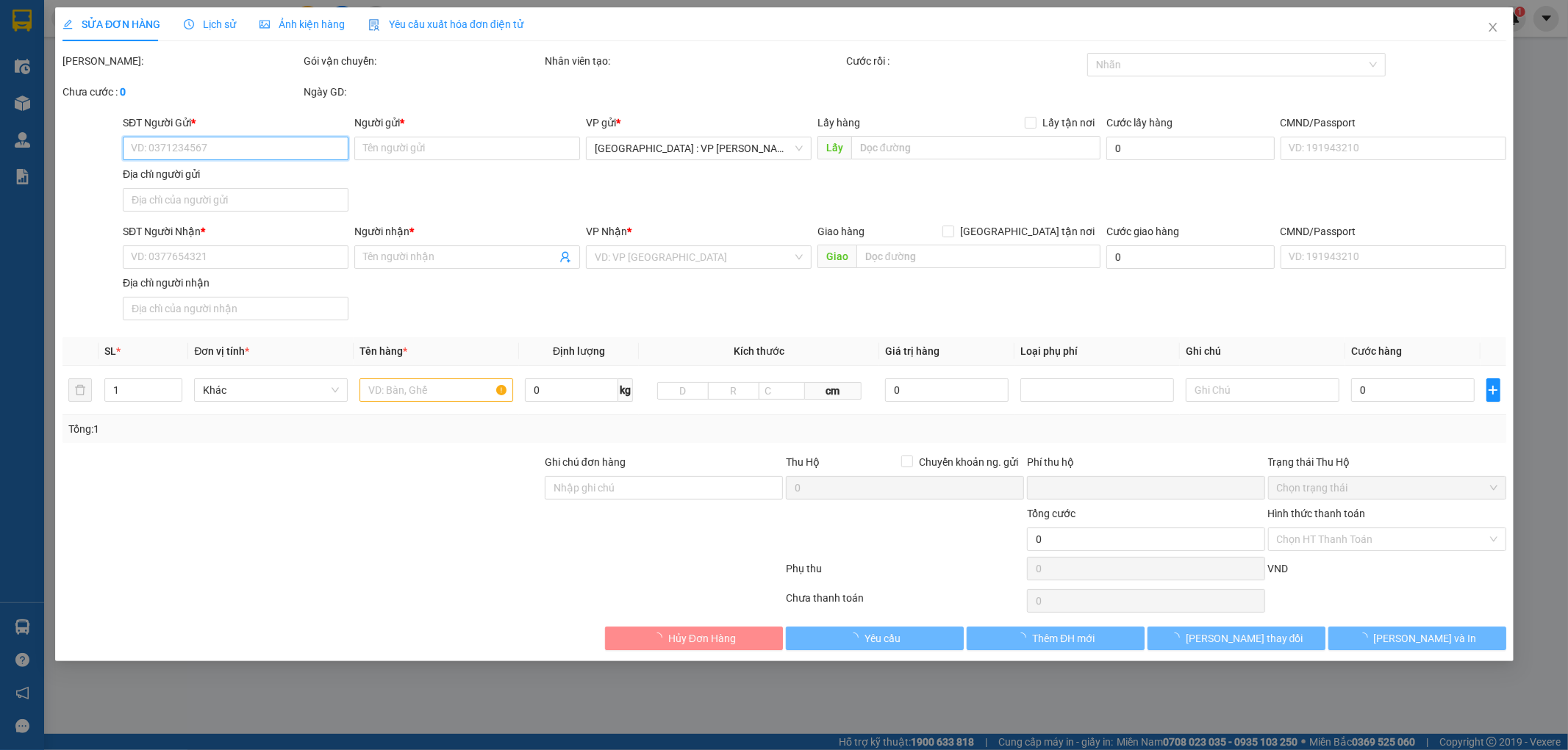
type input "số 122 đườngg 2/9 [PERSON_NAME] [GEOGRAPHIC_DATA]"
type input "hàng thuỷ dễ vỡ nhẹ tay, hư vỡ không đền báo bên người gửi r"
type input "0"
type input "120.000"
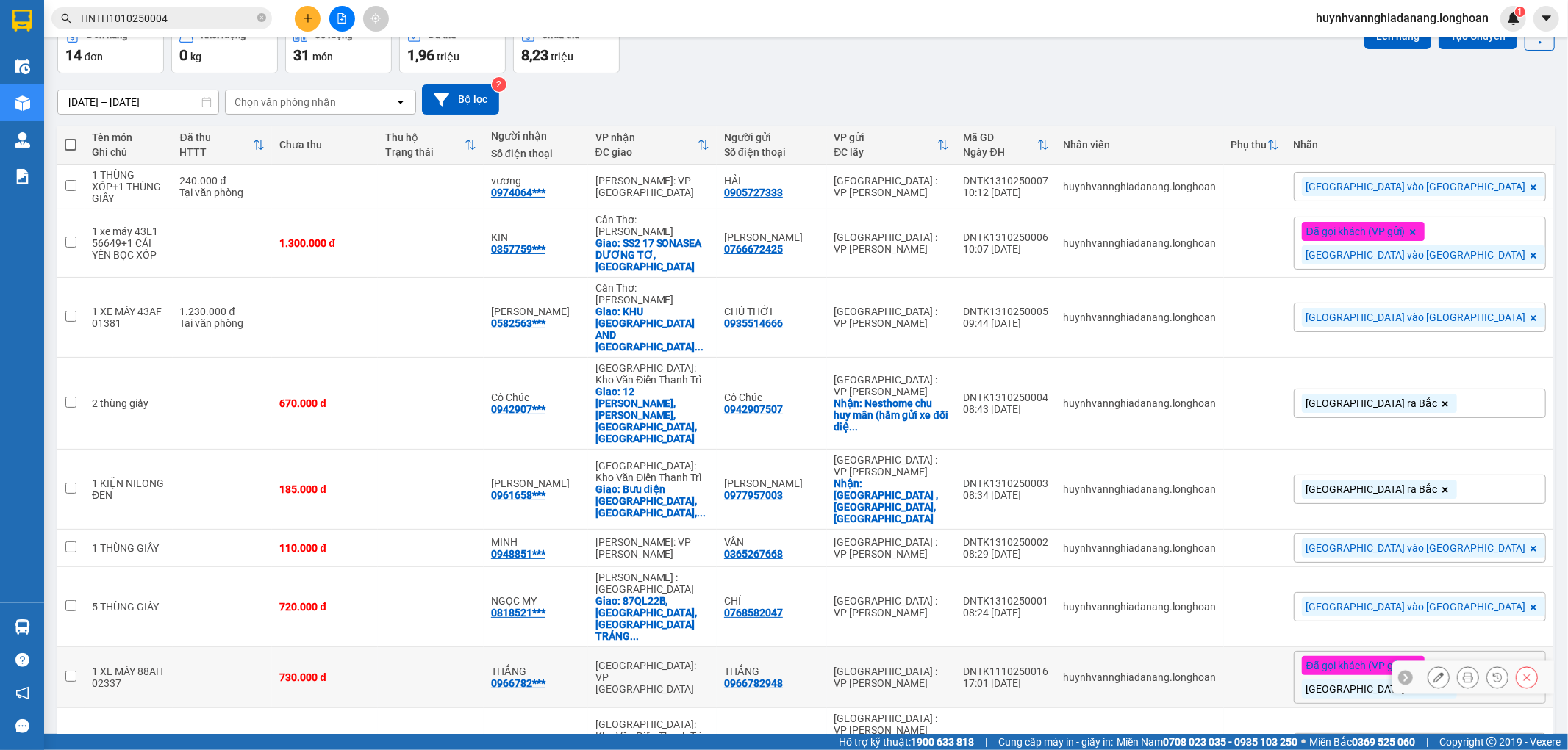
scroll to position [163, 0]
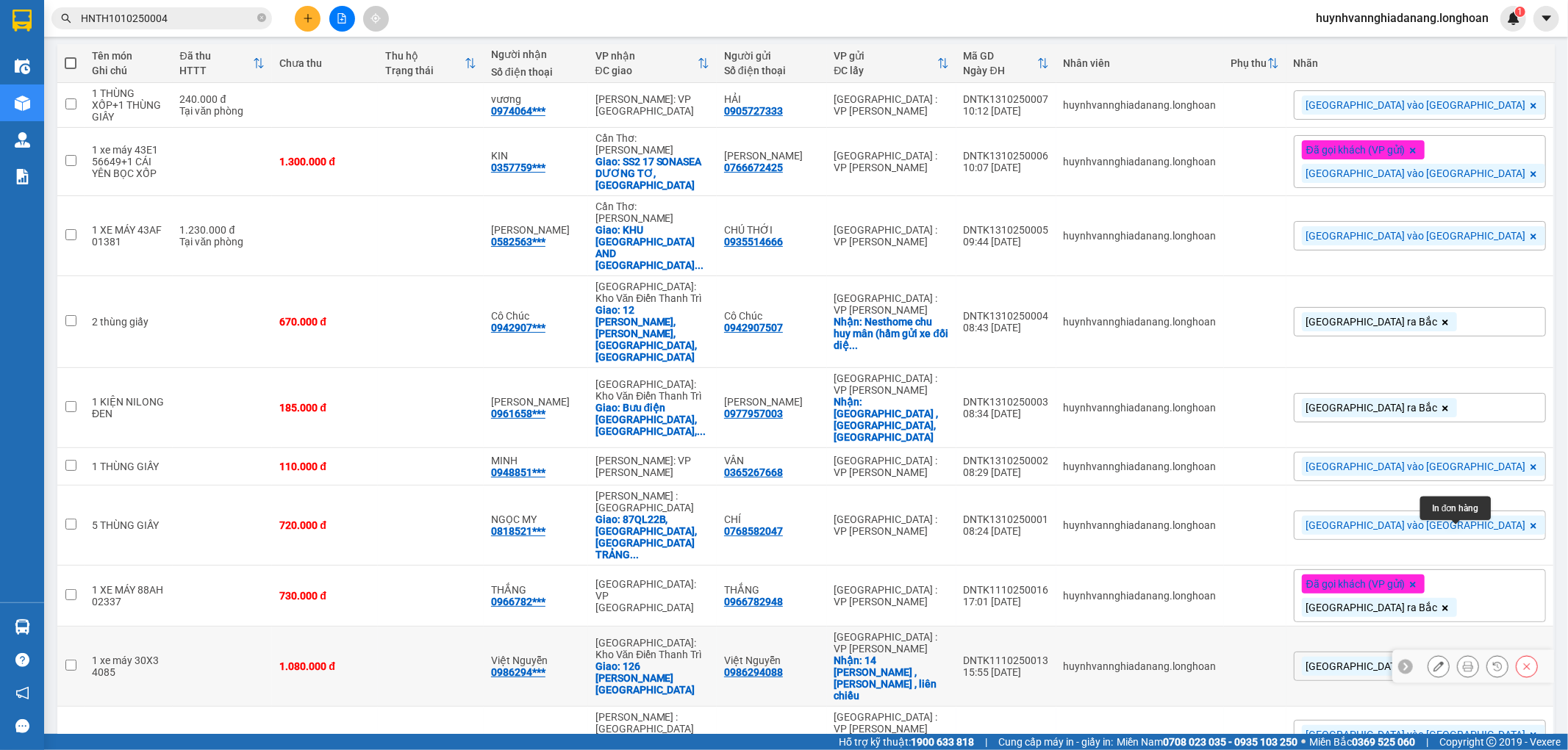
click at [1463, 661] on icon at bounding box center [1468, 666] width 10 height 10
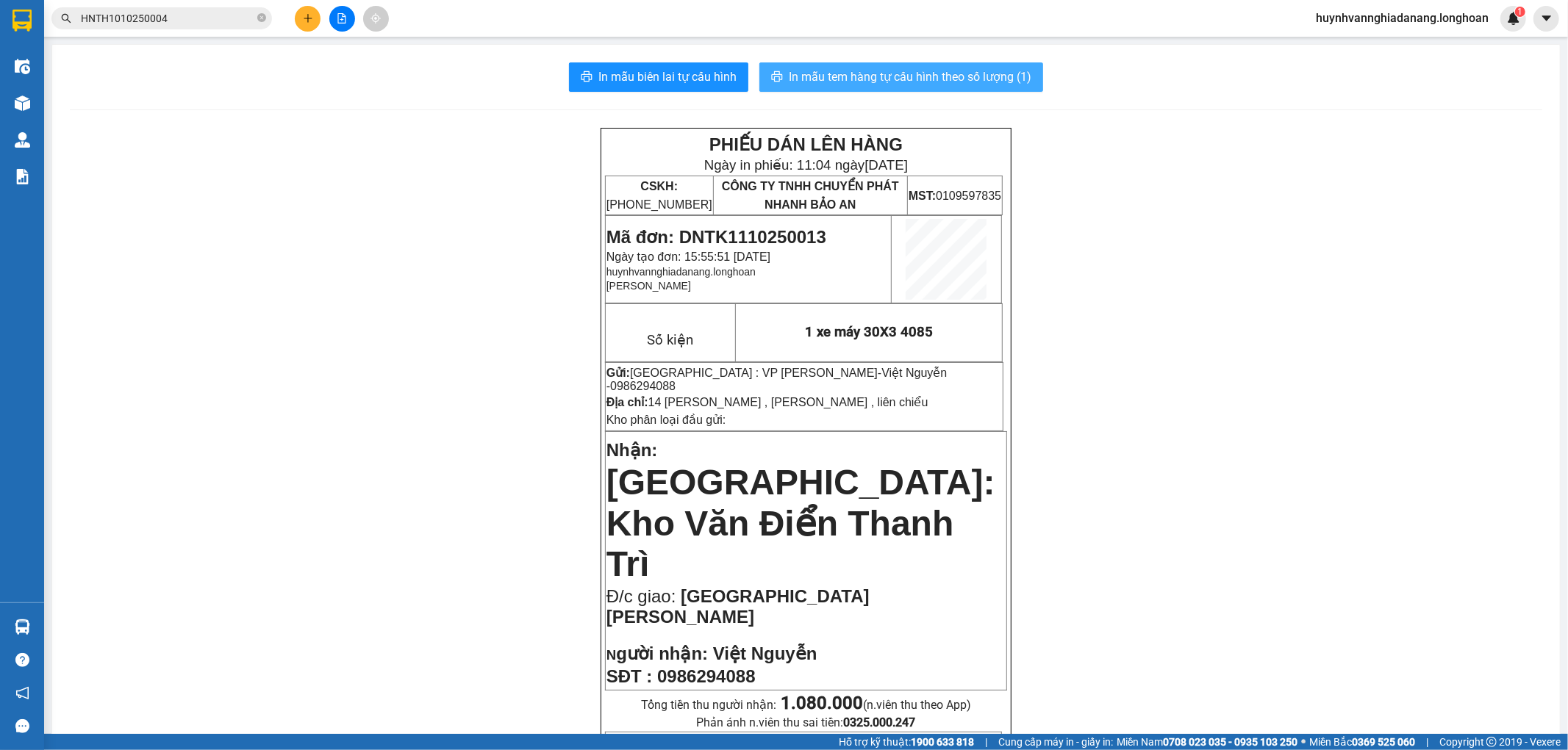
click at [932, 77] on span "In mẫu tem hàng tự cấu hình theo số lượng (1)" at bounding box center [910, 77] width 243 height 19
